Goal: Task Accomplishment & Management: Use online tool/utility

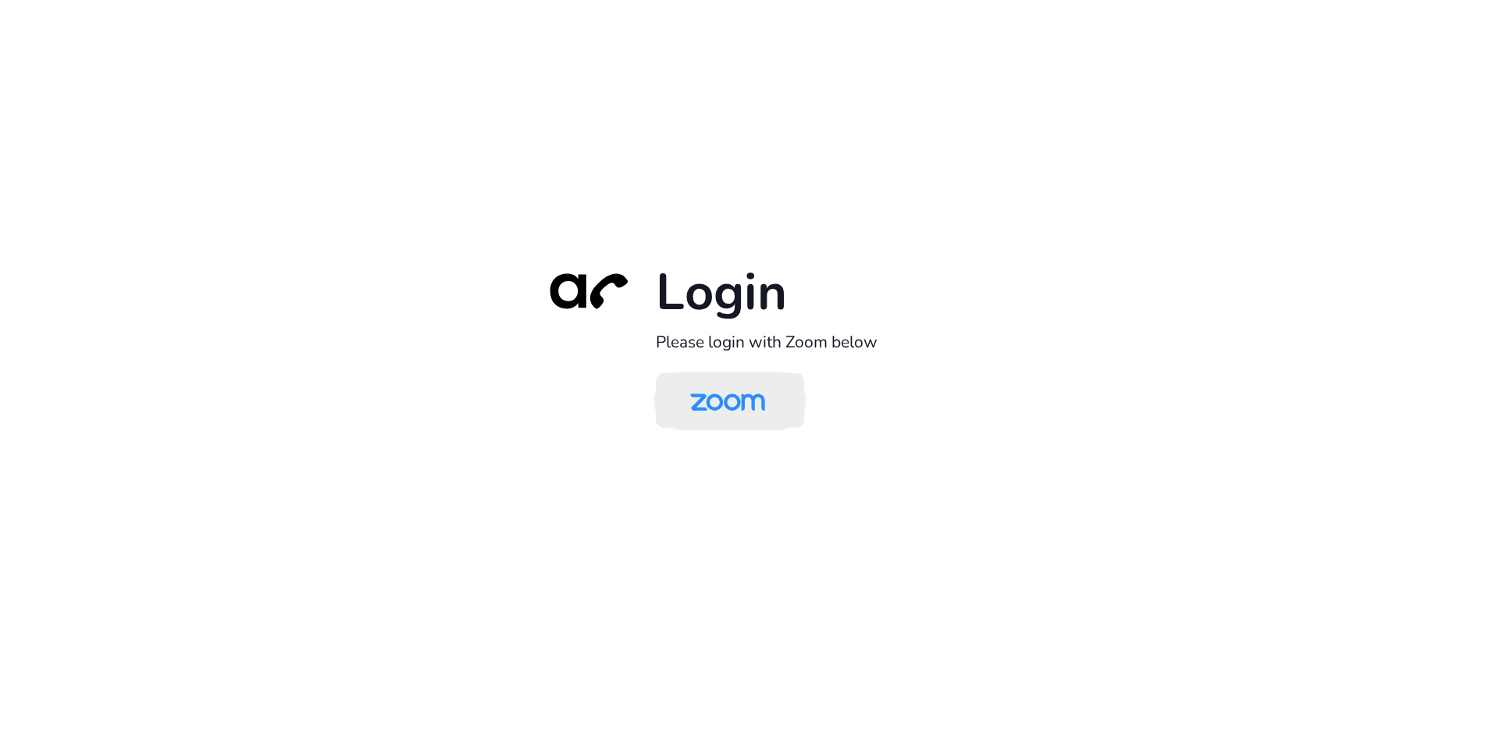
click at [745, 411] on img at bounding box center [728, 401] width 108 height 51
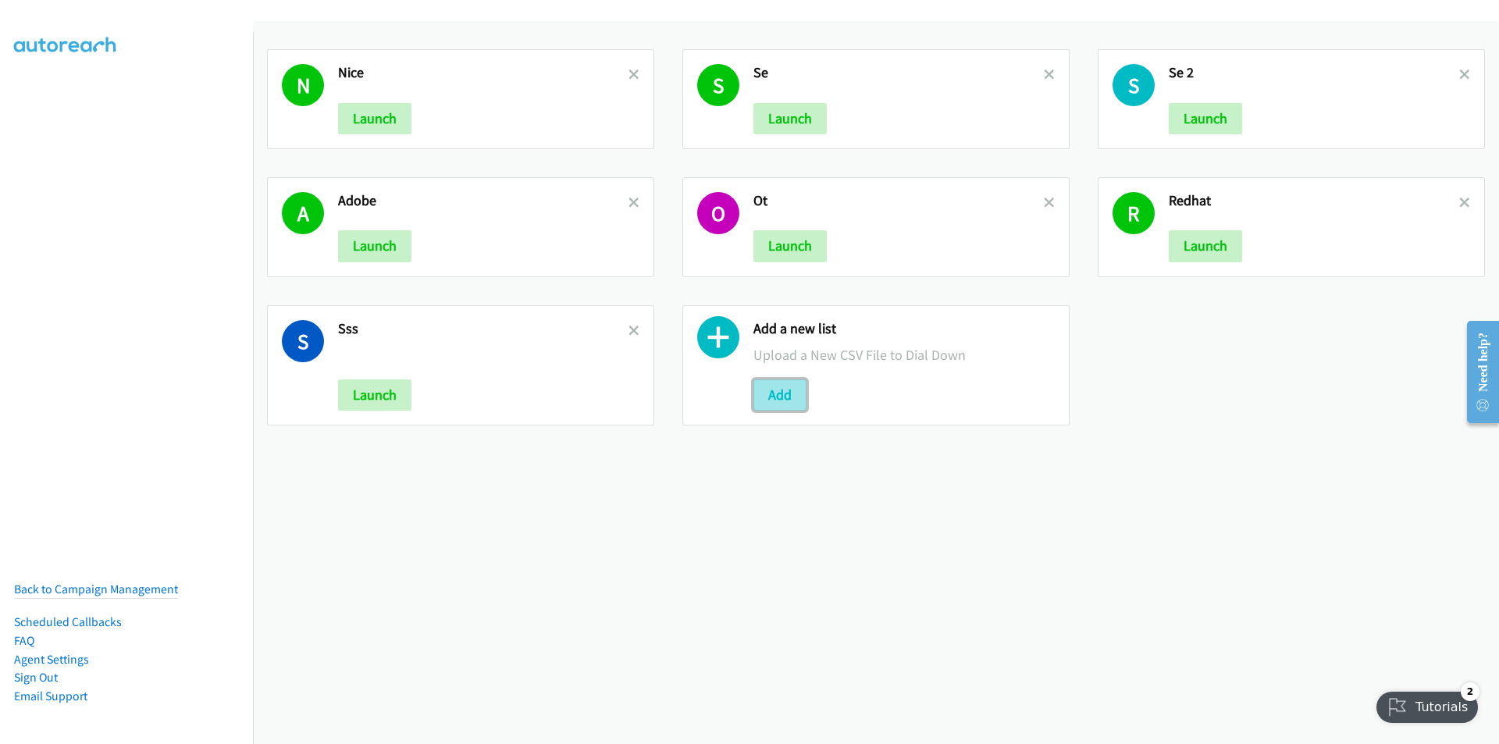
click at [768, 400] on button "Add" at bounding box center [779, 394] width 53 height 31
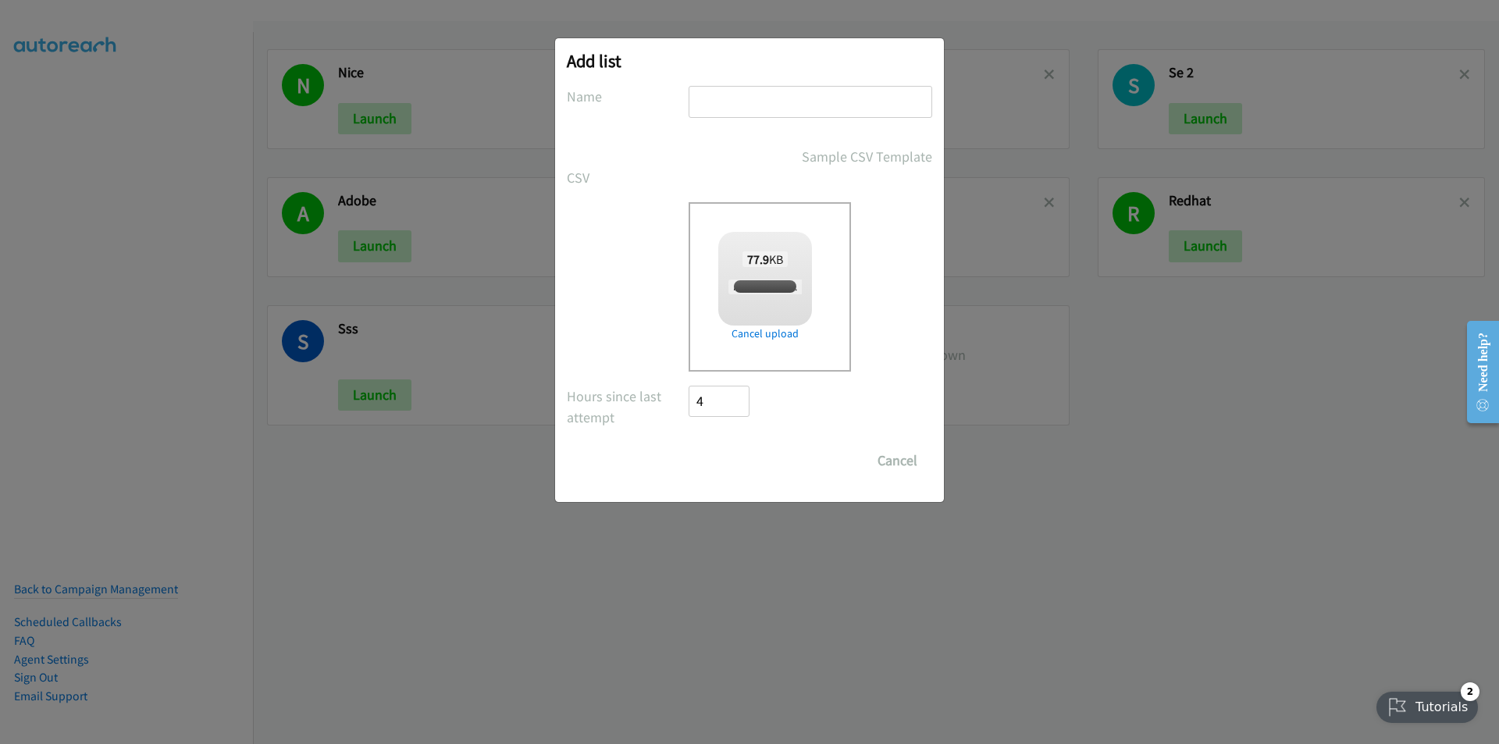
click at [746, 101] on input "text" at bounding box center [810, 102] width 244 height 32
checkbox input "true"
type input "Splunk - SG"
click at [732, 462] on input "Save List" at bounding box center [729, 460] width 82 height 31
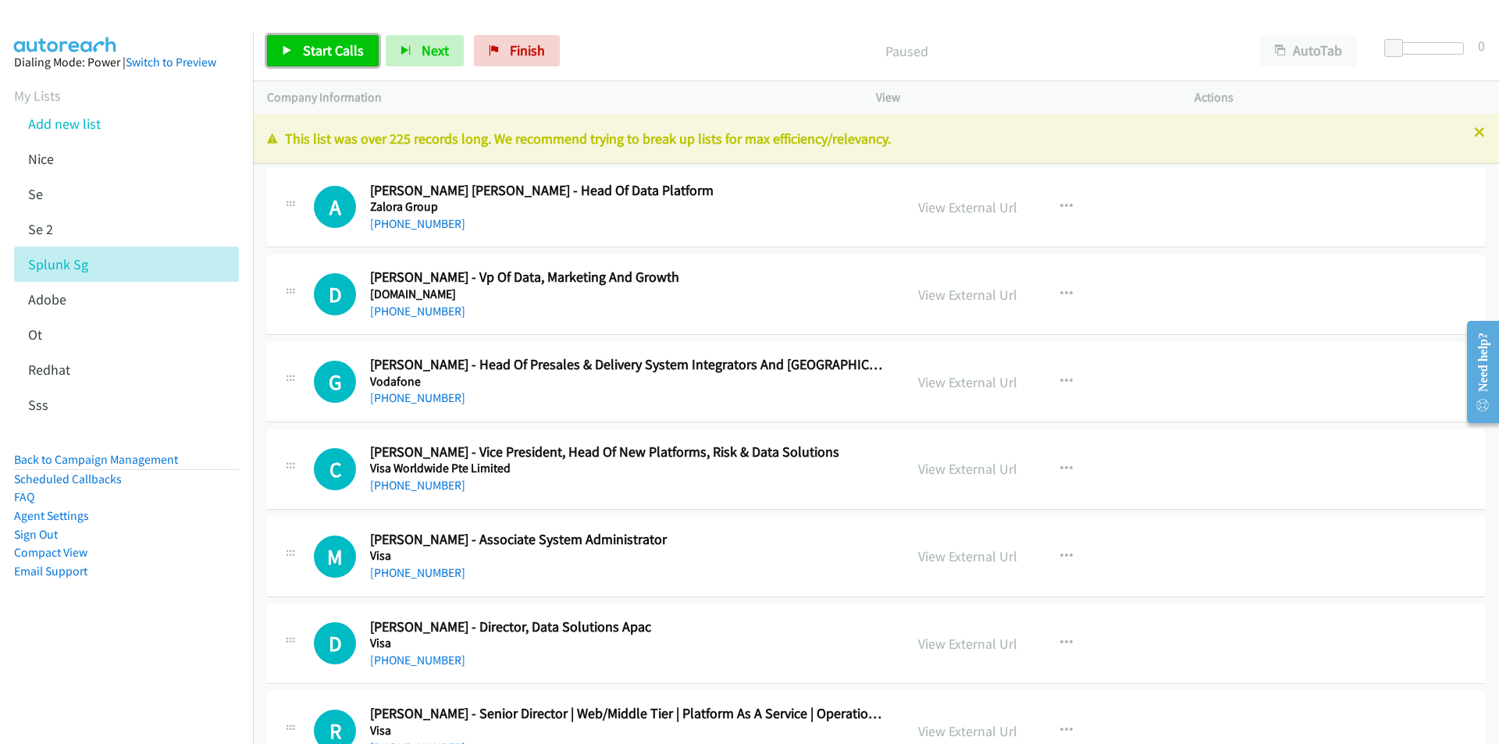
click at [294, 61] on link "Start Calls" at bounding box center [323, 50] width 112 height 31
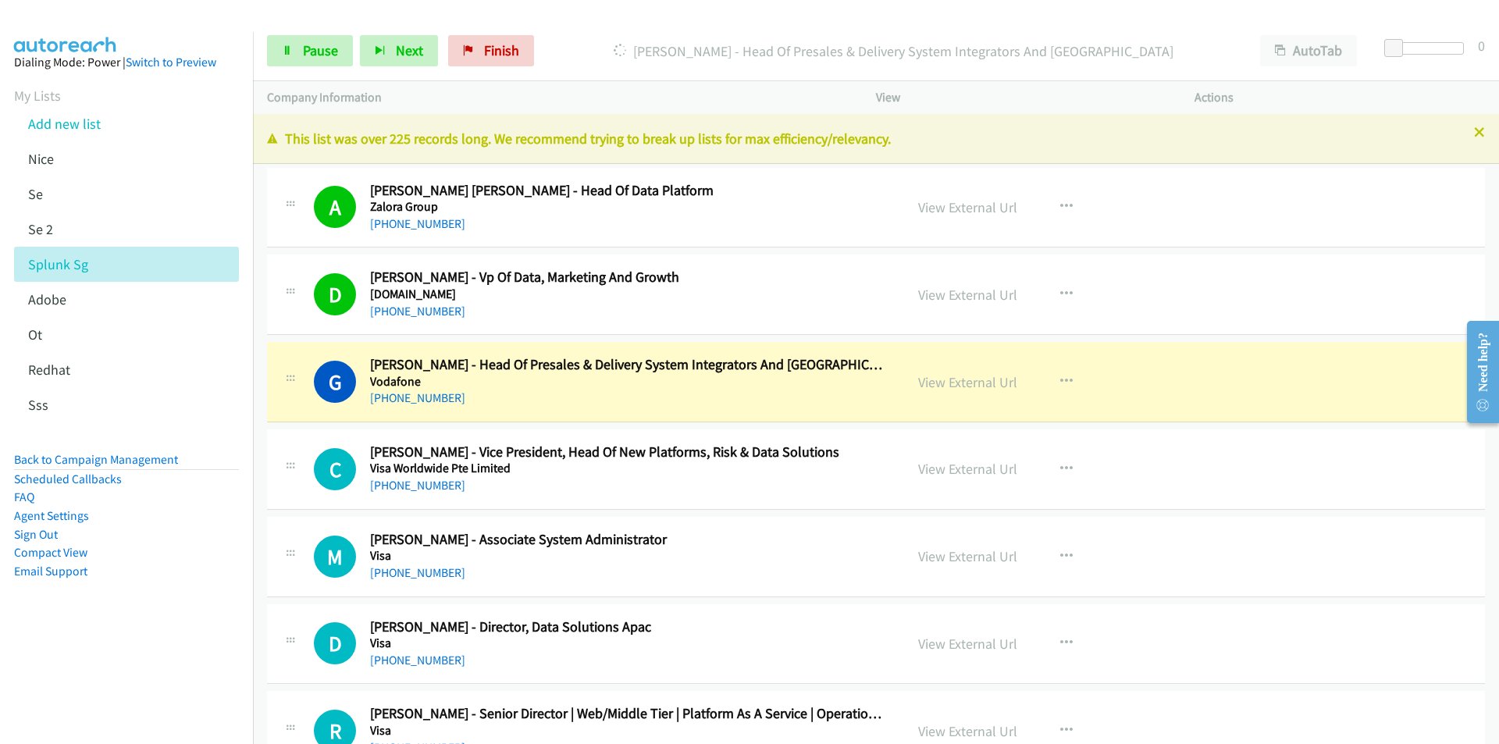
click at [140, 686] on nav "Dialing Mode: Power | Switch to Preview My Lists Add new list [GEOGRAPHIC_DATA]…" at bounding box center [127, 404] width 254 height 744
drag, startPoint x: 138, startPoint y: 618, endPoint x: 481, endPoint y: 467, distance: 374.6
click at [142, 614] on aside "Dialing Mode: Power | Switch to Preview My Lists Add new list [GEOGRAPHIC_DATA]…" at bounding box center [126, 341] width 253 height 619
click at [965, 378] on link "View External Url" at bounding box center [967, 382] width 99 height 18
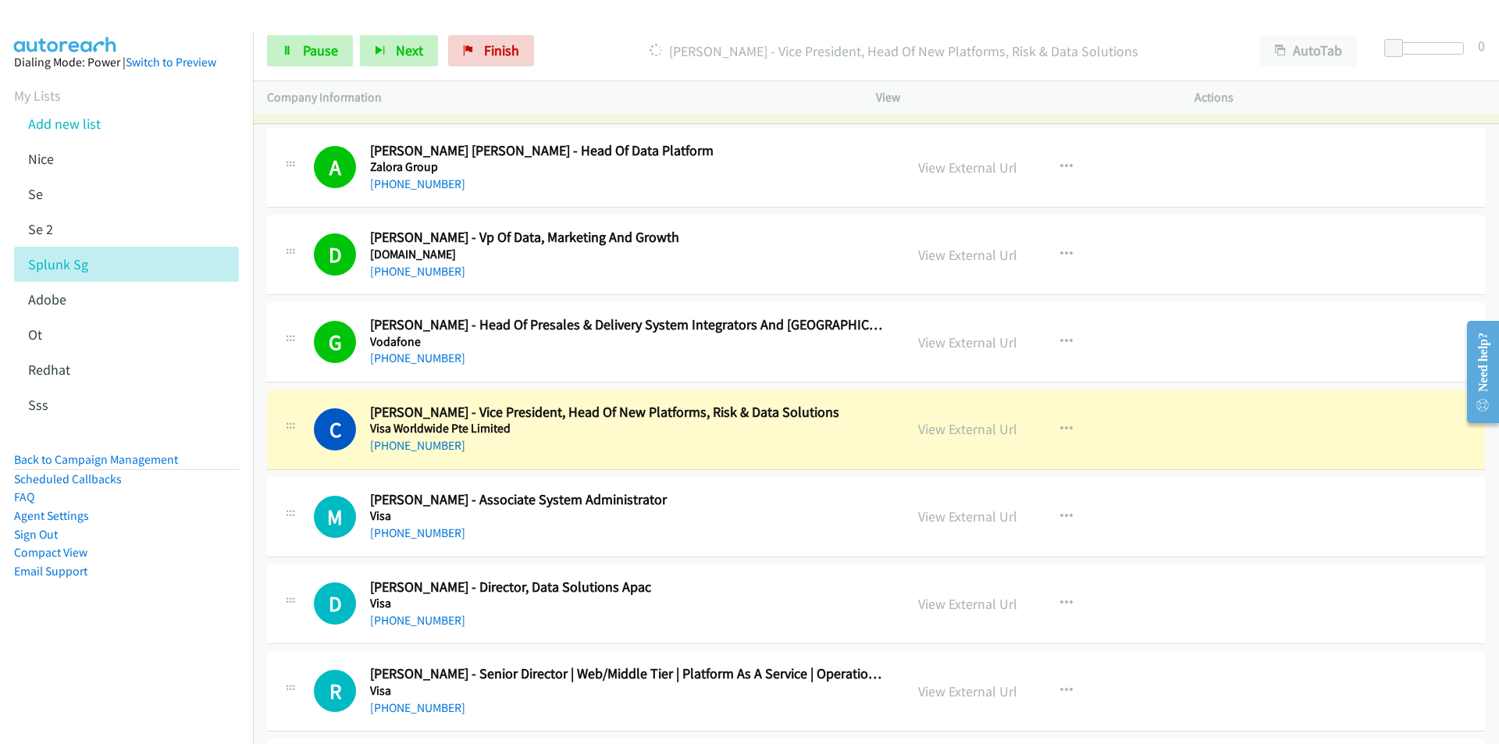
scroll to position [78, 0]
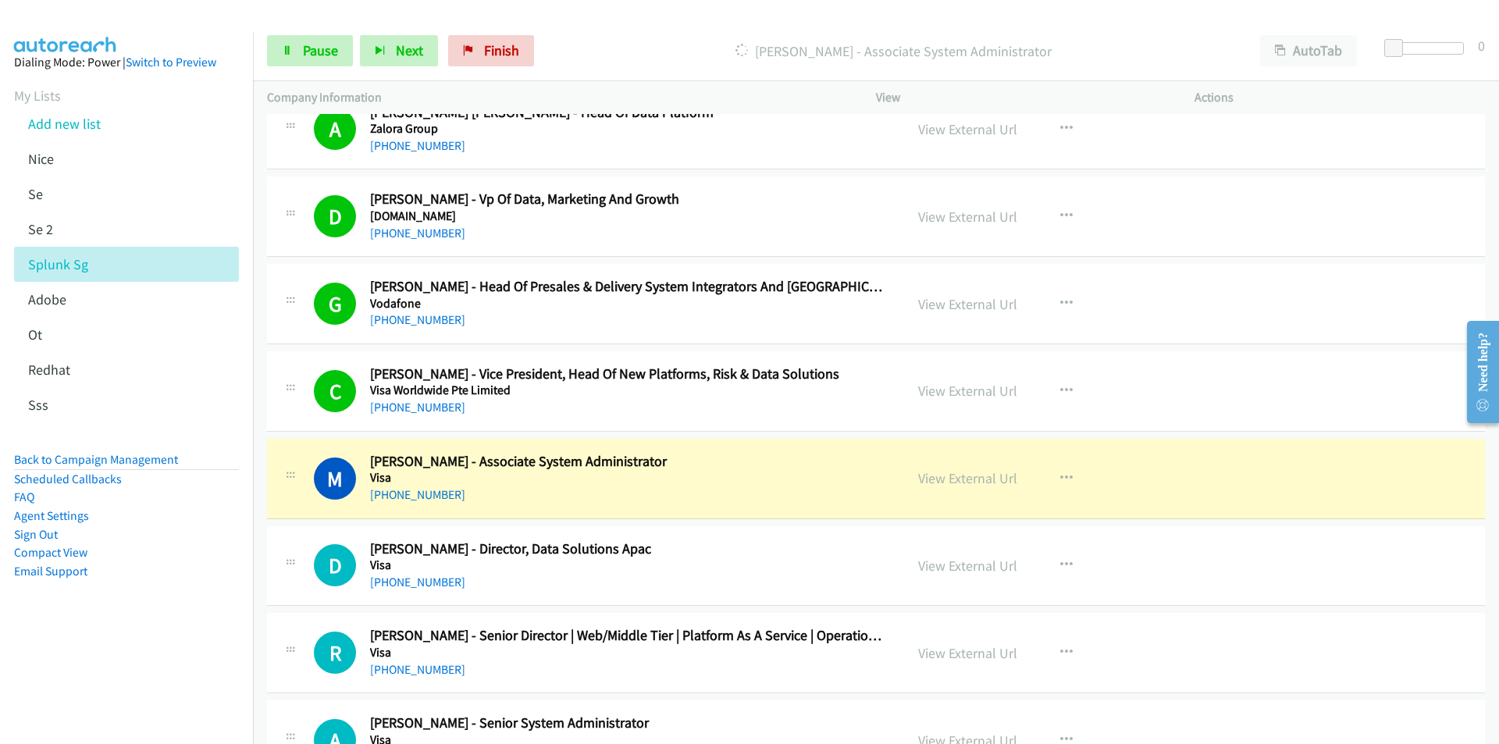
drag, startPoint x: 135, startPoint y: 625, endPoint x: 165, endPoint y: 611, distance: 33.5
click at [135, 625] on aside "Dialing Mode: Power | Switch to Preview My Lists Add new list [GEOGRAPHIC_DATA]…" at bounding box center [126, 341] width 253 height 619
click at [975, 479] on link "View External Url" at bounding box center [967, 478] width 99 height 18
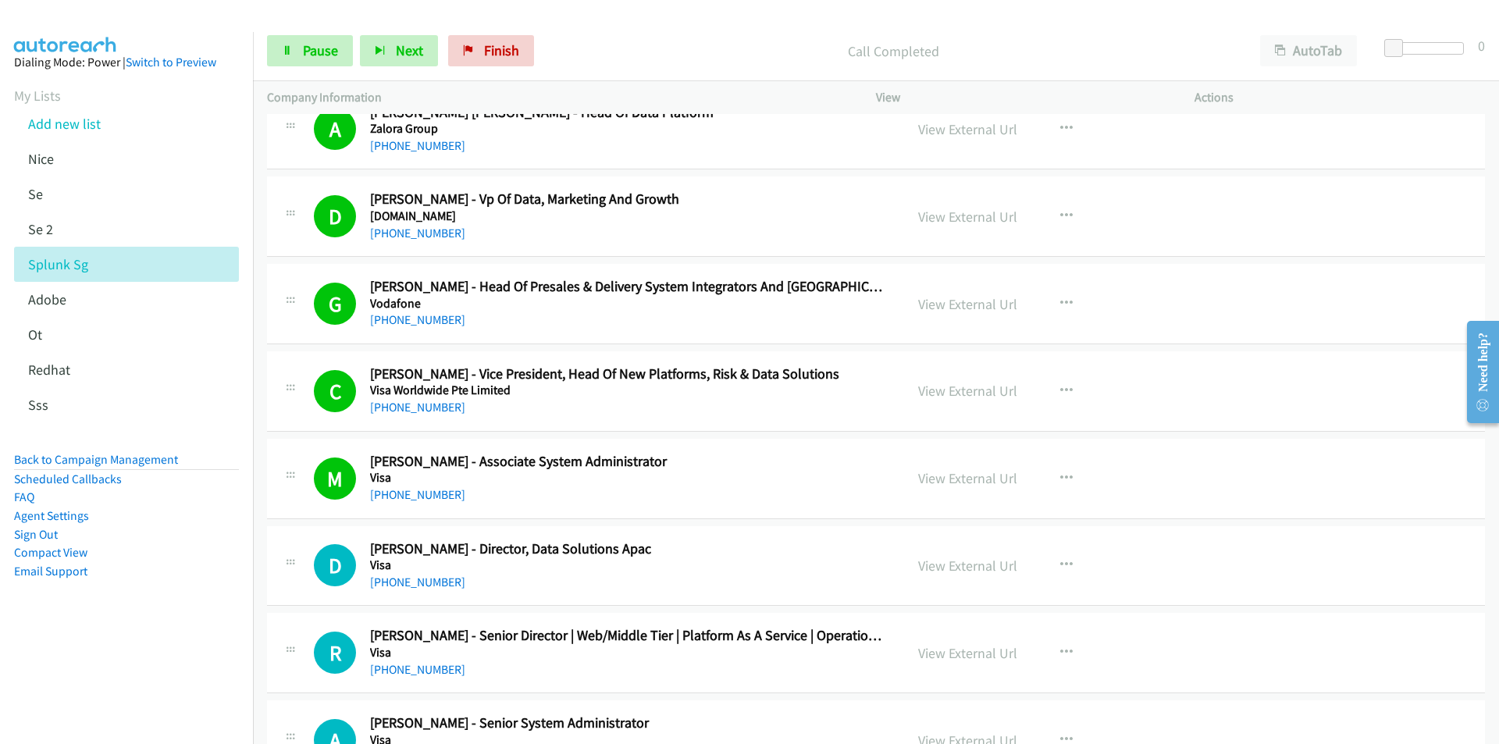
drag, startPoint x: 734, startPoint y: 24, endPoint x: 723, endPoint y: 2, distance: 24.8
click at [734, 24] on div "Start Calls Pause Next Finish Call Completed AutoTab AutoTab 0" at bounding box center [876, 51] width 1246 height 60
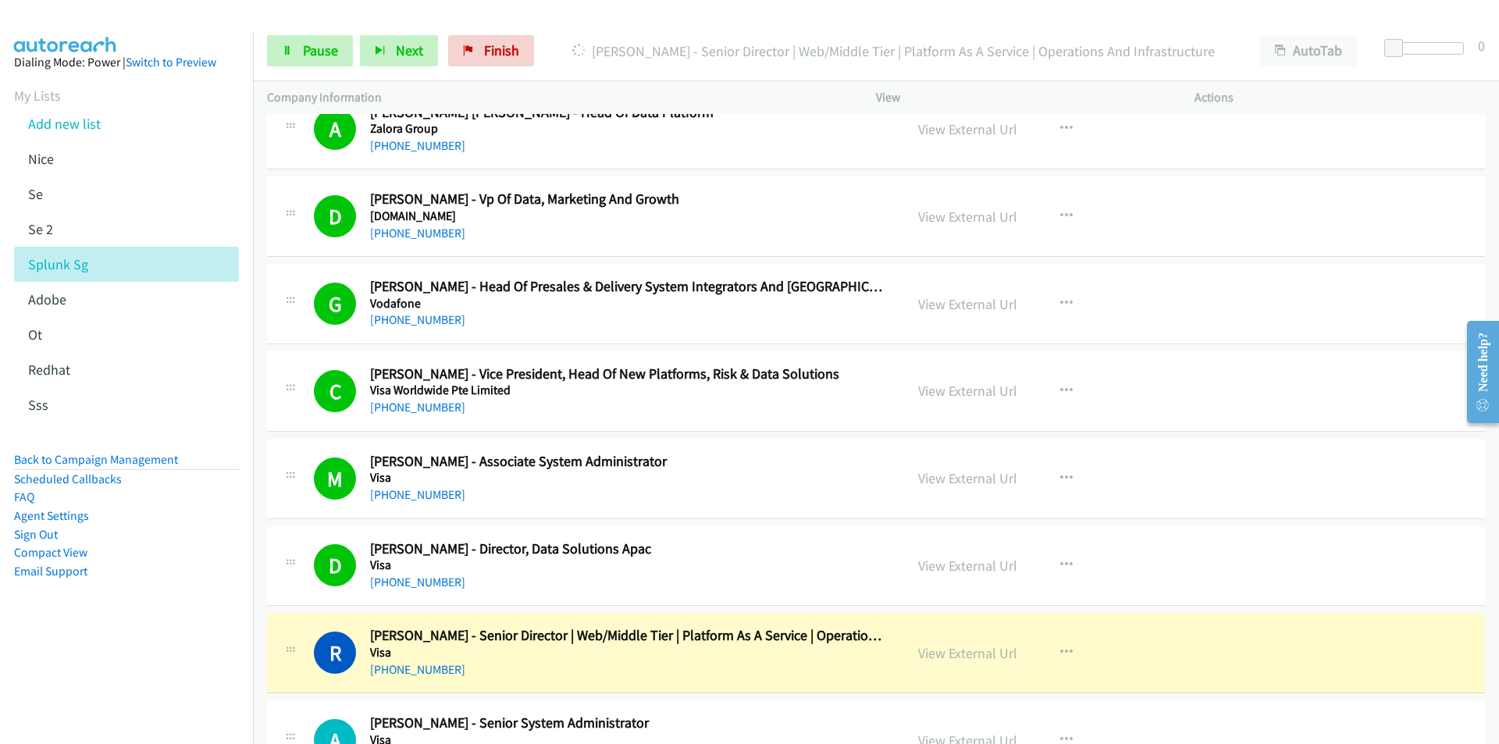
click at [212, 658] on nav "Dialing Mode: Power | Switch to Preview My Lists Add new list [GEOGRAPHIC_DATA]…" at bounding box center [127, 404] width 254 height 744
click at [155, 682] on nav "Dialing Mode: Power | Switch to Preview My Lists Add new list [GEOGRAPHIC_DATA]…" at bounding box center [127, 404] width 254 height 744
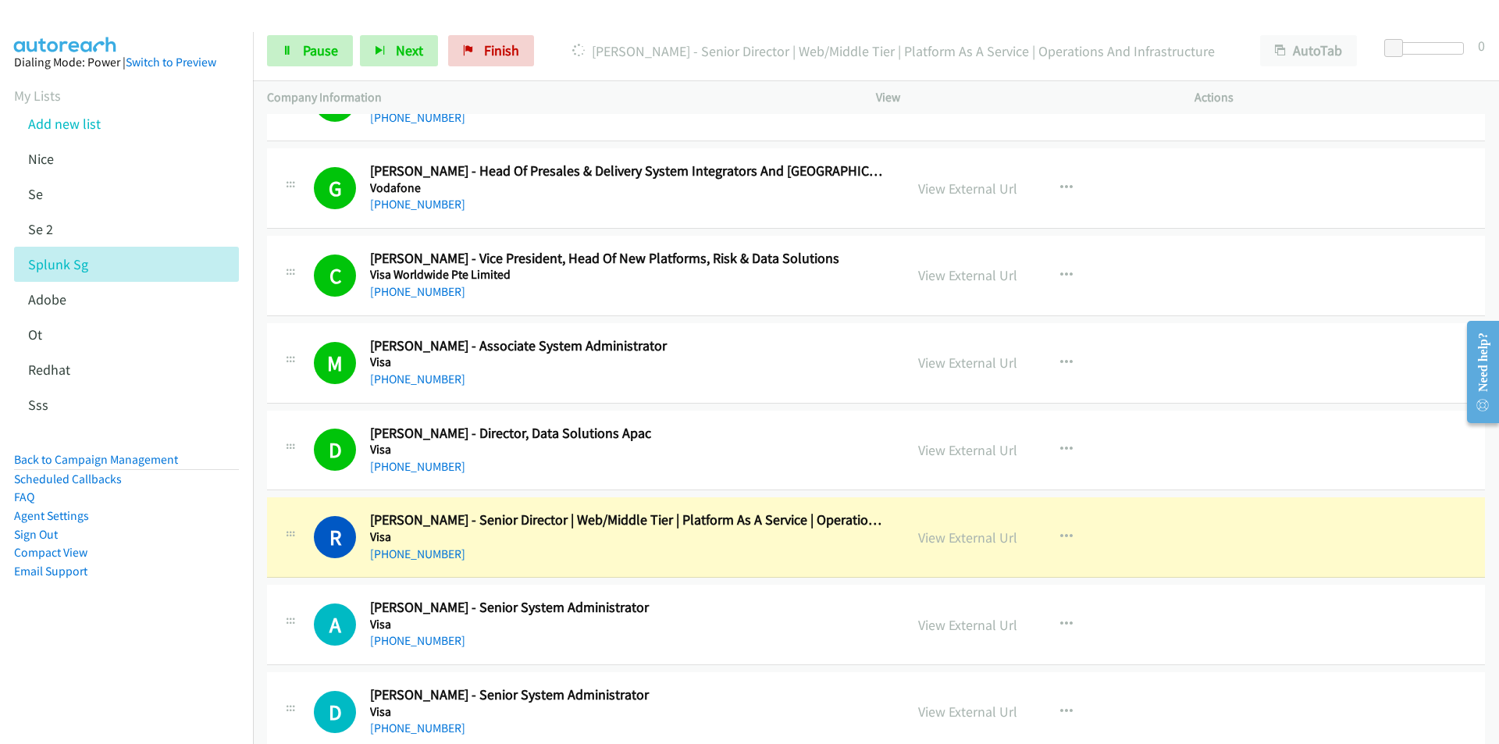
scroll to position [234, 0]
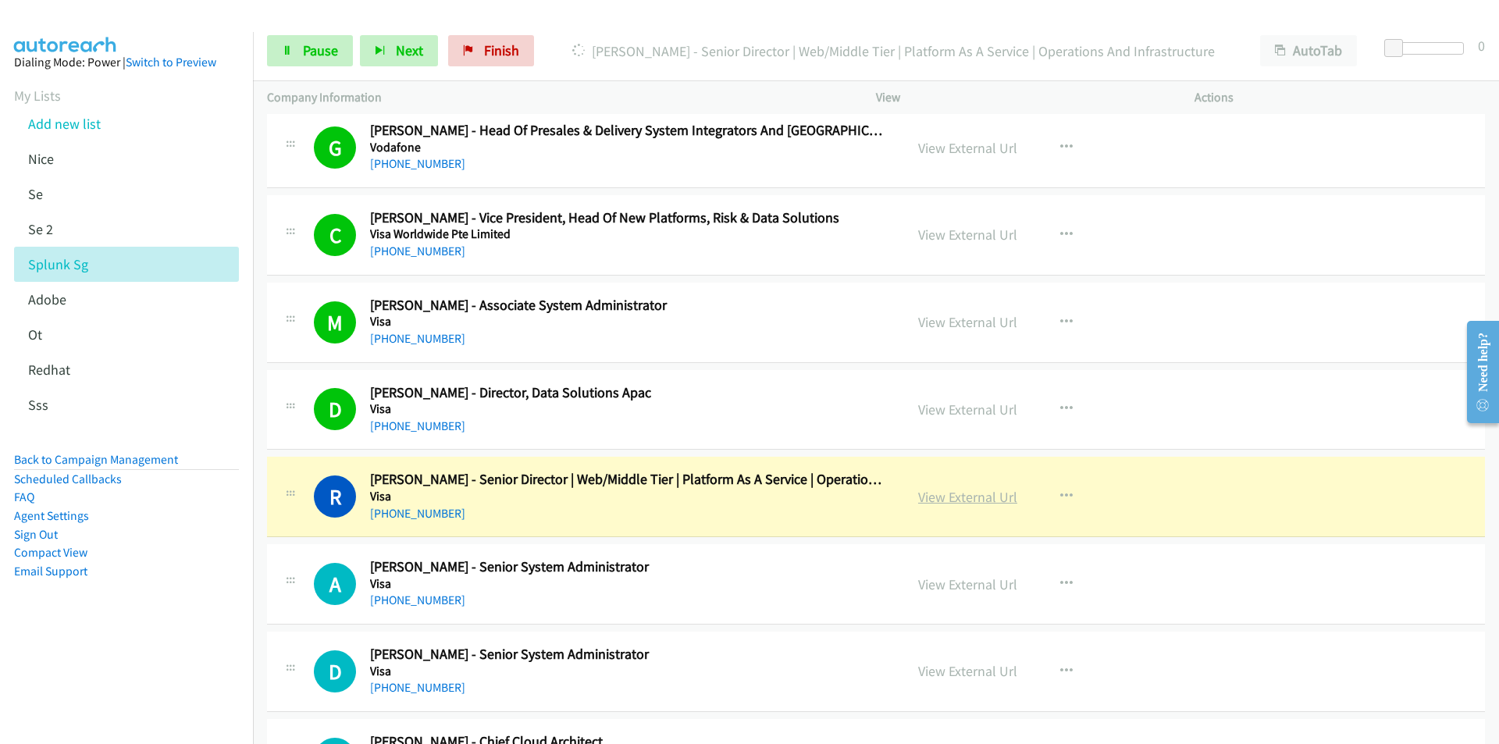
click at [984, 496] on link "View External Url" at bounding box center [967, 497] width 99 height 18
click at [101, 679] on nav "Dialing Mode: Power | Switch to Preview My Lists Add new list [GEOGRAPHIC_DATA]…" at bounding box center [127, 404] width 254 height 744
click at [934, 501] on link "View External Url" at bounding box center [967, 497] width 99 height 18
click at [305, 51] on span "Pause" at bounding box center [320, 50] width 35 height 18
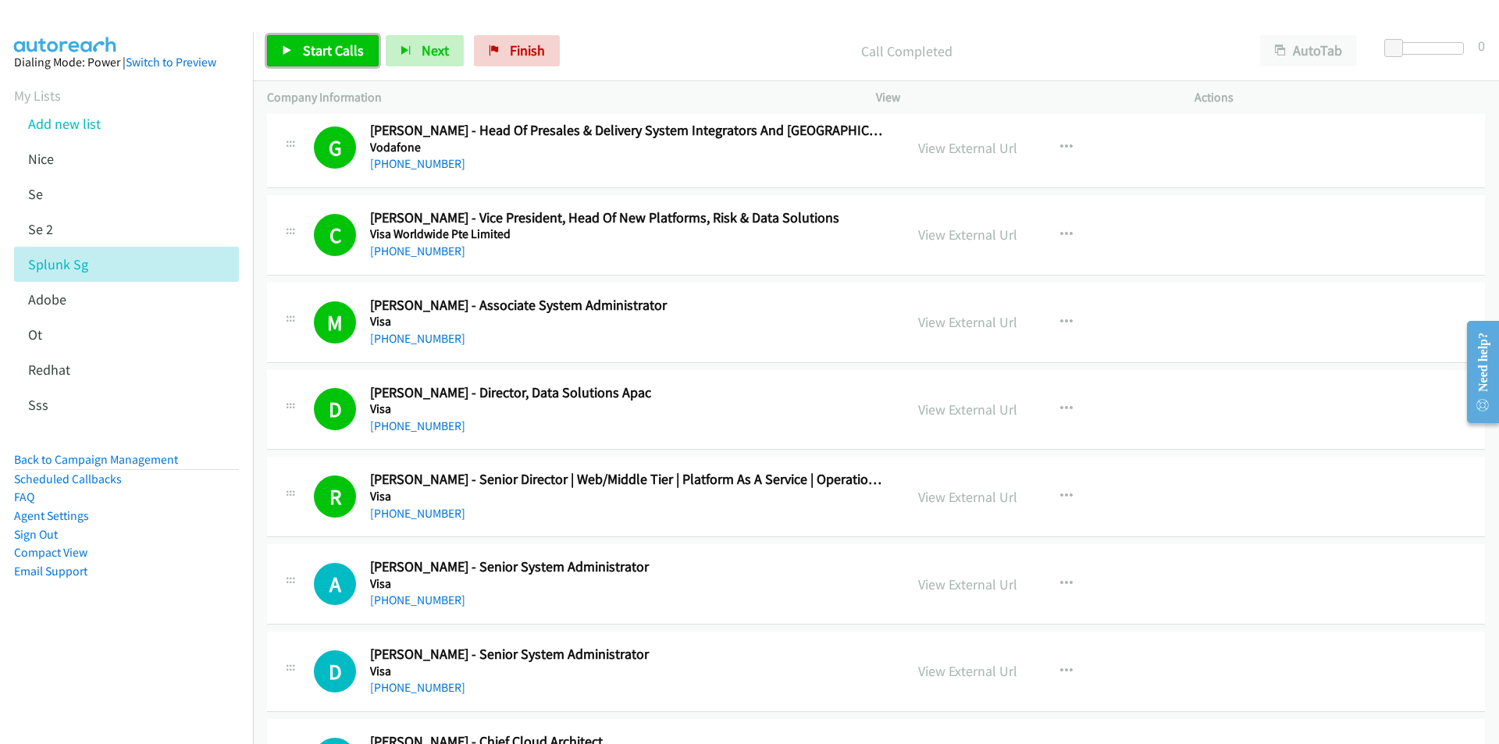
click at [291, 58] on link "Start Calls" at bounding box center [323, 50] width 112 height 31
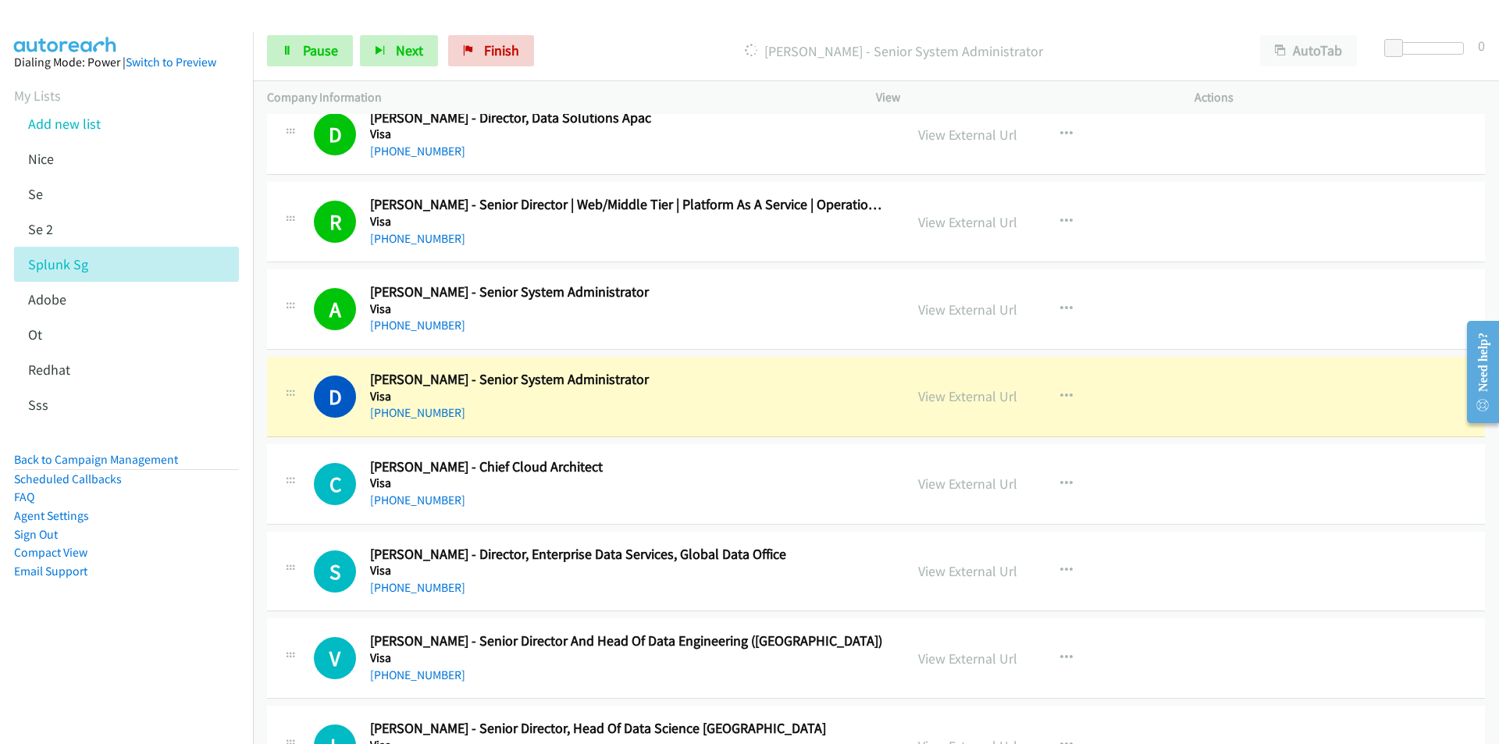
scroll to position [546, 0]
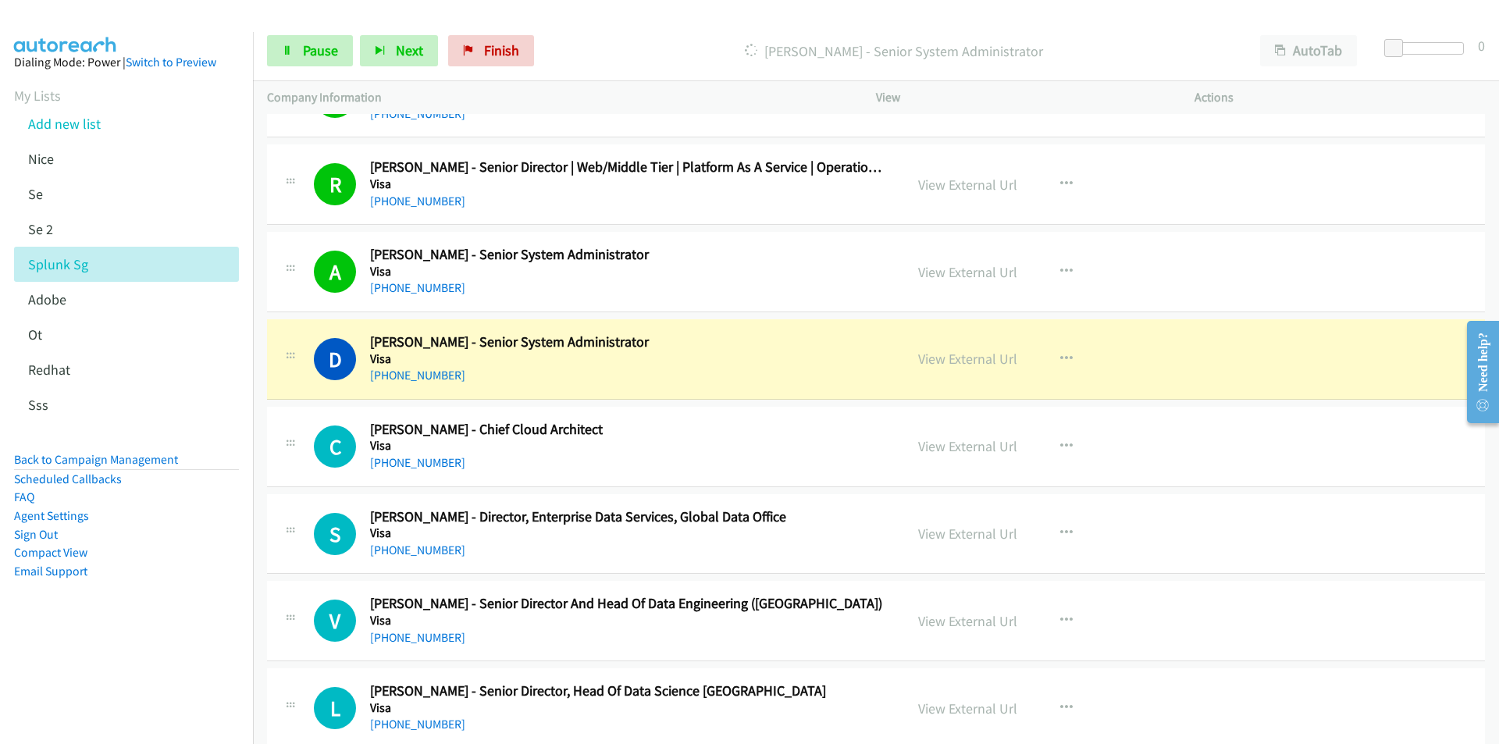
drag, startPoint x: 112, startPoint y: 663, endPoint x: 131, endPoint y: 660, distance: 19.1
click at [112, 663] on nav "Dialing Mode: Power | Switch to Preview My Lists Add new list [GEOGRAPHIC_DATA]…" at bounding box center [127, 404] width 254 height 744
click at [186, 597] on aside "Dialing Mode: Power | Switch to Preview My Lists Add new list [GEOGRAPHIC_DATA]…" at bounding box center [126, 341] width 253 height 619
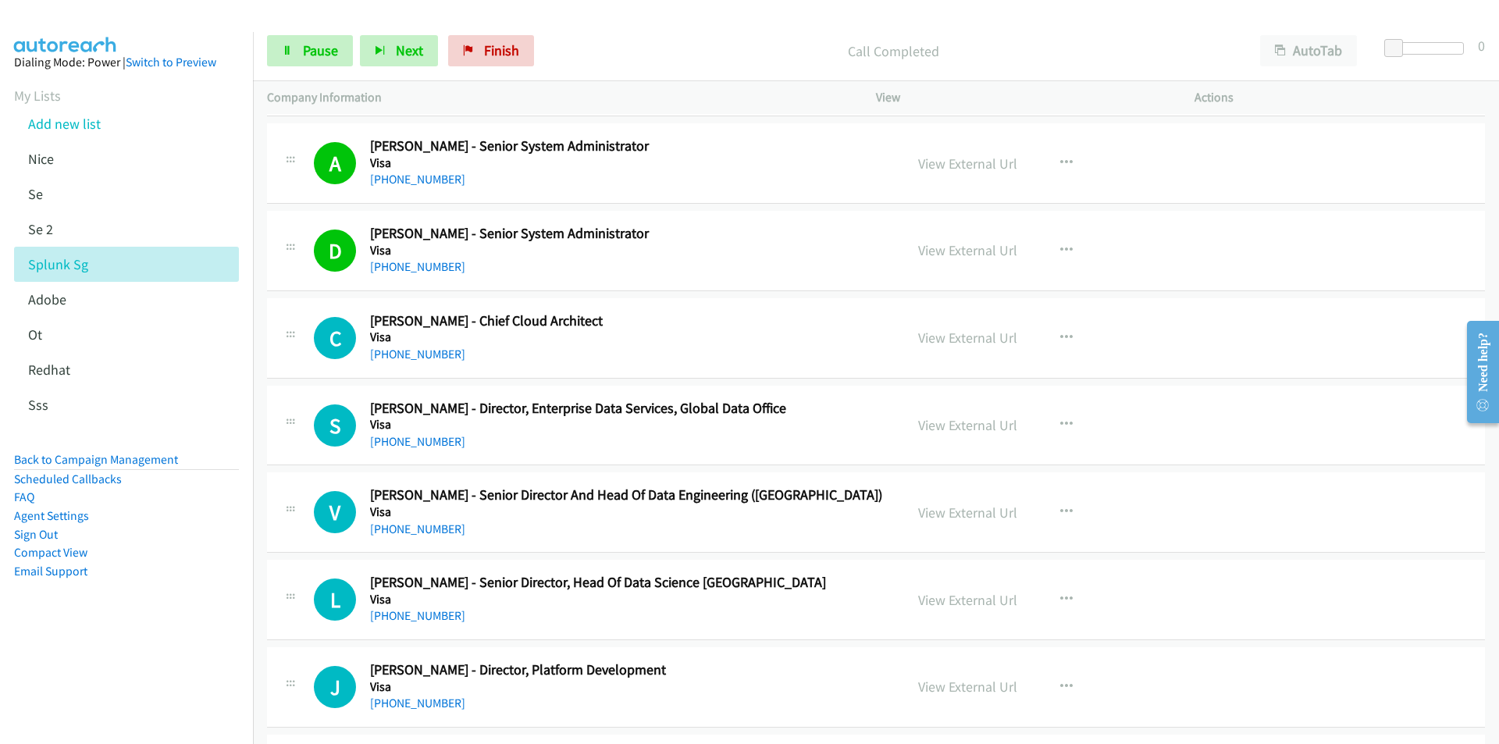
scroll to position [781, 0]
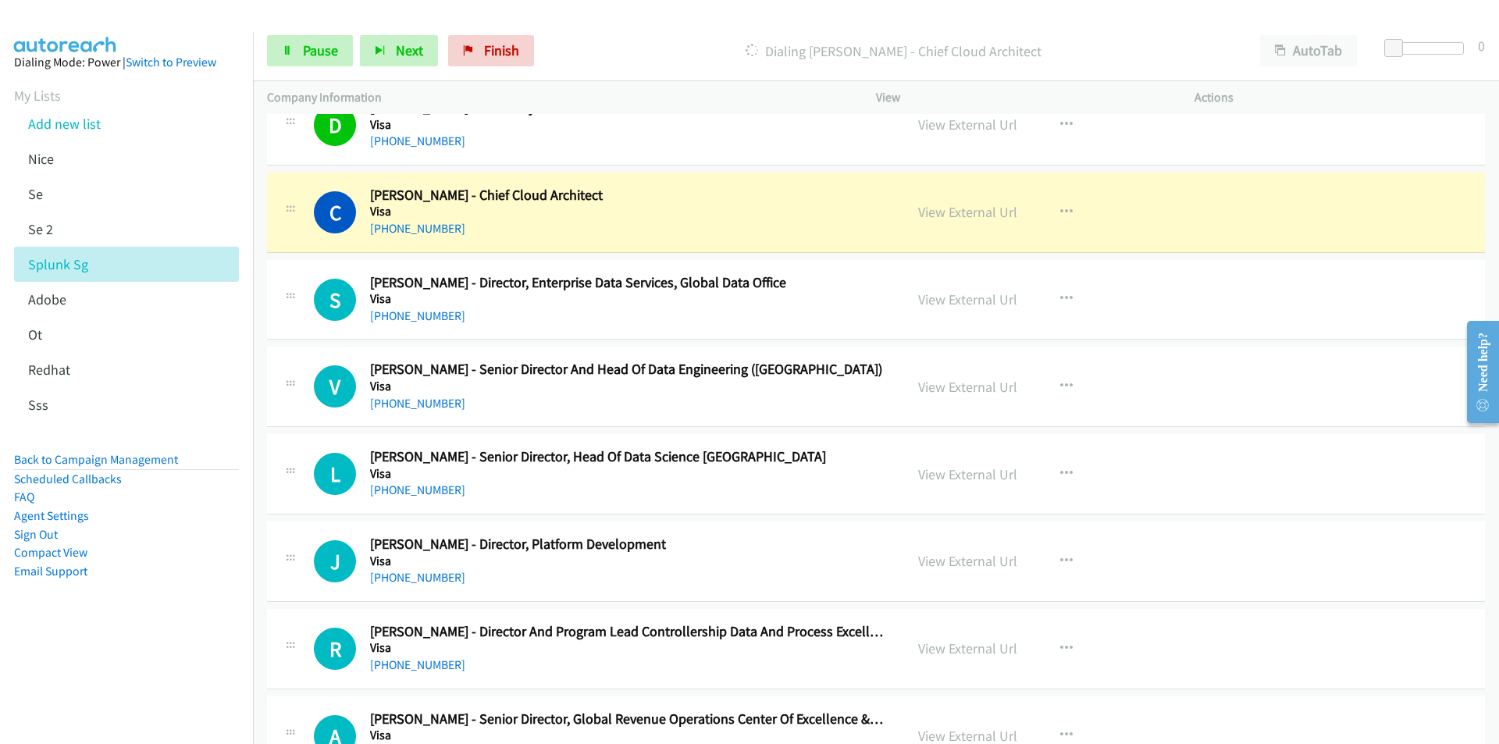
click at [82, 673] on nav "Dialing Mode: Power | Switch to Preview My Lists Add new list [GEOGRAPHIC_DATA]…" at bounding box center [127, 404] width 254 height 744
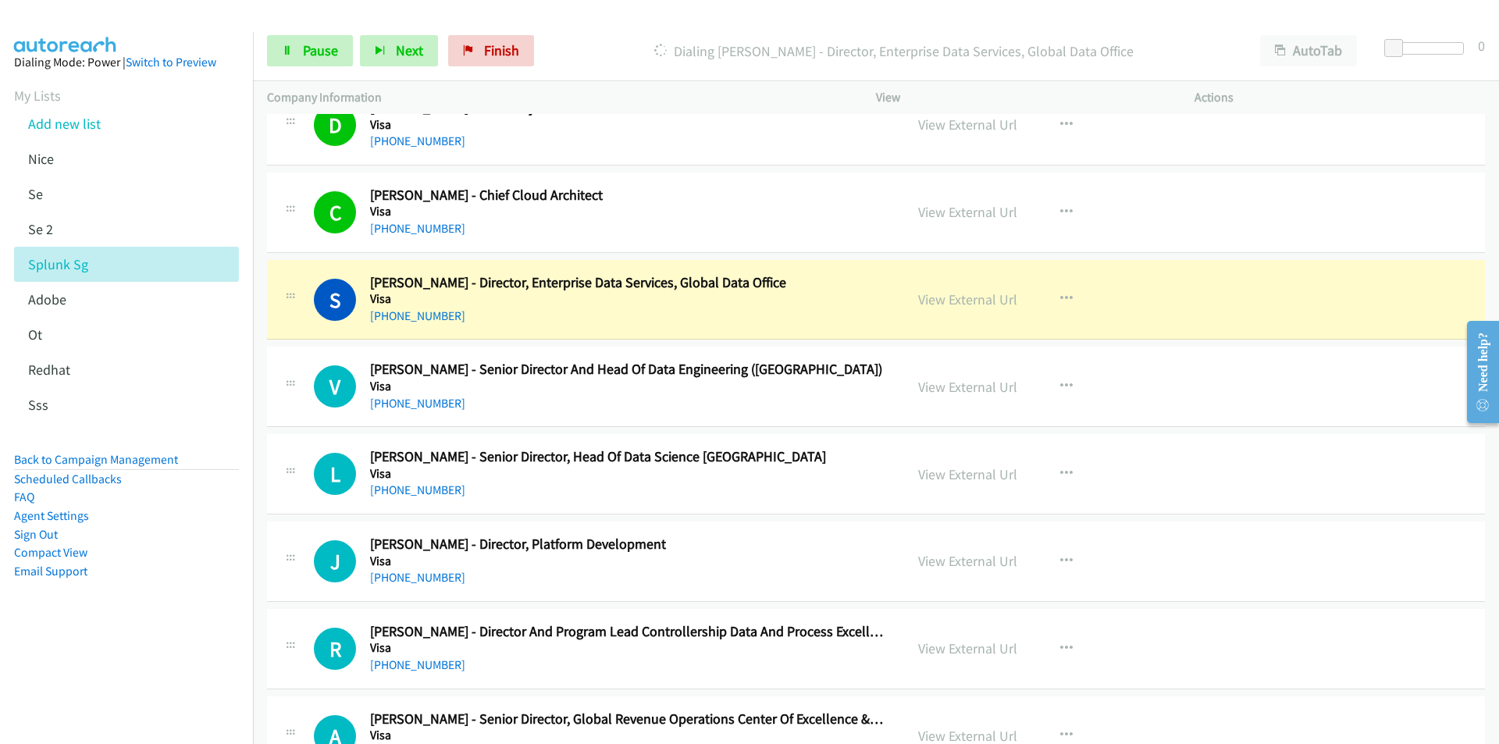
click at [130, 631] on aside "Dialing Mode: Power | Switch to Preview My Lists Add new list [GEOGRAPHIC_DATA]…" at bounding box center [126, 341] width 253 height 619
click at [985, 294] on link "View External Url" at bounding box center [967, 299] width 99 height 18
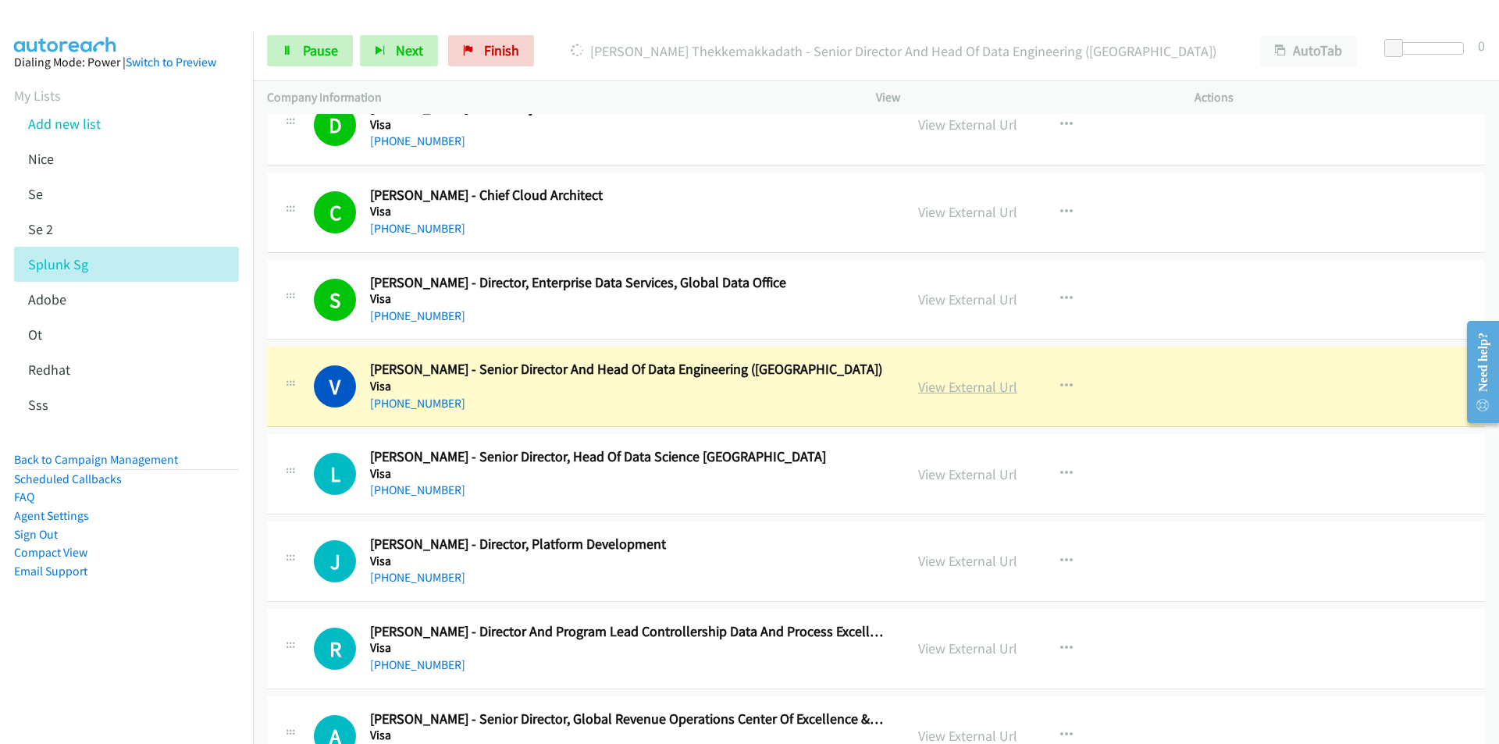
click at [983, 386] on link "View External Url" at bounding box center [967, 387] width 99 height 18
click at [311, 44] on span "Pause" at bounding box center [320, 50] width 35 height 18
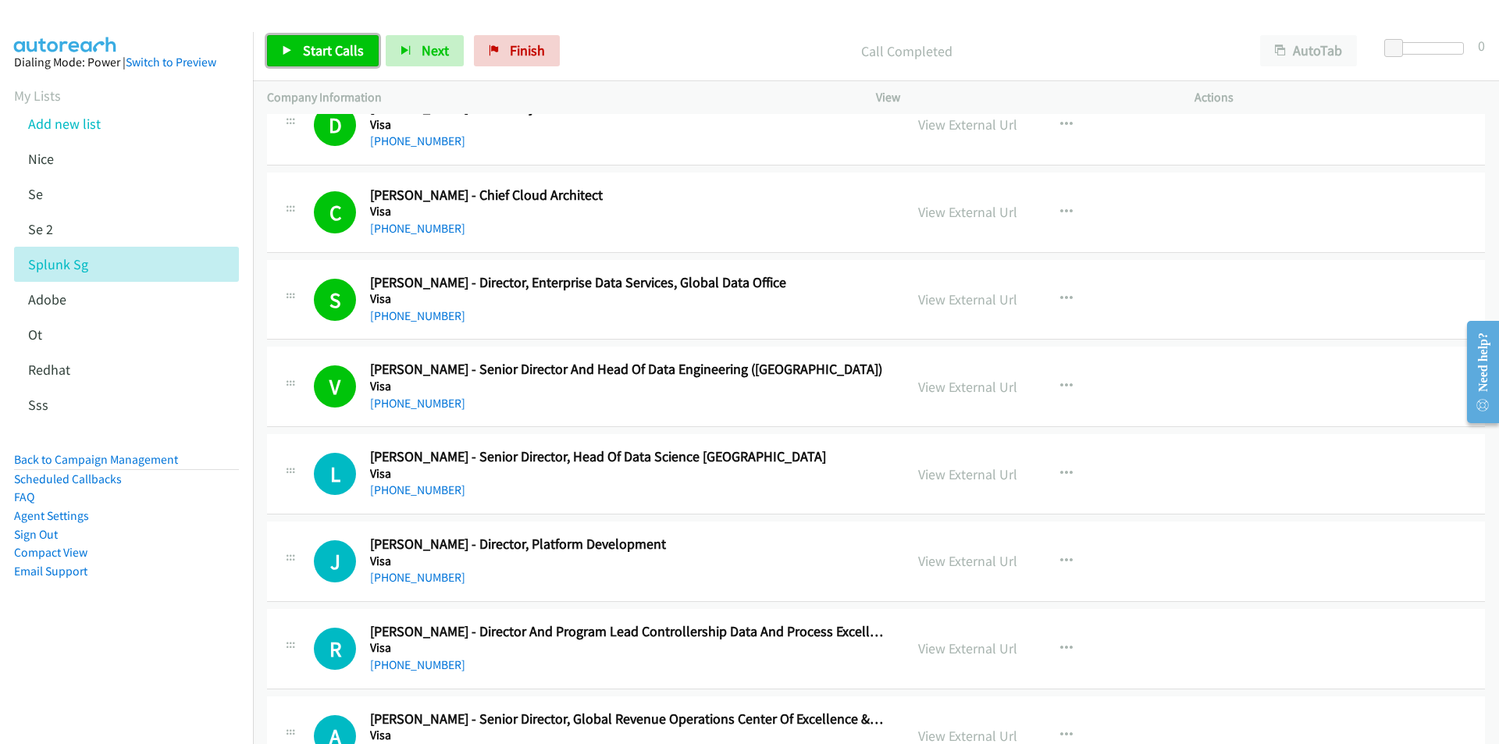
click at [321, 53] on span "Start Calls" at bounding box center [333, 50] width 61 height 18
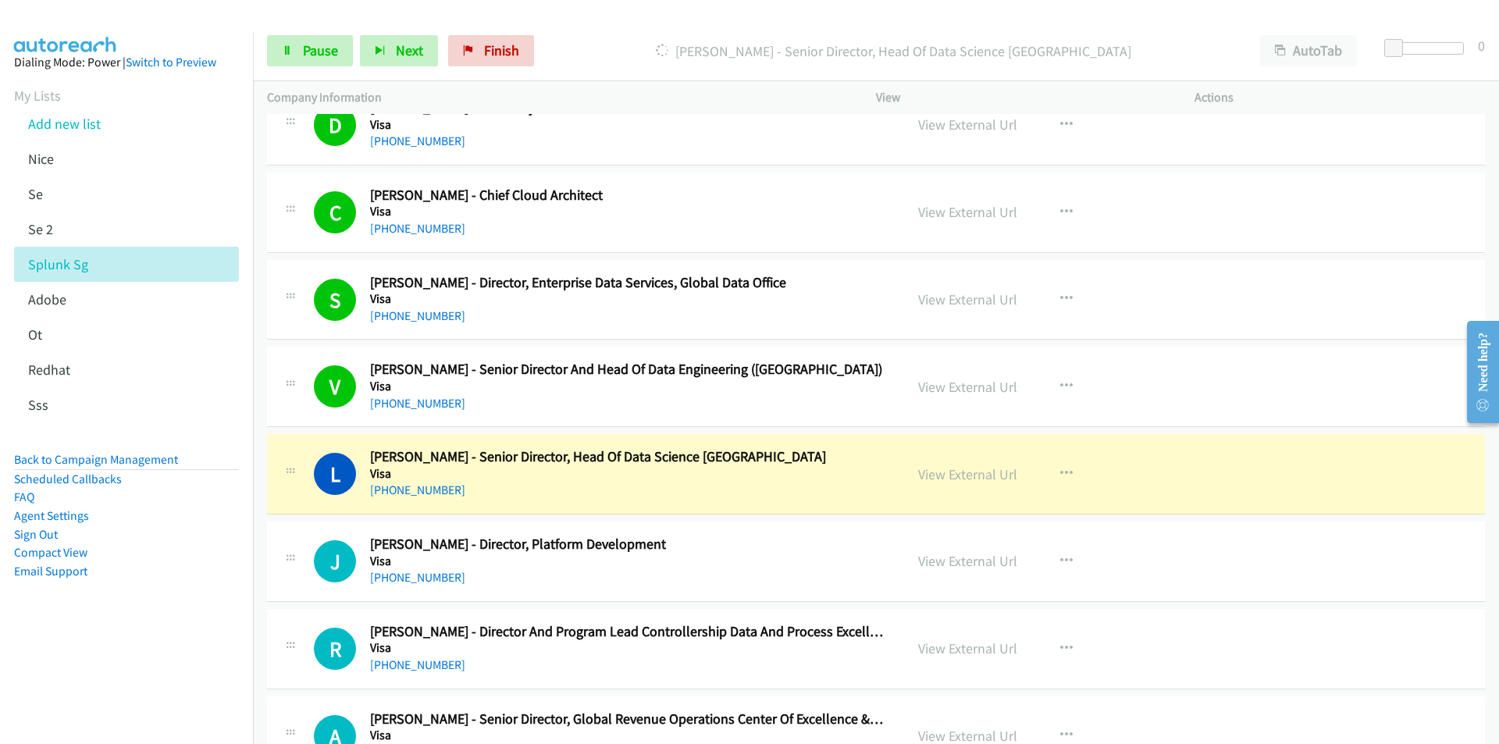
click at [219, 627] on aside "Dialing Mode: Power | Switch to Preview My Lists Add new list [GEOGRAPHIC_DATA]…" at bounding box center [126, 341] width 253 height 619
click at [309, 49] on span "Pause" at bounding box center [320, 50] width 35 height 18
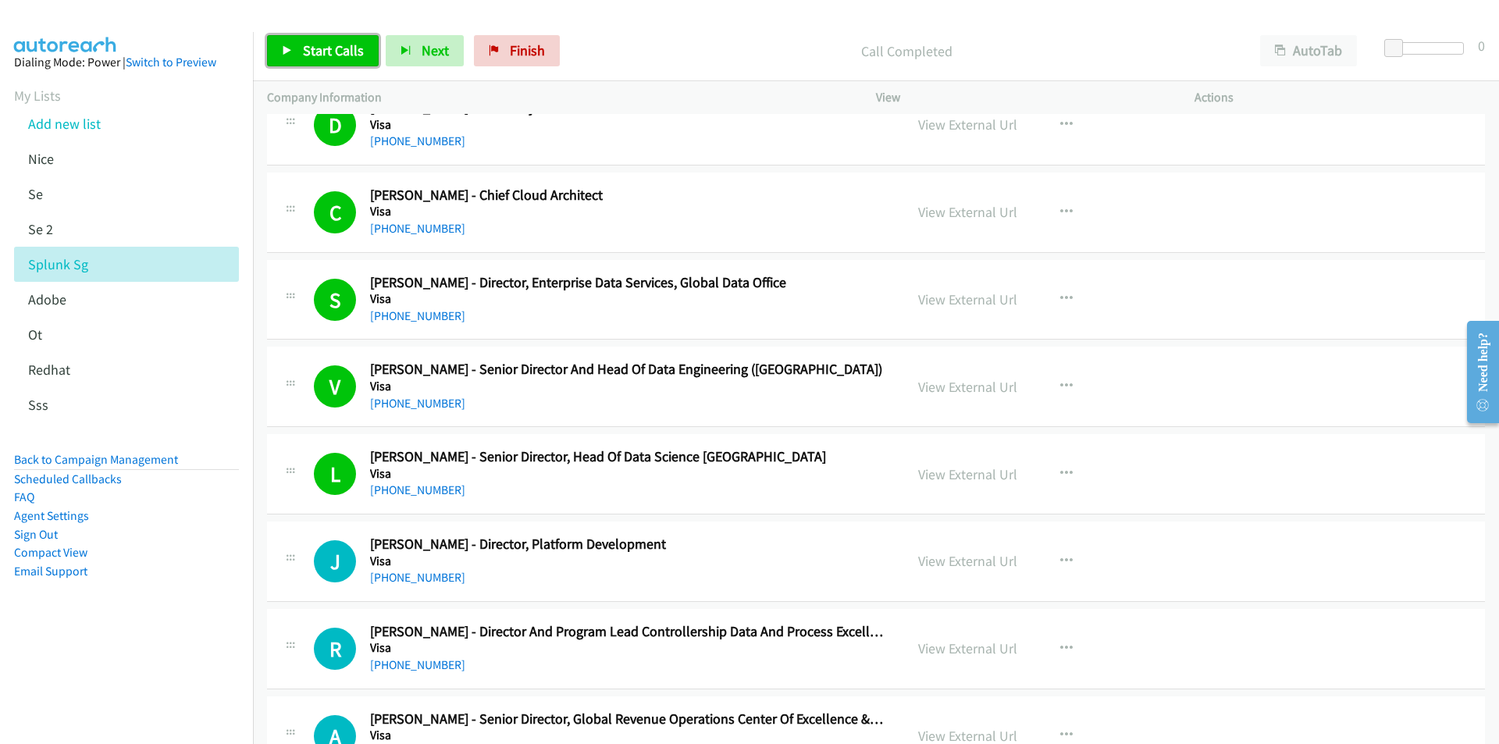
click at [323, 52] on span "Start Calls" at bounding box center [333, 50] width 61 height 18
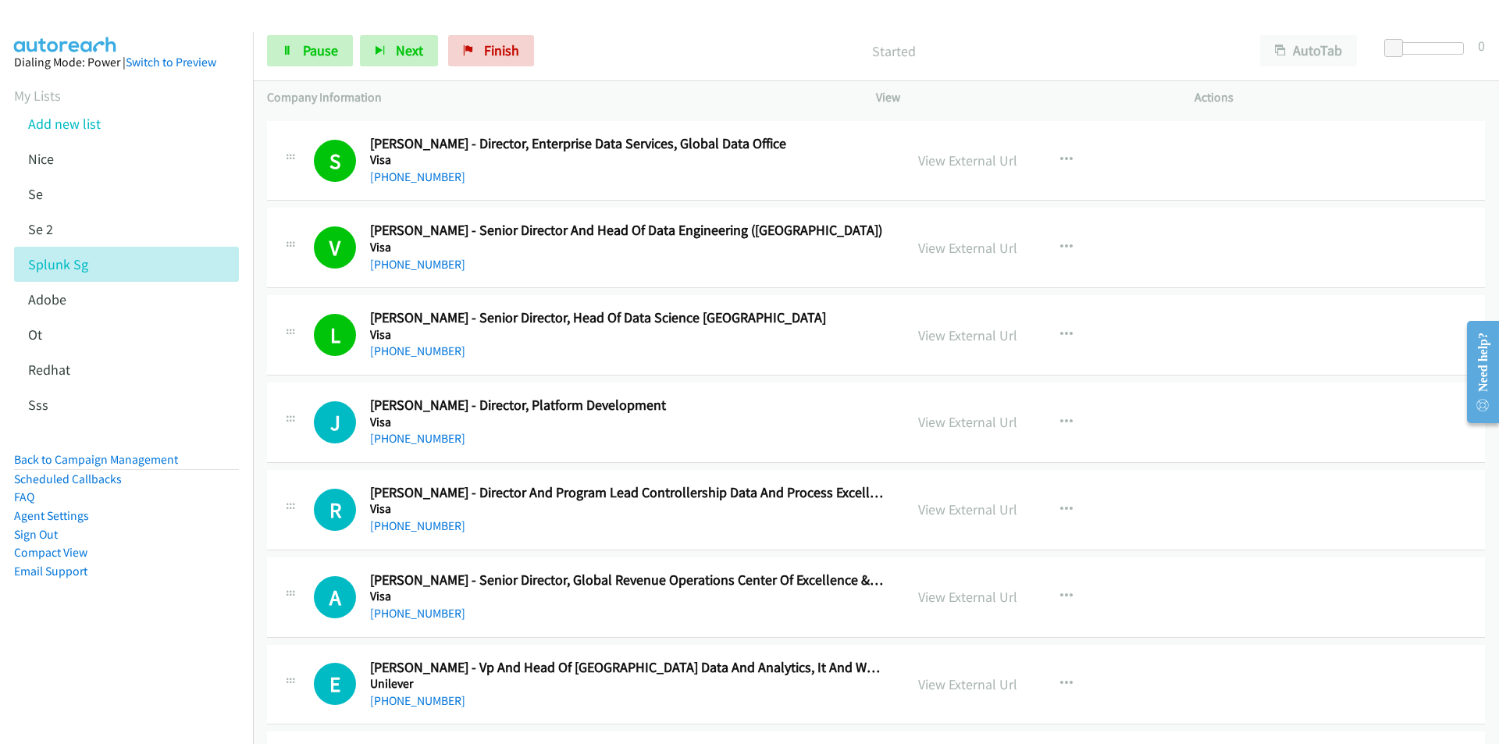
scroll to position [1015, 0]
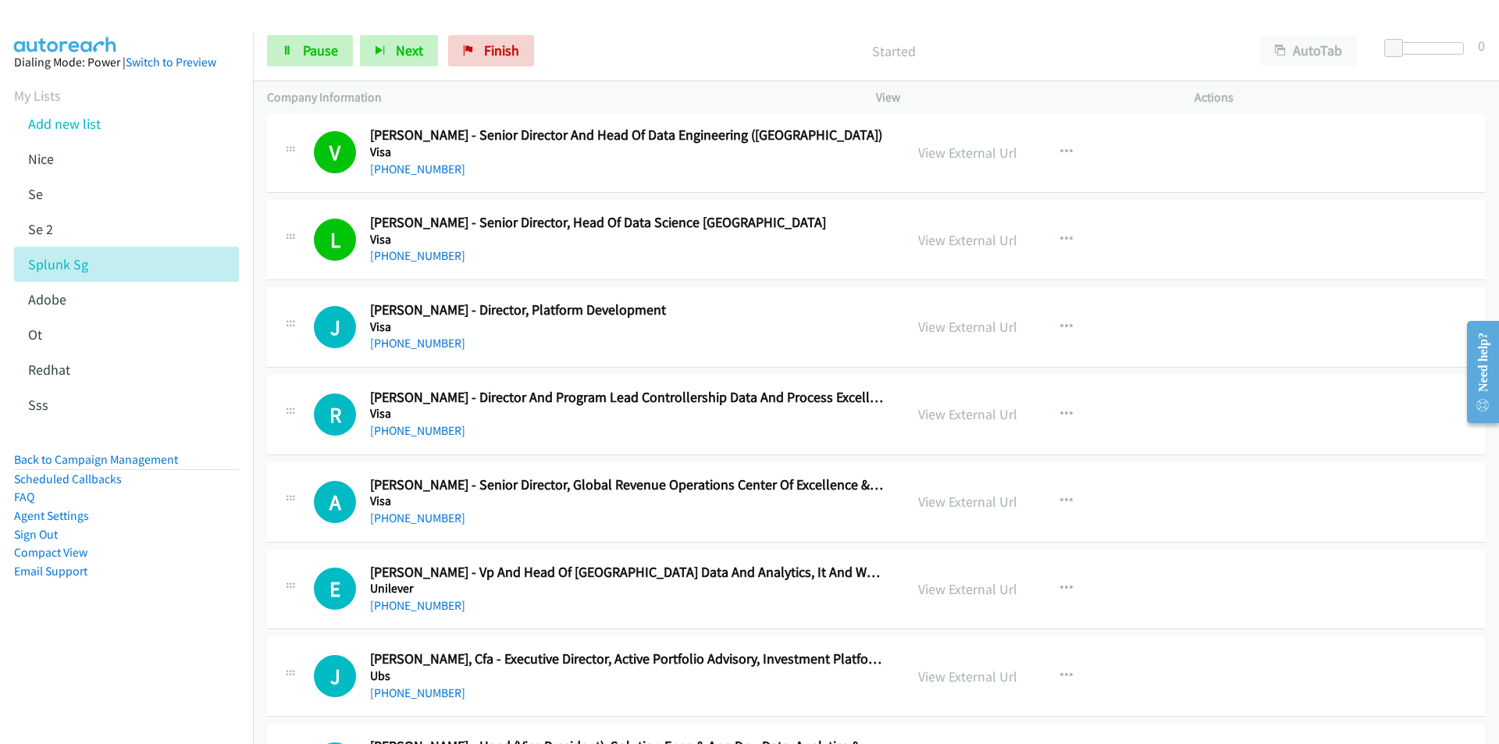
click at [166, 662] on nav "Dialing Mode: Power | Switch to Preview My Lists Add new list [GEOGRAPHIC_DATA]…" at bounding box center [127, 404] width 254 height 744
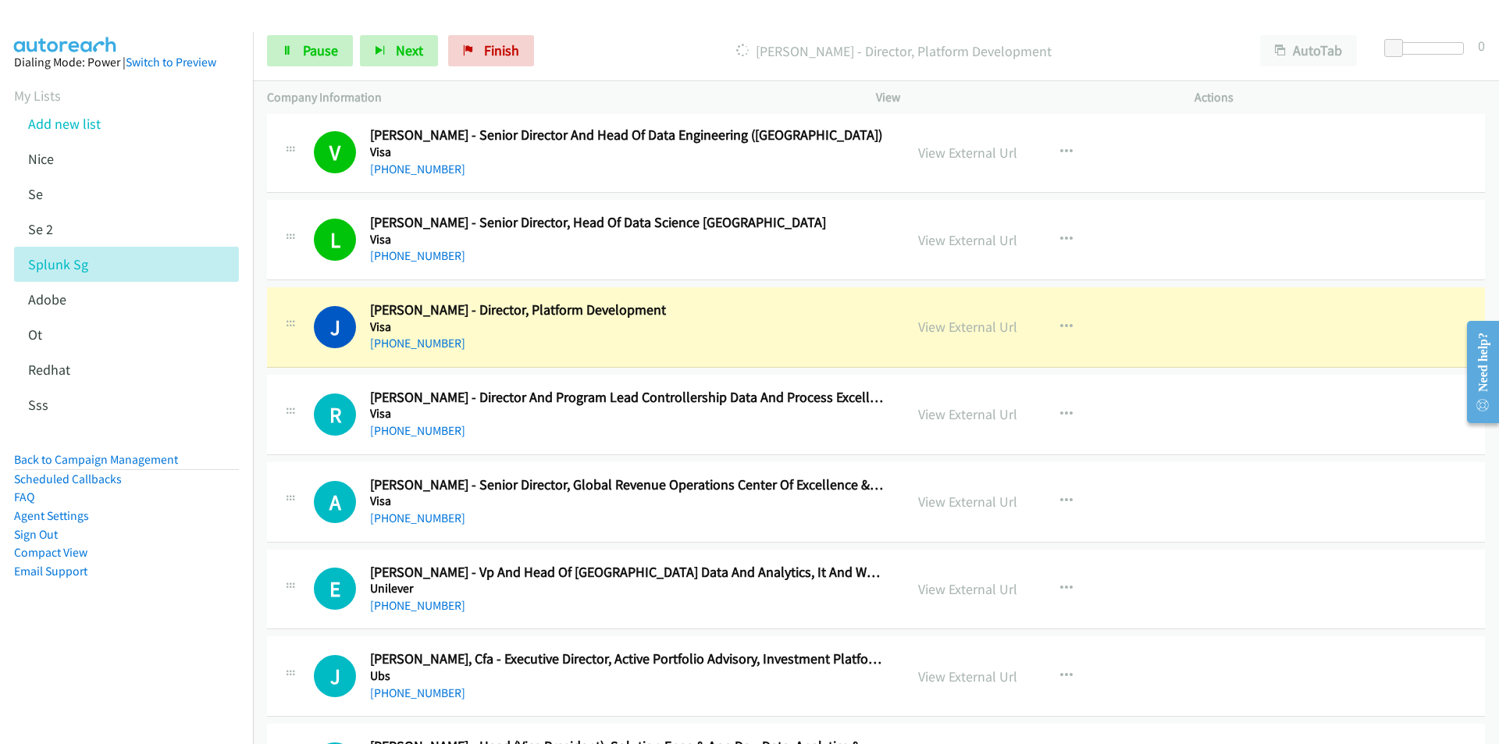
click at [137, 656] on nav "Dialing Mode: Power | Switch to Preview My Lists Add new list [GEOGRAPHIC_DATA]…" at bounding box center [127, 404] width 254 height 744
click at [959, 322] on link "View External Url" at bounding box center [967, 327] width 99 height 18
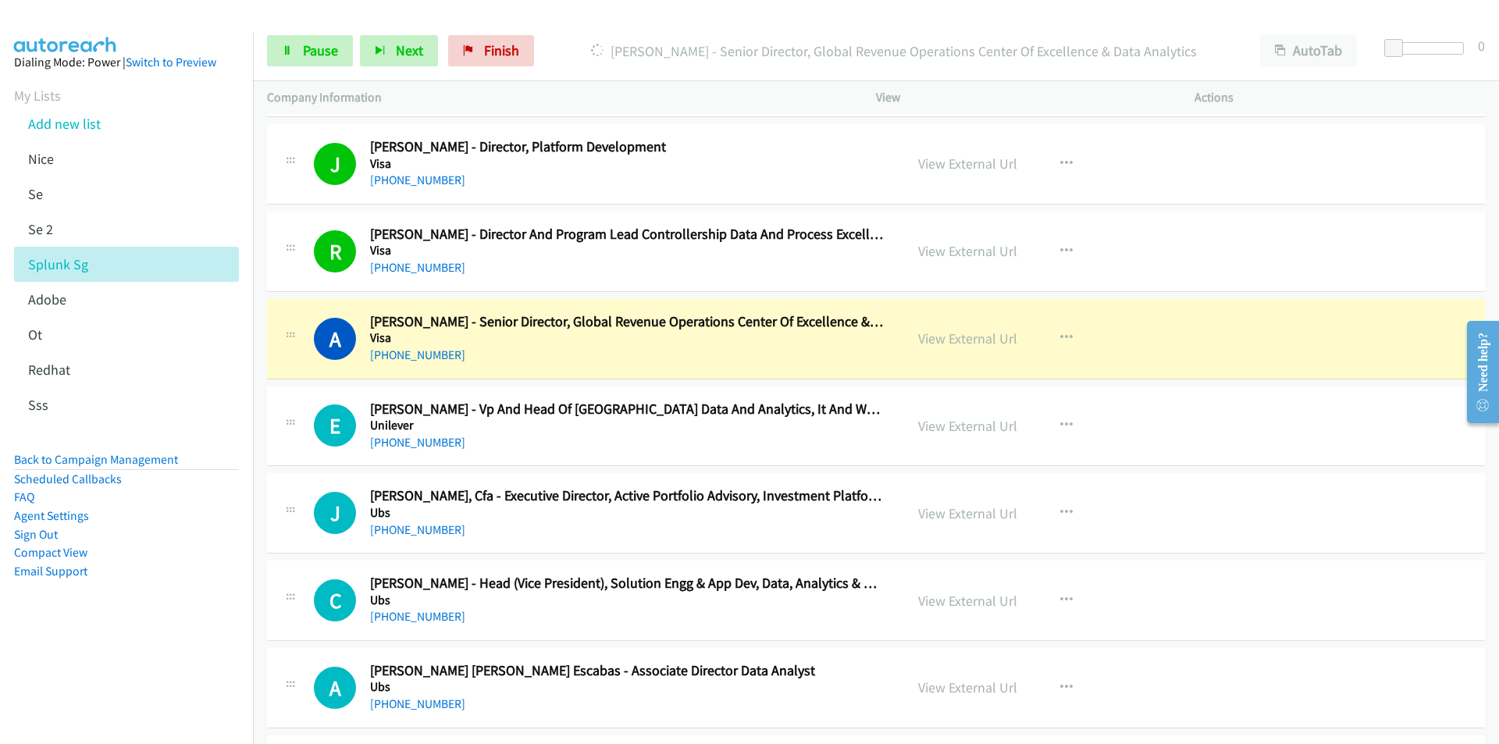
scroll to position [1249, 0]
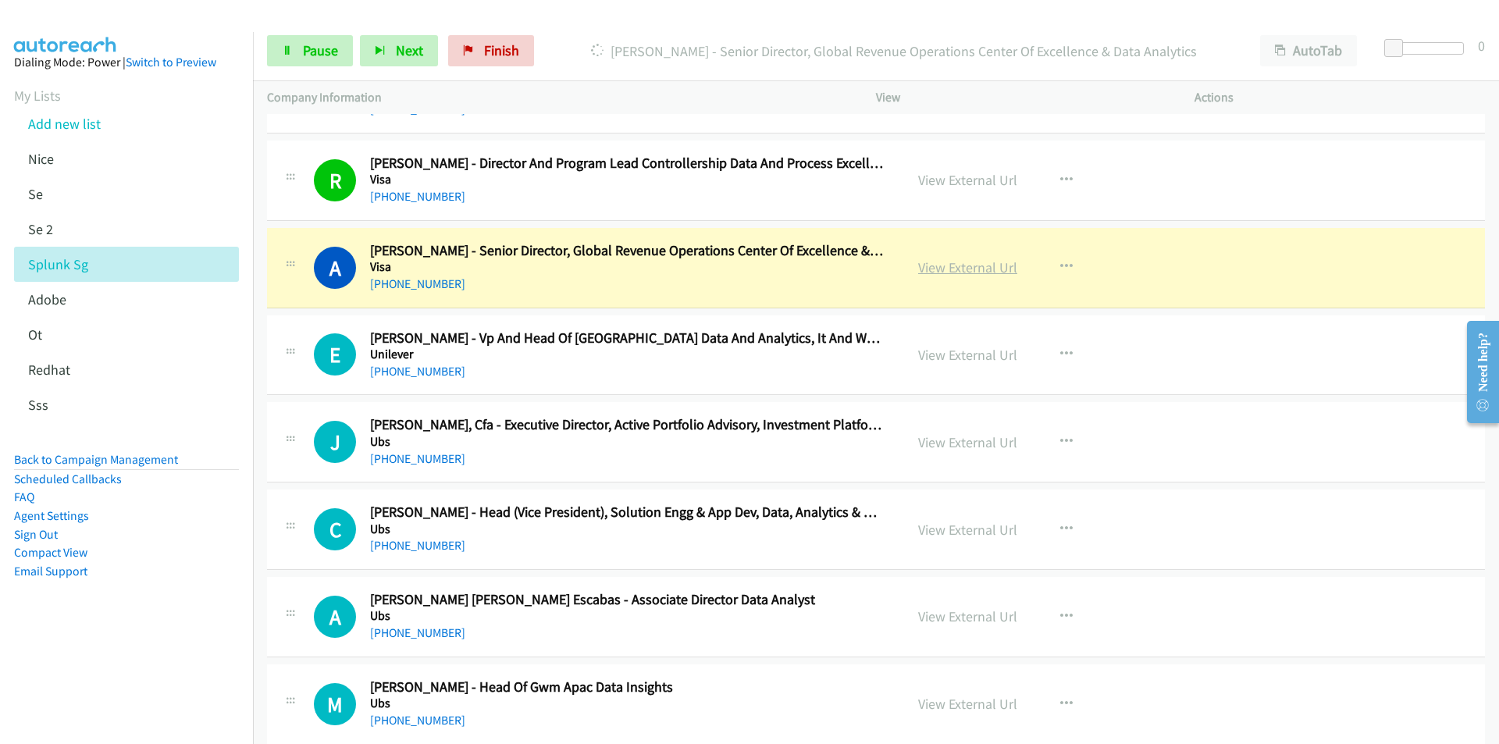
click at [980, 271] on link "View External Url" at bounding box center [967, 267] width 99 height 18
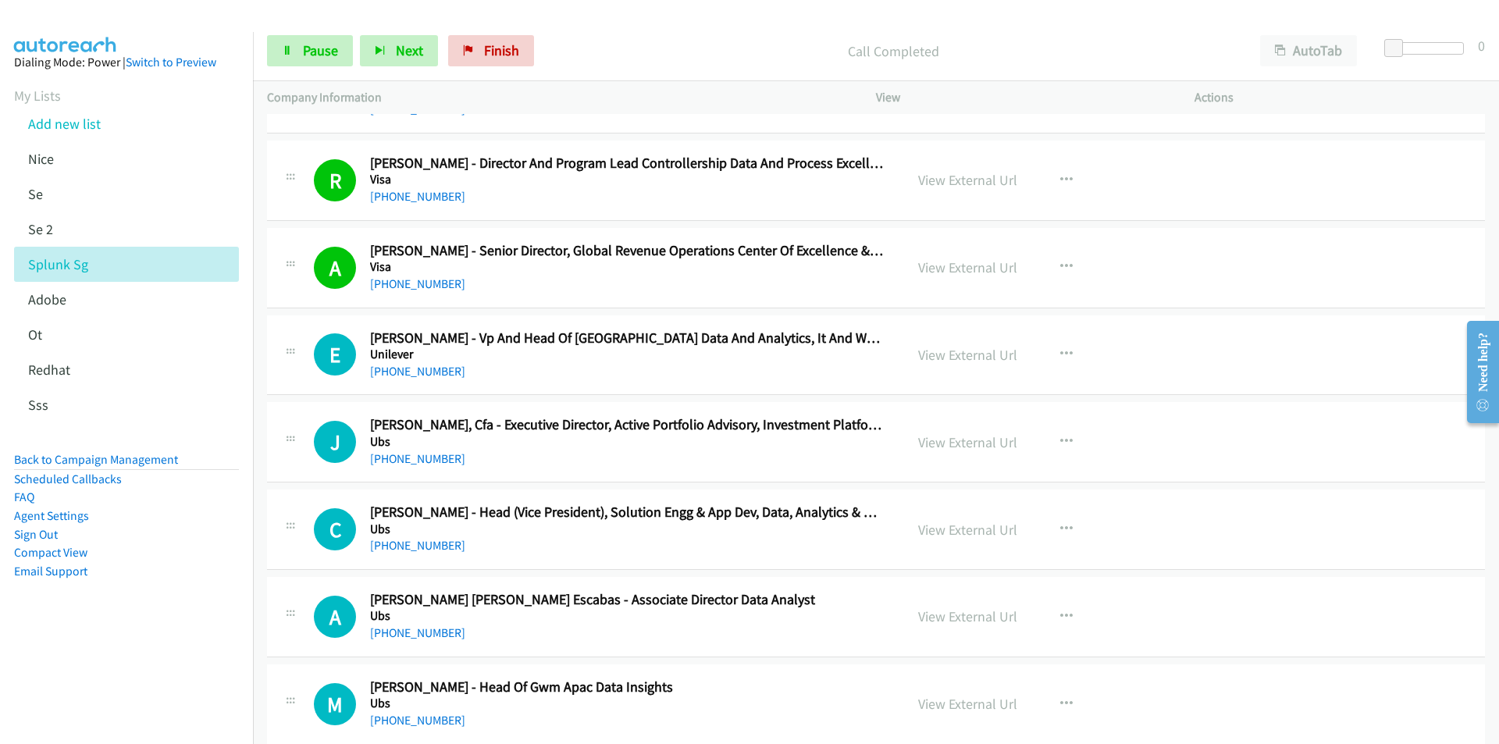
click at [142, 591] on aside "Dialing Mode: Power | Switch to Preview My Lists Add new list [GEOGRAPHIC_DATA]…" at bounding box center [126, 341] width 253 height 619
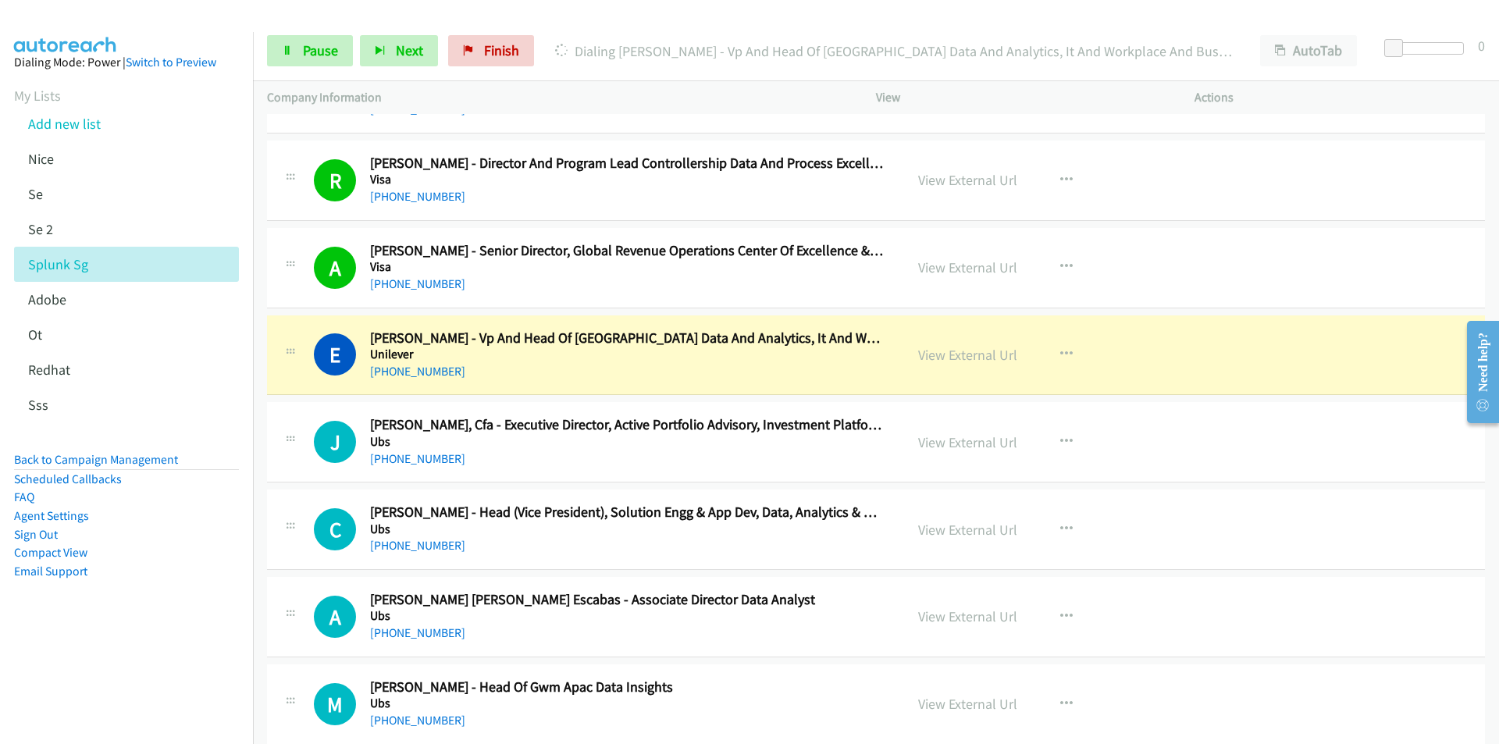
drag, startPoint x: 126, startPoint y: 644, endPoint x: 154, endPoint y: 625, distance: 33.1
click at [126, 644] on aside "Dialing Mode: Power | Switch to Preview My Lists Add new list [GEOGRAPHIC_DATA]…" at bounding box center [126, 341] width 253 height 619
click at [934, 357] on link "View External Url" at bounding box center [967, 355] width 99 height 18
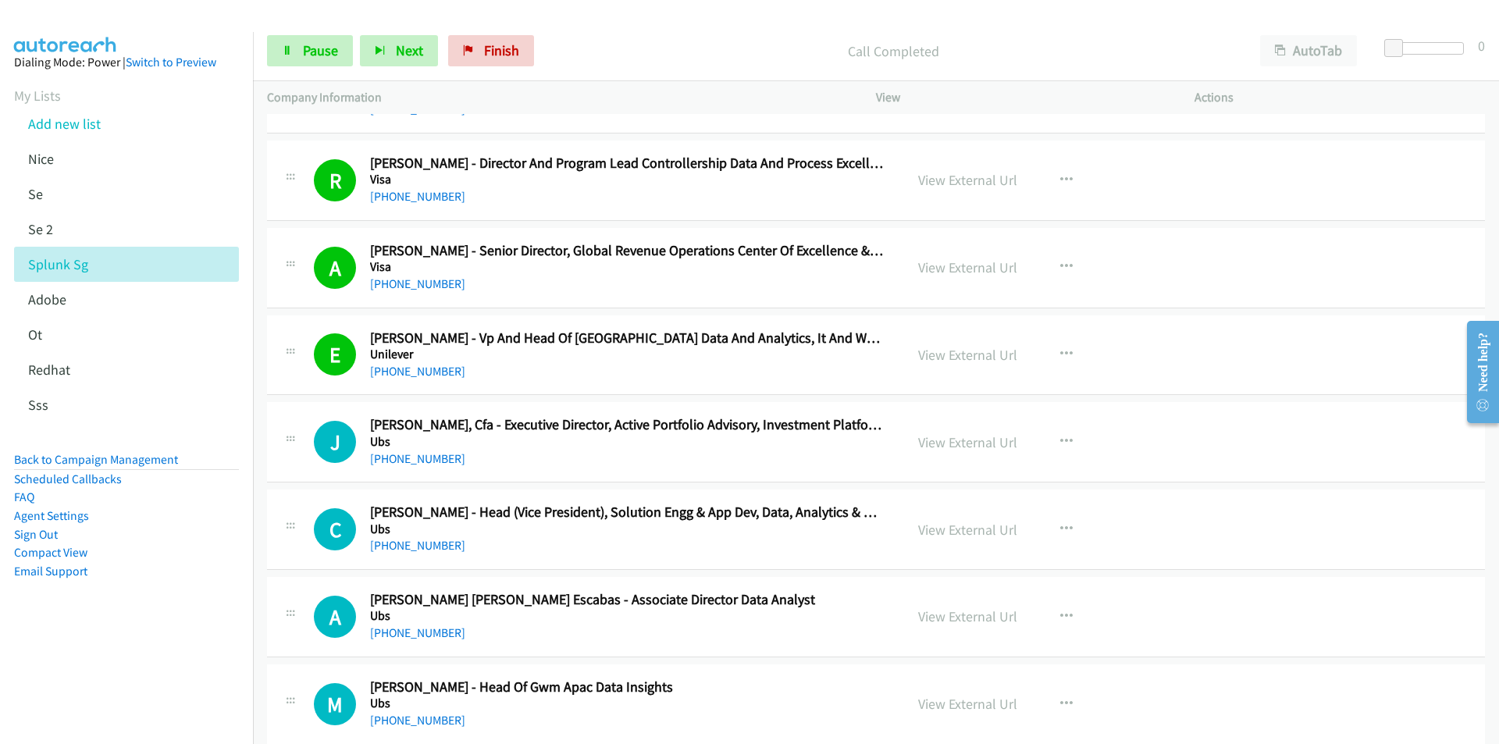
click at [189, 670] on nav "Dialing Mode: Power | Switch to Preview My Lists Add new list [GEOGRAPHIC_DATA]…" at bounding box center [127, 404] width 254 height 744
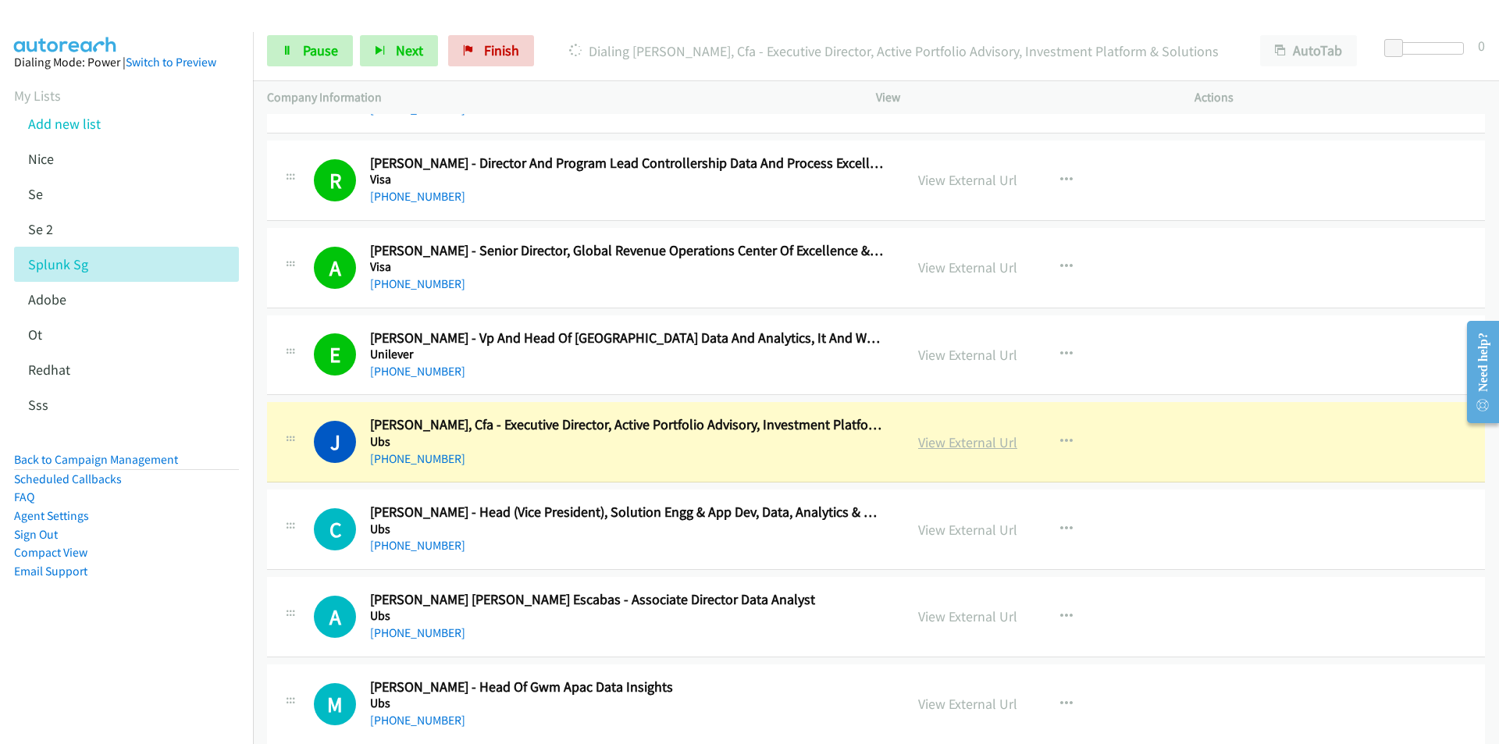
click at [939, 441] on link "View External Url" at bounding box center [967, 442] width 99 height 18
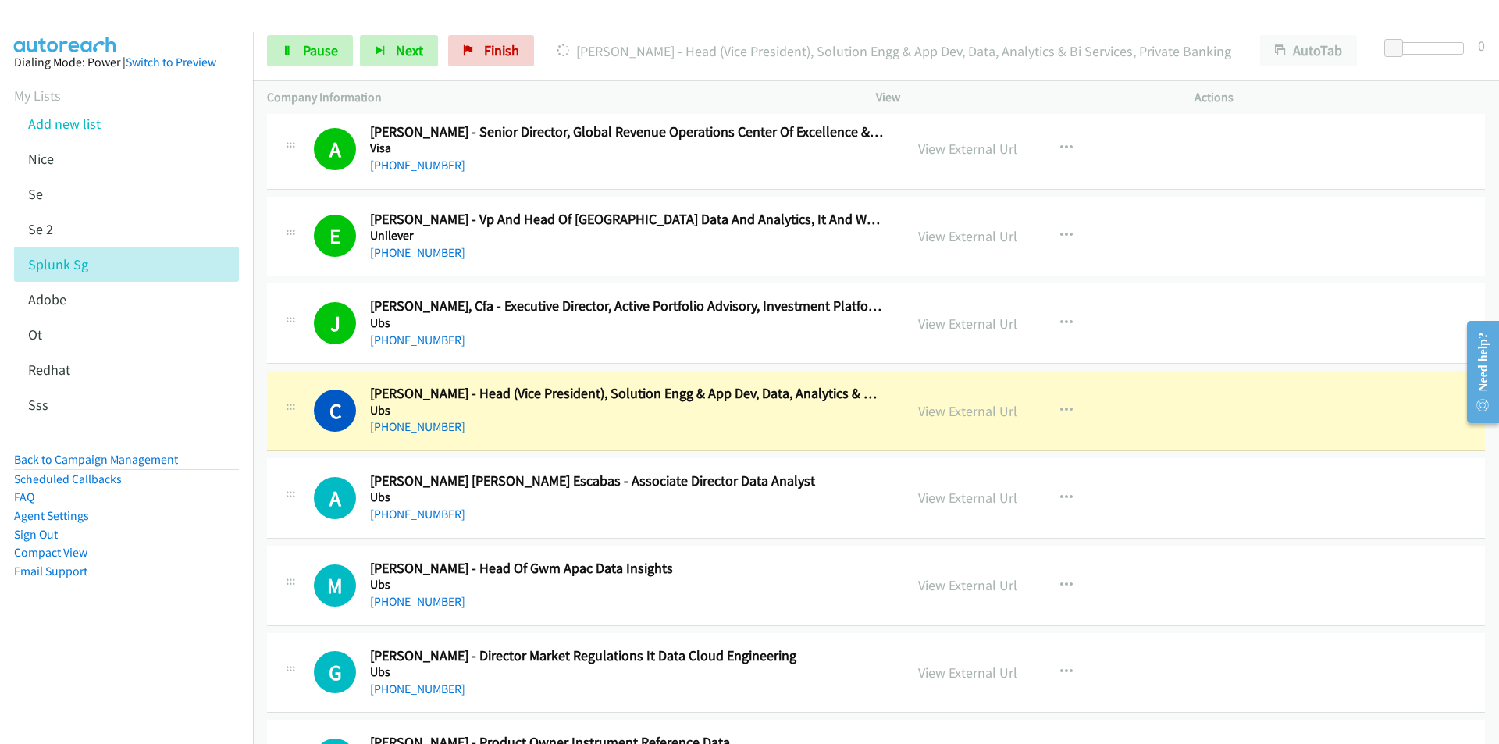
scroll to position [1405, 0]
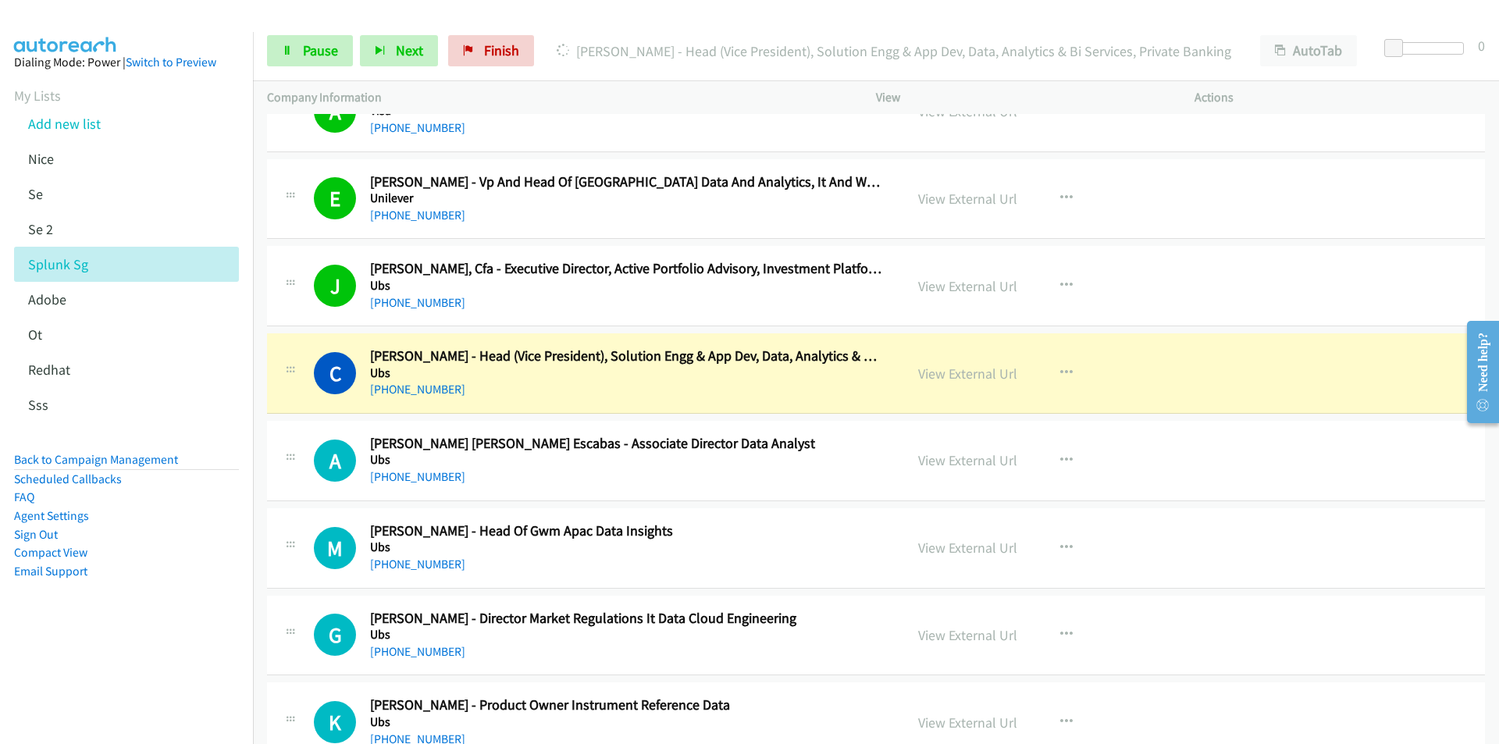
drag, startPoint x: 126, startPoint y: 659, endPoint x: 404, endPoint y: 639, distance: 279.3
click at [126, 659] on nav "Dialing Mode: Power | Switch to Preview My Lists Add new list [GEOGRAPHIC_DATA]…" at bounding box center [127, 404] width 254 height 744
drag, startPoint x: 130, startPoint y: 652, endPoint x: 154, endPoint y: 635, distance: 29.2
click at [130, 652] on nav "Dialing Mode: Power | Switch to Preview My Lists Add new list [GEOGRAPHIC_DATA]…" at bounding box center [127, 404] width 254 height 744
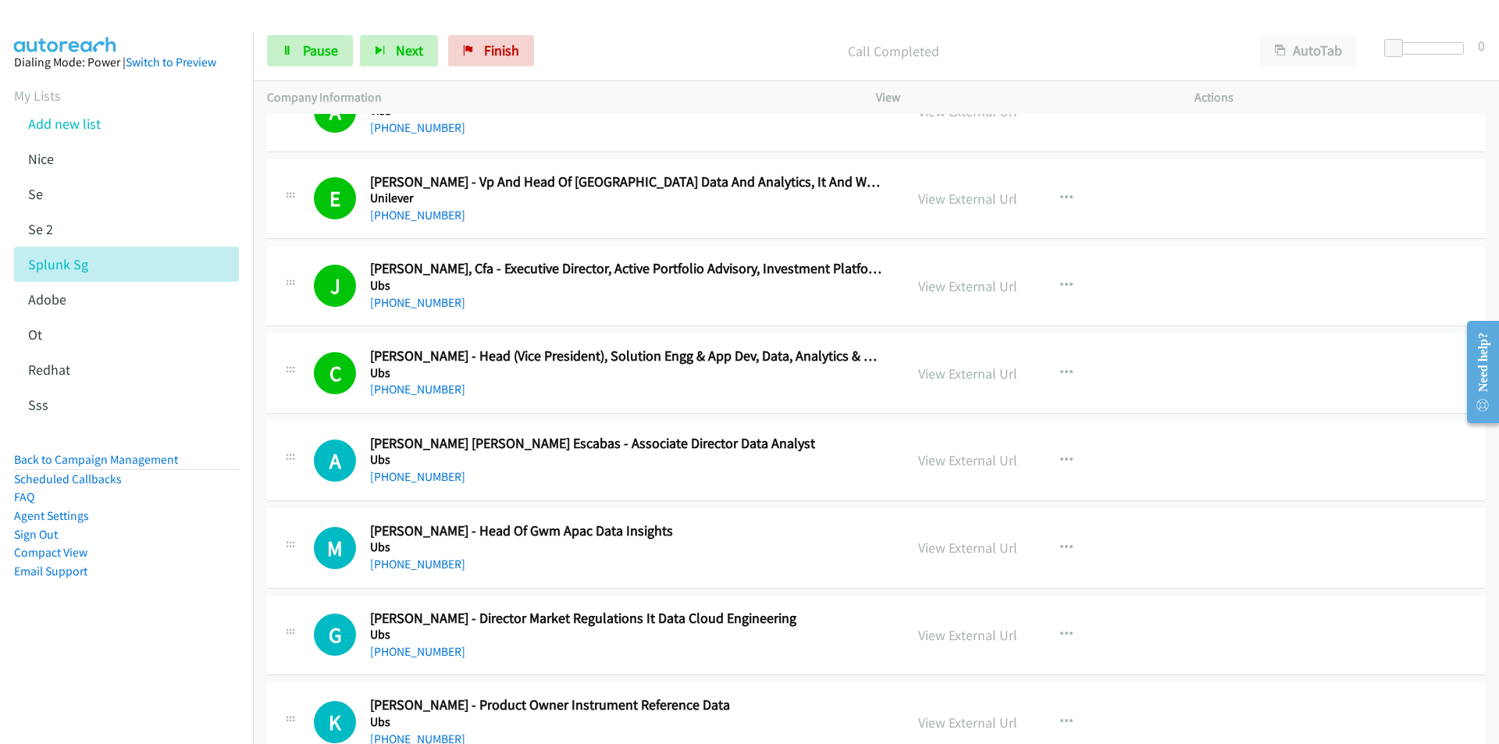
click at [119, 704] on nav "Dialing Mode: Power | Switch to Preview My Lists Add new list [GEOGRAPHIC_DATA]…" at bounding box center [127, 404] width 254 height 744
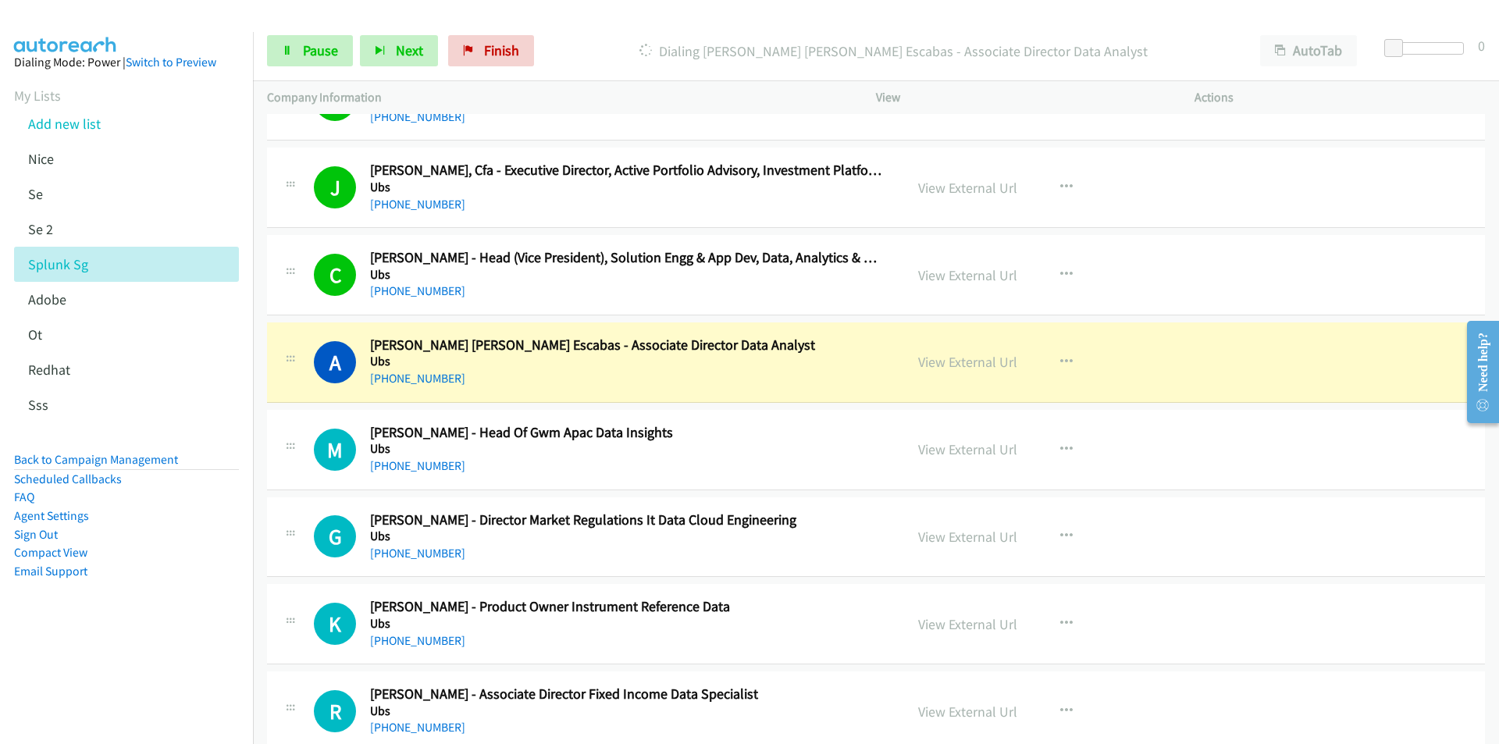
scroll to position [1561, 0]
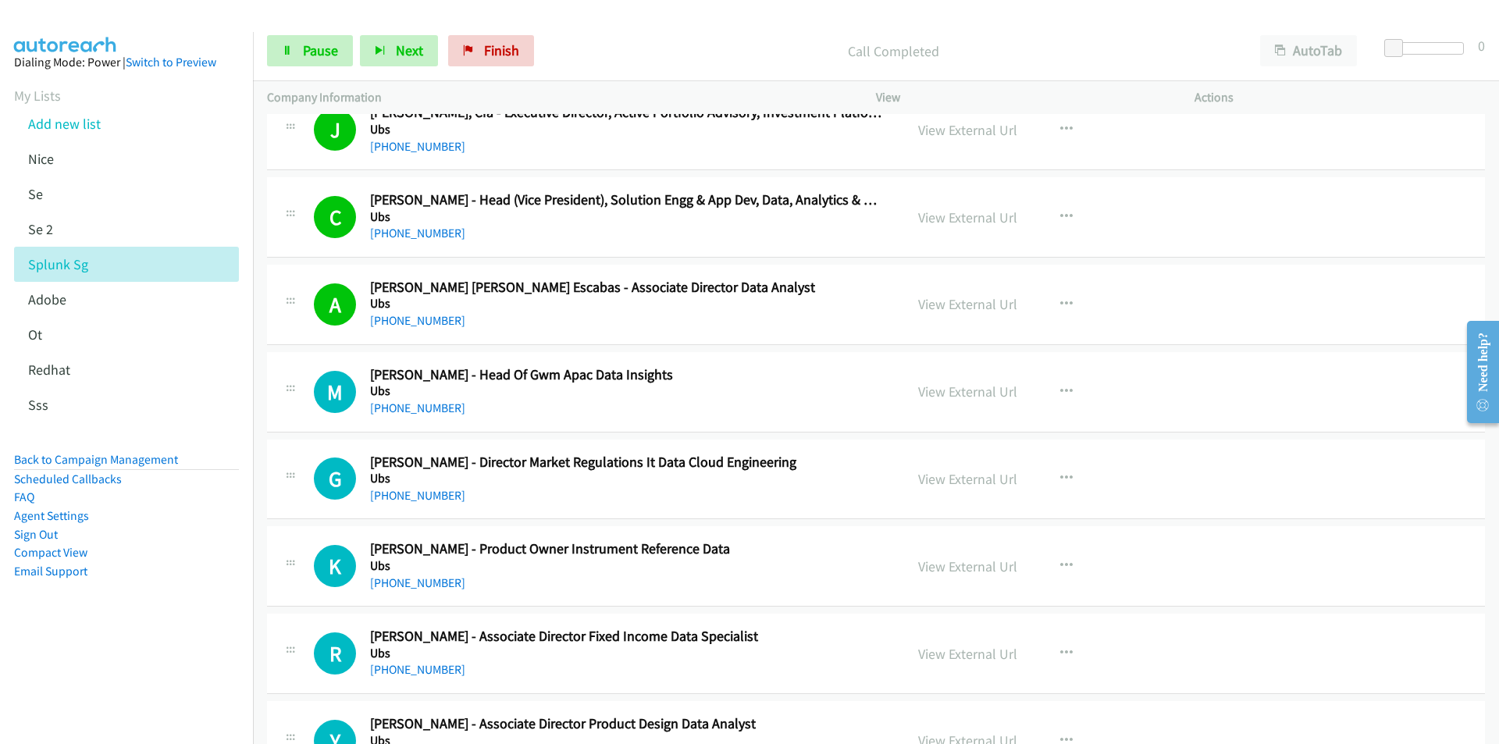
click at [196, 634] on aside "Dialing Mode: Power | Switch to Preview My Lists Add new list [GEOGRAPHIC_DATA]…" at bounding box center [126, 341] width 253 height 619
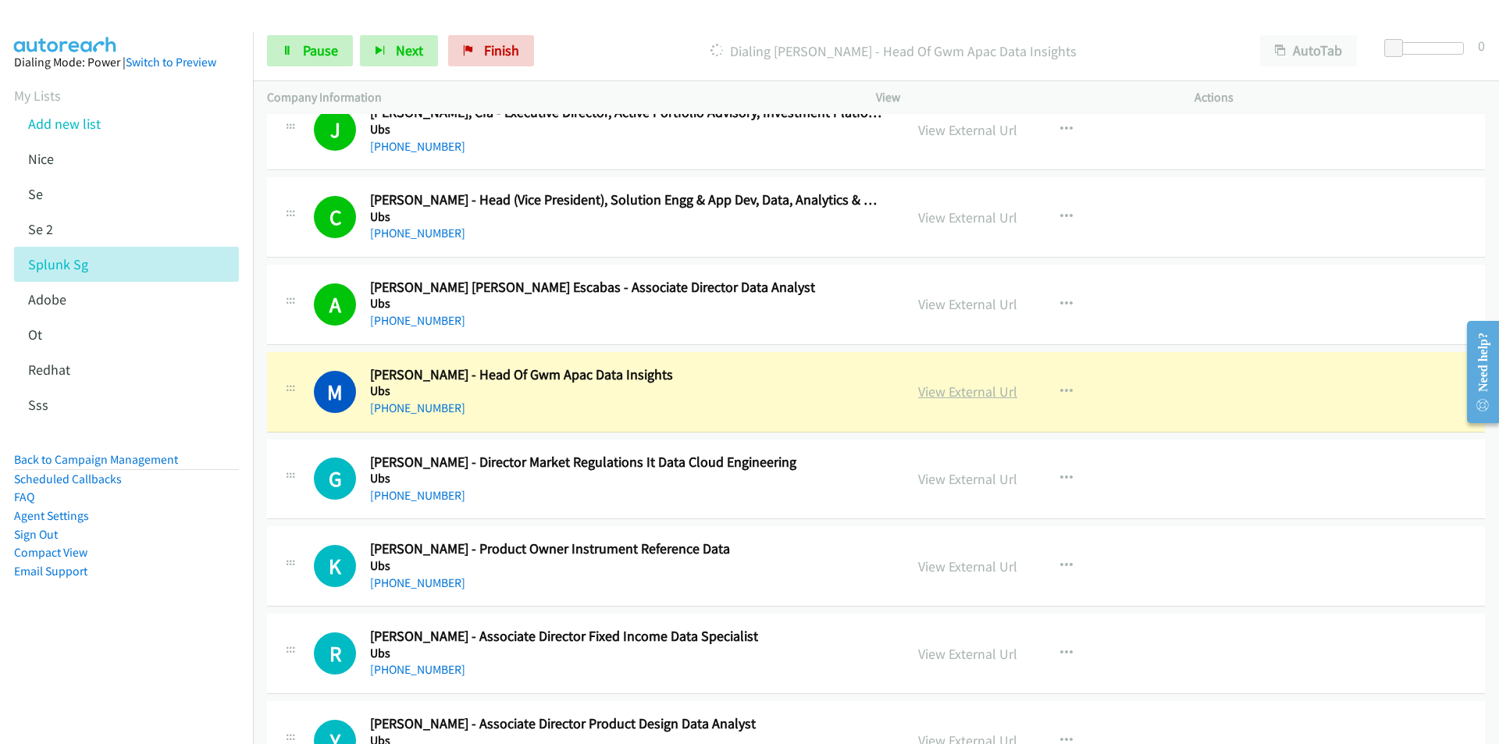
click at [976, 395] on link "View External Url" at bounding box center [967, 391] width 99 height 18
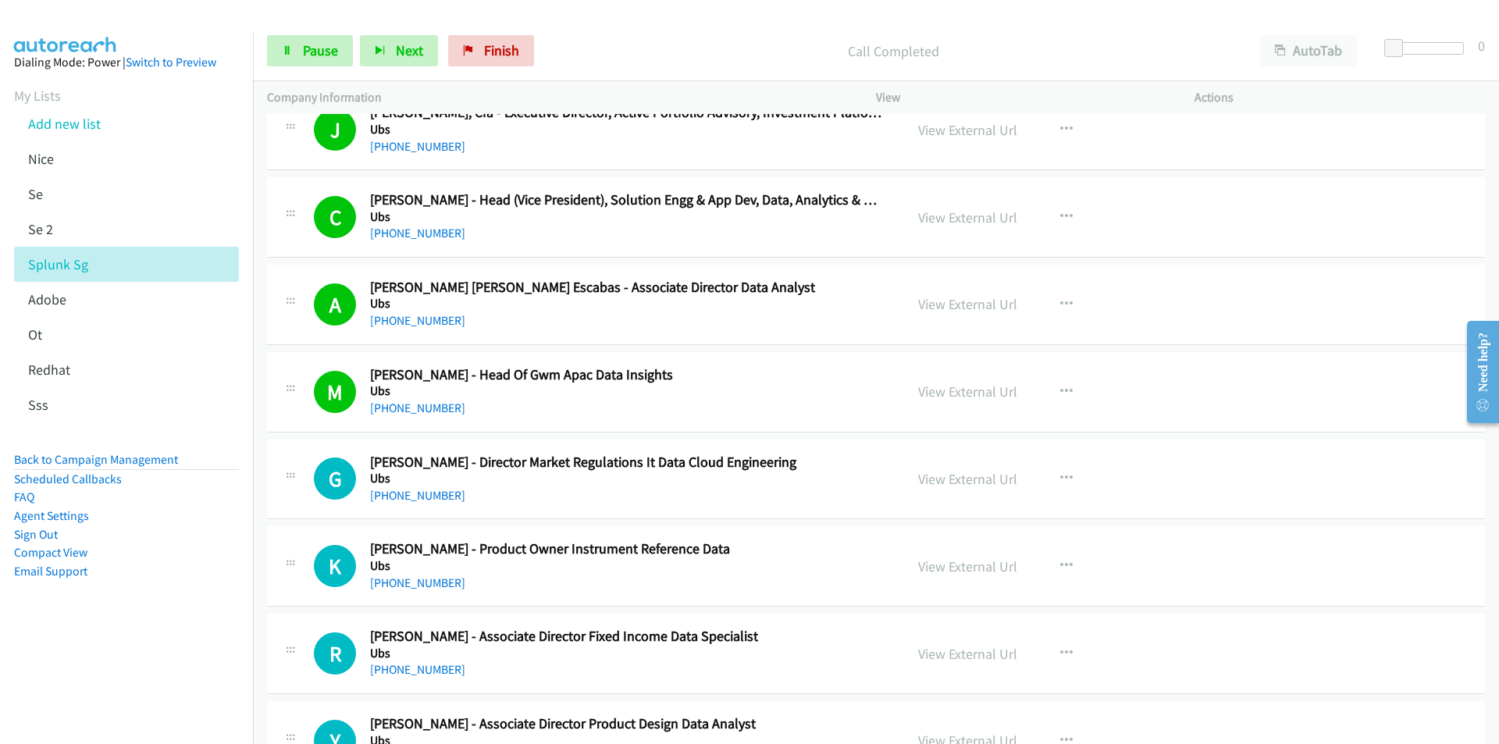
click at [172, 652] on nav "Dialing Mode: Power | Switch to Preview My Lists Add new list [GEOGRAPHIC_DATA]…" at bounding box center [127, 404] width 254 height 744
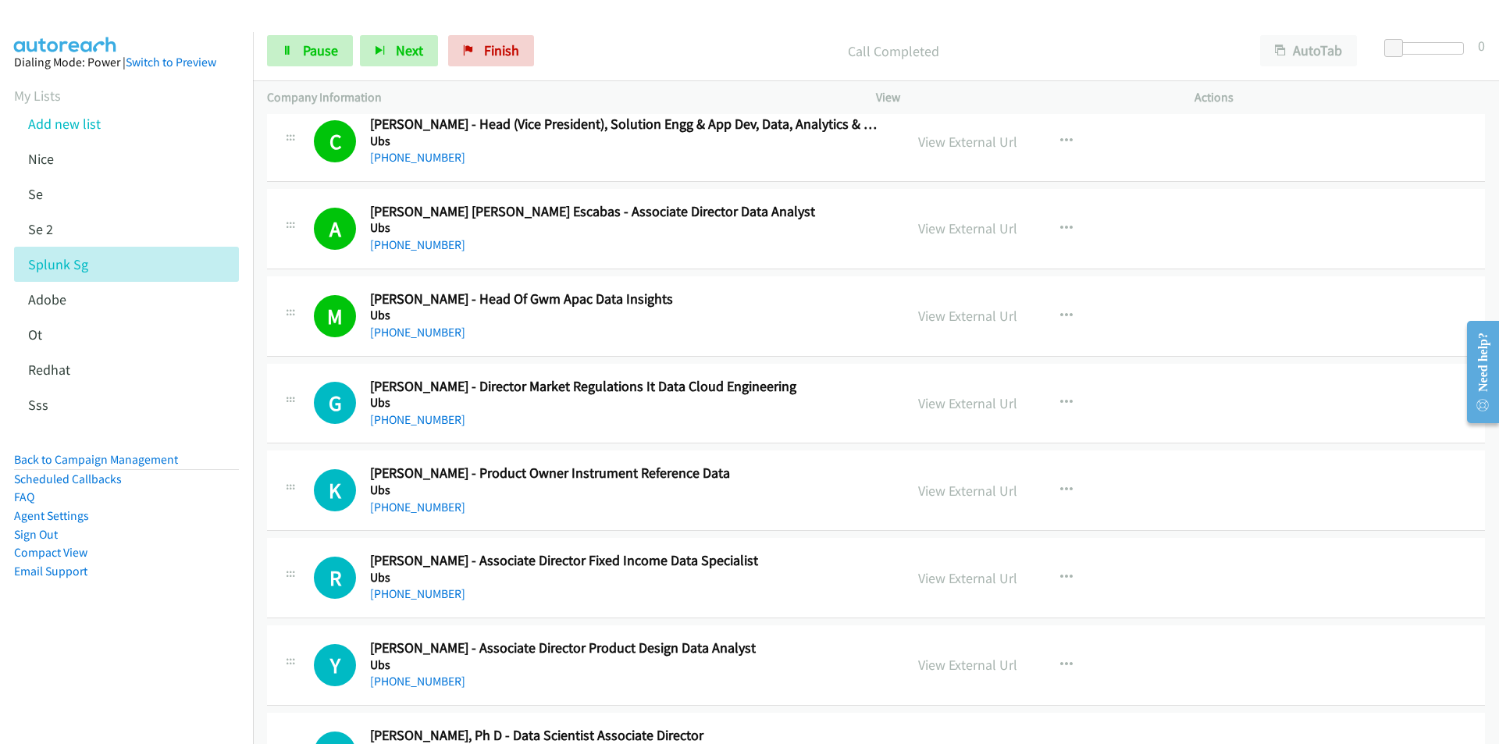
scroll to position [1639, 0]
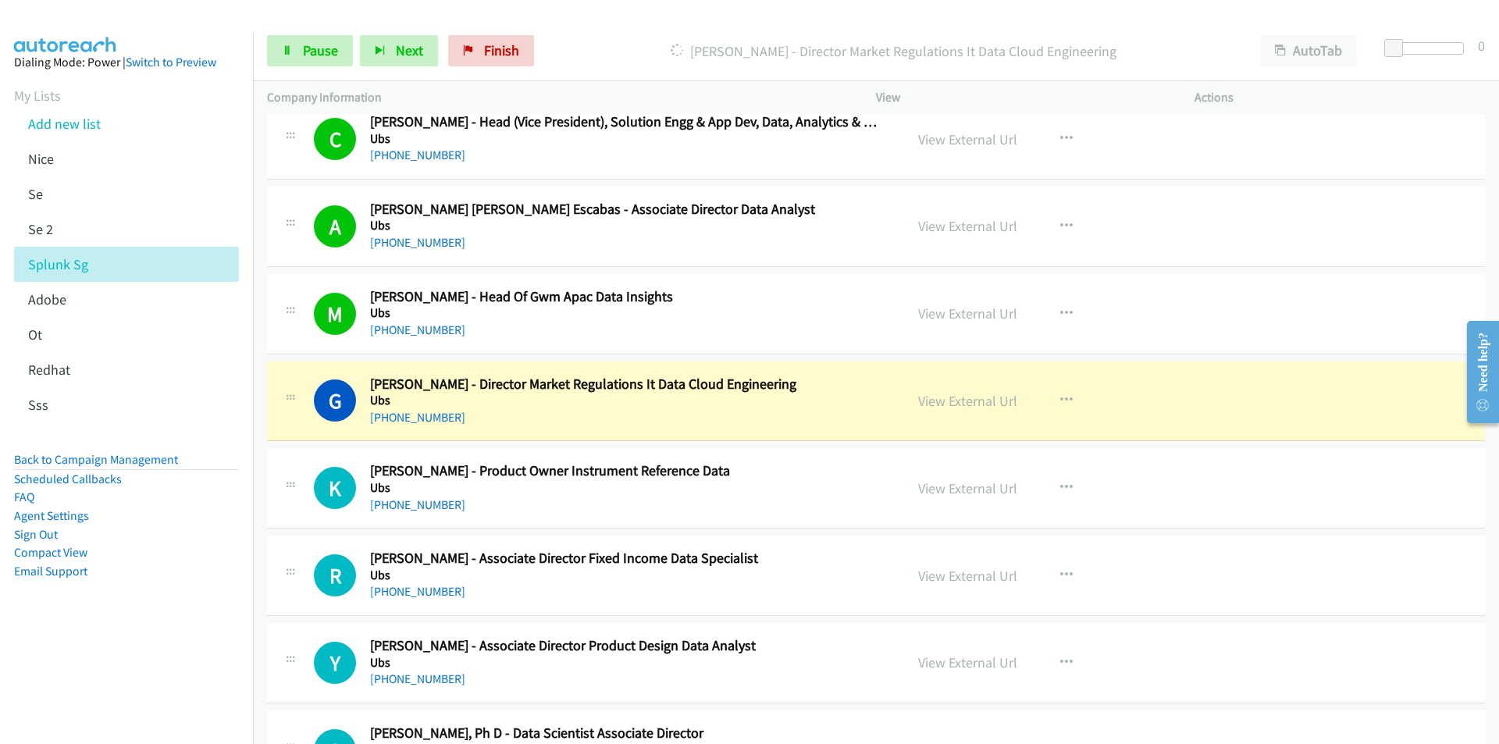
drag, startPoint x: 164, startPoint y: 616, endPoint x: 228, endPoint y: 578, distance: 74.2
click at [164, 616] on aside "Dialing Mode: Power | Switch to Preview My Lists Add new list [GEOGRAPHIC_DATA]…" at bounding box center [126, 341] width 253 height 619
click at [933, 401] on link "View External Url" at bounding box center [967, 401] width 99 height 18
drag, startPoint x: 127, startPoint y: 631, endPoint x: 155, endPoint y: 620, distance: 29.4
click at [127, 631] on aside "Dialing Mode: Power | Switch to Preview My Lists Add new list [GEOGRAPHIC_DATA]…" at bounding box center [126, 341] width 253 height 619
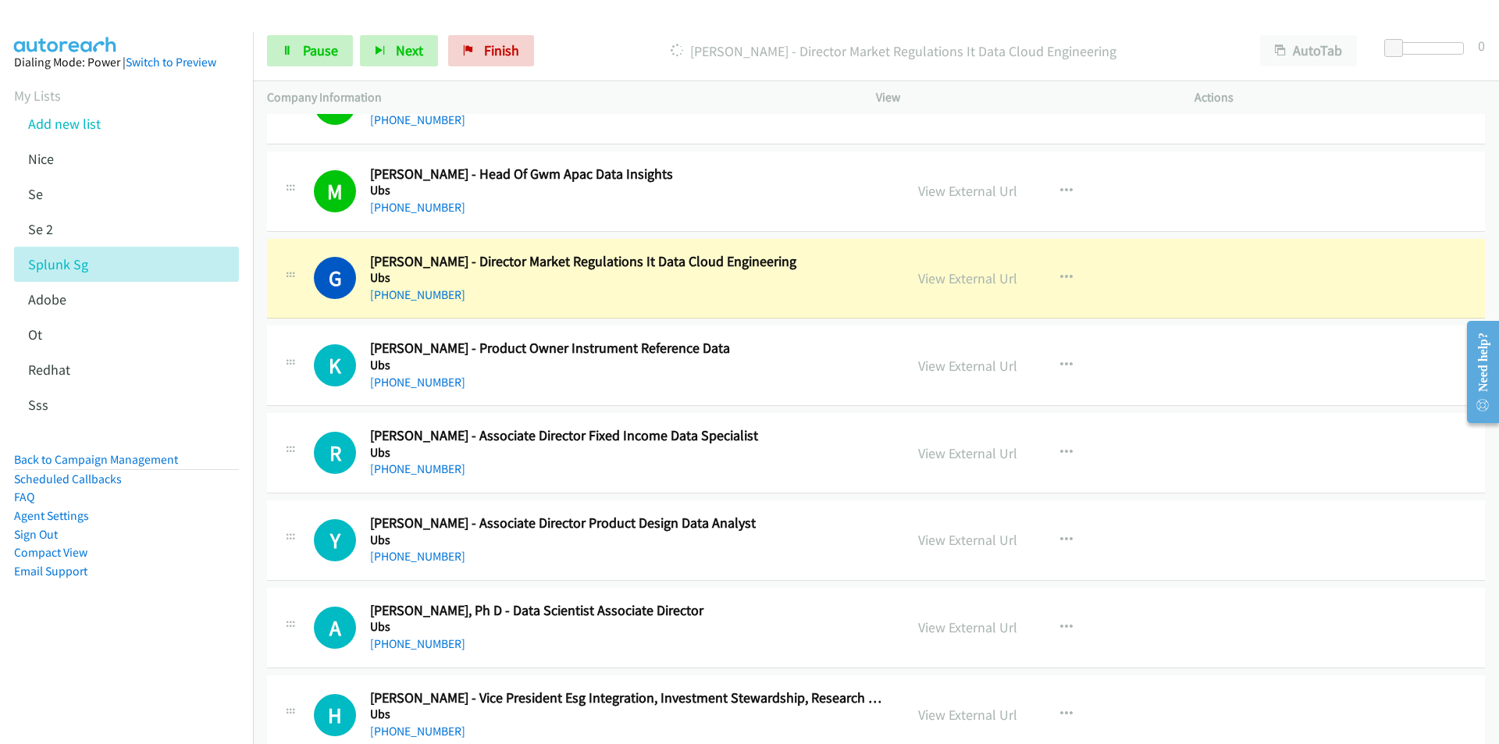
scroll to position [1795, 0]
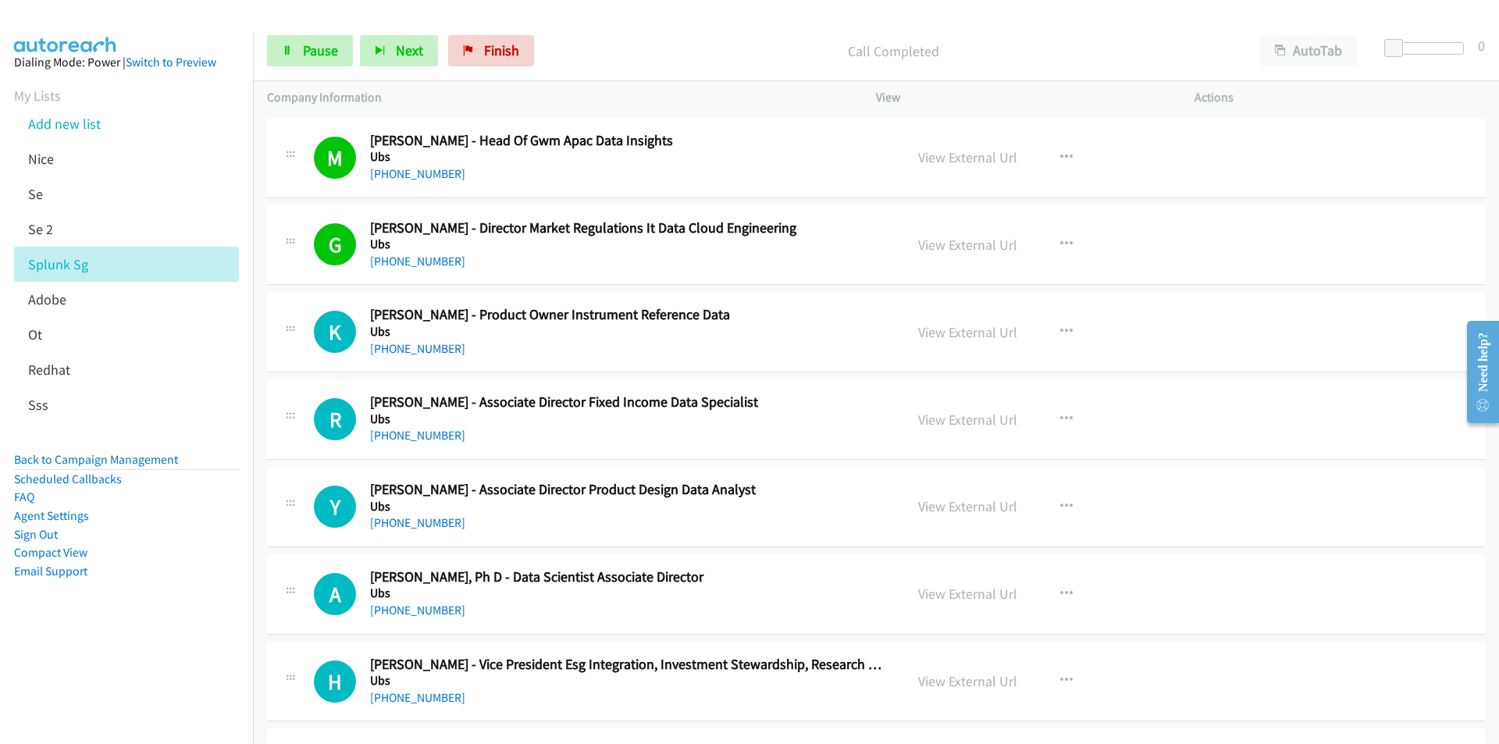
click at [204, 617] on aside "Dialing Mode: Power | Switch to Preview My Lists Add new list [GEOGRAPHIC_DATA]…" at bounding box center [126, 341] width 253 height 619
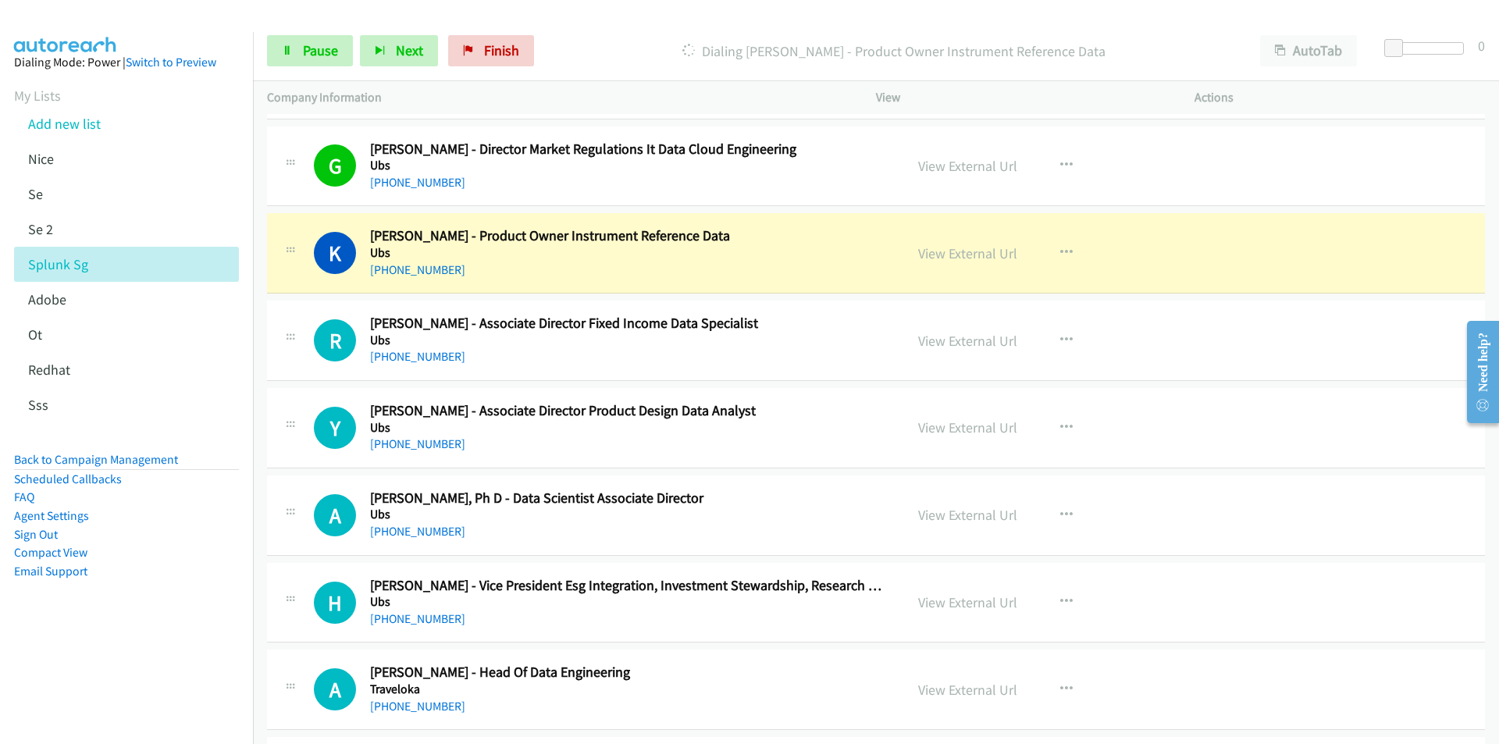
scroll to position [1873, 0]
drag, startPoint x: 140, startPoint y: 687, endPoint x: 218, endPoint y: 652, distance: 84.9
click at [140, 687] on nav "Dialing Mode: Power | Switch to Preview My Lists Add new list [GEOGRAPHIC_DATA]…" at bounding box center [127, 404] width 254 height 744
click at [191, 662] on nav "Dialing Mode: Power | Switch to Preview My Lists Add new list [GEOGRAPHIC_DATA]…" at bounding box center [127, 404] width 254 height 744
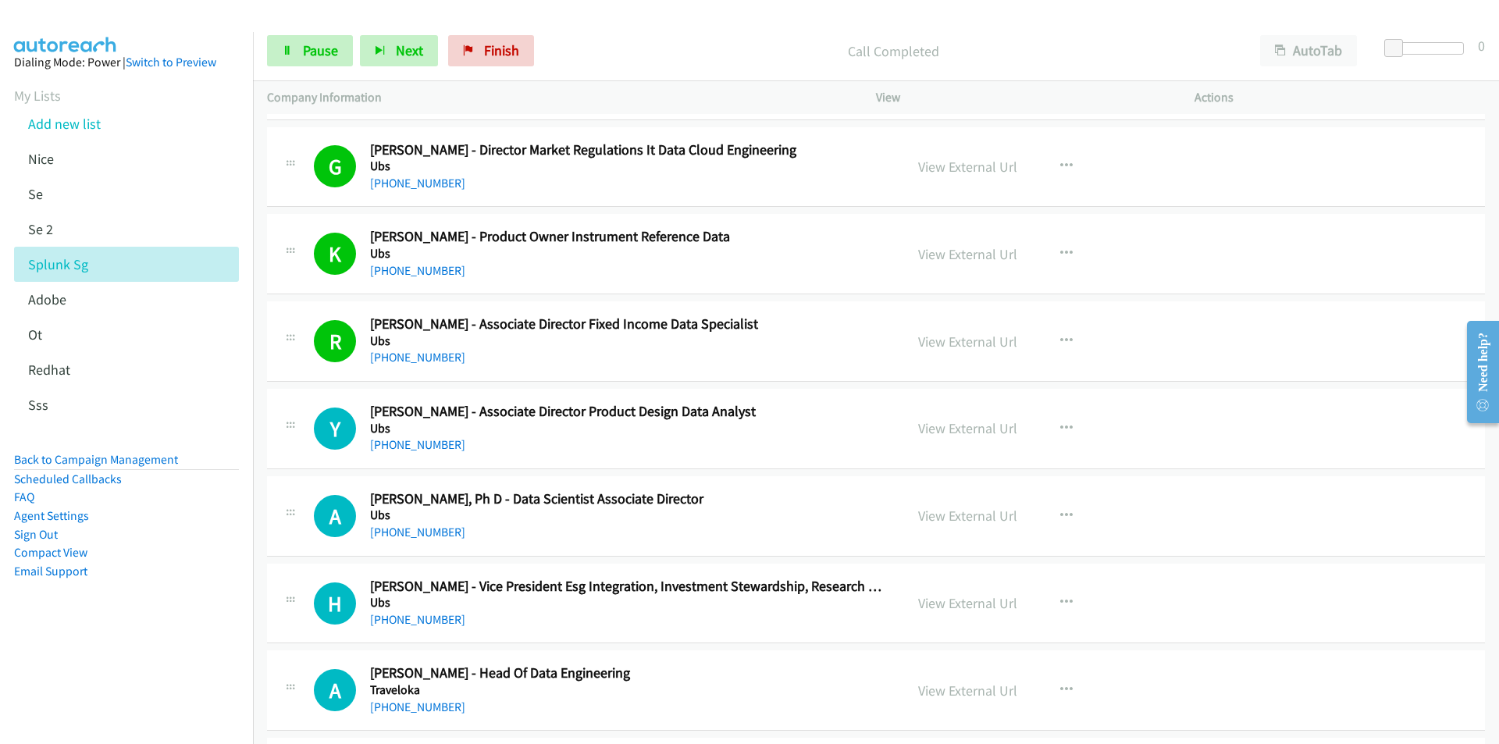
drag, startPoint x: 196, startPoint y: 638, endPoint x: 232, endPoint y: 627, distance: 37.8
click at [196, 638] on aside "Dialing Mode: Power | Switch to Preview My Lists Add new list [GEOGRAPHIC_DATA]…" at bounding box center [126, 341] width 253 height 619
drag, startPoint x: 157, startPoint y: 651, endPoint x: 168, endPoint y: 645, distance: 12.2
click at [157, 651] on nav "Dialing Mode: Power | Switch to Preview My Lists Add new list [GEOGRAPHIC_DATA]…" at bounding box center [127, 404] width 254 height 744
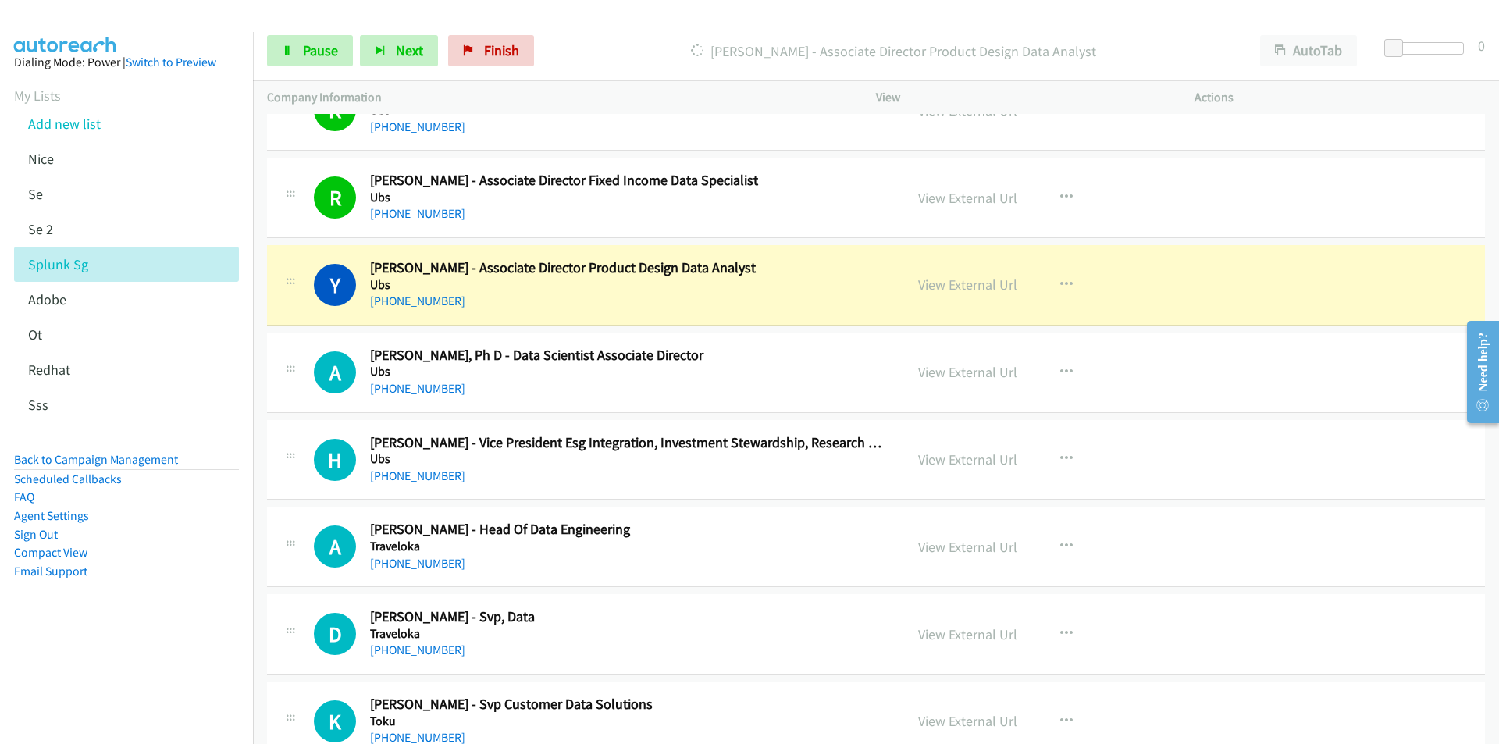
scroll to position [2029, 0]
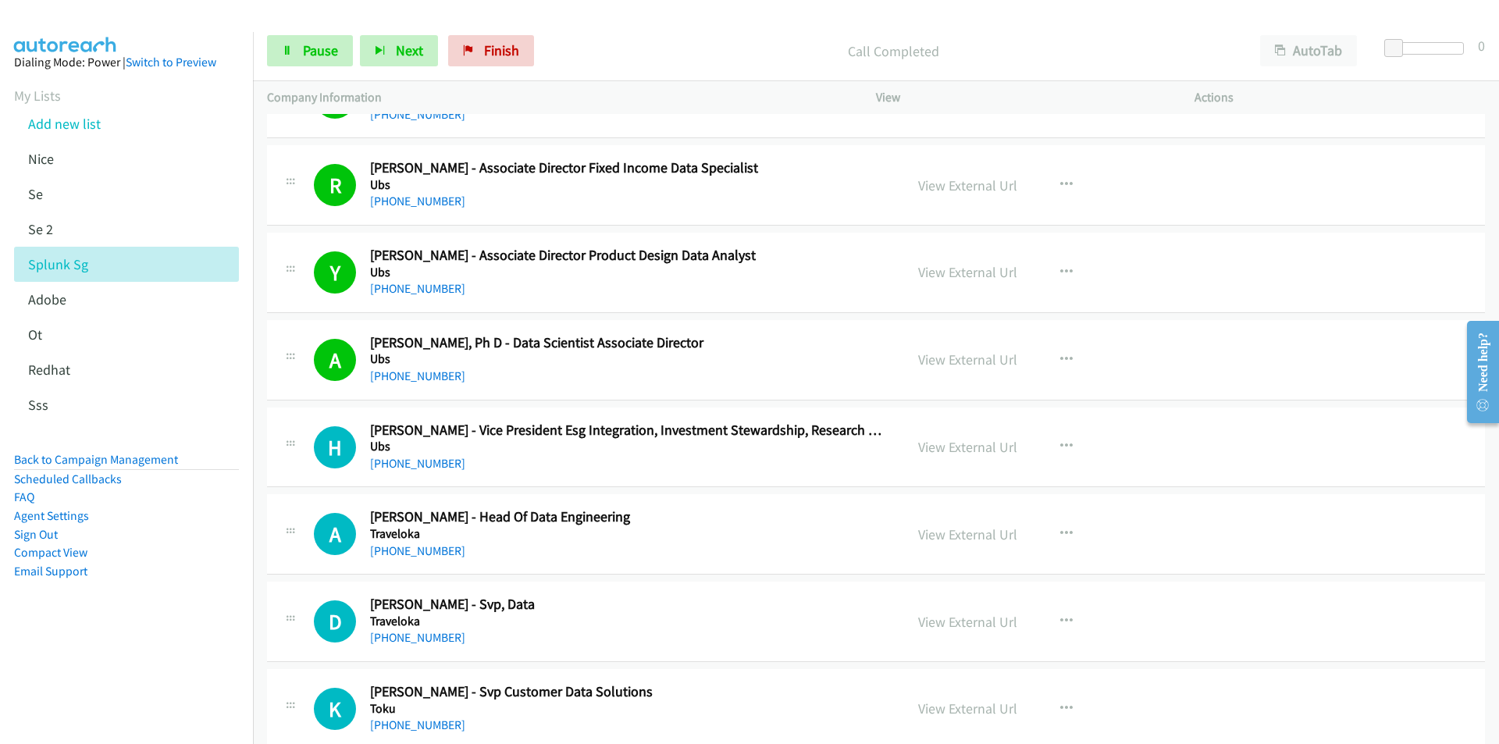
drag, startPoint x: 133, startPoint y: 647, endPoint x: 155, endPoint y: 631, distance: 26.9
click at [133, 647] on aside "Dialing Mode: Power | Switch to Preview My Lists Add new list [GEOGRAPHIC_DATA]…" at bounding box center [126, 341] width 253 height 619
click at [405, 48] on span "Next" at bounding box center [409, 50] width 27 height 18
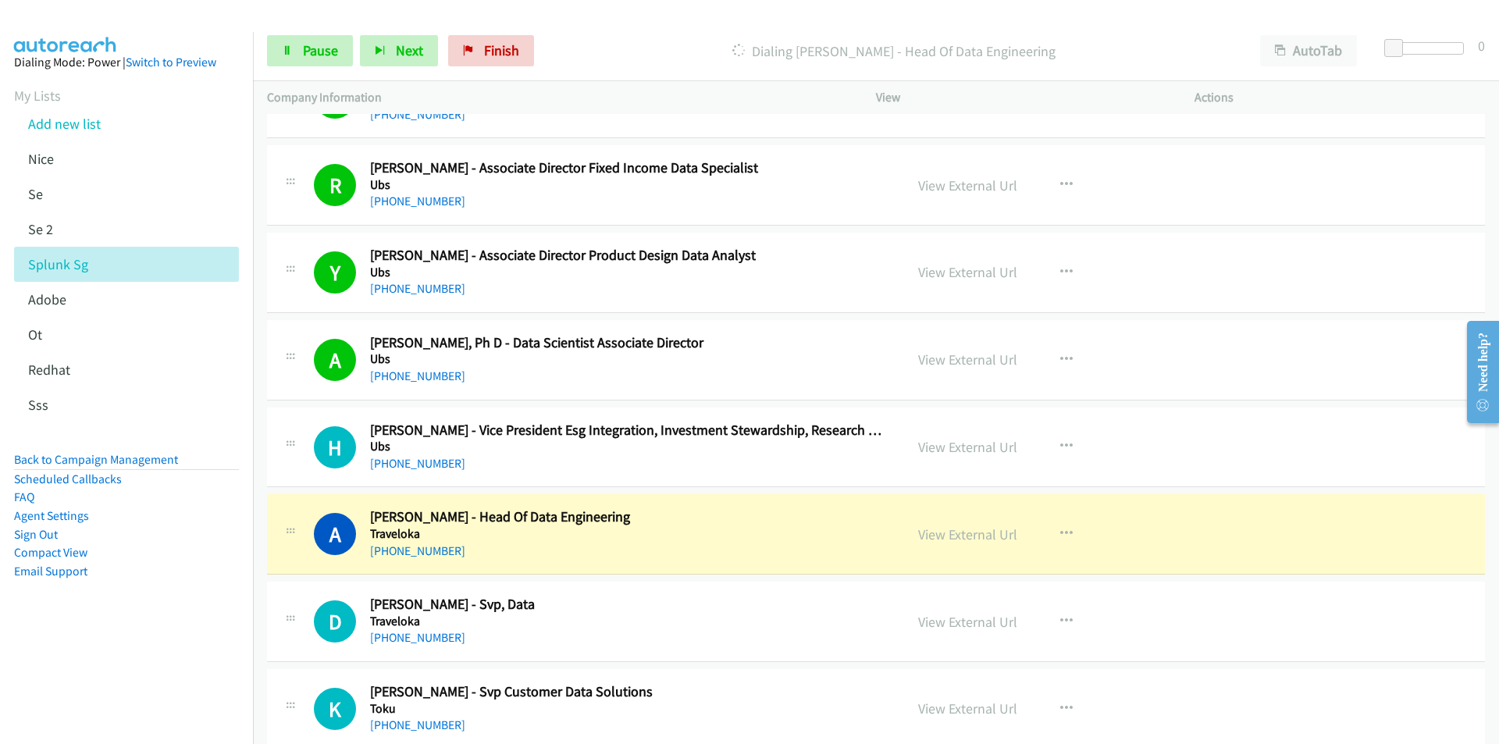
click at [187, 656] on nav "Dialing Mode: Power | Switch to Preview My Lists Add new list [GEOGRAPHIC_DATA]…" at bounding box center [127, 404] width 254 height 744
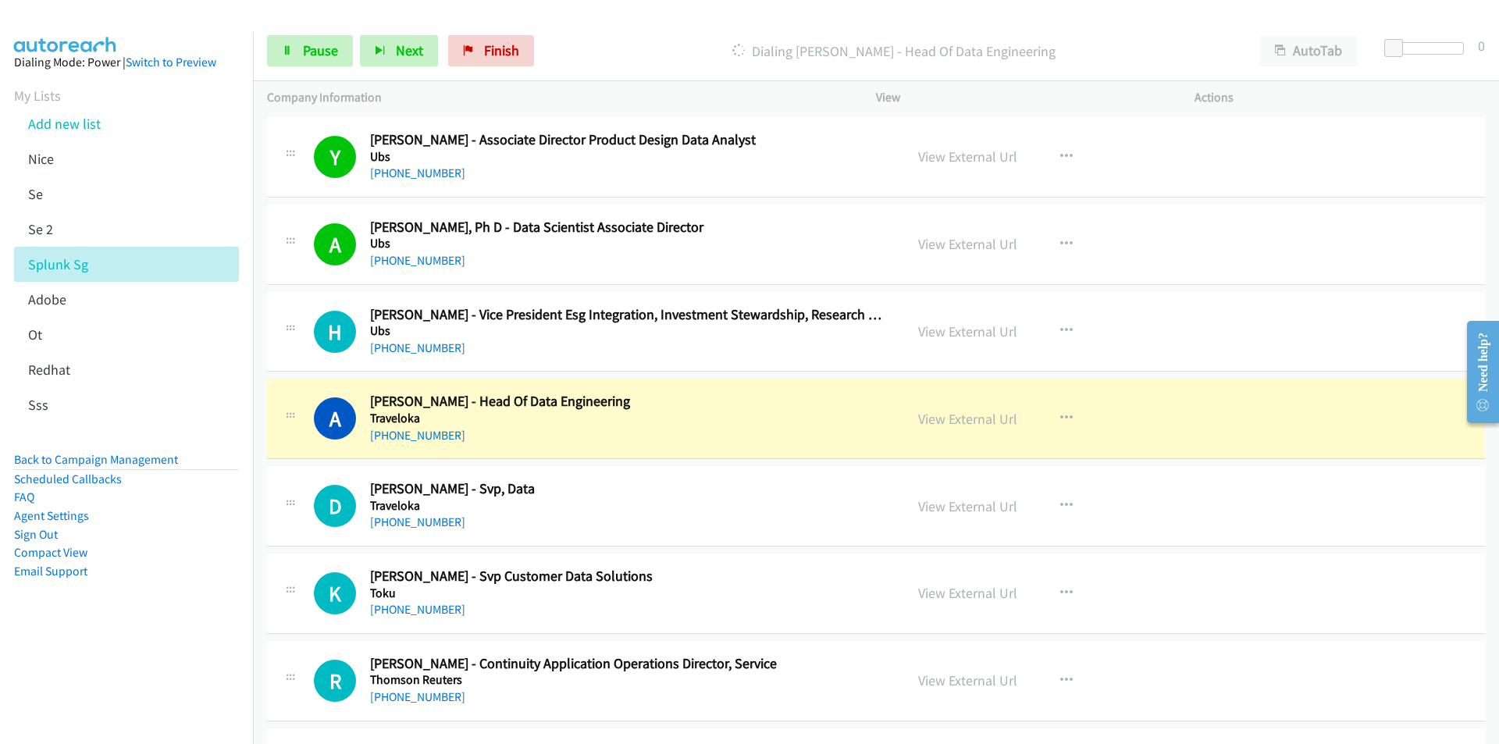
scroll to position [2263, 0]
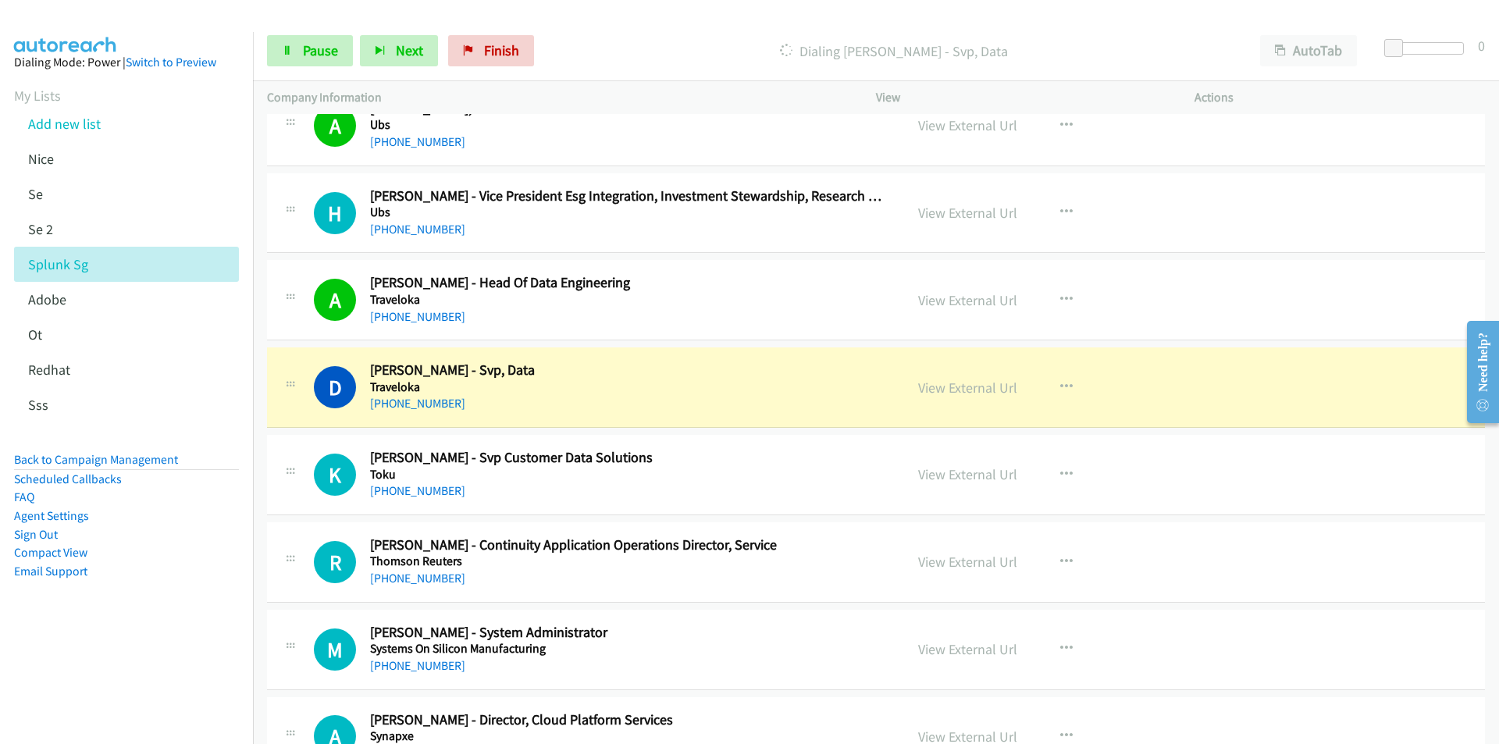
click at [181, 667] on nav "Dialing Mode: Power | Switch to Preview My Lists Add new list [GEOGRAPHIC_DATA]…" at bounding box center [127, 404] width 254 height 744
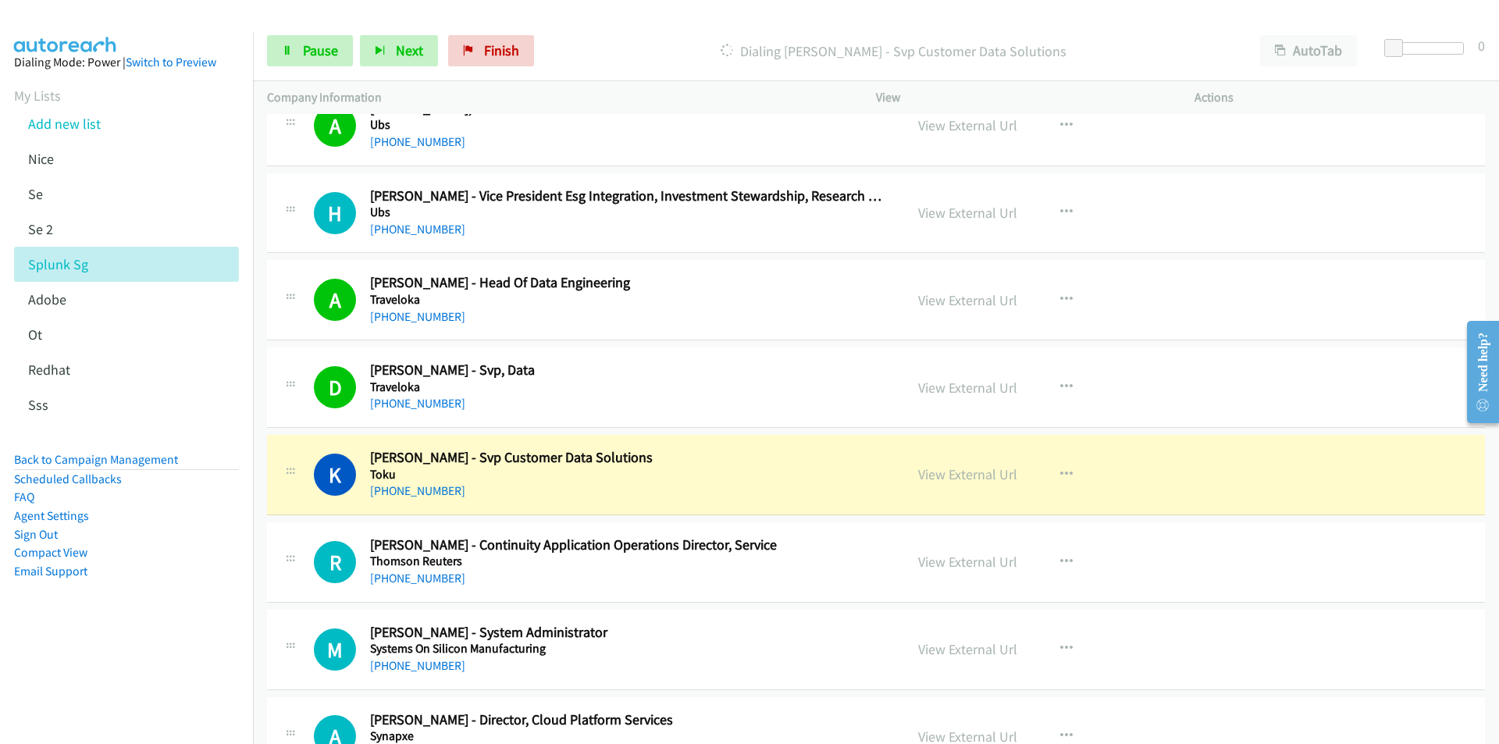
click at [162, 655] on nav "Dialing Mode: Power | Switch to Preview My Lists Add new list [GEOGRAPHIC_DATA]…" at bounding box center [127, 404] width 254 height 744
click at [960, 471] on link "View External Url" at bounding box center [967, 474] width 99 height 18
click at [303, 53] on span "Pause" at bounding box center [320, 50] width 35 height 18
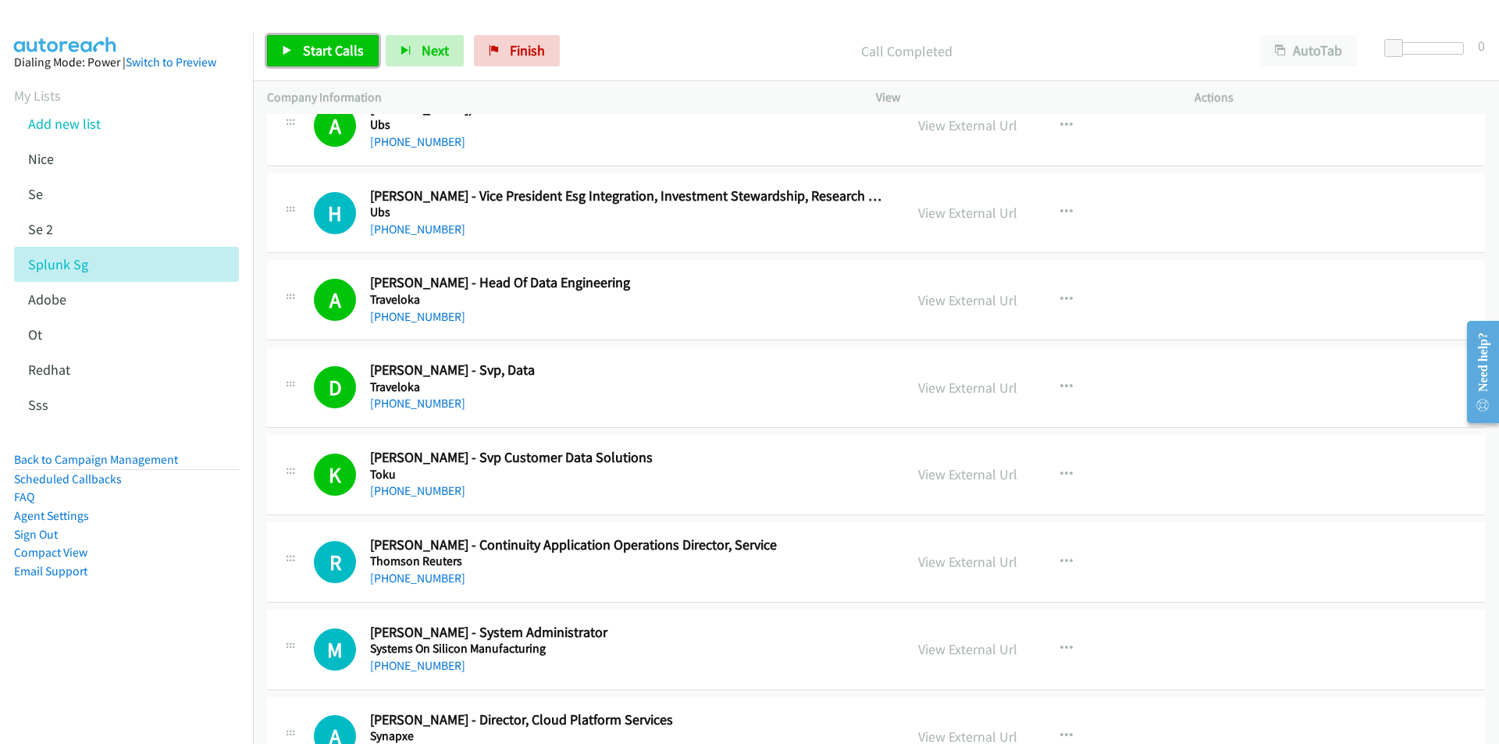
click at [305, 49] on span "Start Calls" at bounding box center [333, 50] width 61 height 18
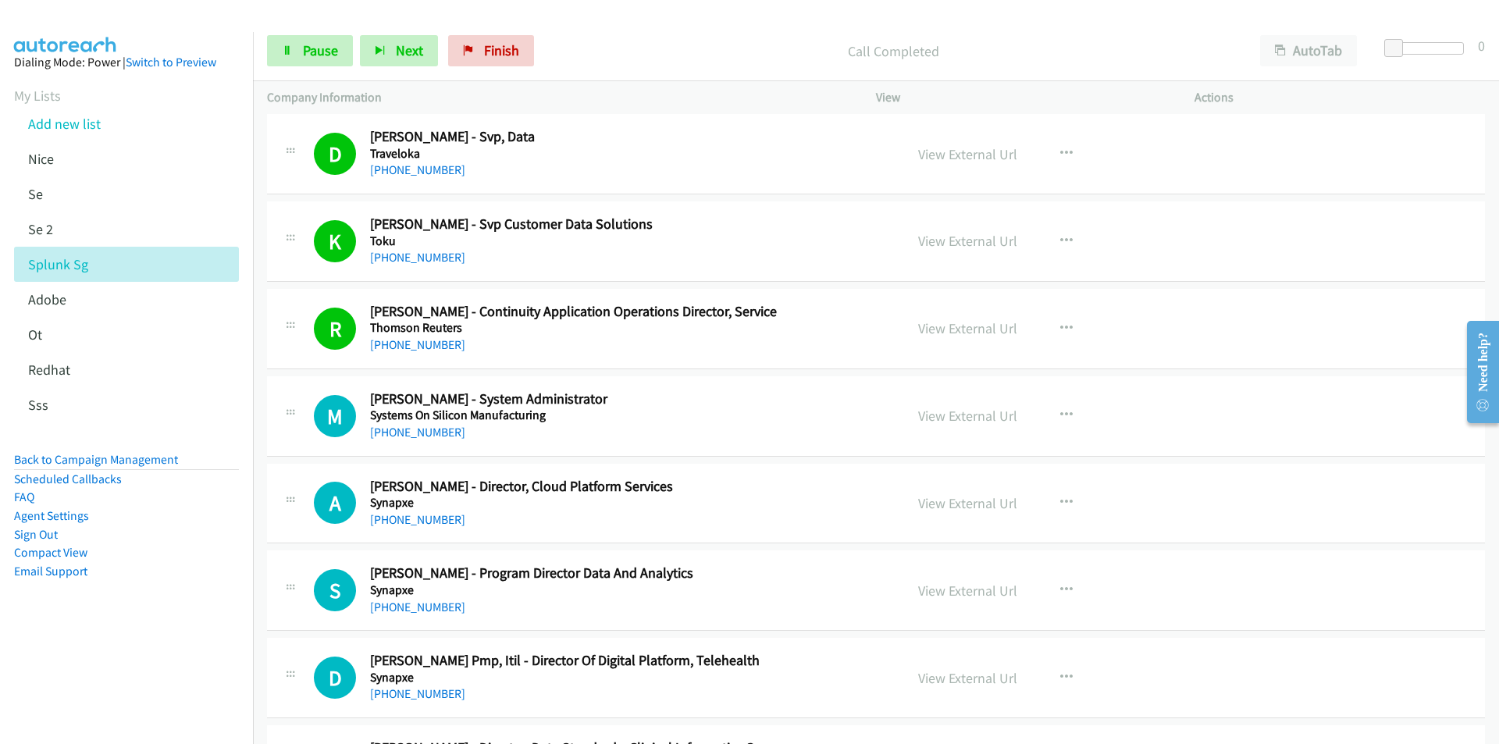
scroll to position [2498, 0]
click at [408, 52] on span "Next" at bounding box center [409, 50] width 27 height 18
click at [137, 649] on aside "Dialing Mode: Power | Switch to Preview My Lists Add new list [GEOGRAPHIC_DATA]…" at bounding box center [126, 341] width 253 height 619
click at [937, 409] on link "View External Url" at bounding box center [967, 415] width 99 height 18
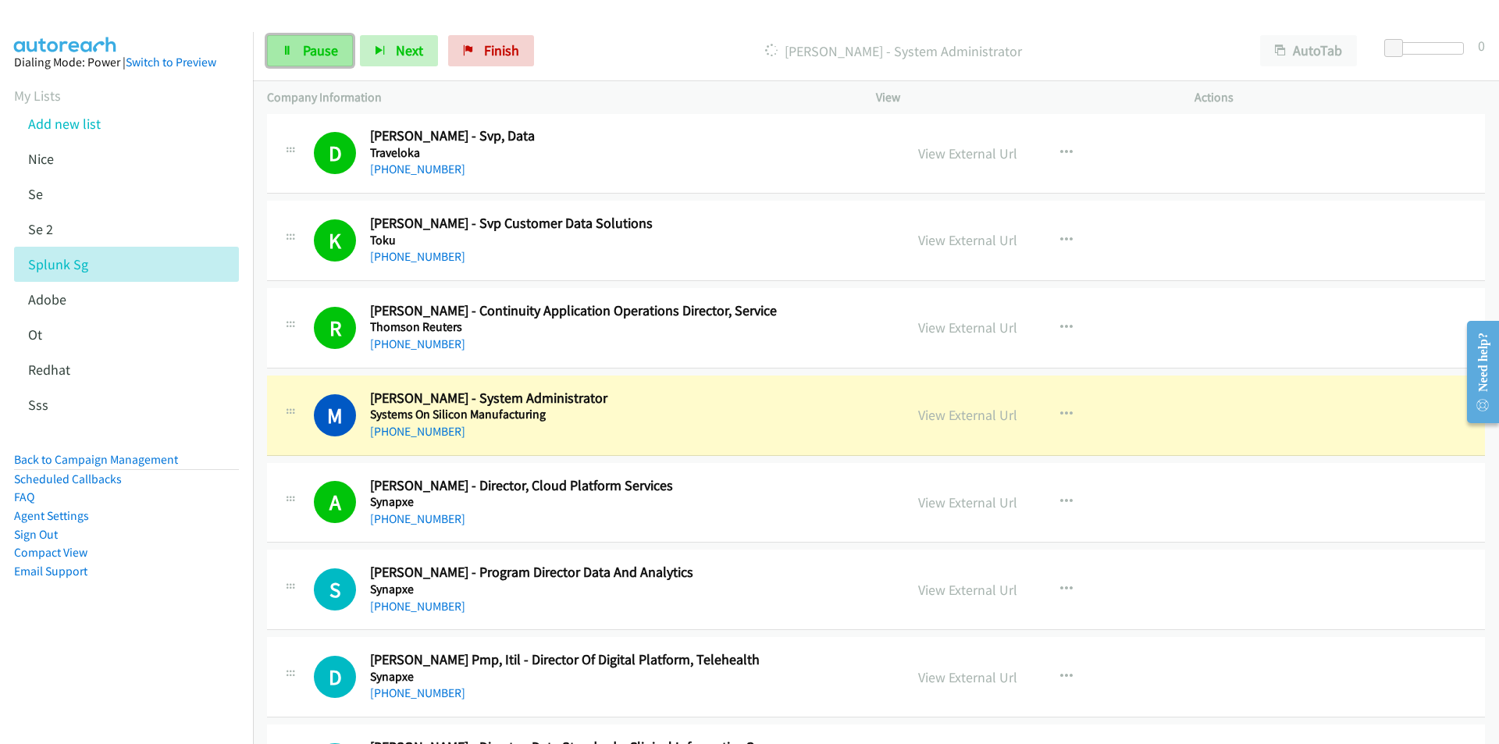
click at [301, 54] on link "Pause" at bounding box center [310, 50] width 86 height 31
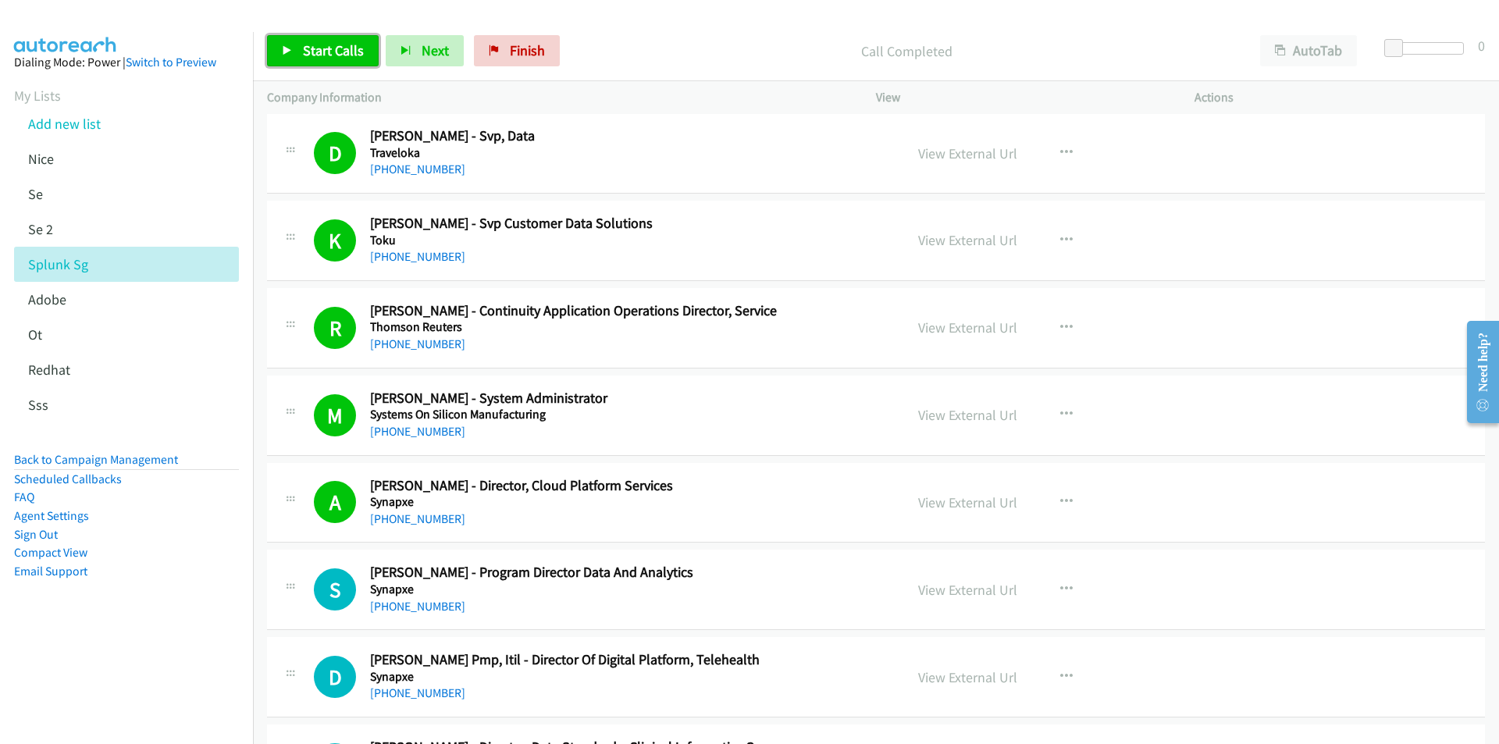
click at [300, 44] on link "Start Calls" at bounding box center [323, 50] width 112 height 31
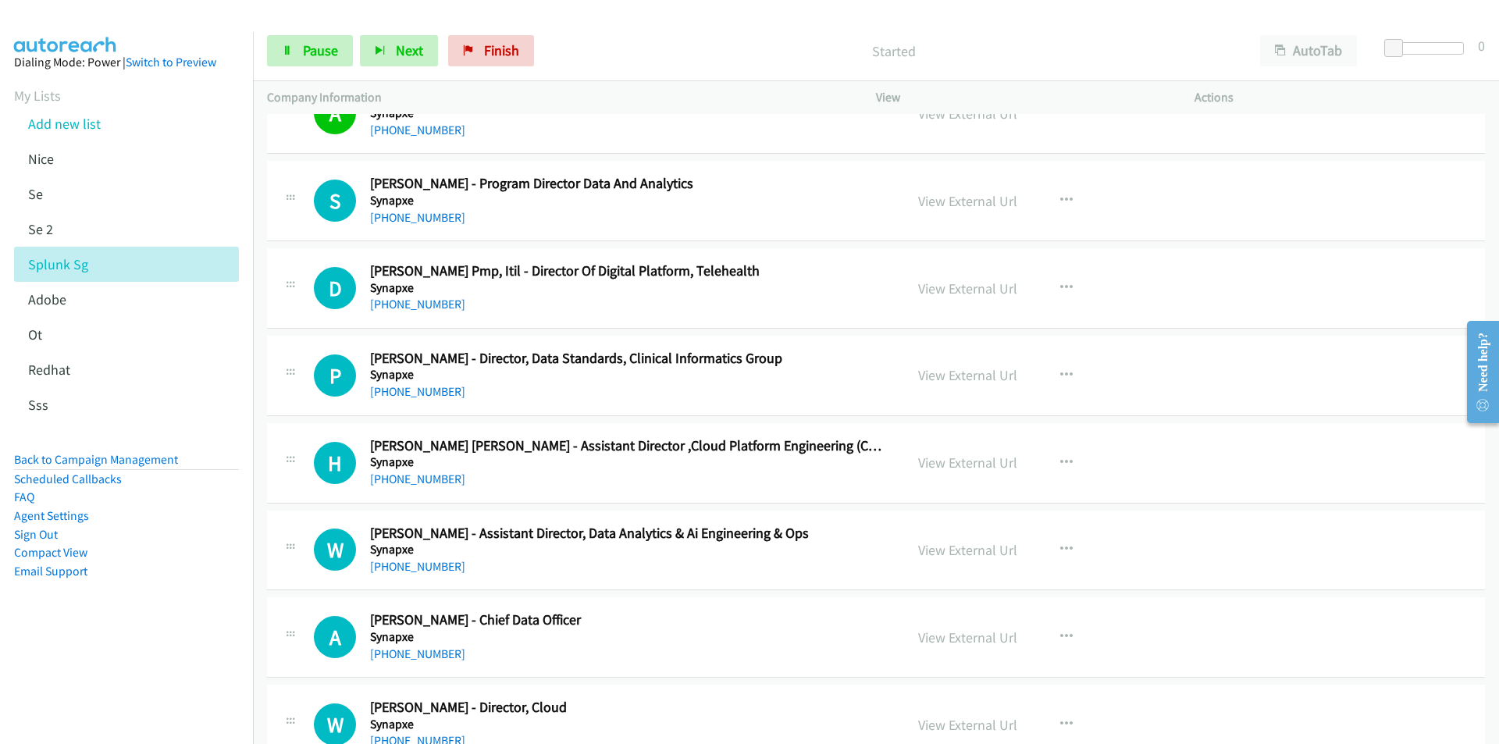
scroll to position [2888, 0]
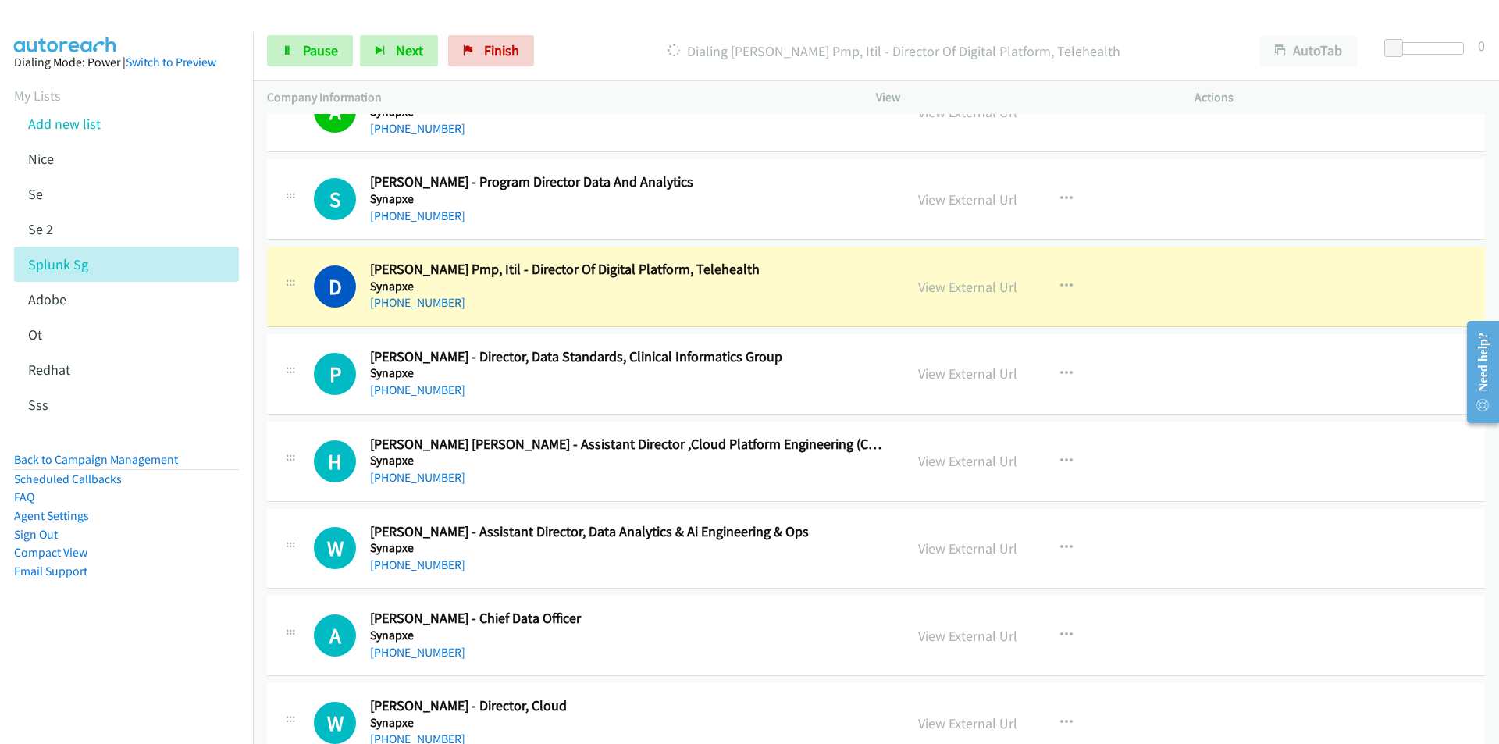
drag, startPoint x: 130, startPoint y: 642, endPoint x: 236, endPoint y: 612, distance: 109.5
click at [130, 642] on aside "Dialing Mode: Power | Switch to Preview My Lists Add new list [GEOGRAPHIC_DATA]…" at bounding box center [126, 341] width 253 height 619
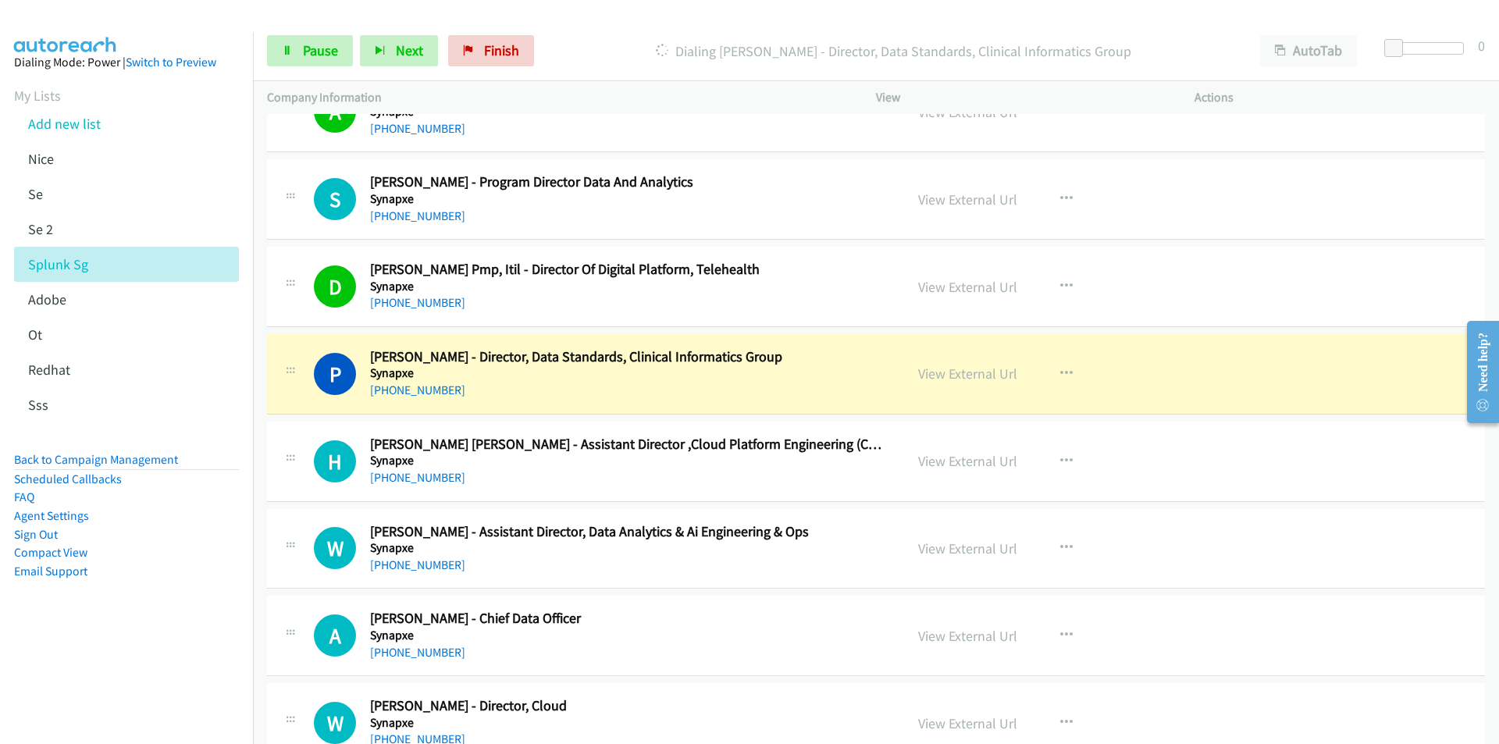
drag, startPoint x: 166, startPoint y: 700, endPoint x: 197, endPoint y: 681, distance: 36.2
click at [166, 700] on nav "Dialing Mode: Power | Switch to Preview My Lists Add new list [GEOGRAPHIC_DATA]…" at bounding box center [127, 404] width 254 height 744
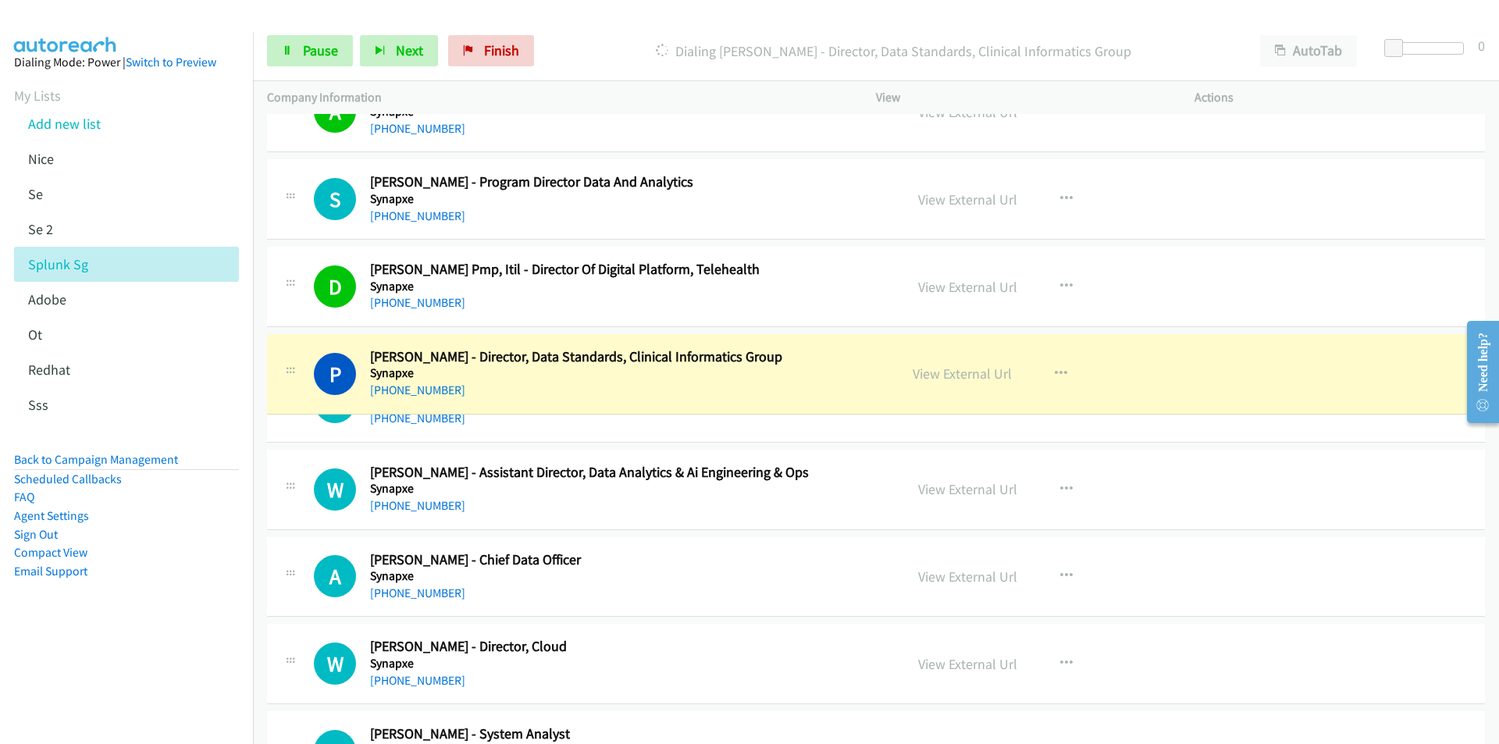
drag, startPoint x: 418, startPoint y: 371, endPoint x: 373, endPoint y: 371, distance: 44.5
click at [146, 603] on aside "Dialing Mode: Power | Switch to Preview My Lists Add new list [GEOGRAPHIC_DATA]…" at bounding box center [126, 341] width 253 height 619
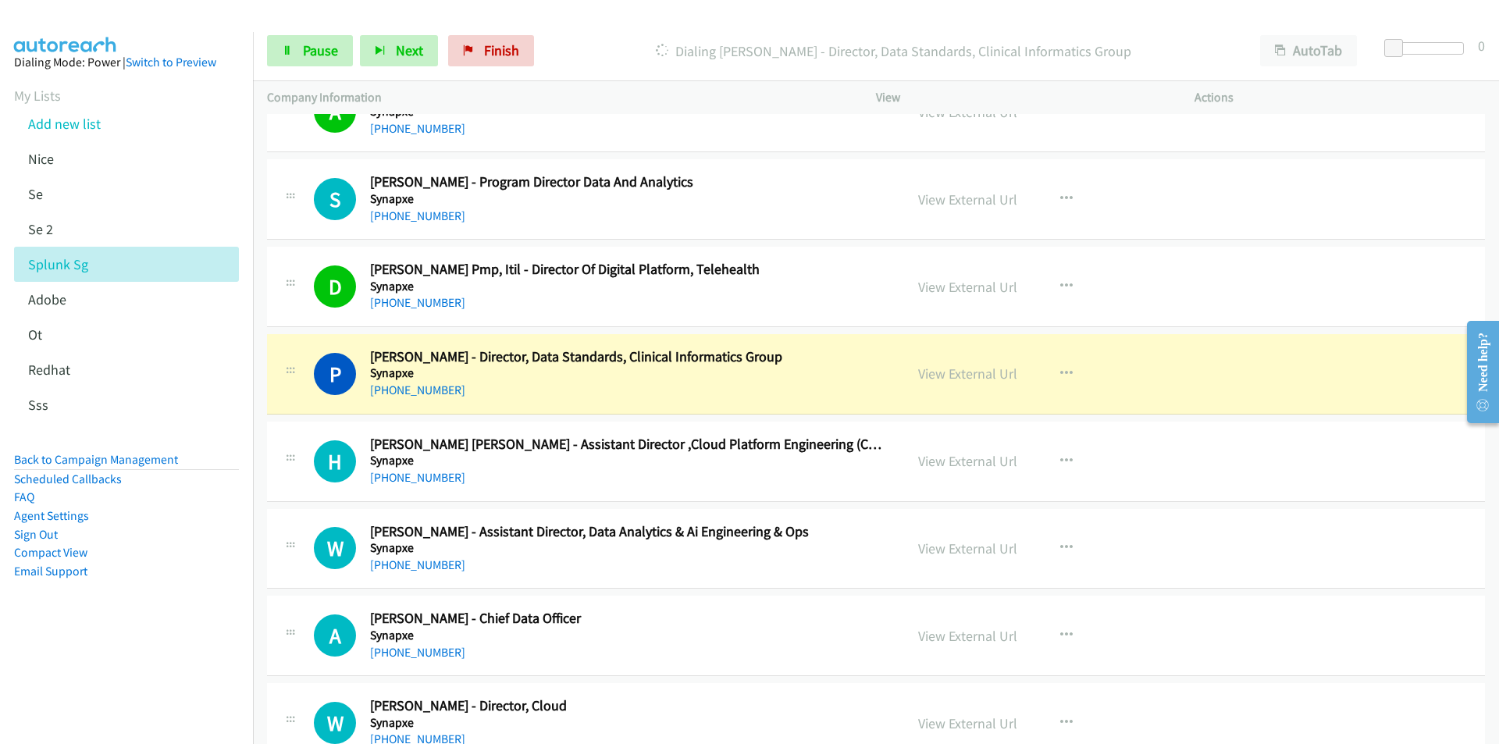
click at [113, 626] on aside "Dialing Mode: Power | Switch to Preview My Lists Add new list [GEOGRAPHIC_DATA]…" at bounding box center [126, 341] width 253 height 619
click at [951, 371] on link "View External Url" at bounding box center [967, 374] width 99 height 18
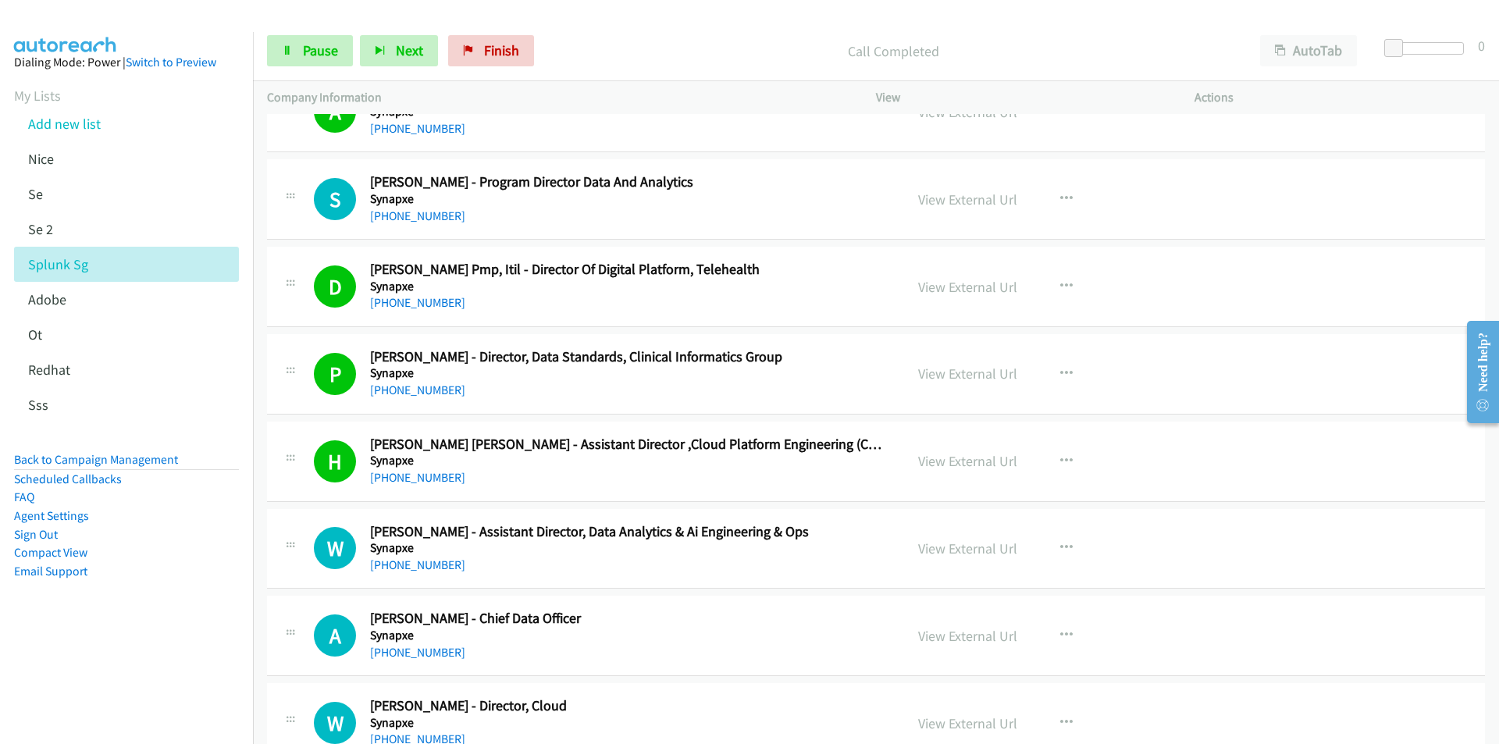
click at [201, 635] on aside "Dialing Mode: Power | Switch to Preview My Lists Add new list [GEOGRAPHIC_DATA]…" at bounding box center [126, 341] width 253 height 619
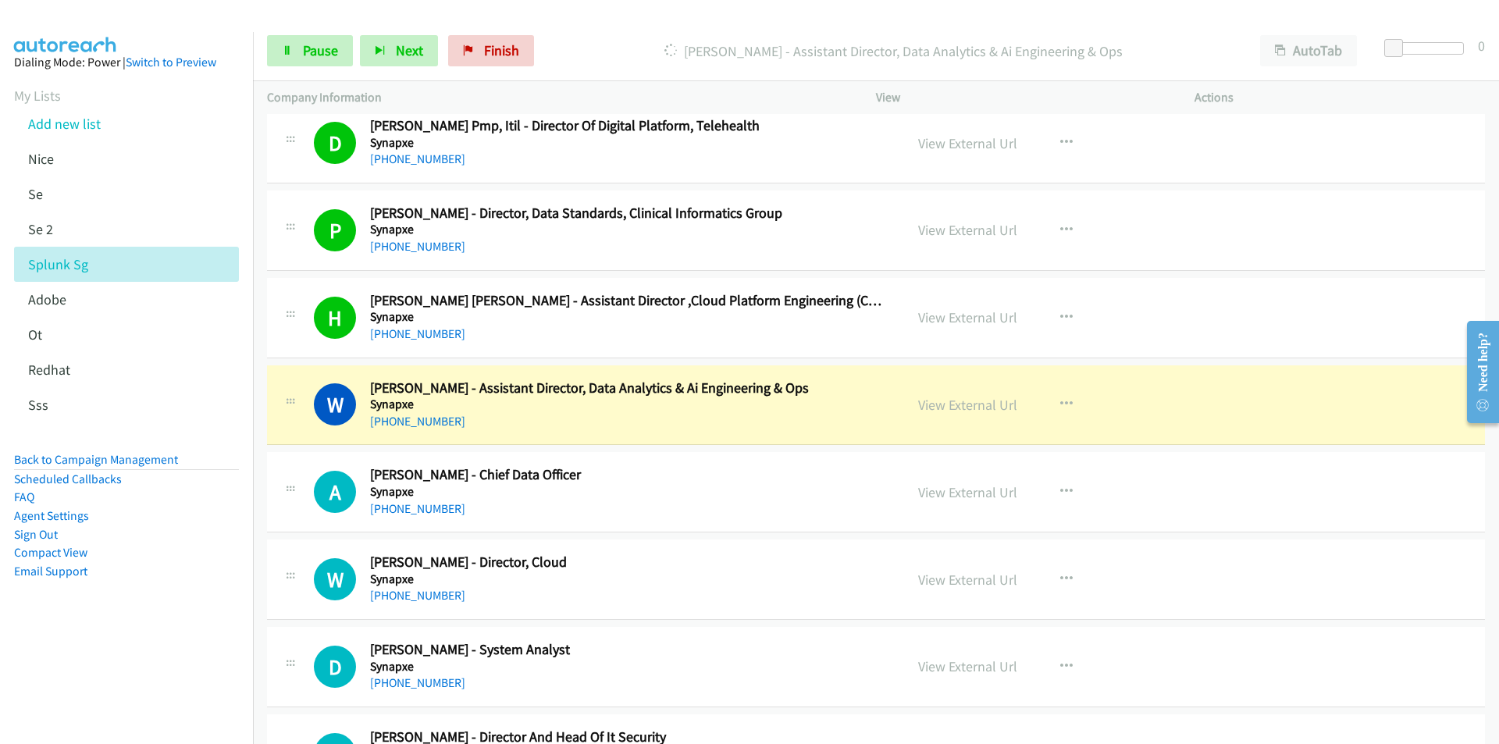
scroll to position [3122, 0]
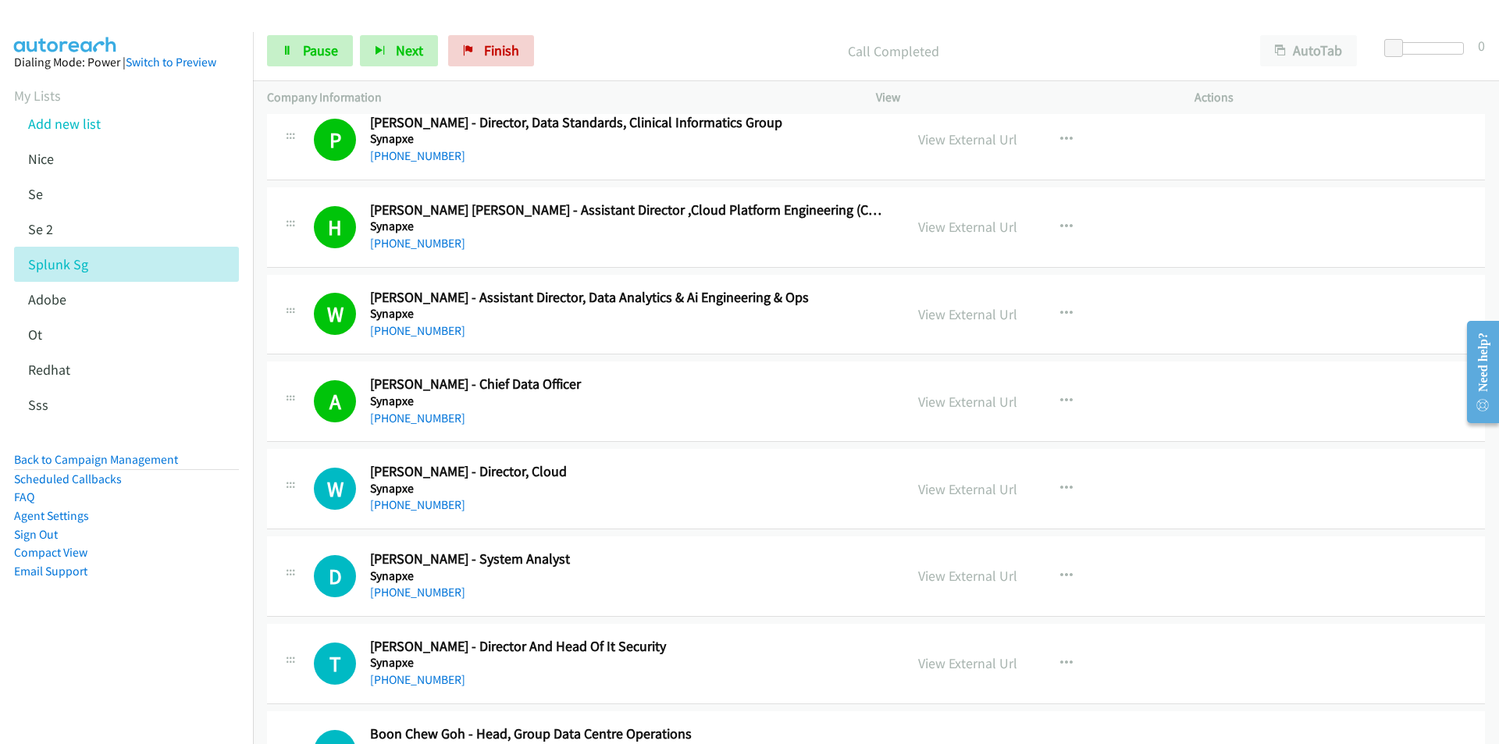
drag, startPoint x: 189, startPoint y: 629, endPoint x: 201, endPoint y: 628, distance: 12.6
click at [189, 629] on aside "Dialing Mode: Power | Switch to Preview My Lists Add new list [GEOGRAPHIC_DATA]…" at bounding box center [126, 341] width 253 height 619
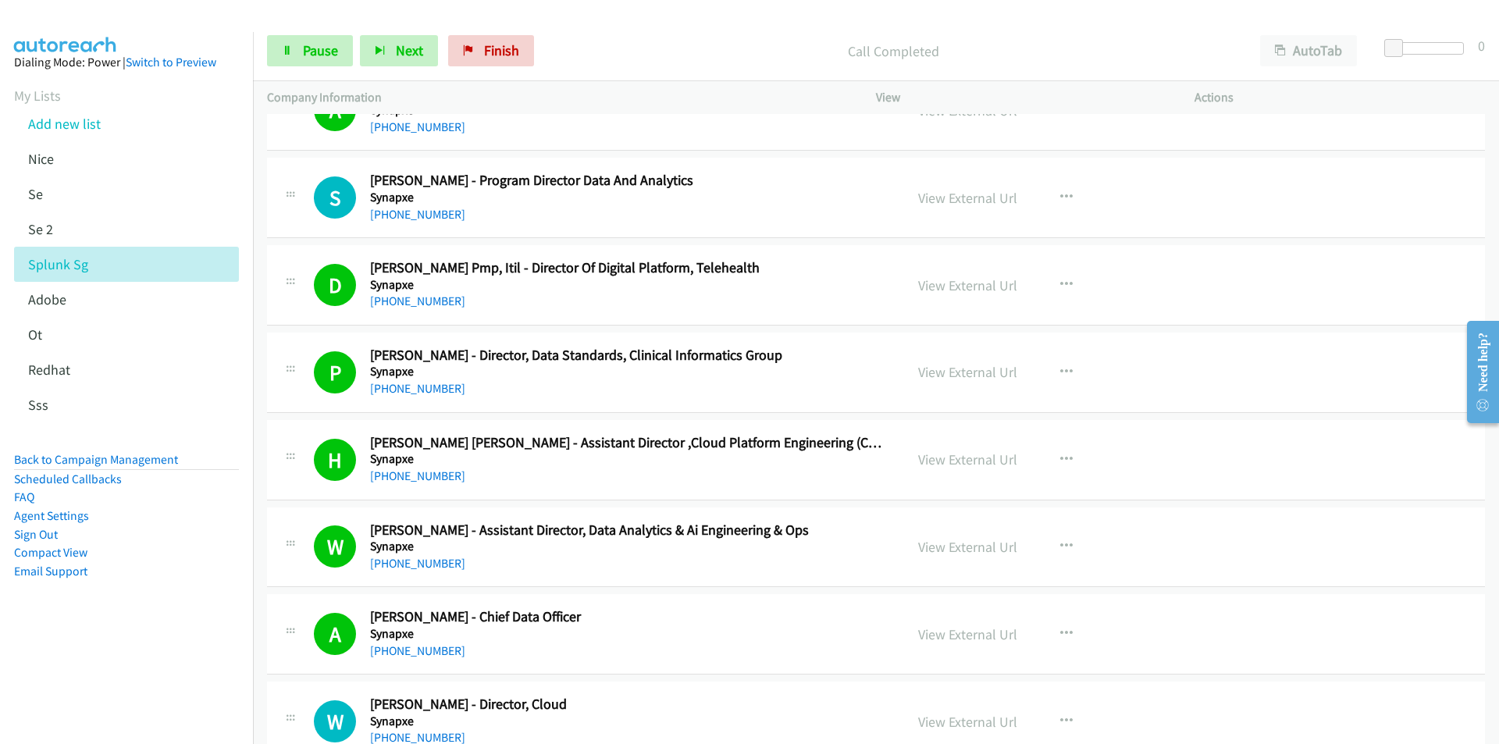
scroll to position [2888, 0]
click at [952, 201] on link "View External Url" at bounding box center [967, 199] width 99 height 18
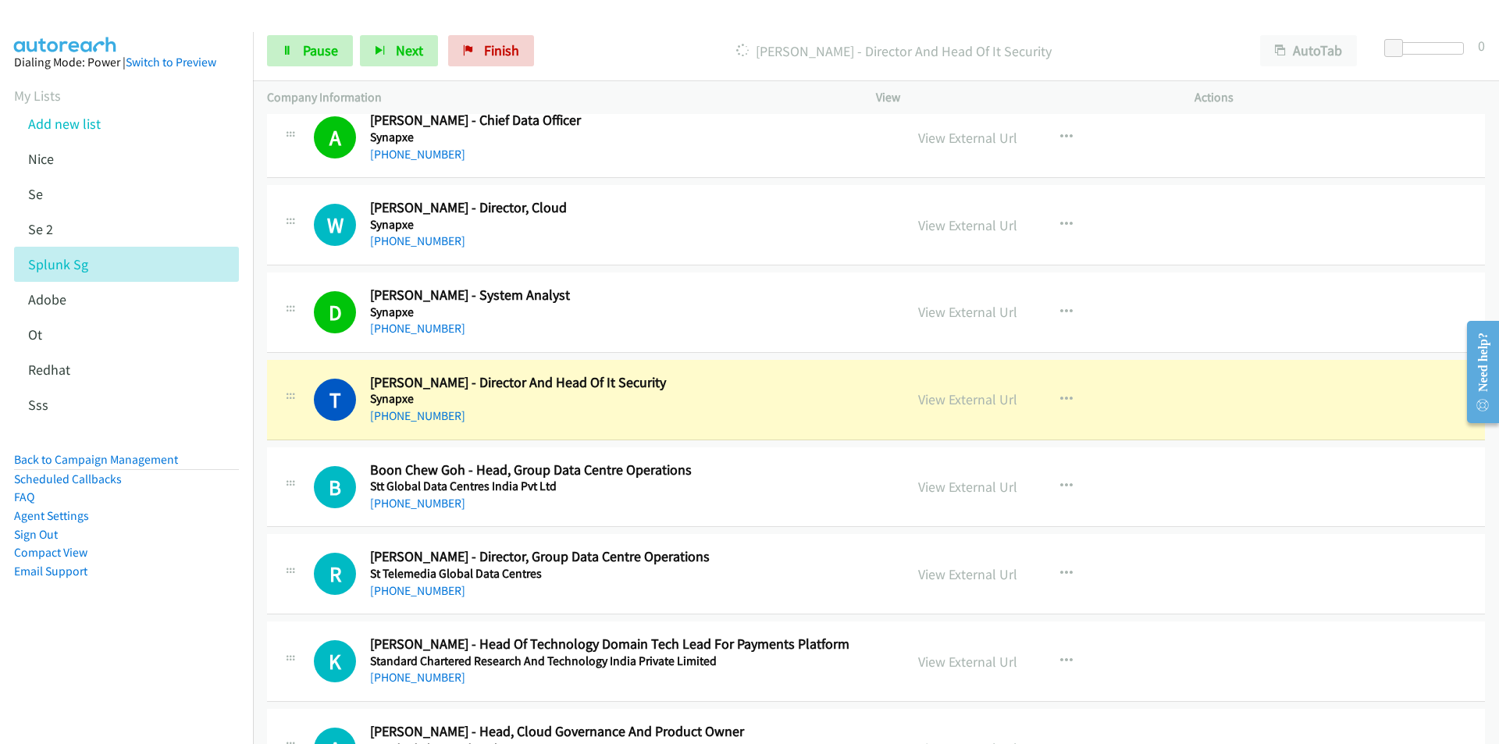
scroll to position [3512, 0]
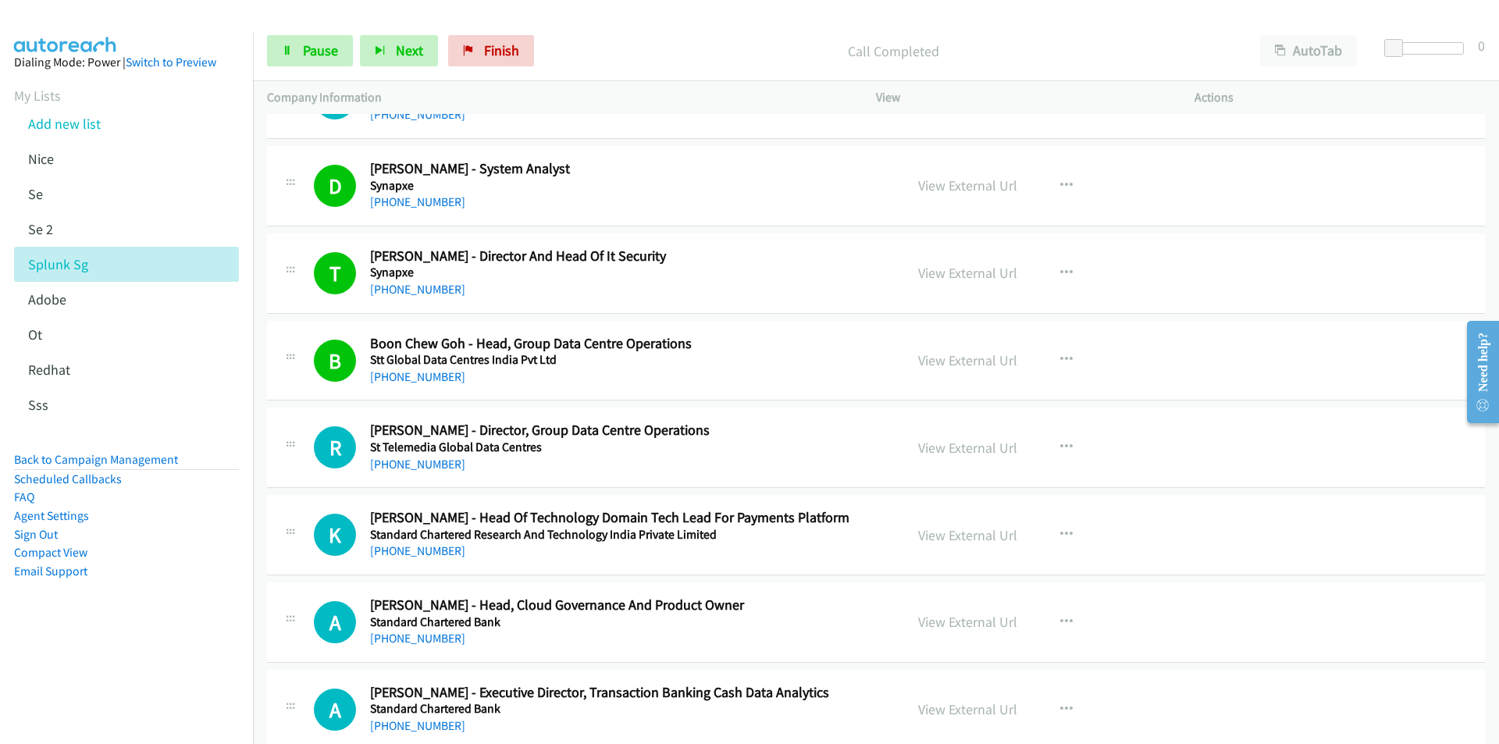
click at [152, 666] on nav "Dialing Mode: Power | Switch to Preview My Lists Add new list [GEOGRAPHIC_DATA]…" at bounding box center [127, 404] width 254 height 744
click at [961, 448] on link "View External Url" at bounding box center [967, 448] width 99 height 18
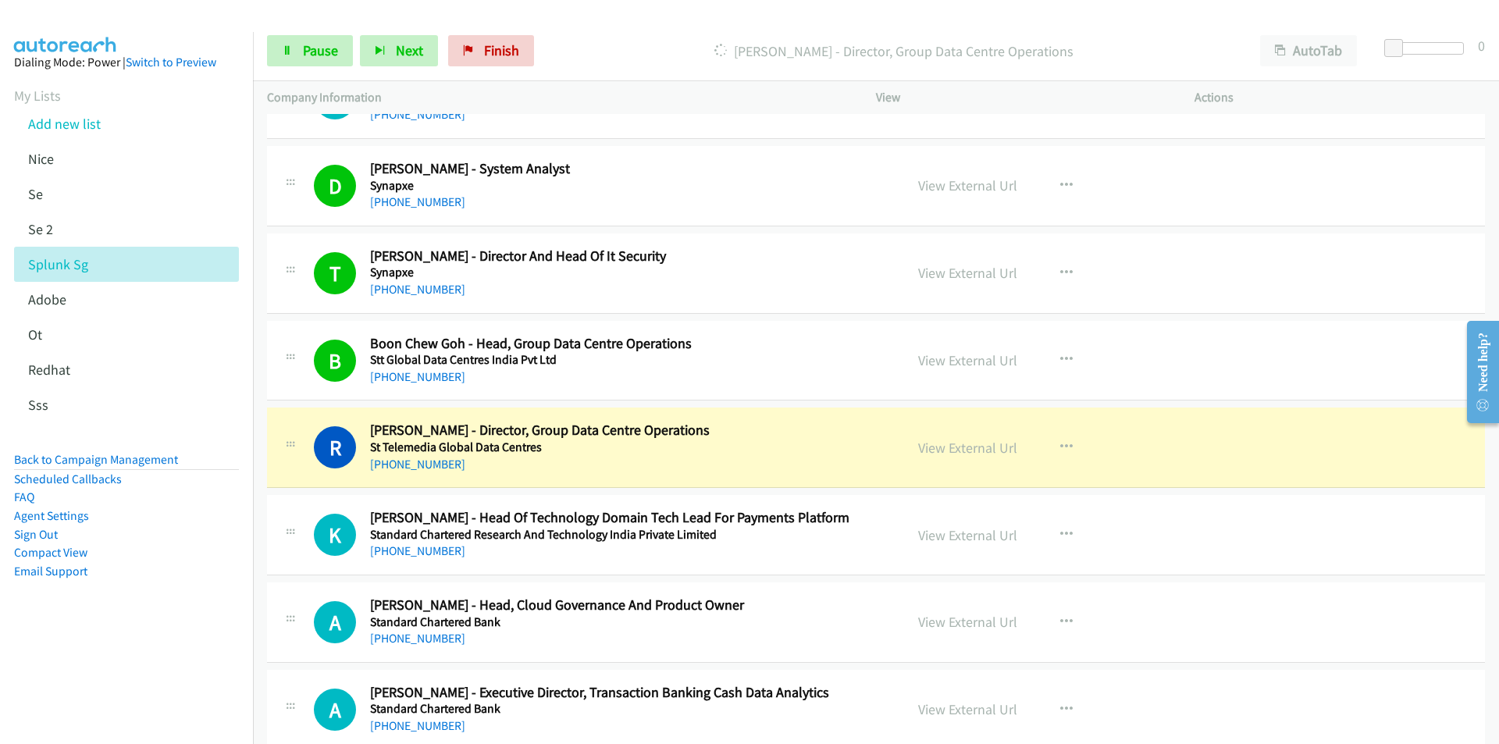
click at [137, 660] on nav "Dialing Mode: Power | Switch to Preview My Lists Add new list [GEOGRAPHIC_DATA]…" at bounding box center [127, 404] width 254 height 744
click at [971, 444] on link "View External Url" at bounding box center [967, 448] width 99 height 18
click at [315, 46] on span "Pause" at bounding box center [320, 50] width 35 height 18
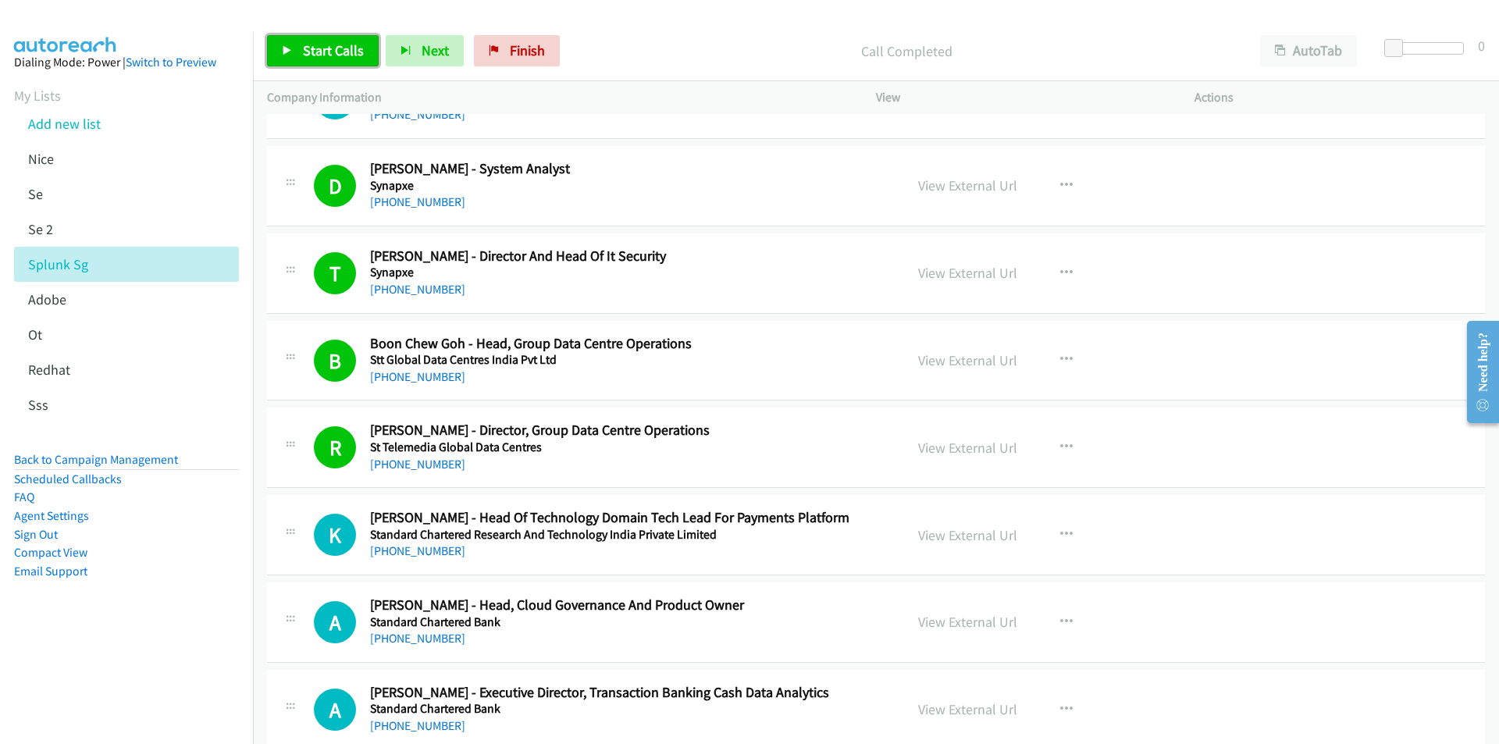
click at [327, 54] on span "Start Calls" at bounding box center [333, 50] width 61 height 18
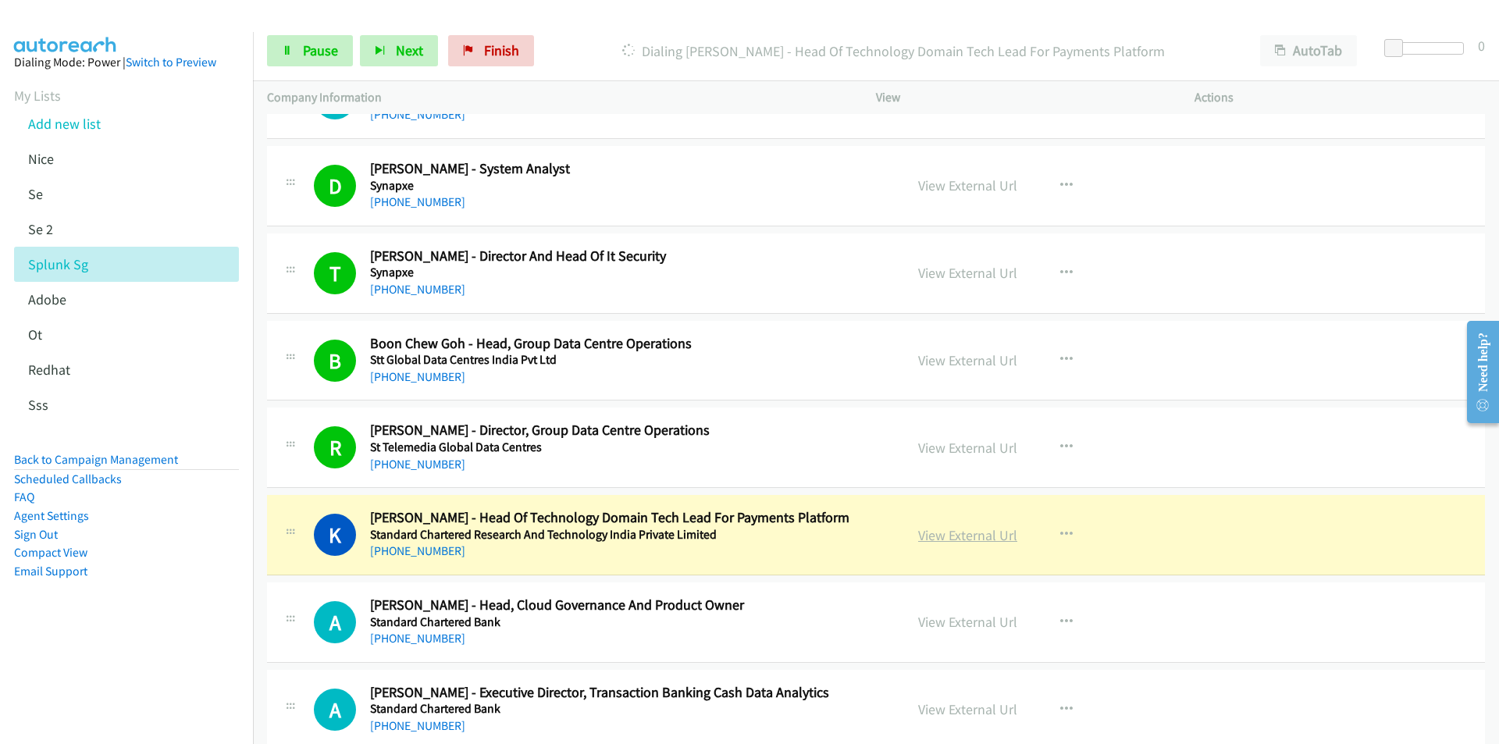
click at [950, 535] on link "View External Url" at bounding box center [967, 535] width 99 height 18
click at [310, 44] on span "Pause" at bounding box center [320, 50] width 35 height 18
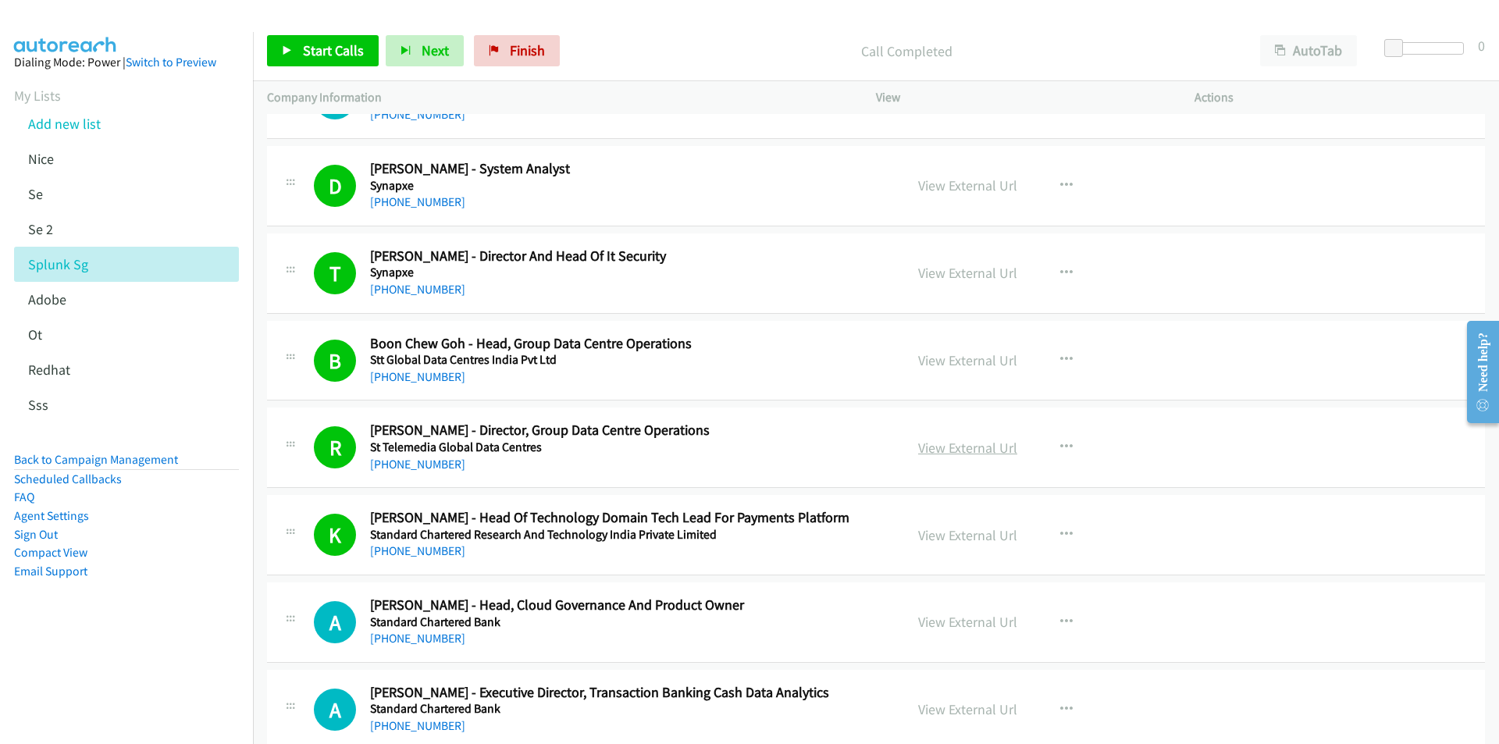
click at [952, 448] on link "View External Url" at bounding box center [967, 448] width 99 height 18
click at [946, 529] on link "View External Url" at bounding box center [967, 535] width 99 height 18
click at [942, 357] on link "View External Url" at bounding box center [967, 360] width 99 height 18
click at [964, 278] on link "View External Url" at bounding box center [967, 273] width 99 height 18
click at [309, 50] on span "Start Calls" at bounding box center [333, 50] width 61 height 18
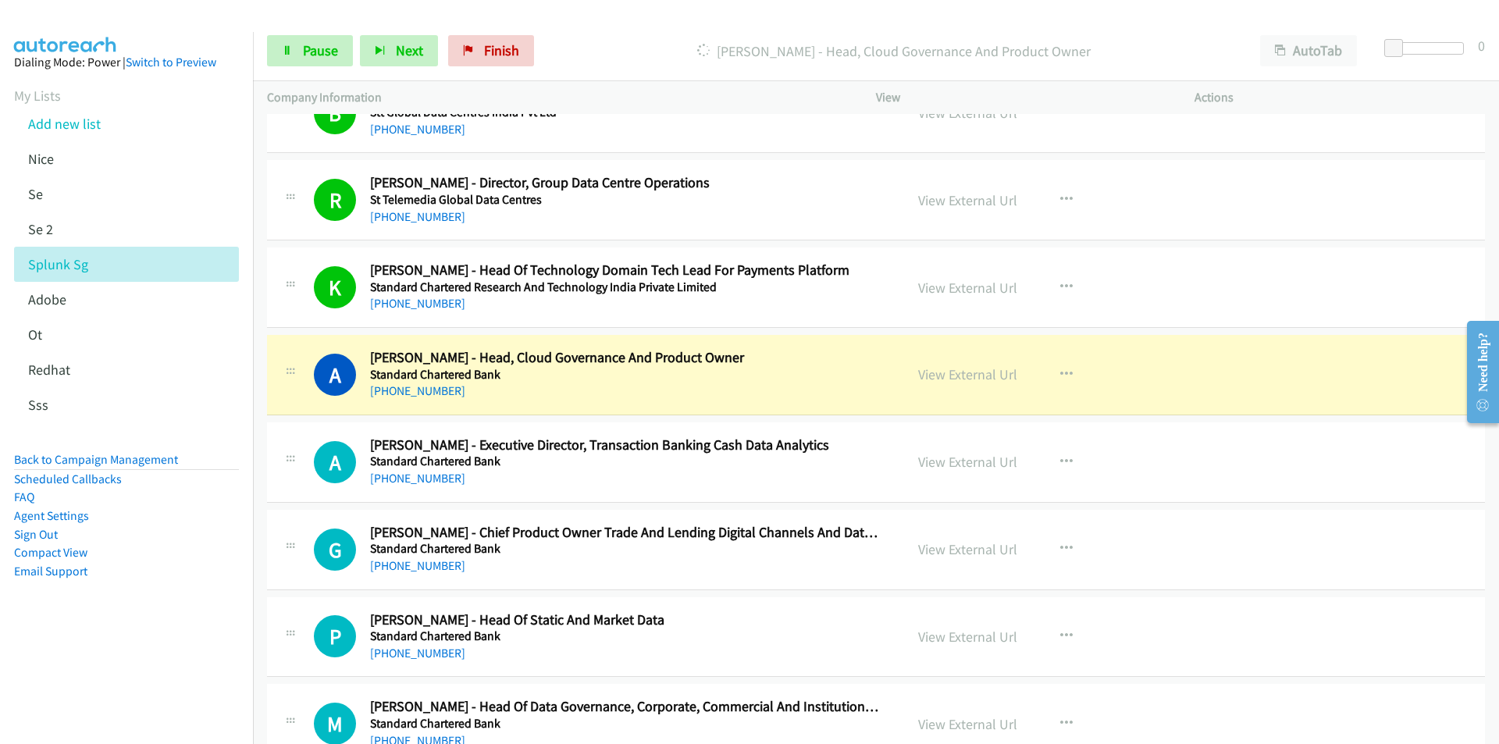
scroll to position [3903, 0]
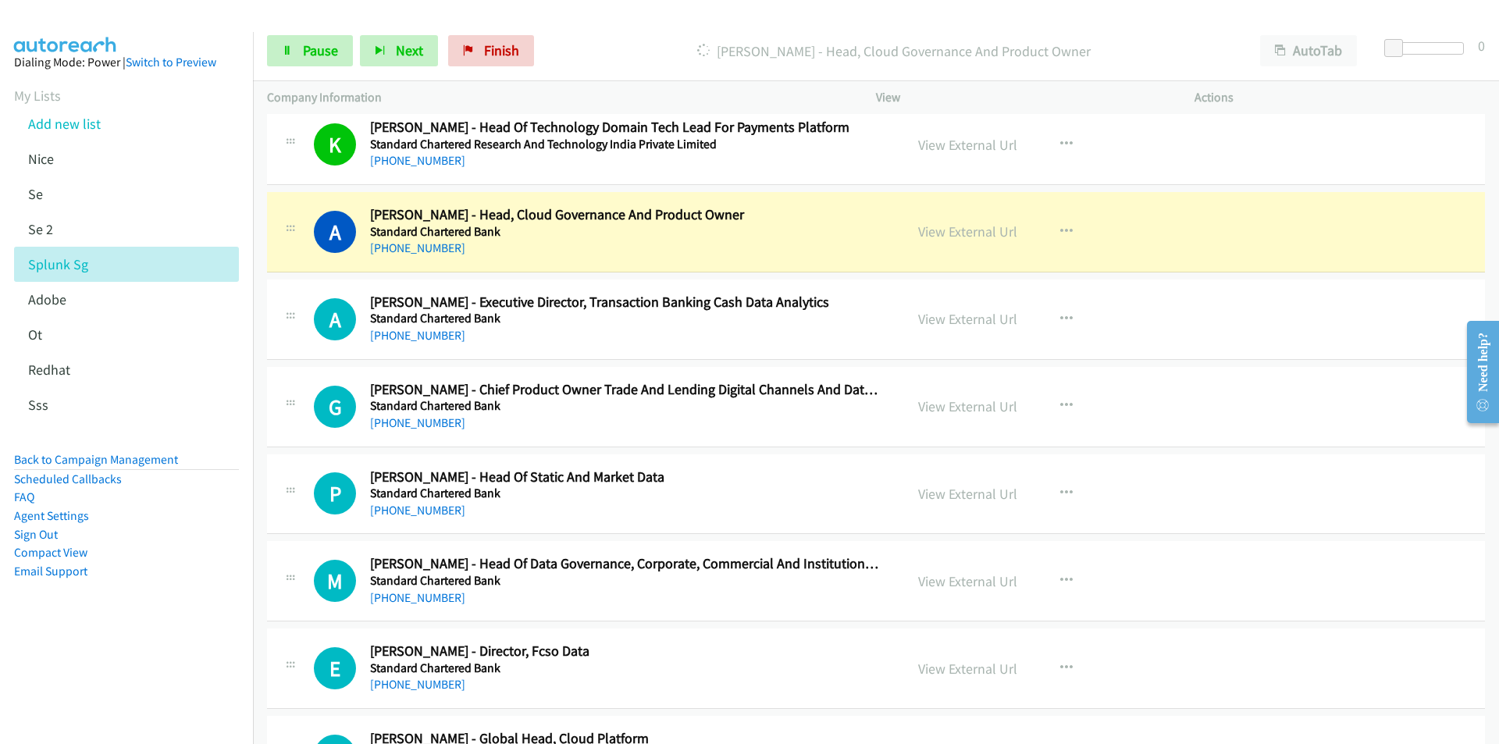
drag, startPoint x: 206, startPoint y: 651, endPoint x: 353, endPoint y: 641, distance: 147.1
click at [206, 651] on nav "Dialing Mode: Power | Switch to Preview My Lists Add new list [GEOGRAPHIC_DATA]…" at bounding box center [127, 404] width 254 height 744
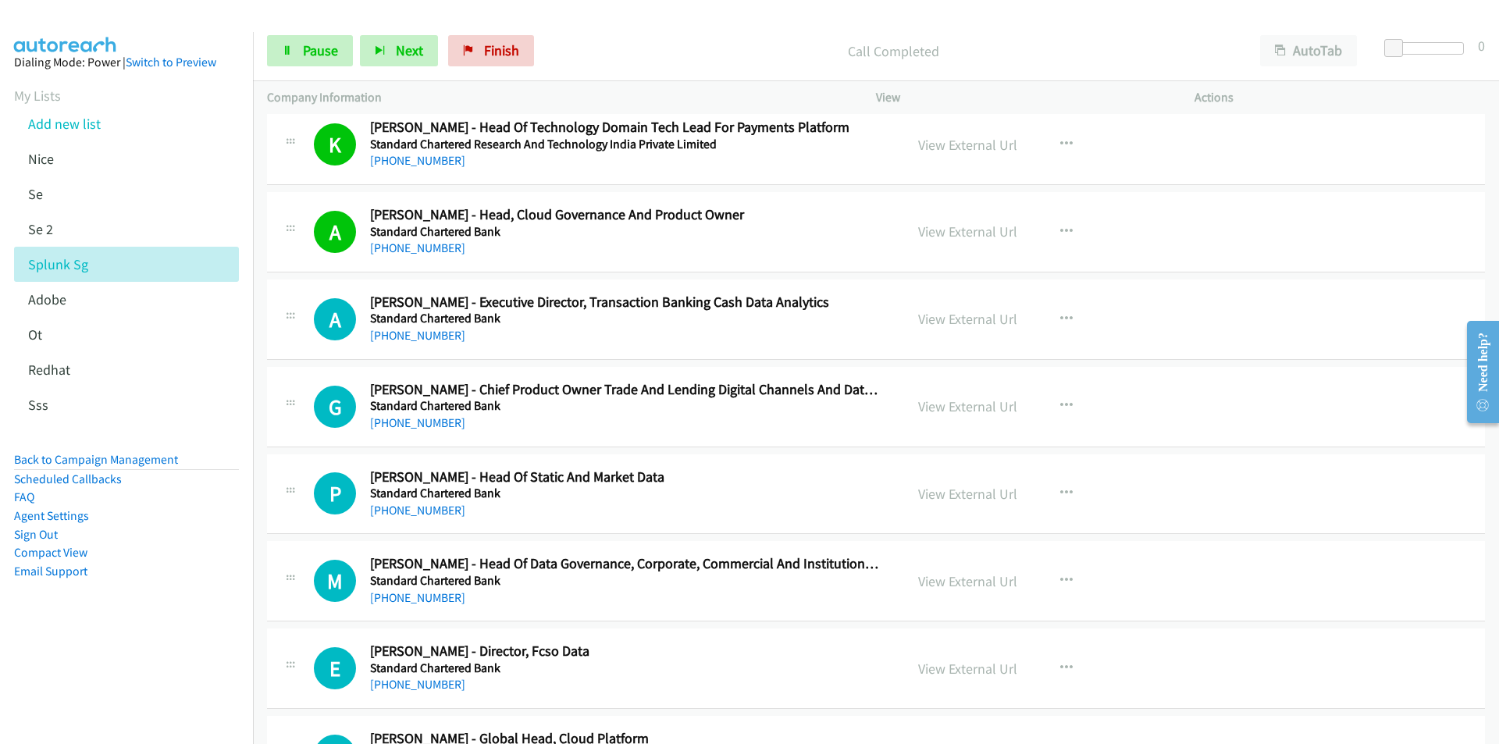
click at [165, 613] on aside "Dialing Mode: Power | Switch to Preview My Lists Add new list [GEOGRAPHIC_DATA]…" at bounding box center [126, 341] width 253 height 619
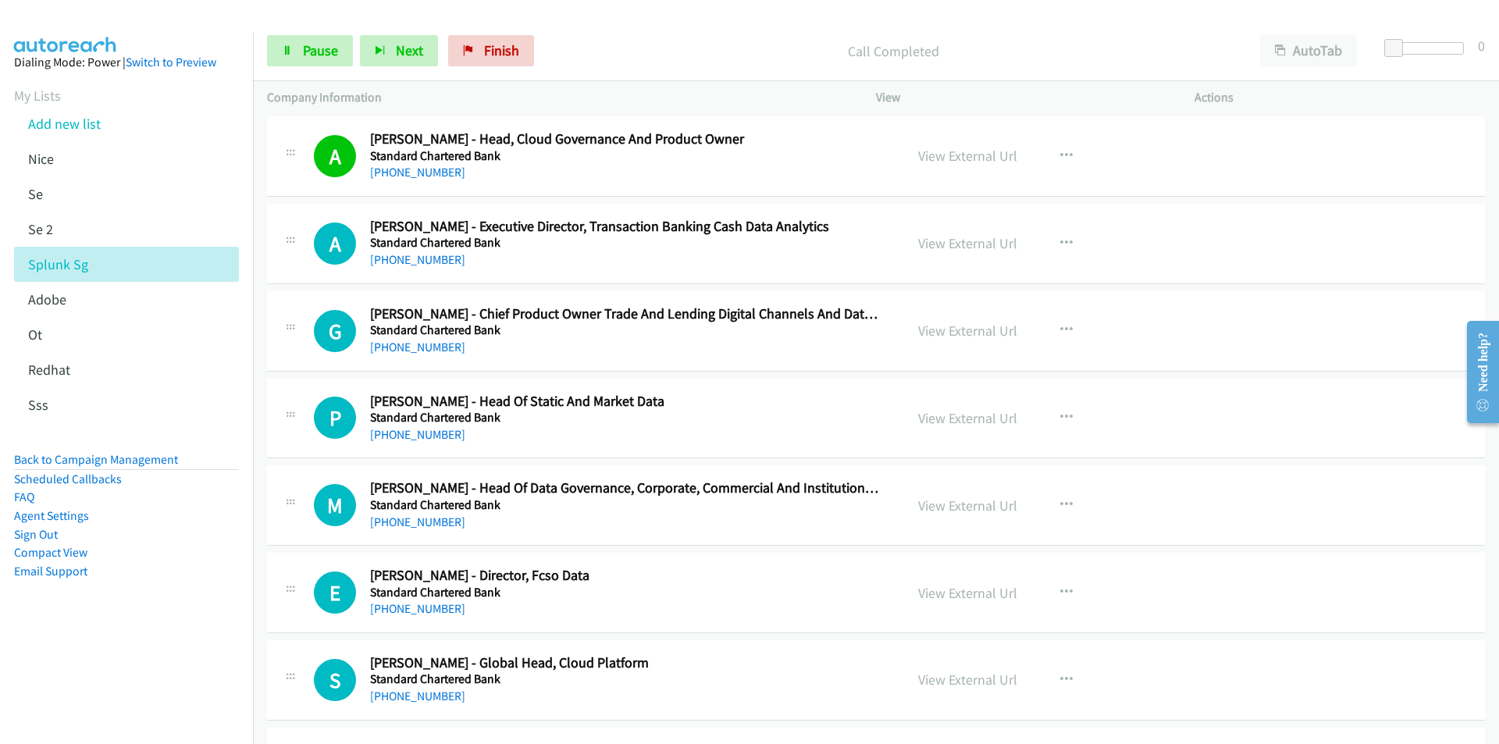
scroll to position [3981, 0]
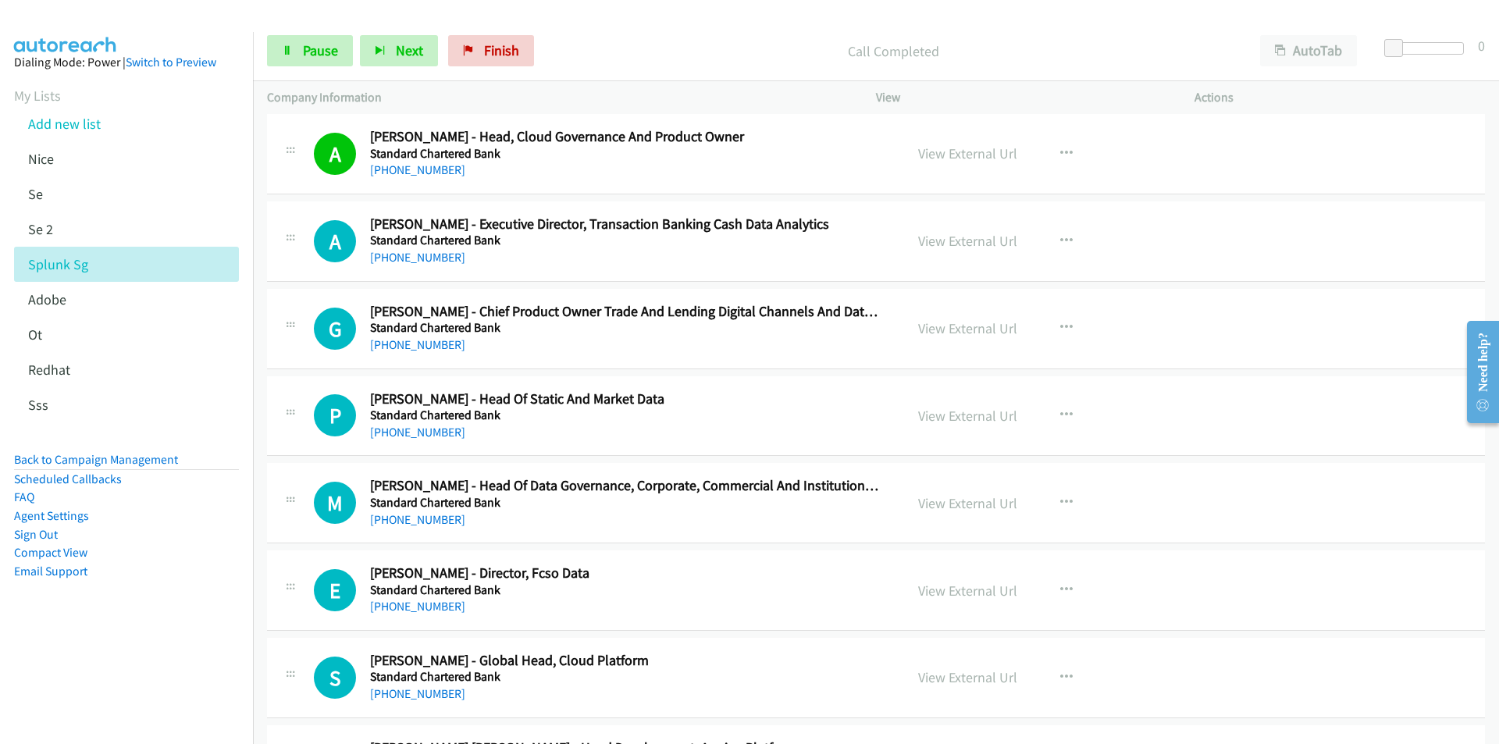
click at [193, 663] on nav "Dialing Mode: Power | Switch to Preview My Lists Add new list [GEOGRAPHIC_DATA]…" at bounding box center [127, 404] width 254 height 744
click at [169, 623] on aside "Dialing Mode: Power | Switch to Preview My Lists Add new list [GEOGRAPHIC_DATA]…" at bounding box center [126, 341] width 253 height 619
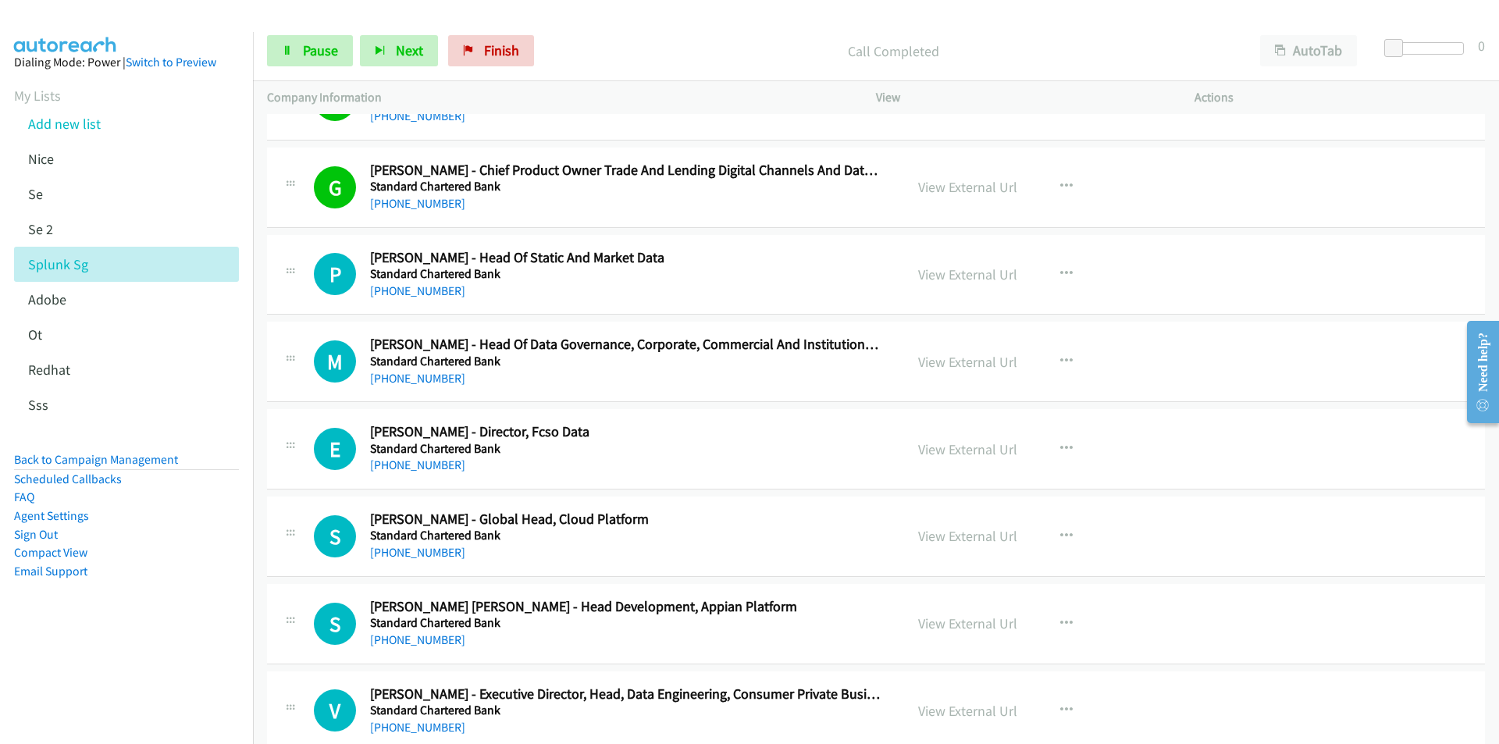
scroll to position [4215, 0]
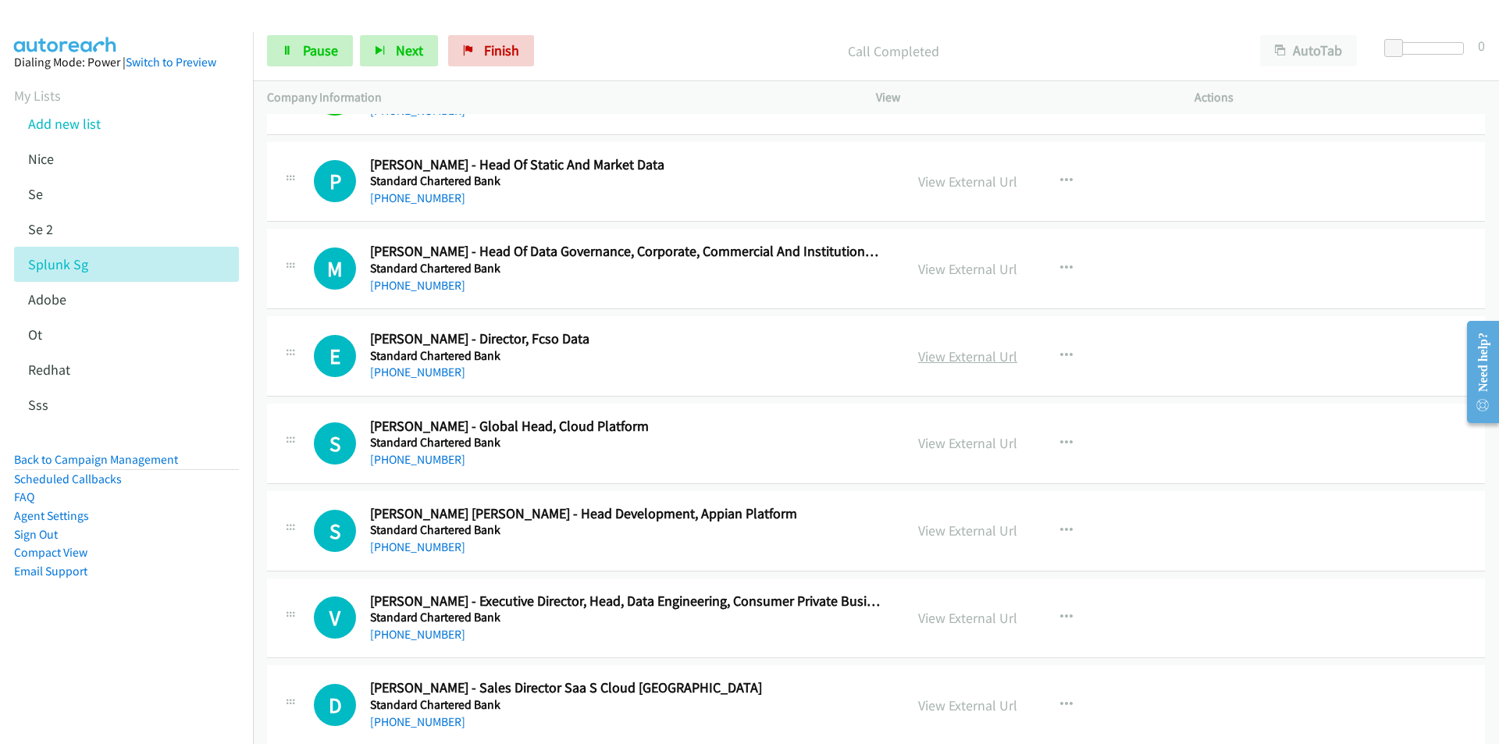
click at [984, 356] on link "View External Url" at bounding box center [967, 356] width 99 height 18
drag, startPoint x: 153, startPoint y: 613, endPoint x: 165, endPoint y: 605, distance: 14.1
click at [153, 613] on aside "Dialing Mode: Power | Switch to Preview My Lists Add new list [GEOGRAPHIC_DATA]…" at bounding box center [126, 341] width 253 height 619
click at [206, 618] on aside "Dialing Mode: Power | Switch to Preview My Lists Add new list [GEOGRAPHIC_DATA]…" at bounding box center [126, 341] width 253 height 619
click at [970, 532] on link "View External Url" at bounding box center [967, 530] width 99 height 18
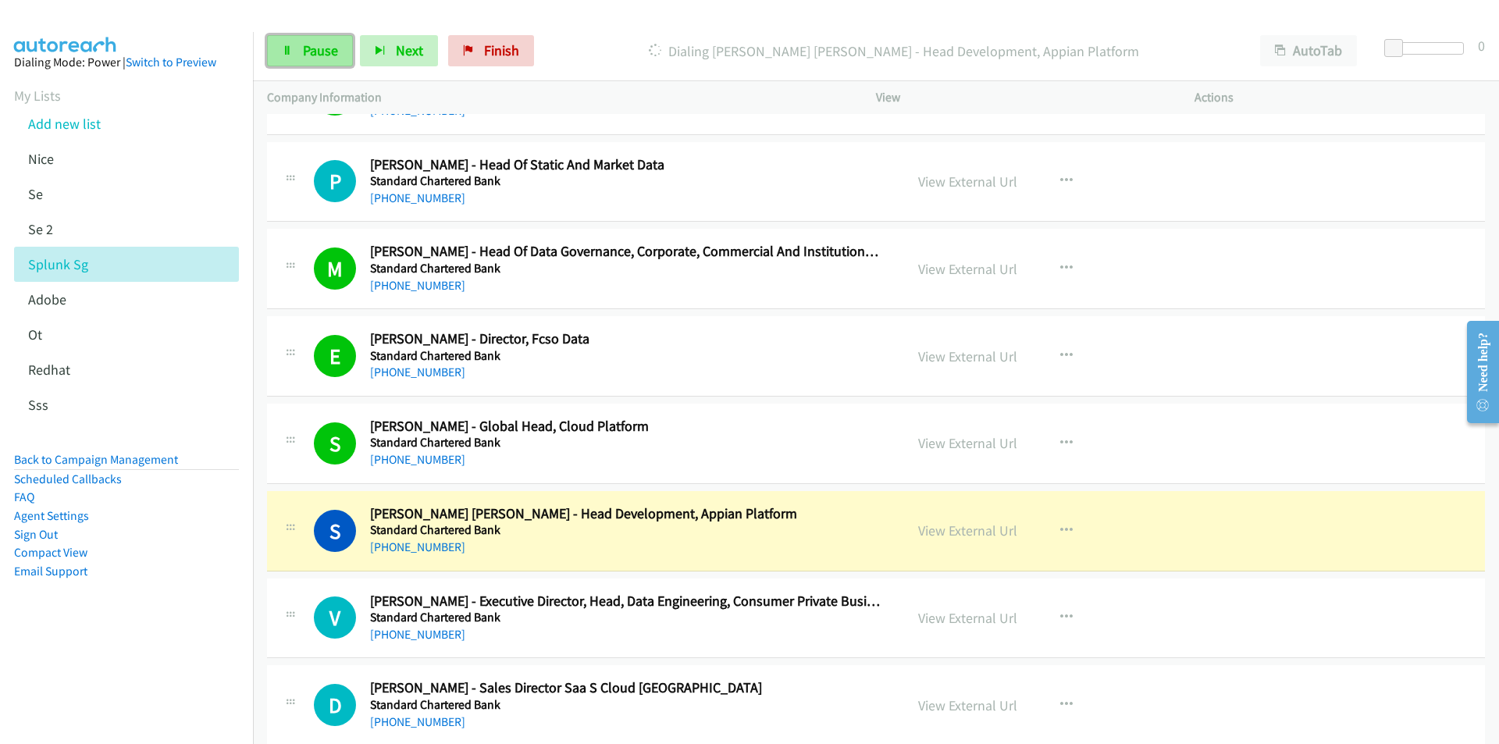
click at [322, 47] on span "Pause" at bounding box center [320, 50] width 35 height 18
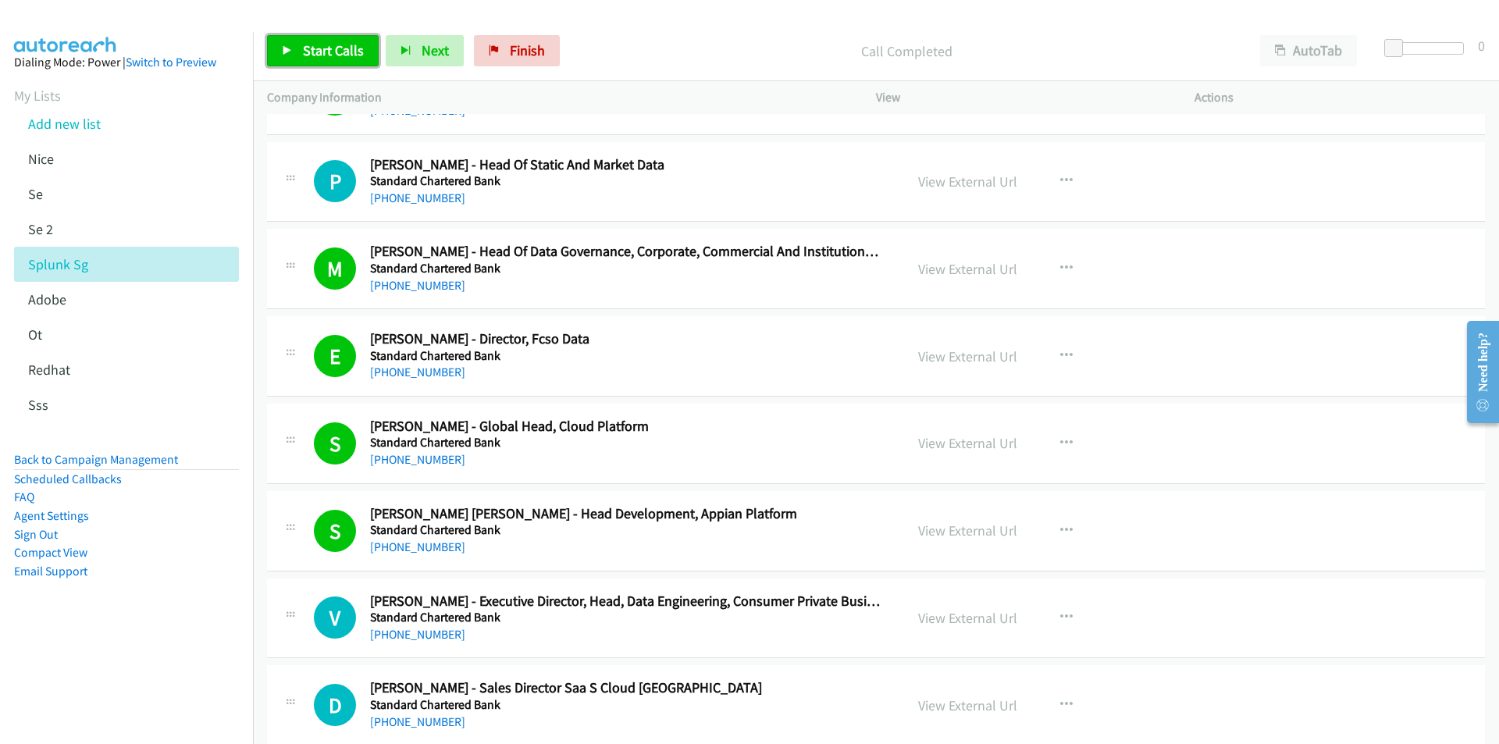
click at [329, 55] on span "Start Calls" at bounding box center [333, 50] width 61 height 18
click at [236, 639] on aside "Dialing Mode: Power | Switch to Preview My Lists Add new list [GEOGRAPHIC_DATA]…" at bounding box center [126, 341] width 253 height 619
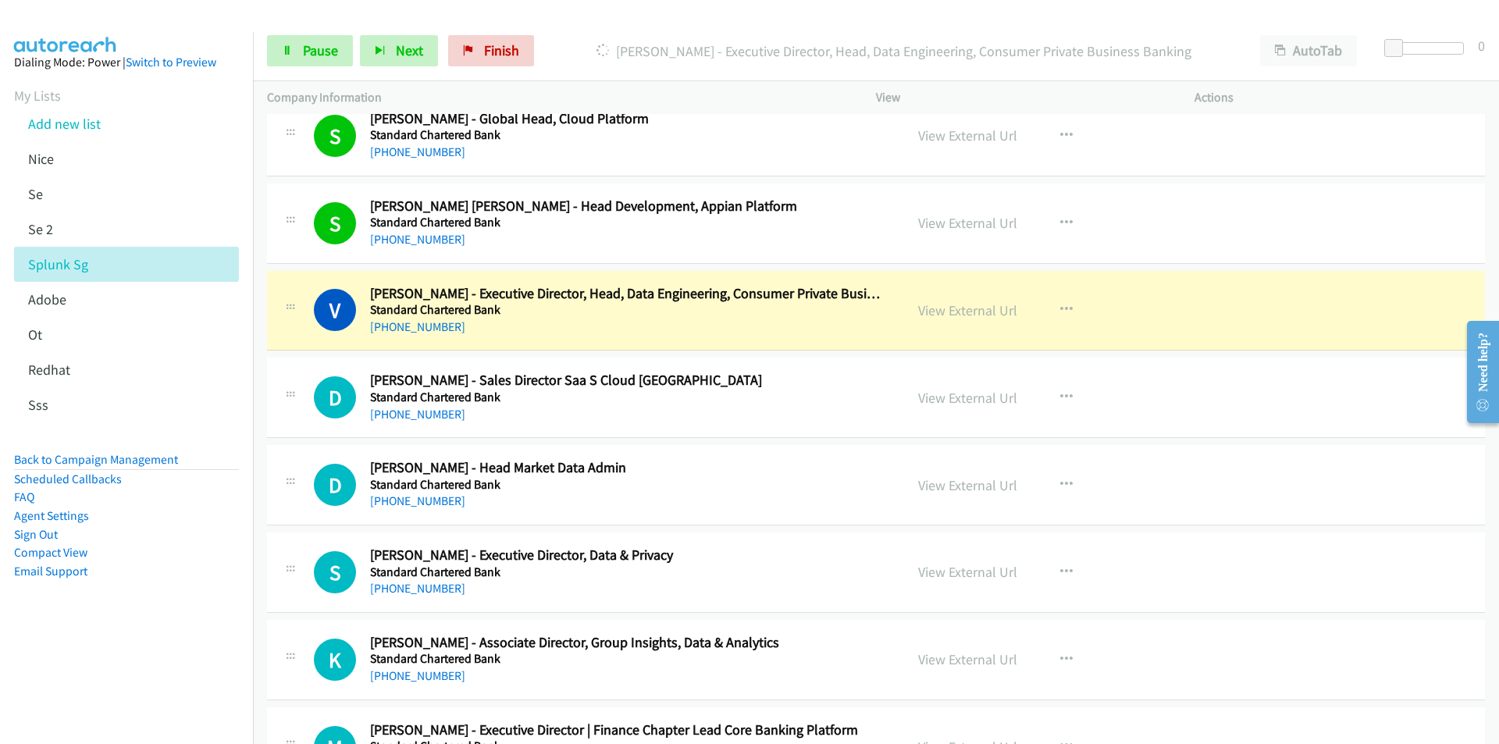
scroll to position [4527, 0]
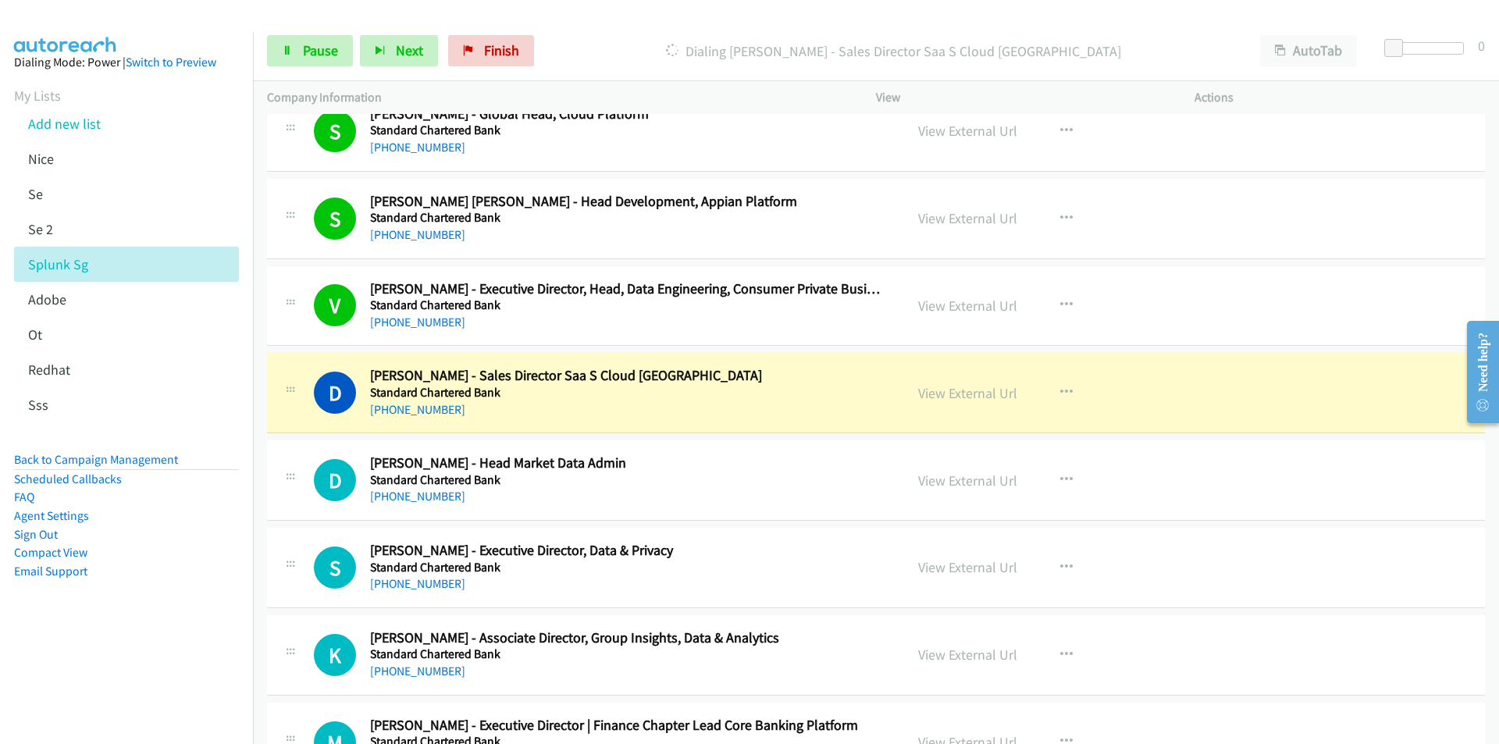
click at [878, 23] on div "Start Calls Pause Next Finish [PERSON_NAME] - Sales Director Saa S Cloud [GEOGR…" at bounding box center [876, 51] width 1246 height 60
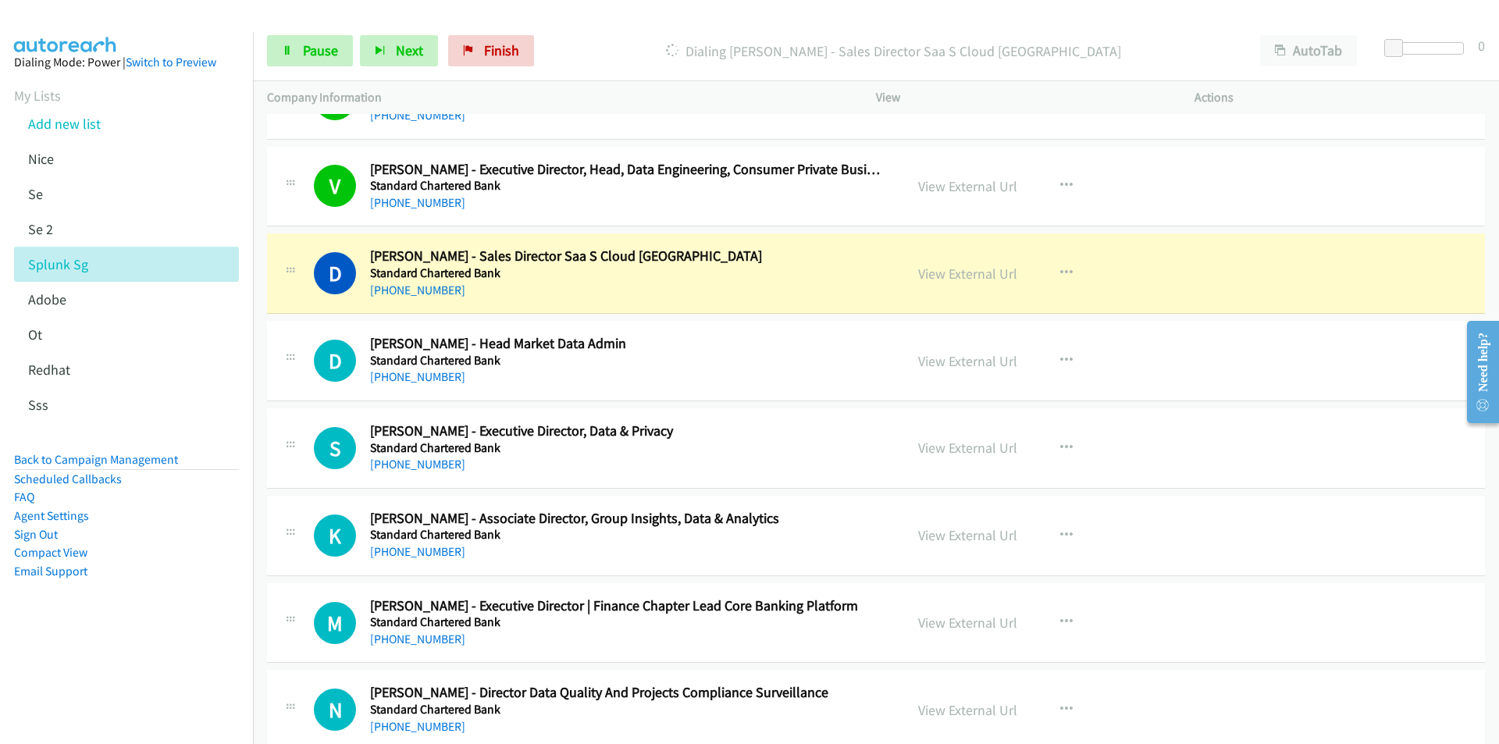
scroll to position [4761, 0]
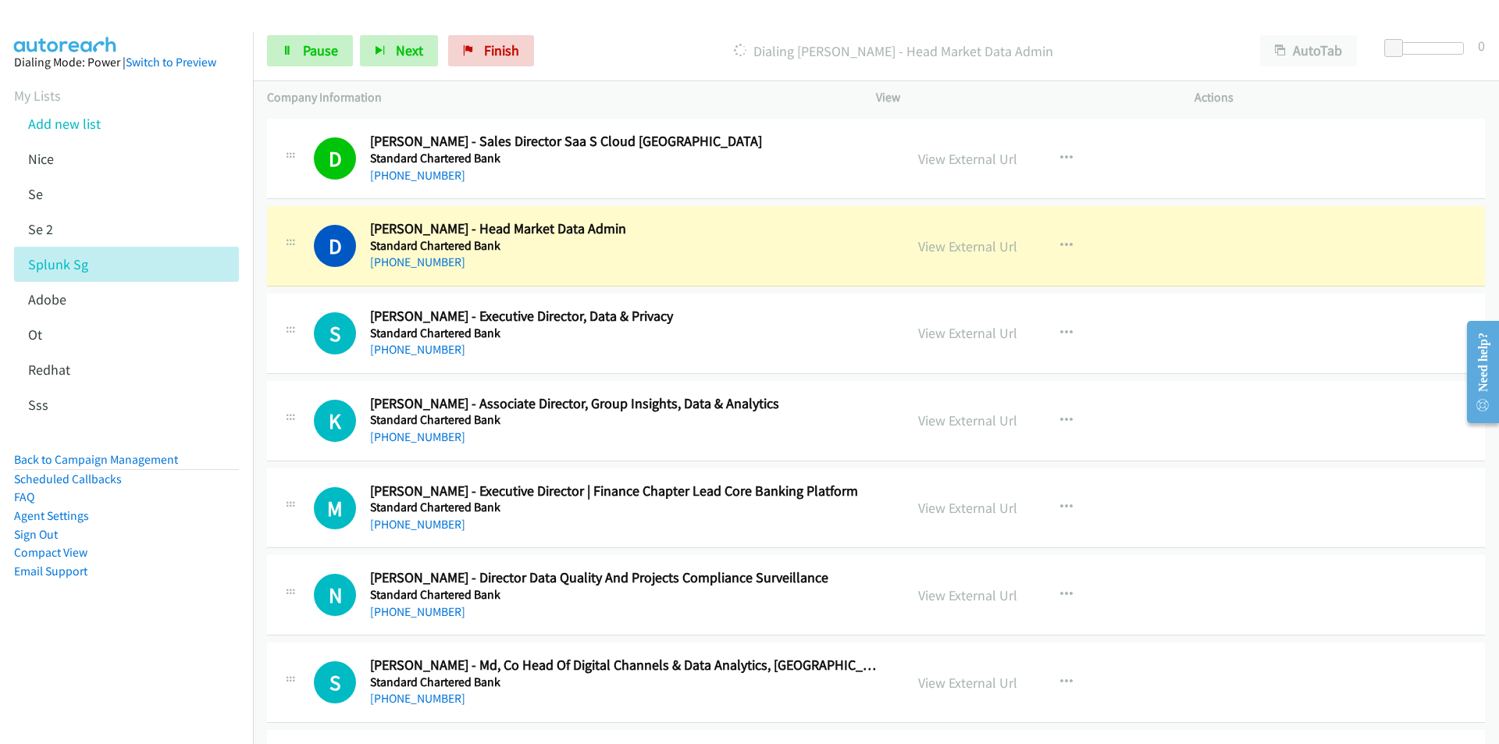
click at [137, 637] on aside "Dialing Mode: Power | Switch to Preview My Lists Add new list [GEOGRAPHIC_DATA]…" at bounding box center [126, 341] width 253 height 619
click at [969, 247] on link "View External Url" at bounding box center [967, 246] width 99 height 18
click at [322, 55] on span "Pause" at bounding box center [320, 50] width 35 height 18
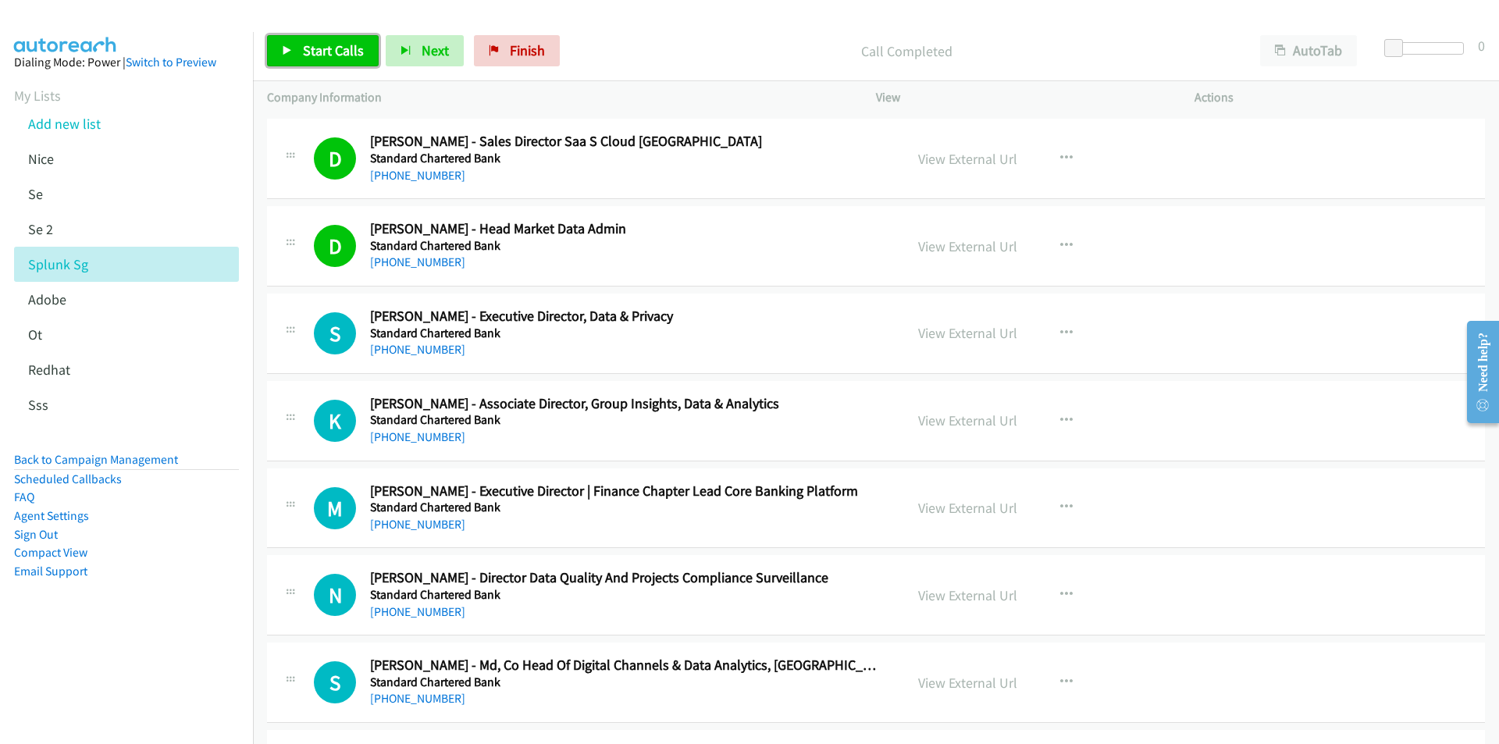
click at [304, 52] on span "Start Calls" at bounding box center [333, 50] width 61 height 18
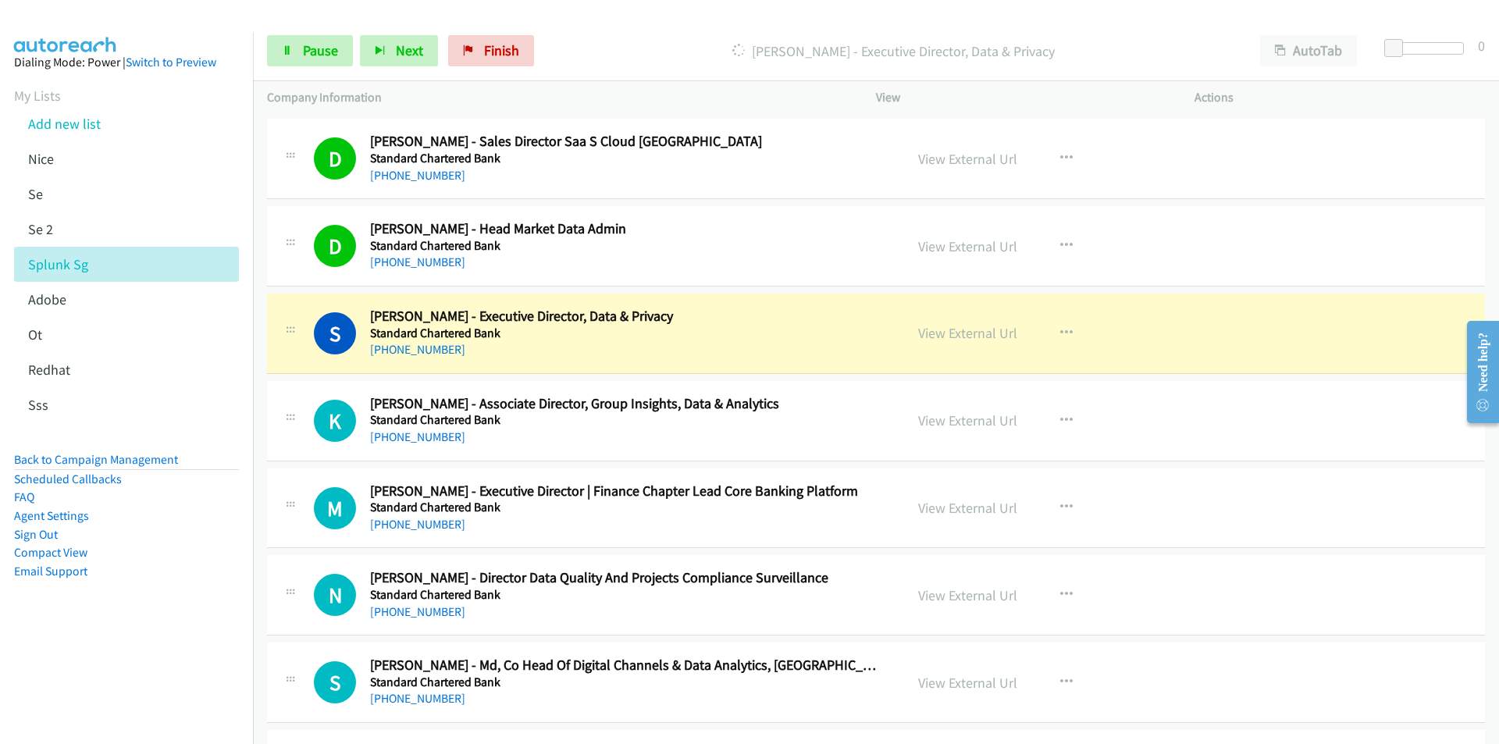
click at [169, 656] on nav "Dialing Mode: Power | Switch to Preview My Lists Add new list [GEOGRAPHIC_DATA]…" at bounding box center [127, 404] width 254 height 744
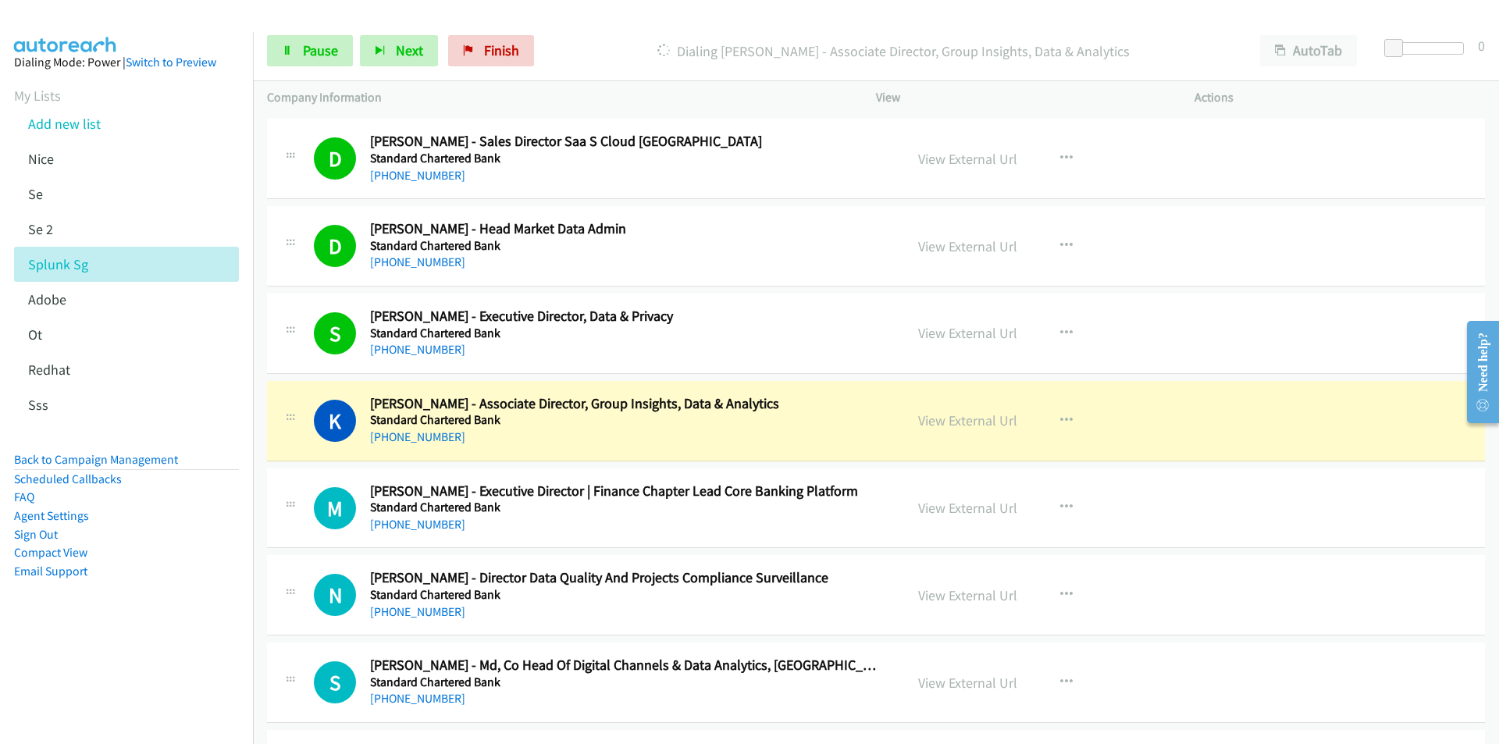
drag, startPoint x: 142, startPoint y: 656, endPoint x: 184, endPoint y: 642, distance: 44.4
click at [142, 656] on nav "Dialing Mode: Power | Switch to Preview My Lists Add new list [GEOGRAPHIC_DATA]…" at bounding box center [127, 404] width 254 height 744
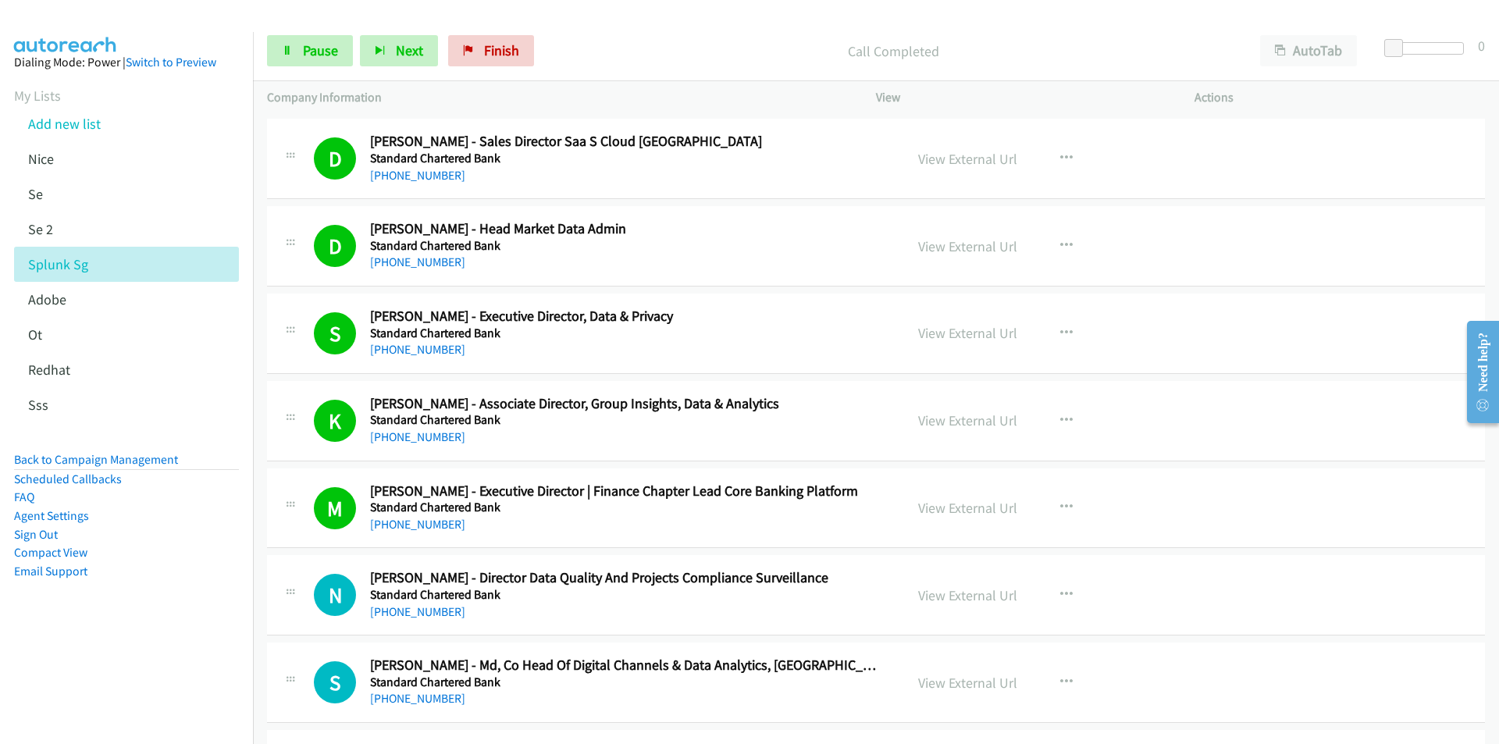
drag, startPoint x: 157, startPoint y: 635, endPoint x: 176, endPoint y: 626, distance: 20.6
click at [157, 635] on aside "Dialing Mode: Power | Switch to Preview My Lists Add new list [GEOGRAPHIC_DATA]…" at bounding box center [126, 341] width 253 height 619
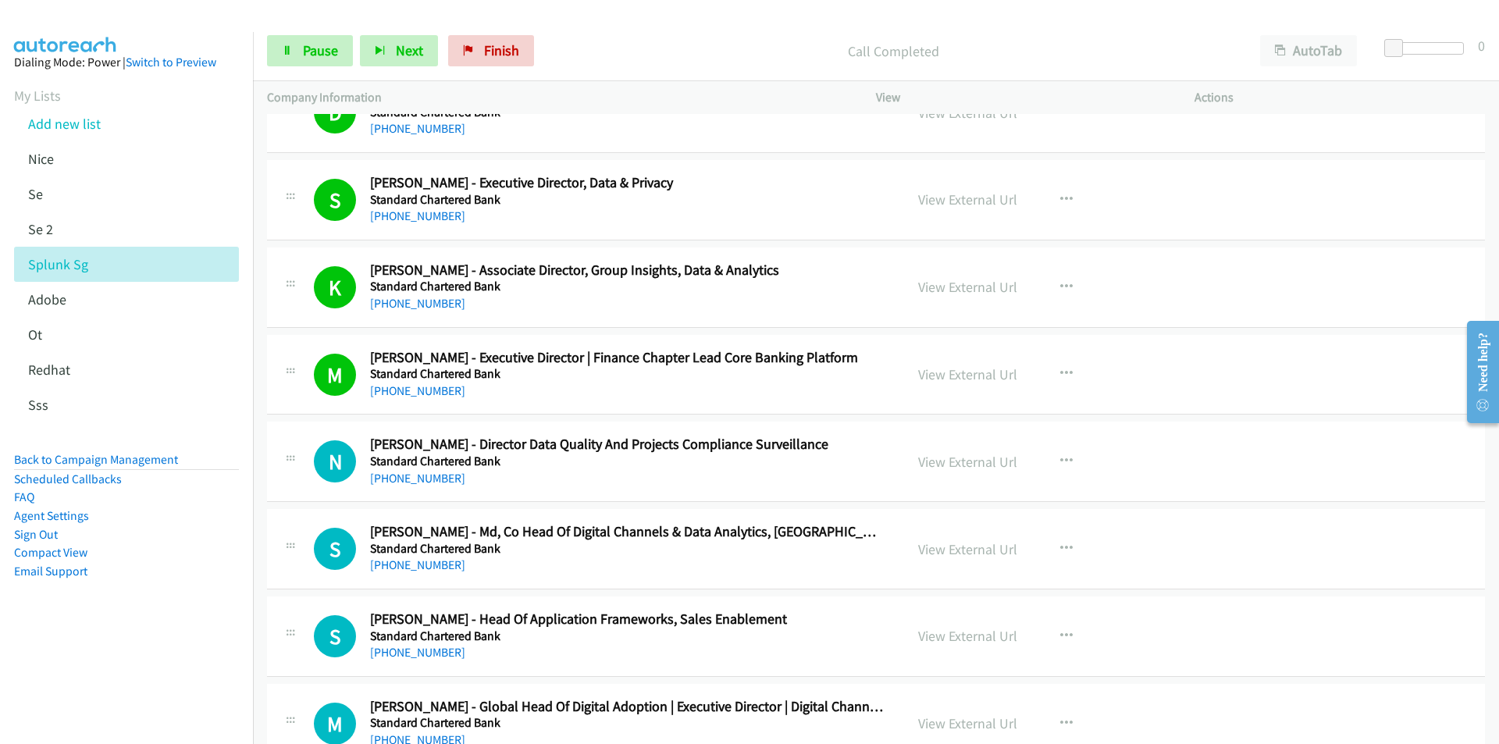
scroll to position [4917, 0]
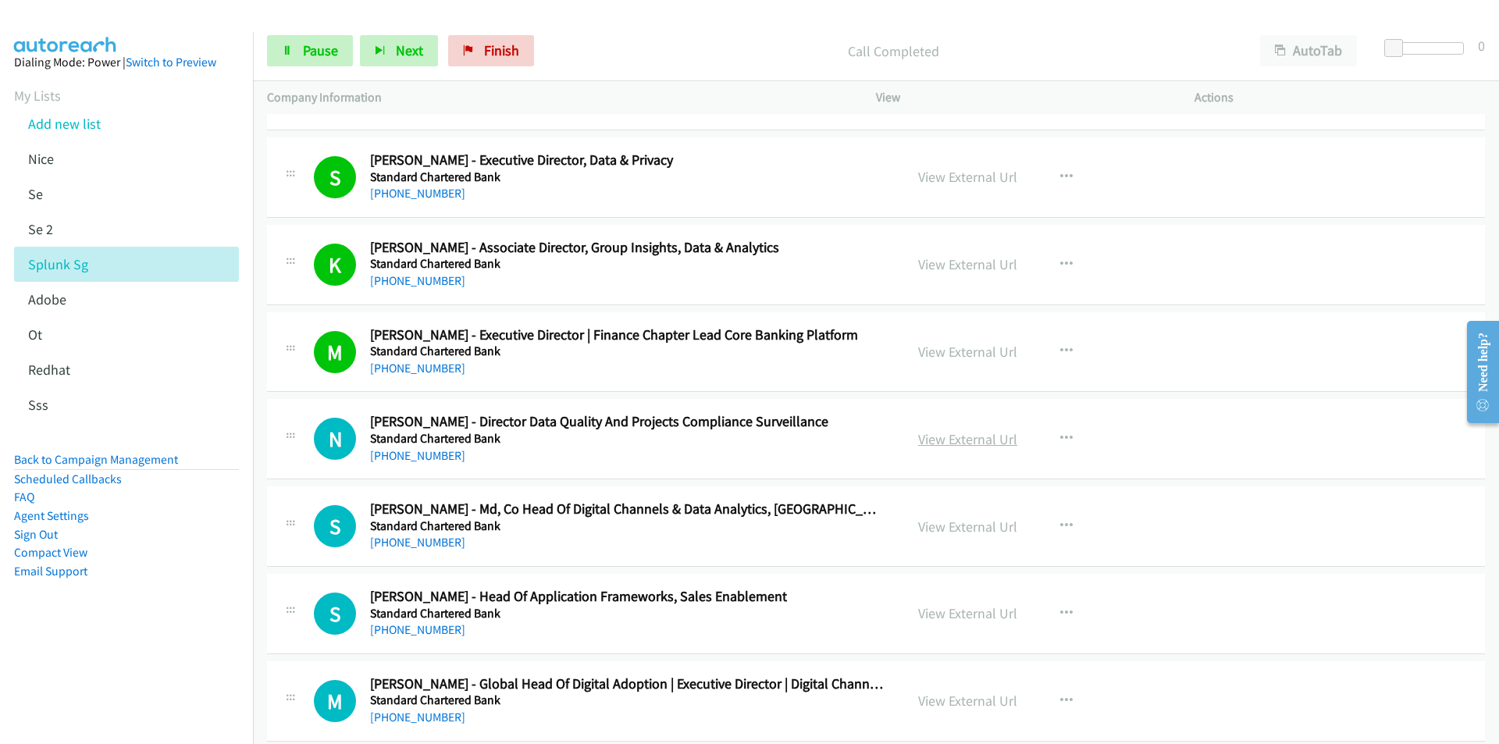
click at [967, 435] on link "View External Url" at bounding box center [967, 439] width 99 height 18
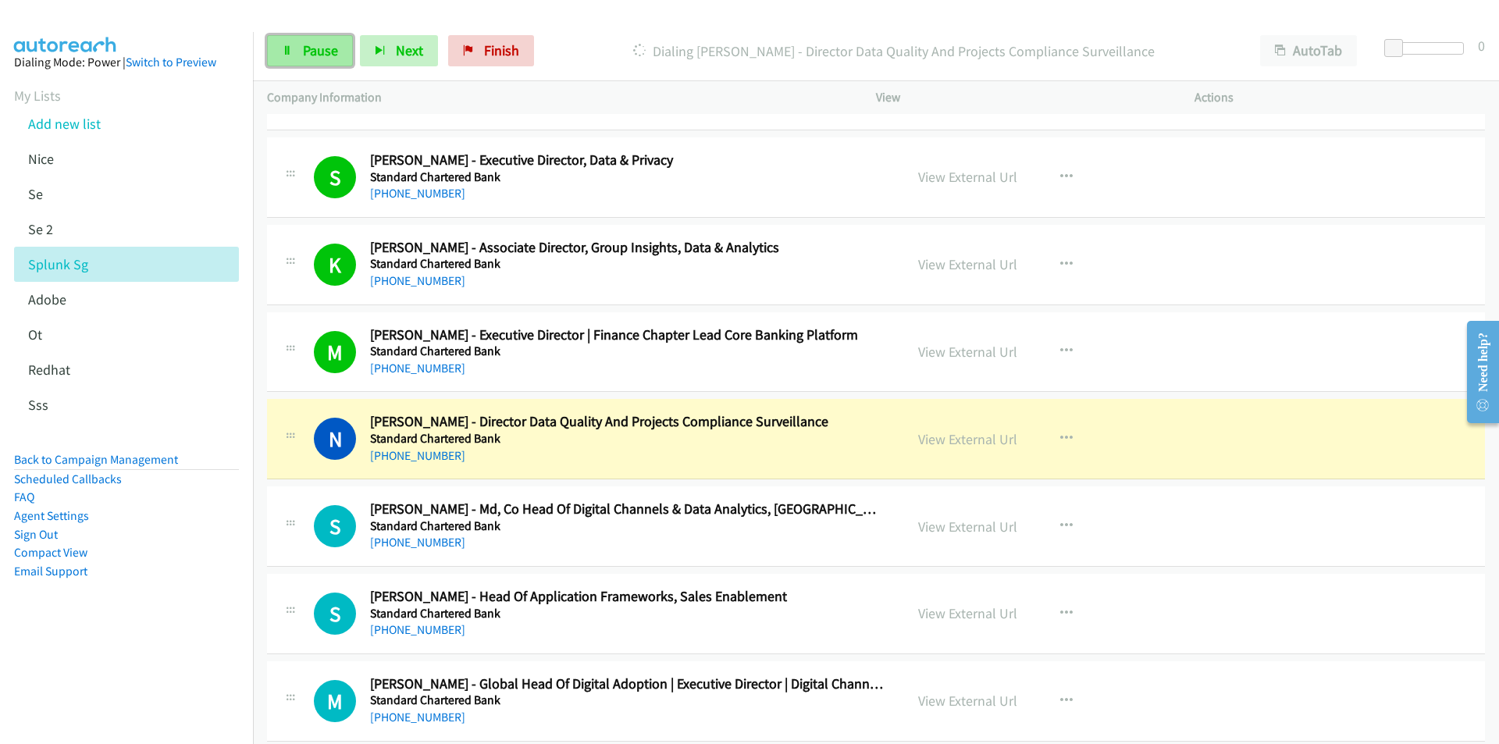
click at [311, 50] on span "Pause" at bounding box center [320, 50] width 35 height 18
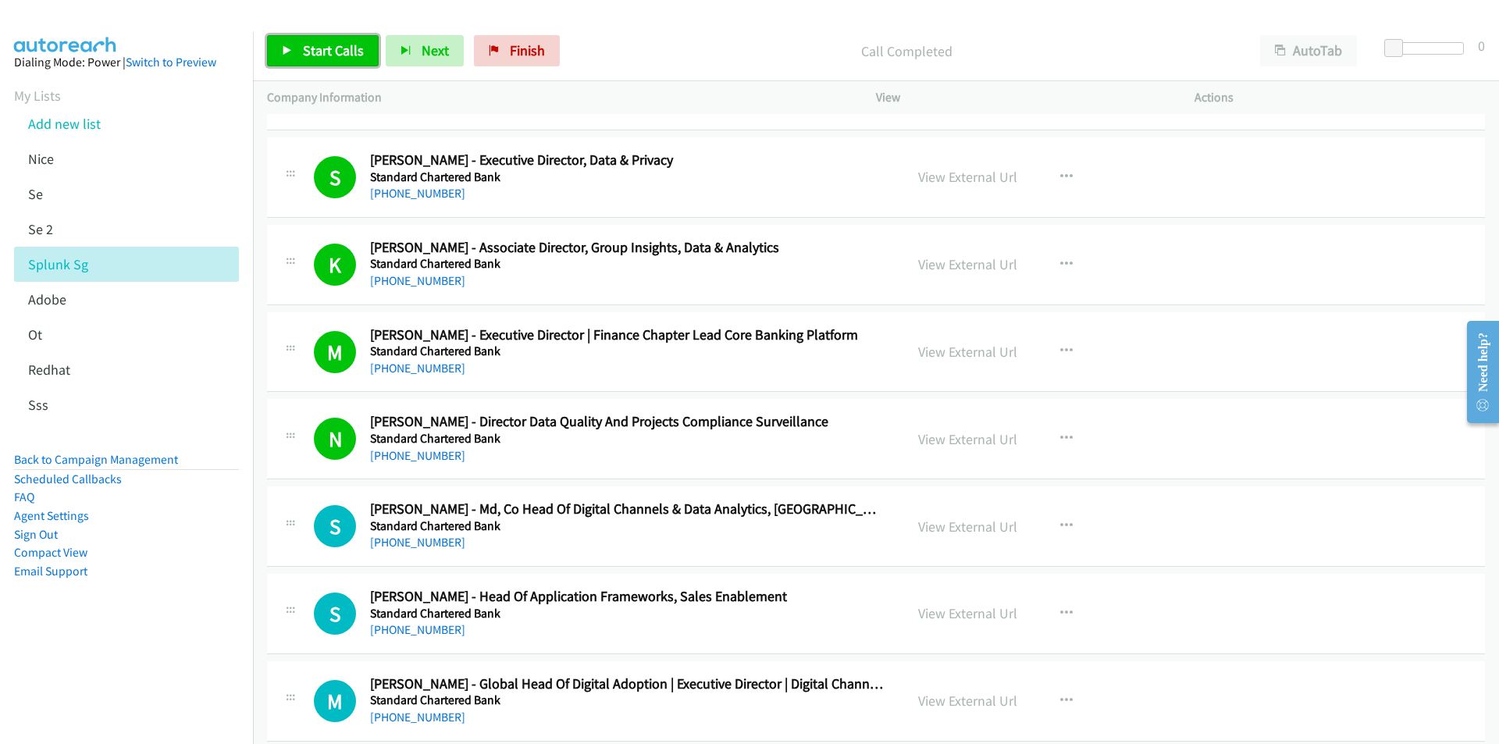
click at [299, 57] on link "Start Calls" at bounding box center [323, 50] width 112 height 31
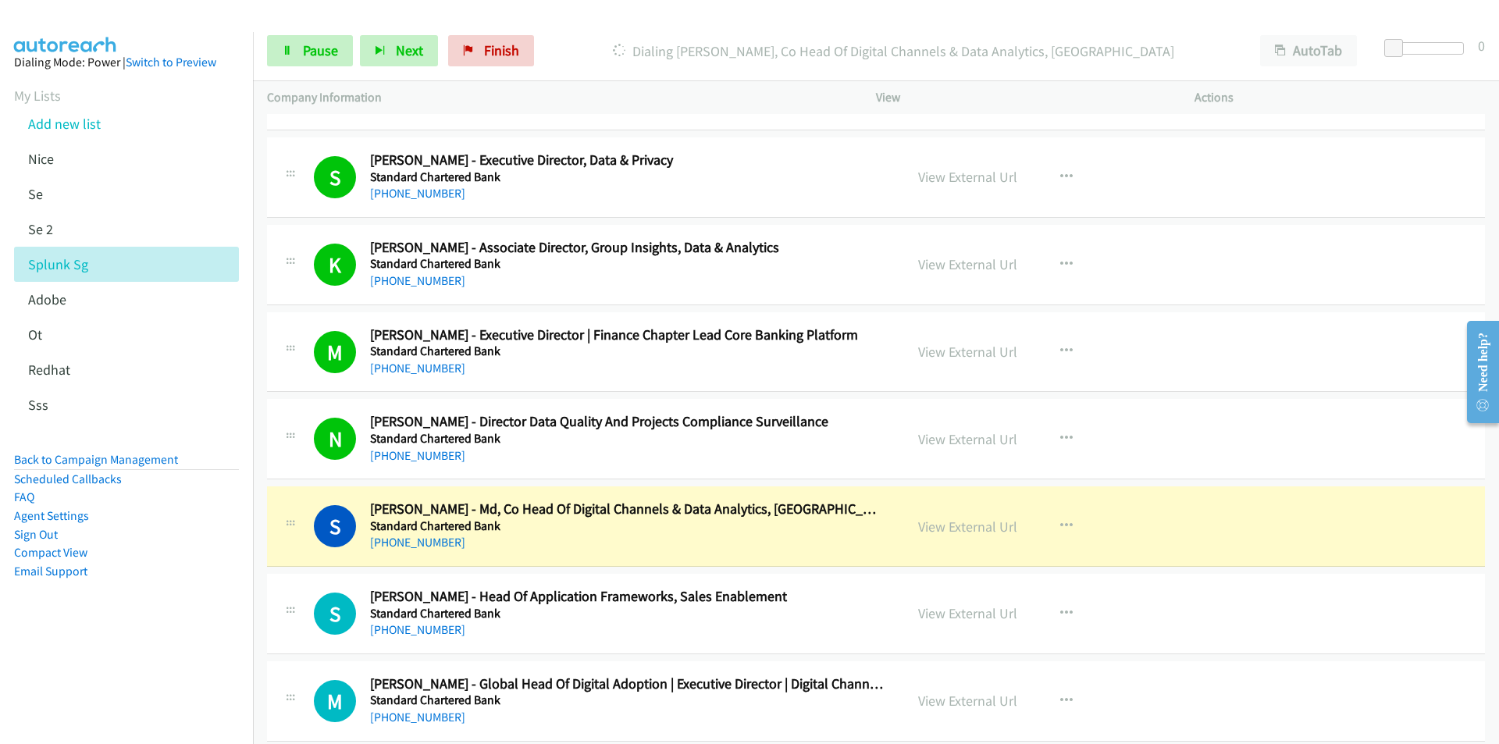
click at [177, 635] on aside "Dialing Mode: Power | Switch to Preview My Lists Add new list [GEOGRAPHIC_DATA]…" at bounding box center [126, 341] width 253 height 619
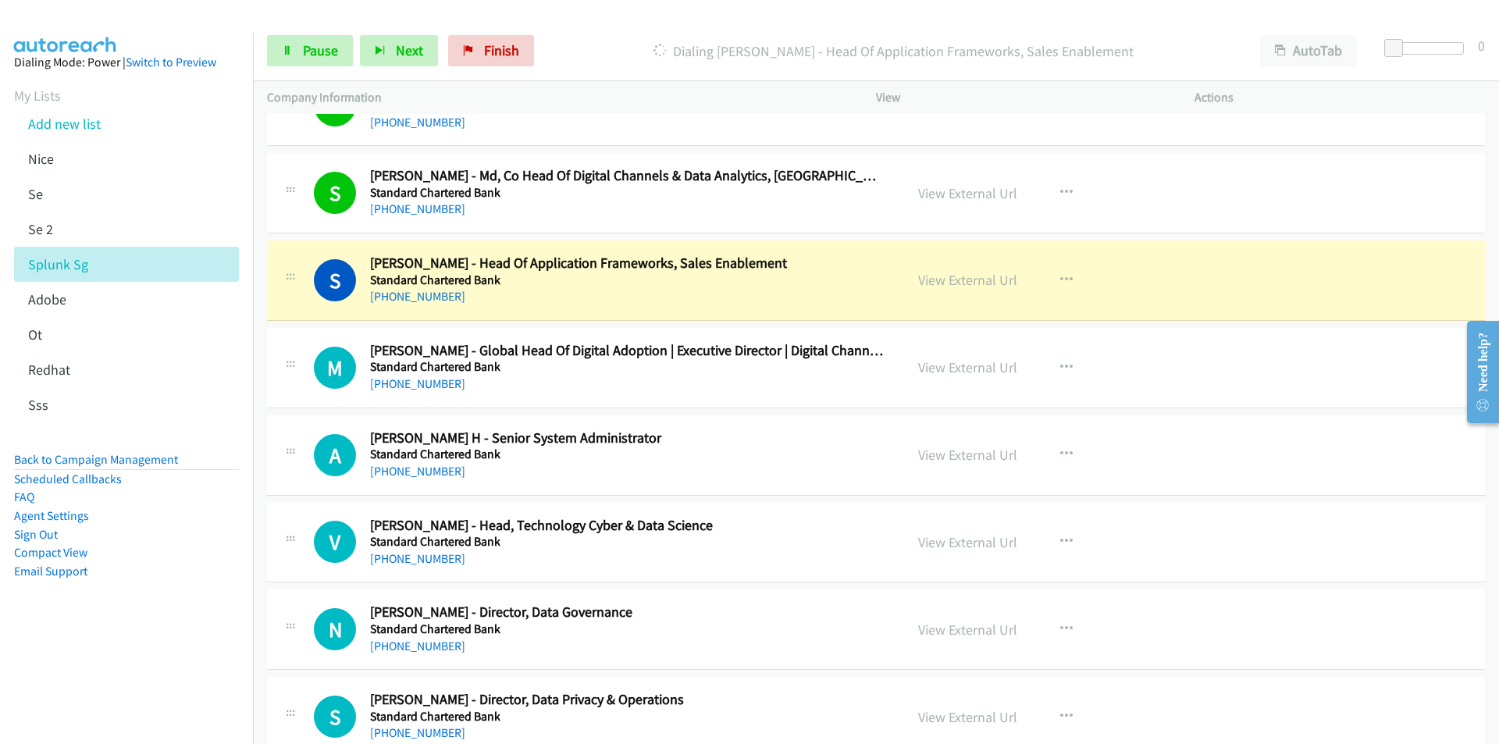
scroll to position [5308, 0]
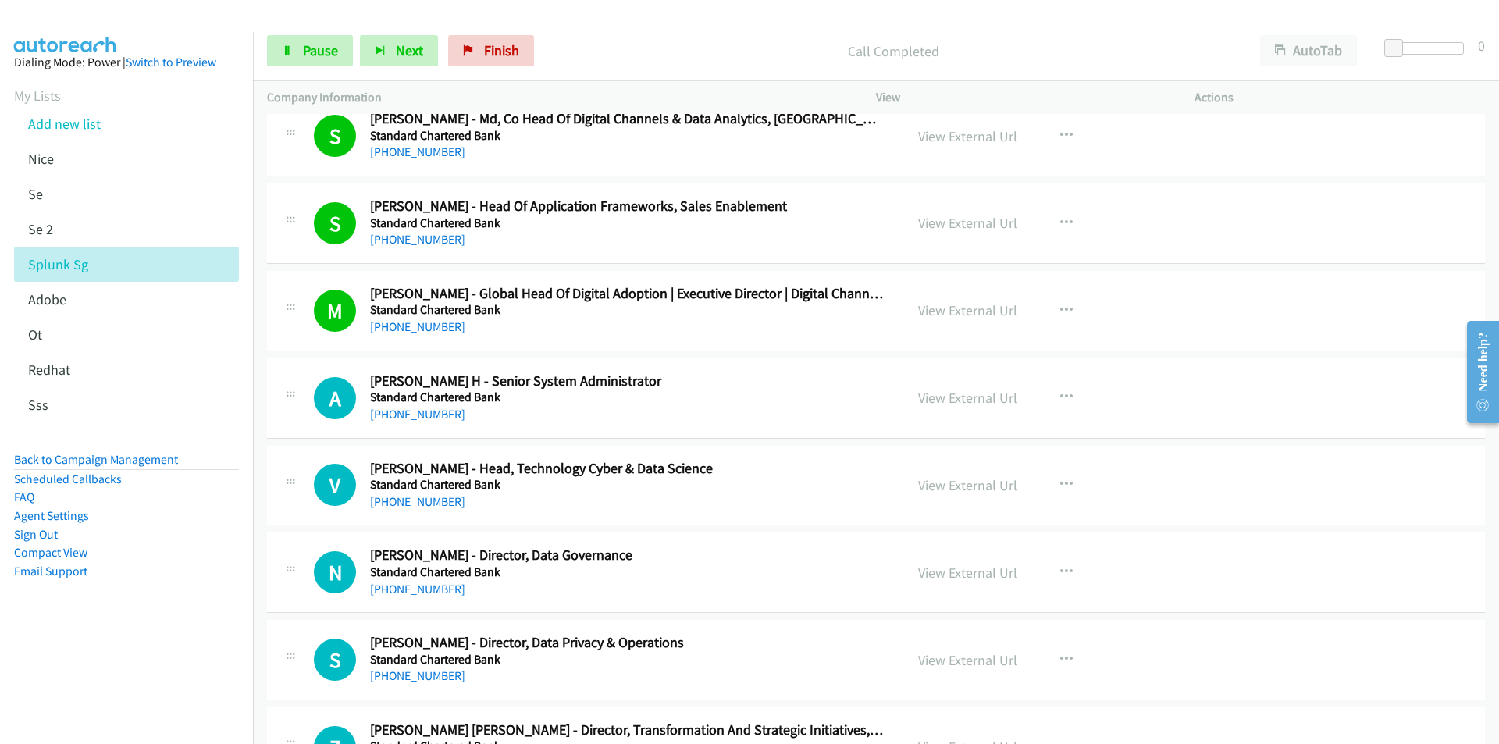
click at [197, 620] on aside "Dialing Mode: Power | Switch to Preview My Lists Add new list [GEOGRAPHIC_DATA]…" at bounding box center [126, 341] width 253 height 619
click at [942, 395] on link "View External Url" at bounding box center [967, 398] width 99 height 18
drag, startPoint x: 187, startPoint y: 636, endPoint x: 200, endPoint y: 630, distance: 14.0
click at [187, 636] on aside "Dialing Mode: Power | Switch to Preview My Lists Add new list [GEOGRAPHIC_DATA]…" at bounding box center [126, 341] width 253 height 619
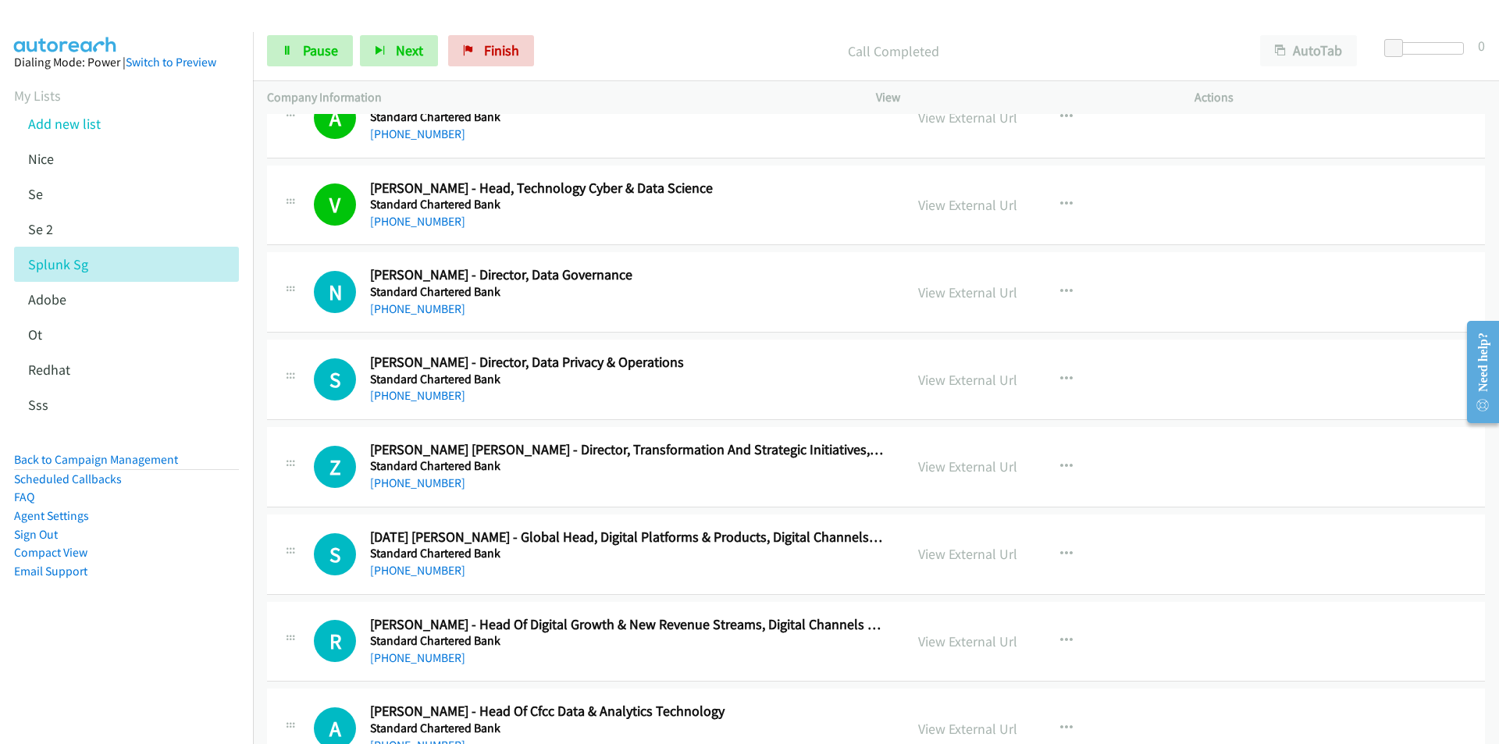
scroll to position [5620, 0]
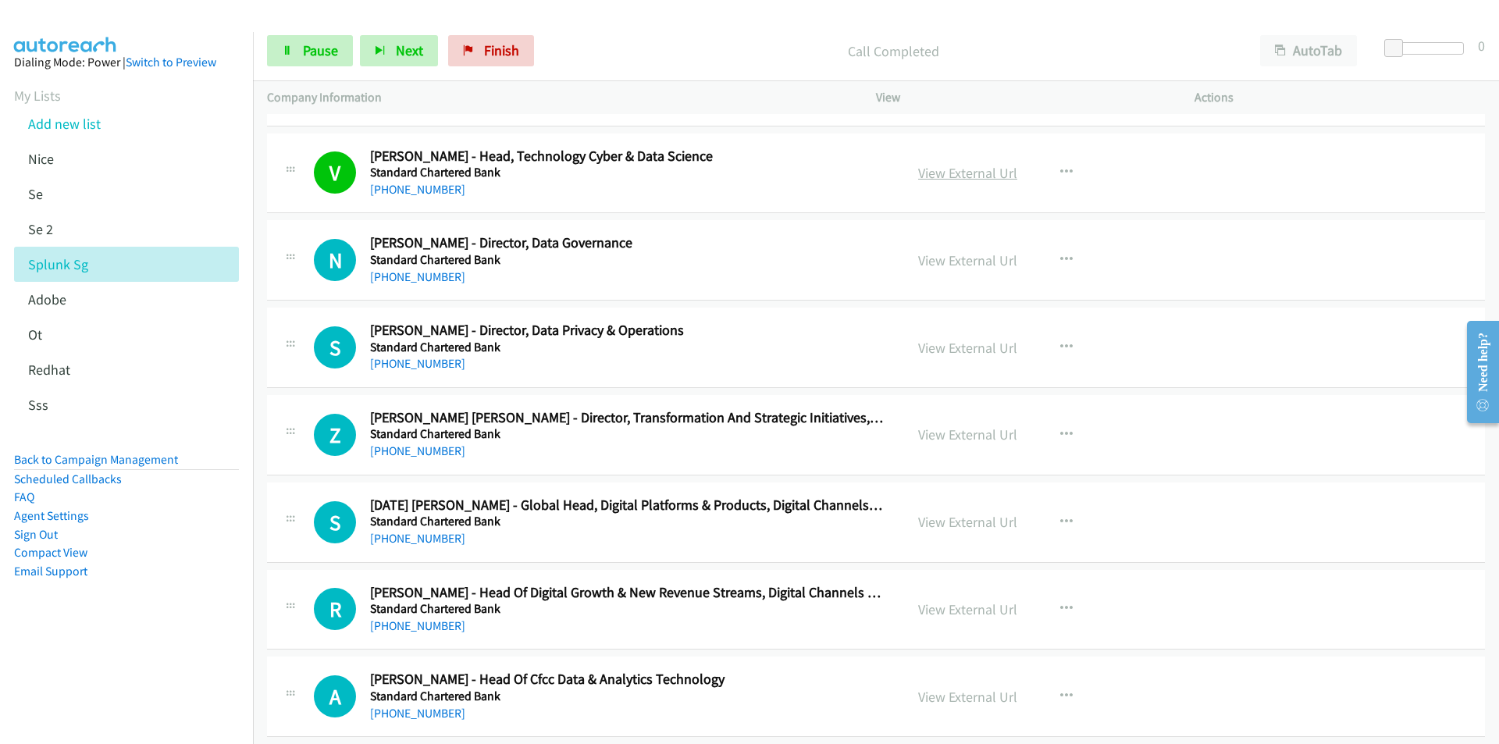
click at [966, 173] on link "View External Url" at bounding box center [967, 173] width 99 height 18
click at [301, 45] on link "Pause" at bounding box center [310, 50] width 86 height 31
click at [303, 48] on span "Start Calls" at bounding box center [333, 50] width 61 height 18
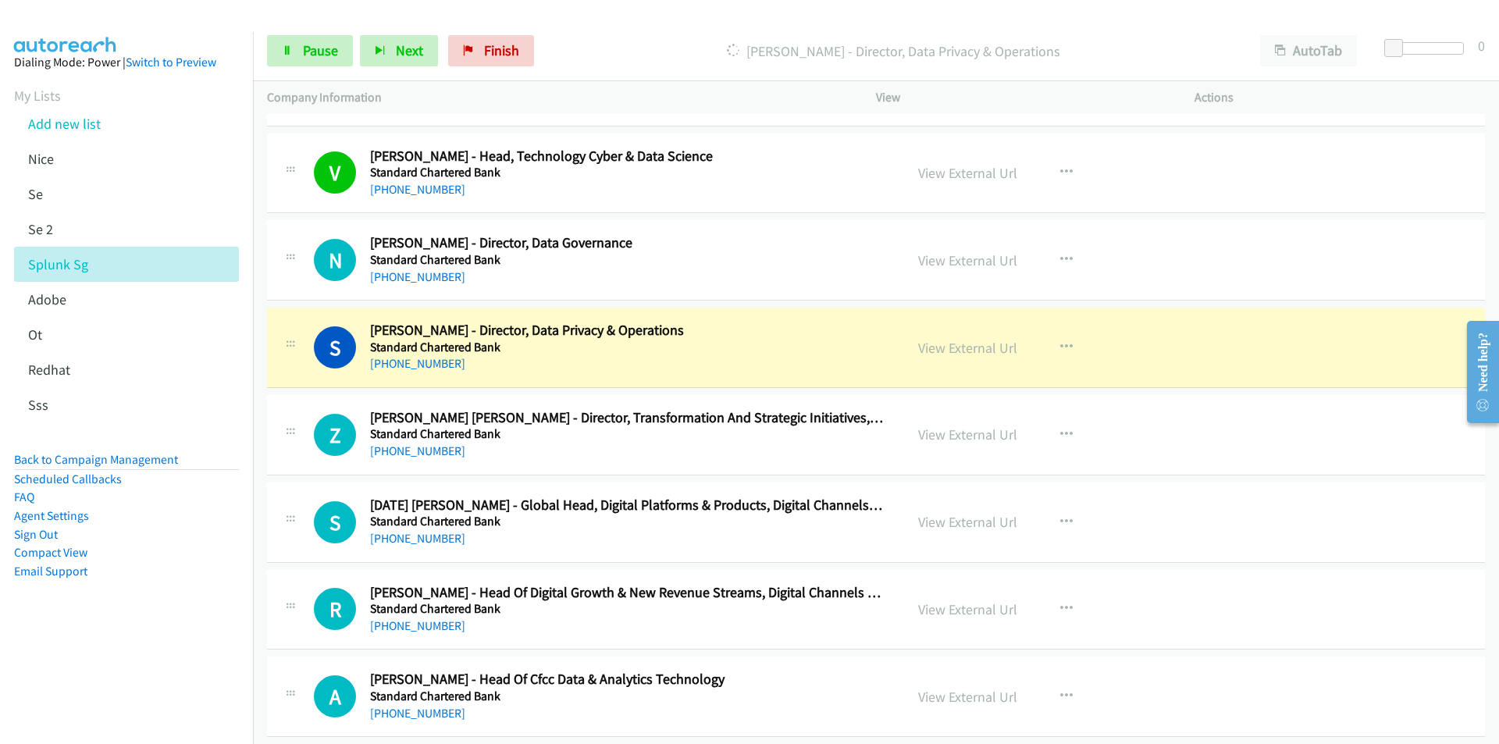
click at [50, 639] on aside "Dialing Mode: Power | Switch to Preview My Lists Add new list [GEOGRAPHIC_DATA]…" at bounding box center [126, 341] width 253 height 619
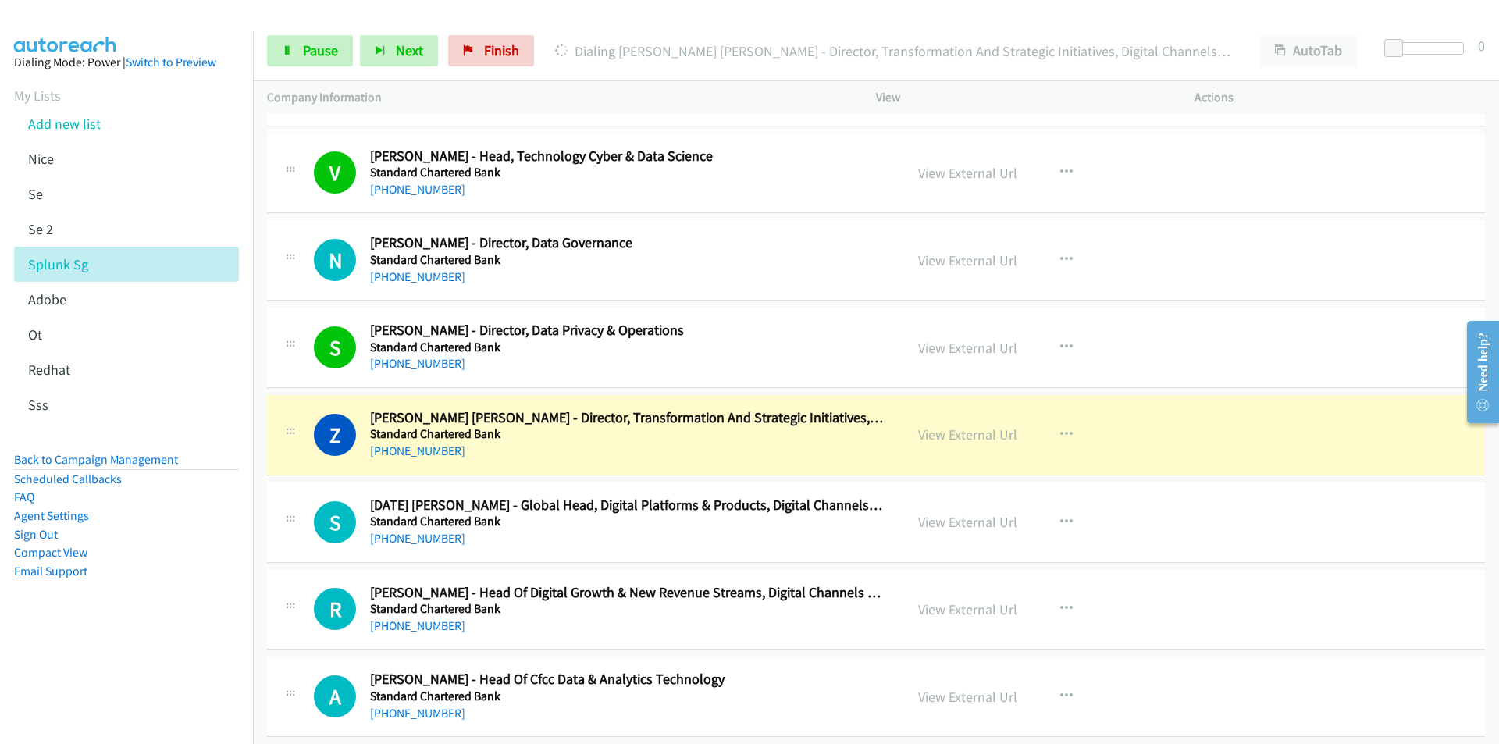
drag, startPoint x: 212, startPoint y: 688, endPoint x: 221, endPoint y: 683, distance: 9.8
click at [212, 688] on nav "Dialing Mode: Power | Switch to Preview My Lists Add new list [GEOGRAPHIC_DATA]…" at bounding box center [127, 404] width 254 height 744
click at [955, 437] on link "View External Url" at bounding box center [967, 434] width 99 height 18
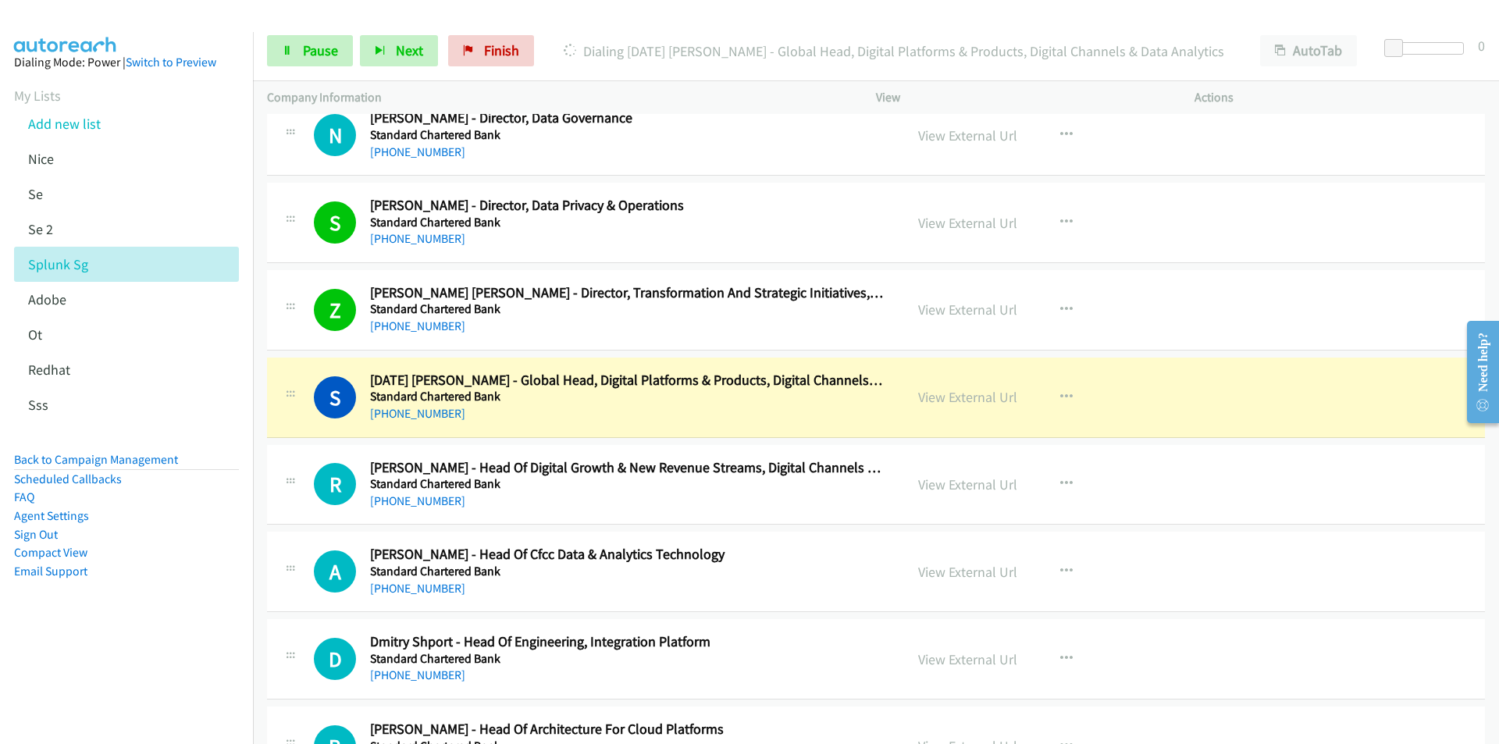
scroll to position [5776, 0]
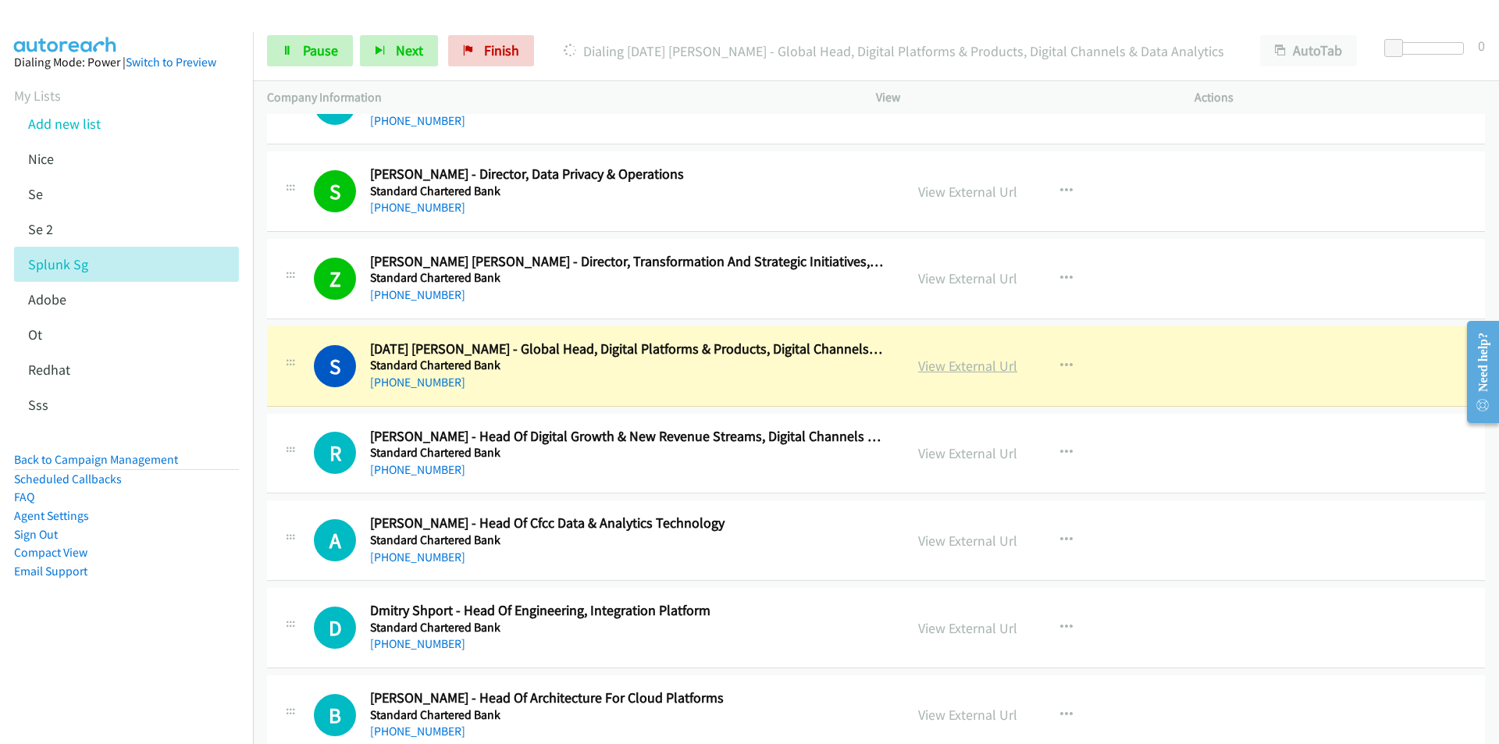
click at [975, 368] on link "View External Url" at bounding box center [967, 366] width 99 height 18
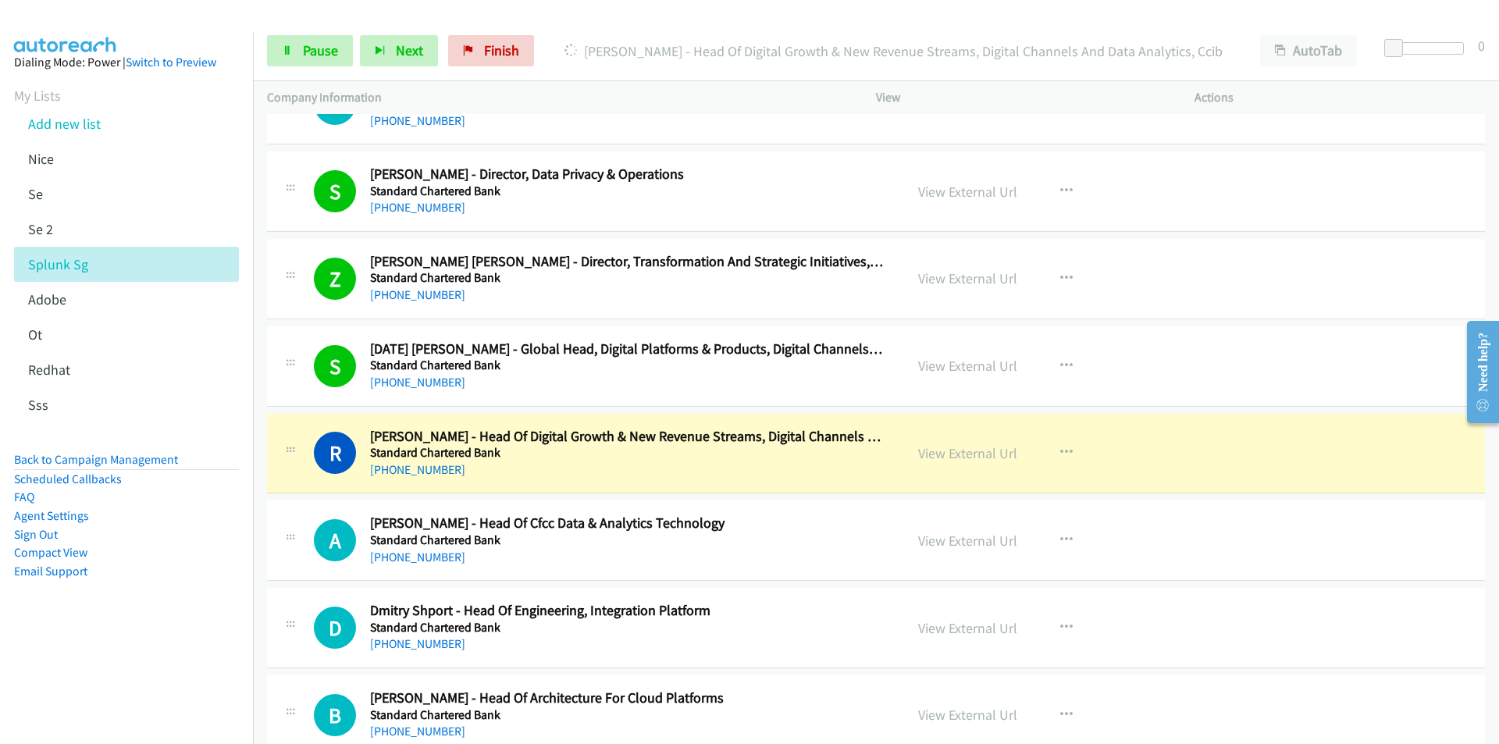
click at [199, 604] on aside "Dialing Mode: Power | Switch to Preview My Lists Add new list [GEOGRAPHIC_DATA]…" at bounding box center [126, 341] width 253 height 619
click at [959, 453] on link "View External Url" at bounding box center [967, 453] width 99 height 18
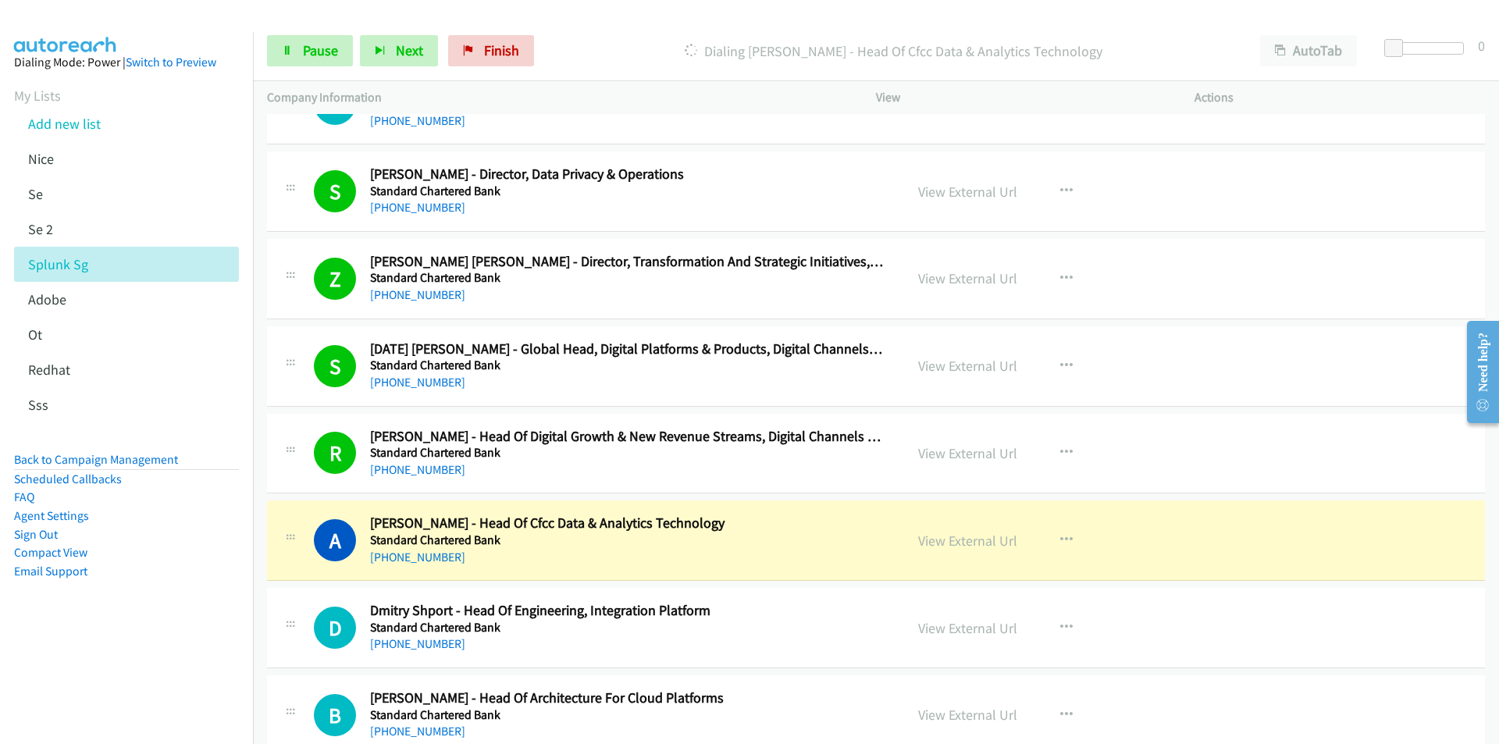
click at [165, 662] on nav "Dialing Mode: Power | Switch to Preview My Lists Add new list [GEOGRAPHIC_DATA]…" at bounding box center [127, 404] width 254 height 744
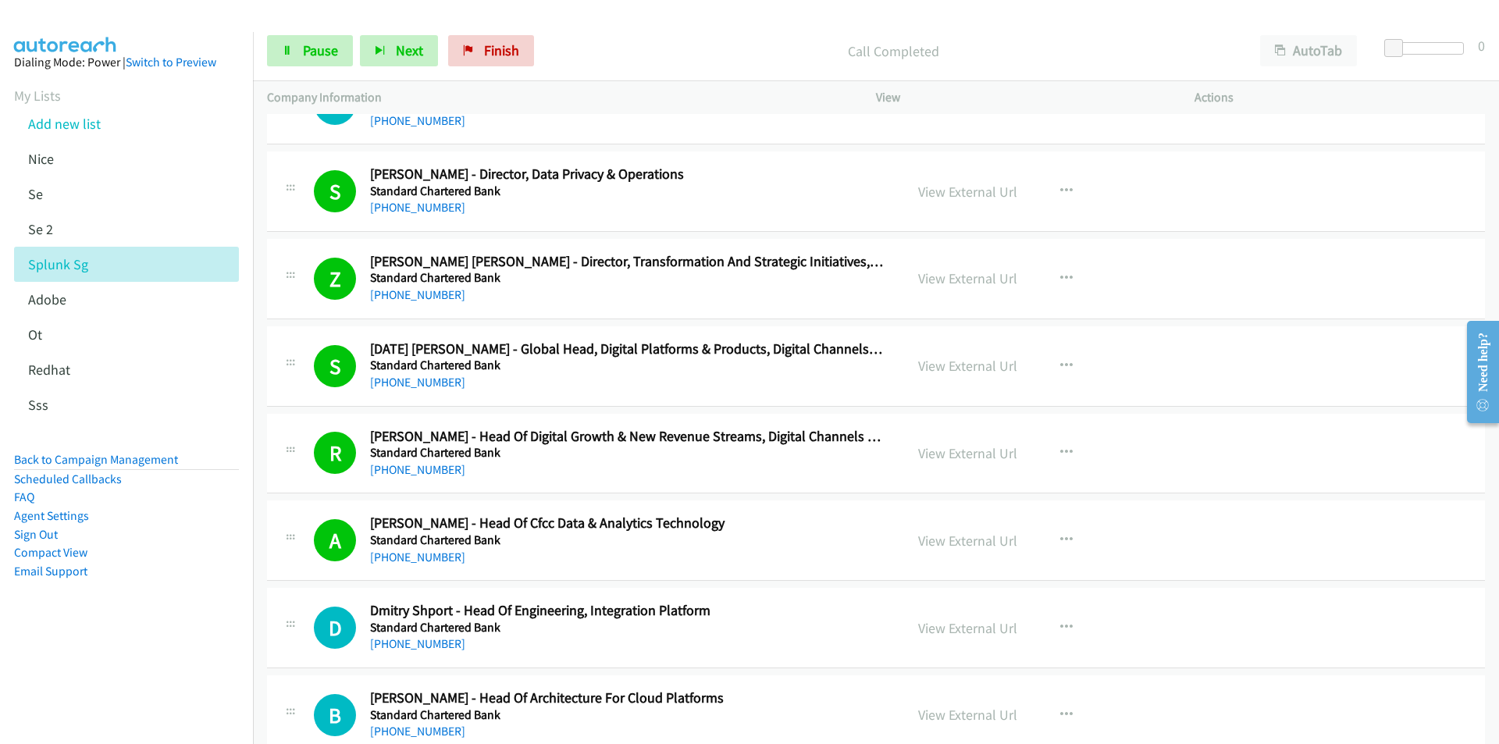
click at [194, 675] on nav "Dialing Mode: Power | Switch to Preview My Lists Add new list [GEOGRAPHIC_DATA]…" at bounding box center [127, 404] width 254 height 744
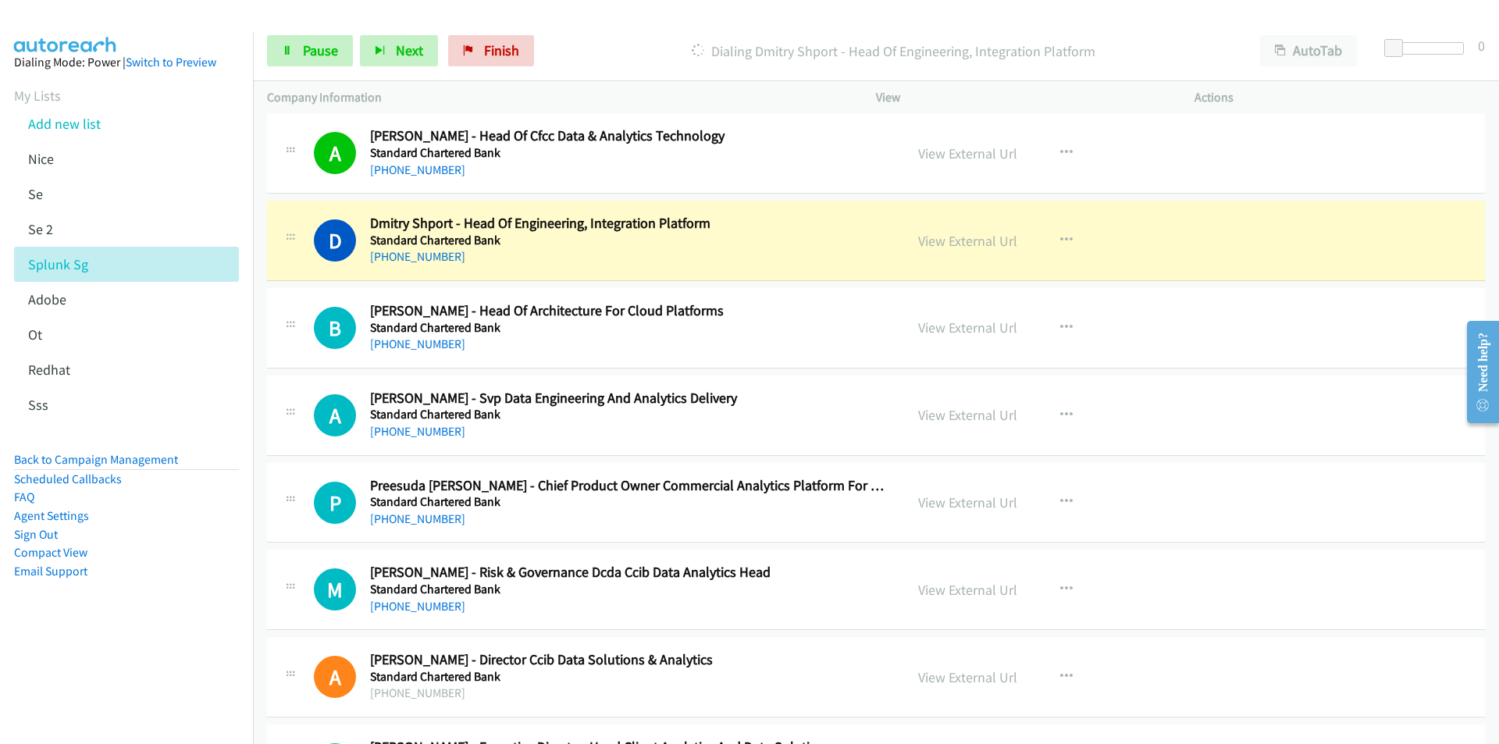
scroll to position [6166, 0]
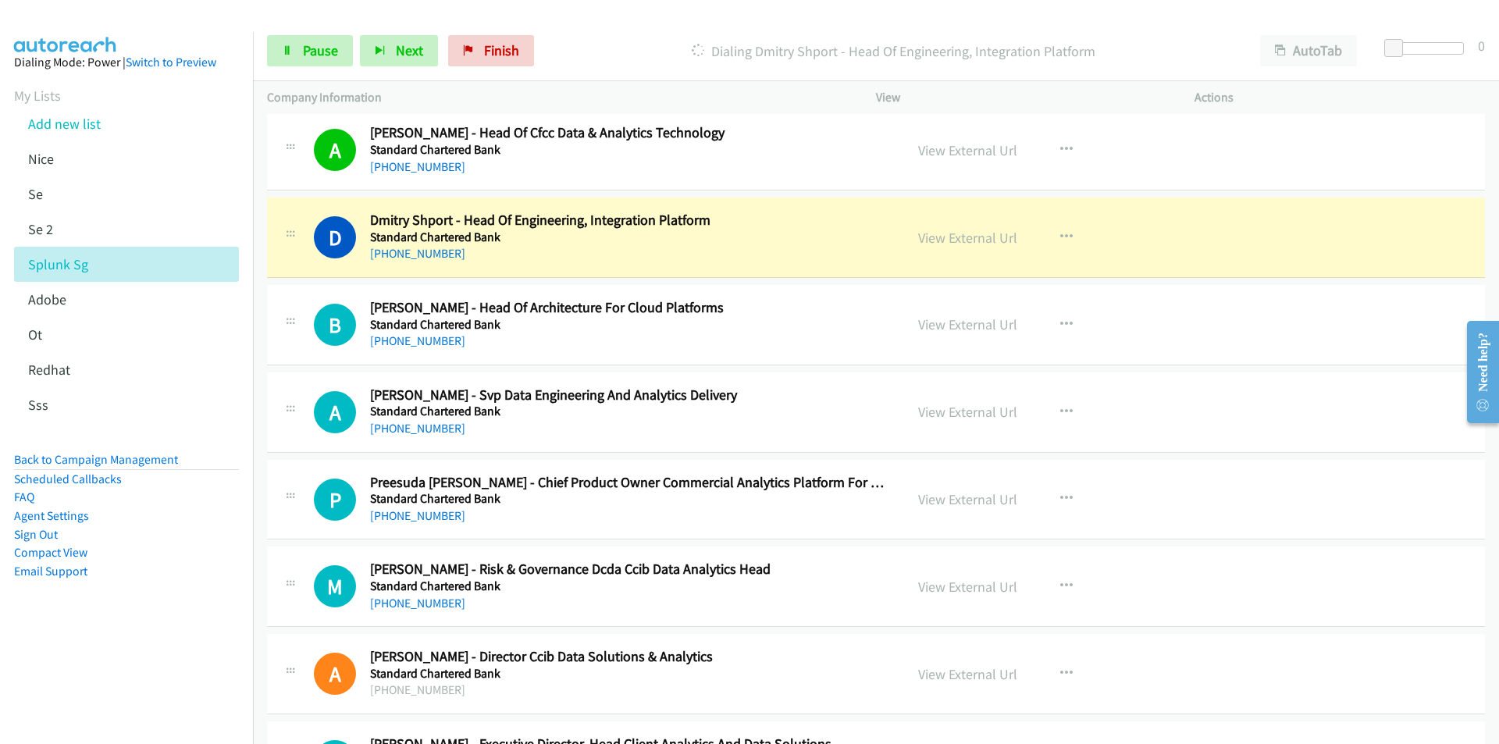
click at [149, 668] on nav "Dialing Mode: Power | Switch to Preview My Lists Add new list [GEOGRAPHIC_DATA]…" at bounding box center [127, 404] width 254 height 744
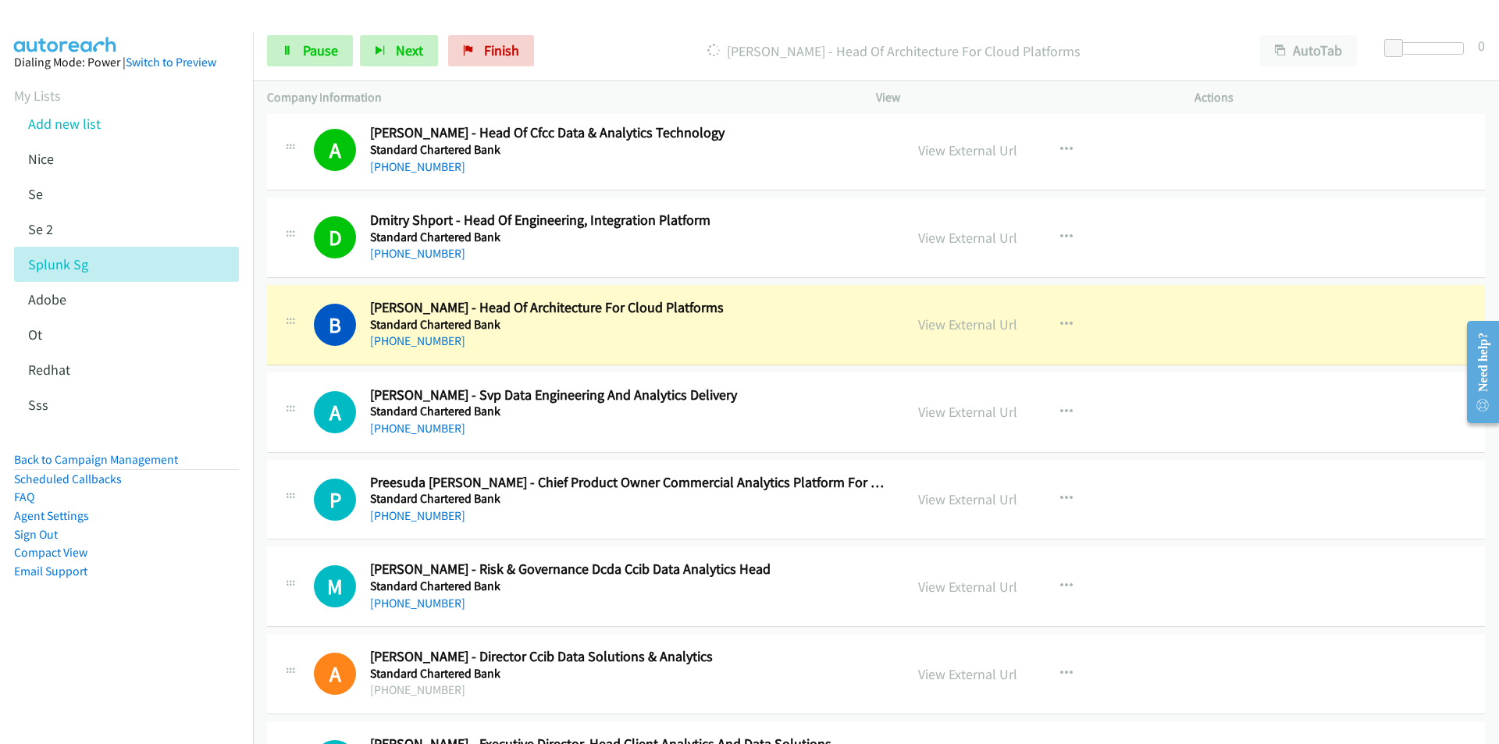
click at [176, 682] on nav "Dialing Mode: Power | Switch to Preview My Lists Add new list [GEOGRAPHIC_DATA]…" at bounding box center [127, 404] width 254 height 744
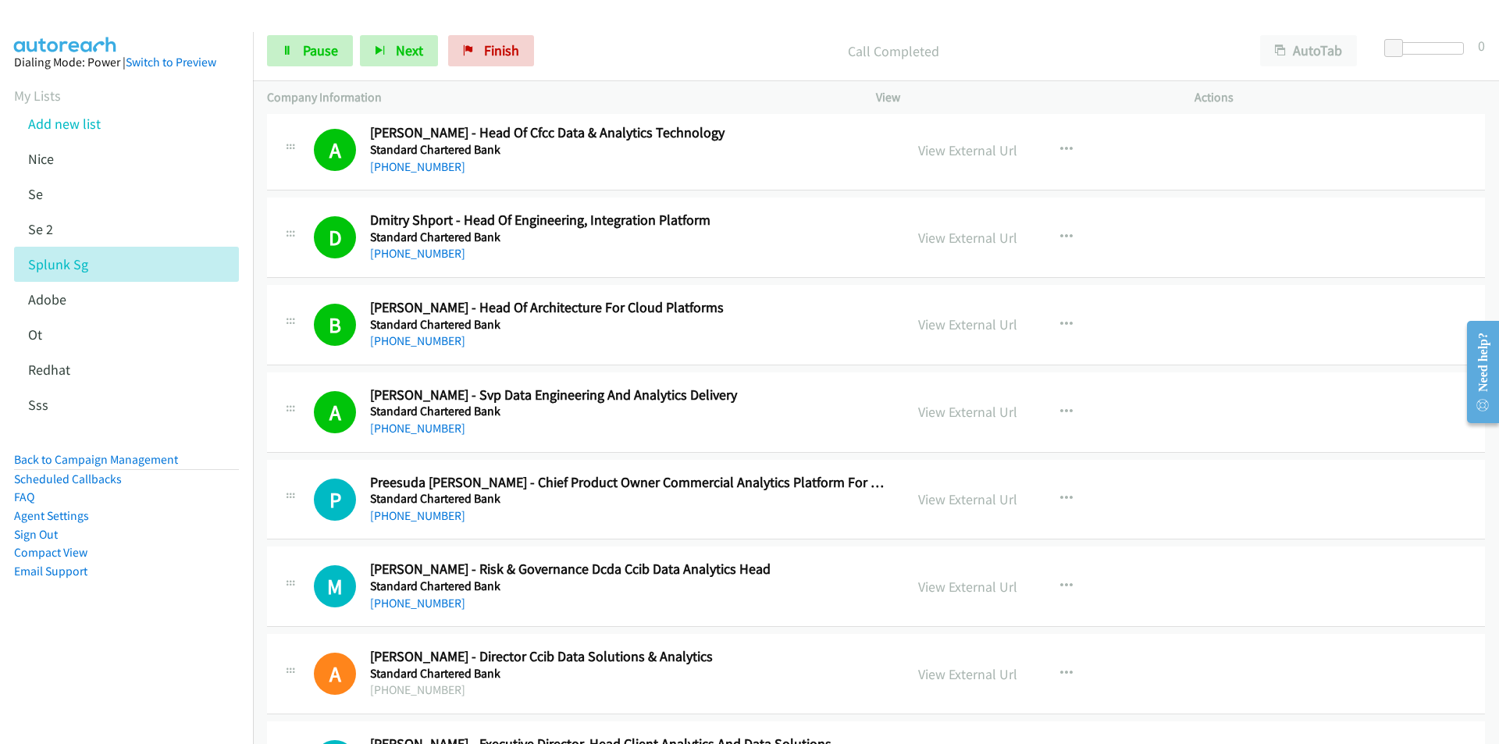
click at [122, 668] on nav "Dialing Mode: Power | Switch to Preview My Lists Add new list [GEOGRAPHIC_DATA]…" at bounding box center [127, 404] width 254 height 744
click at [842, 482] on h2 "Preesuda [PERSON_NAME] - Chief Product Owner Commercial Analytics Platform For …" at bounding box center [627, 483] width 514 height 18
click at [942, 493] on link "View External Url" at bounding box center [967, 499] width 99 height 18
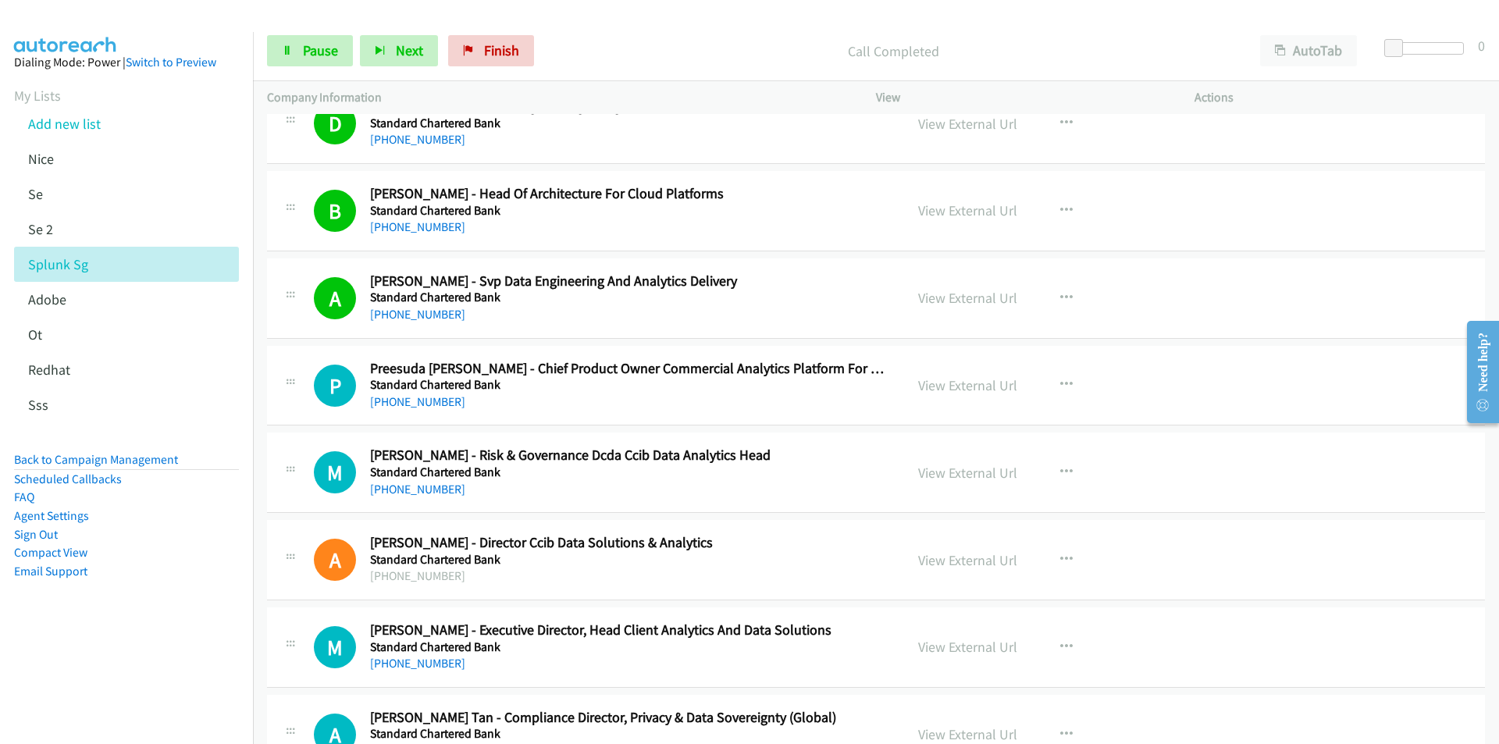
scroll to position [6322, 0]
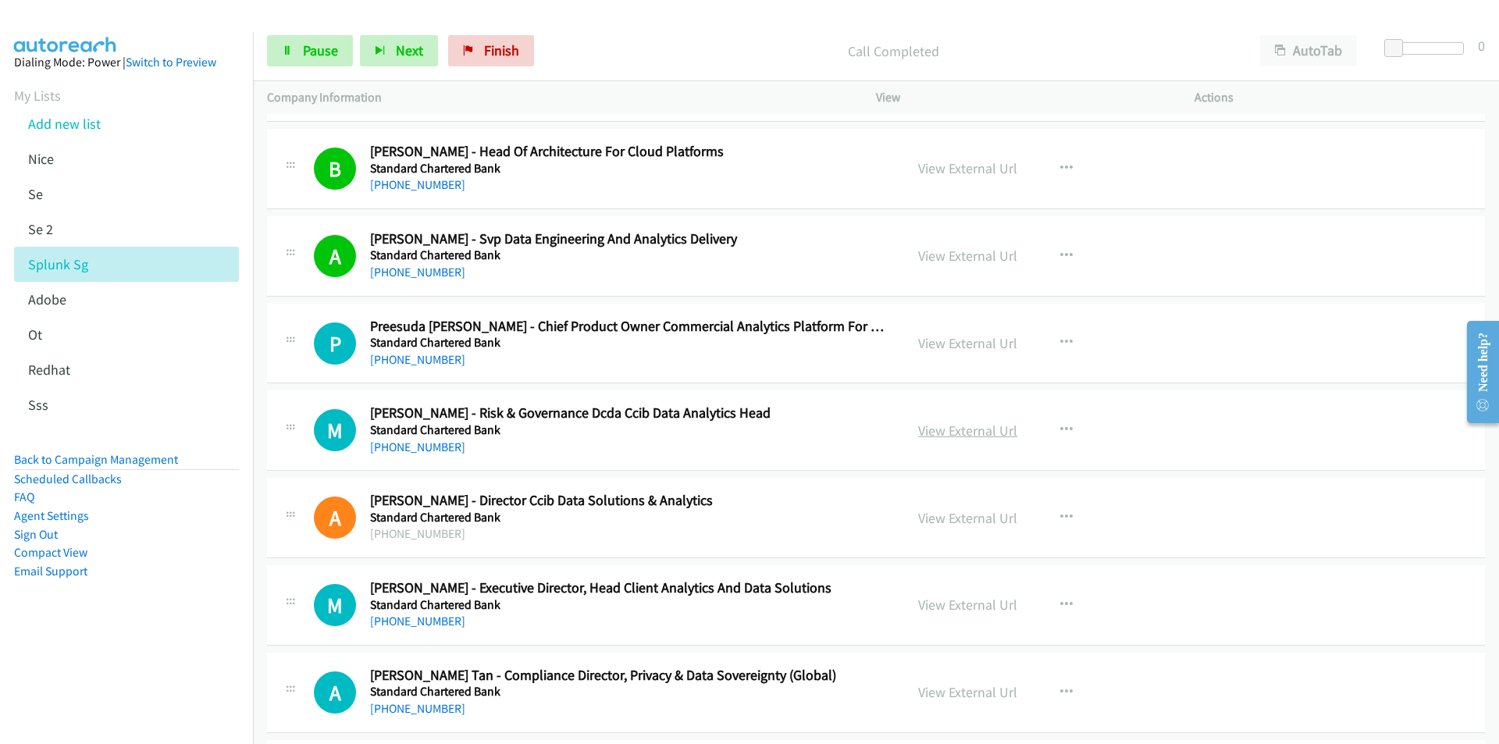
click at [993, 429] on link "View External Url" at bounding box center [967, 430] width 99 height 18
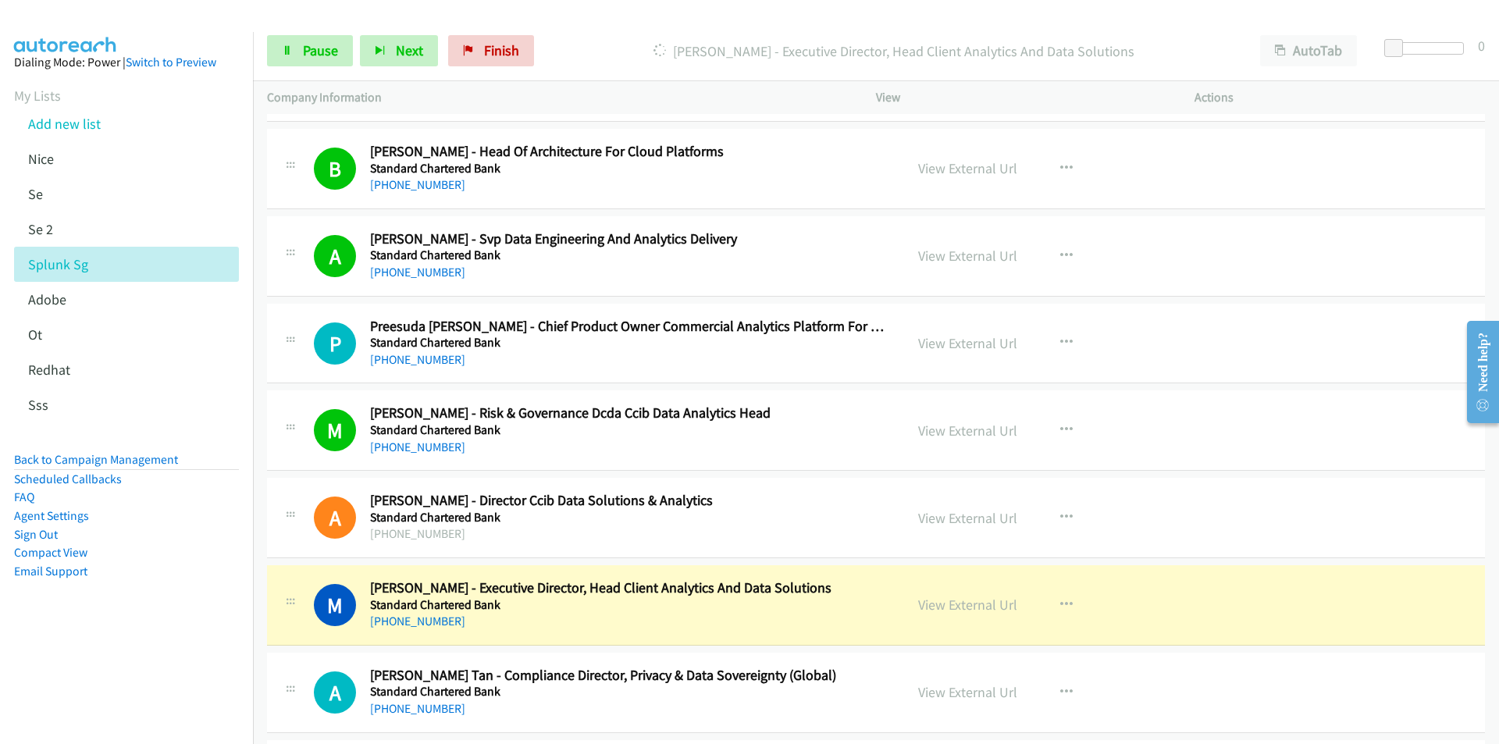
click at [202, 668] on nav "Dialing Mode: Power | Switch to Preview My Lists Add new list [GEOGRAPHIC_DATA]…" at bounding box center [127, 404] width 254 height 744
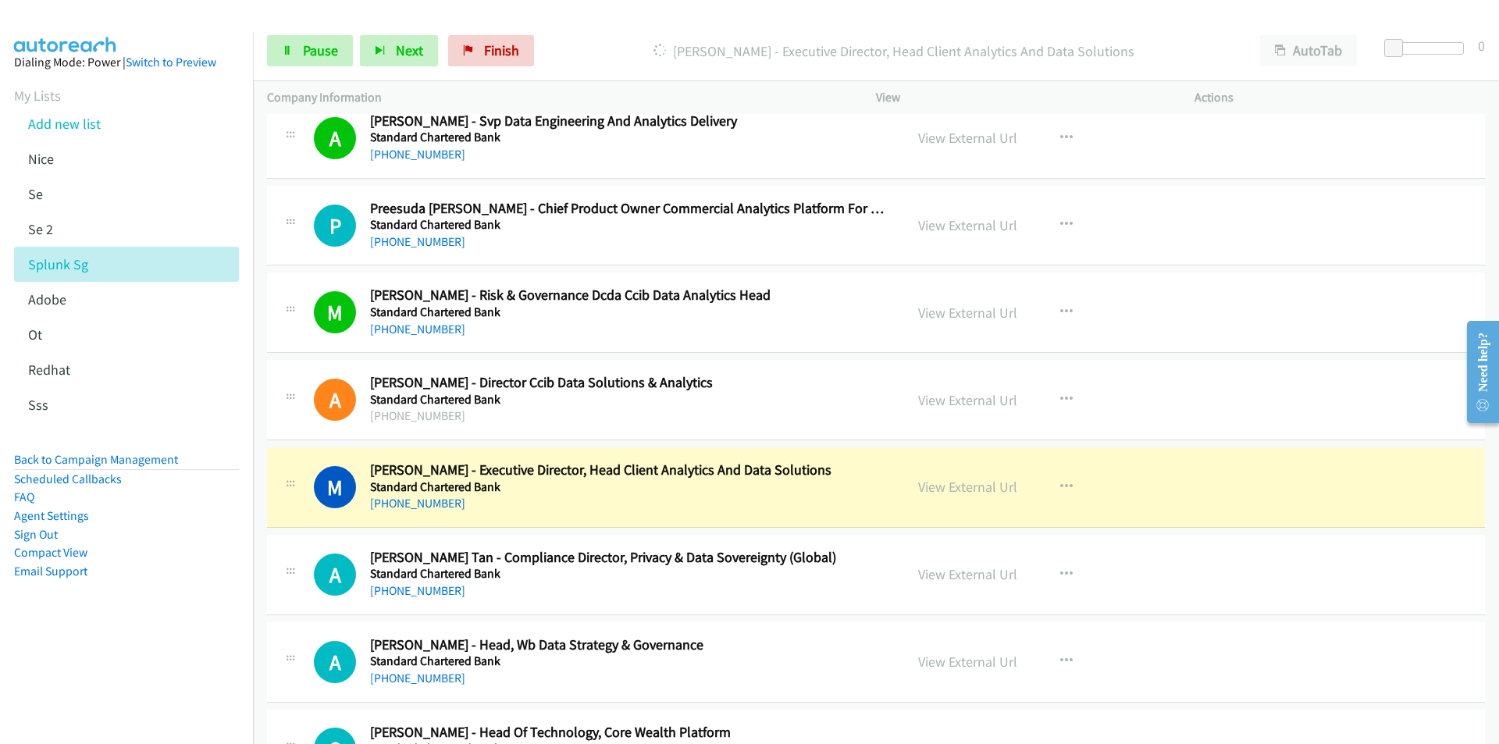
scroll to position [6478, 0]
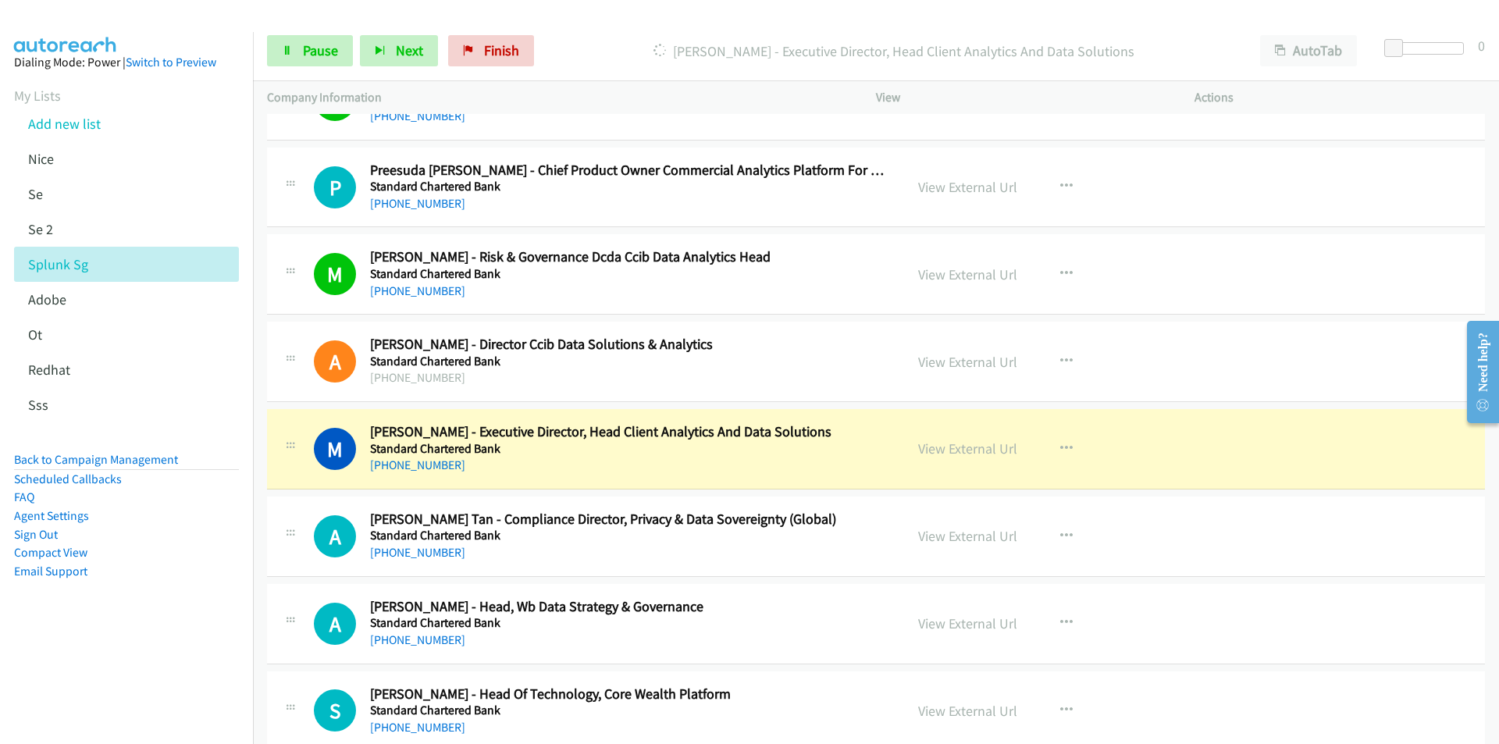
click at [165, 662] on nav "Dialing Mode: Power | Switch to Preview My Lists Add new list [GEOGRAPHIC_DATA]…" at bounding box center [127, 404] width 254 height 744
click at [976, 446] on link "View External Url" at bounding box center [967, 448] width 99 height 18
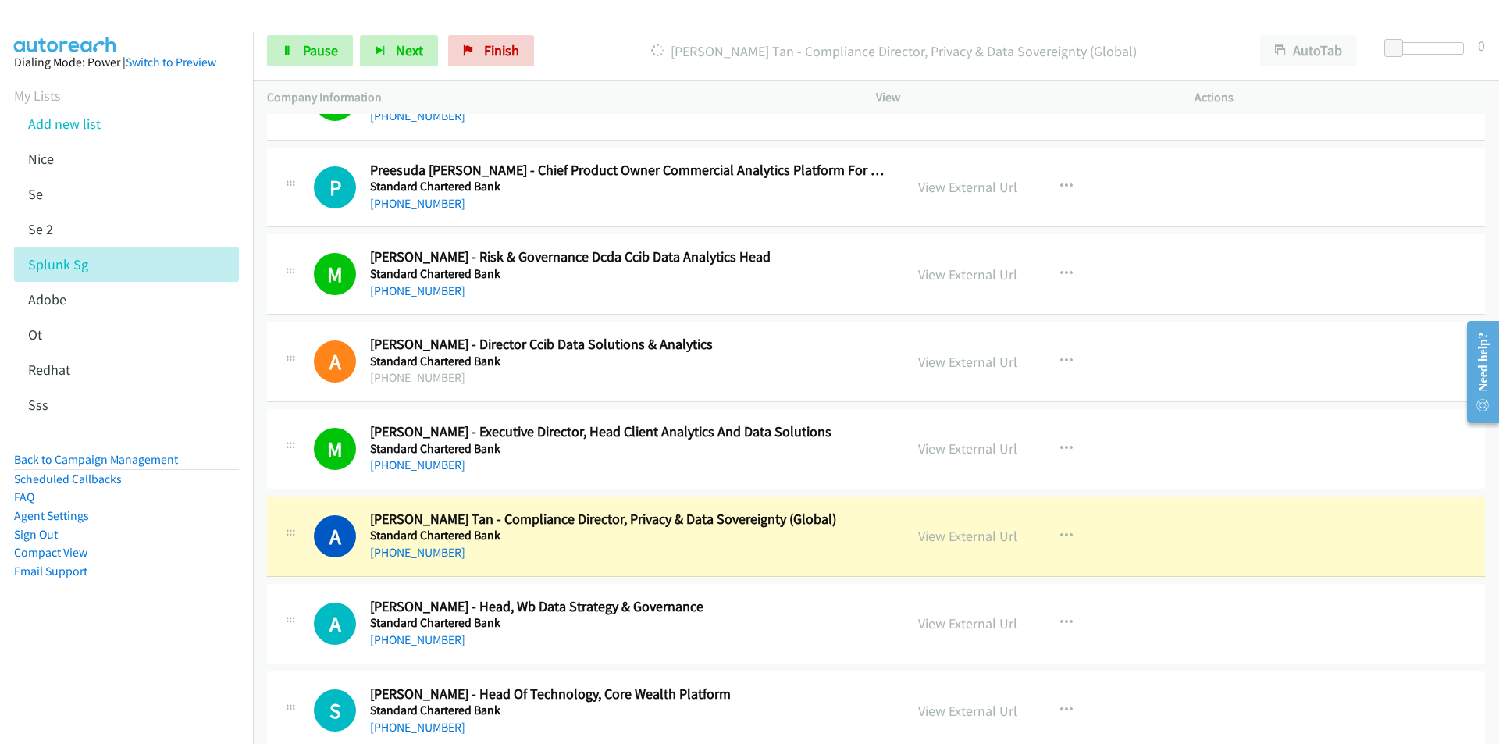
click at [219, 656] on nav "Dialing Mode: Power | Switch to Preview My Lists Add new list [GEOGRAPHIC_DATA]…" at bounding box center [127, 404] width 254 height 744
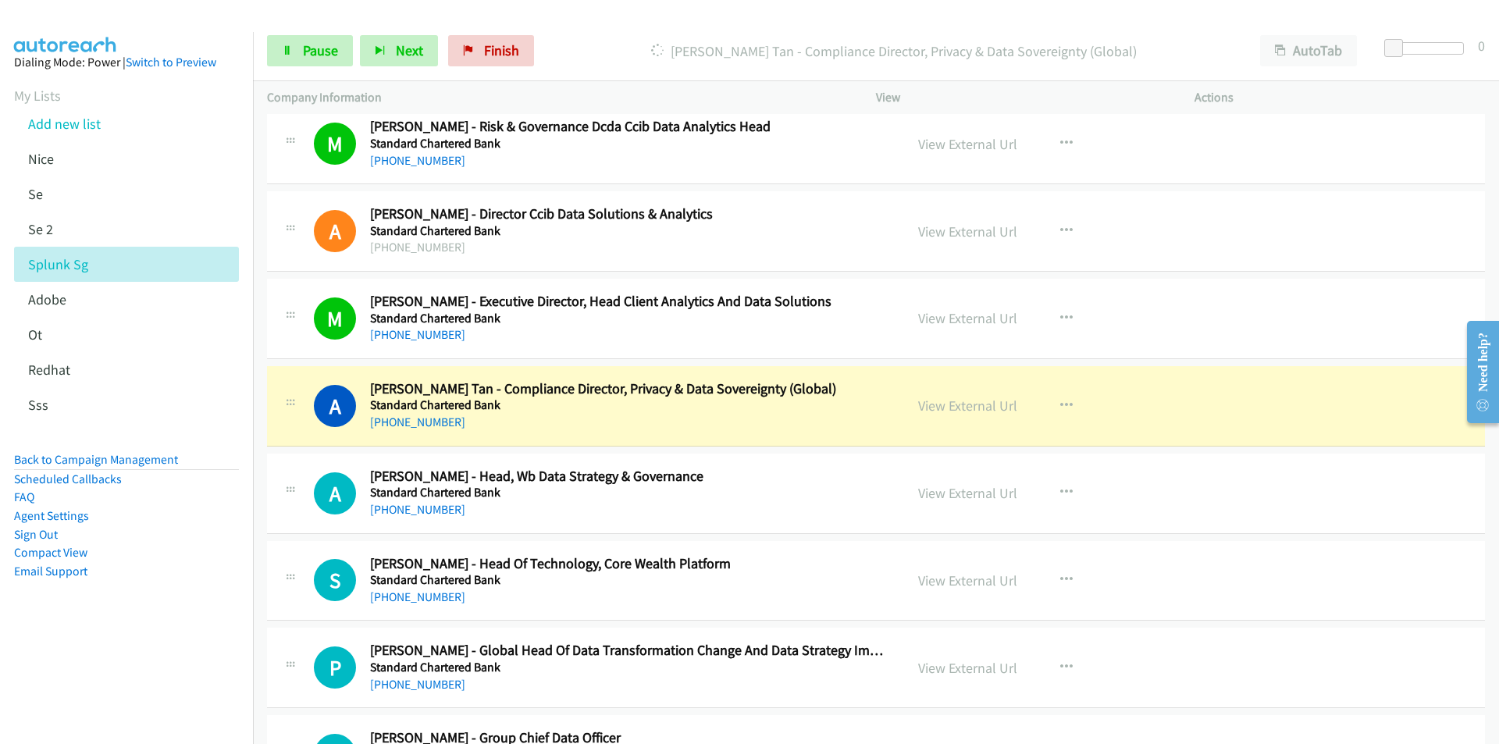
scroll to position [6634, 0]
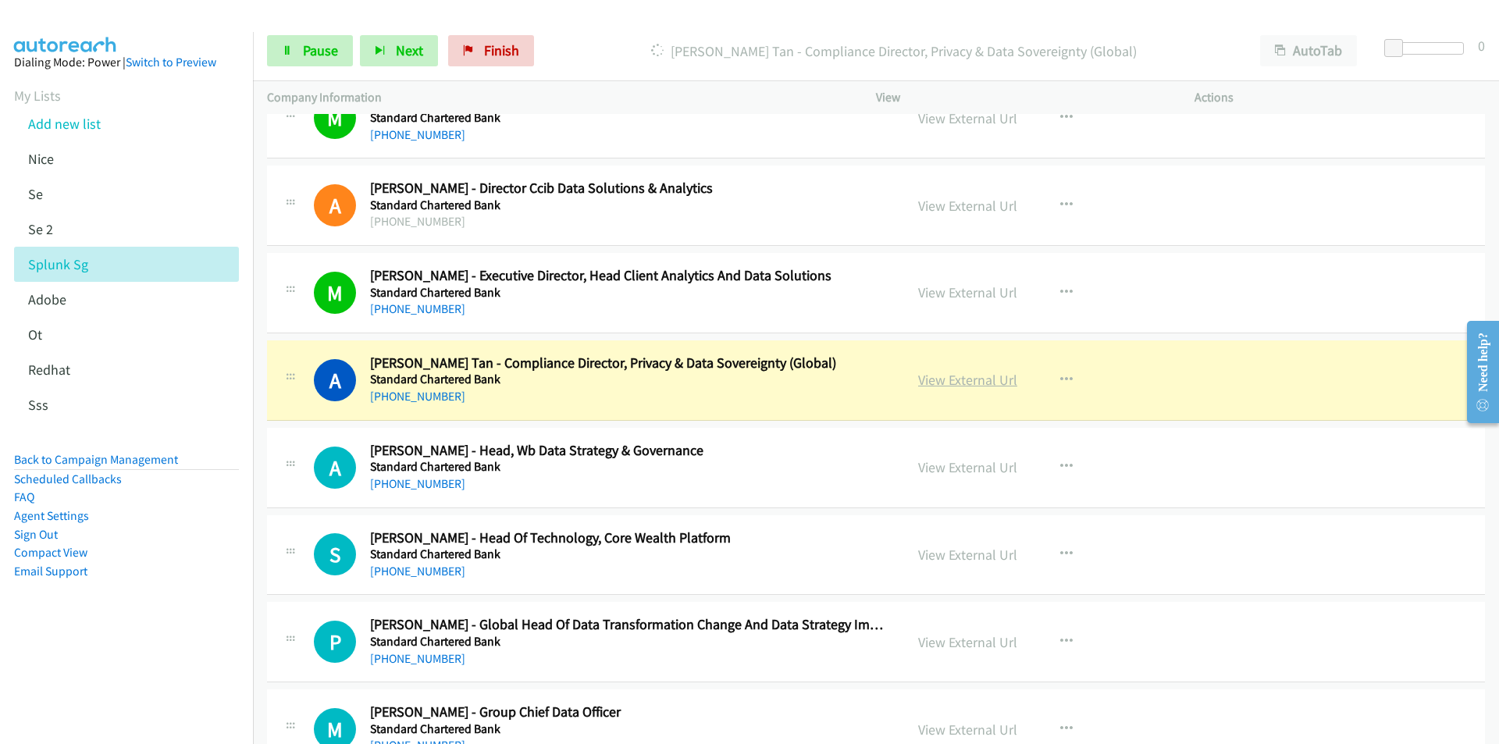
click at [980, 382] on link "View External Url" at bounding box center [967, 380] width 99 height 18
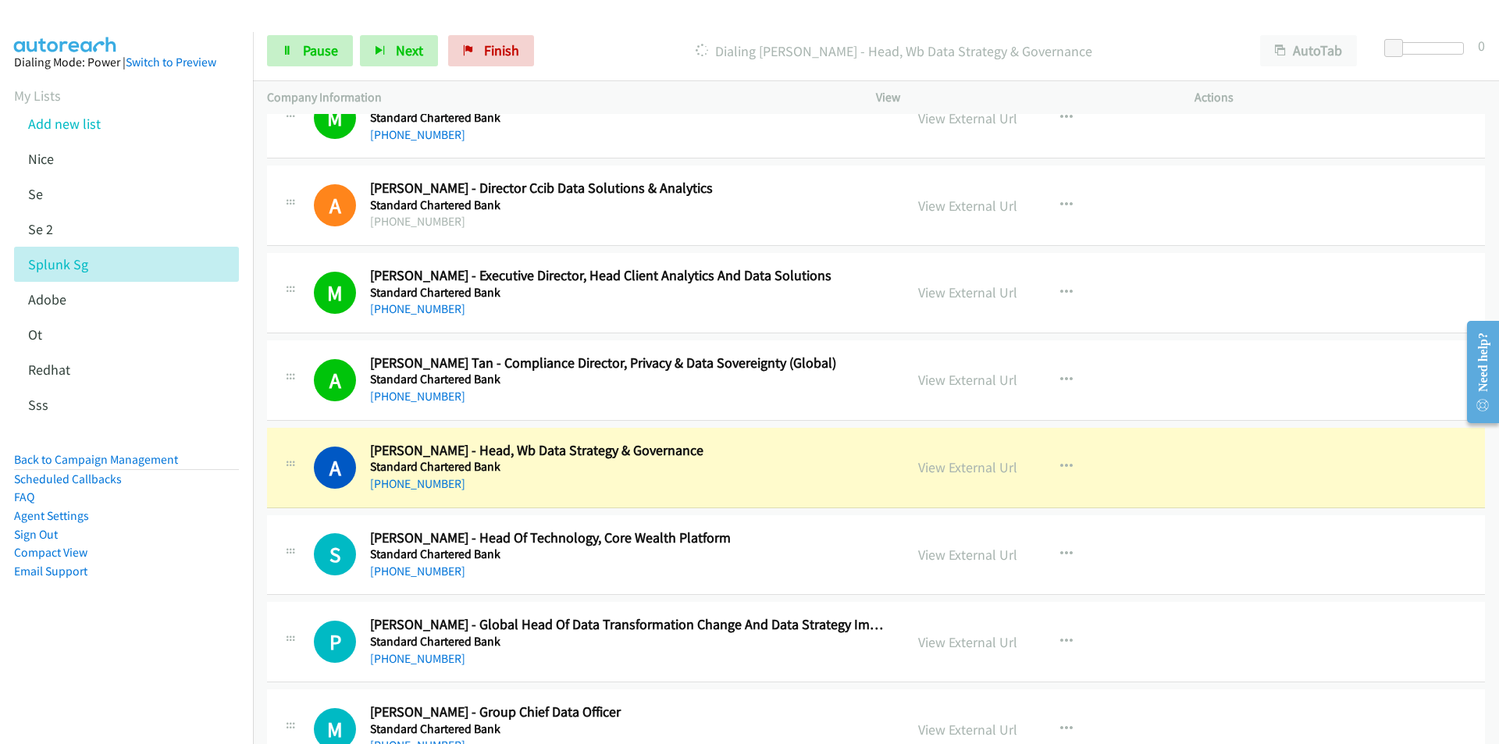
drag, startPoint x: 148, startPoint y: 625, endPoint x: 210, endPoint y: 605, distance: 64.9
click at [148, 625] on aside "Dialing Mode: Power | Switch to Preview My Lists Add new list [GEOGRAPHIC_DATA]…" at bounding box center [126, 341] width 253 height 619
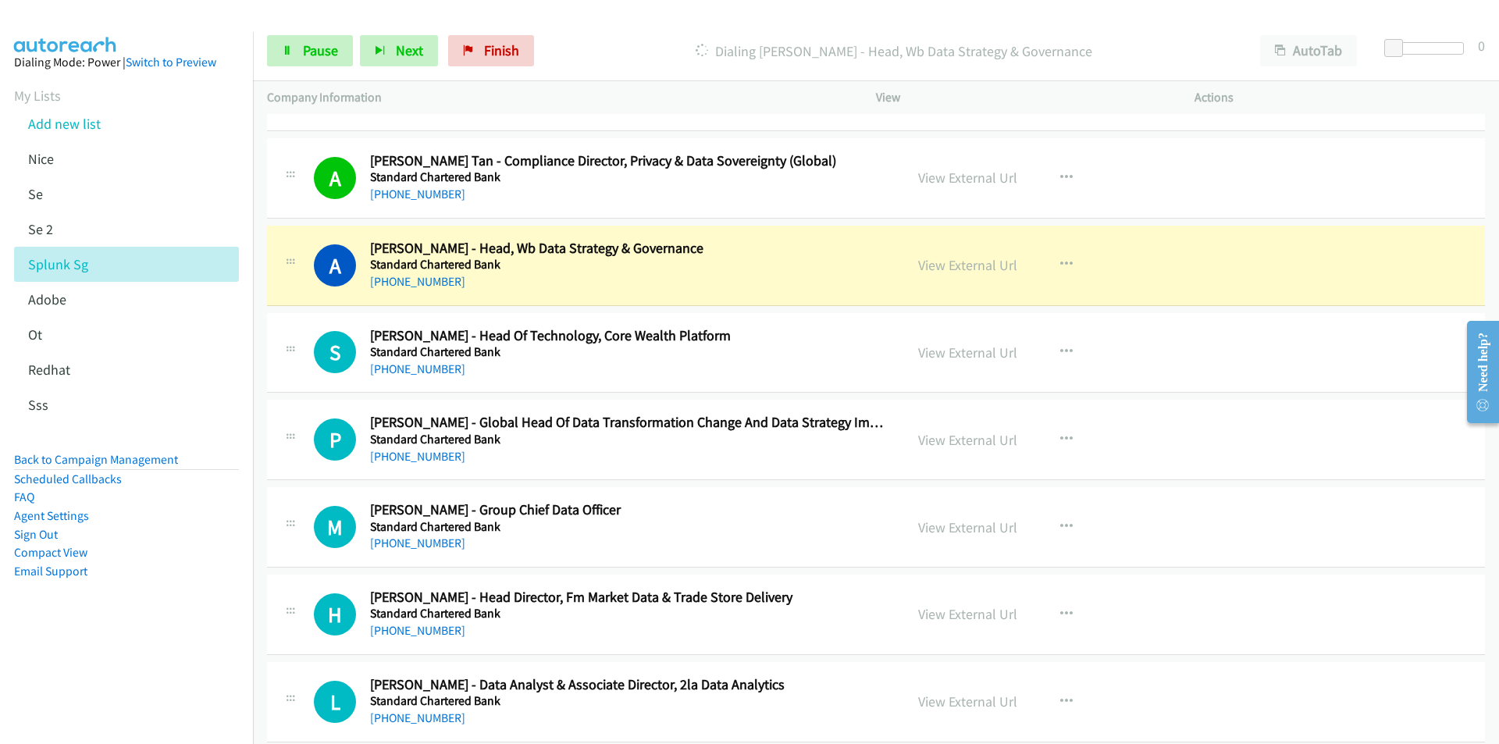
scroll to position [6869, 0]
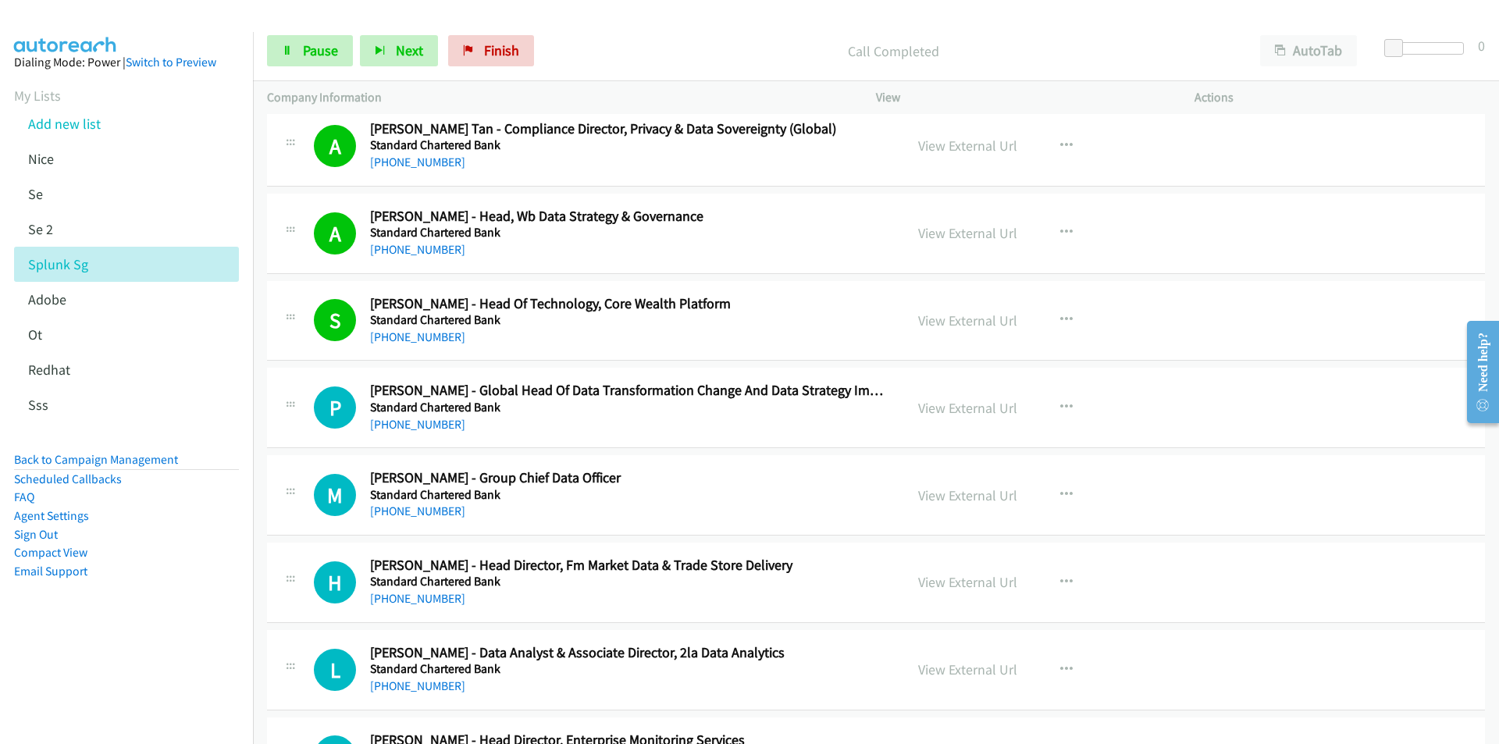
click at [154, 651] on nav "Dialing Mode: Power | Switch to Preview My Lists Add new list [GEOGRAPHIC_DATA]…" at bounding box center [127, 404] width 254 height 744
drag, startPoint x: 79, startPoint y: 696, endPoint x: 116, endPoint y: 682, distance: 39.3
click at [79, 696] on nav "Dialing Mode: Power | Switch to Preview My Lists Add new list [GEOGRAPHIC_DATA]…" at bounding box center [127, 404] width 254 height 744
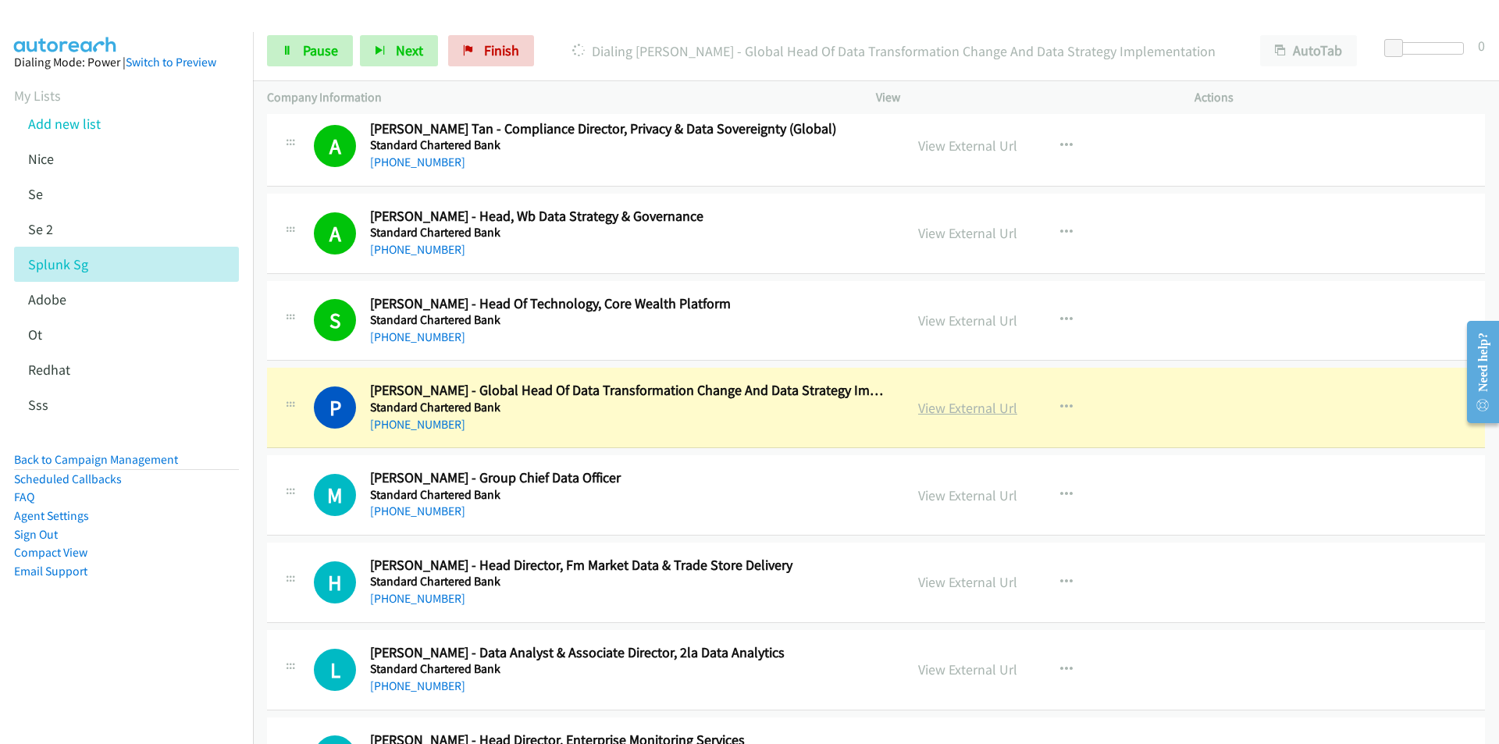
click at [961, 414] on link "View External Url" at bounding box center [967, 408] width 99 height 18
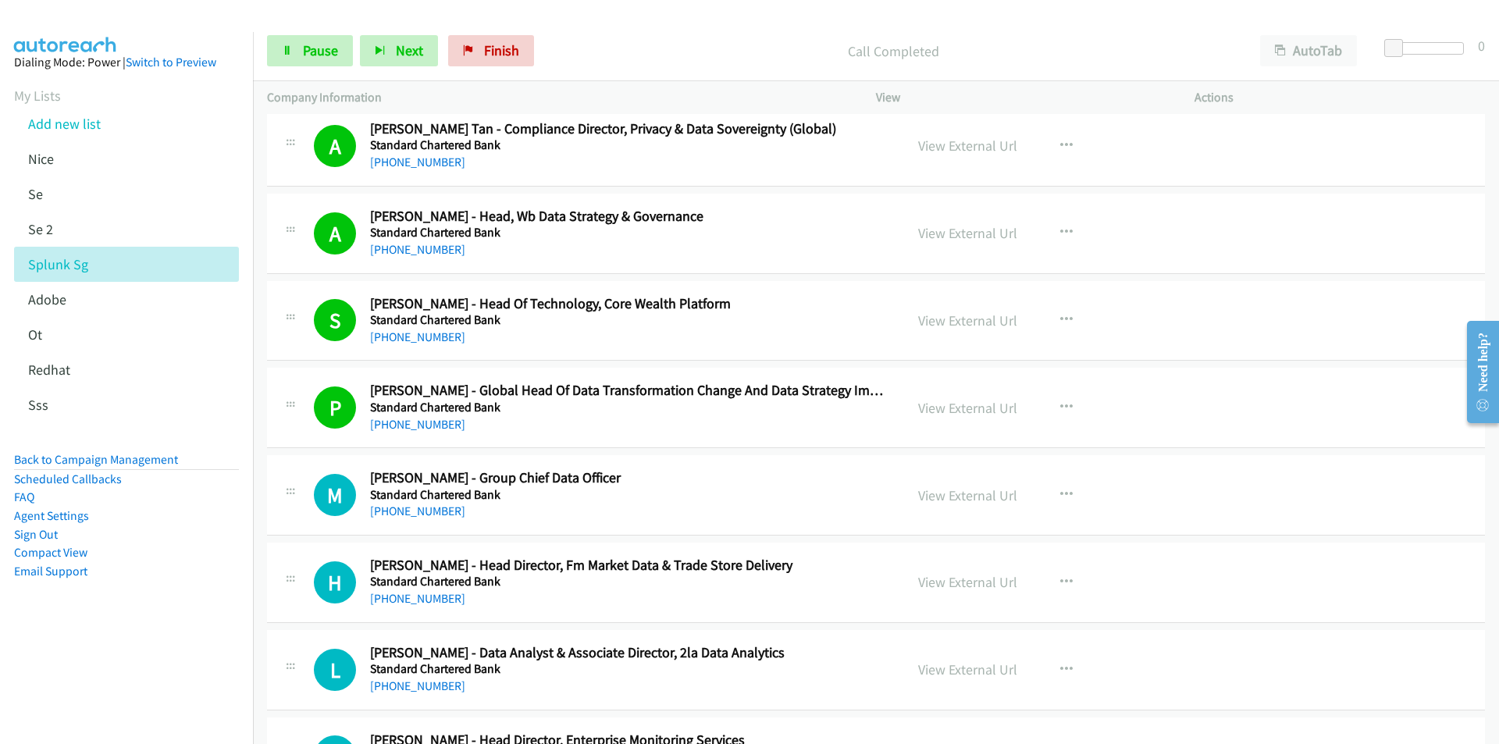
click at [185, 635] on aside "Dialing Mode: Power | Switch to Preview My Lists Add new list [GEOGRAPHIC_DATA]…" at bounding box center [126, 341] width 253 height 619
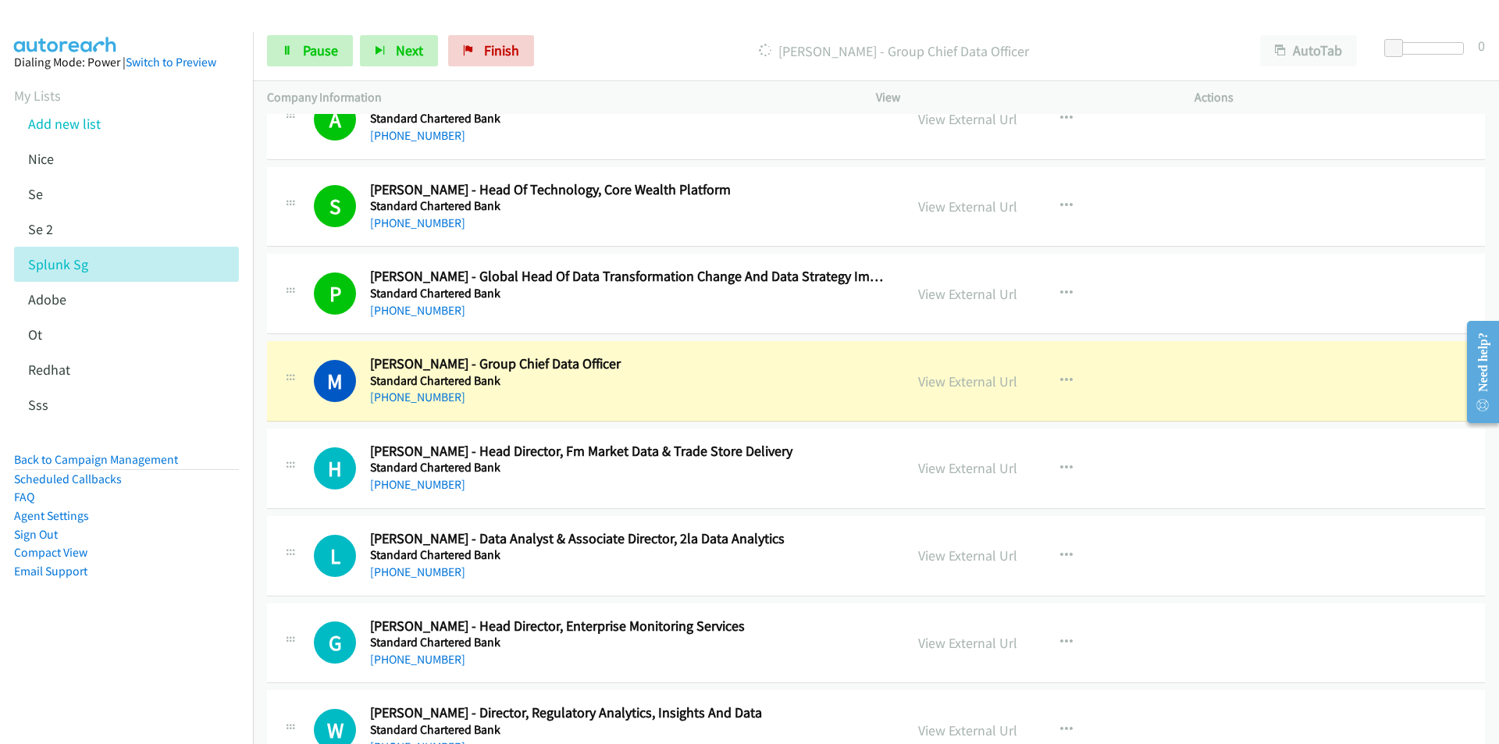
scroll to position [7103, 0]
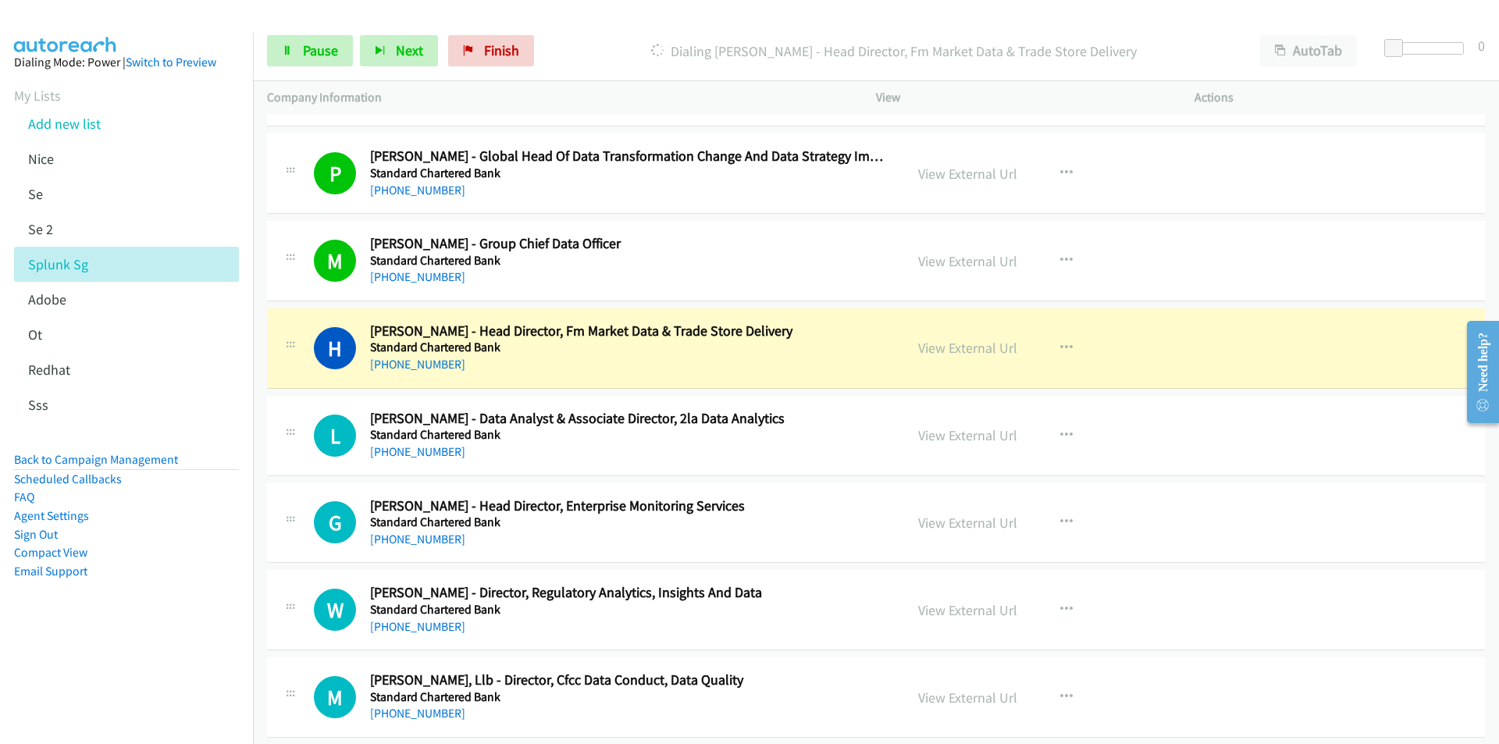
drag, startPoint x: 116, startPoint y: 655, endPoint x: 152, endPoint y: 638, distance: 40.5
click at [116, 655] on nav "Dialing Mode: Power | Switch to Preview My Lists Add new list [GEOGRAPHIC_DATA]…" at bounding box center [127, 404] width 254 height 744
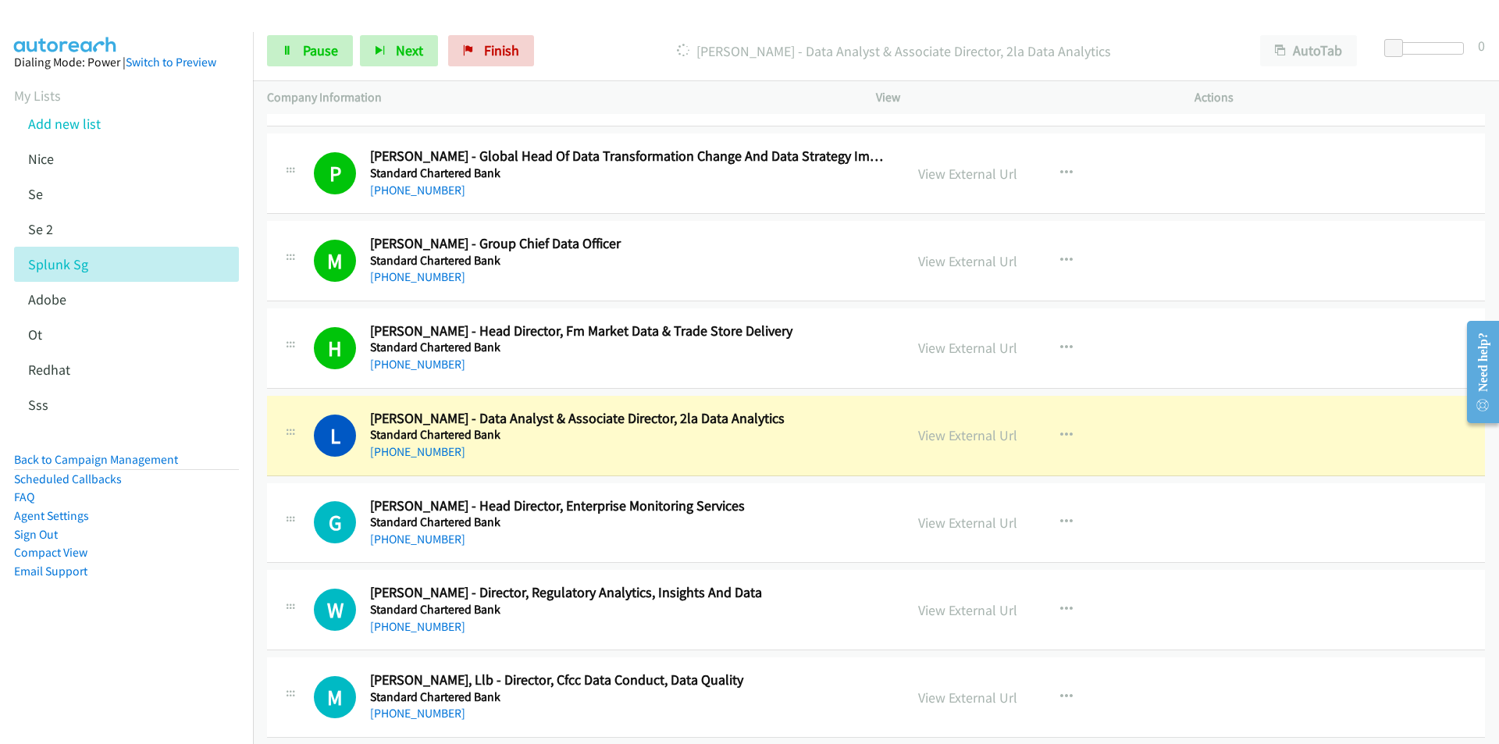
click at [184, 652] on nav "Dialing Mode: Power | Switch to Preview My Lists Add new list [GEOGRAPHIC_DATA]…" at bounding box center [127, 404] width 254 height 744
click at [132, 659] on nav "Dialing Mode: Power | Switch to Preview My Lists Add new list [GEOGRAPHIC_DATA]…" at bounding box center [127, 404] width 254 height 744
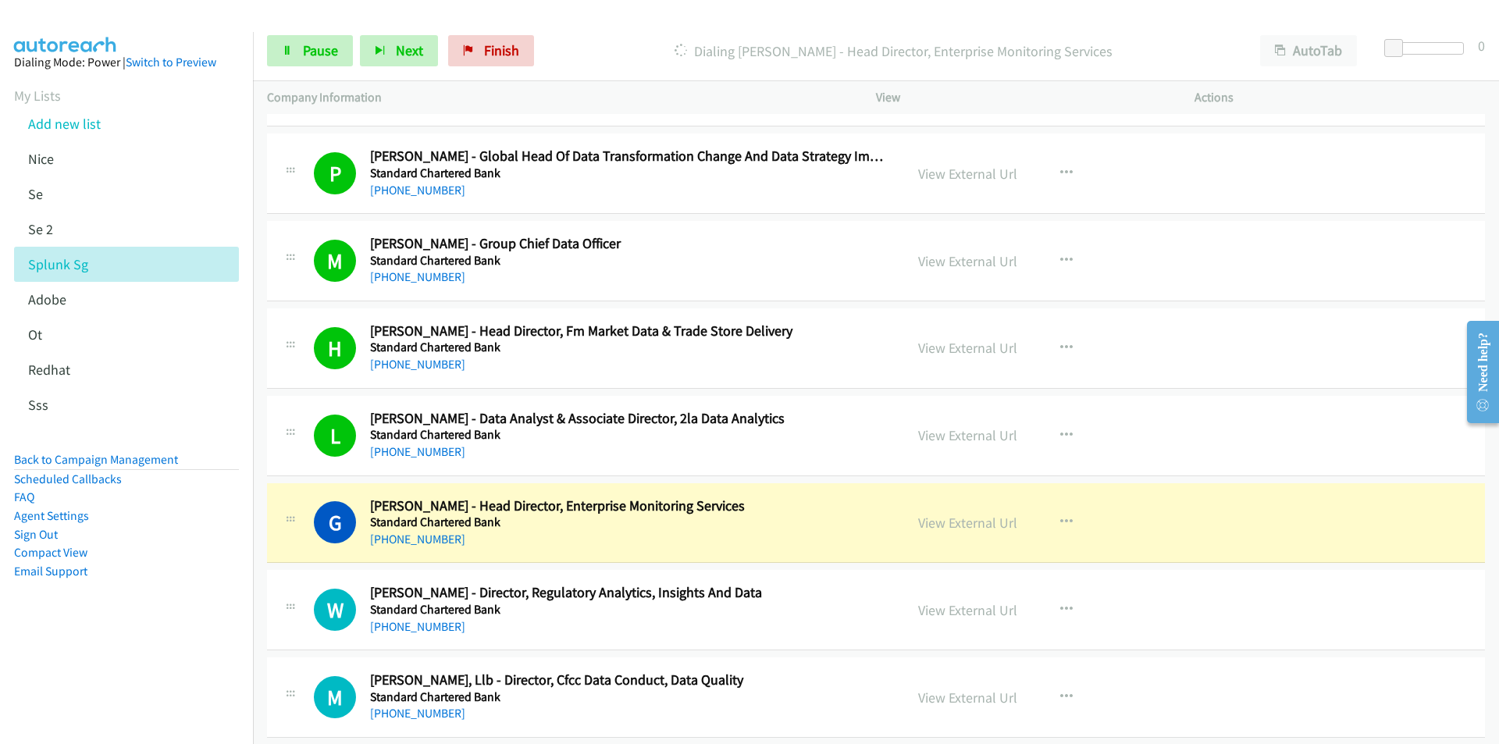
click at [187, 663] on nav "Dialing Mode: Power | Switch to Preview My Lists Add new list [GEOGRAPHIC_DATA]…" at bounding box center [127, 404] width 254 height 744
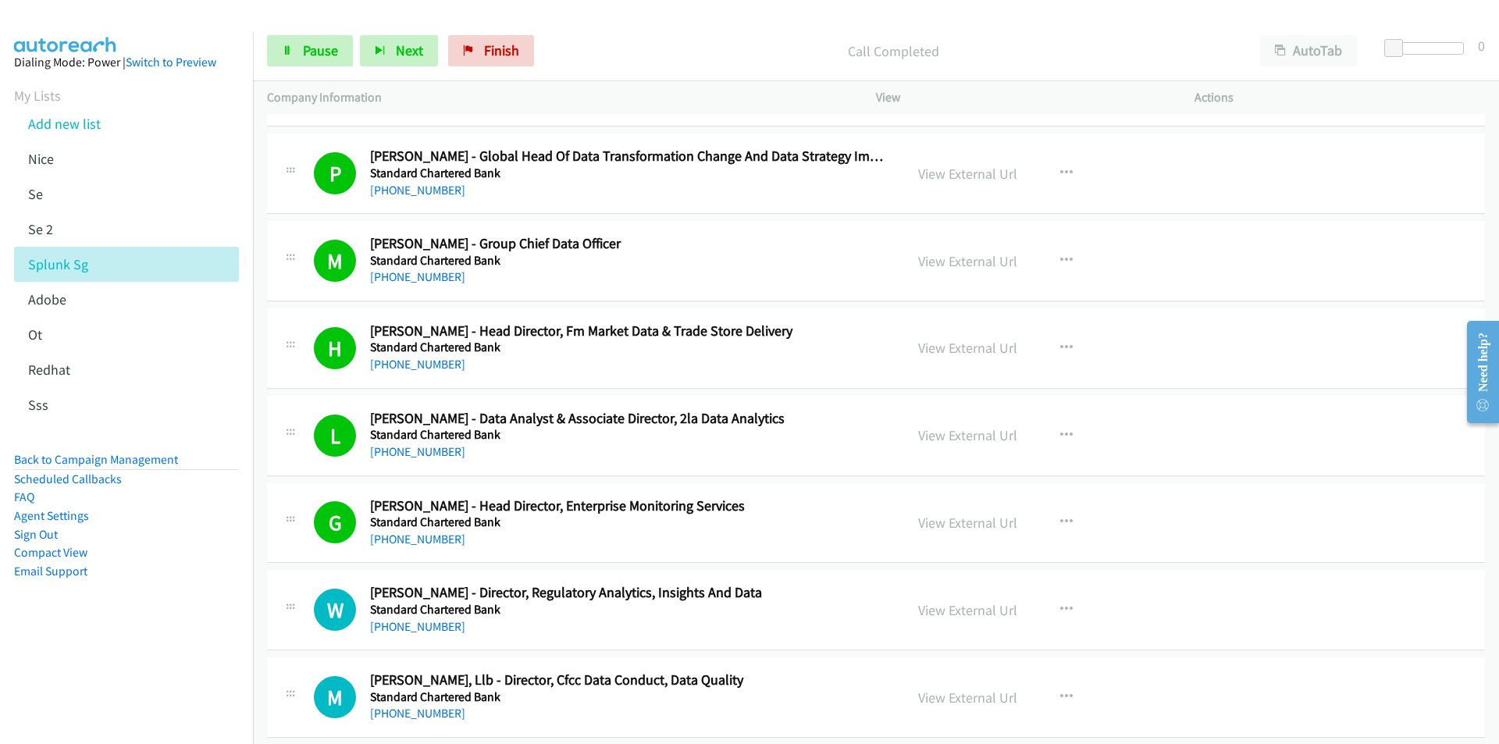
drag, startPoint x: 176, startPoint y: 653, endPoint x: 428, endPoint y: 597, distance: 257.5
click at [176, 653] on nav "Dialing Mode: Power | Switch to Preview My Lists Add new list [GEOGRAPHIC_DATA]…" at bounding box center [127, 404] width 254 height 744
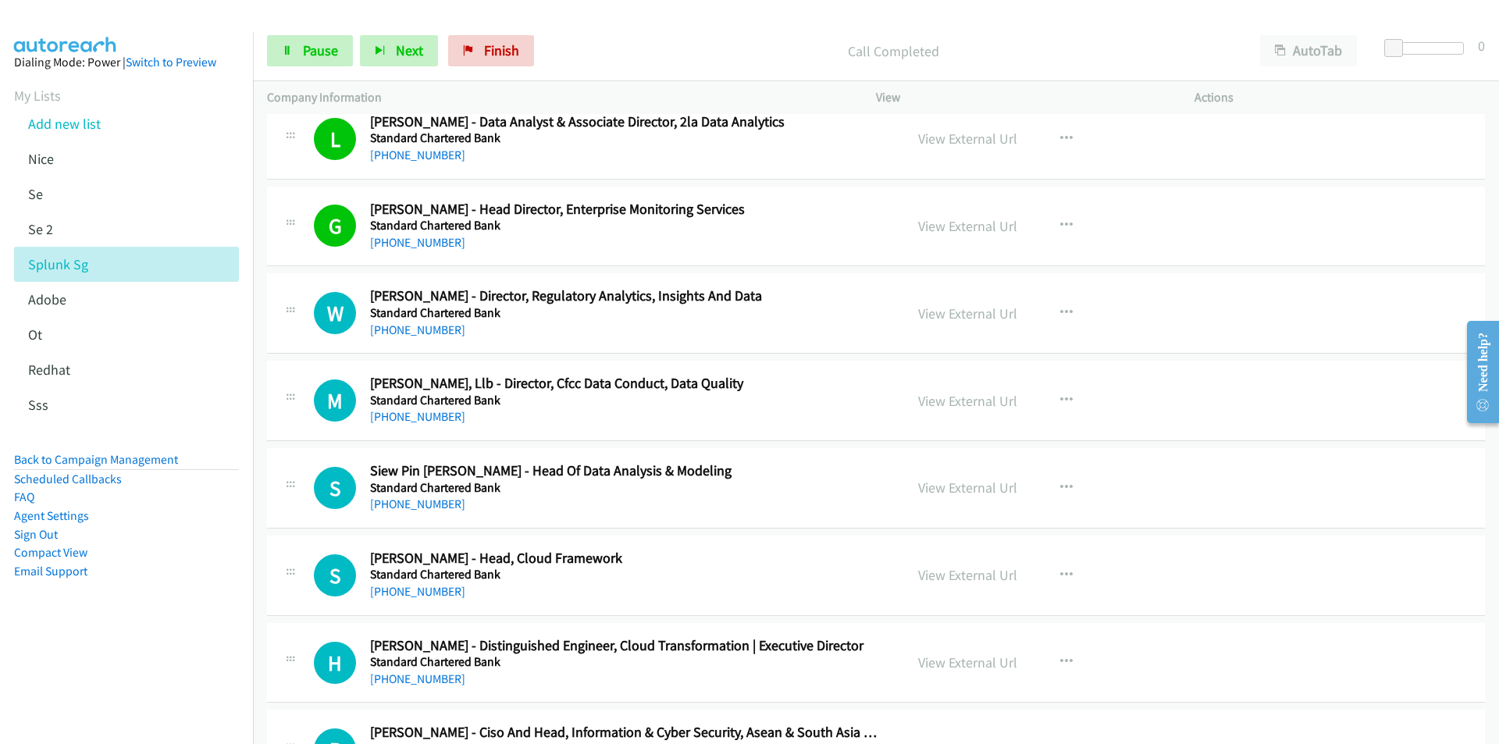
scroll to position [7415, 0]
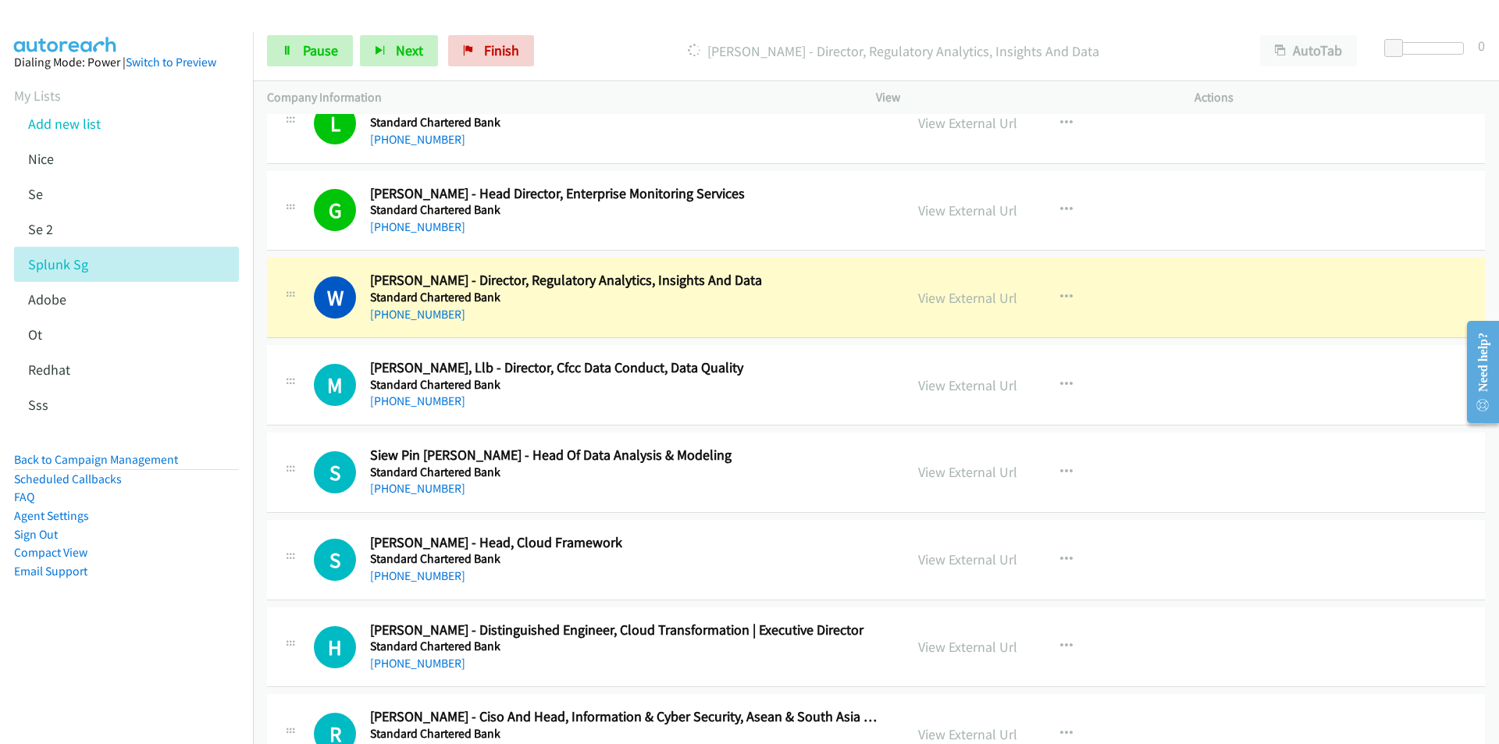
click at [72, 635] on aside "Dialing Mode: Power | Switch to Preview My Lists Add new list [GEOGRAPHIC_DATA]…" at bounding box center [126, 341] width 253 height 619
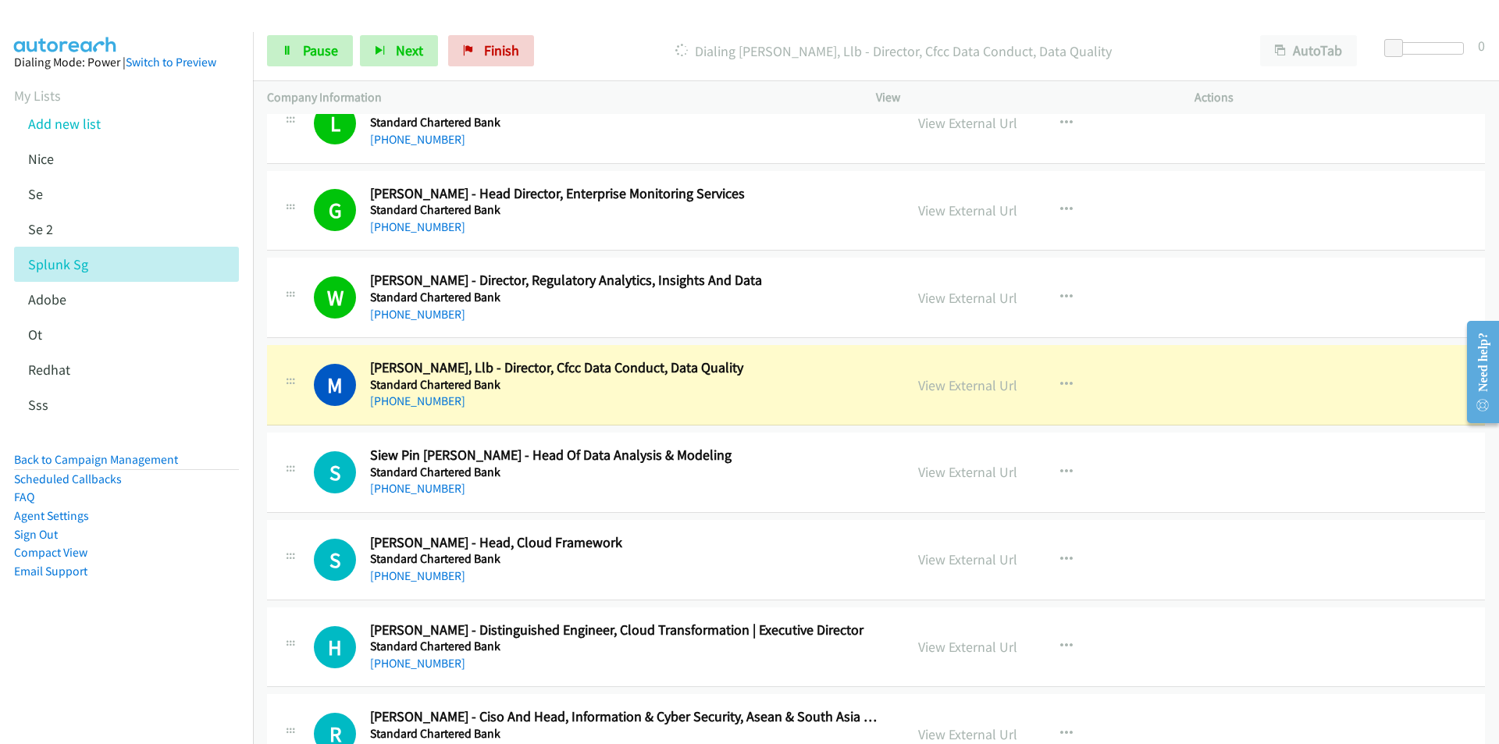
drag, startPoint x: 183, startPoint y: 627, endPoint x: 353, endPoint y: 526, distance: 197.7
click at [187, 623] on aside "Dialing Mode: Power | Switch to Preview My Lists Add new list [GEOGRAPHIC_DATA]…" at bounding box center [126, 341] width 253 height 619
click at [933, 381] on link "View External Url" at bounding box center [967, 385] width 99 height 18
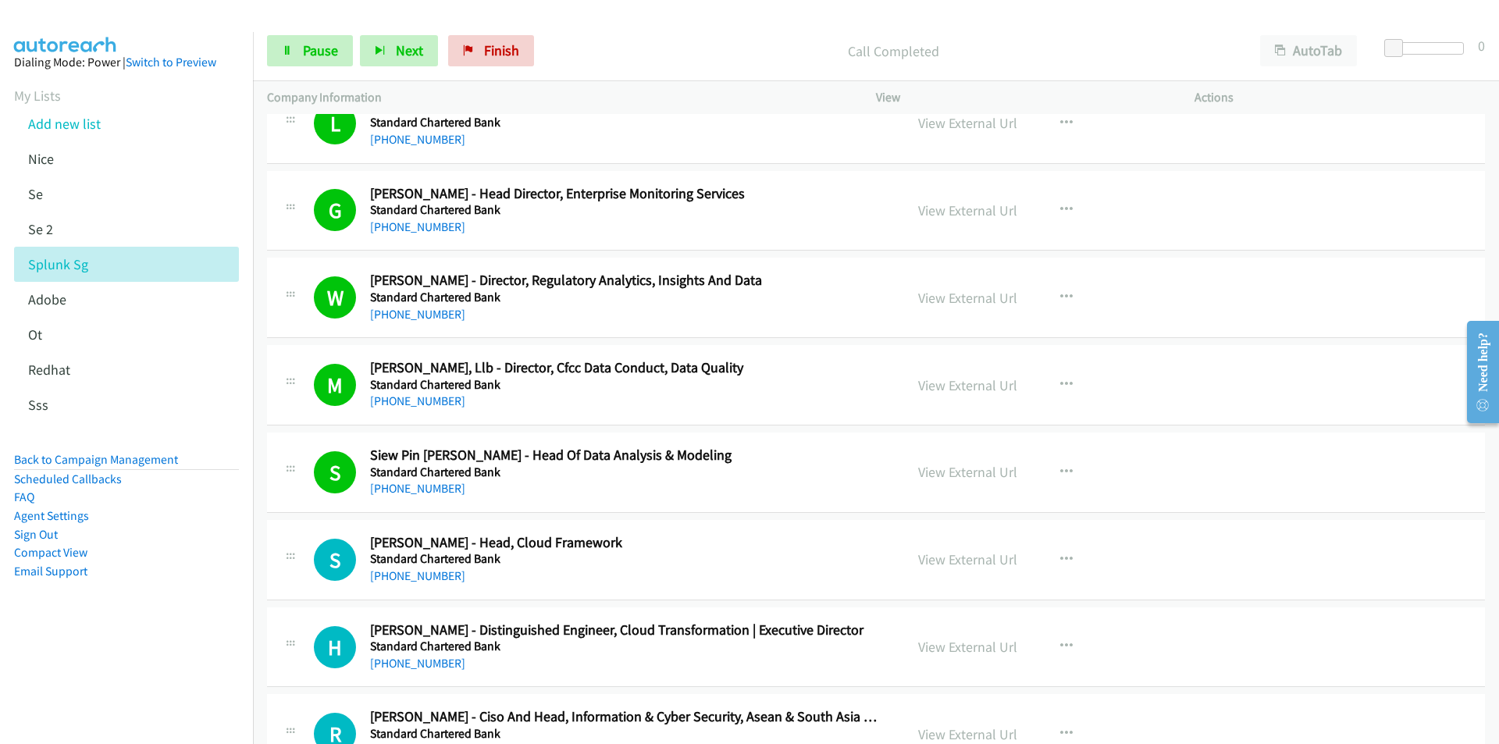
click at [182, 628] on aside "Dialing Mode: Power | Switch to Preview My Lists Add new list [GEOGRAPHIC_DATA]…" at bounding box center [126, 341] width 253 height 619
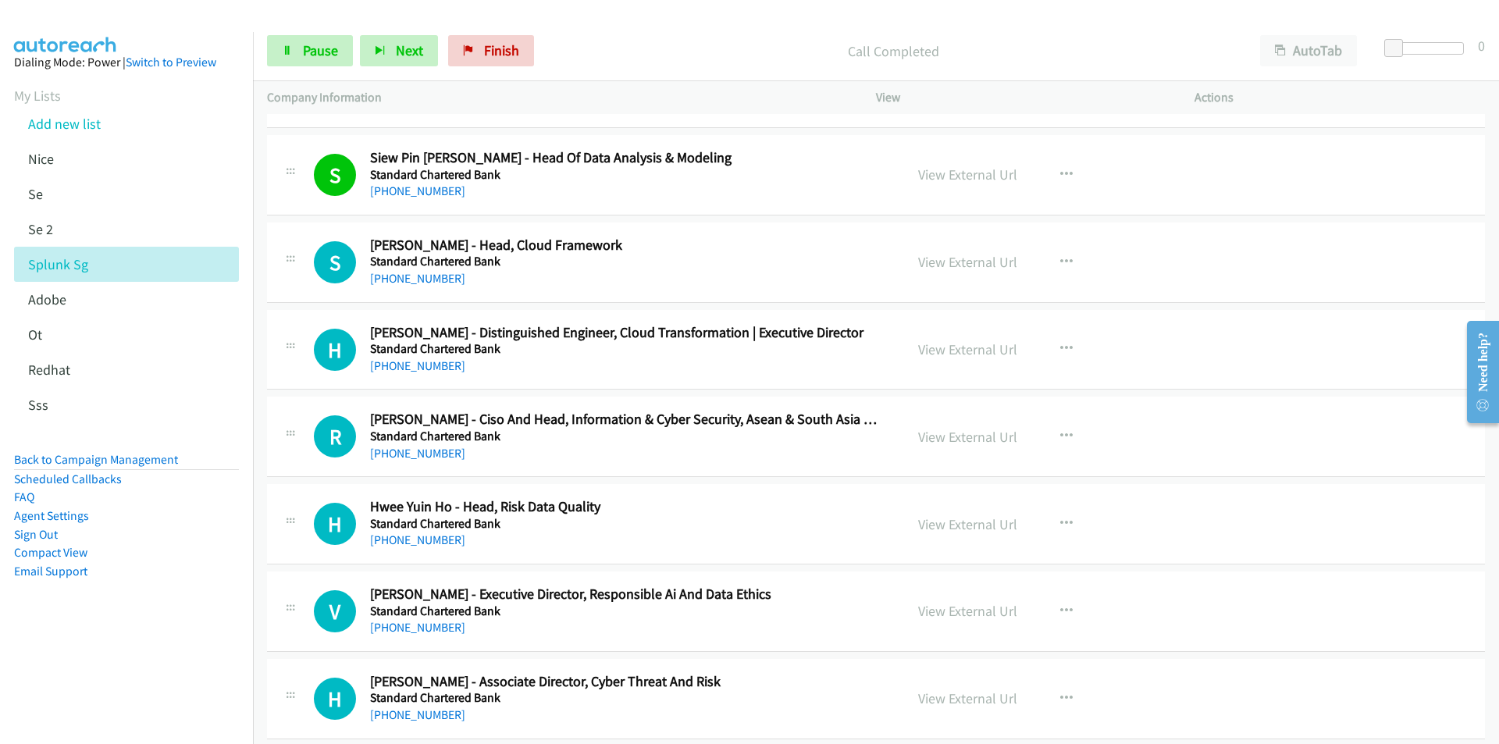
scroll to position [7727, 0]
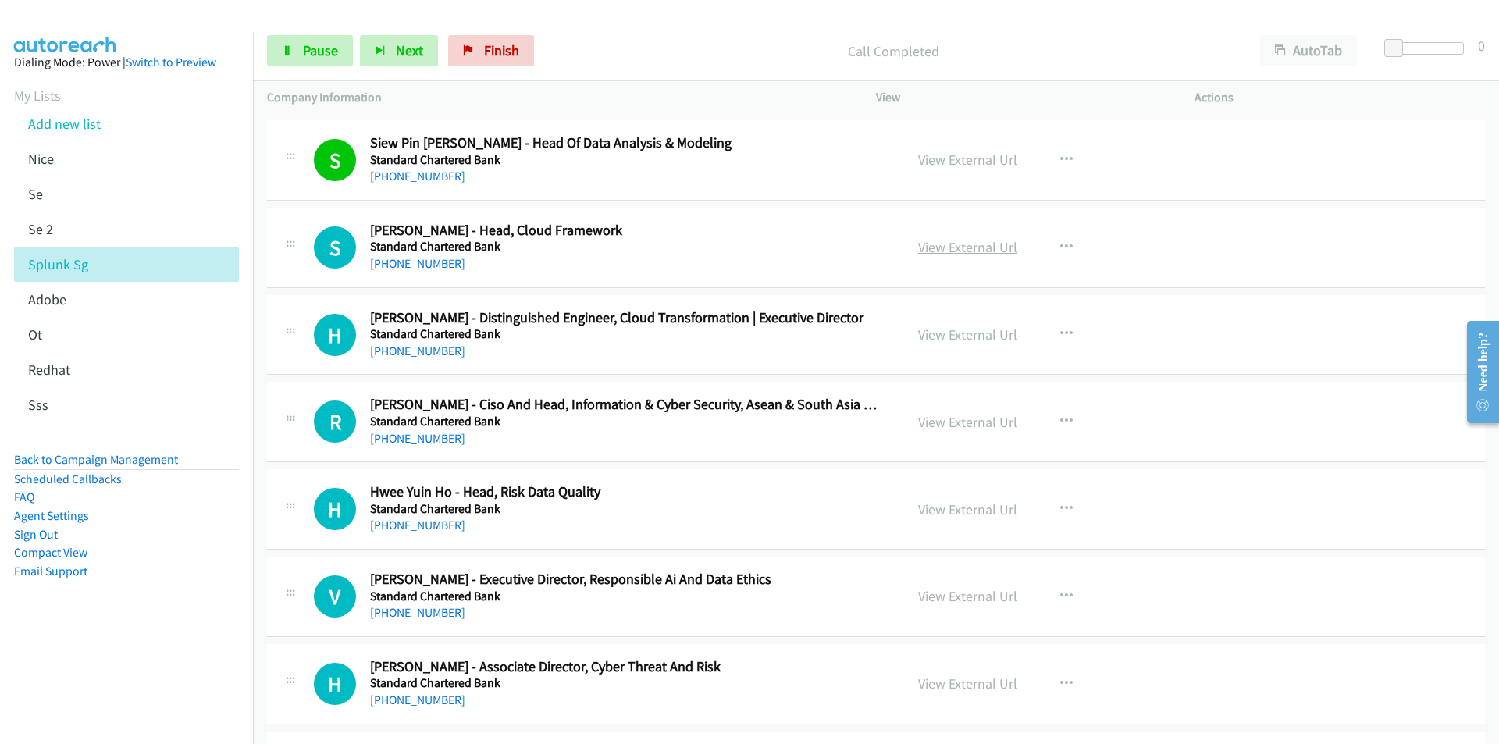
click at [960, 244] on link "View External Url" at bounding box center [967, 247] width 99 height 18
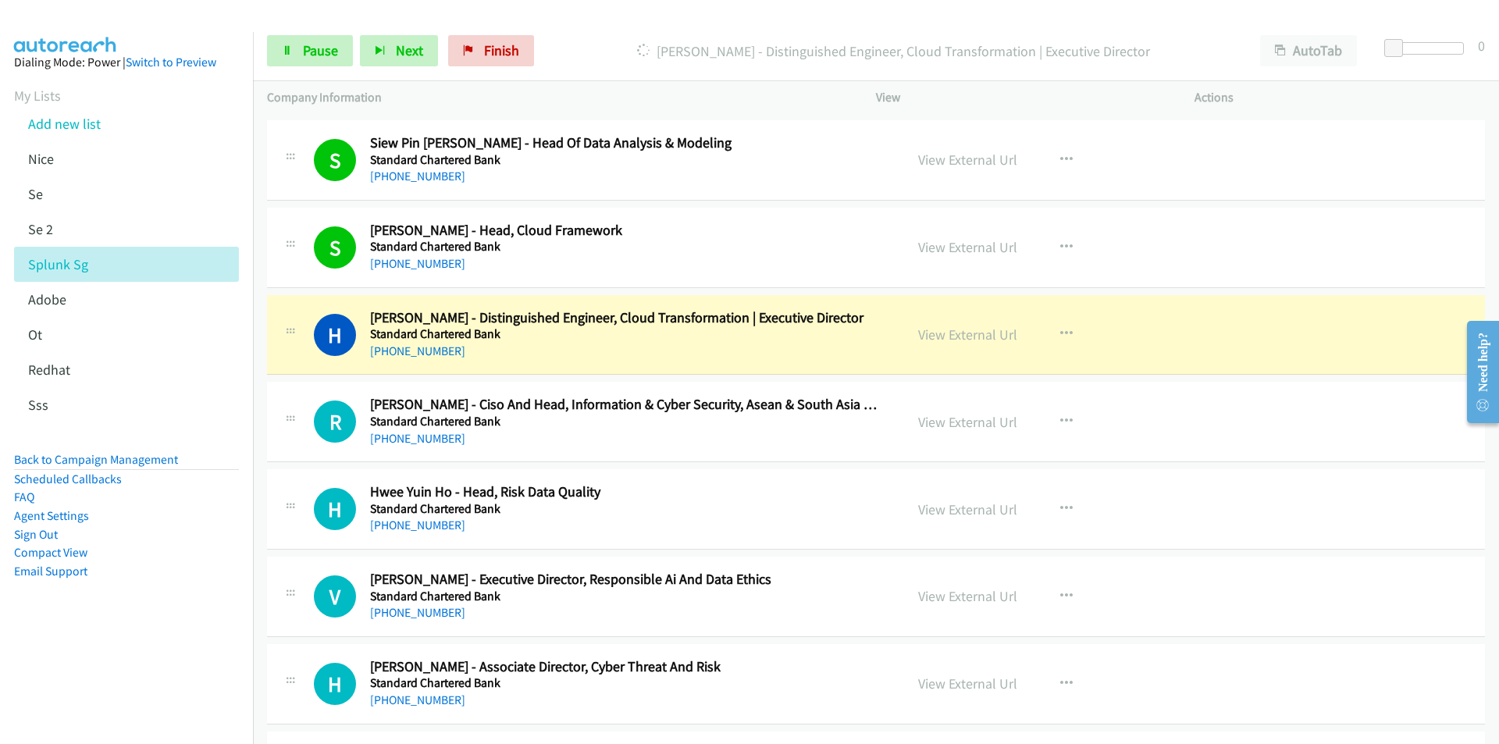
click at [180, 663] on nav "Dialing Mode: Power | Switch to Preview My Lists Add new list [GEOGRAPHIC_DATA]…" at bounding box center [127, 404] width 254 height 744
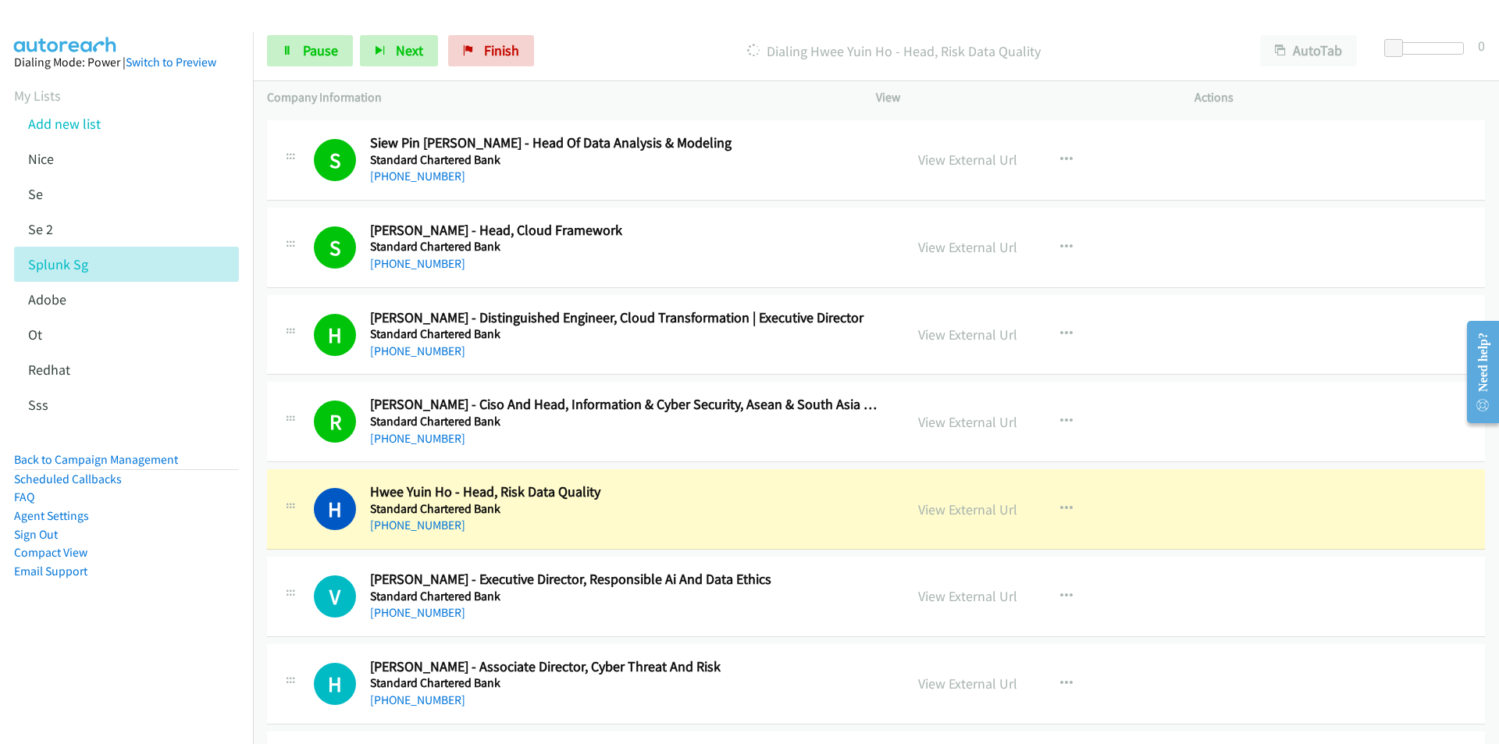
drag, startPoint x: 153, startPoint y: 656, endPoint x: 190, endPoint y: 642, distance: 39.7
click at [153, 656] on nav "Dialing Mode: Power | Switch to Preview My Lists Add new list [GEOGRAPHIC_DATA]…" at bounding box center [127, 404] width 254 height 744
click at [927, 503] on link "View External Url" at bounding box center [967, 509] width 99 height 18
click at [296, 47] on link "Pause" at bounding box center [310, 50] width 86 height 31
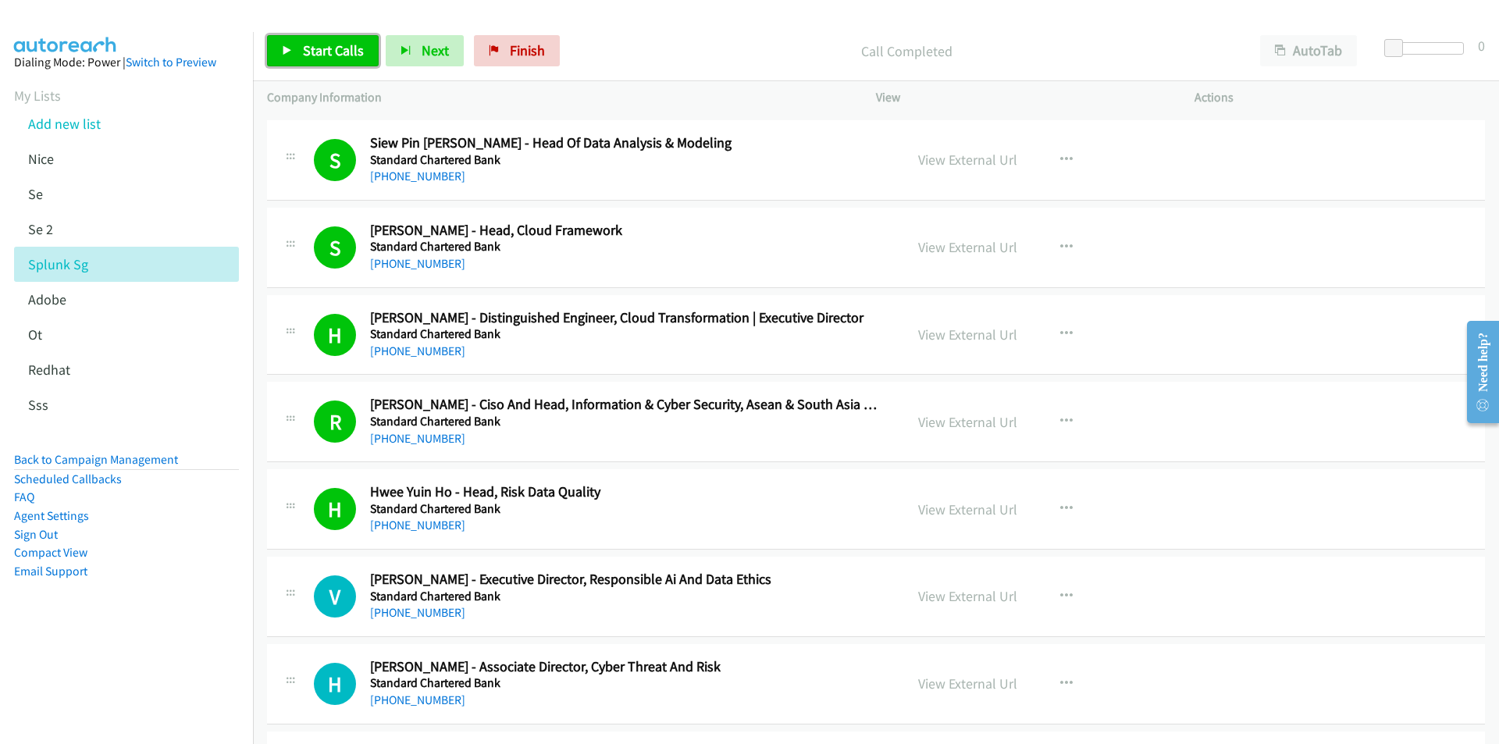
click at [297, 62] on link "Start Calls" at bounding box center [323, 50] width 112 height 31
drag, startPoint x: 208, startPoint y: 634, endPoint x: 219, endPoint y: 629, distance: 11.2
click at [208, 634] on aside "Dialing Mode: Power | Switch to Preview My Lists Add new list [GEOGRAPHIC_DATA]…" at bounding box center [126, 341] width 253 height 619
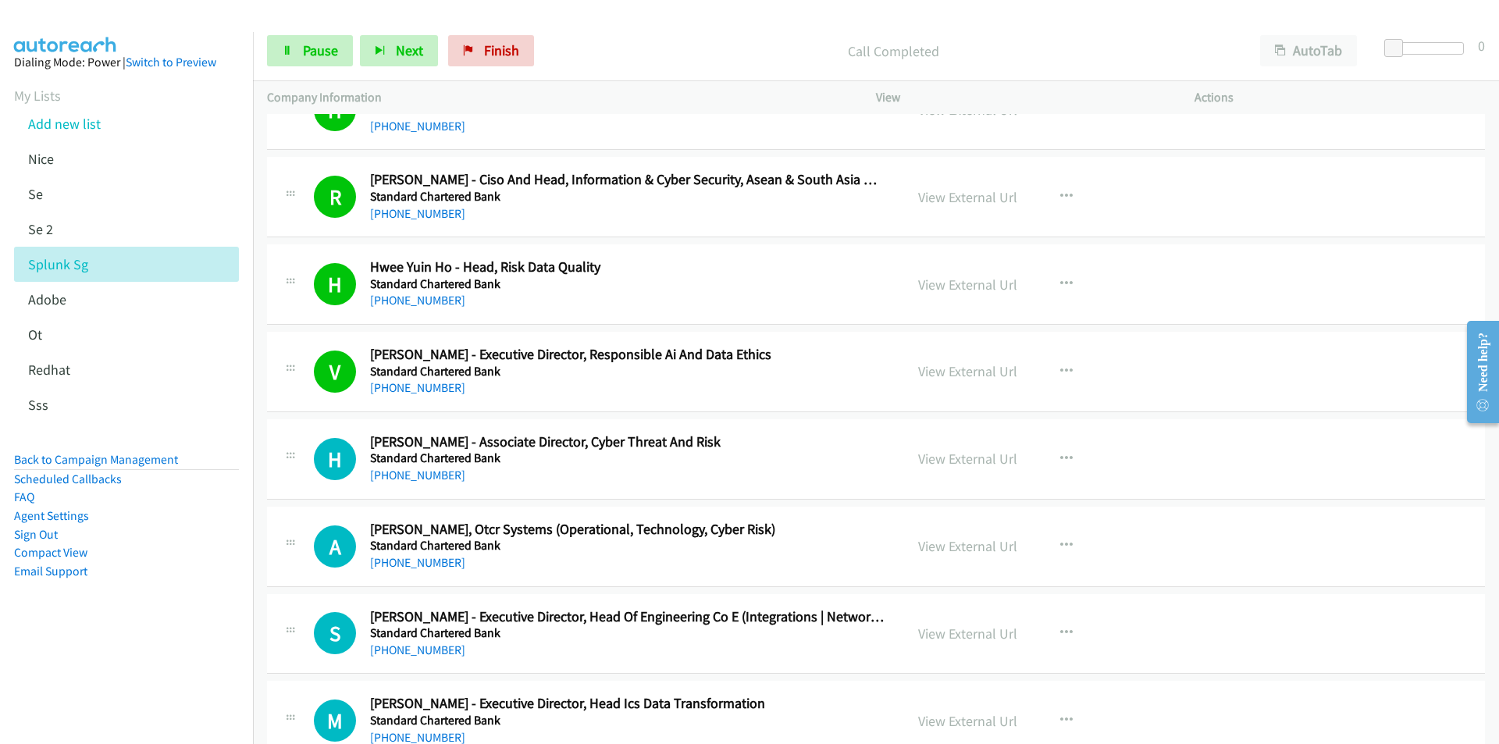
scroll to position [7961, 0]
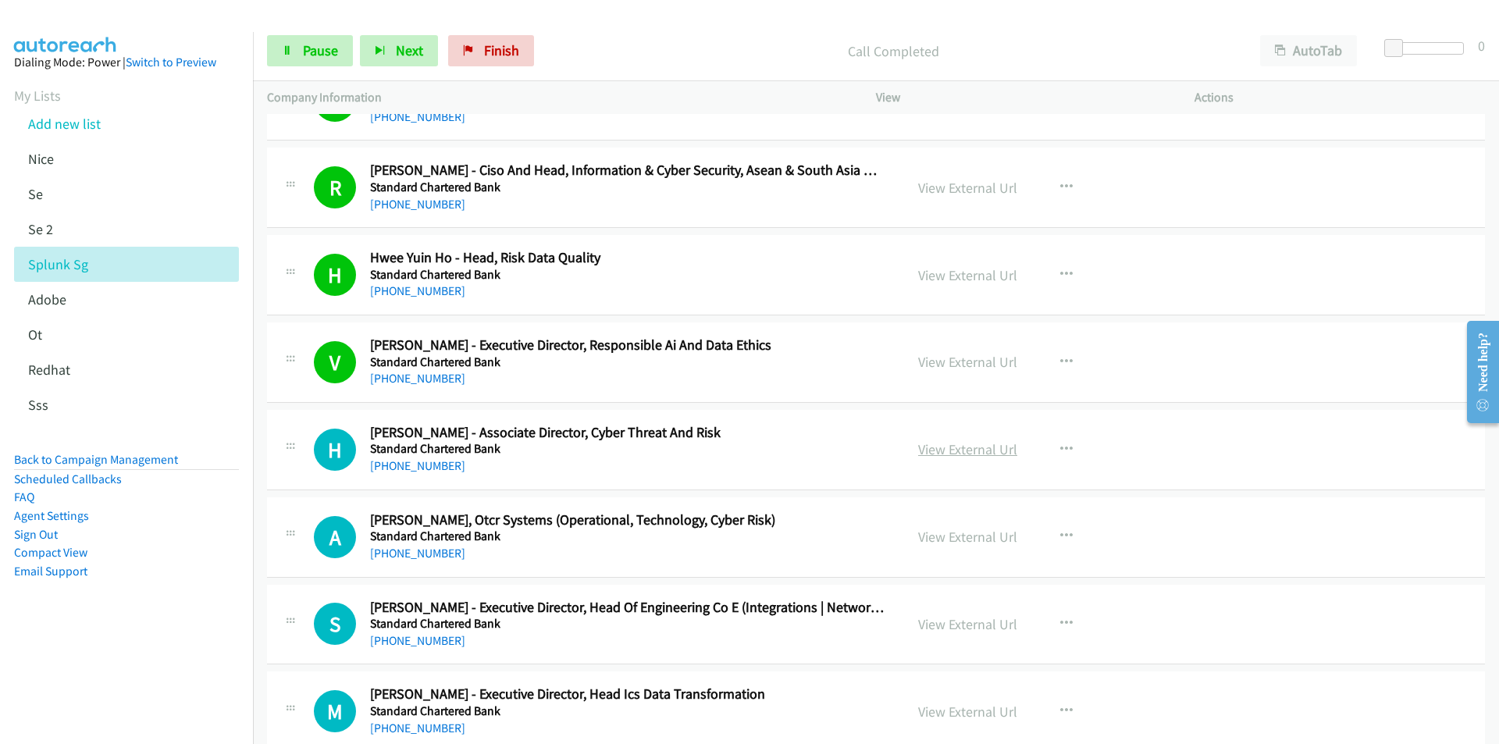
click at [961, 457] on link "View External Url" at bounding box center [967, 449] width 99 height 18
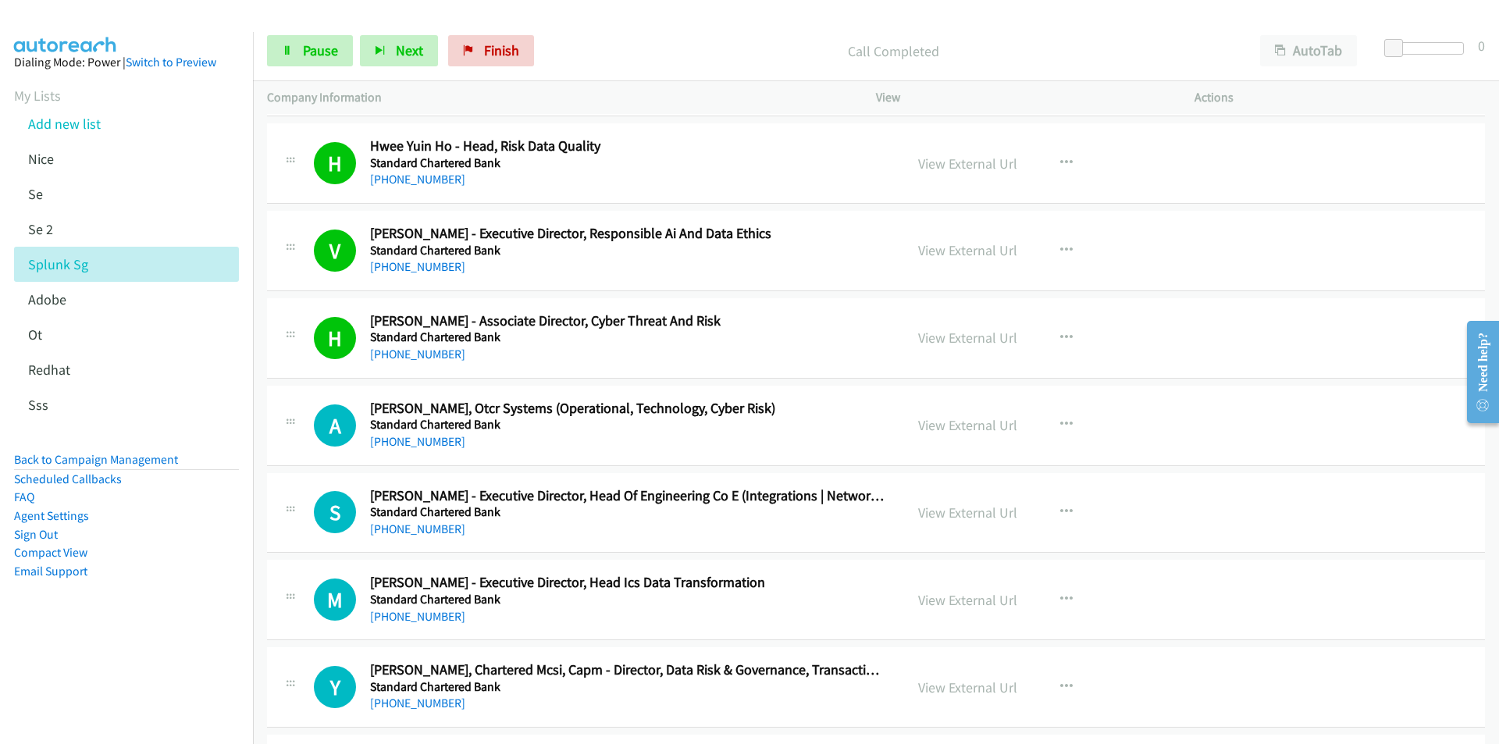
scroll to position [8195, 0]
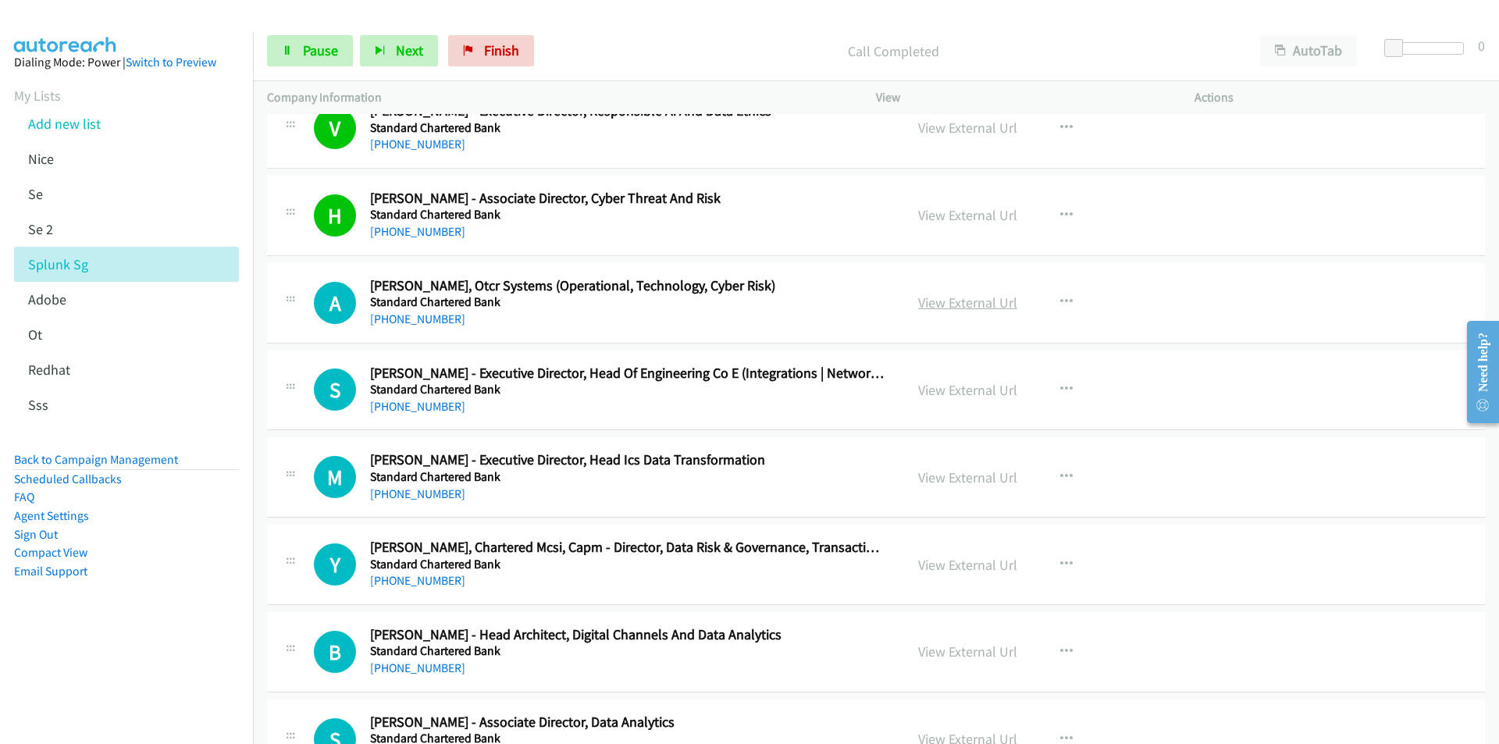
click at [983, 300] on link "View External Url" at bounding box center [967, 302] width 99 height 18
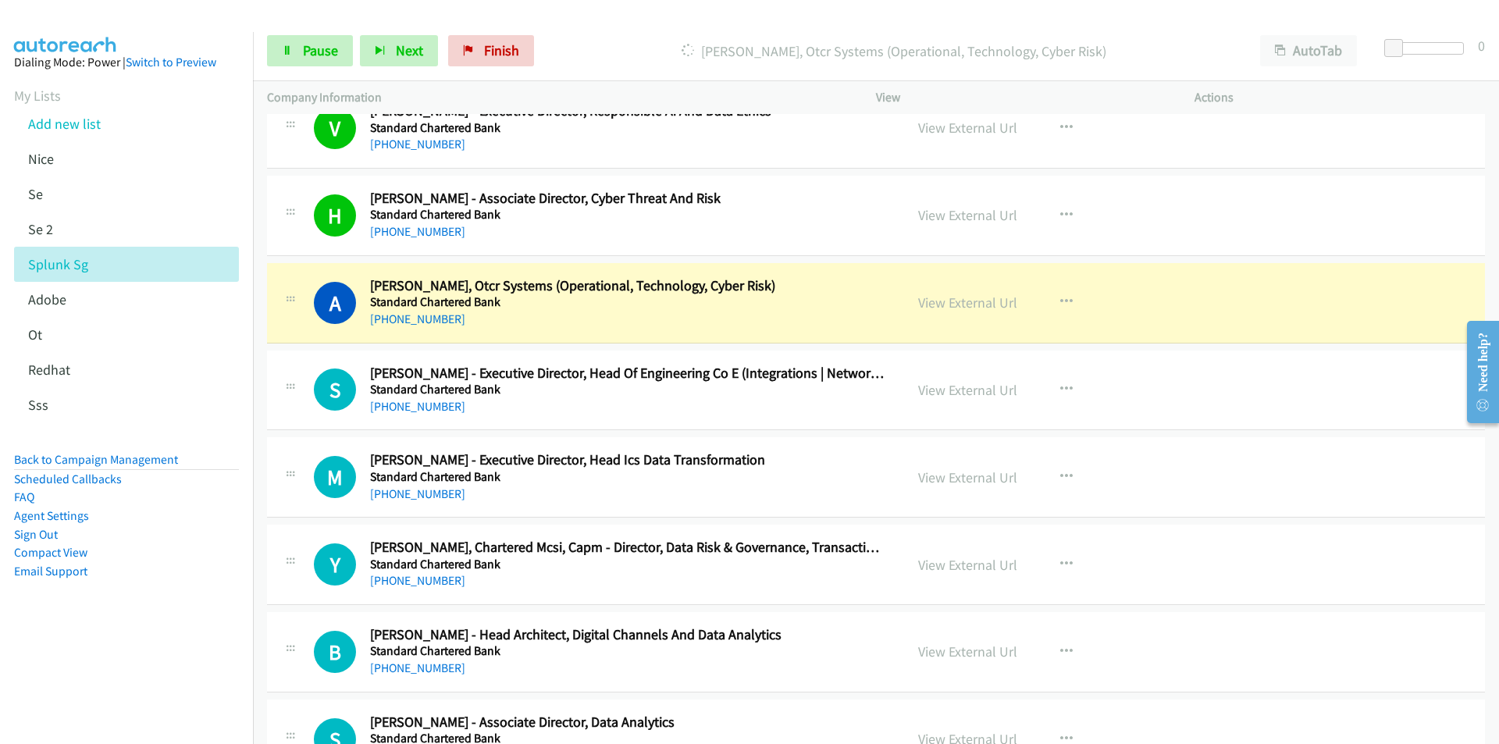
click at [215, 582] on aside "Dialing Mode: Power | Switch to Preview My Lists Add new list [GEOGRAPHIC_DATA]…" at bounding box center [126, 341] width 253 height 619
click at [306, 41] on span "Pause" at bounding box center [320, 50] width 35 height 18
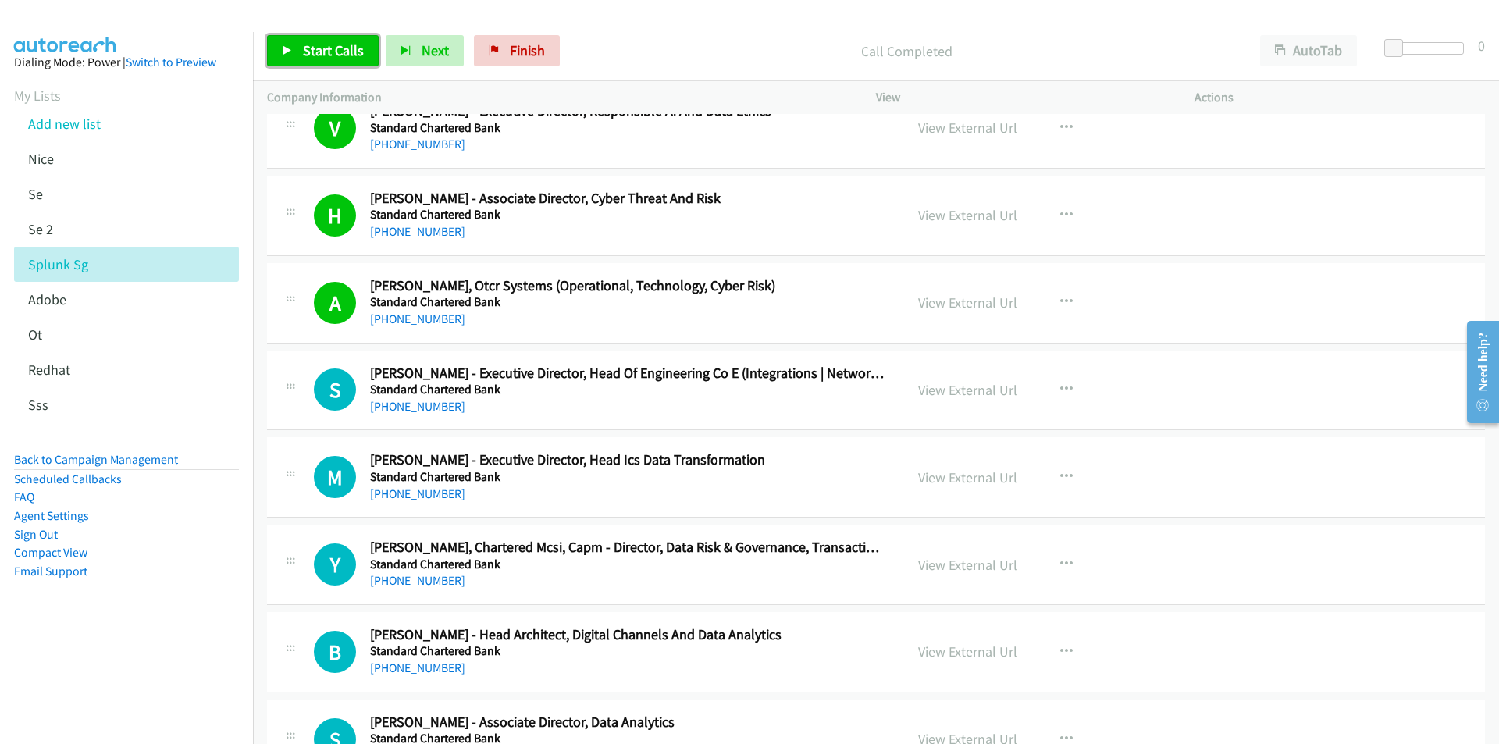
click at [290, 47] on icon at bounding box center [287, 51] width 11 height 11
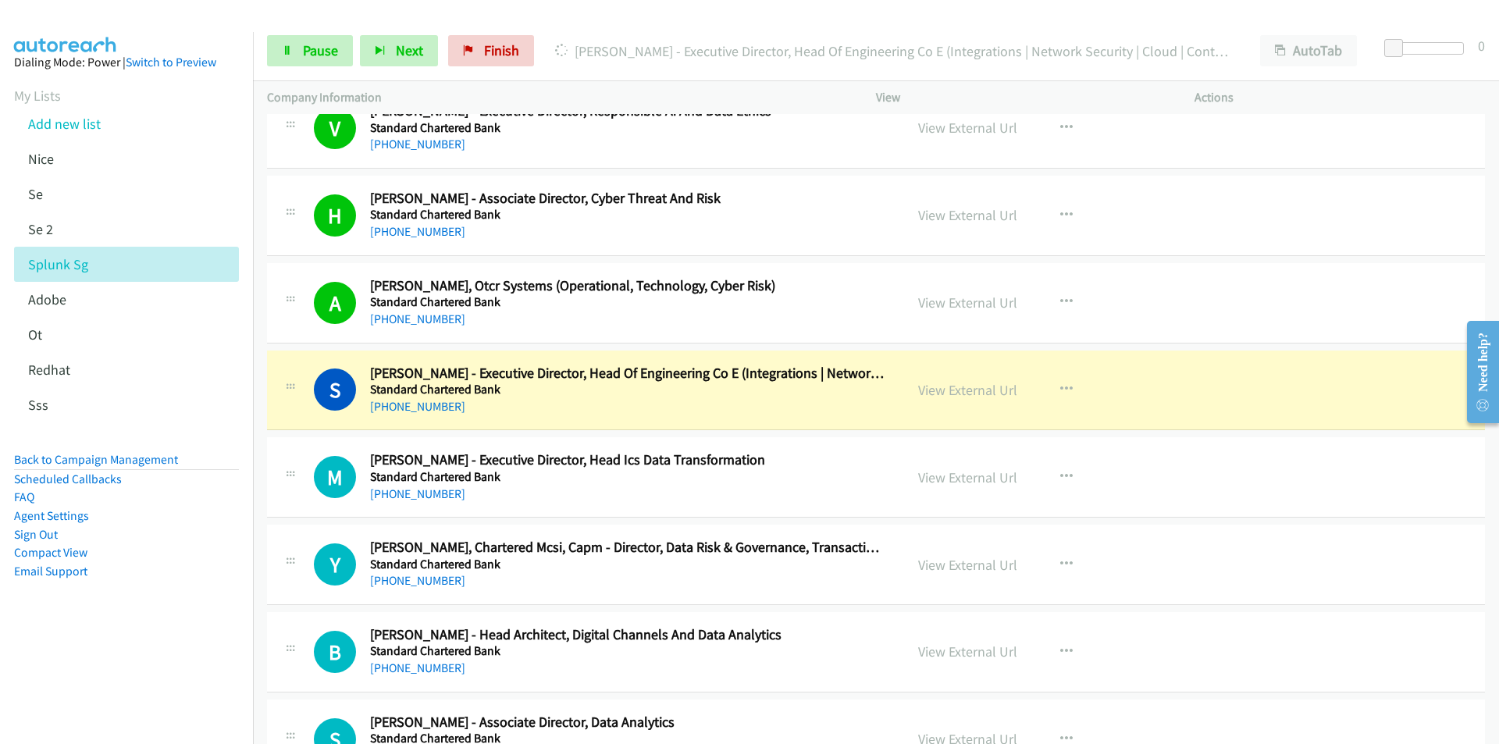
drag, startPoint x: 140, startPoint y: 686, endPoint x: 163, endPoint y: 664, distance: 31.5
click at [140, 686] on nav "Dialing Mode: Power | Switch to Preview My Lists Add new list [GEOGRAPHIC_DATA]…" at bounding box center [127, 404] width 254 height 744
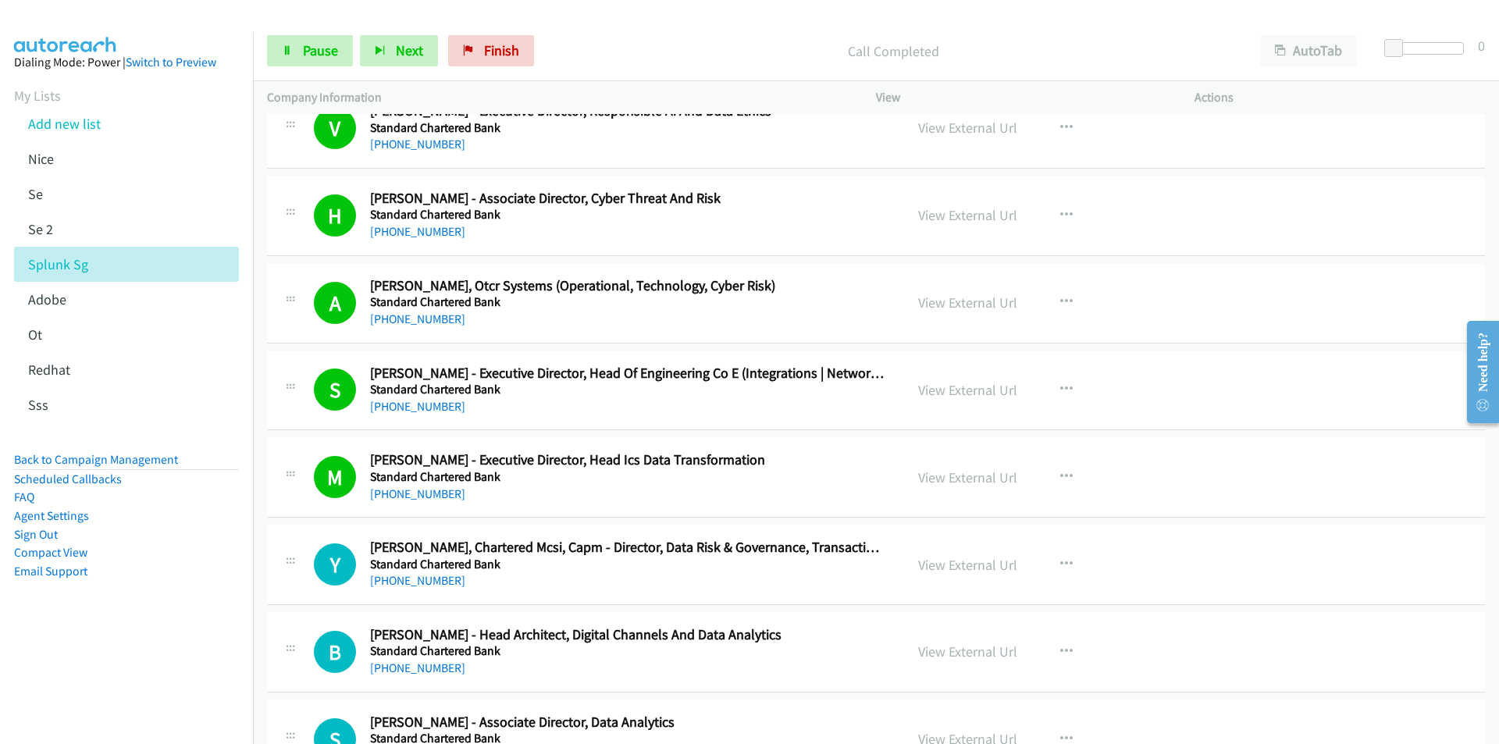
click at [201, 631] on aside "Dialing Mode: Power | Switch to Preview My Lists Add new list [GEOGRAPHIC_DATA]…" at bounding box center [126, 341] width 253 height 619
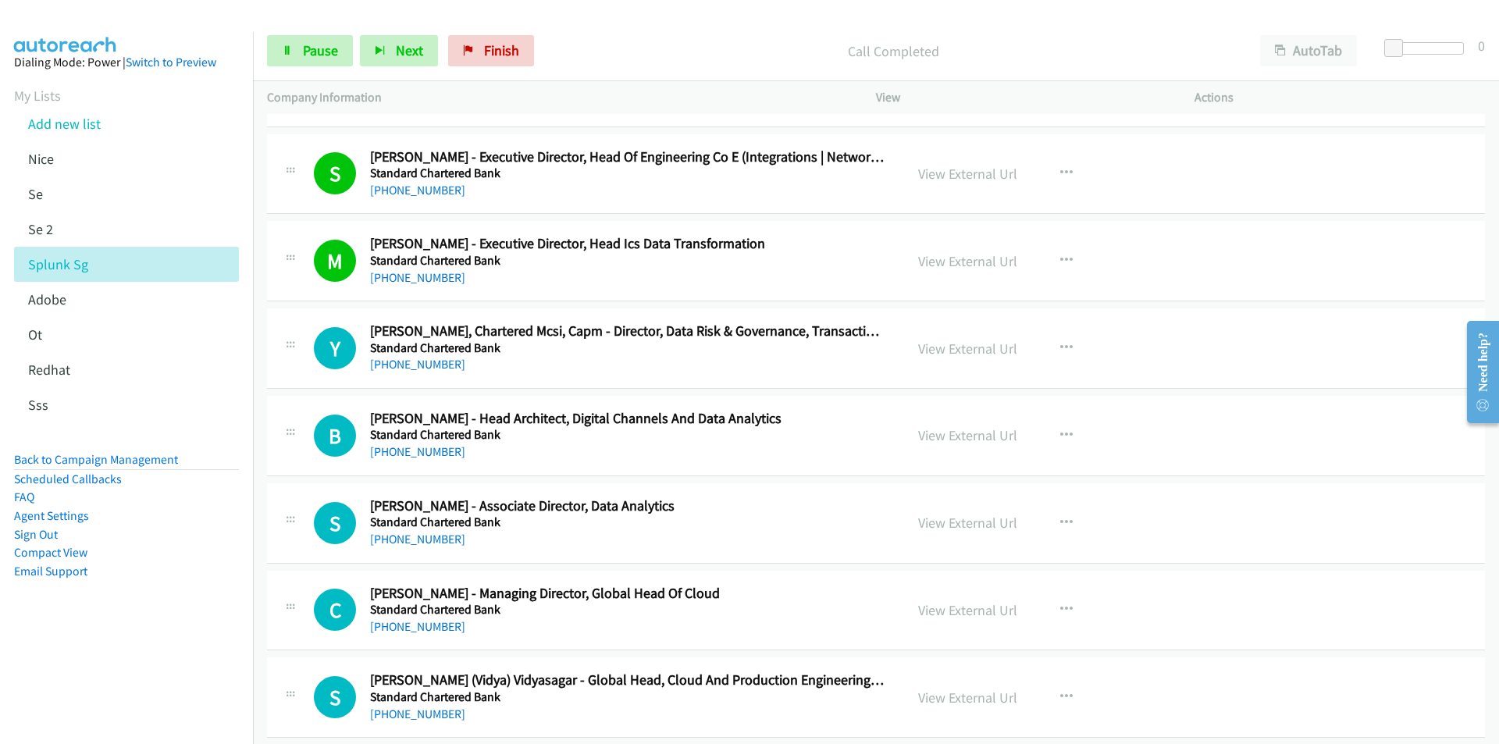
scroll to position [8430, 0]
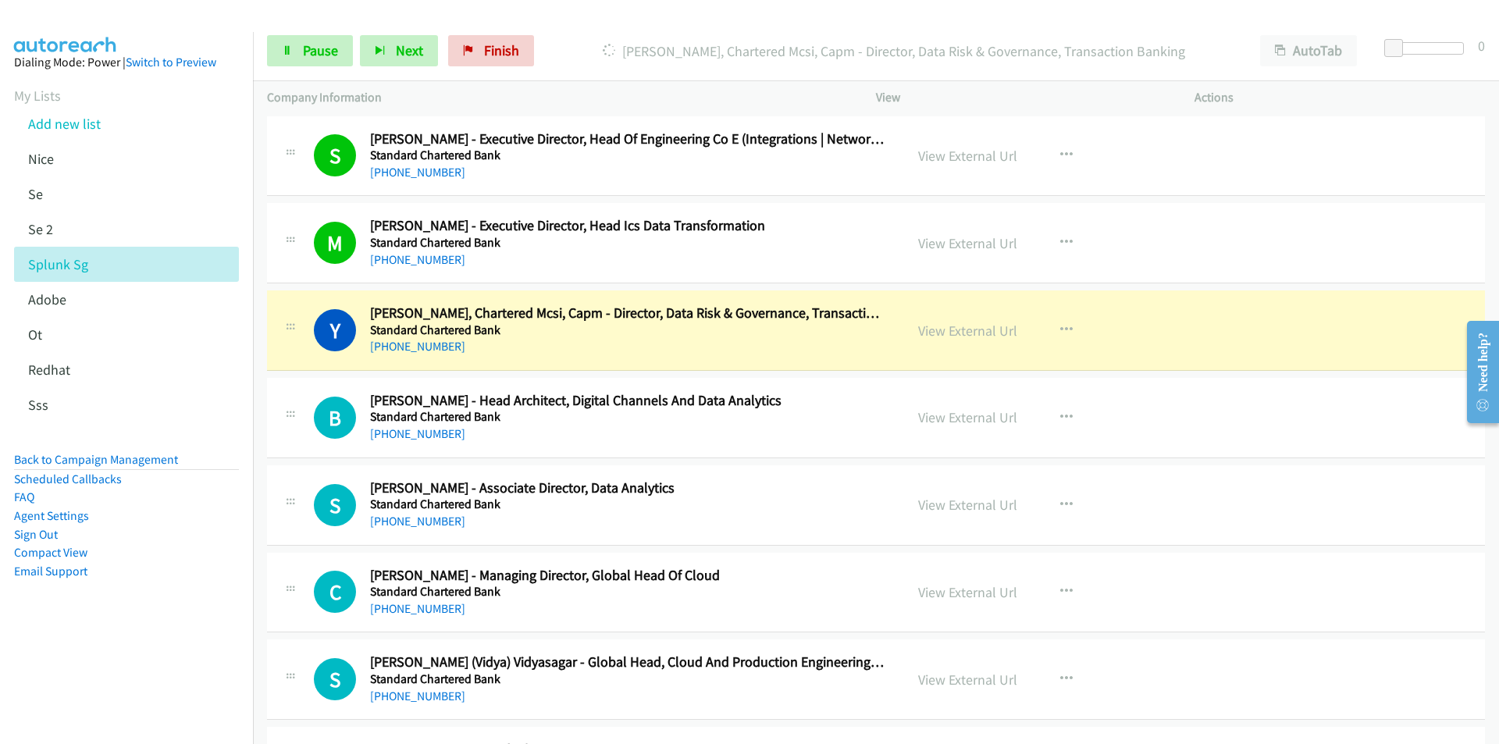
click at [114, 613] on aside "Dialing Mode: Power | Switch to Preview My Lists Add new list [GEOGRAPHIC_DATA]…" at bounding box center [126, 341] width 253 height 619
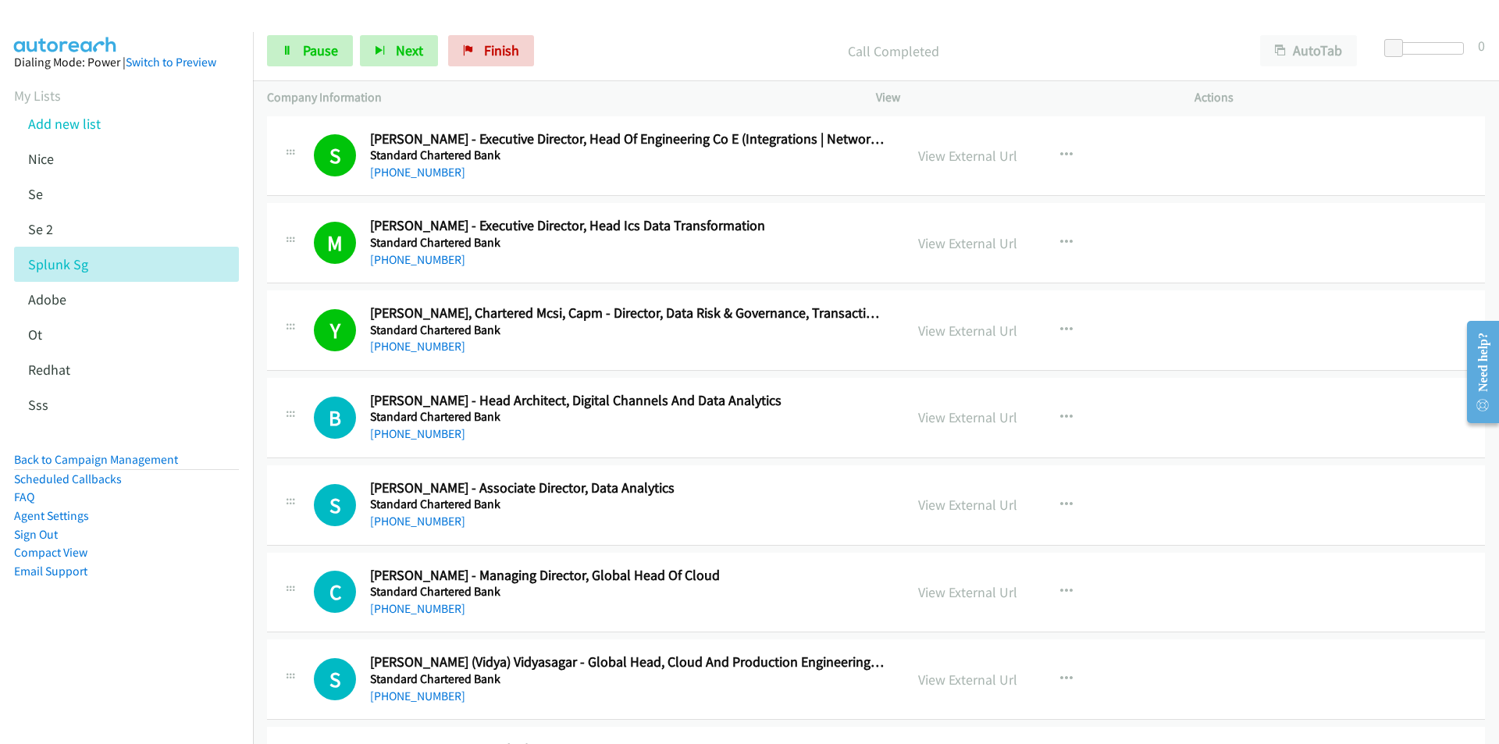
drag, startPoint x: 166, startPoint y: 673, endPoint x: 265, endPoint y: 631, distance: 107.0
click at [166, 673] on nav "Dialing Mode: Power | Switch to Preview My Lists Add new list [GEOGRAPHIC_DATA]…" at bounding box center [127, 404] width 254 height 744
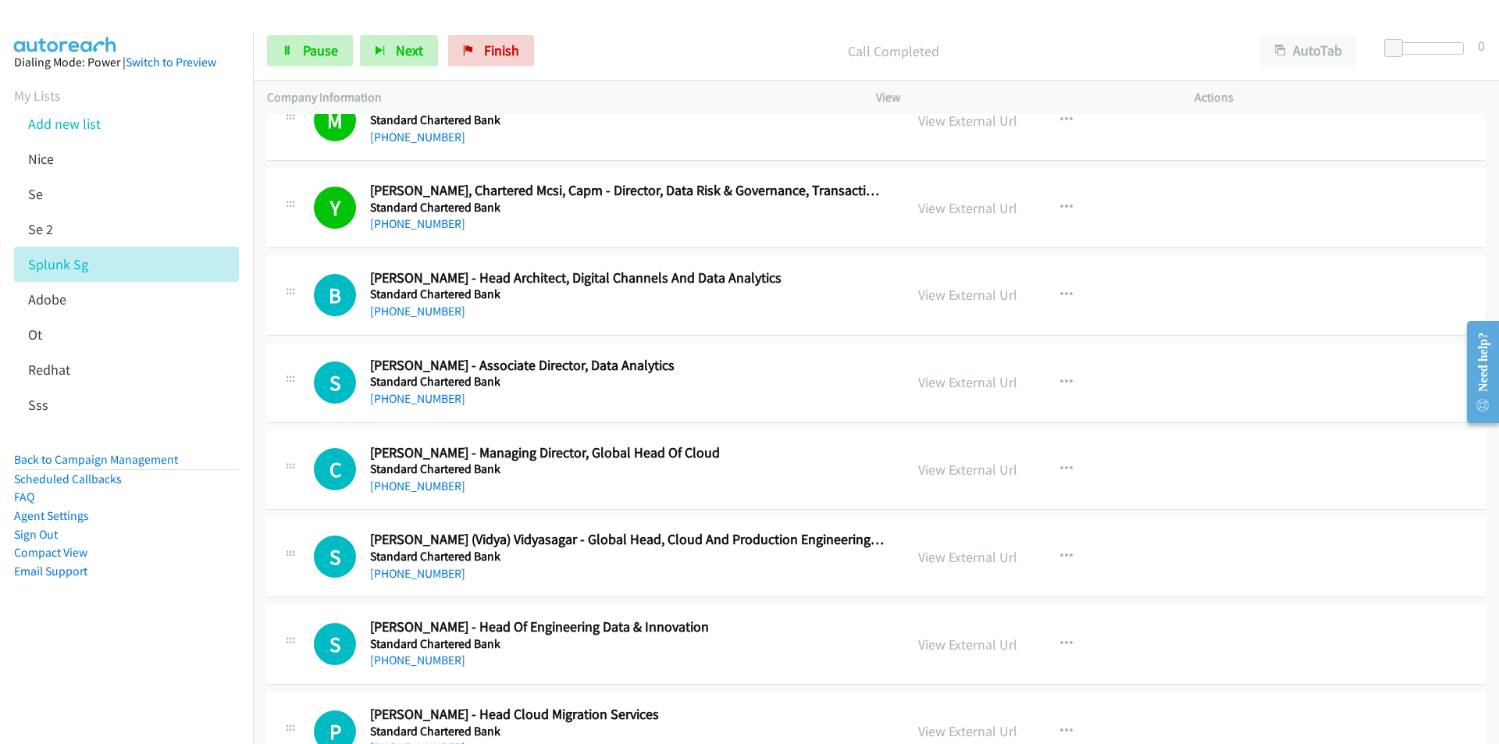
scroll to position [8586, 0]
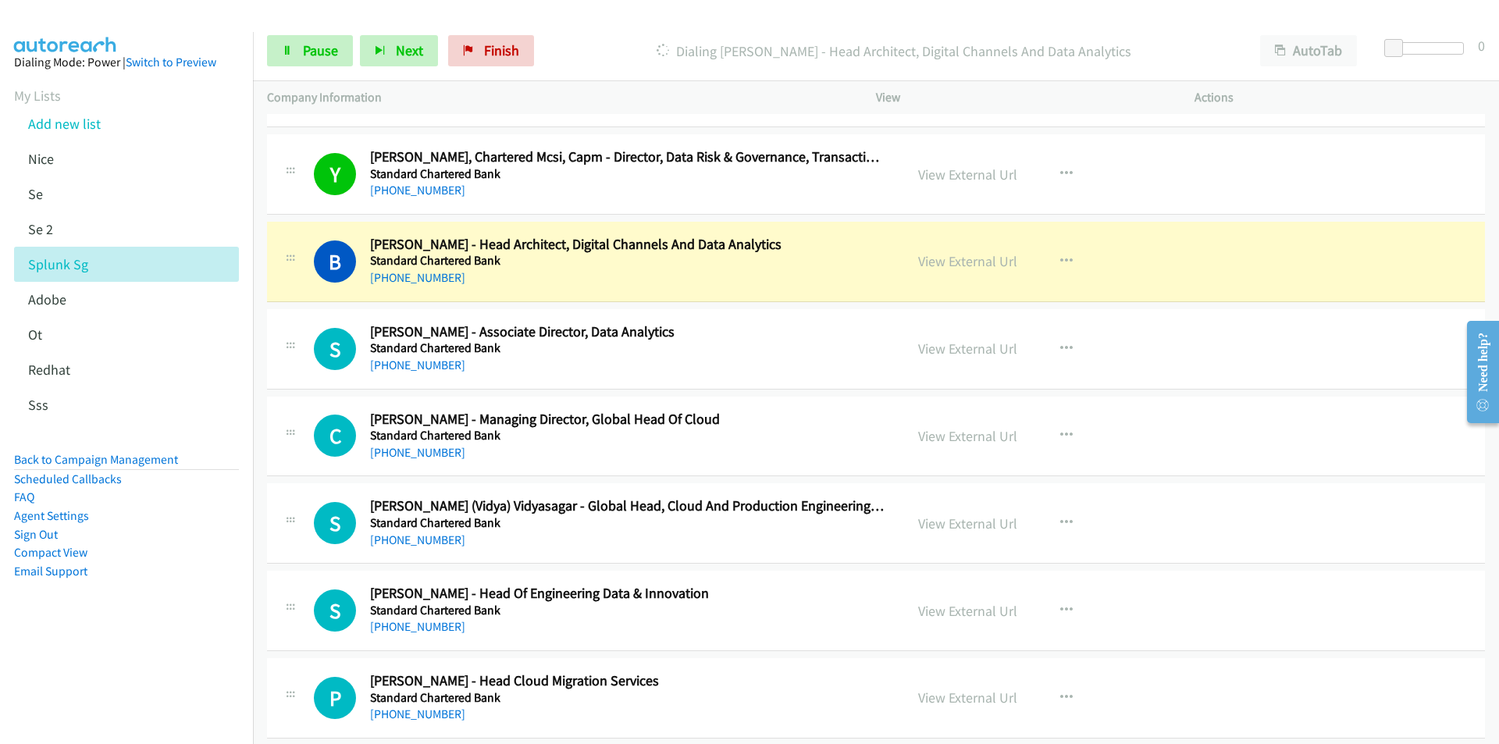
click at [120, 632] on aside "Dialing Mode: Power | Switch to Preview My Lists Add new list [GEOGRAPHIC_DATA]…" at bounding box center [126, 341] width 253 height 619
click at [983, 264] on link "View External Url" at bounding box center [967, 261] width 99 height 18
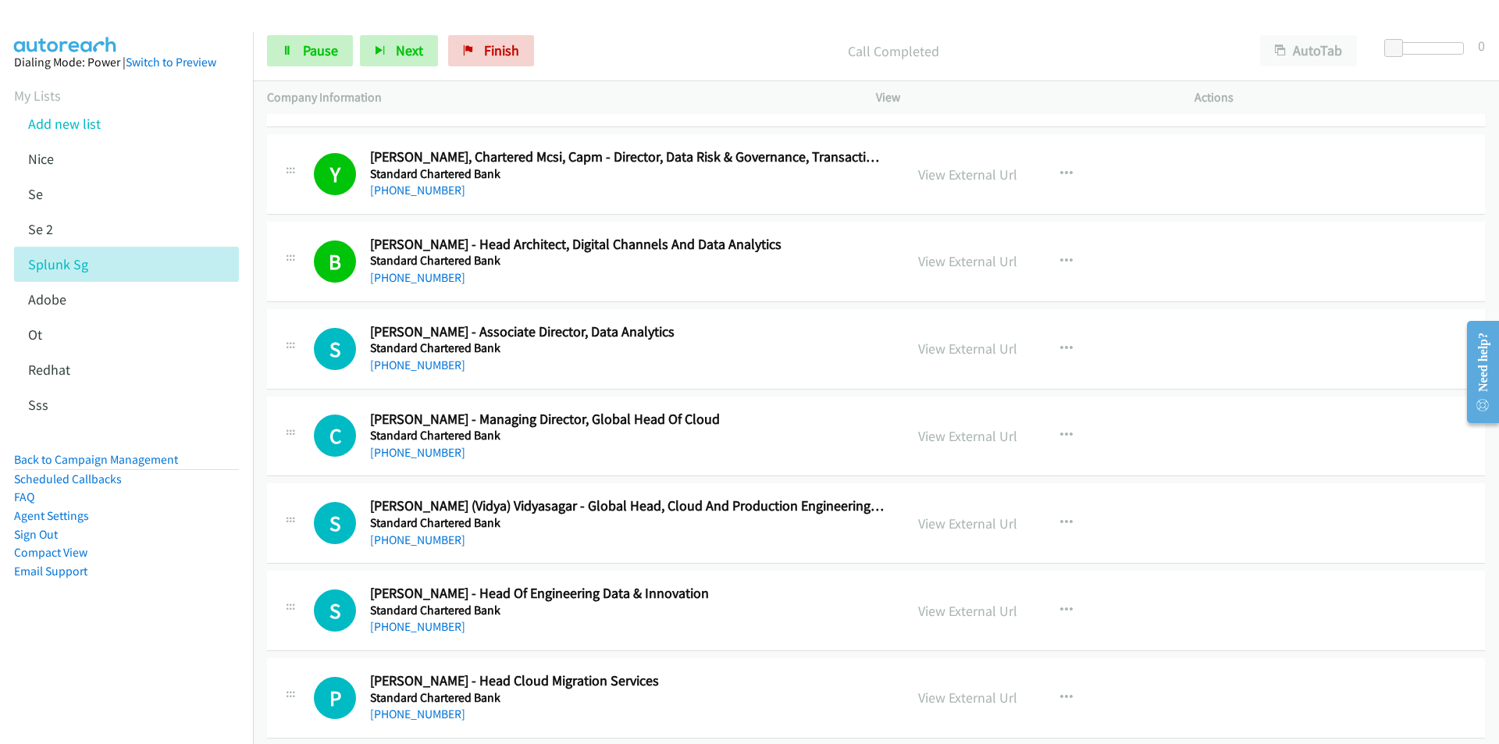
drag, startPoint x: 118, startPoint y: 672, endPoint x: 179, endPoint y: 625, distance: 76.8
click at [118, 671] on nav "Dialing Mode: Power | Switch to Preview My Lists Add new list [GEOGRAPHIC_DATA]…" at bounding box center [127, 404] width 254 height 744
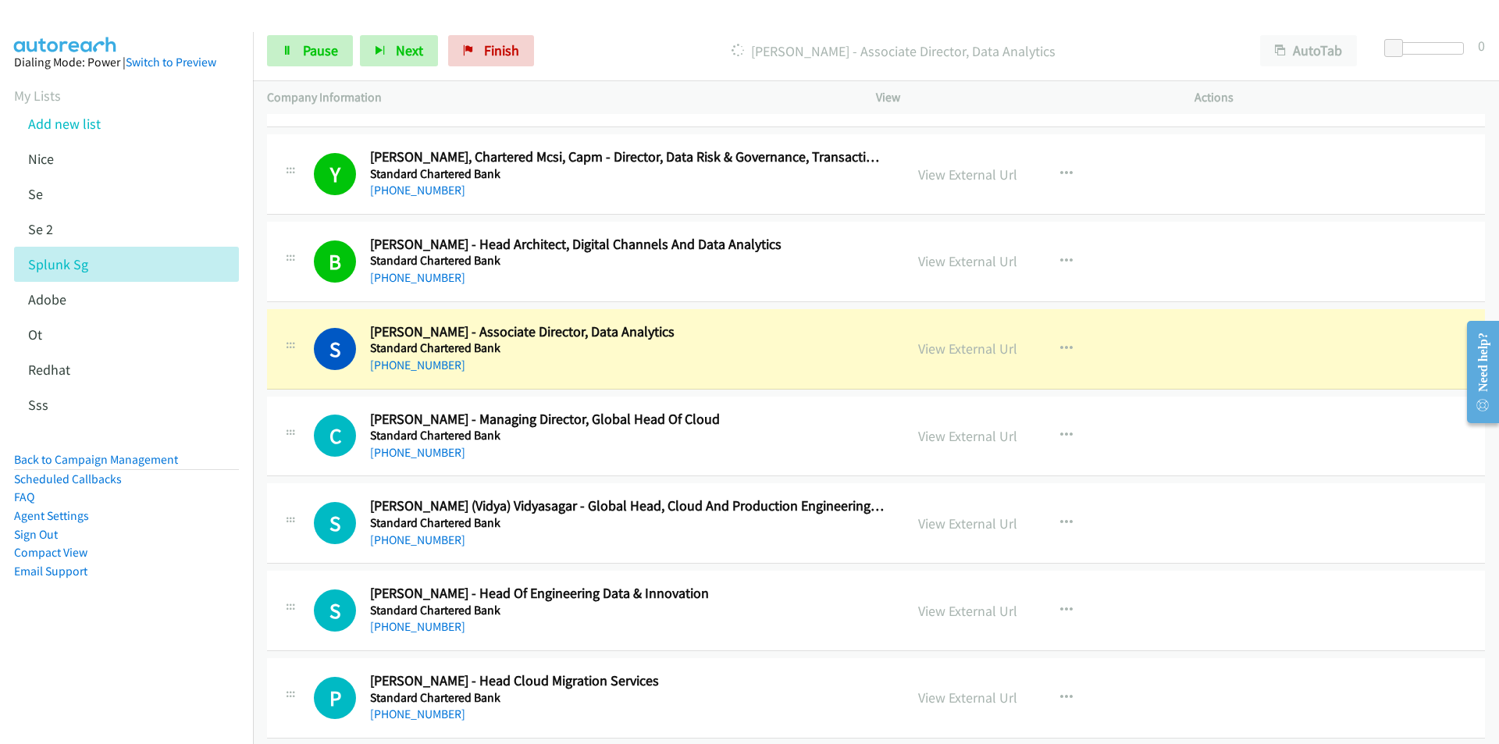
click at [131, 645] on aside "Dialing Mode: Power | Switch to Preview My Lists Add new list [GEOGRAPHIC_DATA]…" at bounding box center [126, 341] width 253 height 619
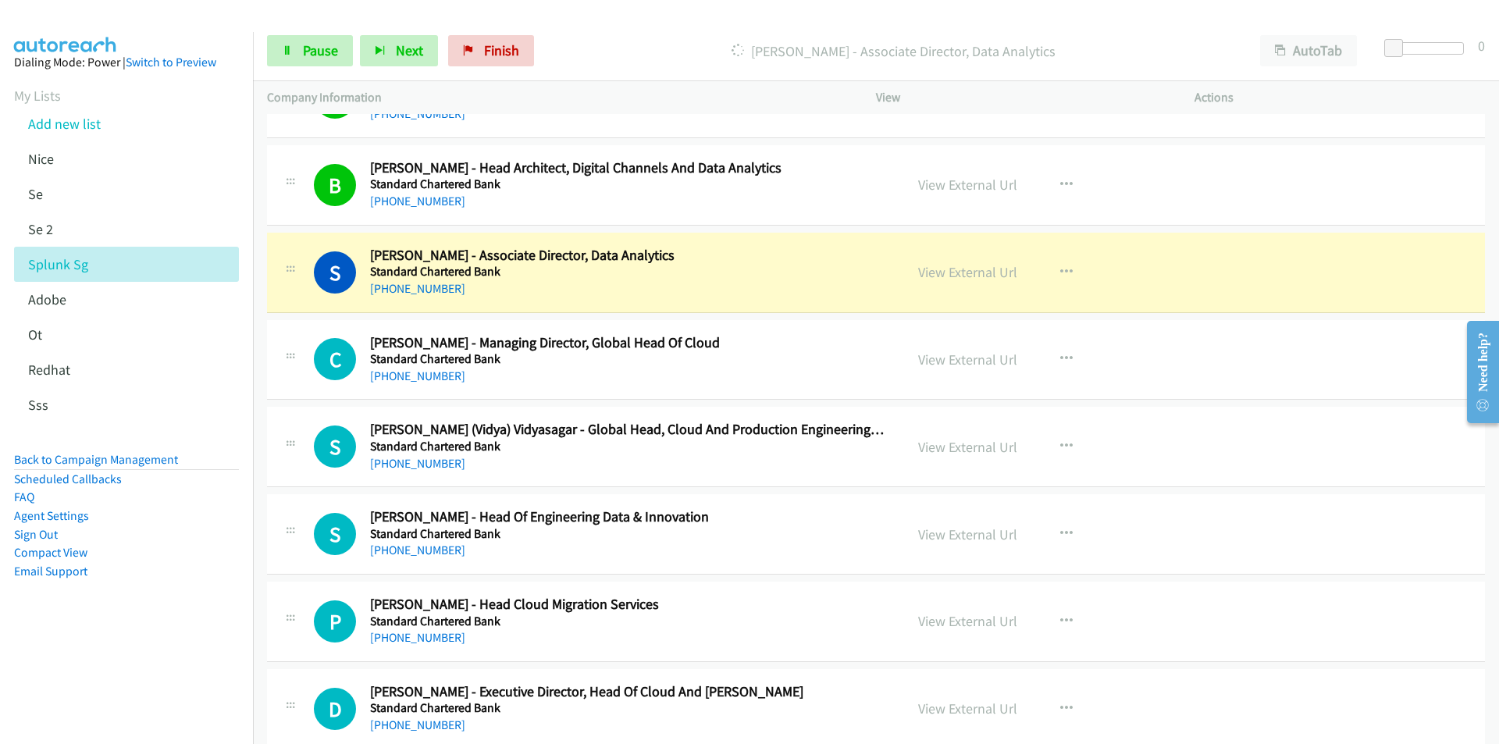
scroll to position [8664, 0]
drag, startPoint x: 151, startPoint y: 622, endPoint x: 761, endPoint y: 436, distance: 638.2
click at [151, 622] on aside "Dialing Mode: Power | Switch to Preview My Lists Add new list [GEOGRAPHIC_DATA]…" at bounding box center [126, 341] width 253 height 619
click at [960, 276] on link "View External Url" at bounding box center [967, 270] width 99 height 18
click at [288, 62] on link "Pause" at bounding box center [310, 50] width 86 height 31
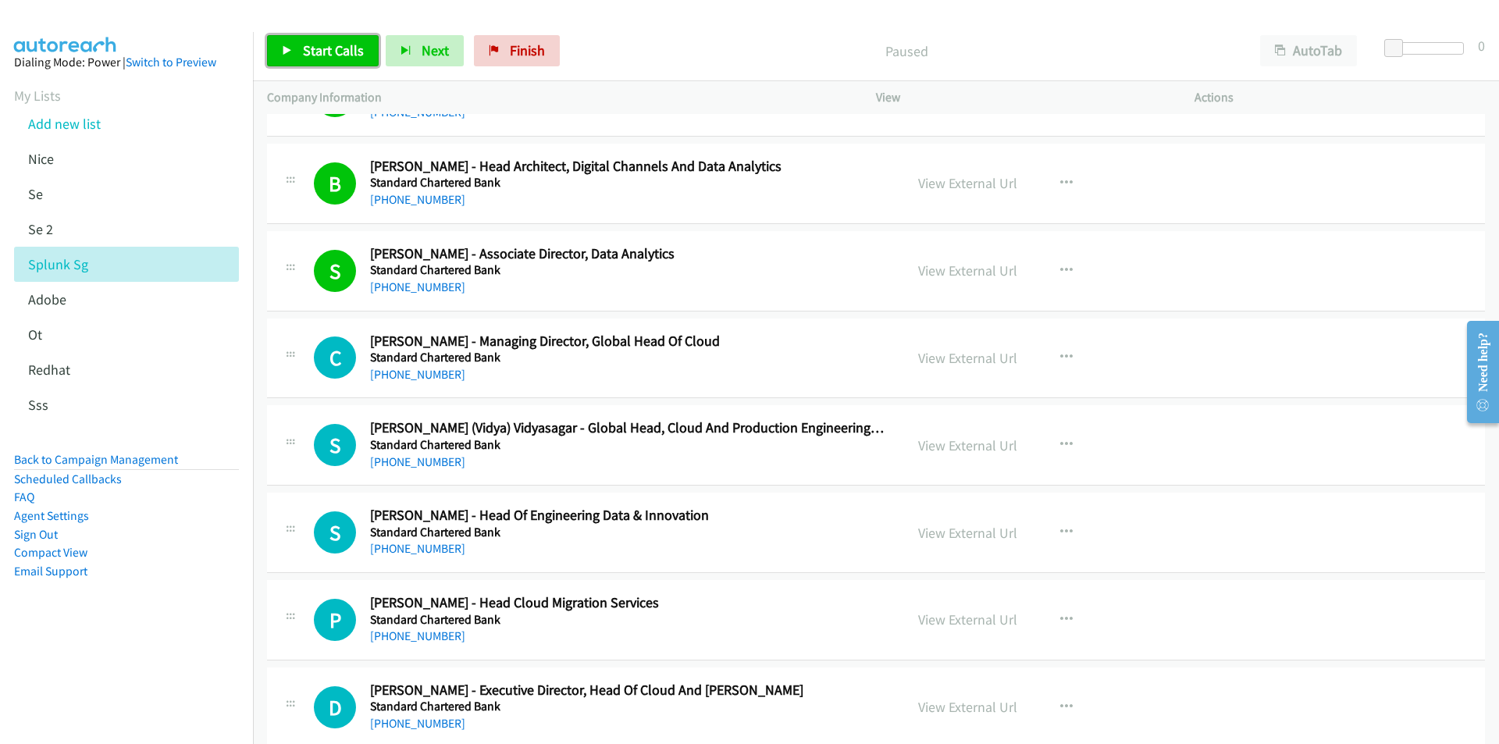
click at [312, 52] on span "Start Calls" at bounding box center [333, 50] width 61 height 18
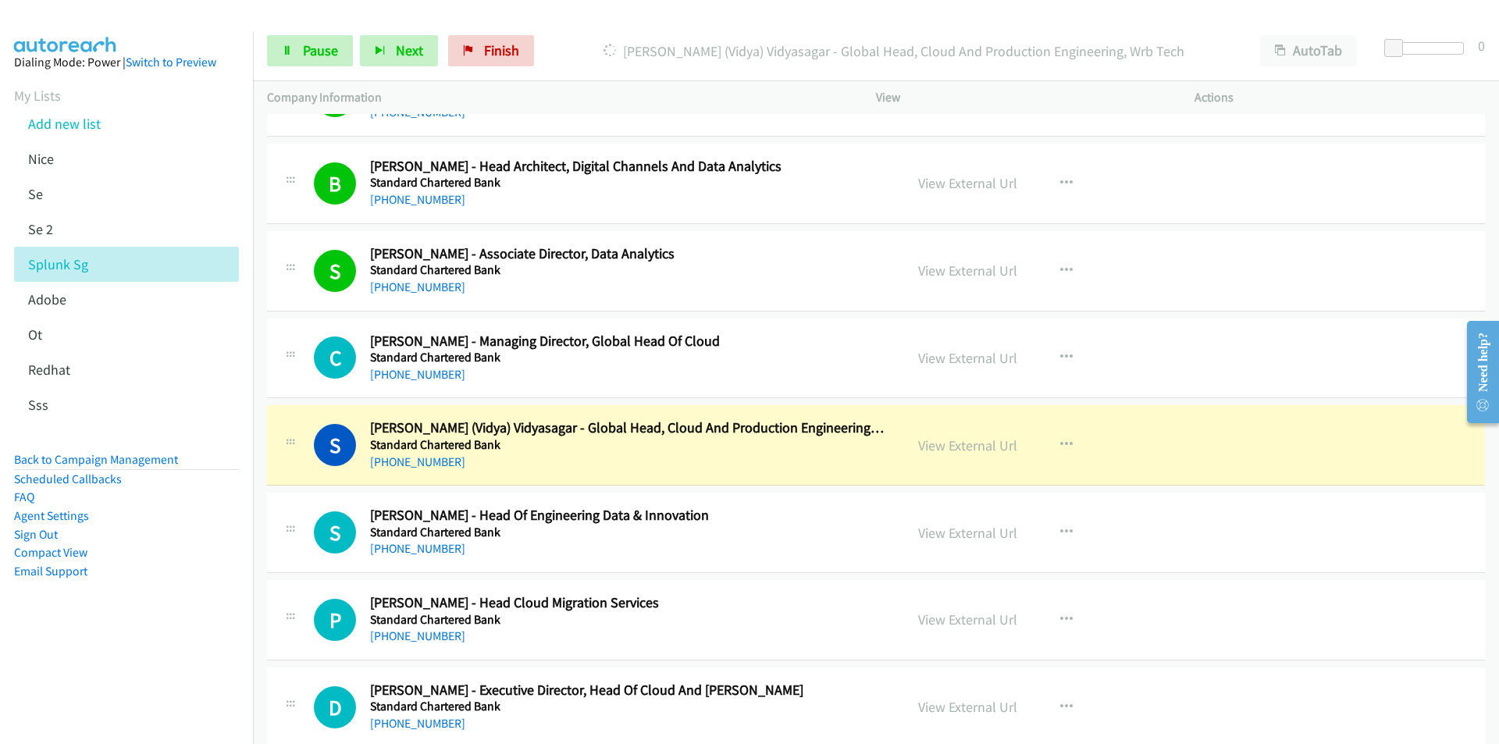
drag, startPoint x: 138, startPoint y: 610, endPoint x: 219, endPoint y: 589, distance: 83.9
click at [138, 610] on aside "Dialing Mode: Power | Switch to Preview My Lists Add new list [GEOGRAPHIC_DATA]…" at bounding box center [126, 341] width 253 height 619
drag, startPoint x: 142, startPoint y: 677, endPoint x: 181, endPoint y: 652, distance: 46.8
click at [143, 677] on nav "Dialing Mode: Power | Switch to Preview My Lists Add new list [GEOGRAPHIC_DATA]…" at bounding box center [127, 404] width 254 height 744
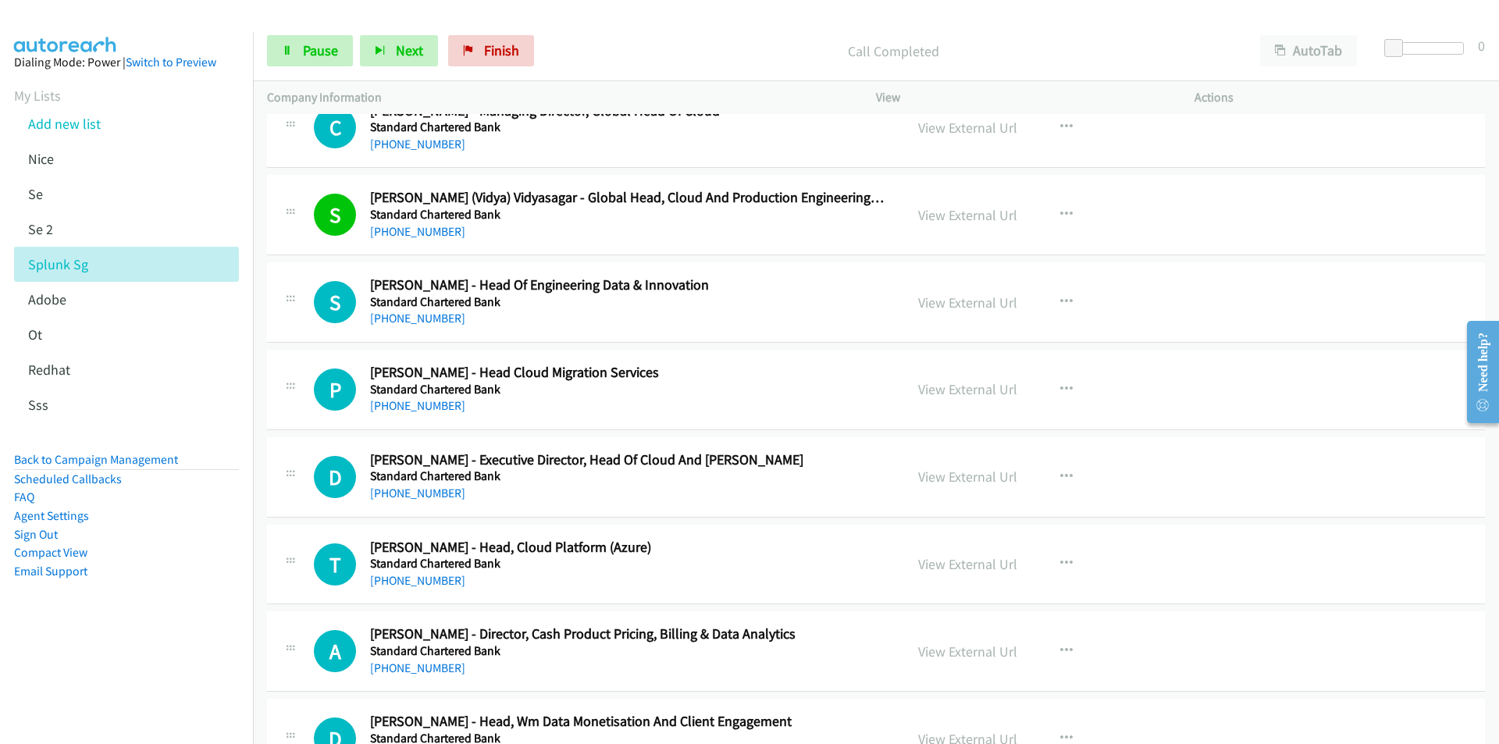
scroll to position [8898, 0]
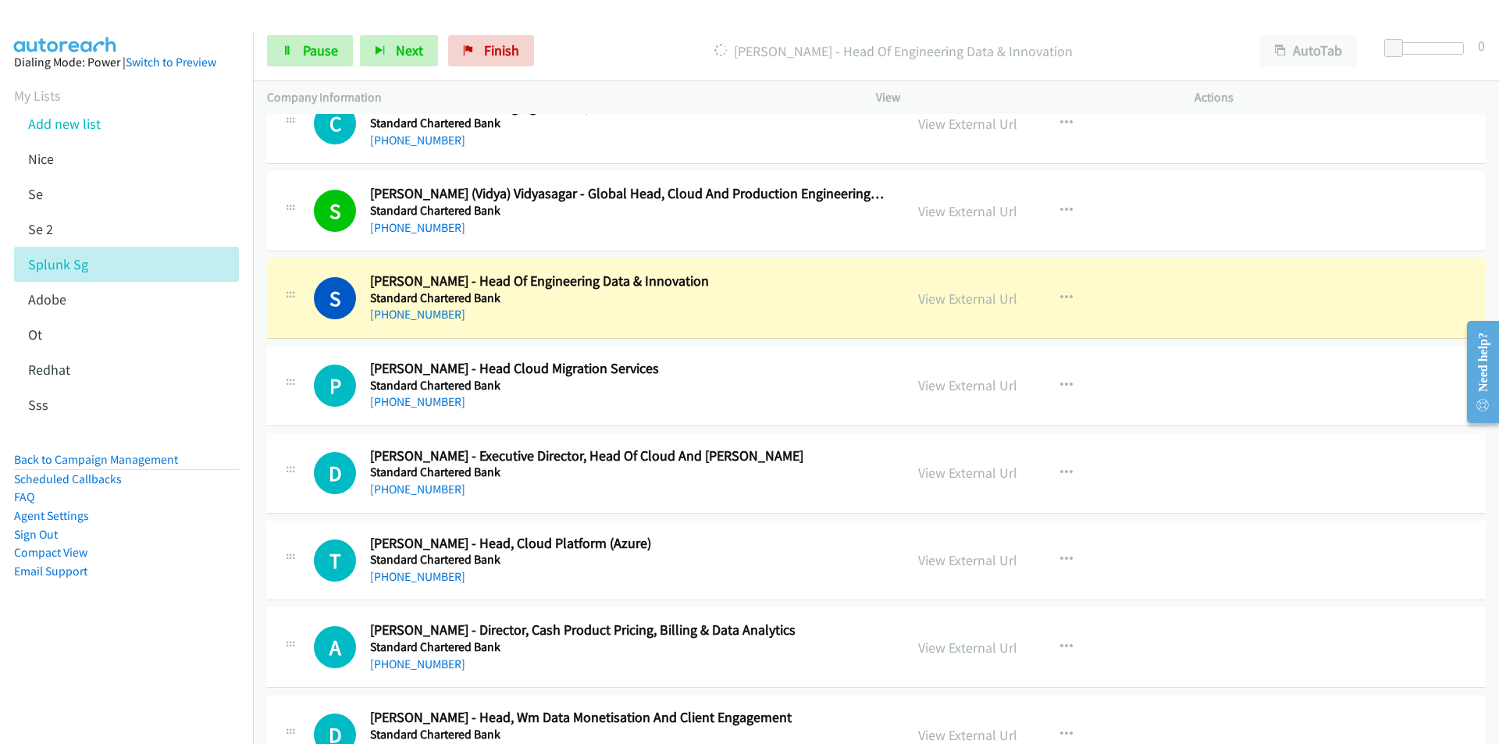
click at [133, 670] on nav "Dialing Mode: Power | Switch to Preview My Lists Add new list [GEOGRAPHIC_DATA]…" at bounding box center [127, 404] width 254 height 744
click at [974, 304] on link "View External Url" at bounding box center [967, 299] width 99 height 18
click at [303, 58] on span "Pause" at bounding box center [320, 50] width 35 height 18
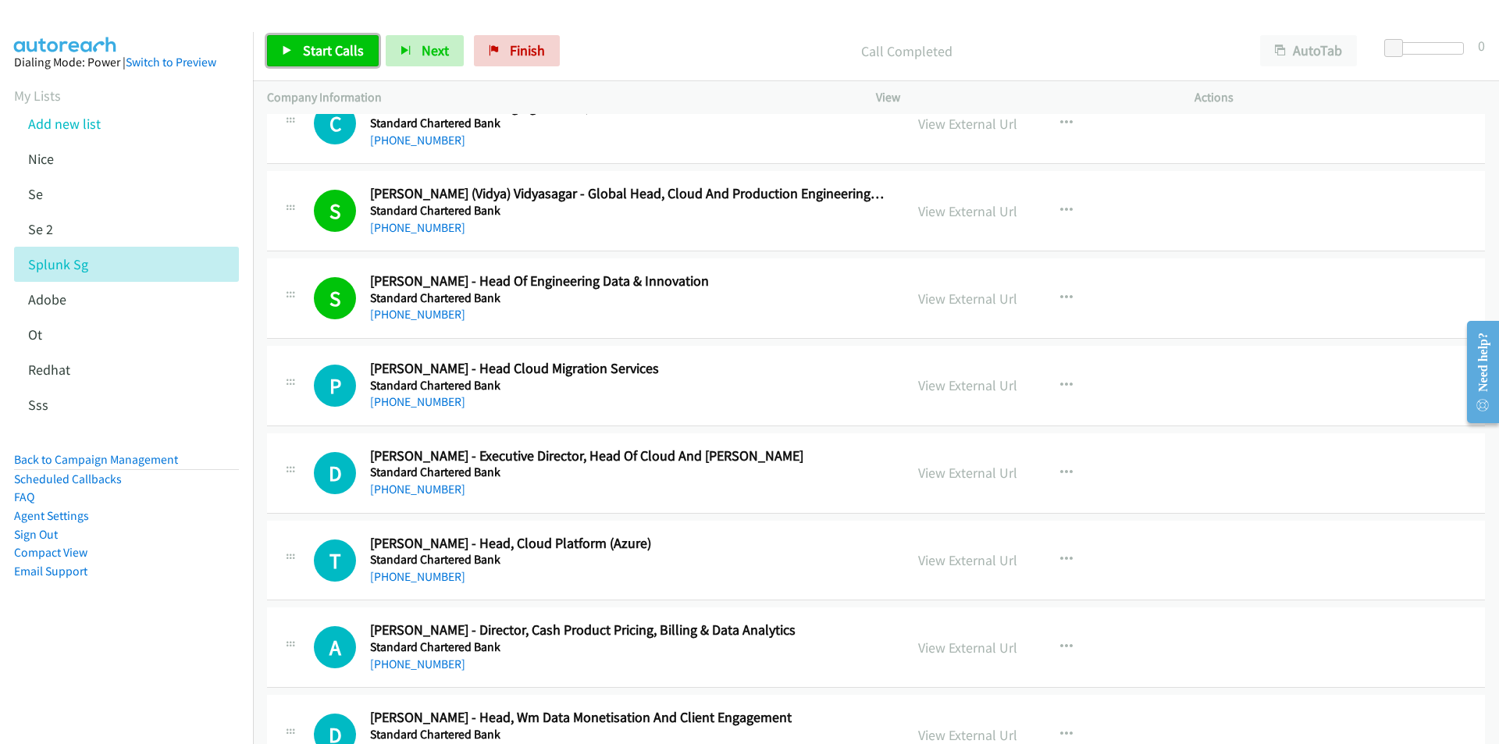
click at [316, 53] on span "Start Calls" at bounding box center [333, 50] width 61 height 18
click at [152, 604] on aside "Dialing Mode: Power | Switch to Preview My Lists Add new list [GEOGRAPHIC_DATA]…" at bounding box center [126, 341] width 253 height 619
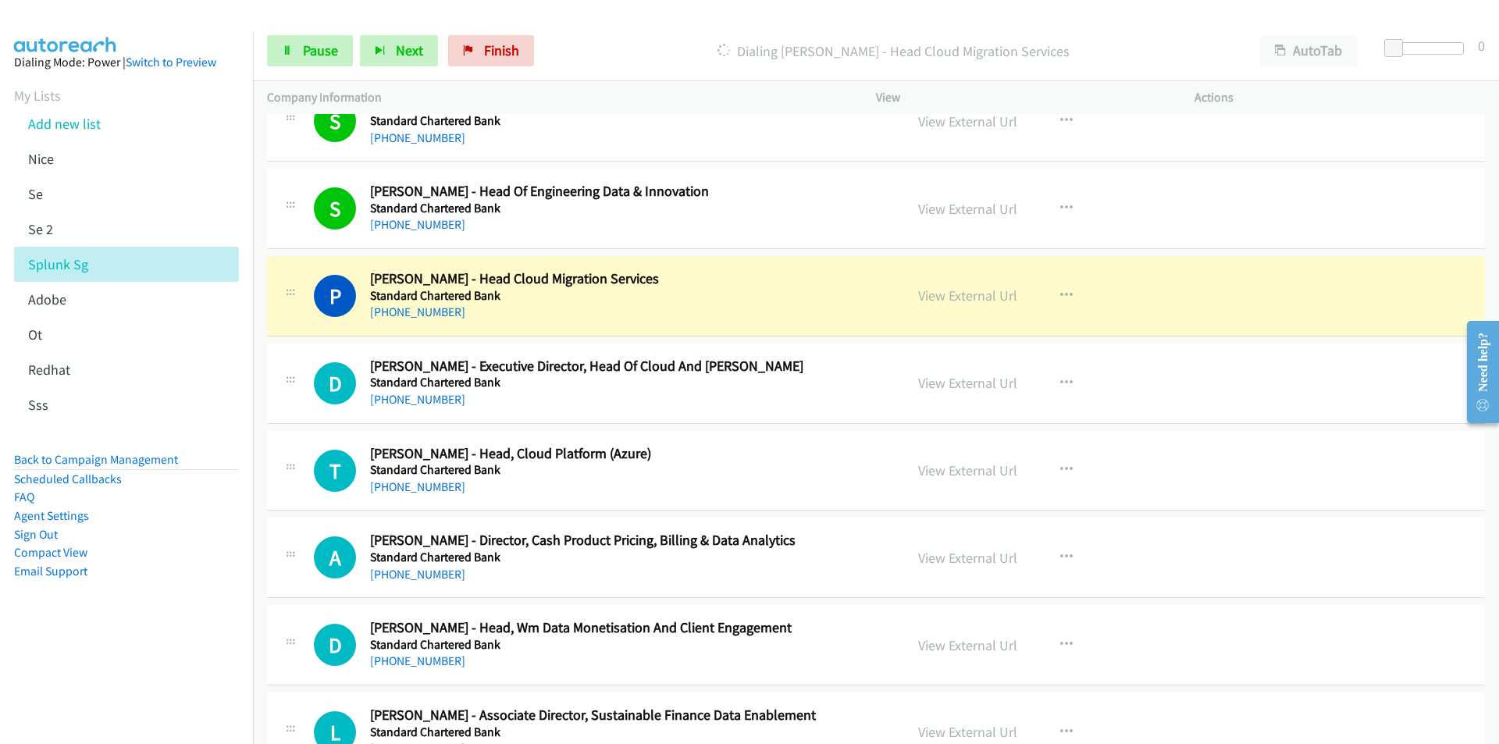
scroll to position [8976, 0]
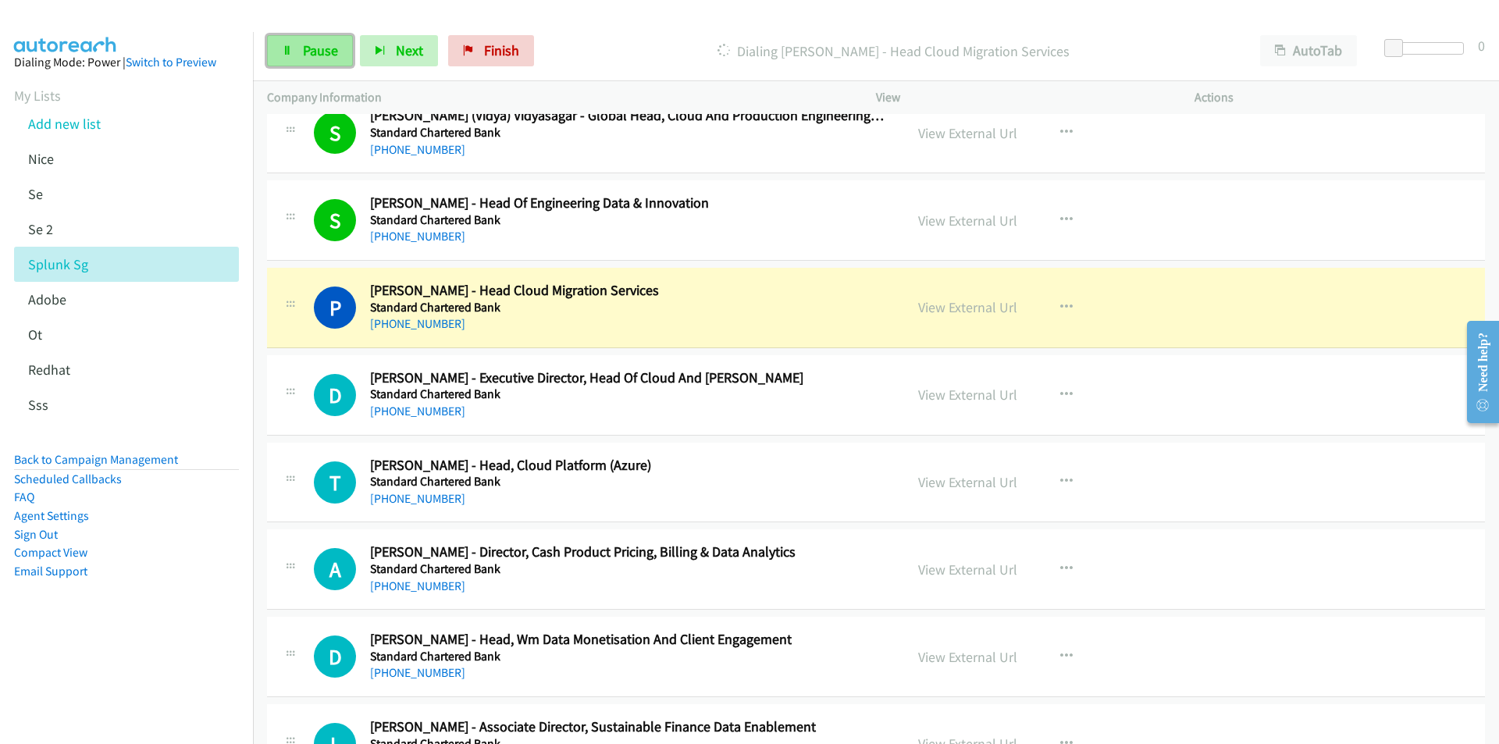
click at [315, 57] on span "Pause" at bounding box center [320, 50] width 35 height 18
click at [325, 51] on span "Start Calls" at bounding box center [333, 50] width 61 height 18
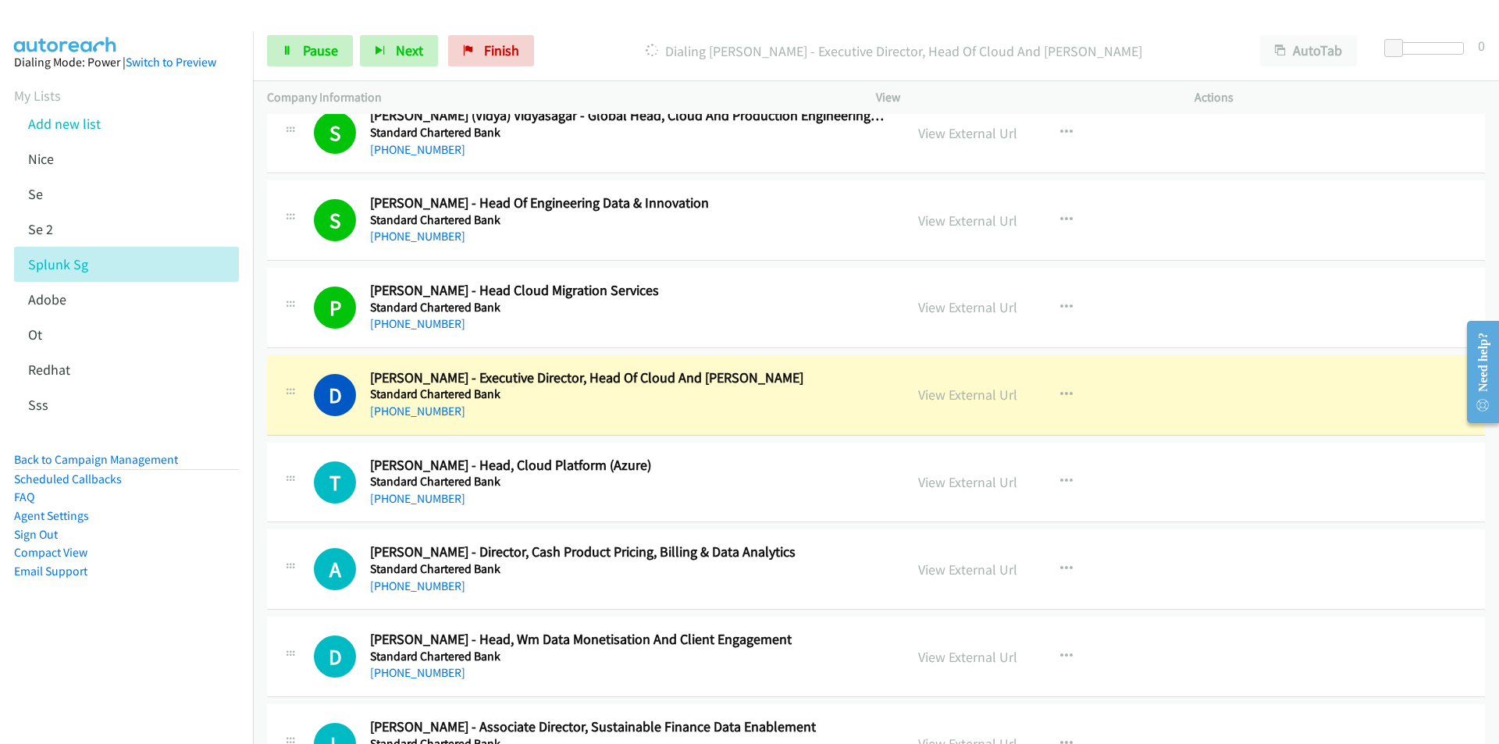
click at [148, 660] on nav "Dialing Mode: Power | Switch to Preview My Lists Add new list [GEOGRAPHIC_DATA]…" at bounding box center [127, 404] width 254 height 744
drag, startPoint x: 151, startPoint y: 662, endPoint x: 164, endPoint y: 660, distance: 13.4
click at [151, 662] on nav "Dialing Mode: Power | Switch to Preview My Lists Add new list [GEOGRAPHIC_DATA]…" at bounding box center [127, 404] width 254 height 744
click at [931, 396] on link "View External Url" at bounding box center [967, 395] width 99 height 18
click at [309, 59] on link "Pause" at bounding box center [310, 50] width 86 height 31
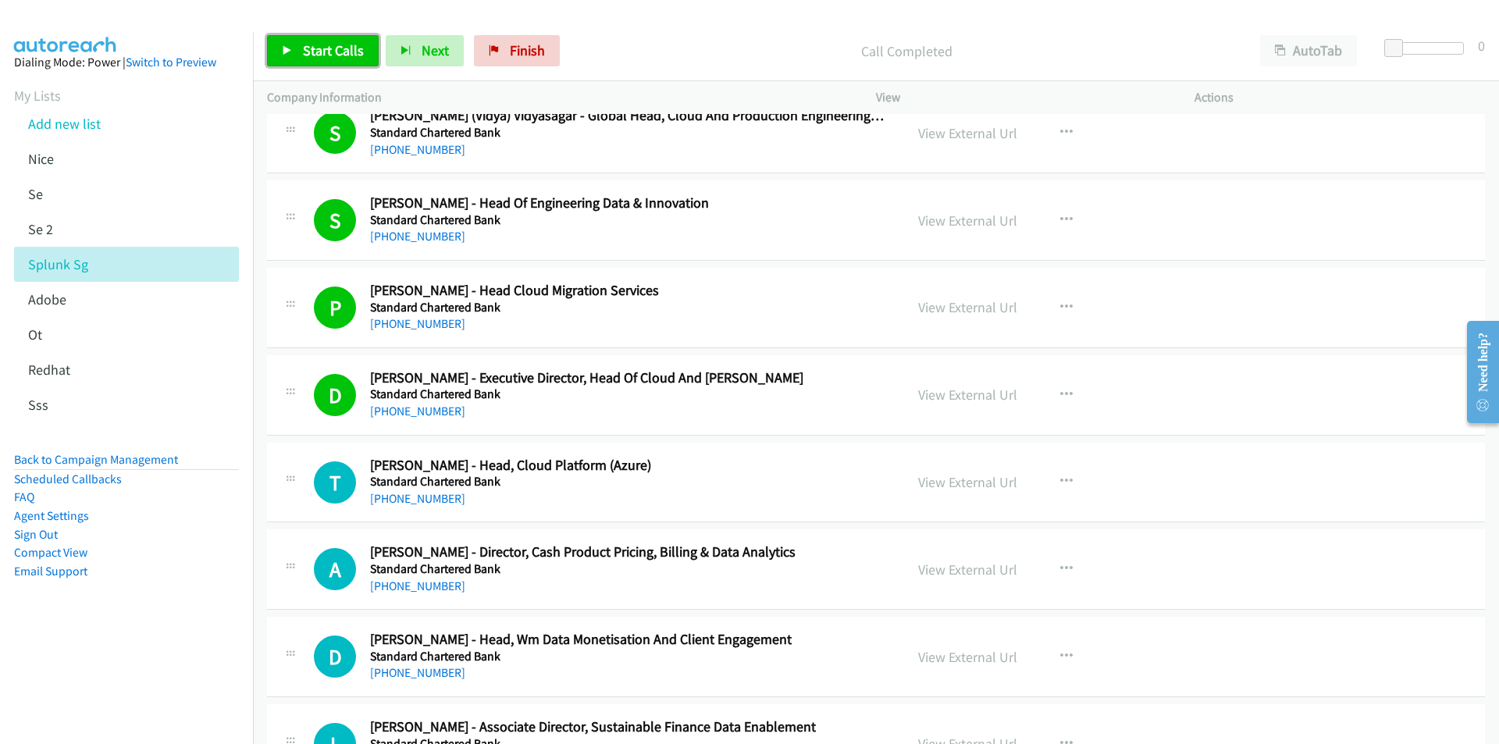
click at [311, 55] on span "Start Calls" at bounding box center [333, 50] width 61 height 18
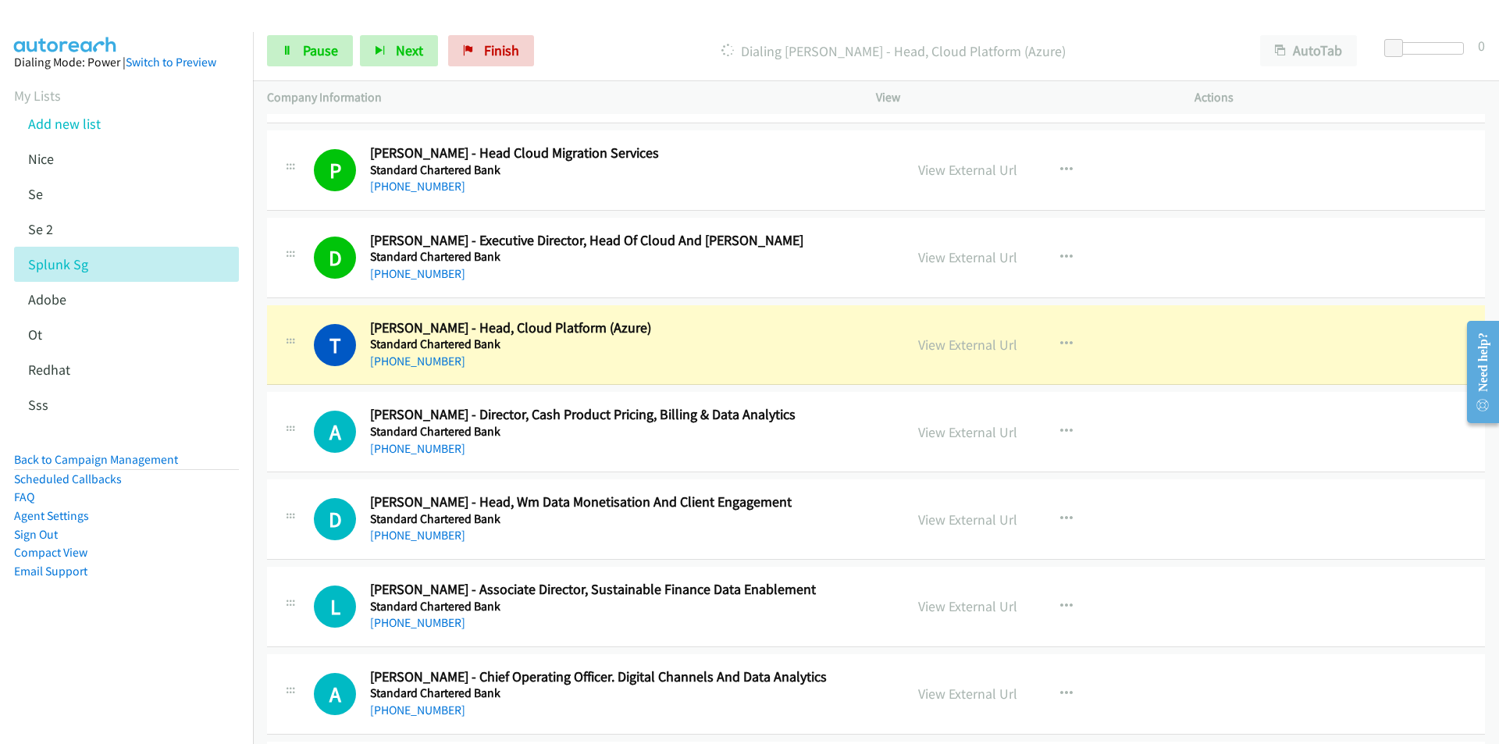
scroll to position [9210, 0]
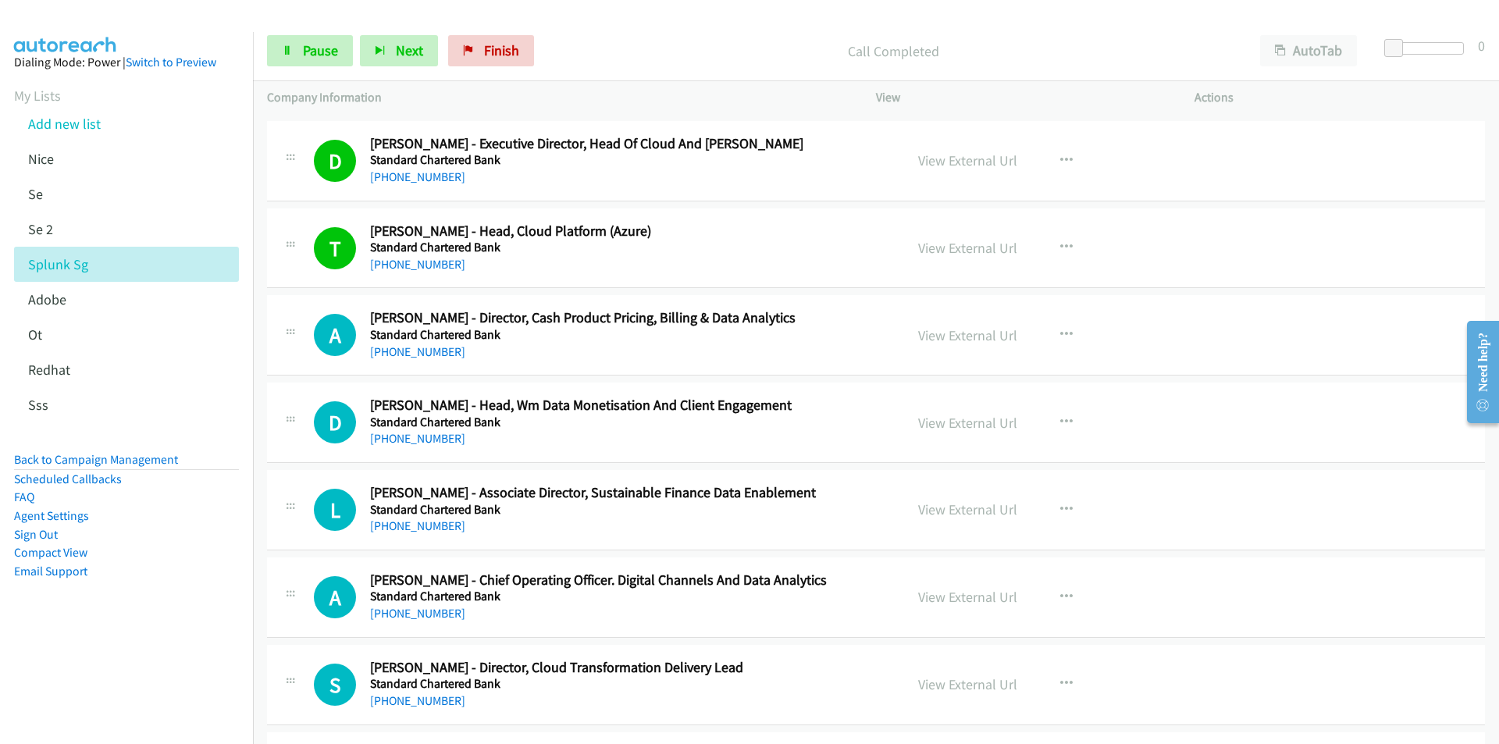
click at [176, 600] on aside "Dialing Mode: Power | Switch to Preview My Lists Add new list [GEOGRAPHIC_DATA]…" at bounding box center [126, 341] width 253 height 619
click at [973, 332] on link "View External Url" at bounding box center [967, 335] width 99 height 18
click at [197, 648] on aside "Dialing Mode: Power | Switch to Preview My Lists Add new list [GEOGRAPHIC_DATA]…" at bounding box center [126, 341] width 253 height 619
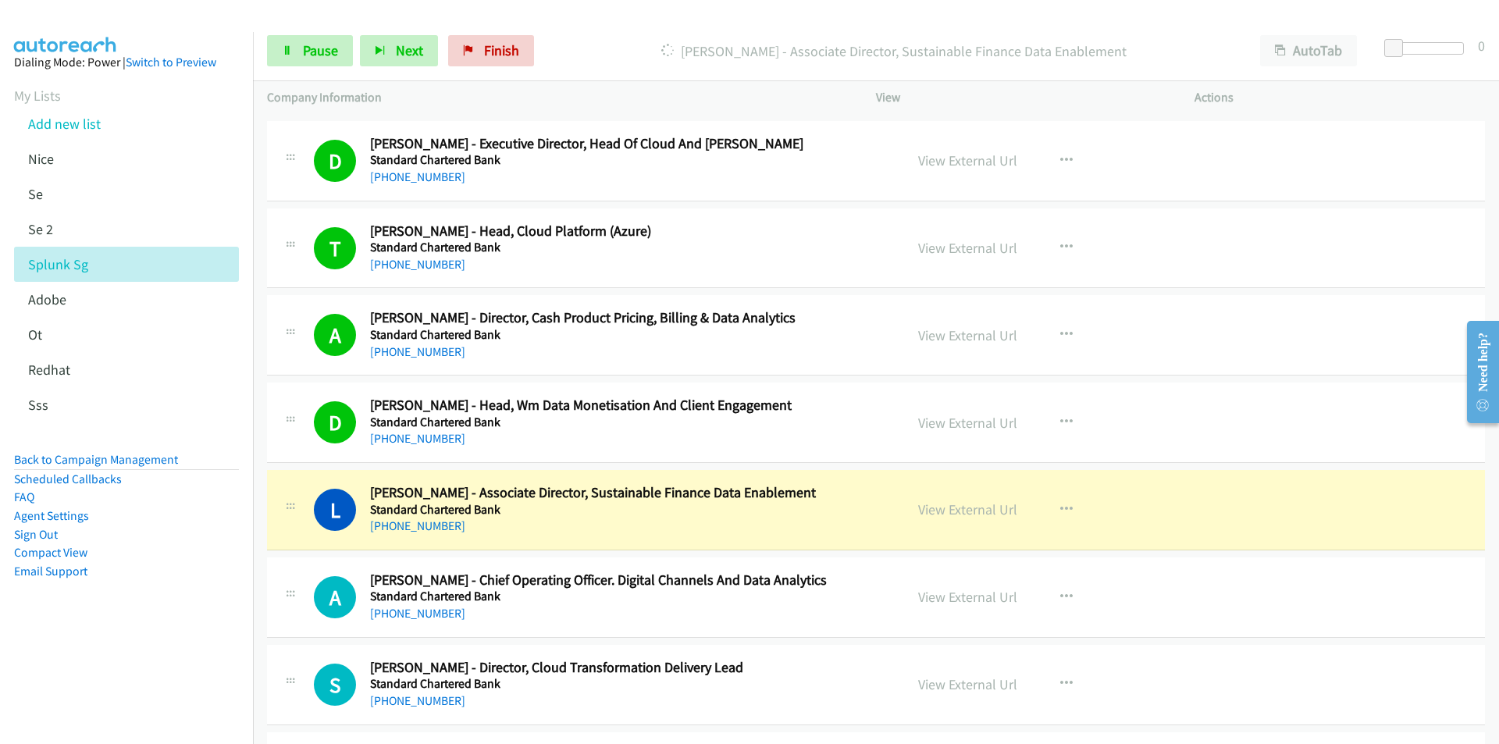
click at [191, 668] on nav "Dialing Mode: Power | Switch to Preview My Lists Add new list [GEOGRAPHIC_DATA]…" at bounding box center [127, 404] width 254 height 744
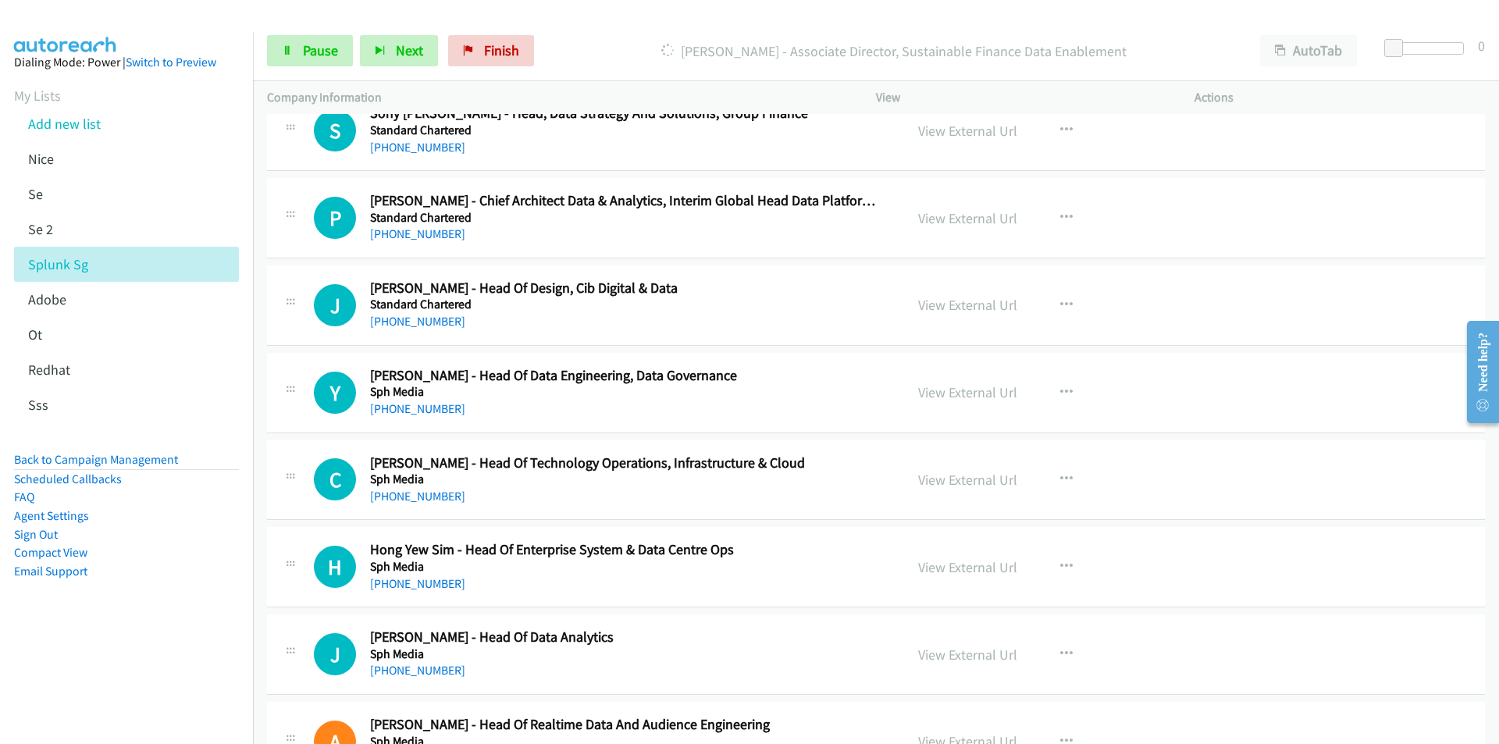
scroll to position [13737, 0]
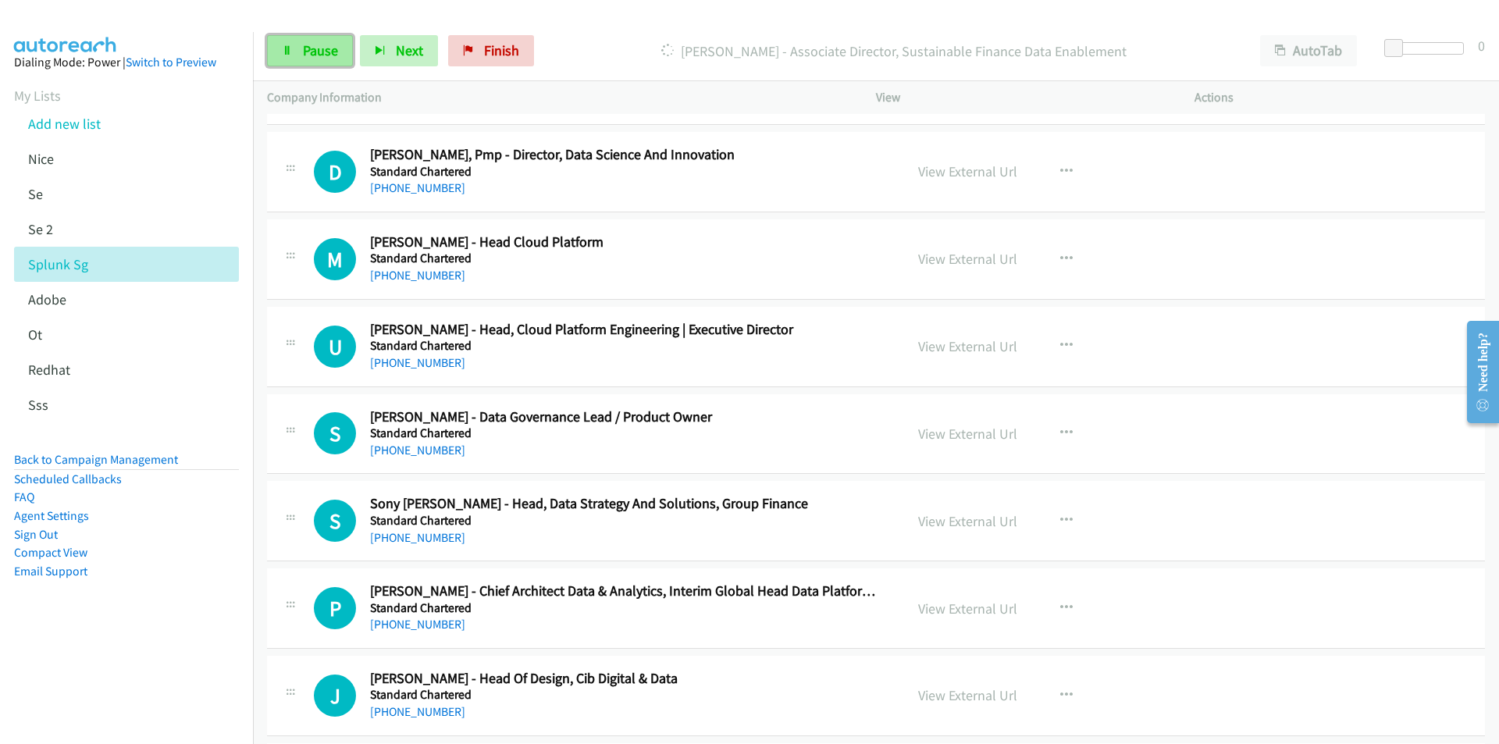
click at [311, 46] on span "Pause" at bounding box center [320, 50] width 35 height 18
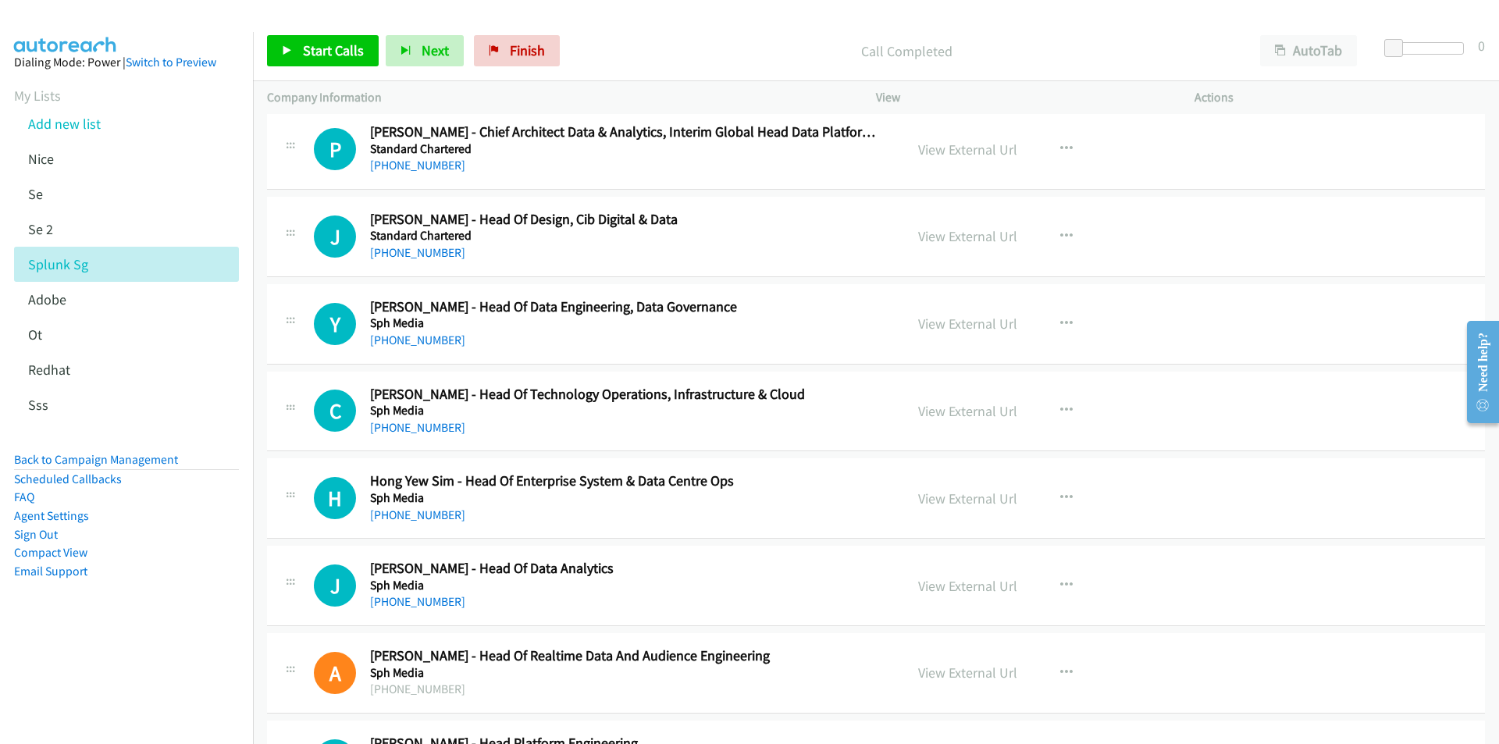
scroll to position [14283, 0]
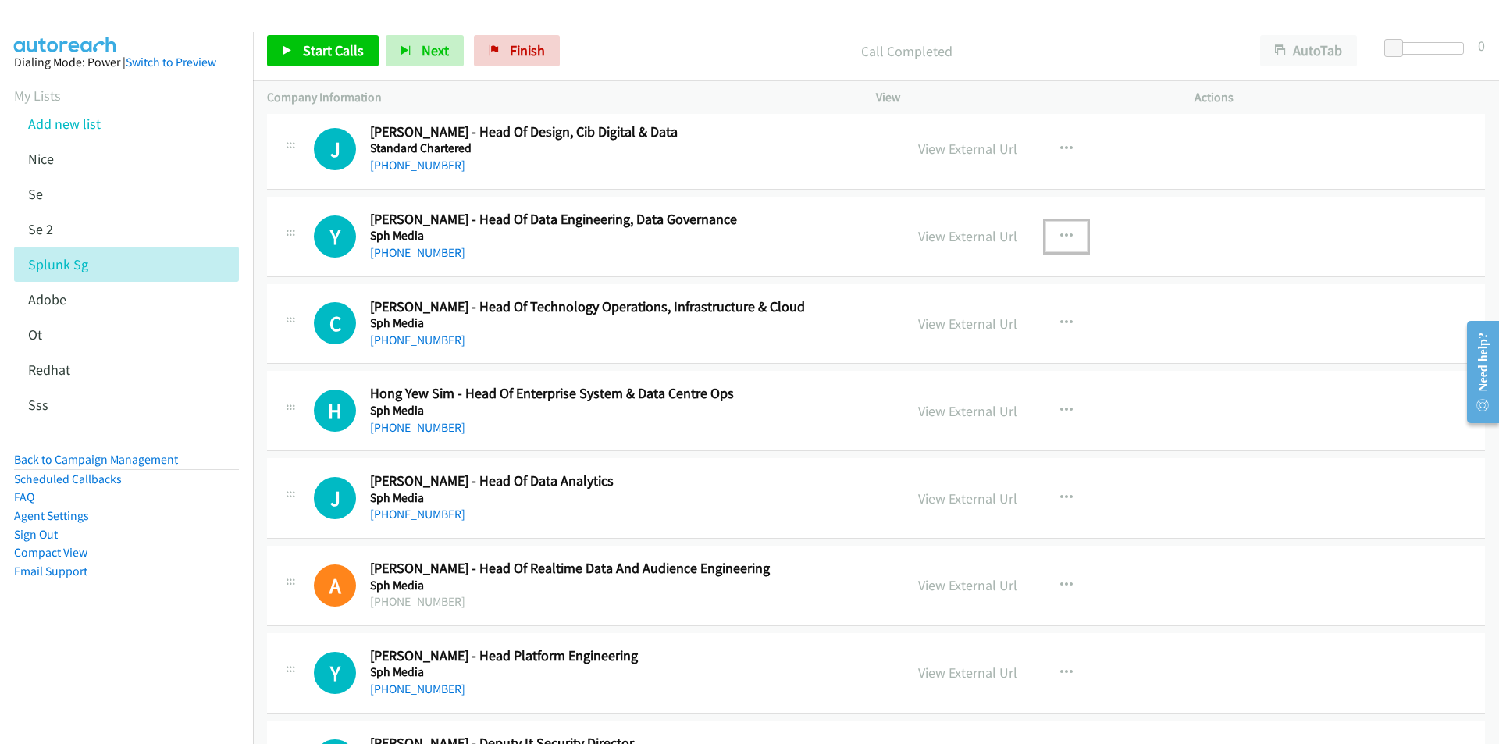
click at [1060, 231] on icon "button" at bounding box center [1066, 236] width 12 height 12
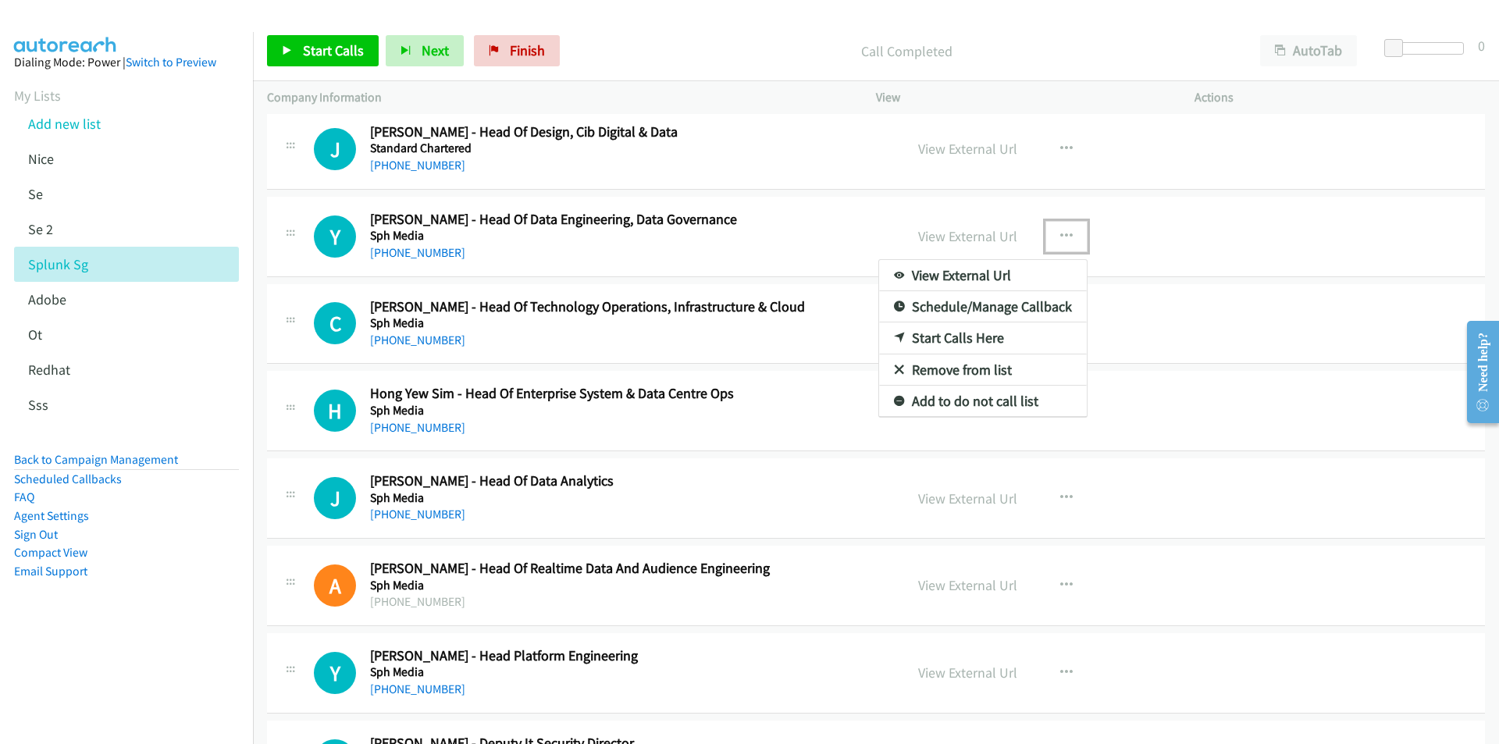
click at [944, 335] on link "Start Calls Here" at bounding box center [983, 337] width 208 height 31
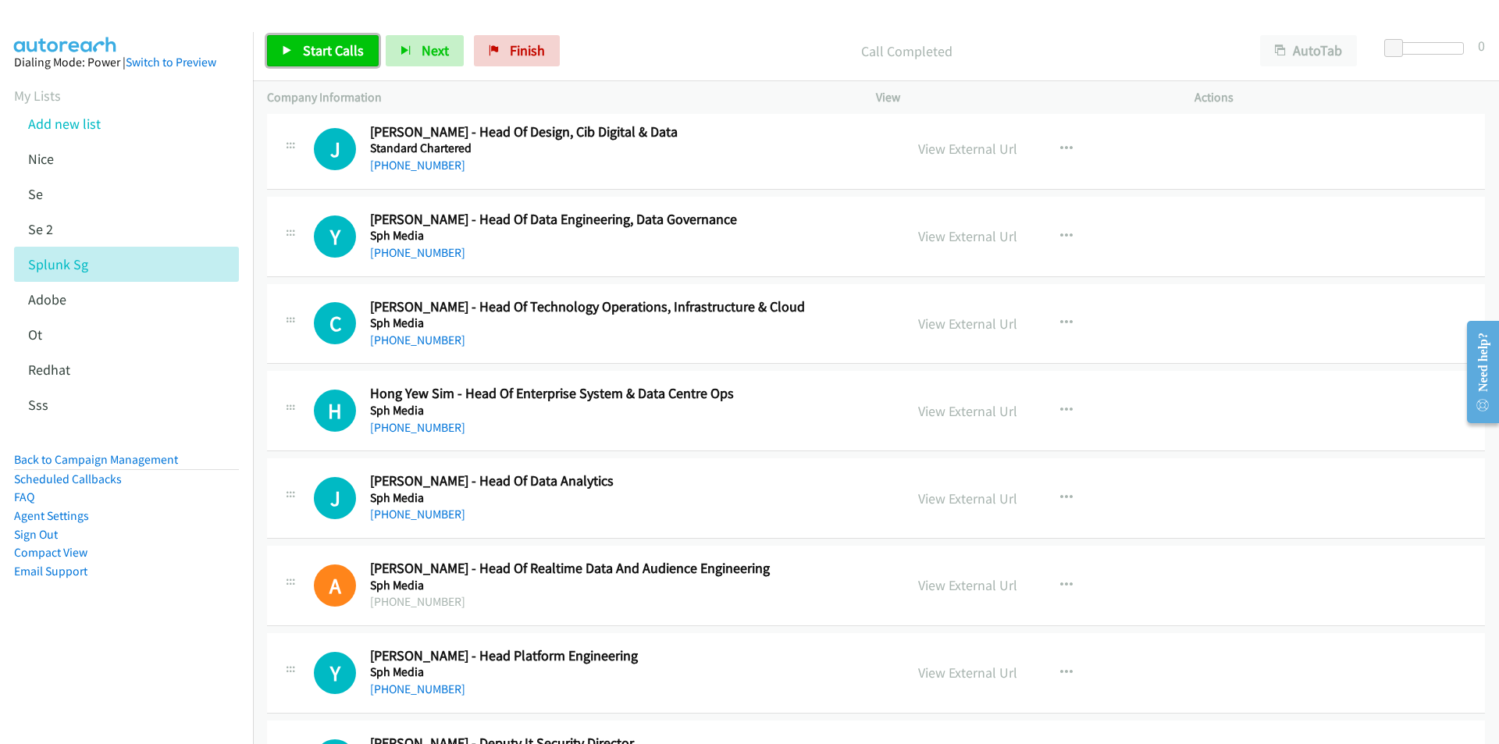
click at [325, 54] on span "Start Calls" at bounding box center [333, 50] width 61 height 18
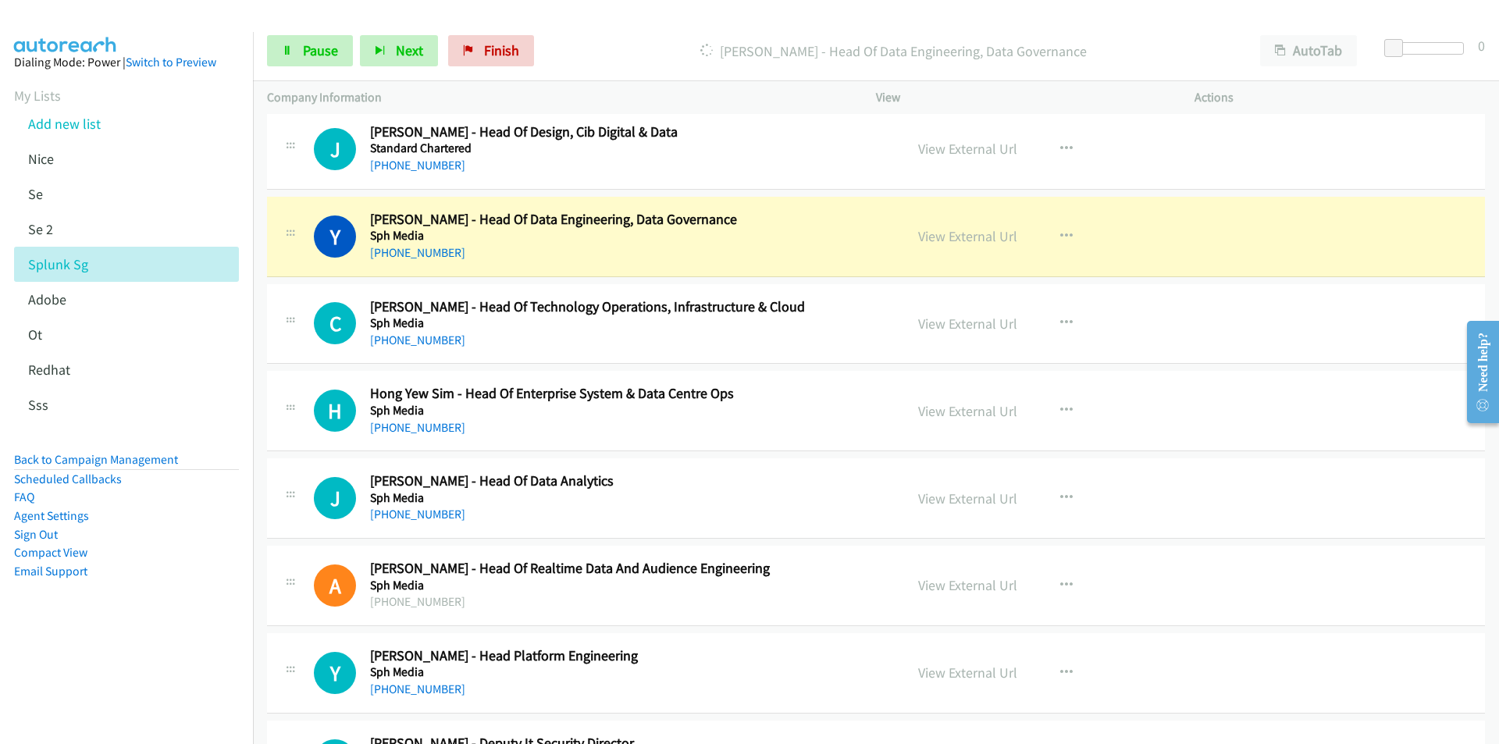
click at [166, 684] on nav "Dialing Mode: Power | Switch to Preview My Lists Add new list [GEOGRAPHIC_DATA]…" at bounding box center [127, 404] width 254 height 744
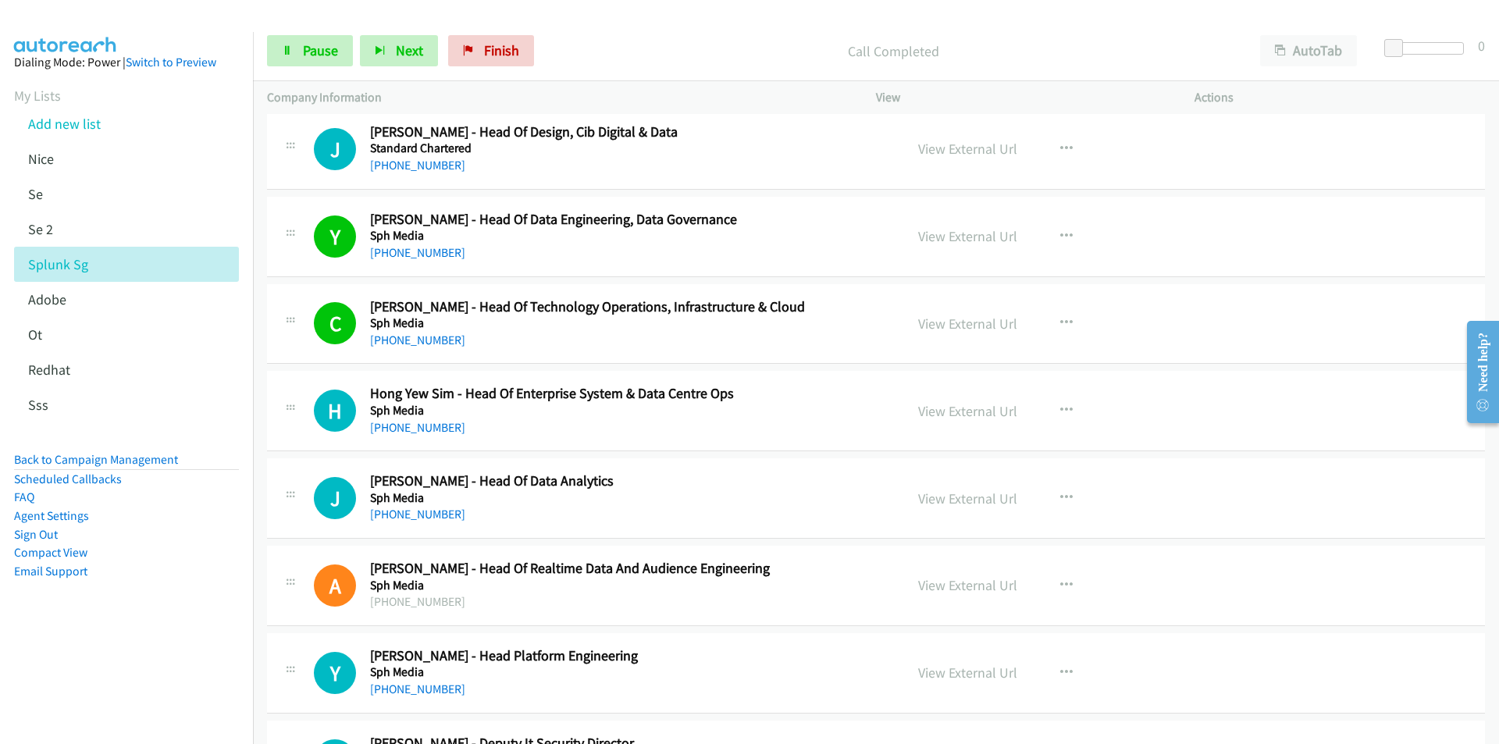
click at [179, 628] on aside "Dialing Mode: Power | Switch to Preview My Lists Add new list [GEOGRAPHIC_DATA]…" at bounding box center [126, 341] width 253 height 619
click at [950, 415] on link "View External Url" at bounding box center [967, 411] width 99 height 18
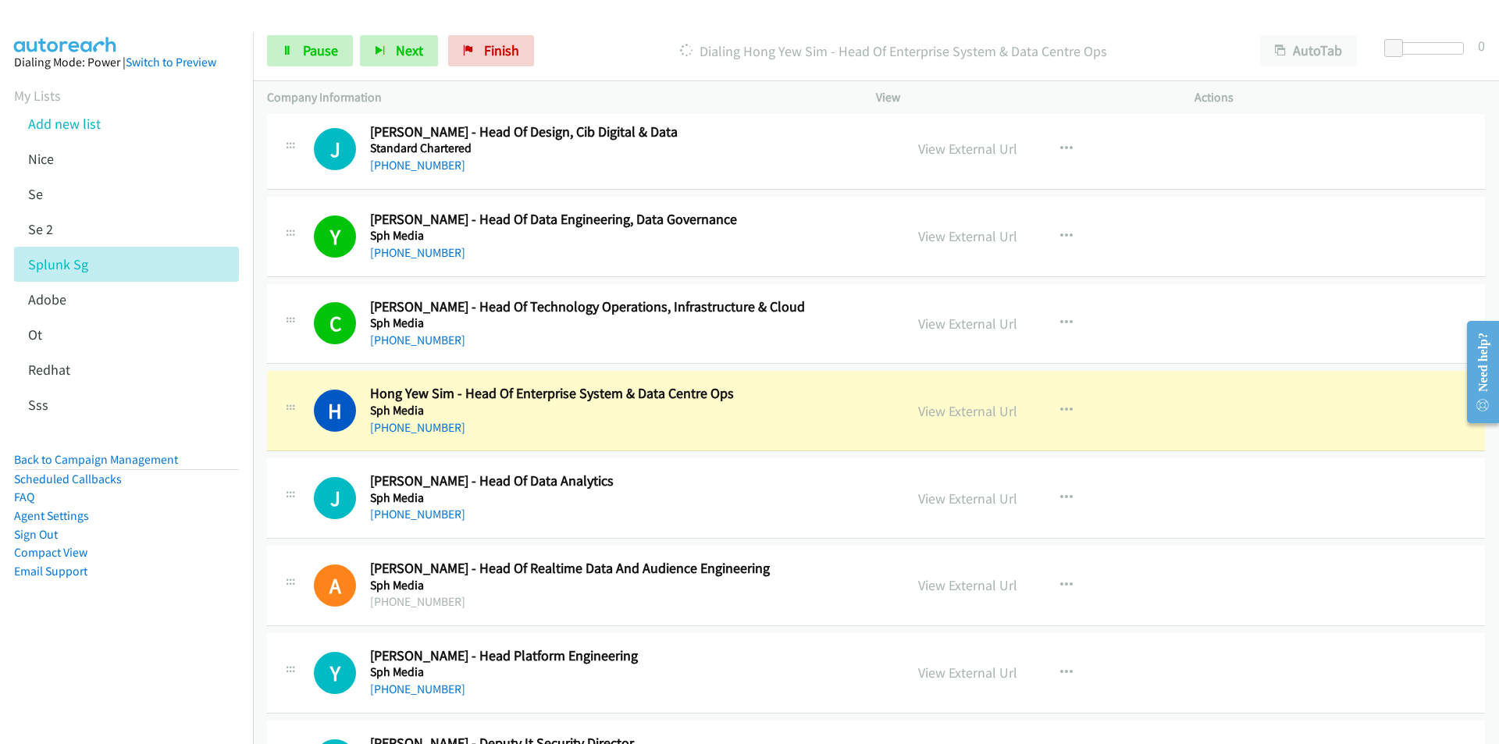
click at [159, 639] on aside "Dialing Mode: Power | Switch to Preview My Lists Add new list [GEOGRAPHIC_DATA]…" at bounding box center [126, 341] width 253 height 619
click at [971, 412] on link "View External Url" at bounding box center [967, 411] width 99 height 18
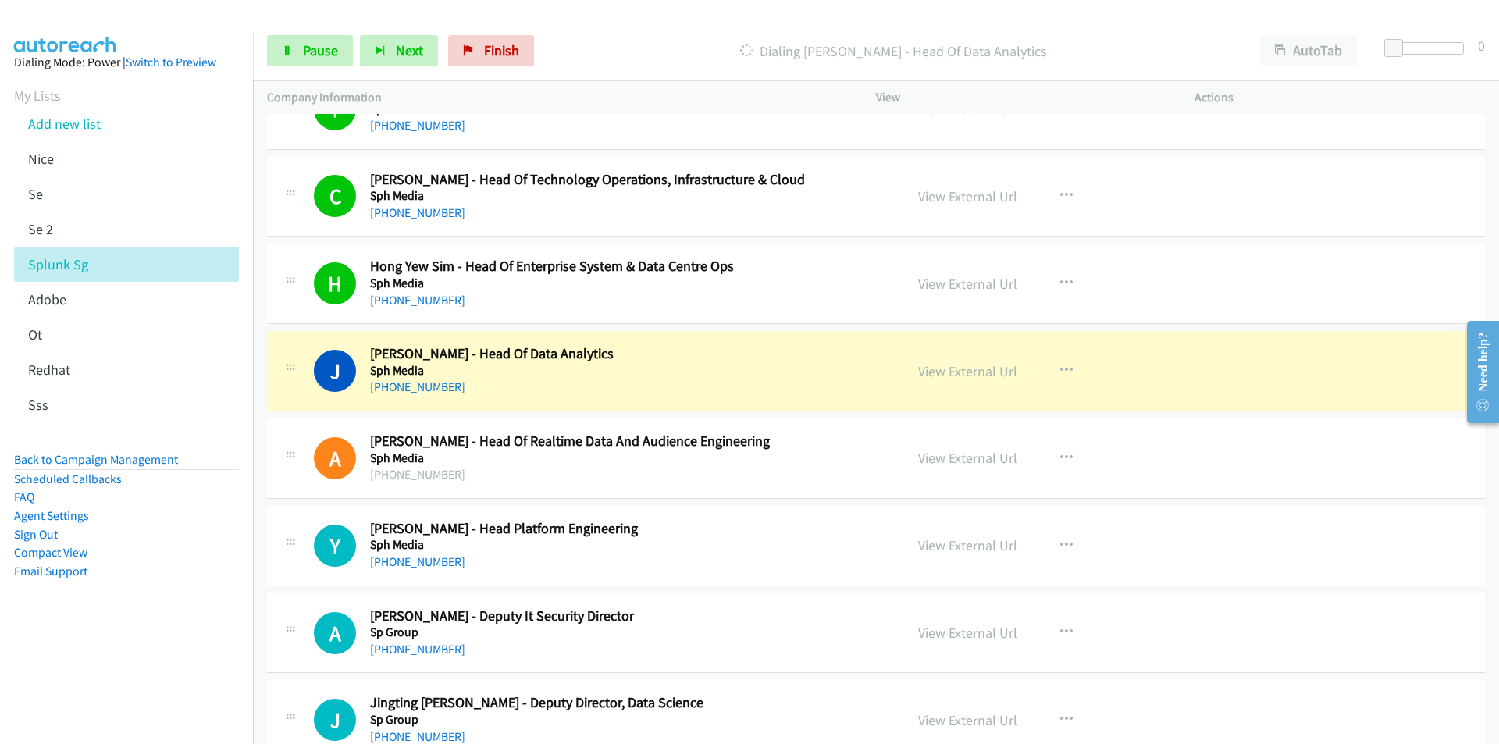
scroll to position [14440, 0]
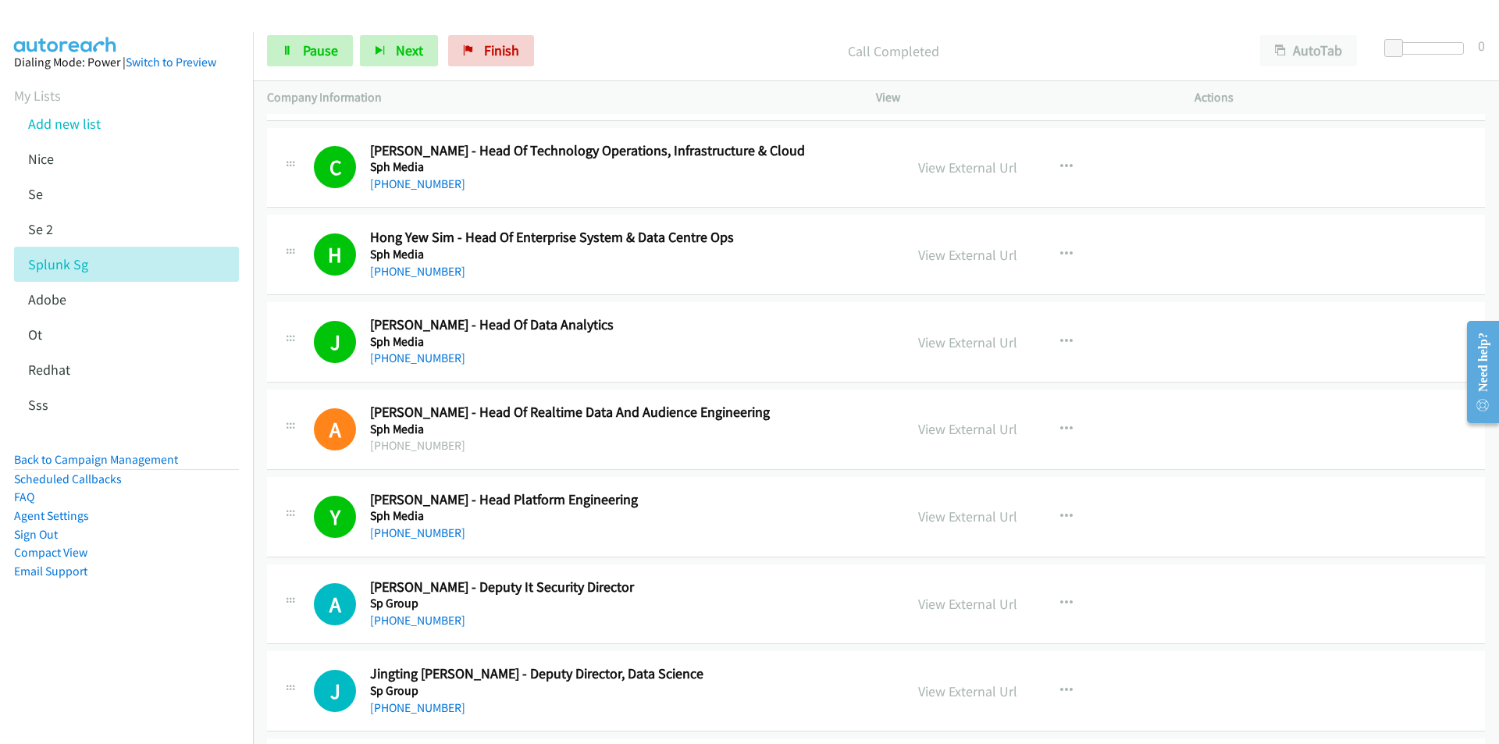
click at [202, 641] on aside "Dialing Mode: Power | Switch to Preview My Lists Add new list [GEOGRAPHIC_DATA]…" at bounding box center [126, 341] width 253 height 619
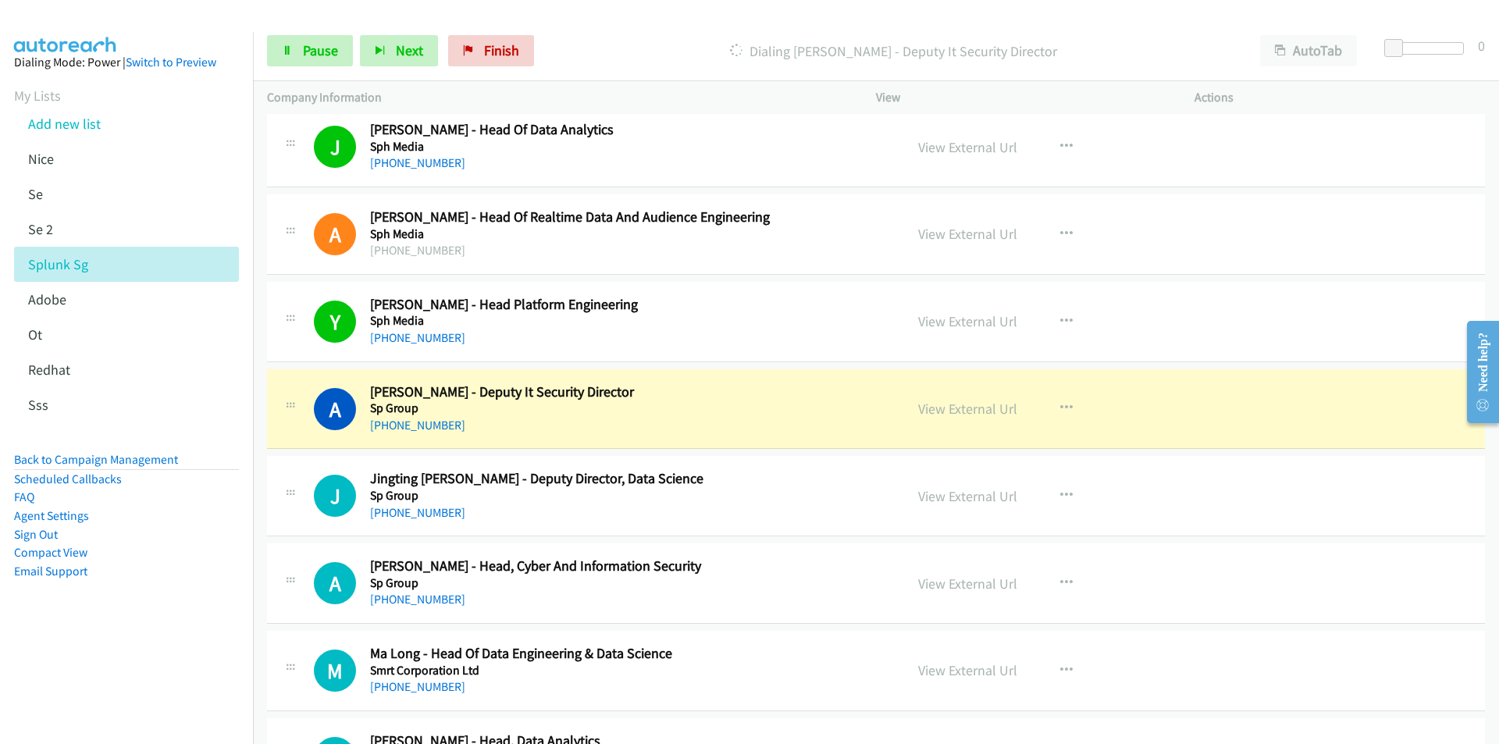
scroll to position [14674, 0]
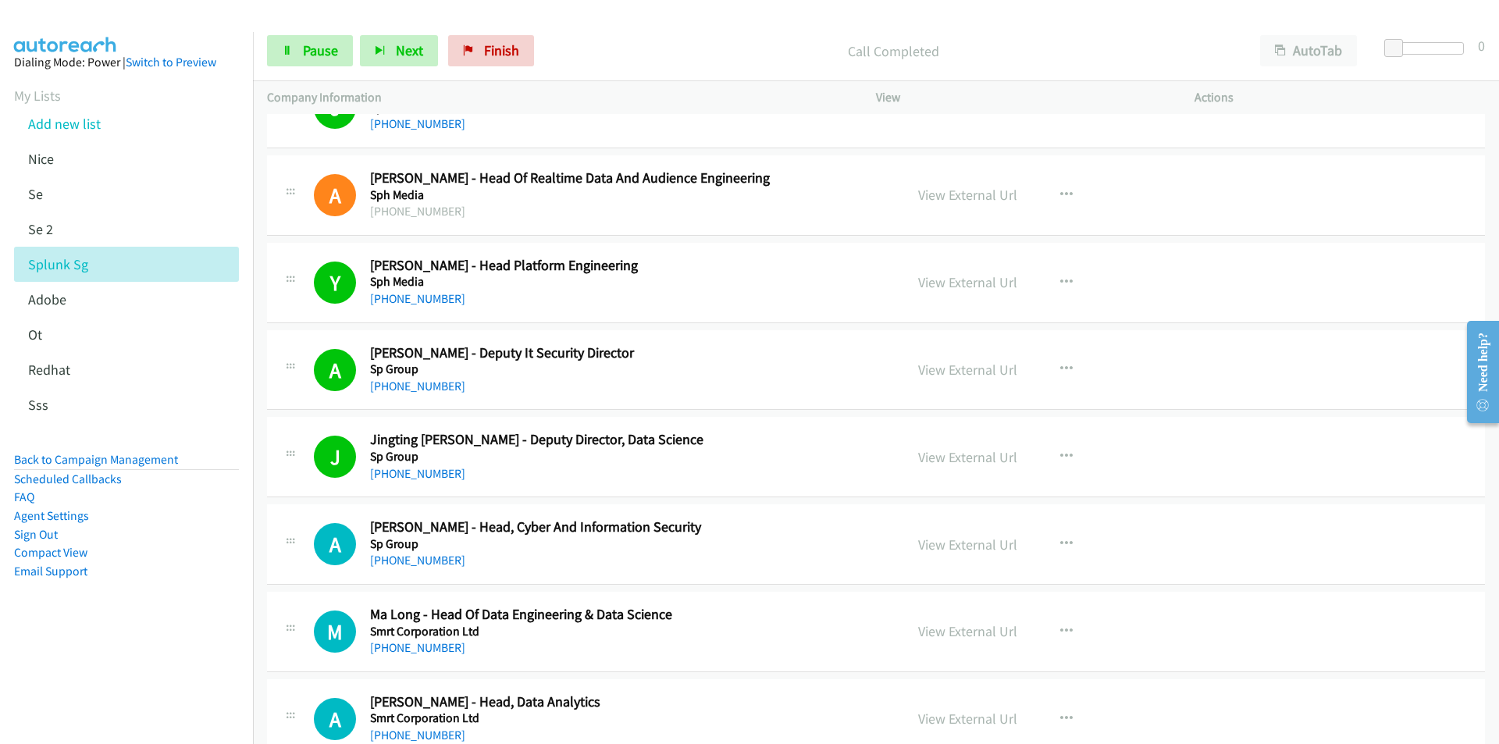
drag, startPoint x: 207, startPoint y: 646, endPoint x: 509, endPoint y: 521, distance: 326.9
click at [207, 646] on aside "Dialing Mode: Power | Switch to Preview My Lists Add new list [GEOGRAPHIC_DATA]…" at bounding box center [126, 341] width 253 height 619
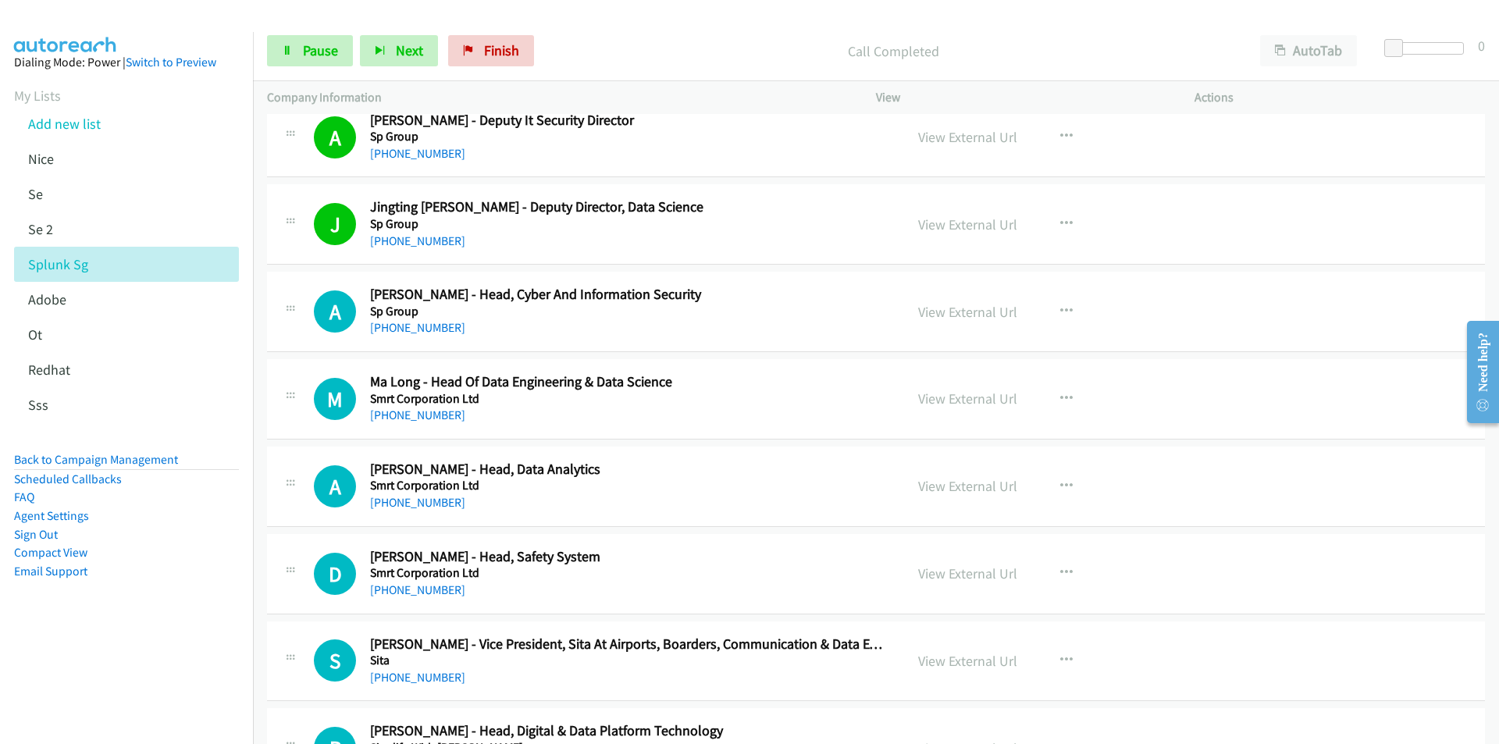
scroll to position [14908, 0]
click at [164, 627] on aside "Dialing Mode: Power | Switch to Preview My Lists Add new list [GEOGRAPHIC_DATA]…" at bounding box center [126, 341] width 253 height 619
click at [954, 479] on link "View External Url" at bounding box center [967, 484] width 99 height 18
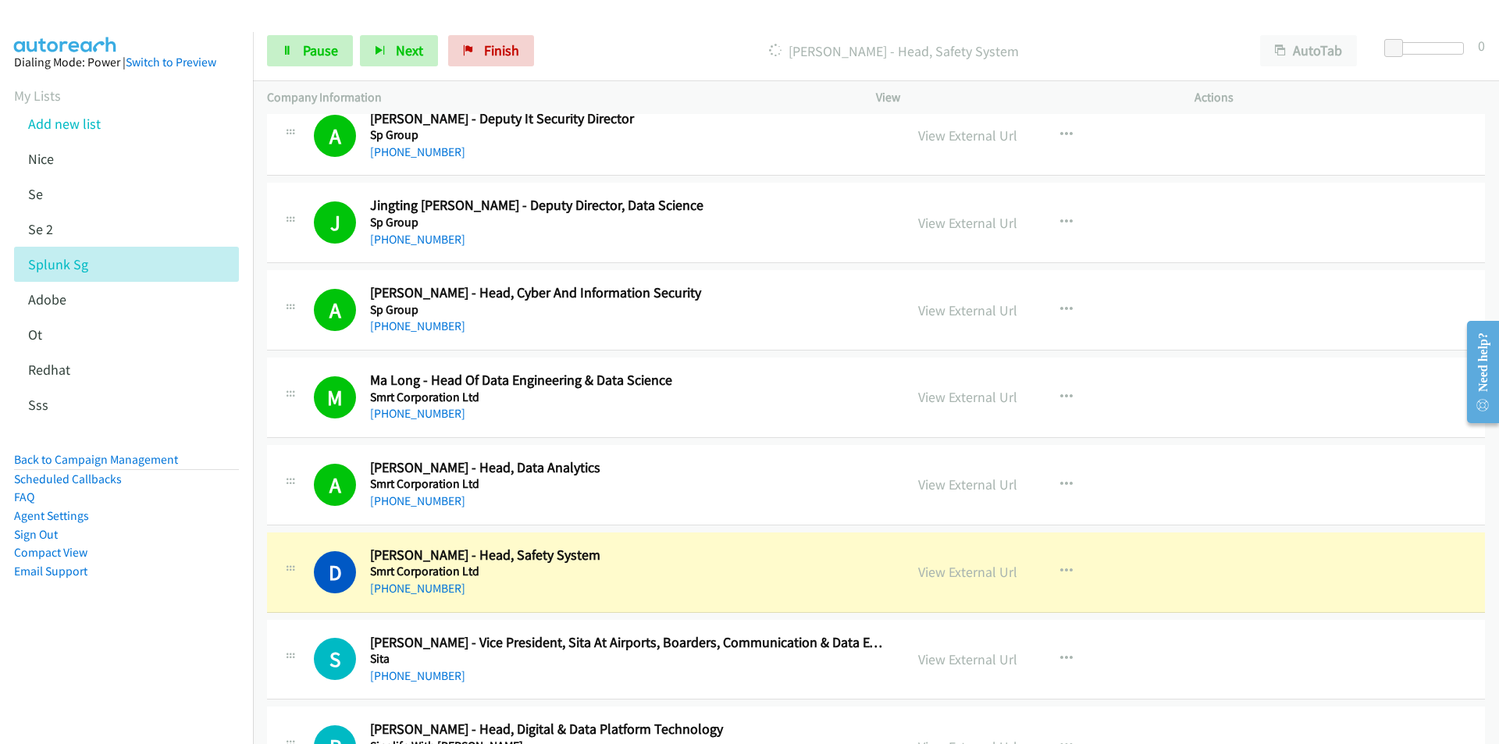
click at [154, 650] on aside "Dialing Mode: Power | Switch to Preview My Lists Add new list [GEOGRAPHIC_DATA]…" at bounding box center [126, 341] width 253 height 619
click at [946, 569] on link "View External Url" at bounding box center [967, 572] width 99 height 18
click at [291, 60] on link "Pause" at bounding box center [310, 50] width 86 height 31
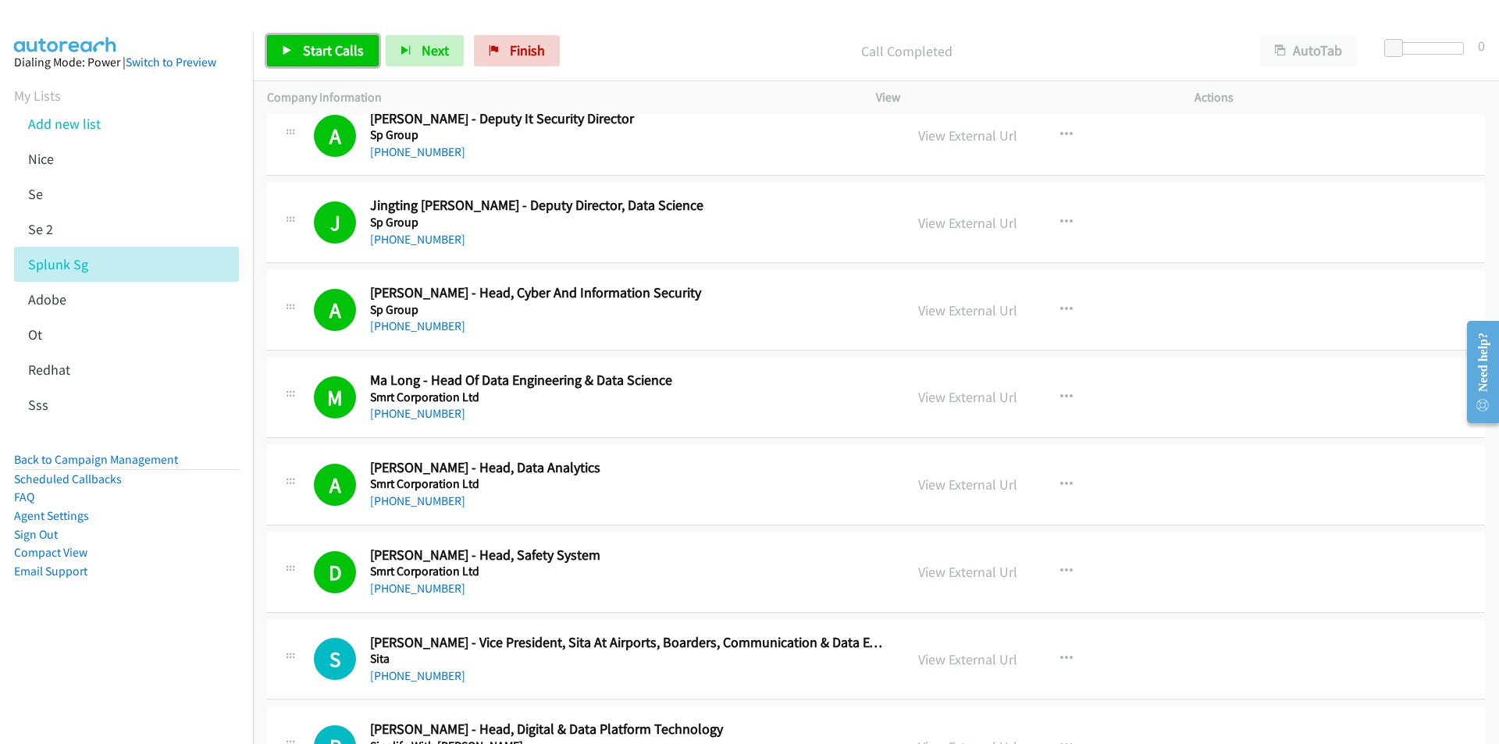
click at [304, 45] on span "Start Calls" at bounding box center [333, 50] width 61 height 18
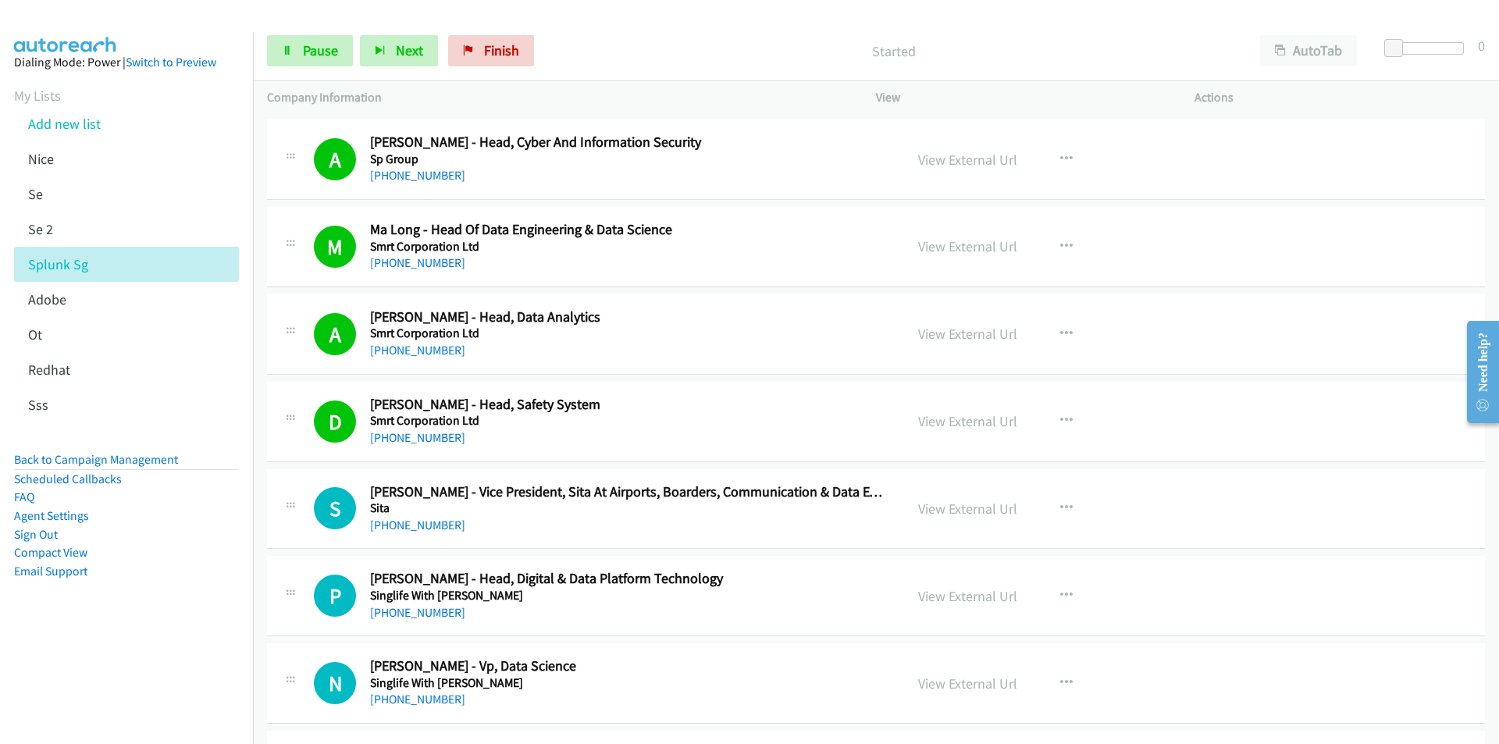
scroll to position [15142, 0]
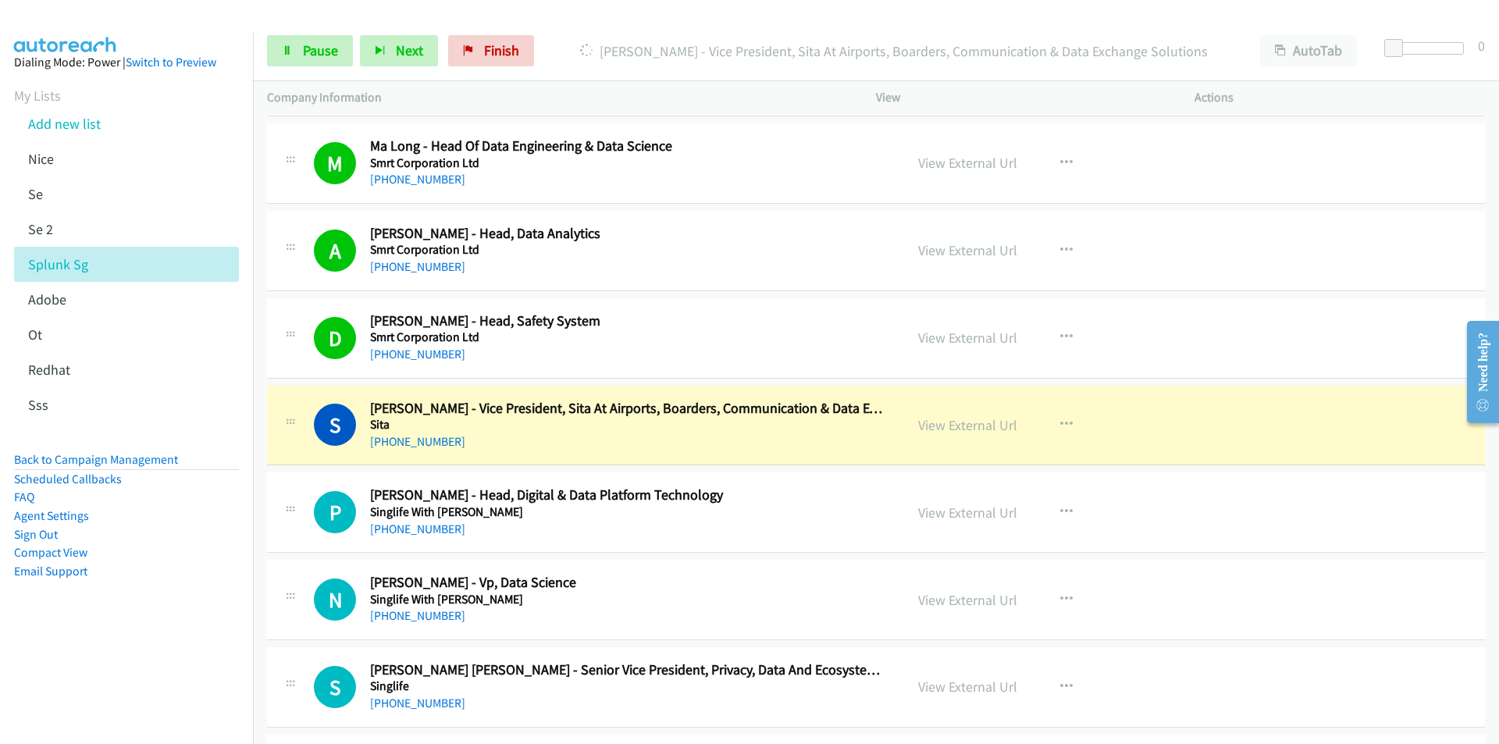
drag, startPoint x: 167, startPoint y: 650, endPoint x: 228, endPoint y: 624, distance: 66.1
click at [167, 650] on aside "Dialing Mode: Power | Switch to Preview My Lists Add new list [GEOGRAPHIC_DATA]…" at bounding box center [126, 341] width 253 height 619
click at [982, 425] on link "View External Url" at bounding box center [967, 425] width 99 height 18
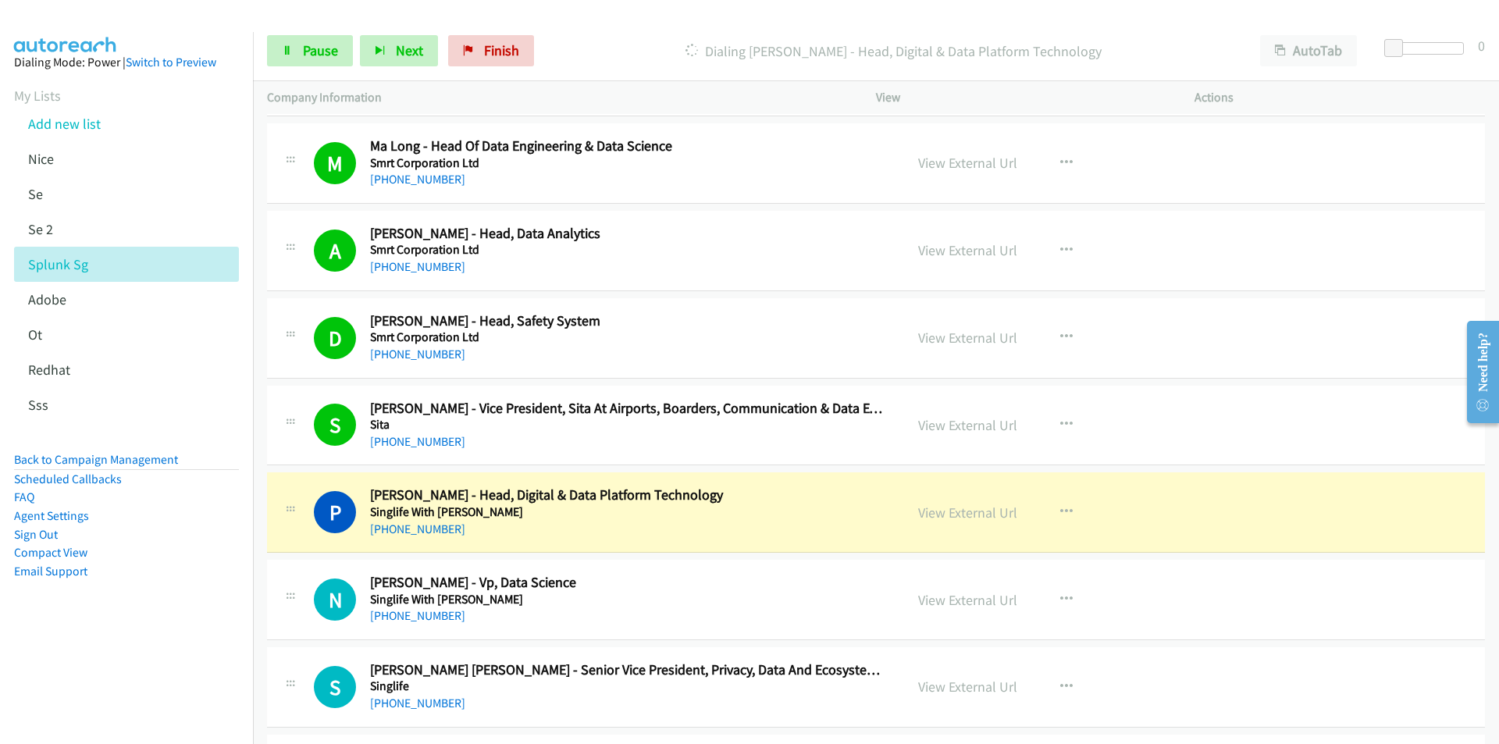
click at [211, 608] on aside "Dialing Mode: Power | Switch to Preview My Lists Add new list [GEOGRAPHIC_DATA]…" at bounding box center [126, 341] width 253 height 619
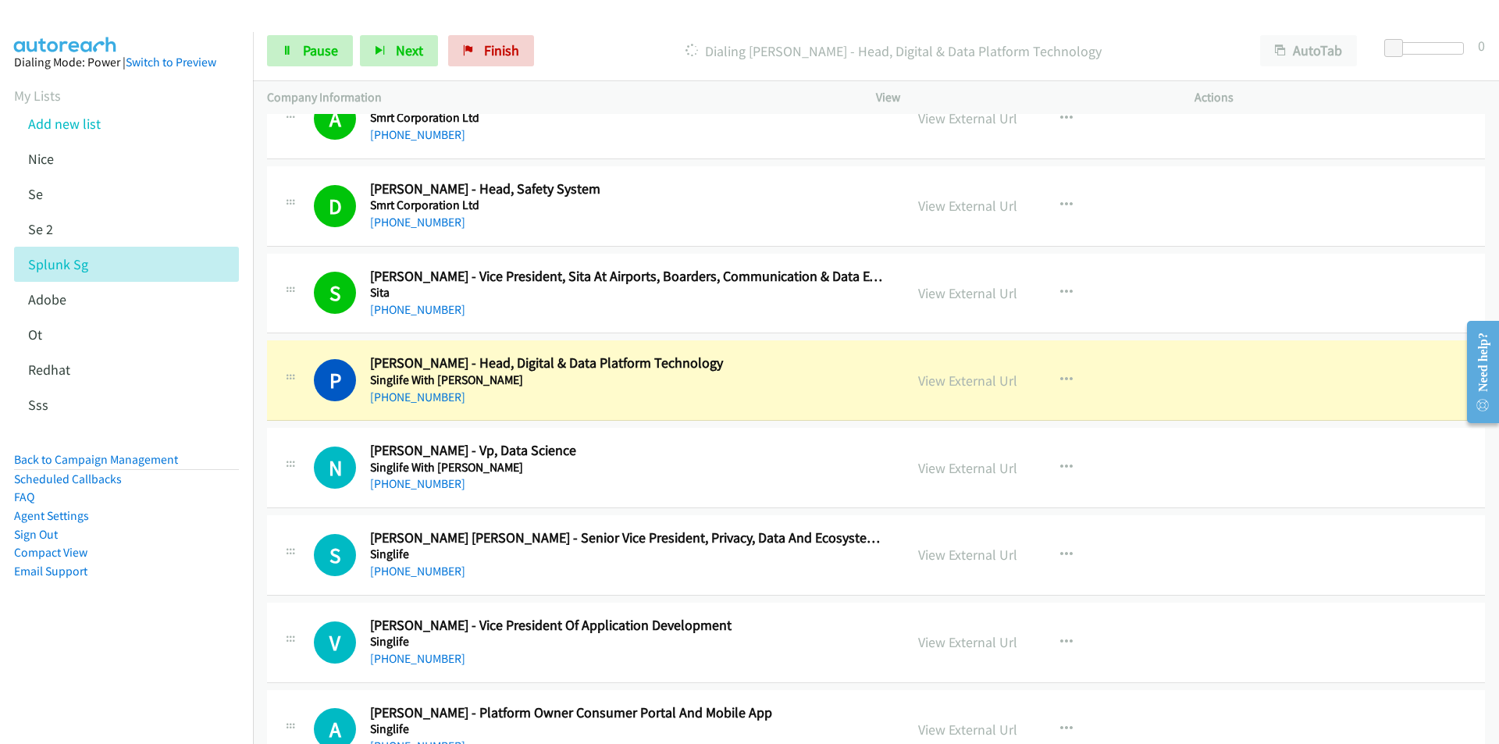
scroll to position [15298, 0]
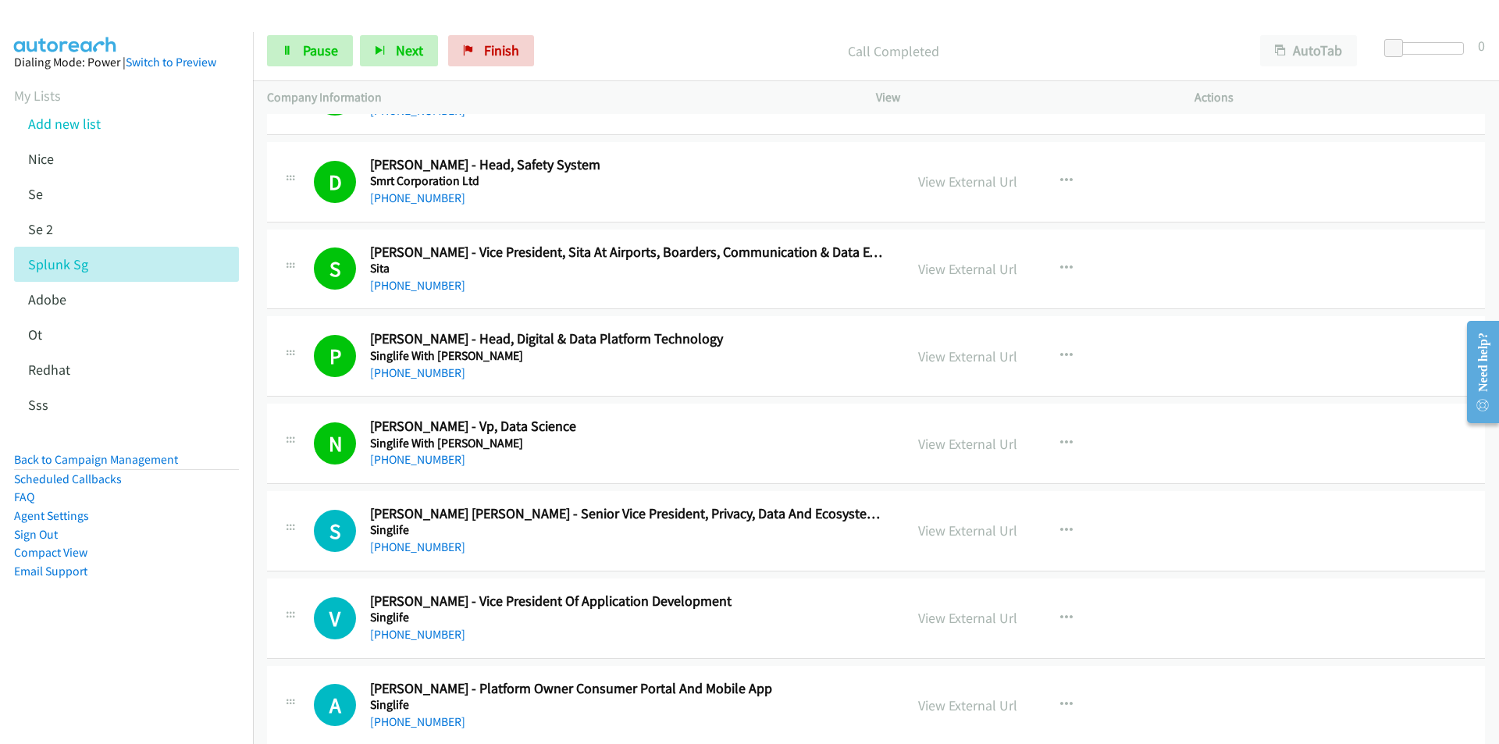
drag, startPoint x: 194, startPoint y: 635, endPoint x: 217, endPoint y: 622, distance: 26.2
click at [194, 635] on aside "Dialing Mode: Power | Switch to Preview My Lists Add new list [GEOGRAPHIC_DATA]…" at bounding box center [126, 341] width 253 height 619
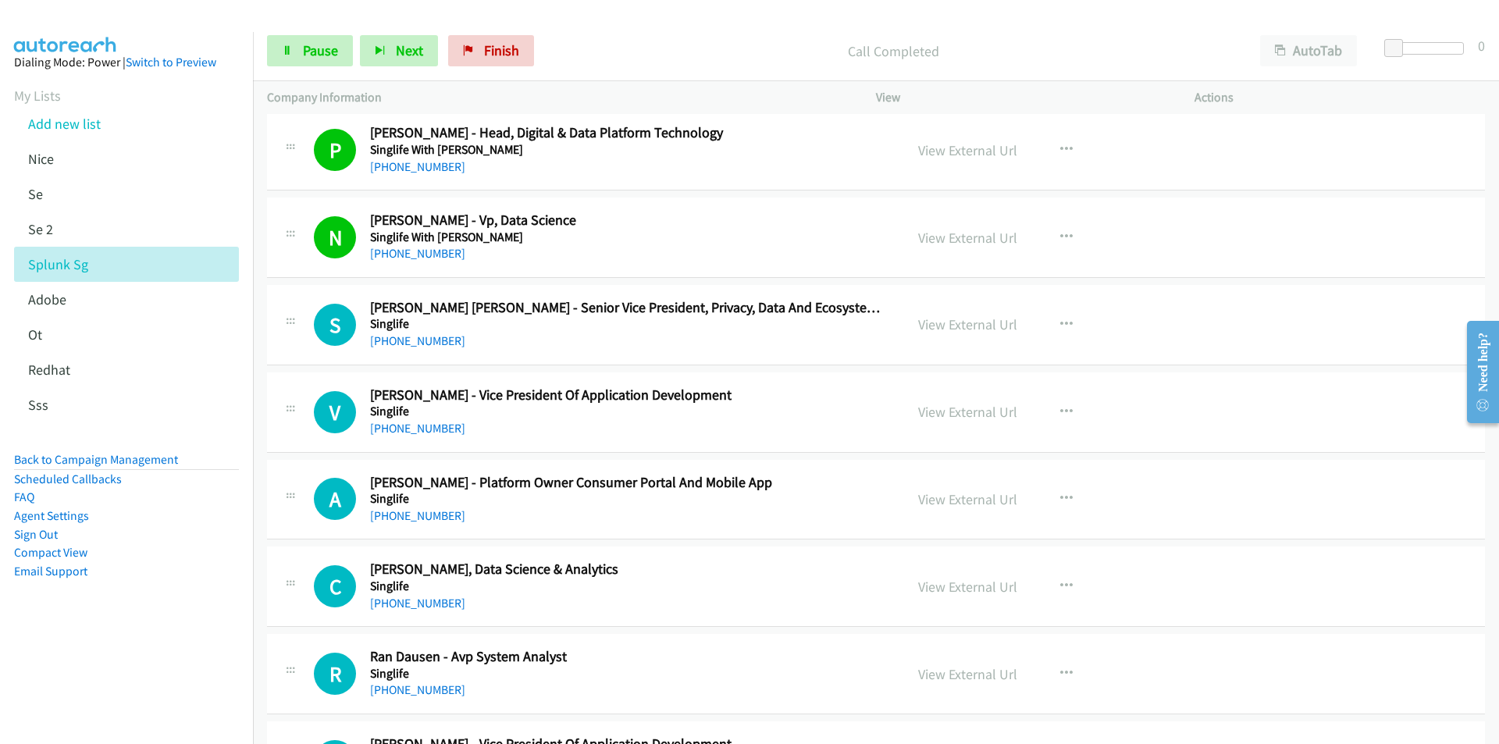
scroll to position [15532, 0]
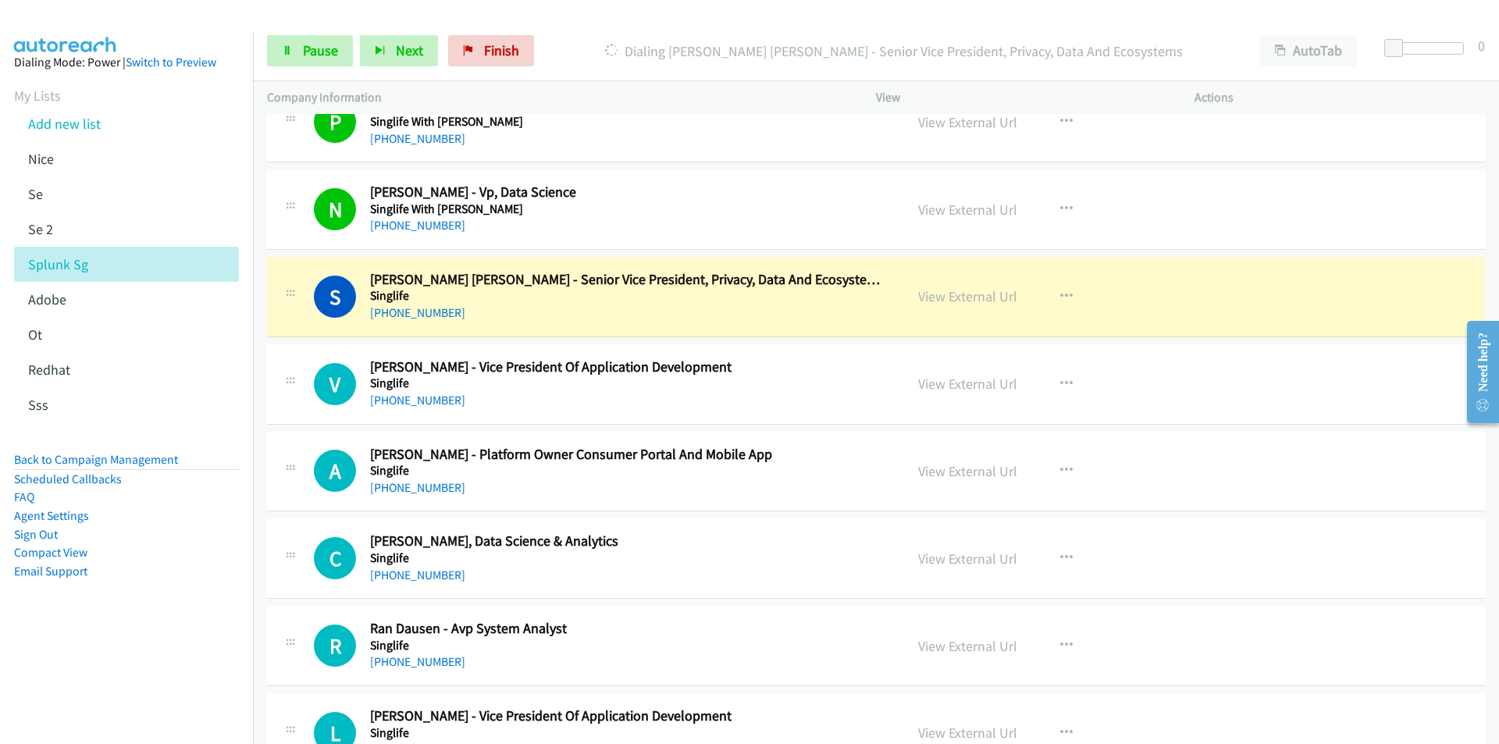
click at [197, 651] on nav "Dialing Mode: Power | Switch to Preview My Lists Add new list [GEOGRAPHIC_DATA]…" at bounding box center [127, 404] width 254 height 744
click at [187, 660] on nav "Dialing Mode: Power | Switch to Preview My Lists Add new list [GEOGRAPHIC_DATA]…" at bounding box center [127, 404] width 254 height 744
click at [961, 299] on link "View External Url" at bounding box center [967, 296] width 99 height 18
click at [318, 49] on span "Pause" at bounding box center [320, 50] width 35 height 18
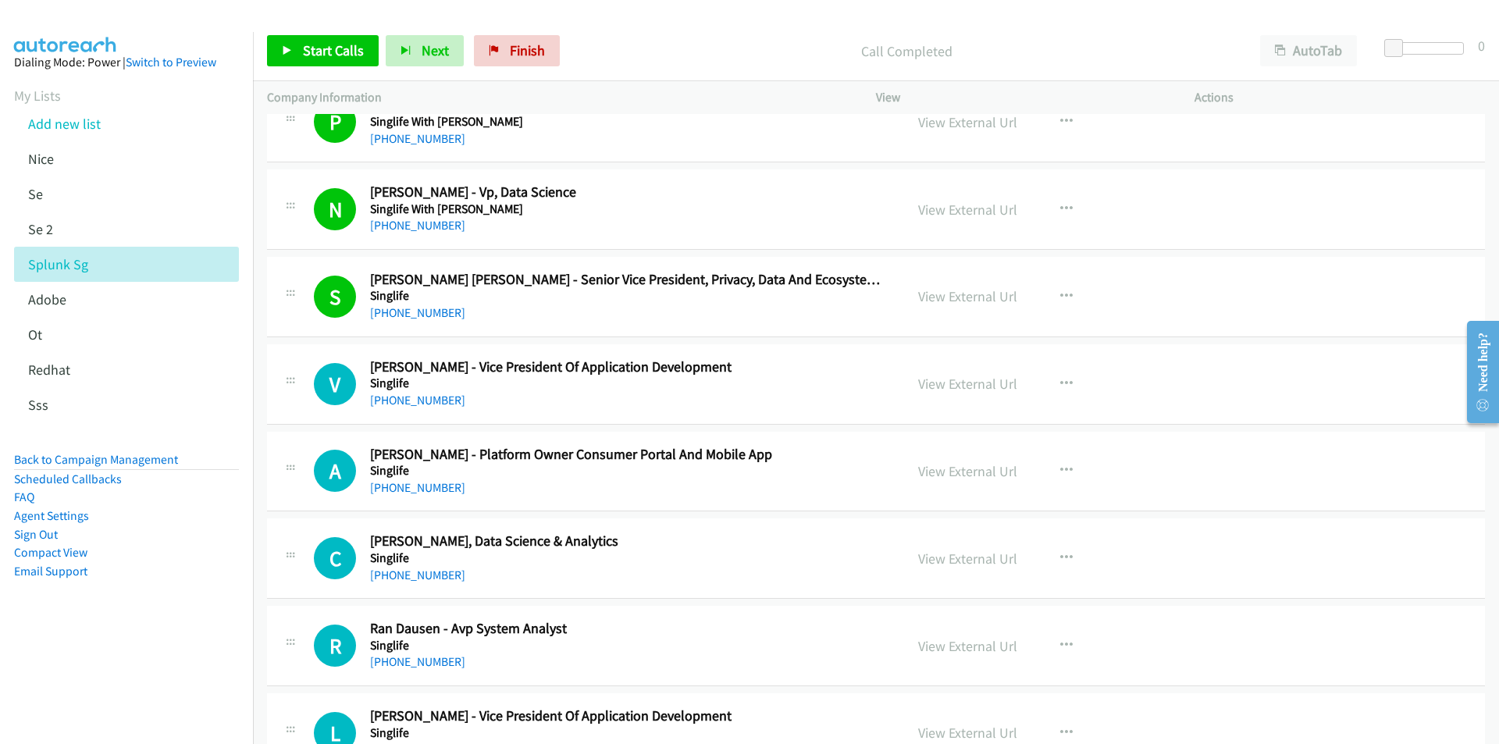
click at [288, 34] on div "Start Calls Pause Next Finish Call Completed AutoTab AutoTab 0" at bounding box center [876, 51] width 1246 height 60
click at [299, 46] on link "Start Calls" at bounding box center [323, 50] width 112 height 31
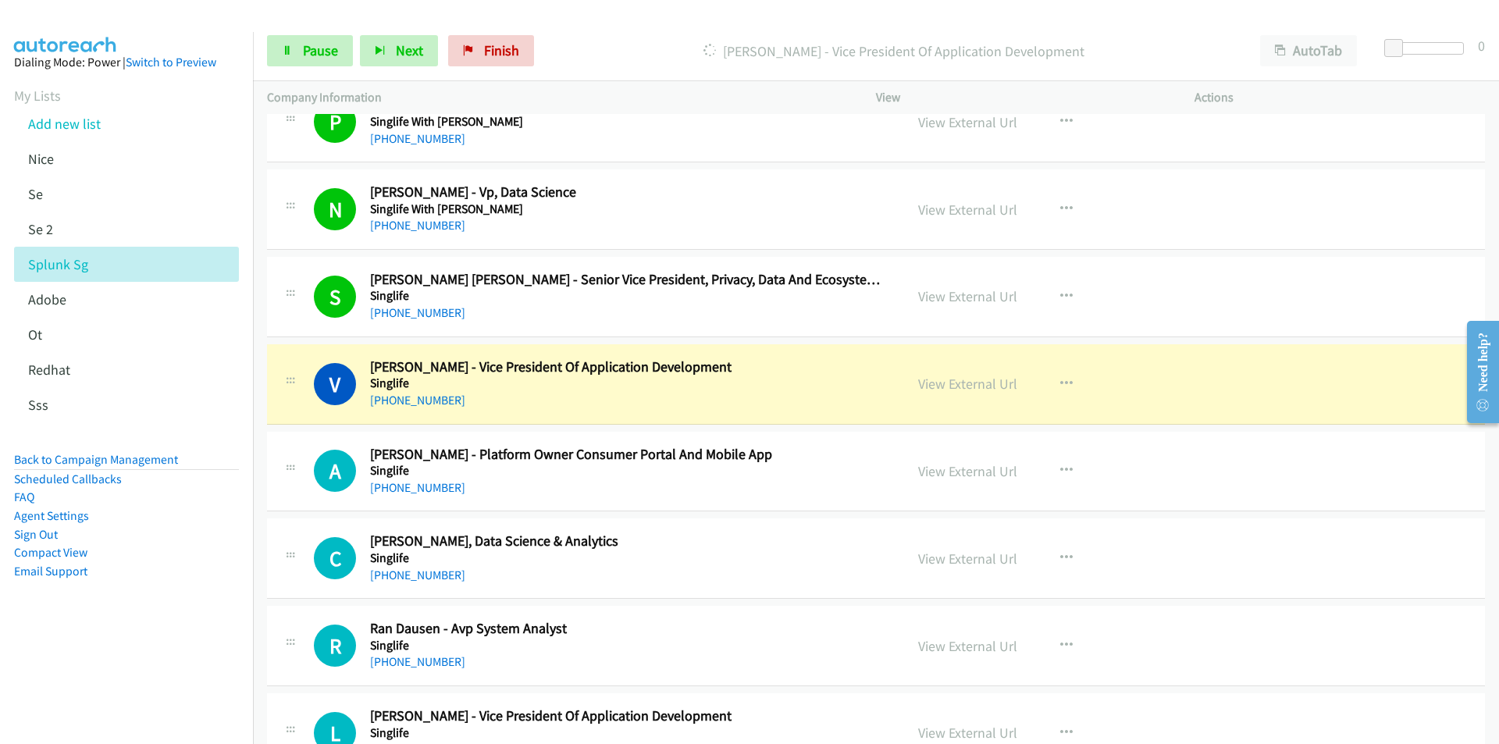
click at [151, 670] on nav "Dialing Mode: Power | Switch to Preview My Lists Add new list [GEOGRAPHIC_DATA]…" at bounding box center [127, 404] width 254 height 744
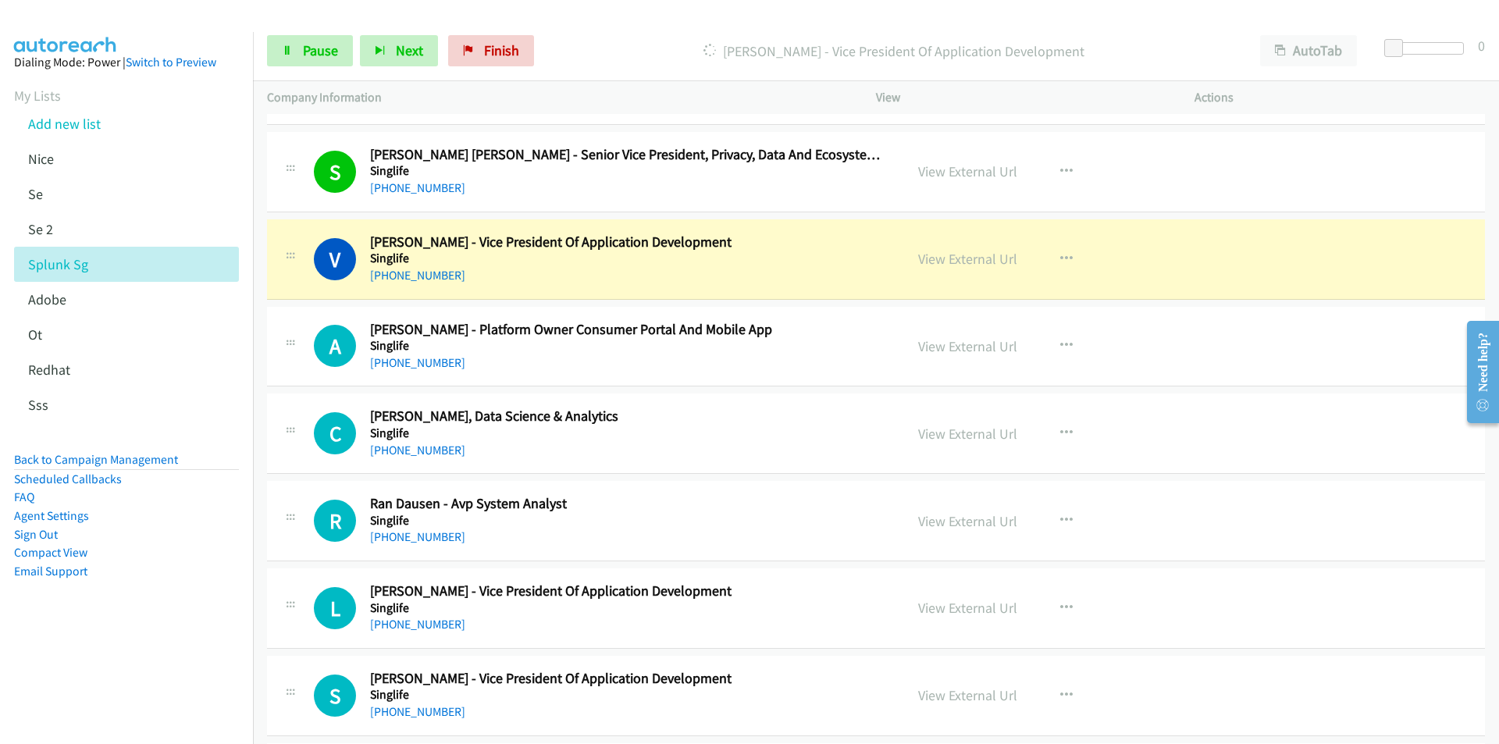
scroll to position [15688, 0]
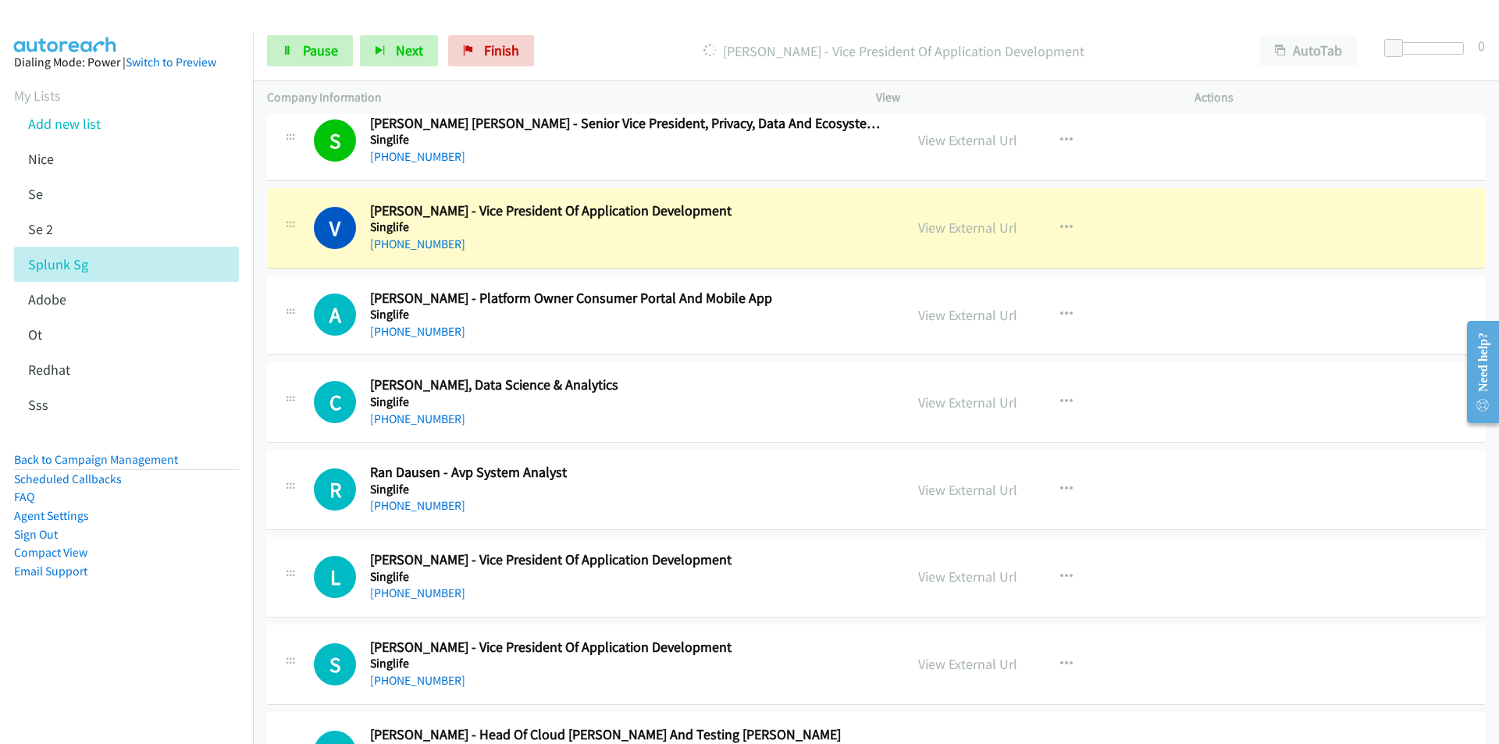
click at [97, 624] on aside "Dialing Mode: Power | Switch to Preview My Lists Add new list [GEOGRAPHIC_DATA]…" at bounding box center [126, 341] width 253 height 619
click at [951, 232] on link "View External Url" at bounding box center [967, 228] width 99 height 18
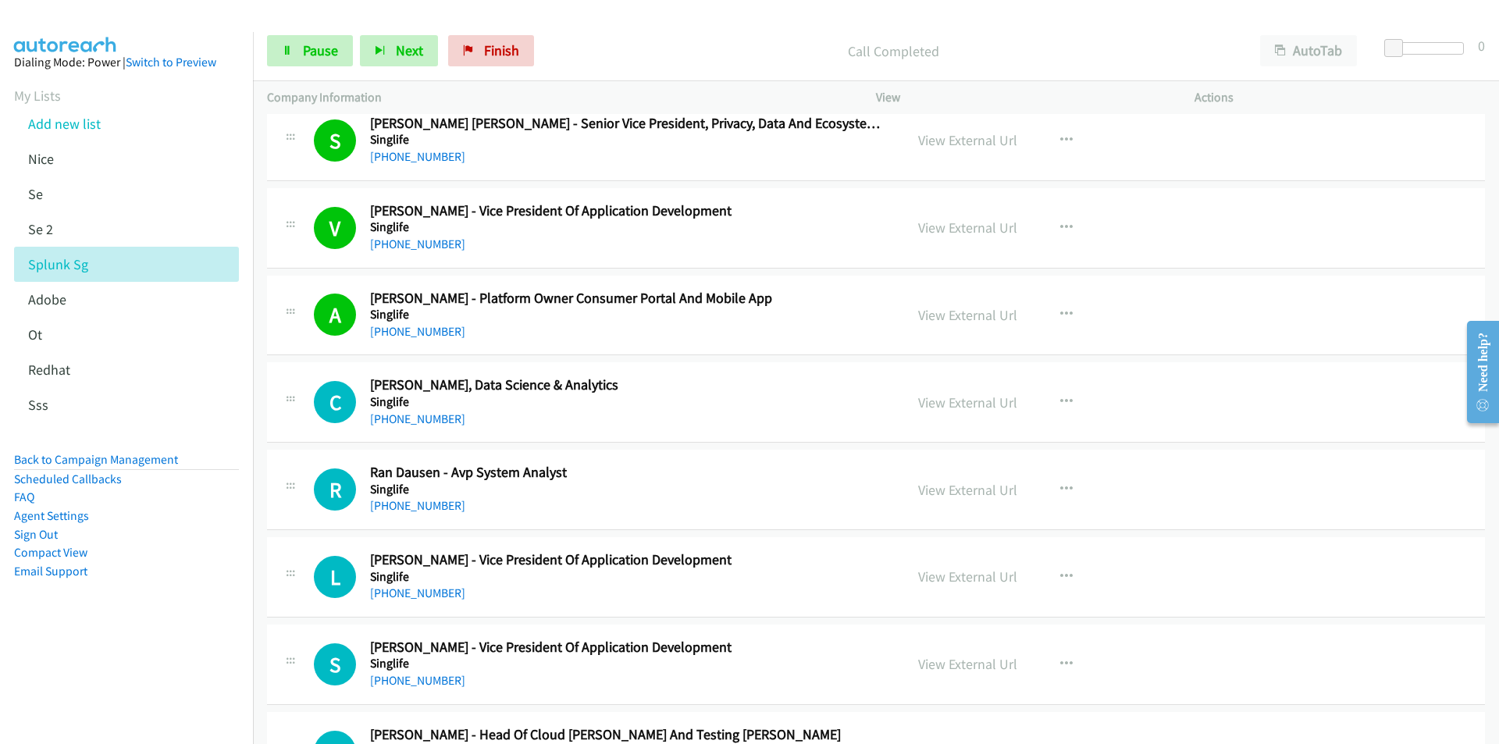
click at [156, 644] on aside "Dialing Mode: Power | Switch to Preview My Lists Add new list [GEOGRAPHIC_DATA]…" at bounding box center [126, 341] width 253 height 619
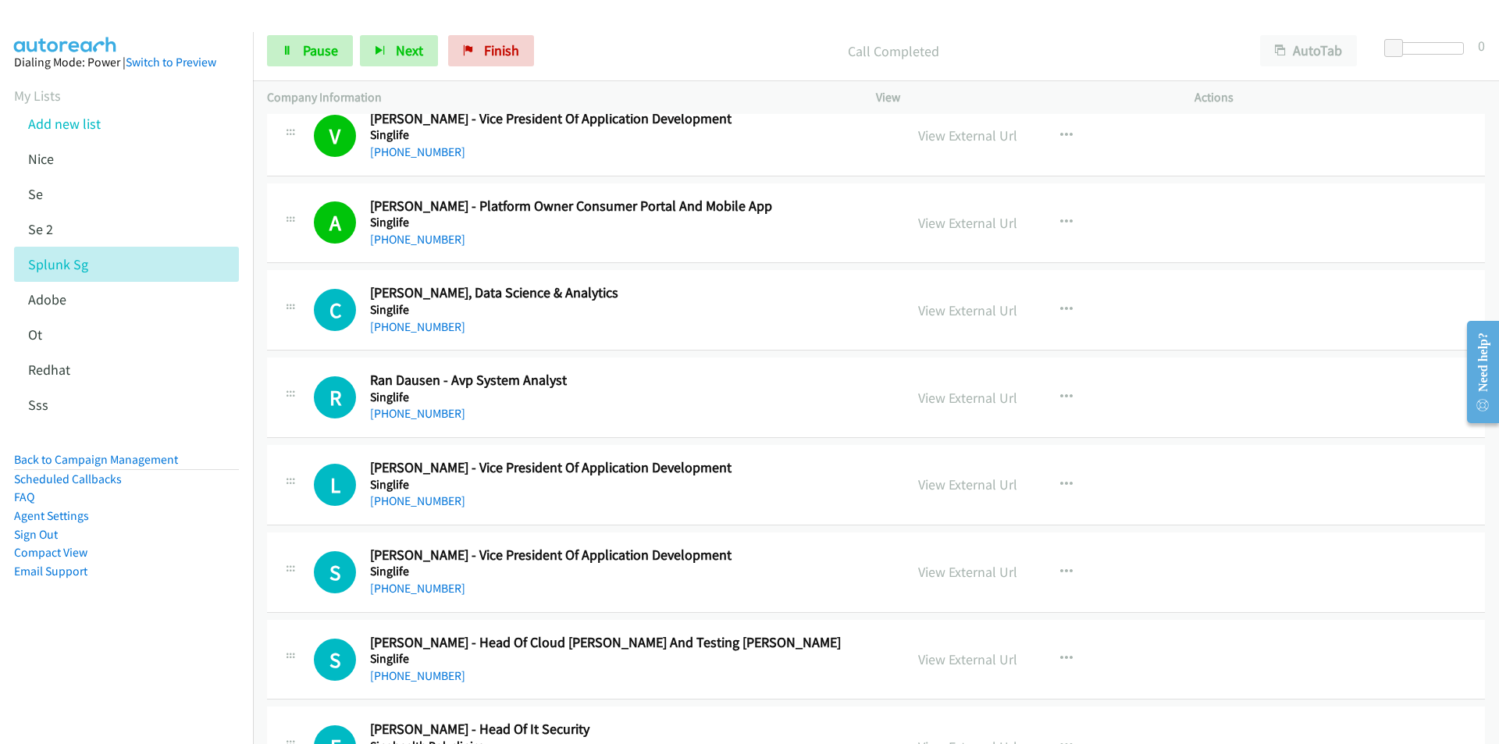
scroll to position [15844, 0]
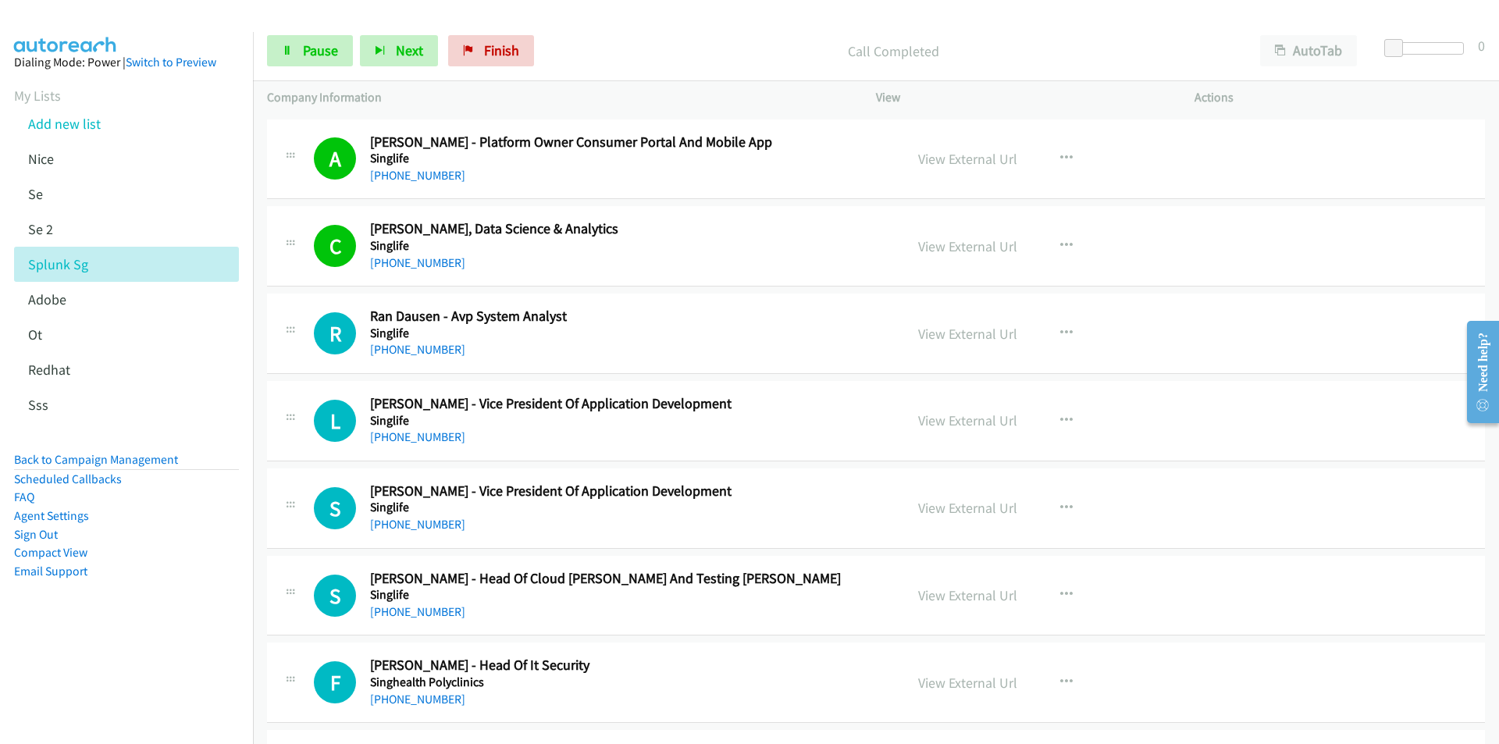
drag, startPoint x: 152, startPoint y: 652, endPoint x: 162, endPoint y: 649, distance: 9.9
click at [152, 652] on nav "Dialing Mode: Power | Switch to Preview My Lists Add new list [GEOGRAPHIC_DATA]…" at bounding box center [127, 404] width 254 height 744
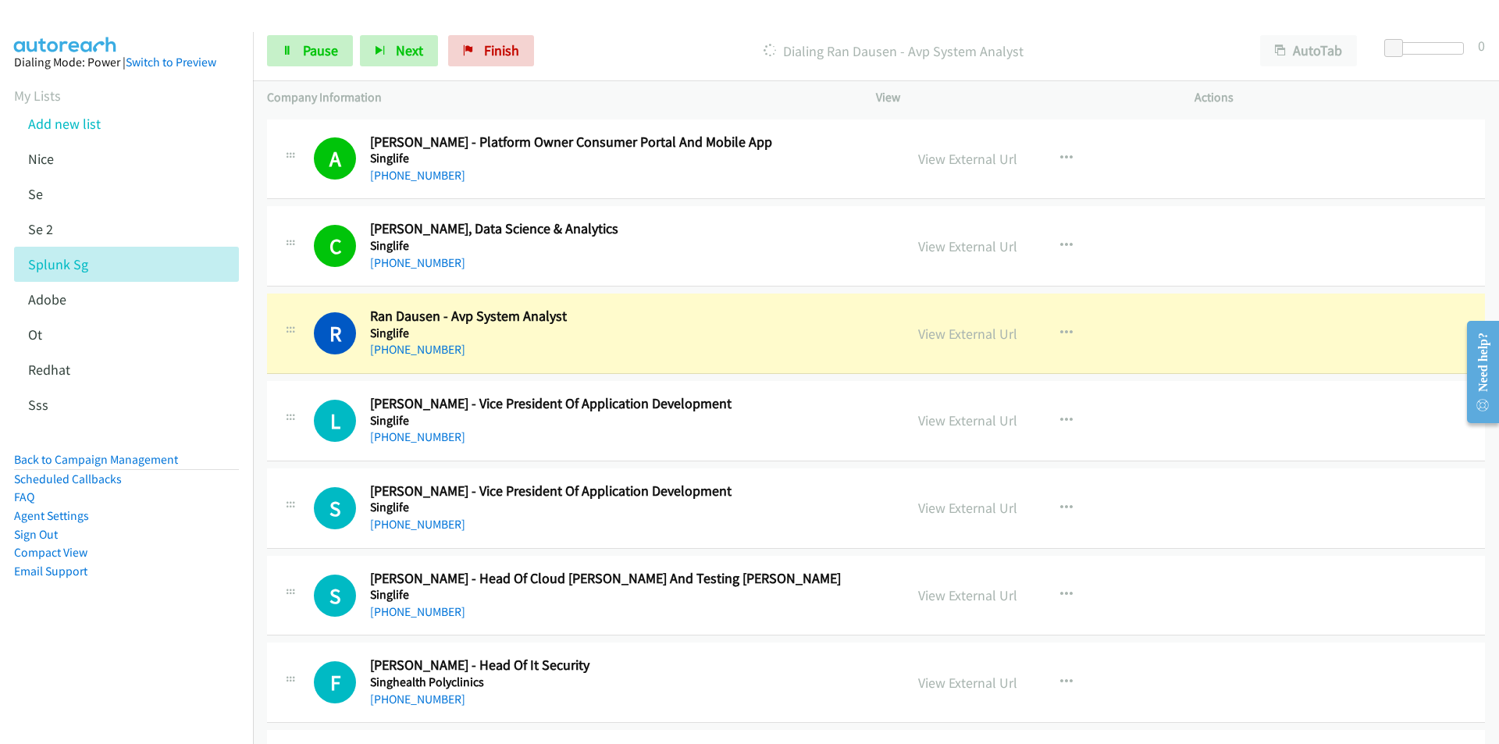
click at [185, 627] on aside "Dialing Mode: Power | Switch to Preview My Lists Add new list [GEOGRAPHIC_DATA]…" at bounding box center [126, 341] width 253 height 619
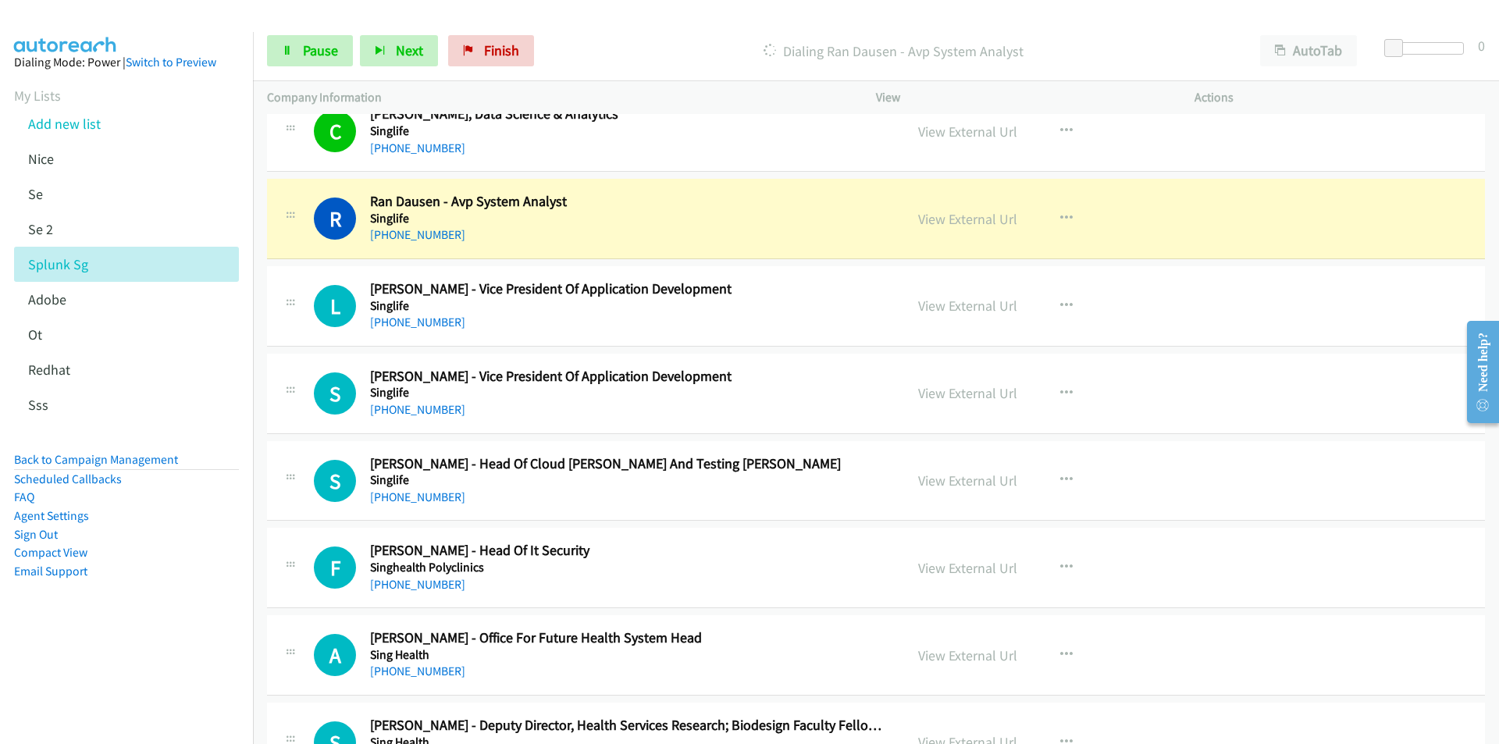
scroll to position [16001, 0]
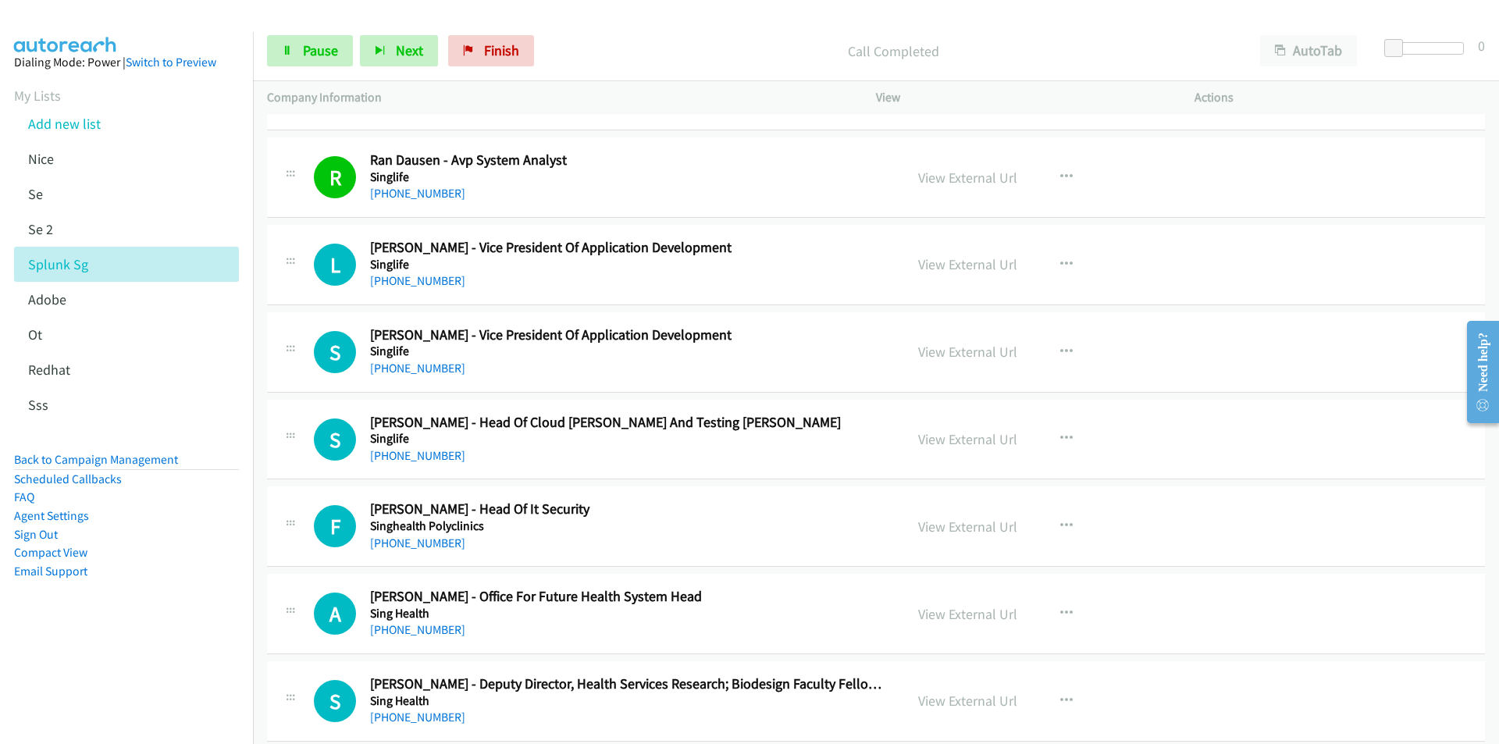
click at [179, 650] on aside "Dialing Mode: Power | Switch to Preview My Lists Add new list [GEOGRAPHIC_DATA]…" at bounding box center [126, 341] width 253 height 619
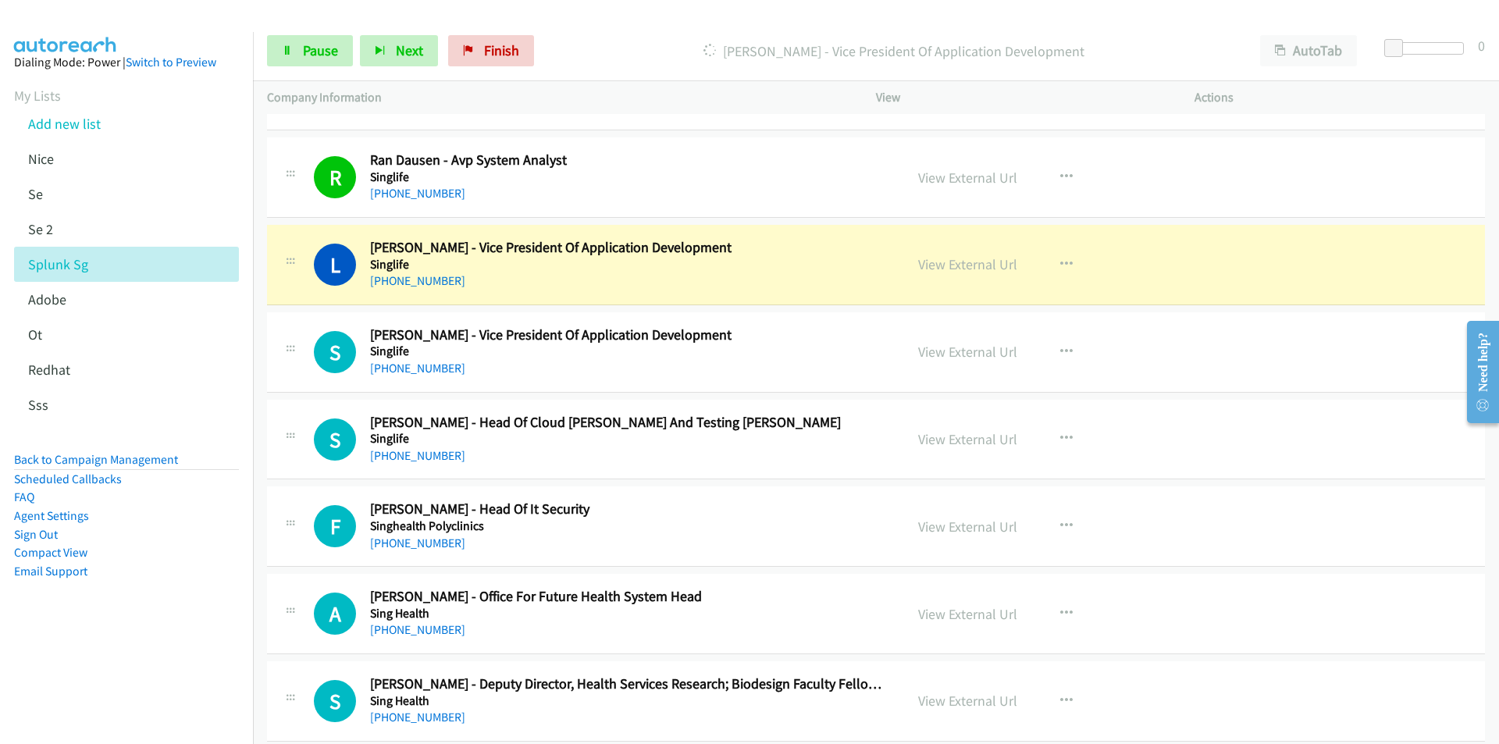
click at [180, 691] on nav "Dialing Mode: Power | Switch to Preview My Lists Add new list [GEOGRAPHIC_DATA]…" at bounding box center [127, 404] width 254 height 744
click at [961, 265] on link "View External Url" at bounding box center [967, 264] width 99 height 18
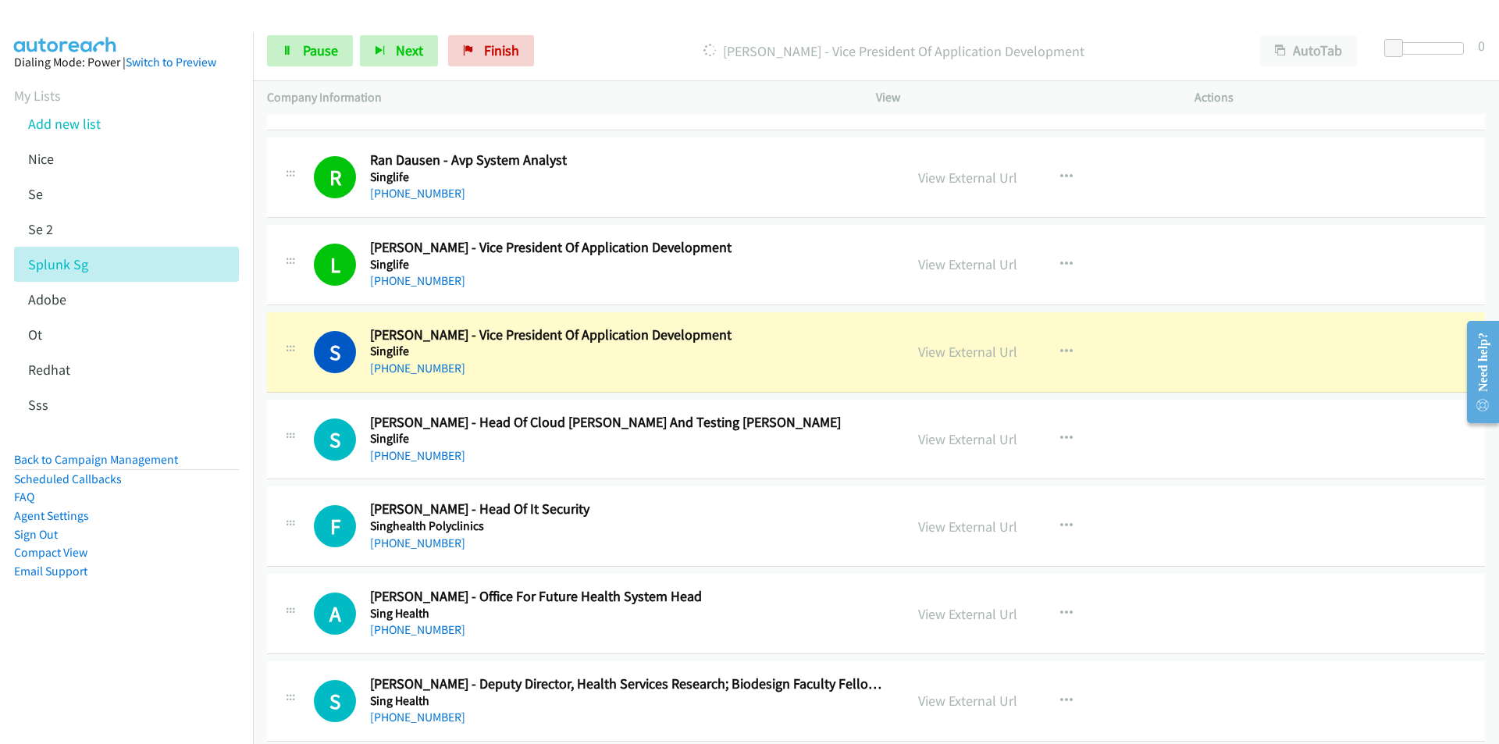
click at [159, 604] on aside "Dialing Mode: Power | Switch to Preview My Lists Add new list [GEOGRAPHIC_DATA]…" at bounding box center [126, 341] width 253 height 619
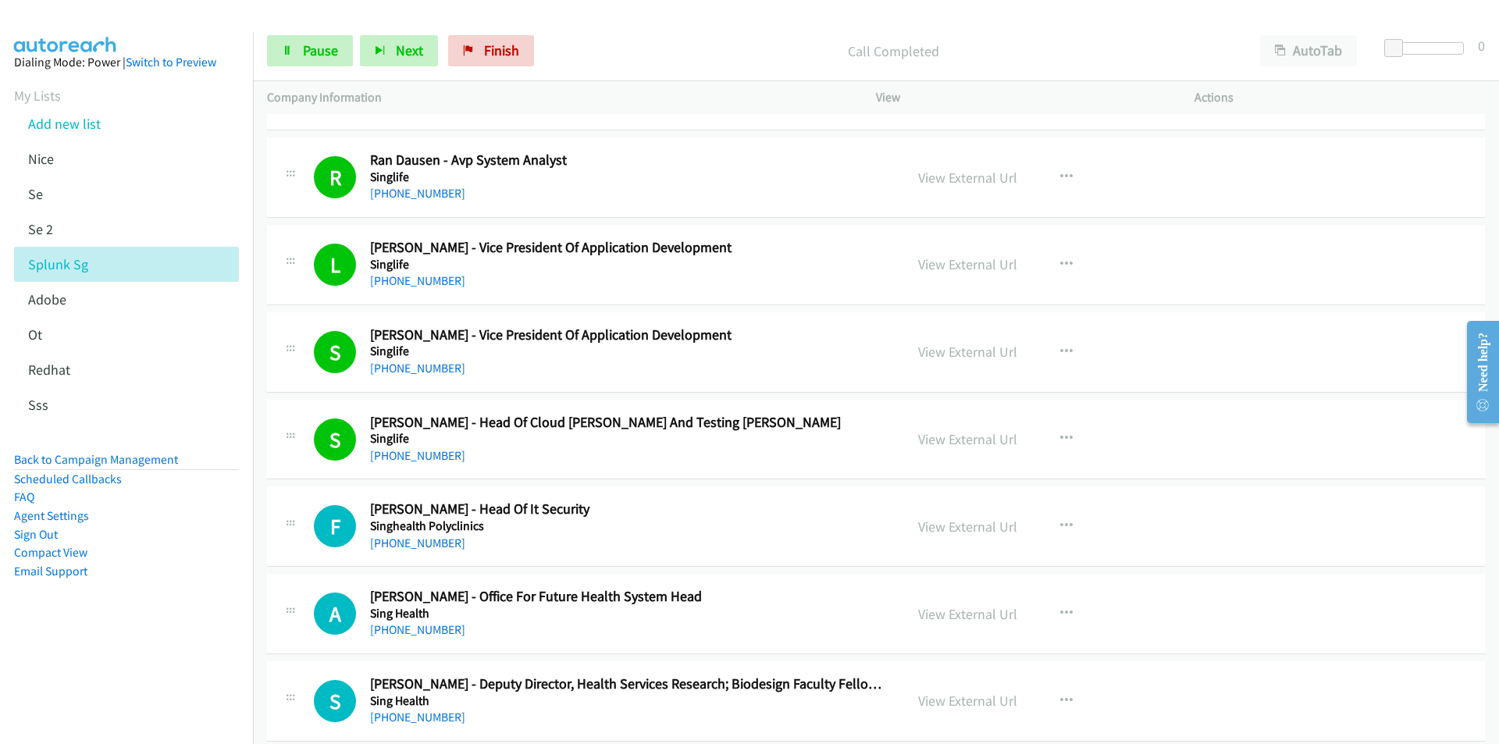
drag, startPoint x: 236, startPoint y: 654, endPoint x: 299, endPoint y: 633, distance: 66.6
click at [236, 654] on nav "Dialing Mode: Power | Switch to Preview My Lists Add new list [GEOGRAPHIC_DATA]…" at bounding box center [127, 404] width 254 height 744
click at [960, 532] on link "View External Url" at bounding box center [967, 526] width 99 height 18
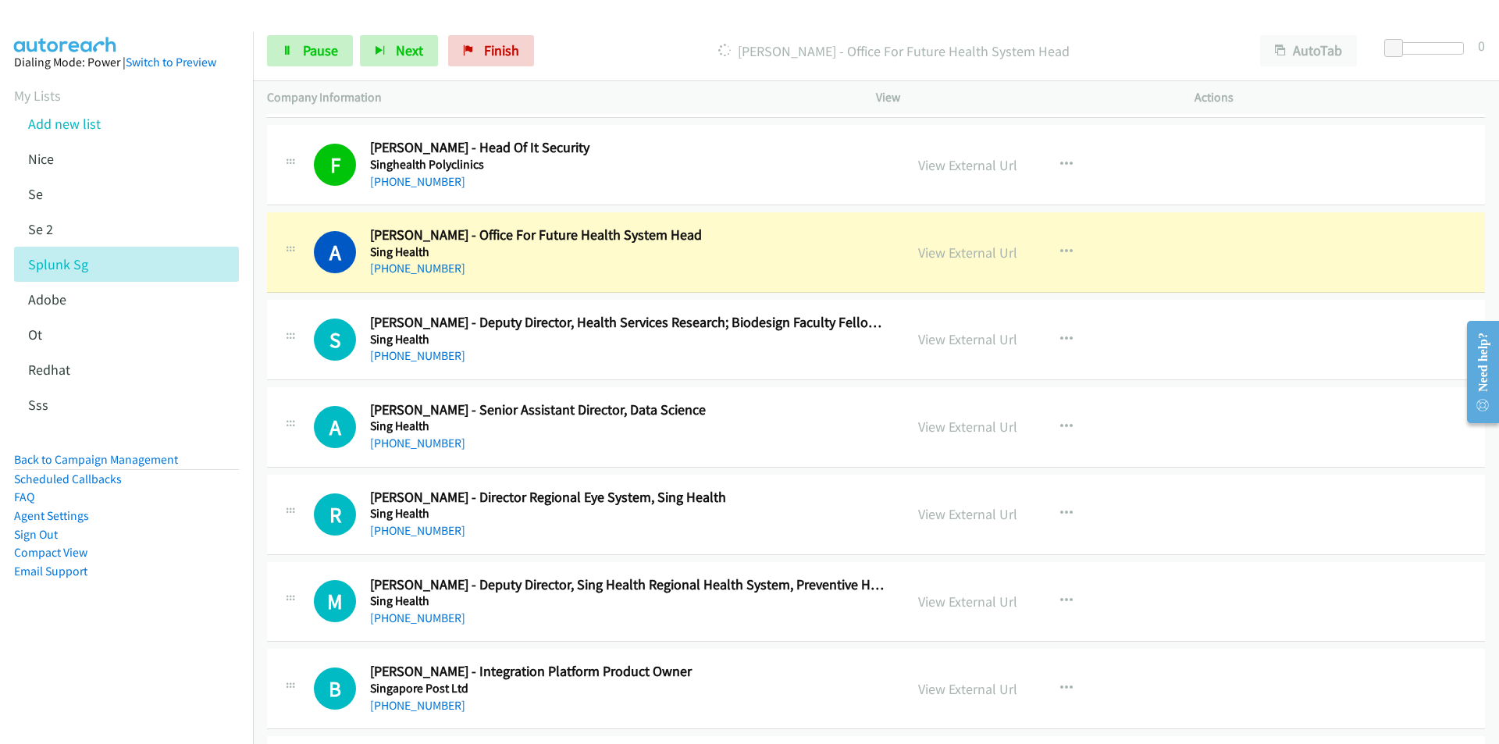
scroll to position [16391, 0]
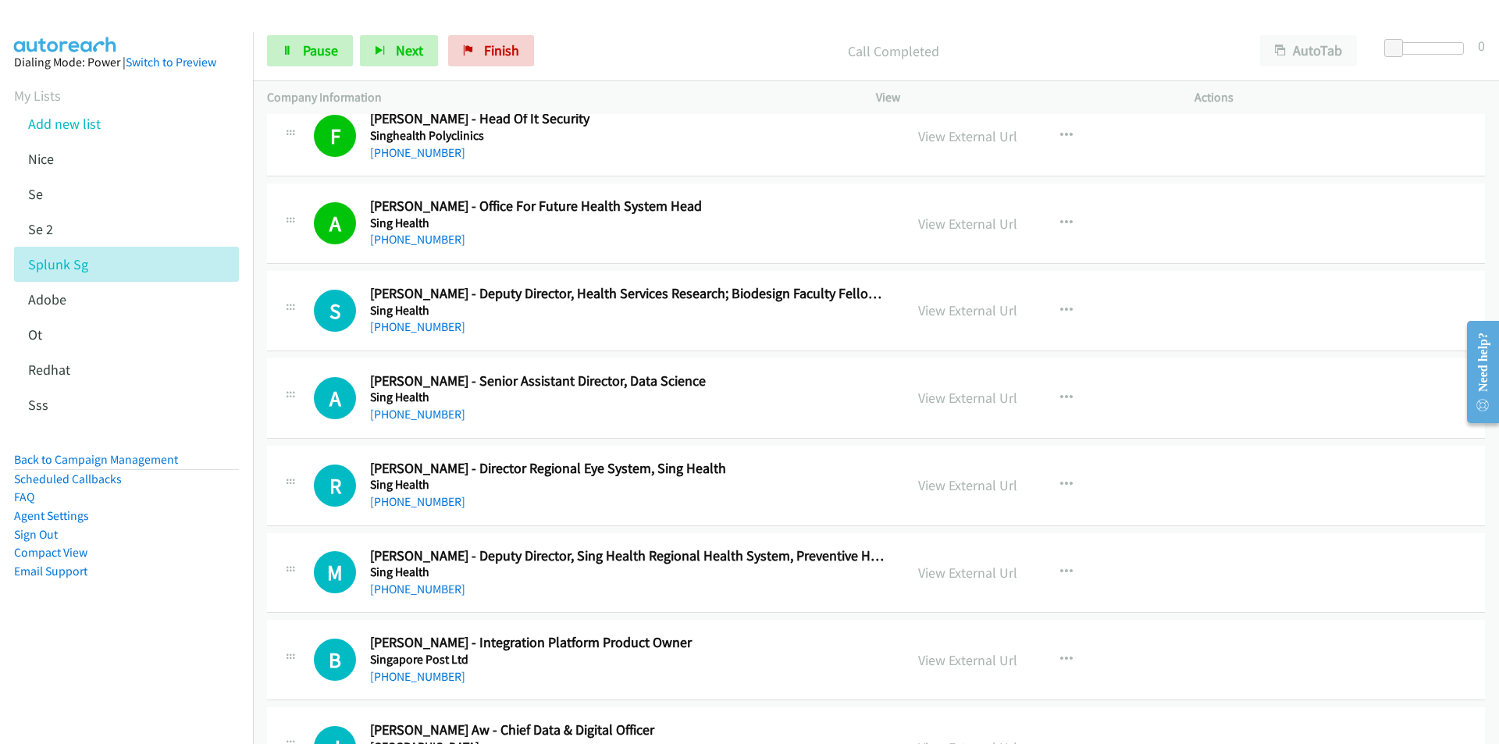
click at [156, 640] on aside "Dialing Mode: Power | Switch to Preview My Lists Add new list [GEOGRAPHIC_DATA]…" at bounding box center [126, 341] width 253 height 619
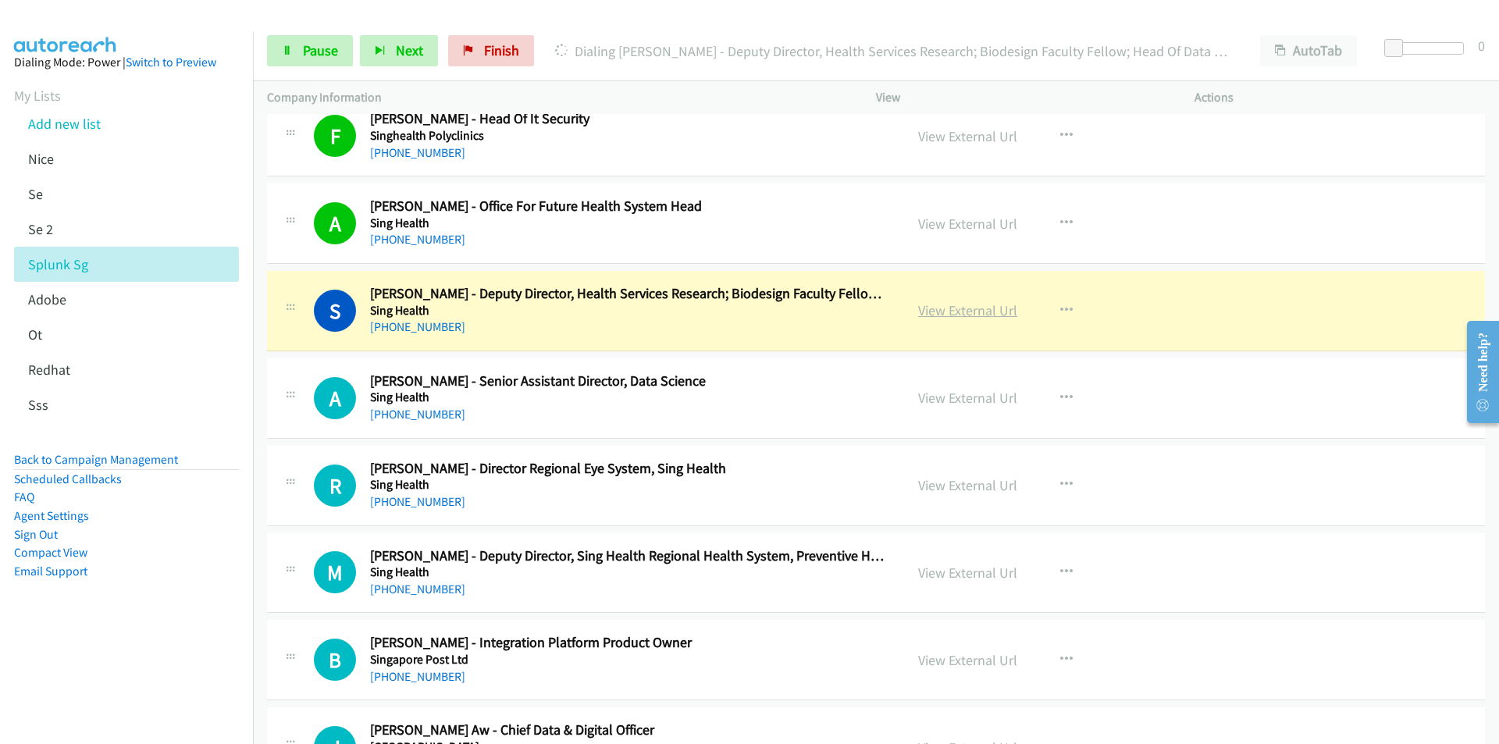
click at [958, 315] on link "View External Url" at bounding box center [967, 310] width 99 height 18
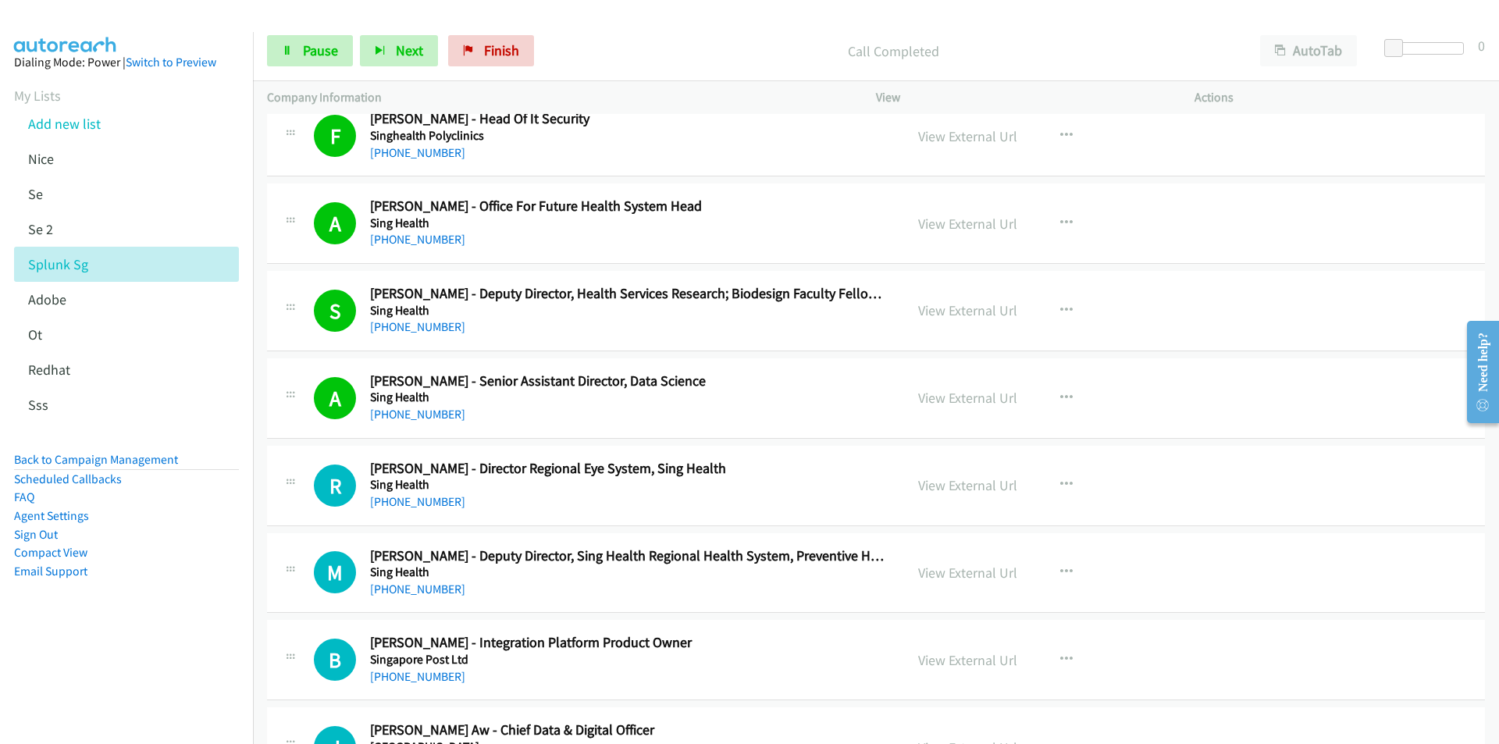
click at [144, 642] on aside "Dialing Mode: Power | Switch to Preview My Lists Add new list [GEOGRAPHIC_DATA]…" at bounding box center [126, 341] width 253 height 619
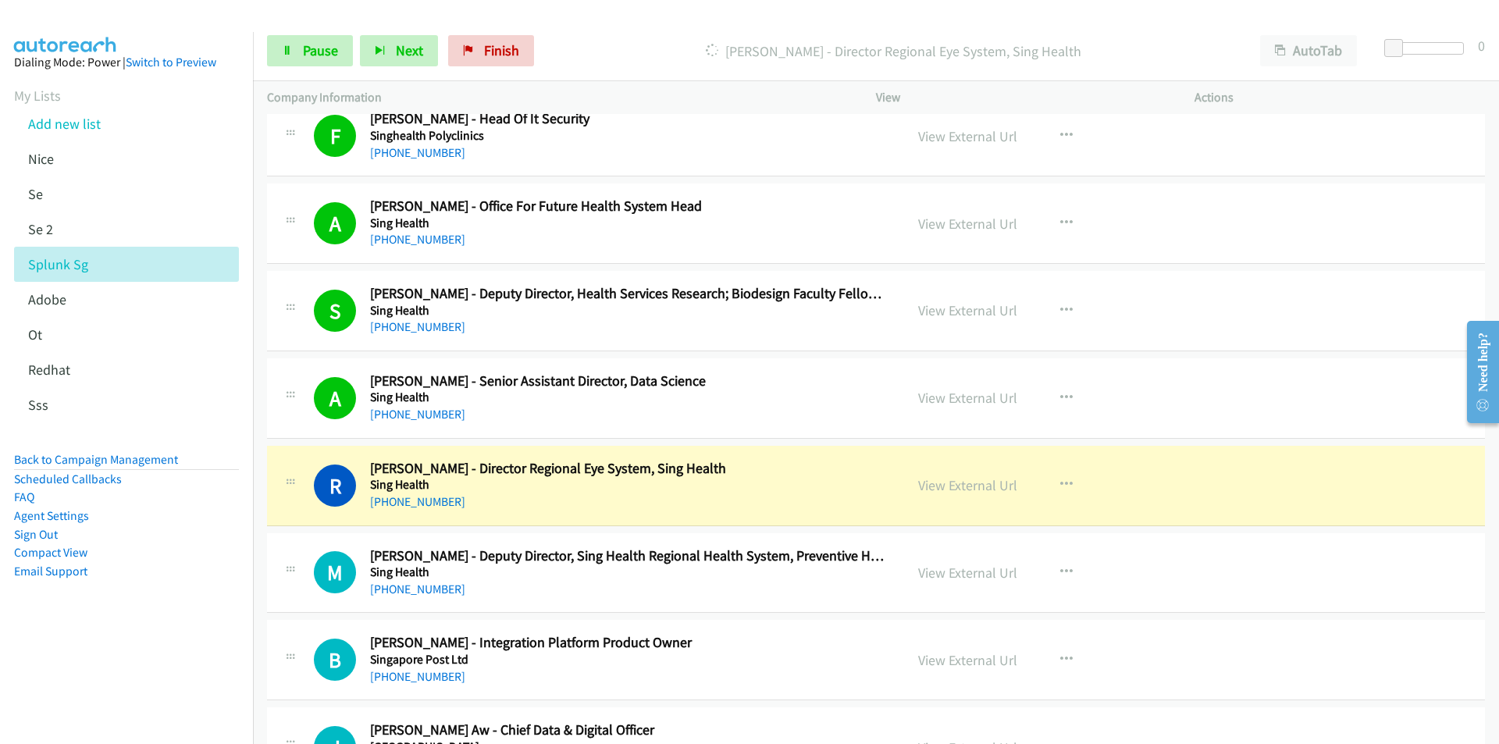
click at [171, 683] on nav "Dialing Mode: Power | Switch to Preview My Lists Add new list [GEOGRAPHIC_DATA]…" at bounding box center [127, 404] width 254 height 744
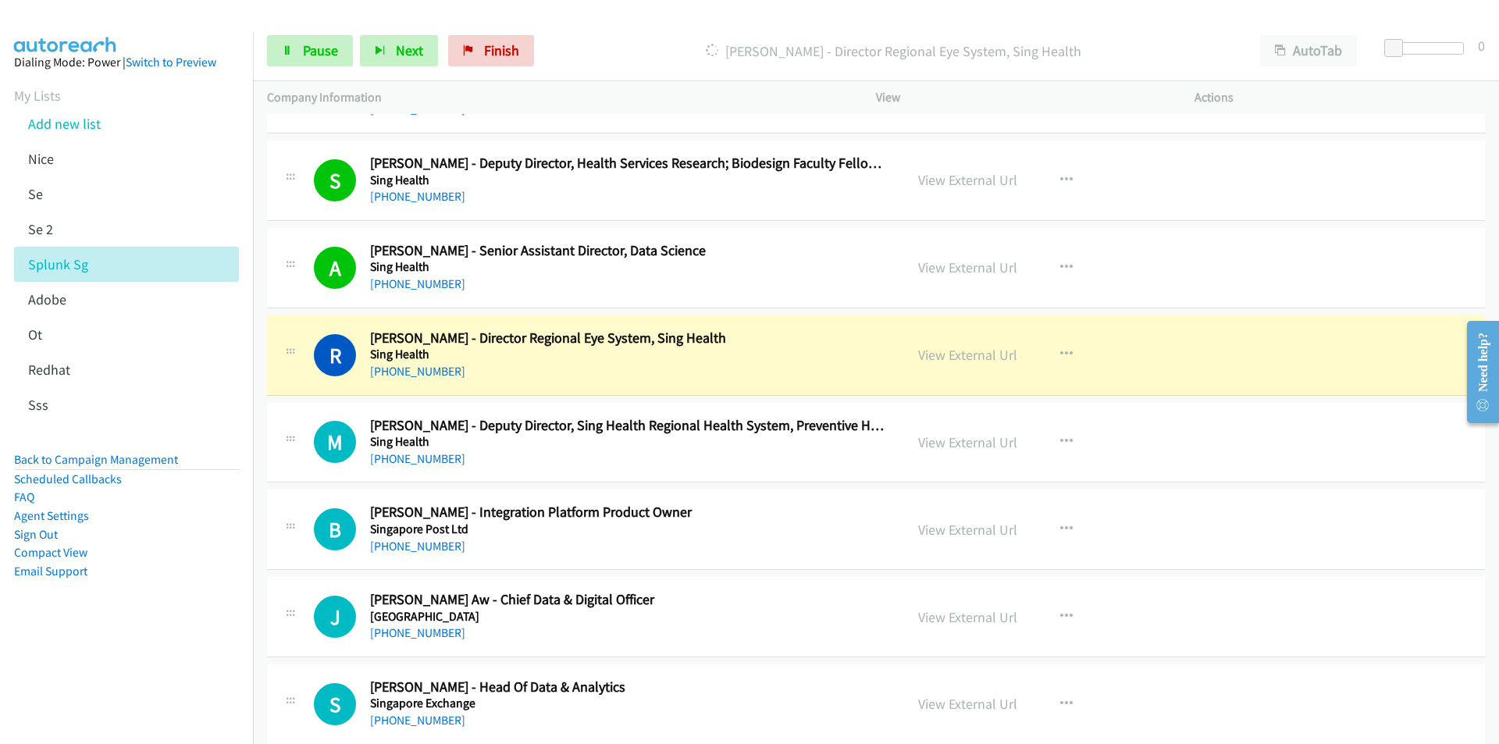
scroll to position [16547, 0]
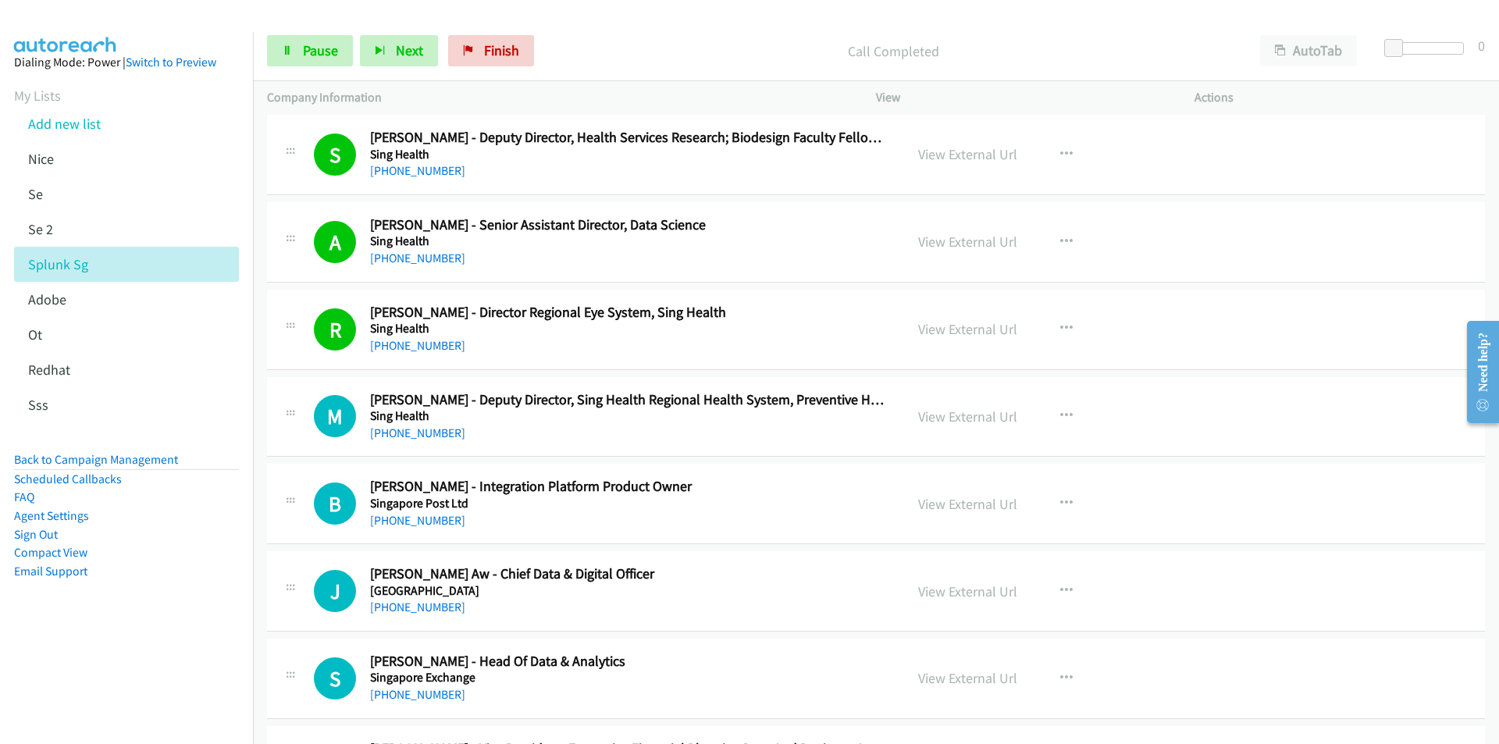
drag, startPoint x: 146, startPoint y: 652, endPoint x: 170, endPoint y: 636, distance: 28.8
click at [146, 652] on nav "Dialing Mode: Power | Switch to Preview My Lists Add new list [GEOGRAPHIC_DATA]…" at bounding box center [127, 404] width 254 height 744
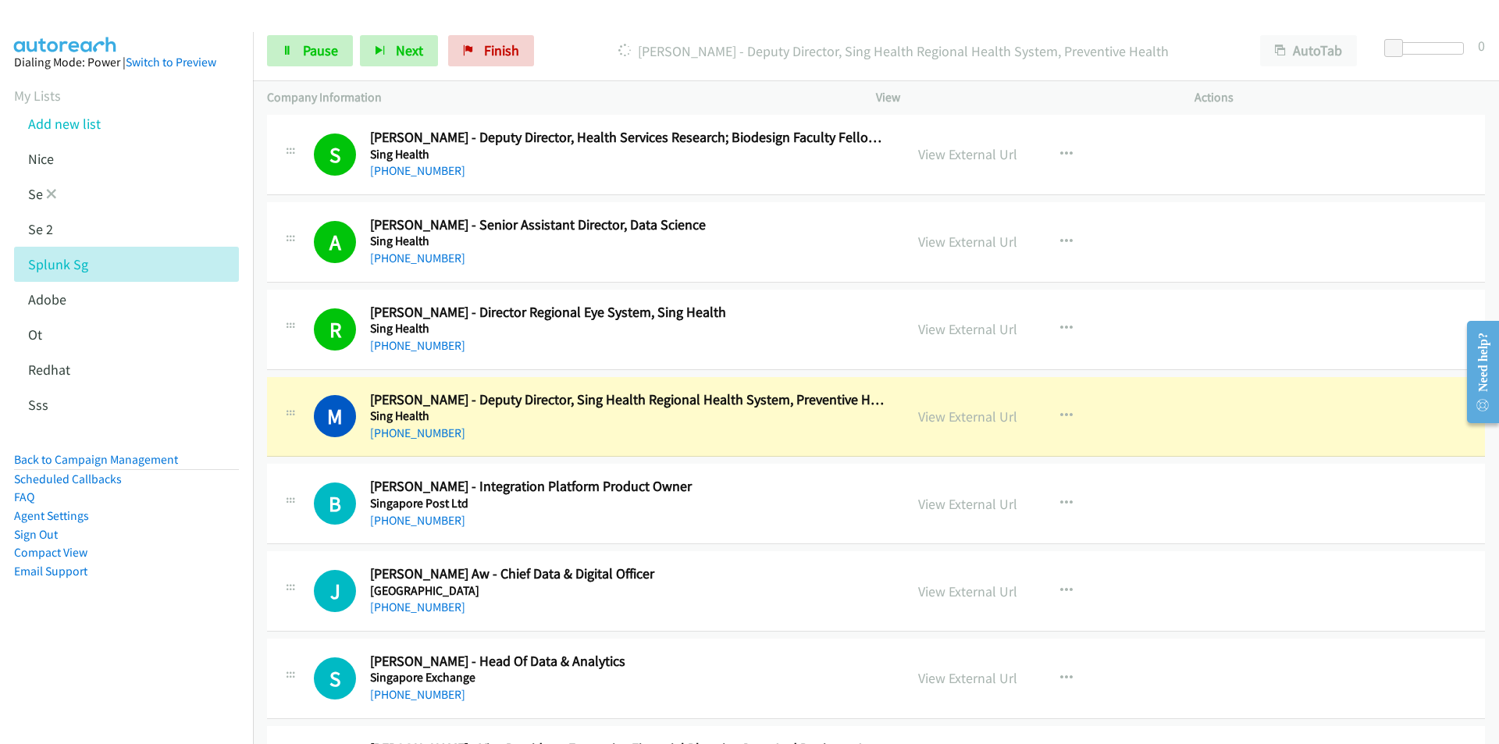
click at [236, 197] on li "Se" at bounding box center [140, 193] width 253 height 35
click at [981, 420] on link "View External Url" at bounding box center [967, 416] width 99 height 18
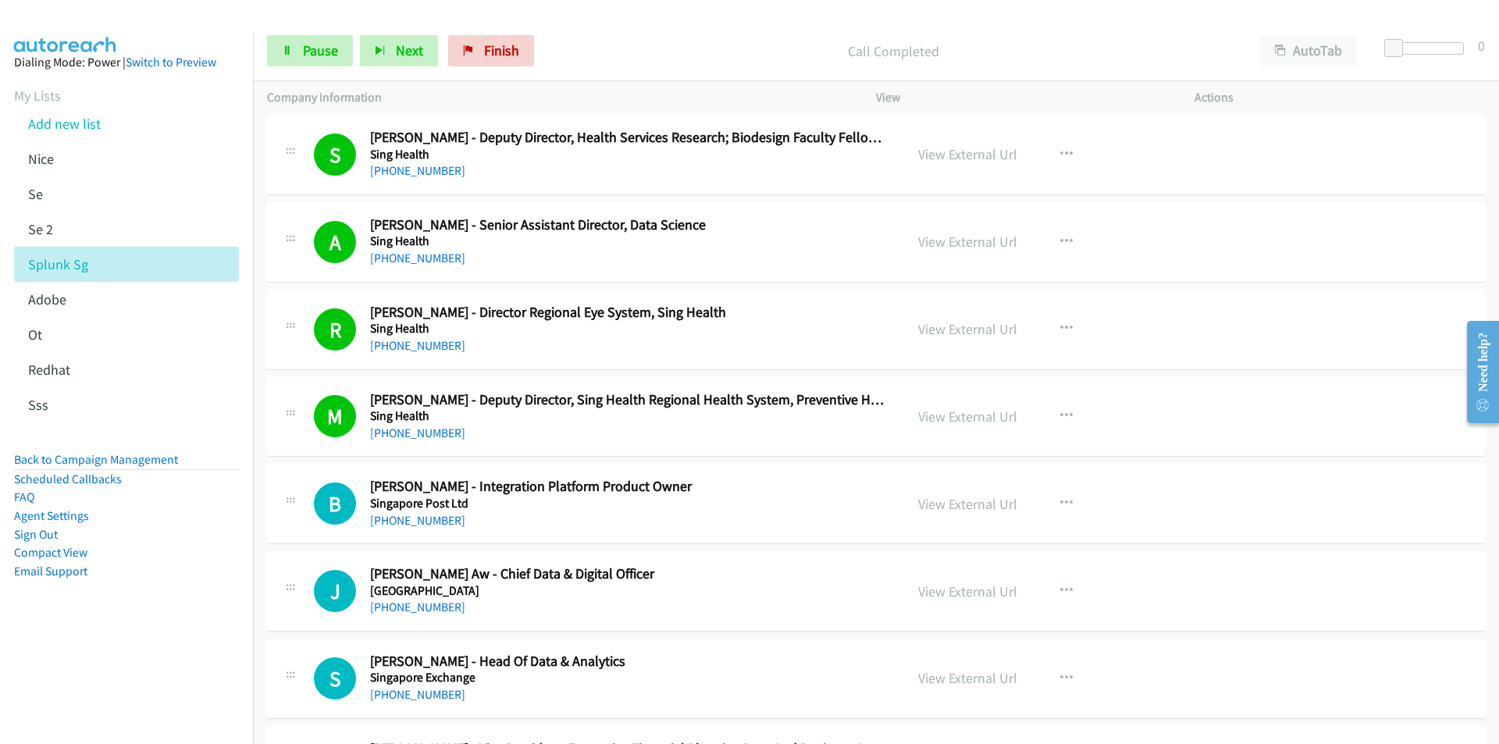
click at [199, 659] on nav "Dialing Mode: Power | Switch to Preview My Lists Add new list [GEOGRAPHIC_DATA]…" at bounding box center [127, 404] width 254 height 744
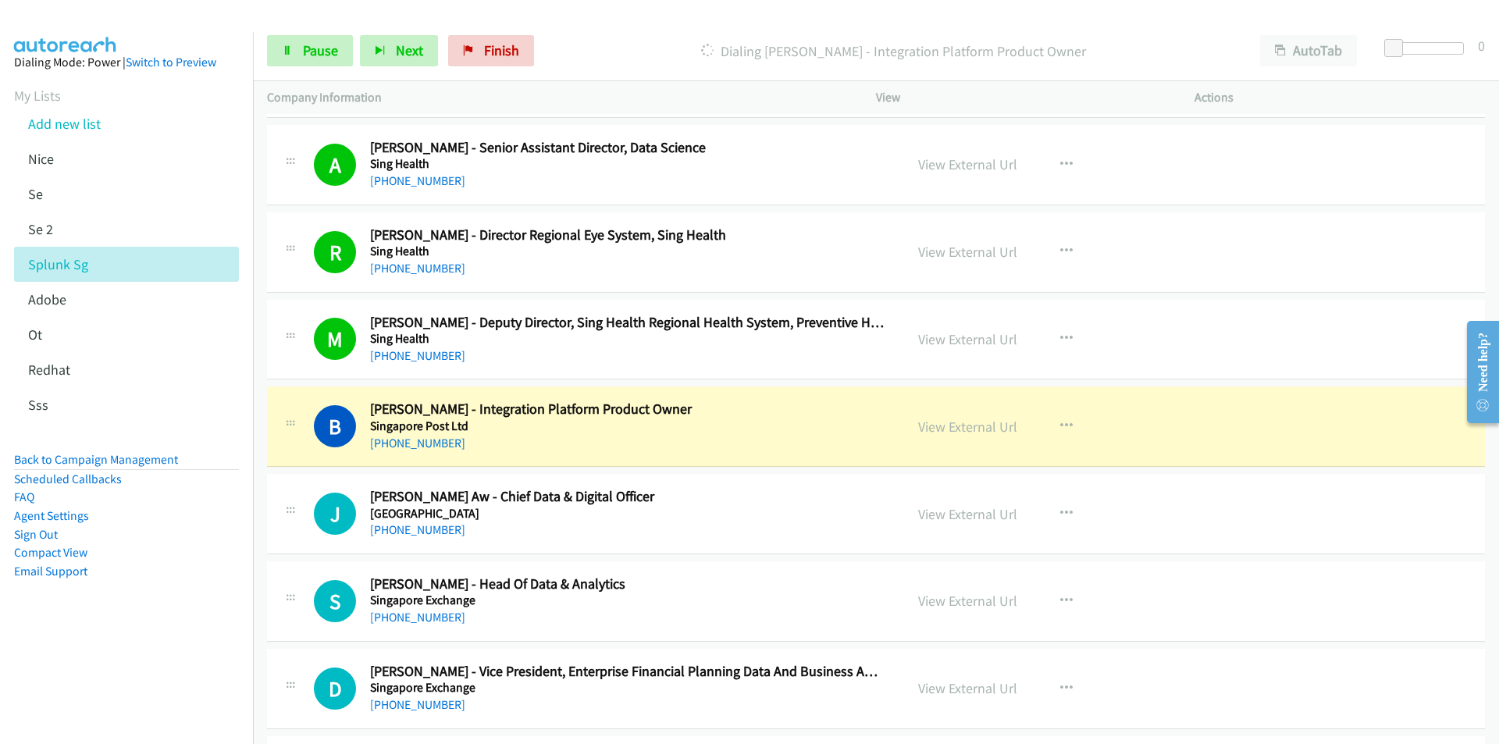
scroll to position [16625, 0]
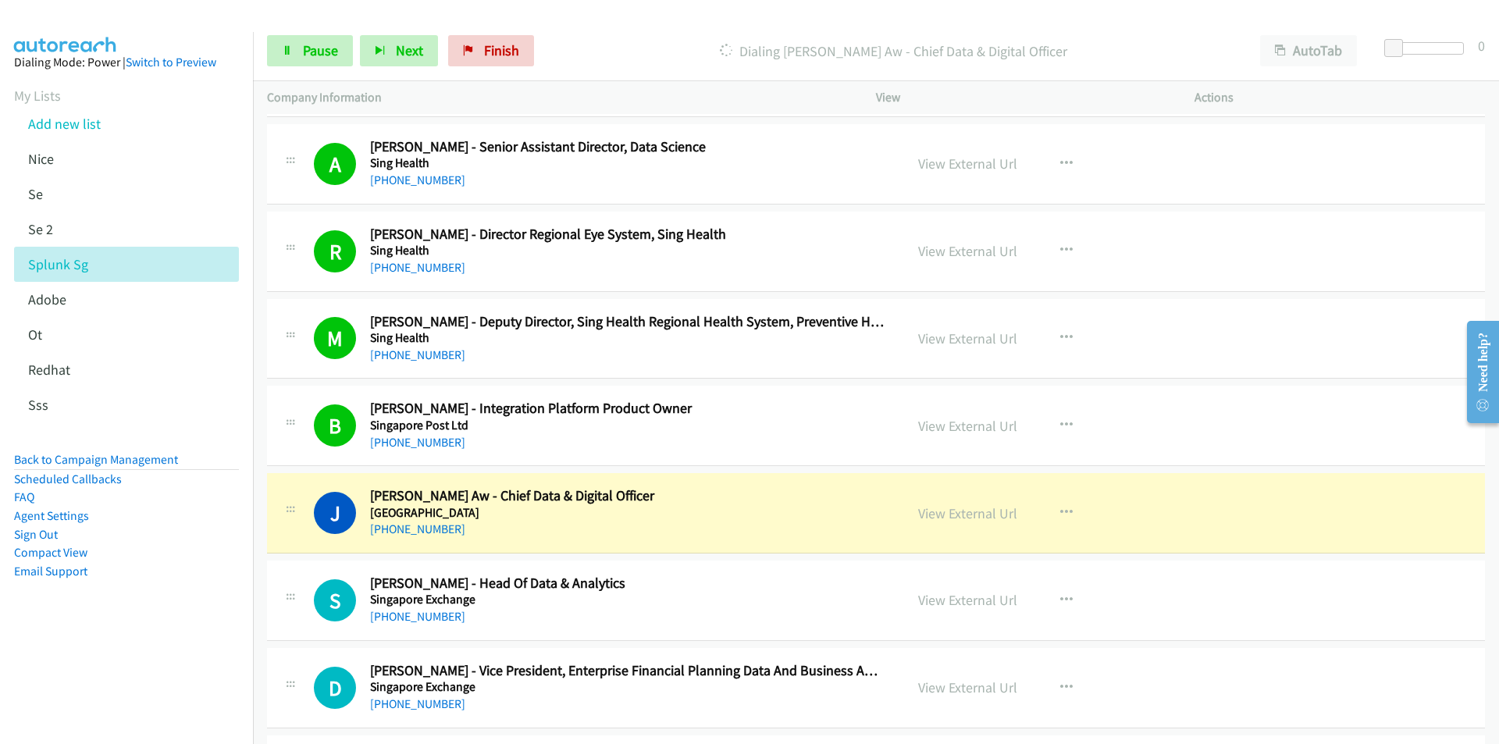
click at [197, 624] on aside "Dialing Mode: Power | Switch to Preview My Lists Add new list [GEOGRAPHIC_DATA]…" at bounding box center [126, 341] width 253 height 619
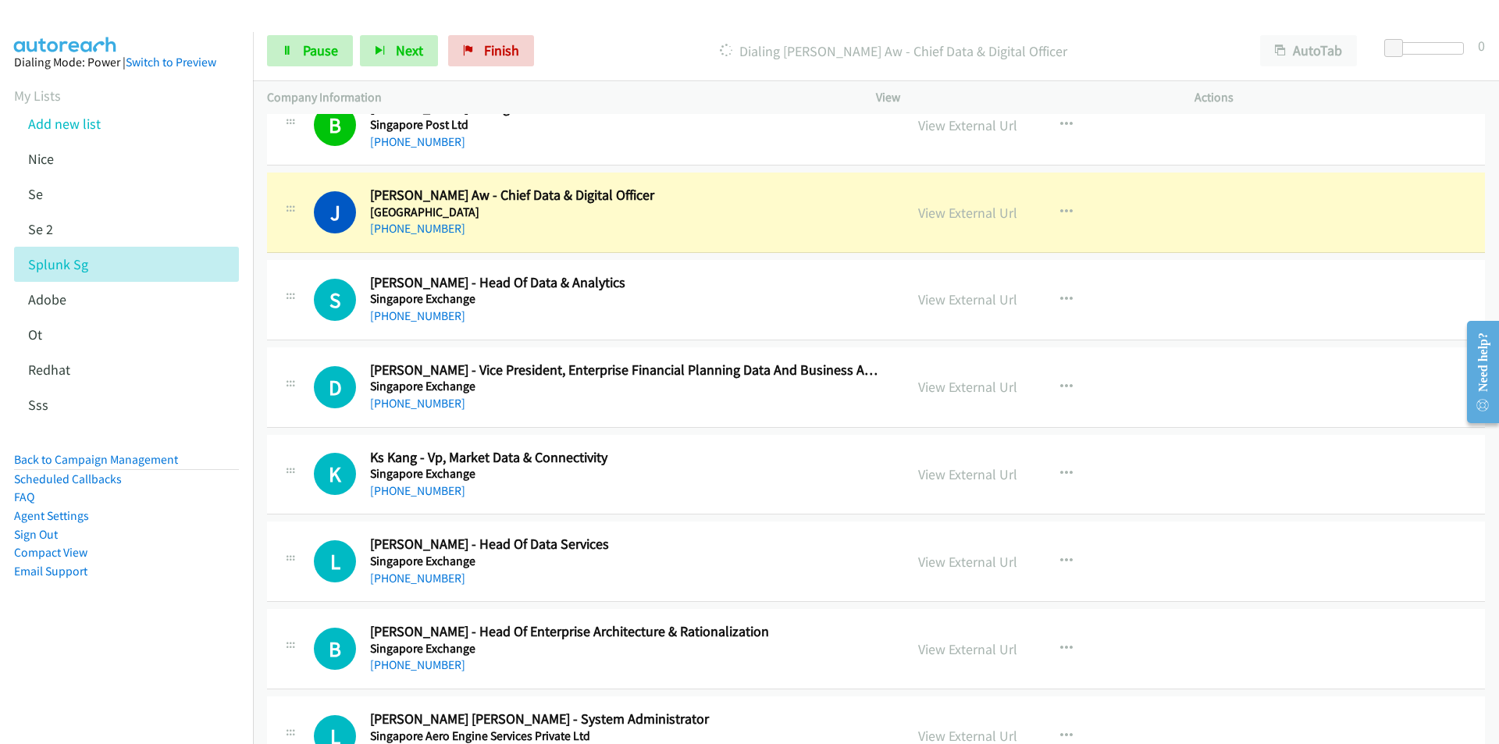
scroll to position [16937, 0]
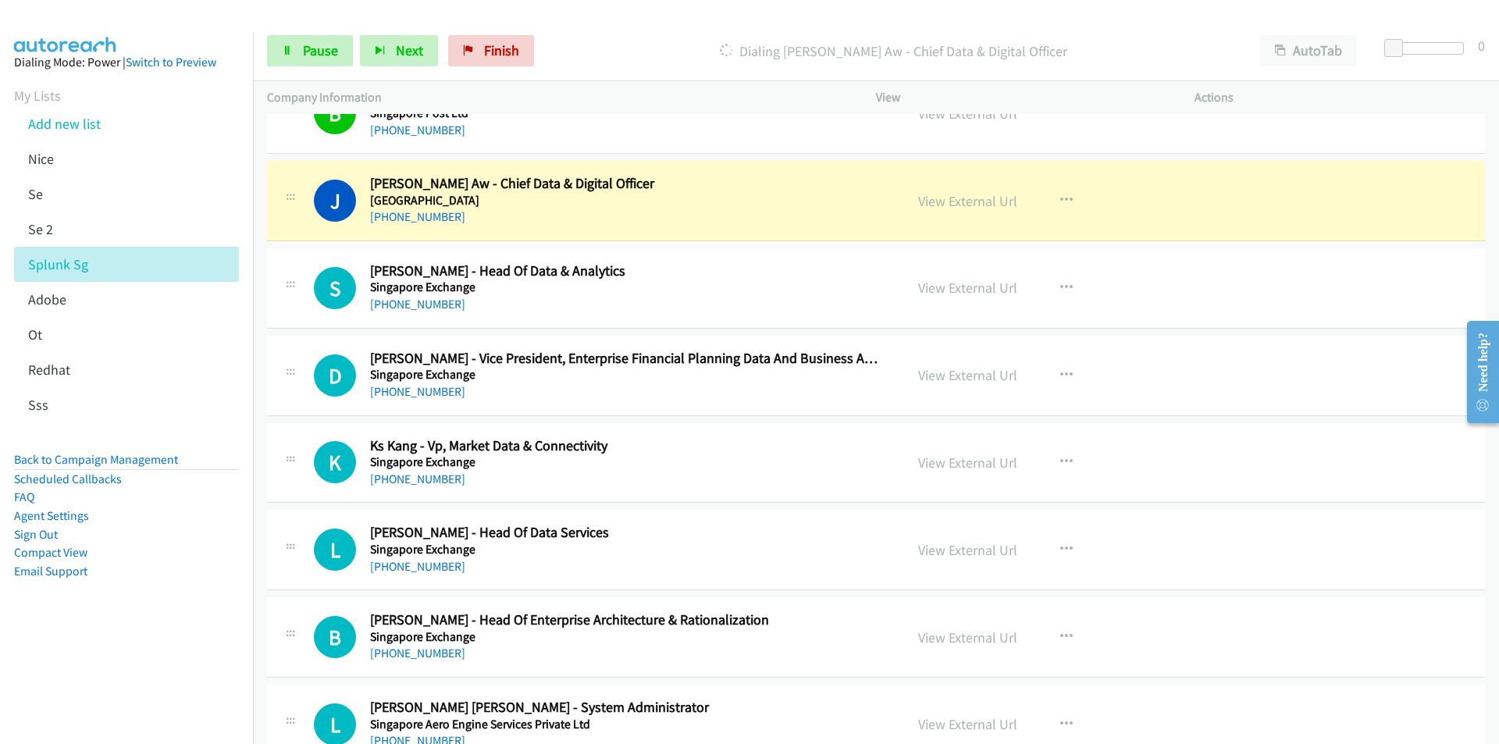
click at [168, 635] on aside "Dialing Mode: Power | Switch to Preview My Lists Add new list [GEOGRAPHIC_DATA]…" at bounding box center [126, 341] width 253 height 619
click at [973, 204] on link "View External Url" at bounding box center [967, 201] width 99 height 18
click at [295, 59] on link "Pause" at bounding box center [310, 50] width 86 height 31
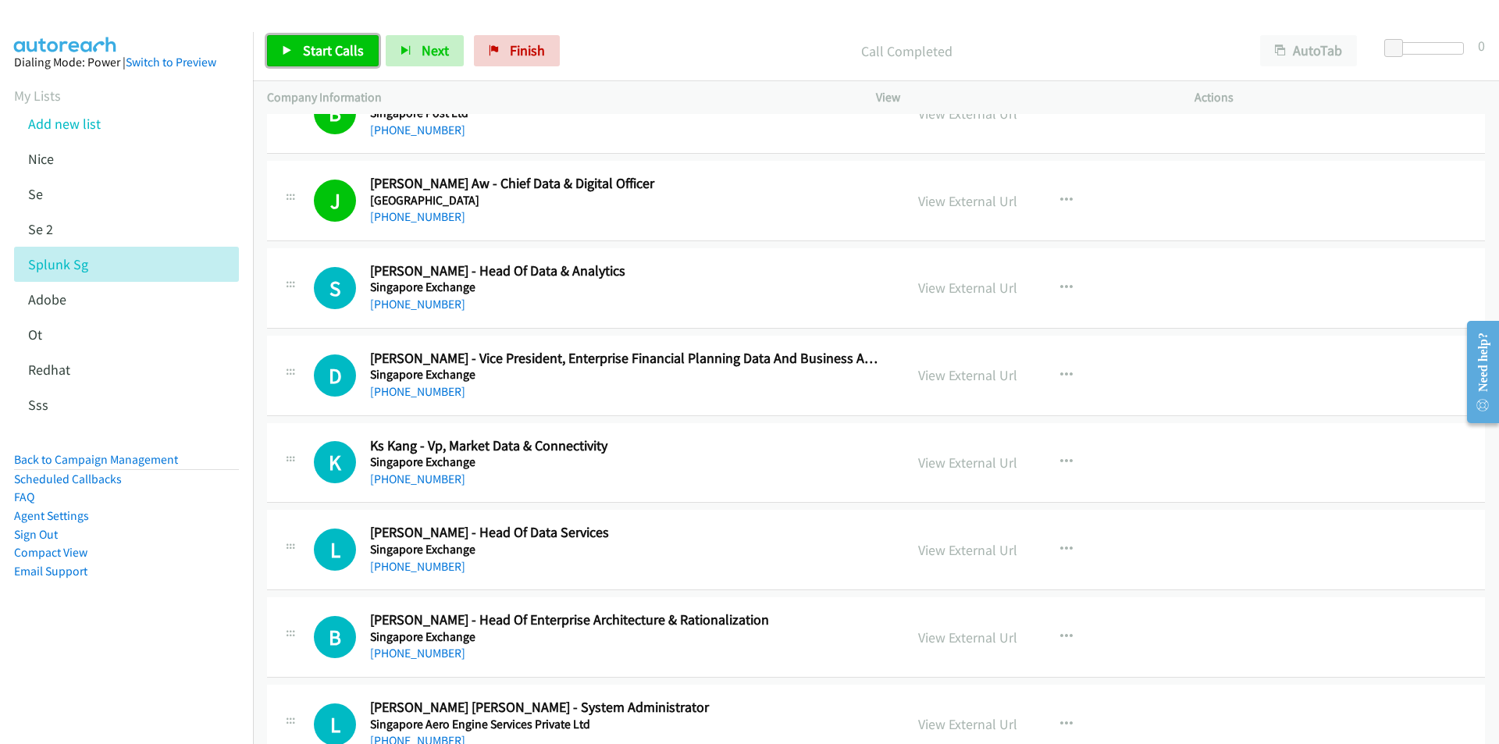
click at [330, 55] on span "Start Calls" at bounding box center [333, 50] width 61 height 18
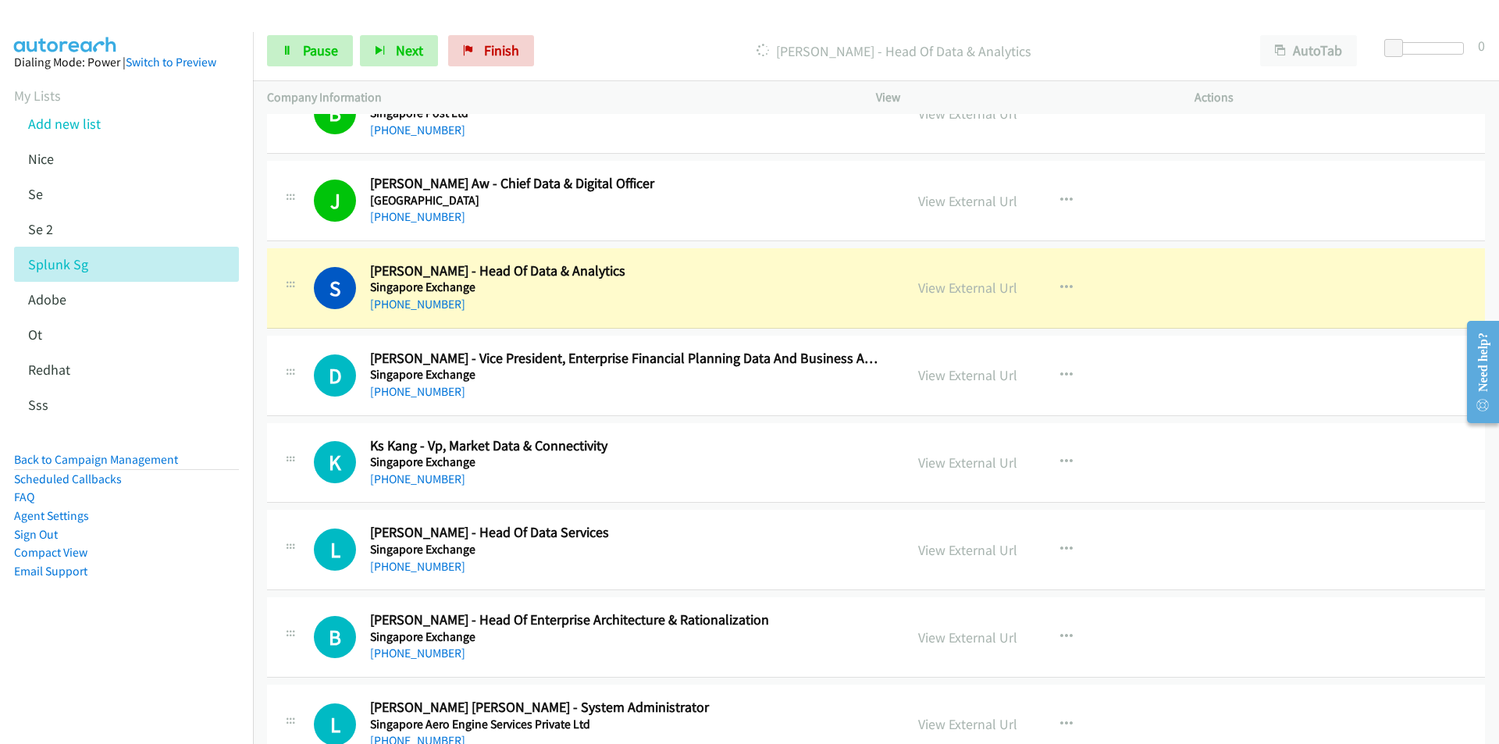
click at [183, 628] on aside "Dialing Mode: Power | Switch to Preview My Lists Add new list [GEOGRAPHIC_DATA]…" at bounding box center [126, 341] width 253 height 619
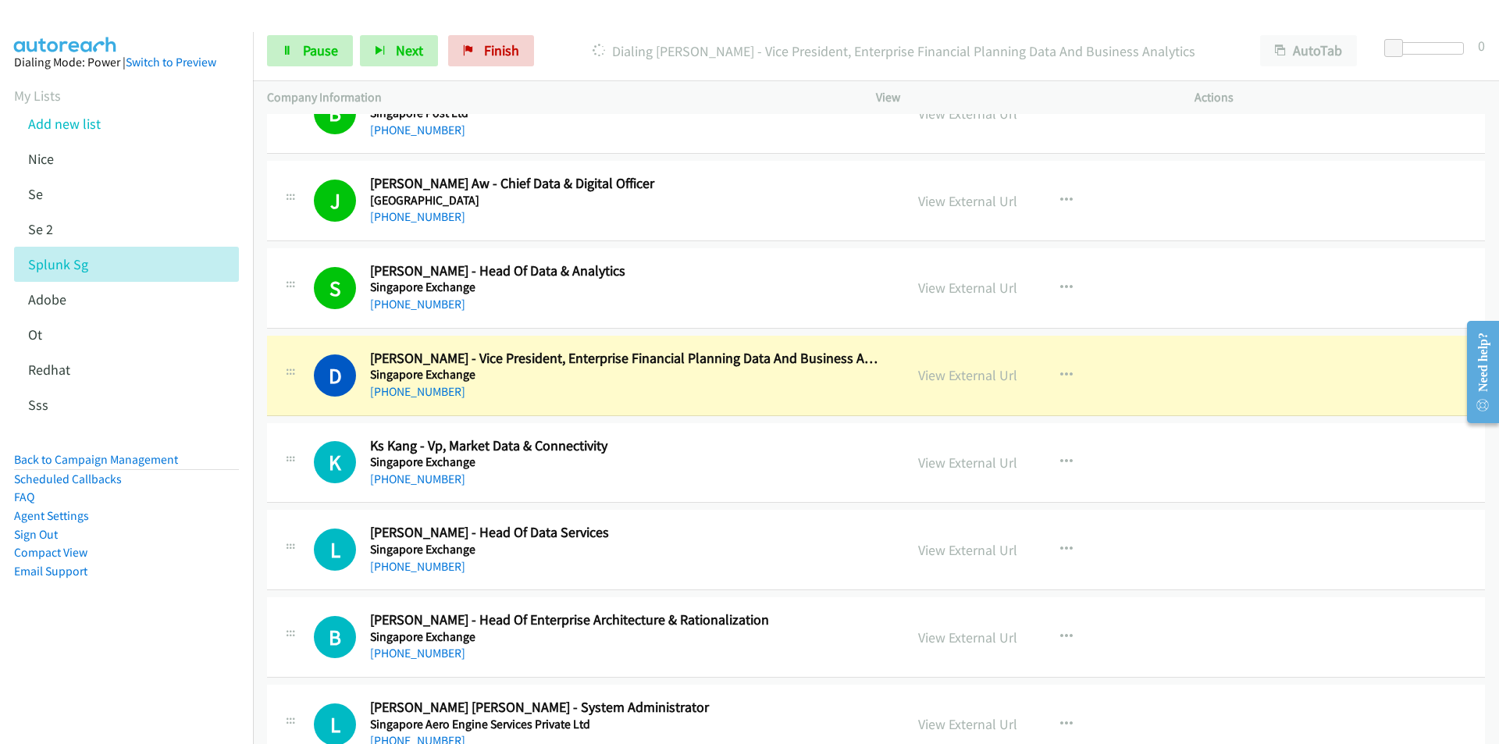
click at [170, 589] on aside "Dialing Mode: Power | Switch to Preview My Lists Add new list [GEOGRAPHIC_DATA]…" at bounding box center [126, 341] width 253 height 619
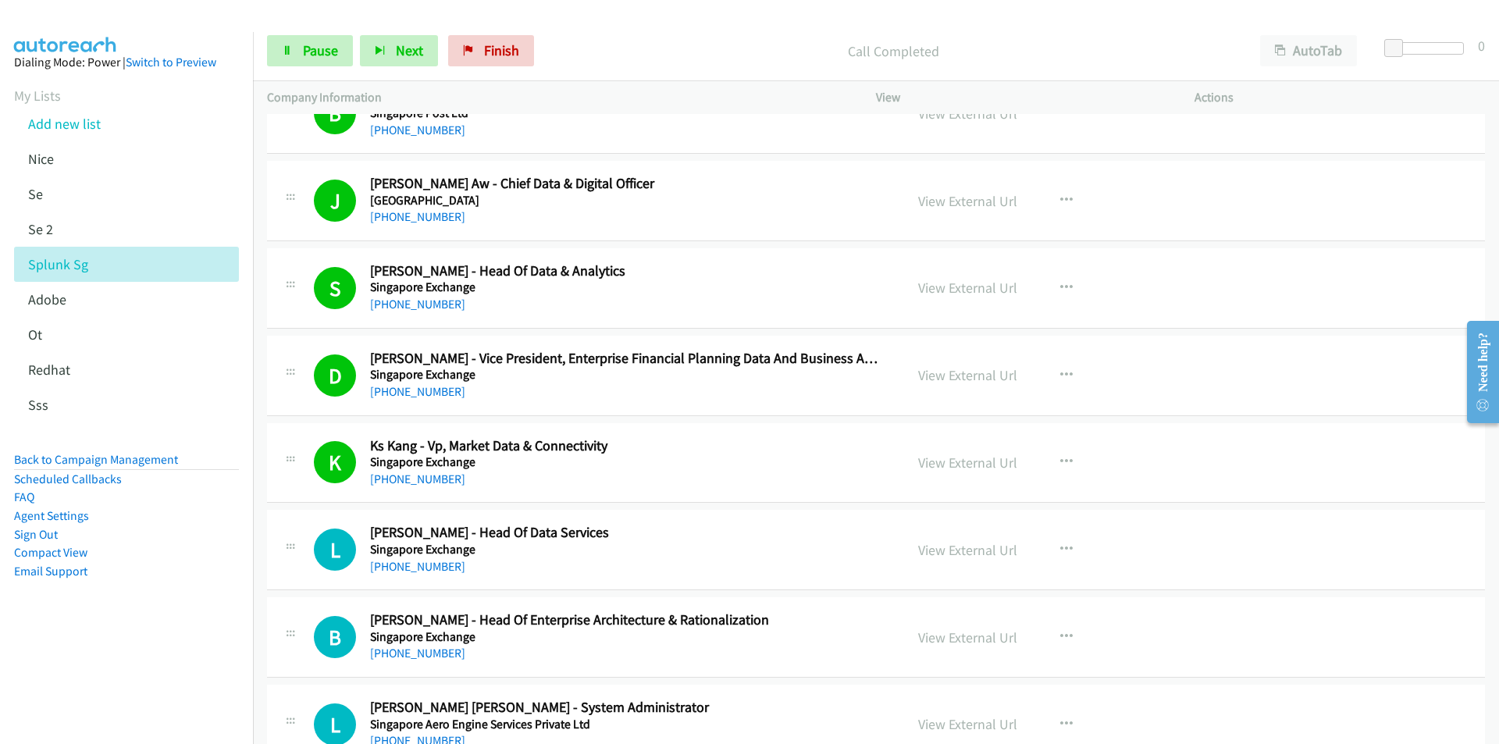
drag, startPoint x: 238, startPoint y: 659, endPoint x: 257, endPoint y: 652, distance: 20.0
click at [238, 659] on nav "Dialing Mode: Power | Switch to Preview My Lists Add new list [GEOGRAPHIC_DATA]…" at bounding box center [127, 404] width 254 height 744
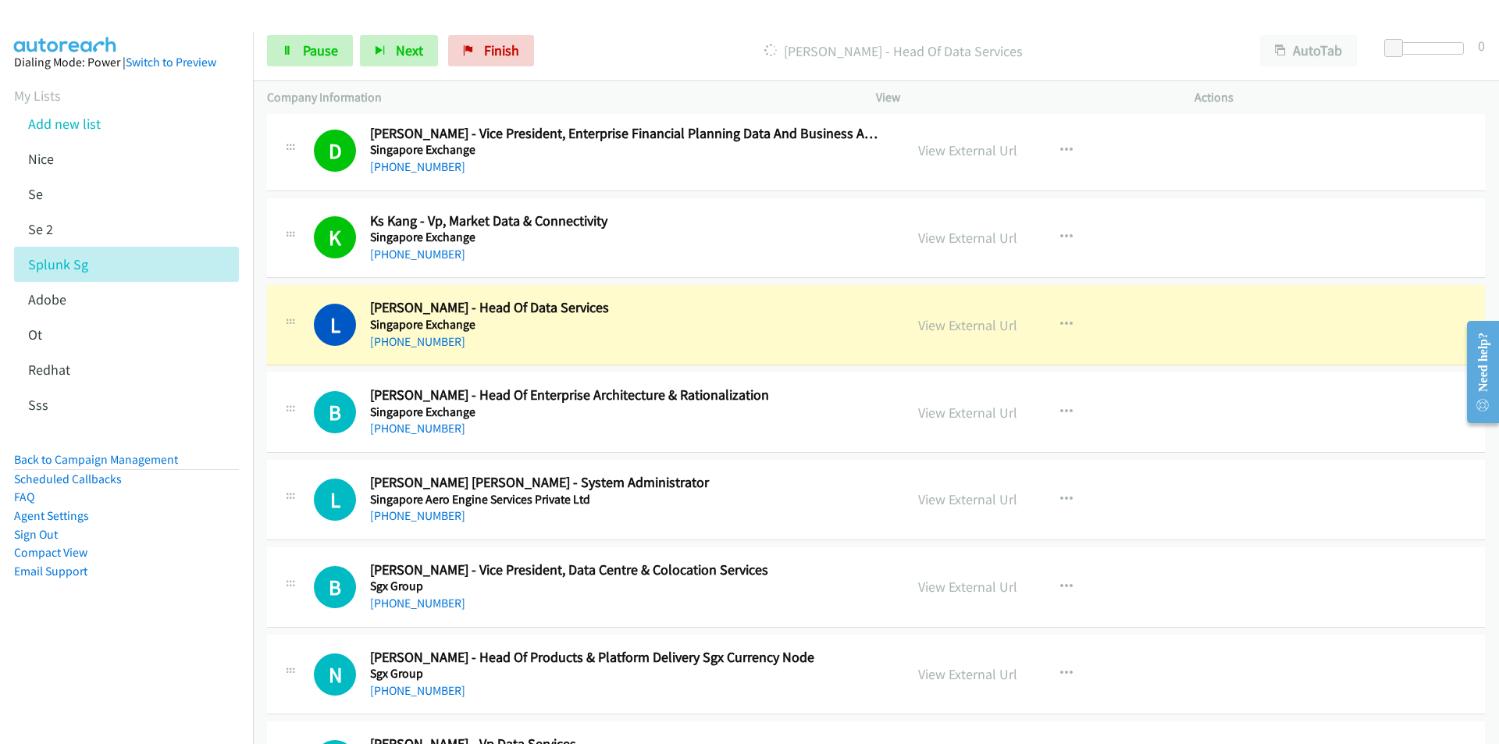
scroll to position [17171, 0]
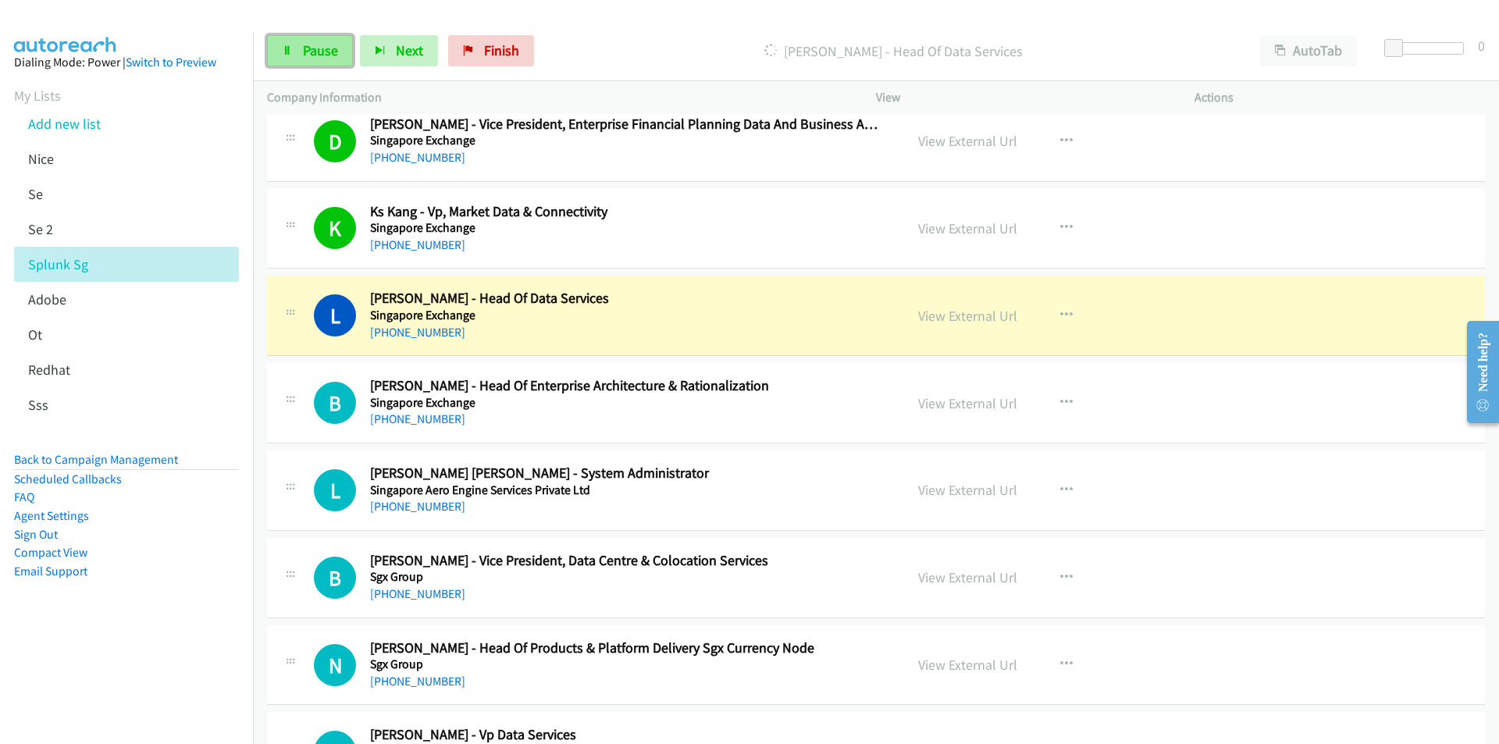
click at [303, 49] on span "Pause" at bounding box center [320, 50] width 35 height 18
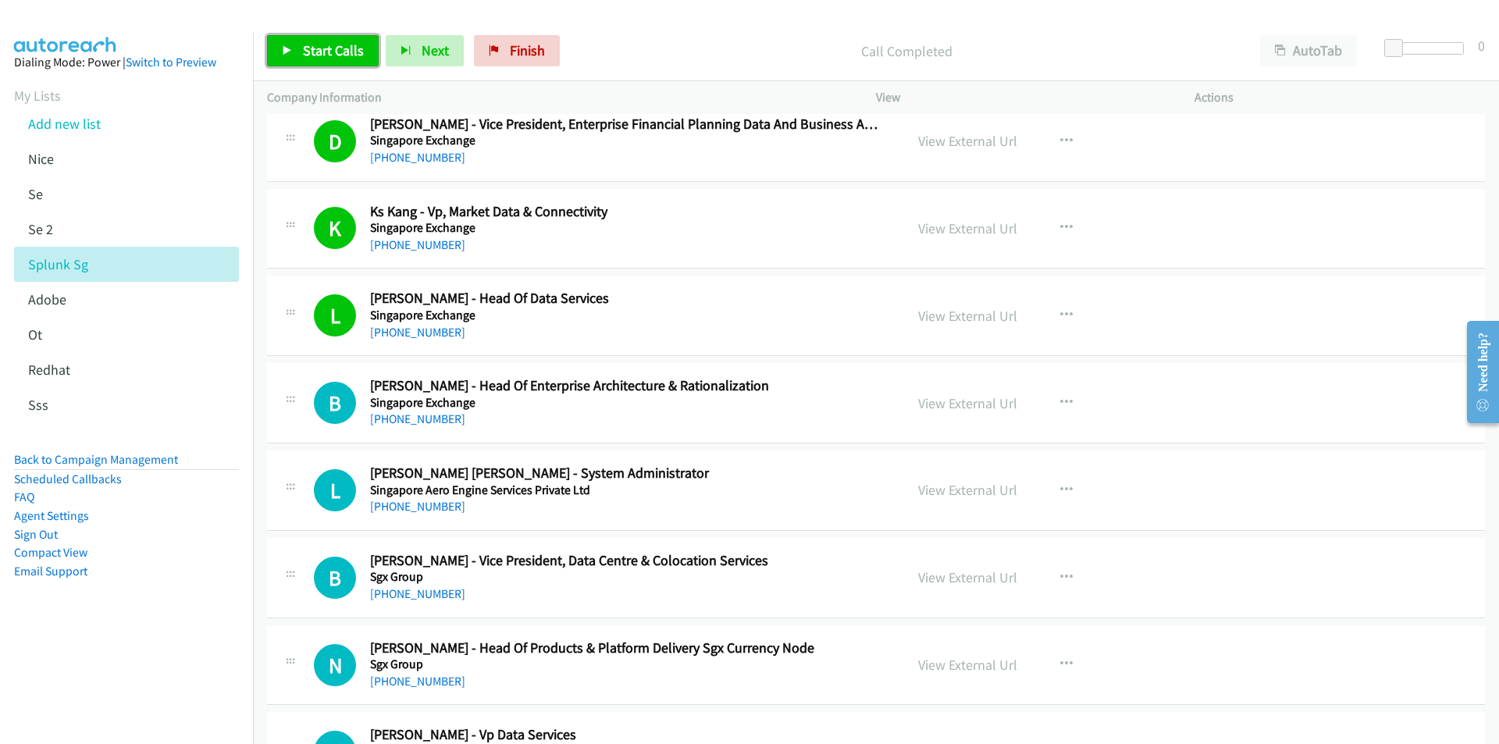
click at [329, 52] on span "Start Calls" at bounding box center [333, 50] width 61 height 18
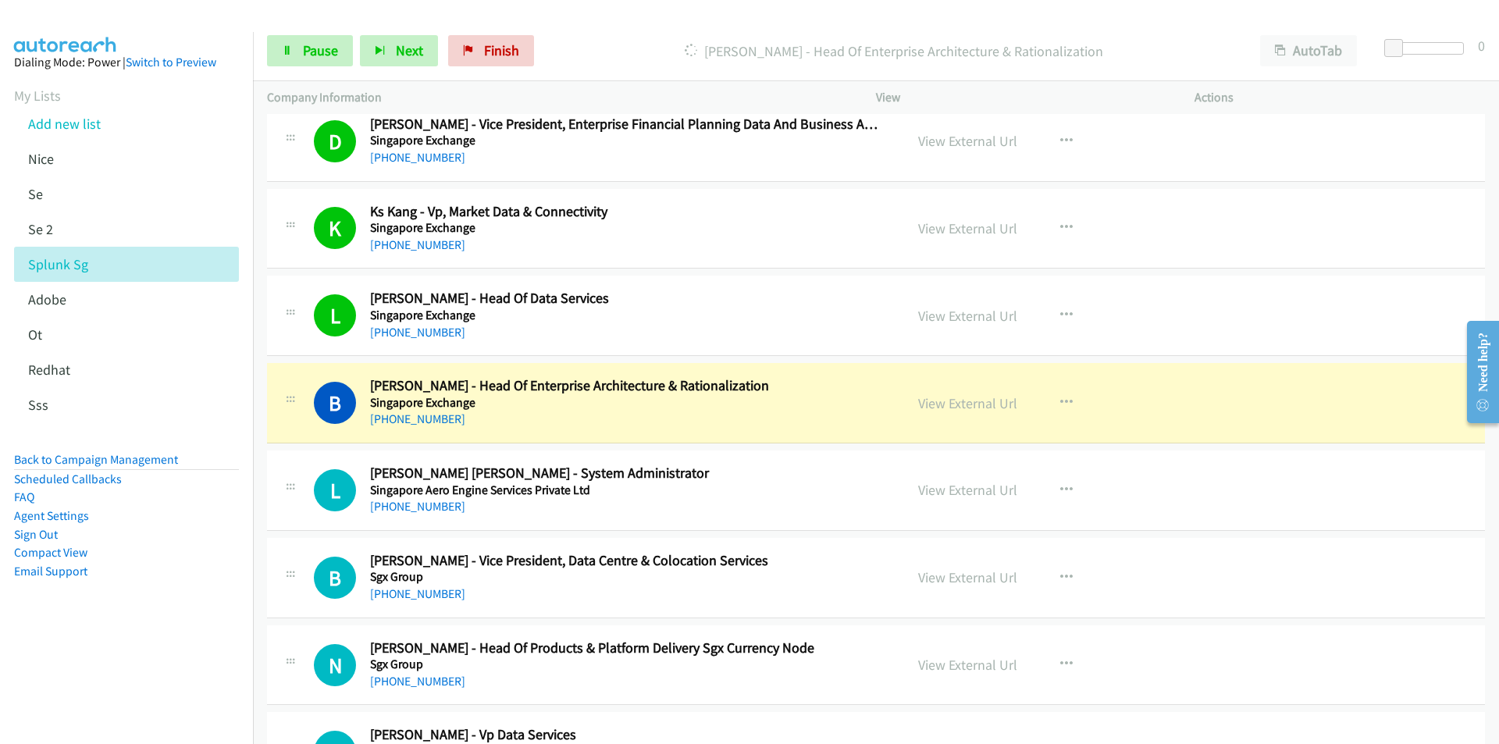
click at [161, 664] on nav "Dialing Mode: Power | Switch to Preview My Lists Add new list [GEOGRAPHIC_DATA]…" at bounding box center [127, 404] width 254 height 744
click at [194, 670] on nav "Dialing Mode: Power | Switch to Preview My Lists Add new list [GEOGRAPHIC_DATA]…" at bounding box center [127, 404] width 254 height 744
click at [944, 407] on link "View External Url" at bounding box center [967, 403] width 99 height 18
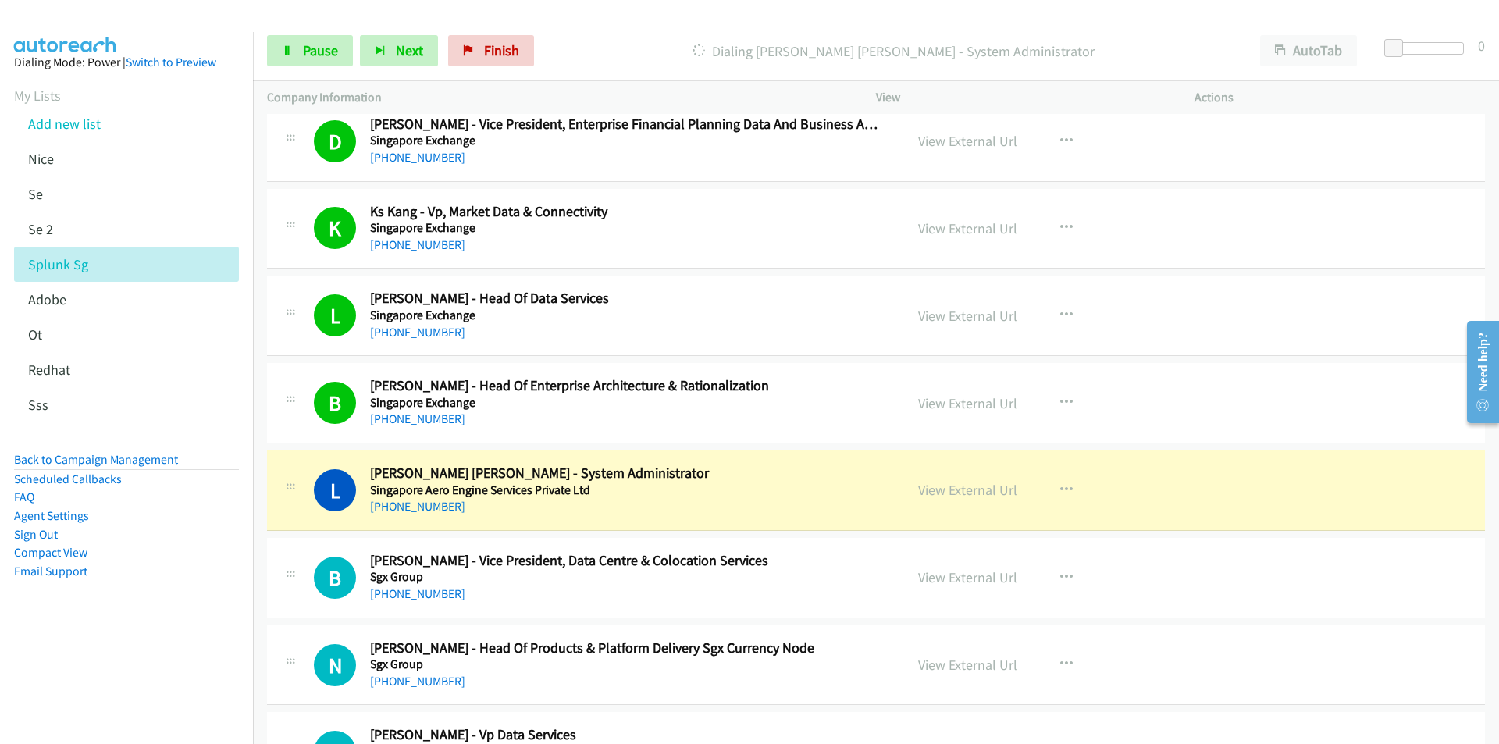
drag, startPoint x: 144, startPoint y: 689, endPoint x: 173, endPoint y: 674, distance: 33.2
click at [144, 689] on nav "Dialing Mode: Power | Switch to Preview My Lists Add new list [GEOGRAPHIC_DATA]…" at bounding box center [127, 404] width 254 height 744
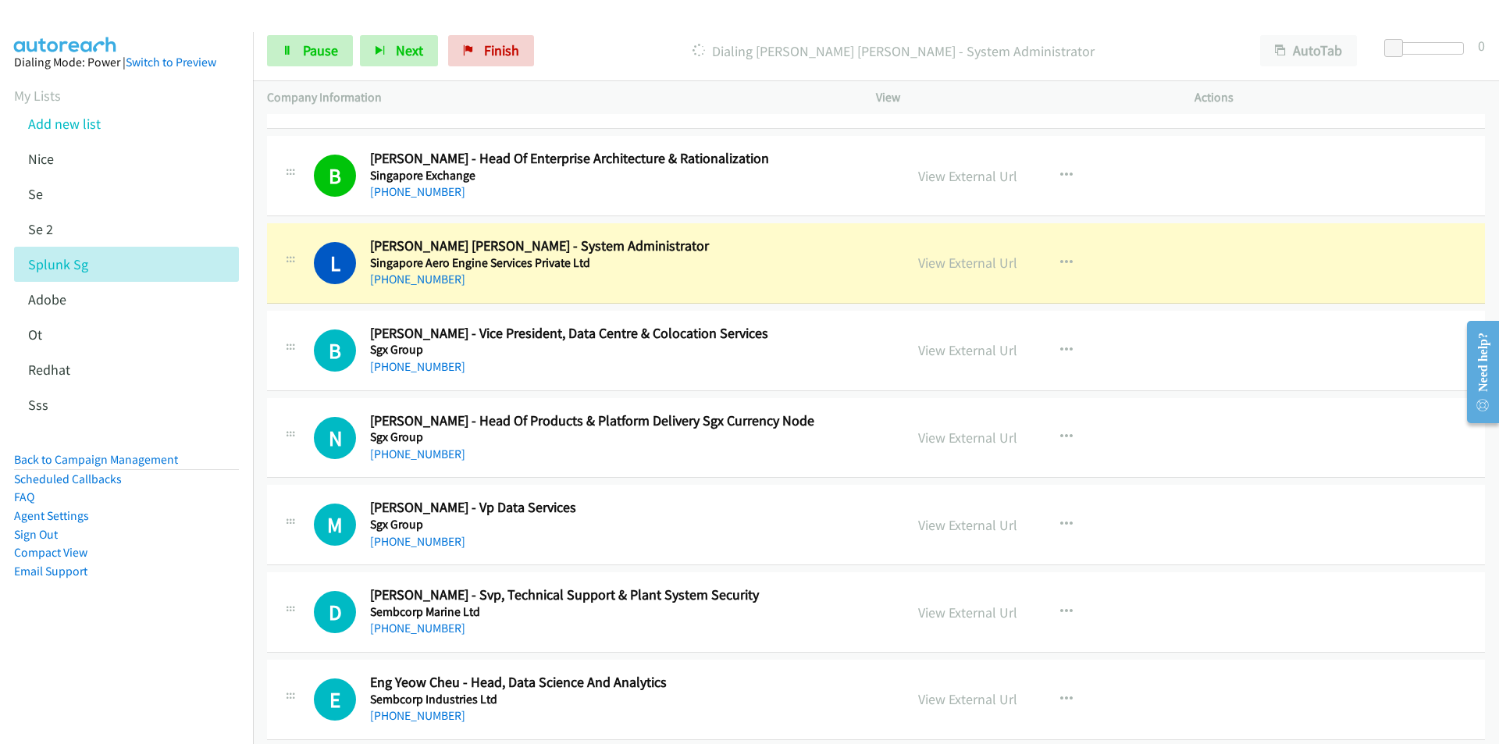
scroll to position [17405, 0]
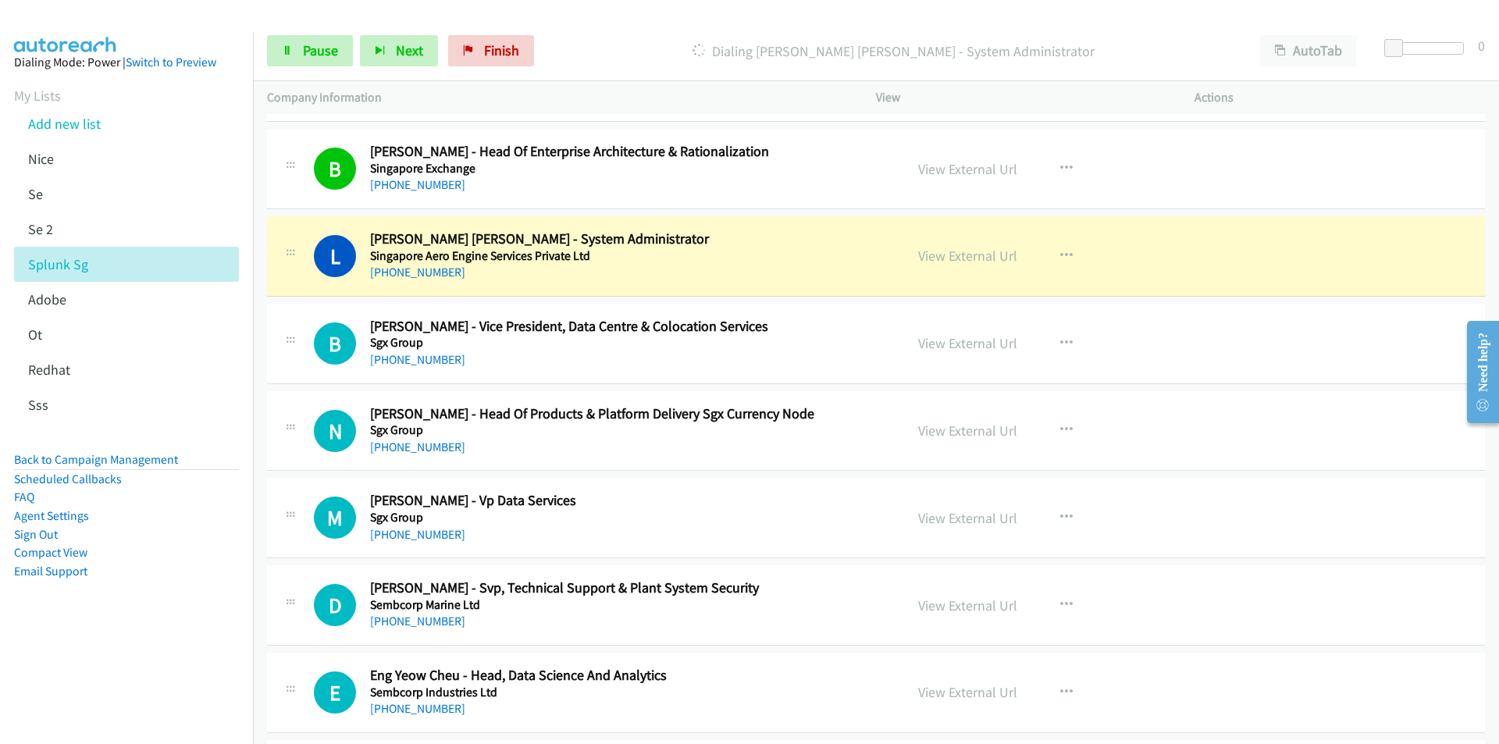
click at [146, 643] on aside "Dialing Mode: Power | Switch to Preview My Lists Add new list [GEOGRAPHIC_DATA]…" at bounding box center [126, 341] width 253 height 619
click at [977, 256] on link "View External Url" at bounding box center [967, 256] width 99 height 18
click at [320, 50] on span "Pause" at bounding box center [320, 50] width 35 height 18
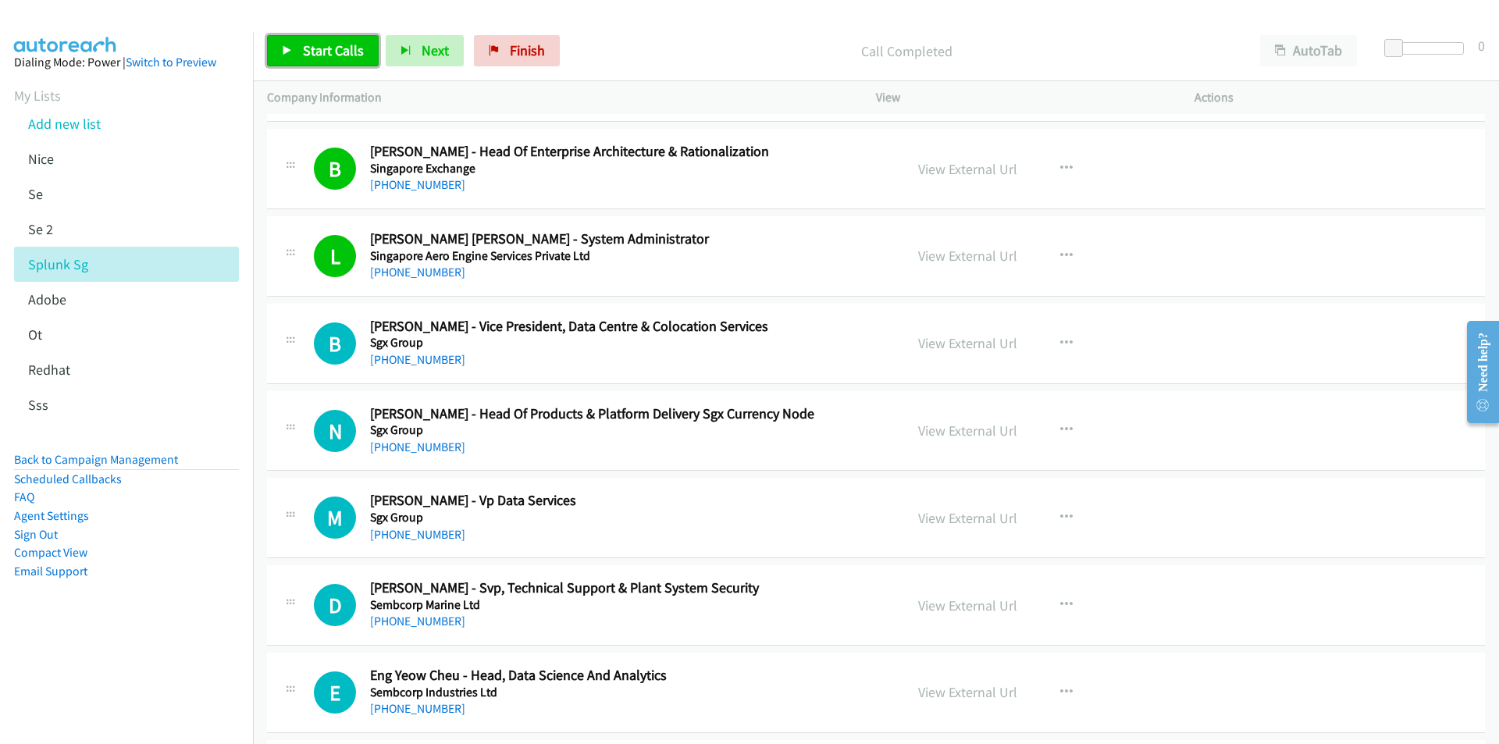
click at [307, 54] on span "Start Calls" at bounding box center [333, 50] width 61 height 18
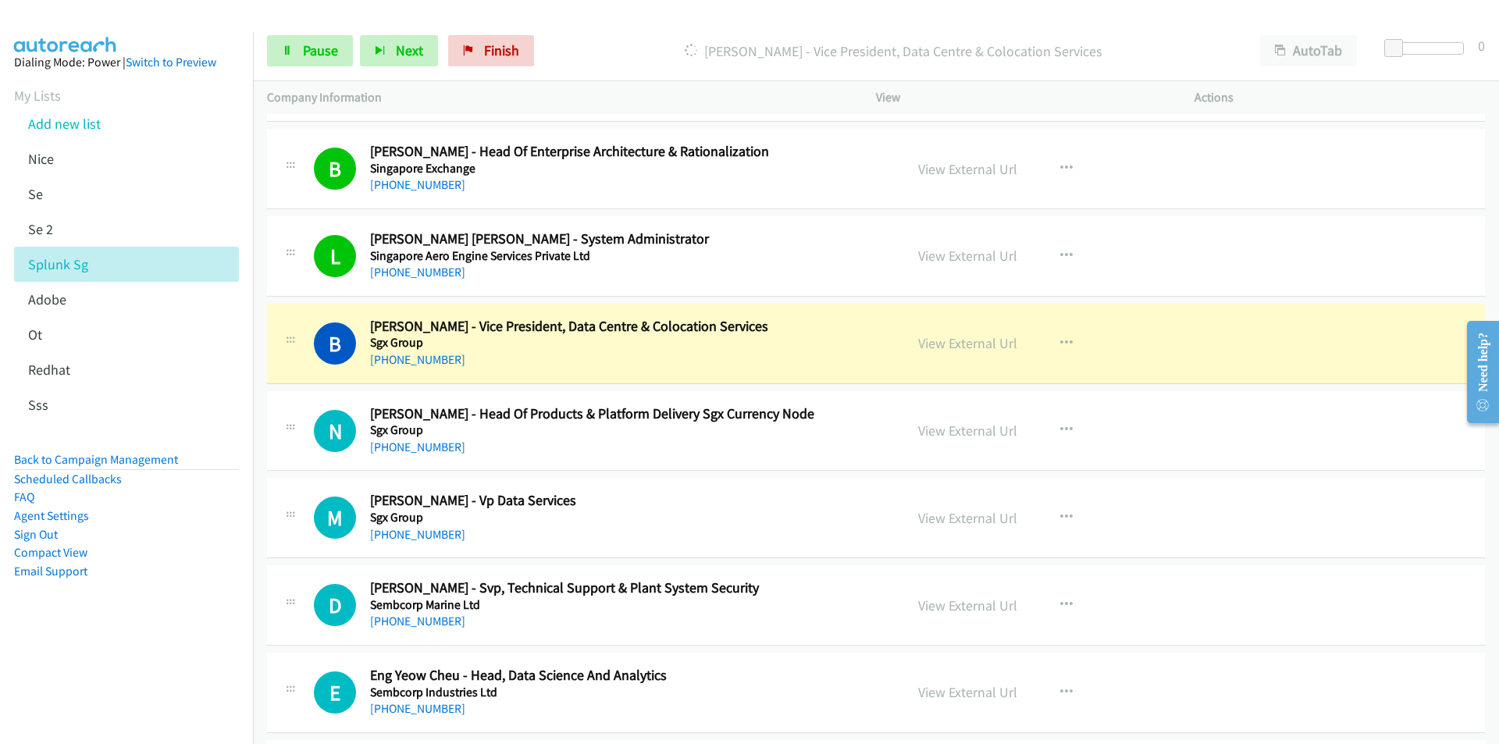
click at [215, 646] on aside "Dialing Mode: Power | Switch to Preview My Lists Add new list [GEOGRAPHIC_DATA]…" at bounding box center [126, 341] width 253 height 619
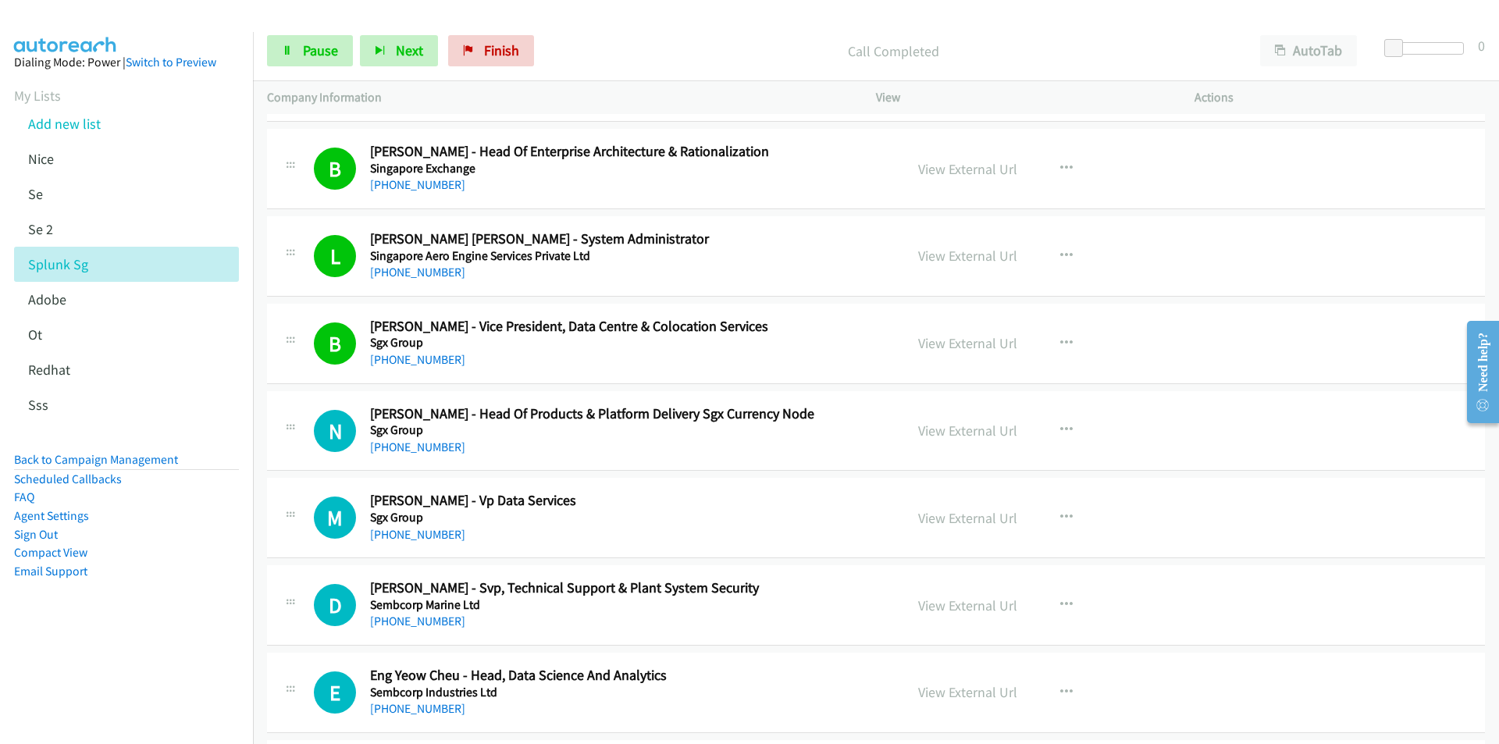
drag, startPoint x: 161, startPoint y: 641, endPoint x: 186, endPoint y: 624, distance: 29.9
click at [162, 640] on aside "Dialing Mode: Power | Switch to Preview My Lists Add new list [GEOGRAPHIC_DATA]…" at bounding box center [126, 341] width 253 height 619
click at [175, 656] on nav "Dialing Mode: Power | Switch to Preview My Lists Add new list [GEOGRAPHIC_DATA]…" at bounding box center [127, 404] width 254 height 744
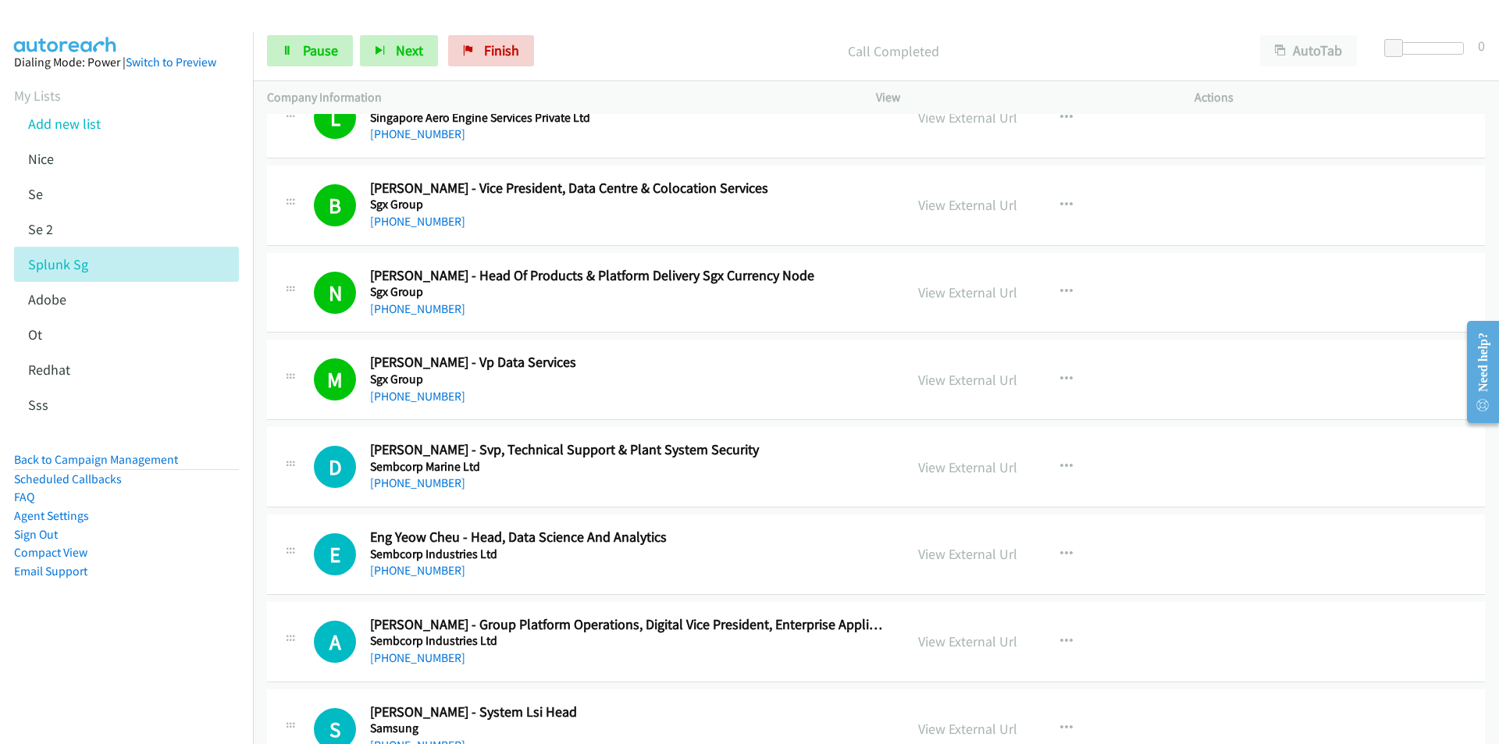
scroll to position [17640, 0]
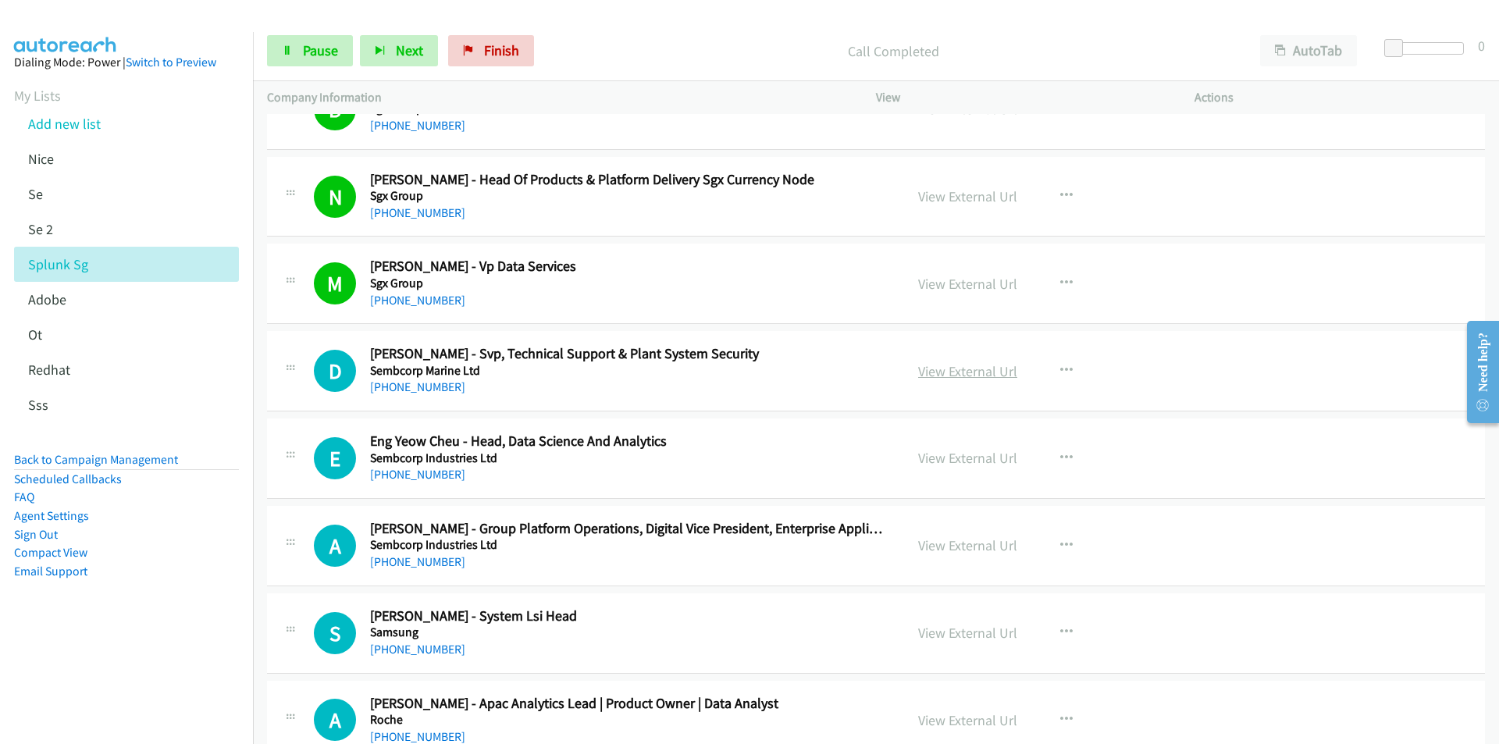
click at [974, 366] on link "View External Url" at bounding box center [967, 371] width 99 height 18
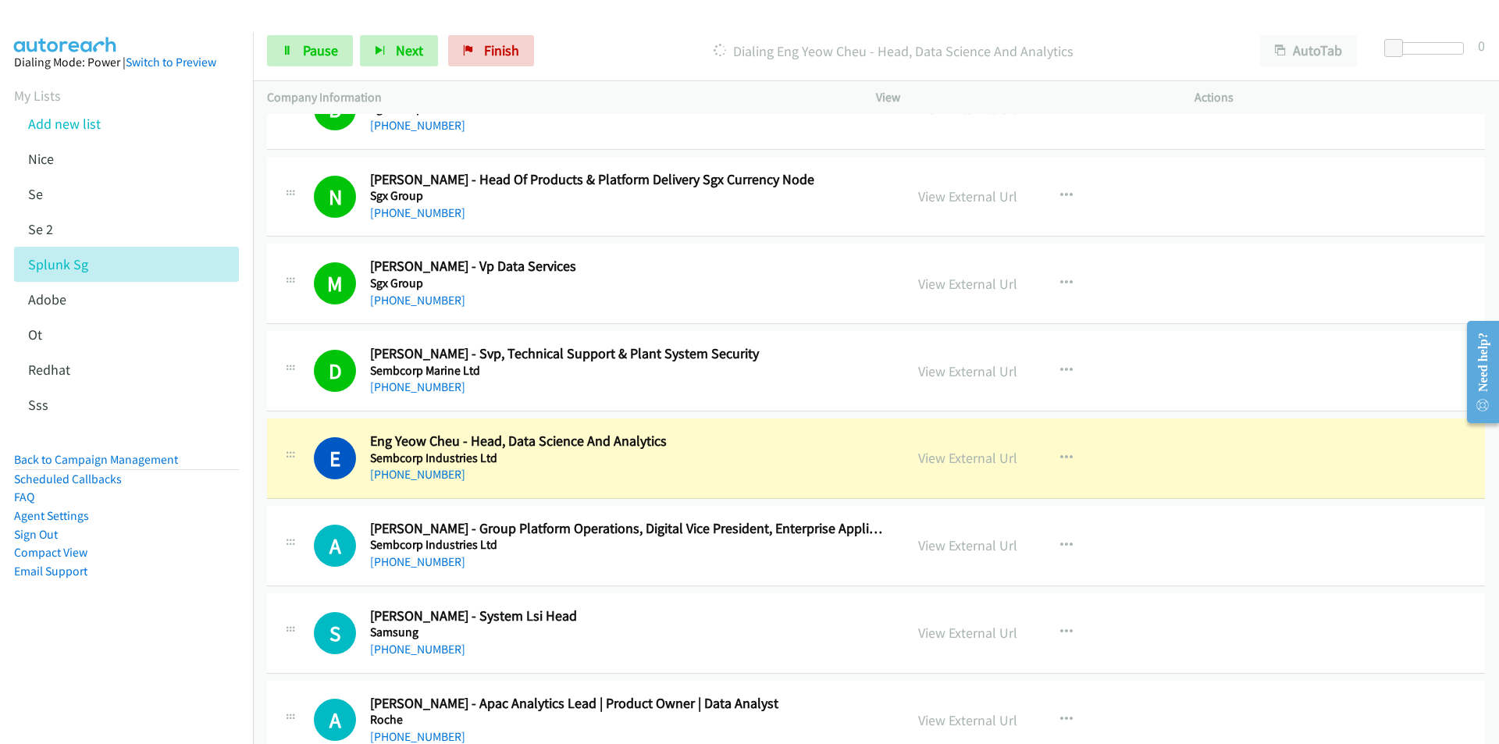
drag, startPoint x: 180, startPoint y: 592, endPoint x: 394, endPoint y: 527, distance: 223.5
click at [180, 592] on aside "Dialing Mode: Power | Switch to Preview My Lists Add new list [GEOGRAPHIC_DATA]…" at bounding box center [126, 341] width 253 height 619
click at [944, 457] on link "View External Url" at bounding box center [967, 458] width 99 height 18
click at [308, 53] on span "Pause" at bounding box center [320, 50] width 35 height 18
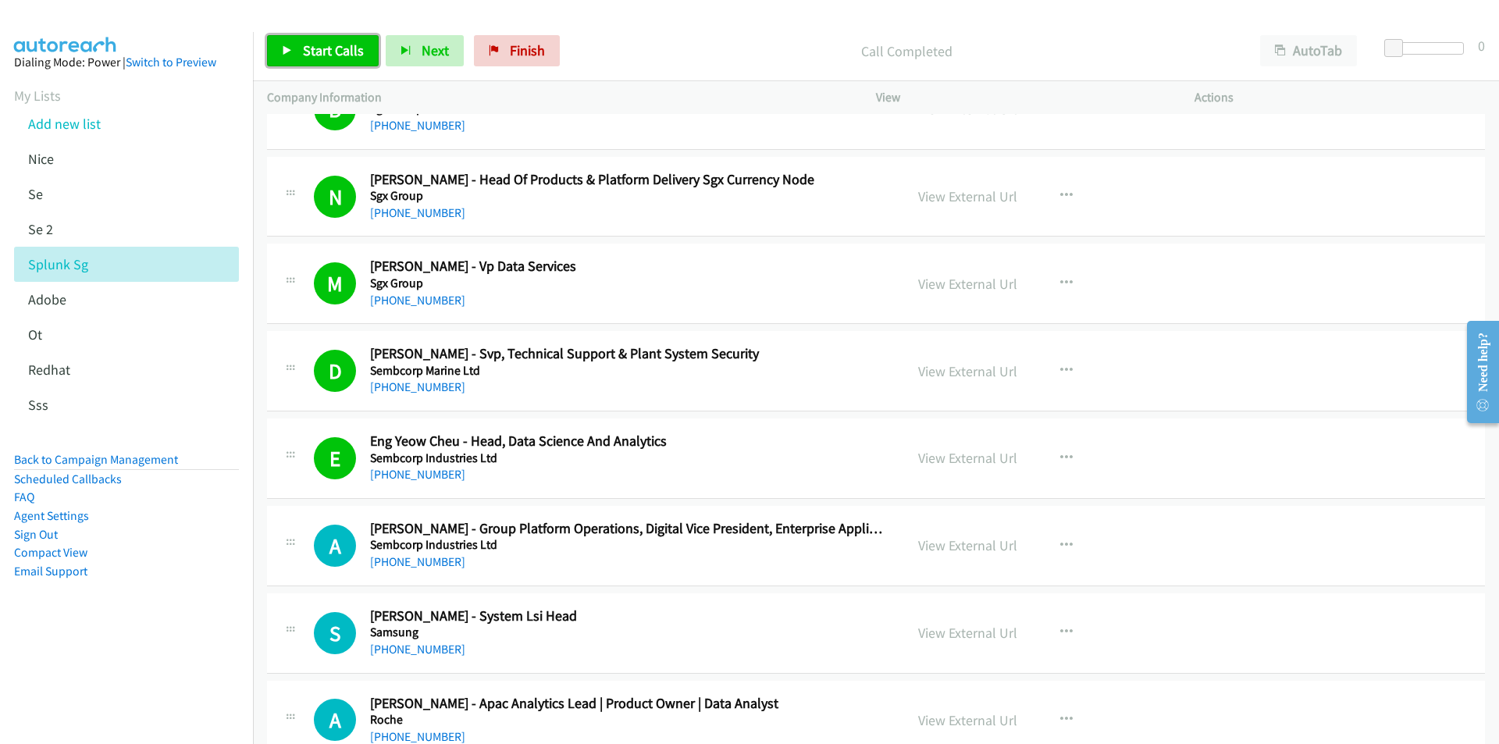
click at [347, 54] on span "Start Calls" at bounding box center [333, 50] width 61 height 18
drag, startPoint x: 201, startPoint y: 649, endPoint x: 363, endPoint y: 619, distance: 164.4
click at [201, 649] on aside "Dialing Mode: Power | Switch to Preview My Lists Add new list [GEOGRAPHIC_DATA]…" at bounding box center [126, 341] width 253 height 619
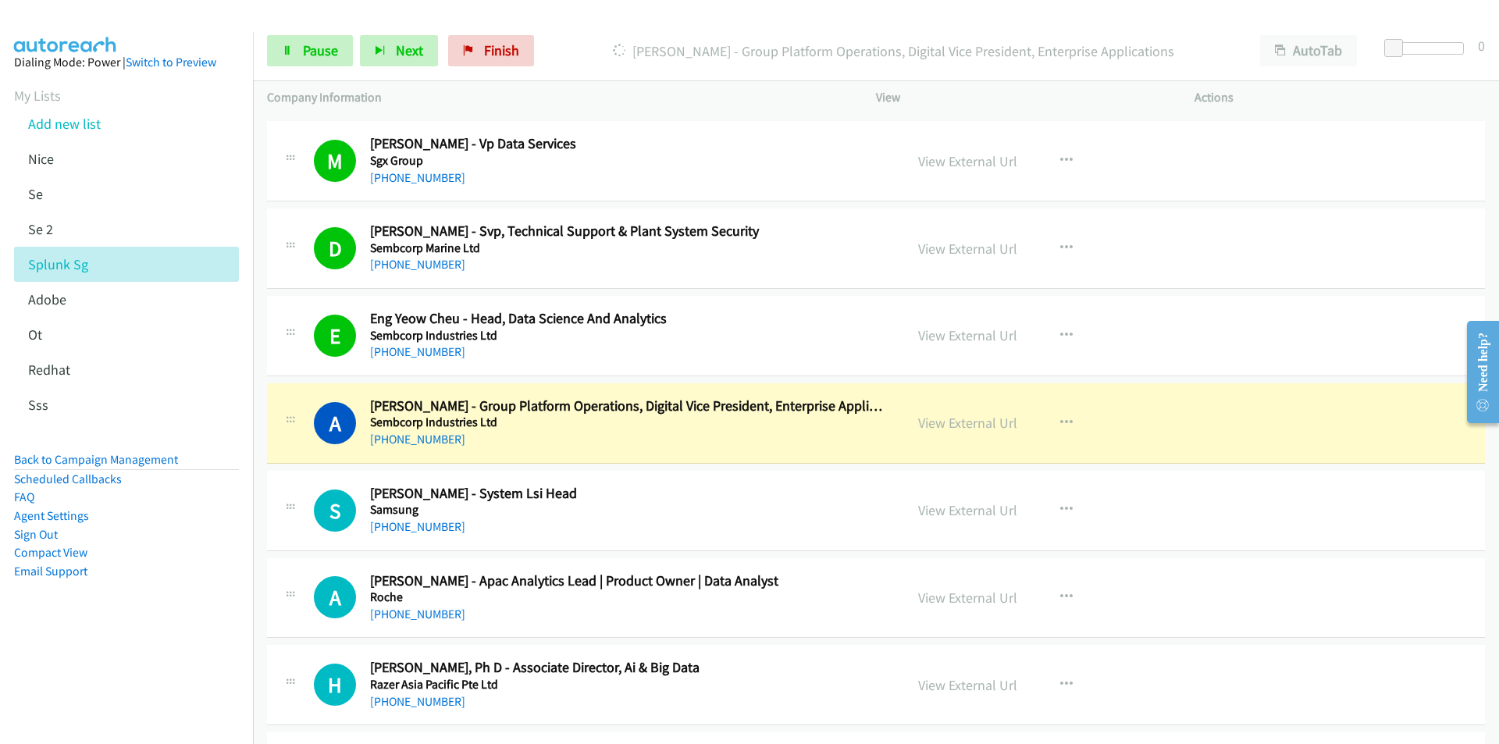
scroll to position [17796, 0]
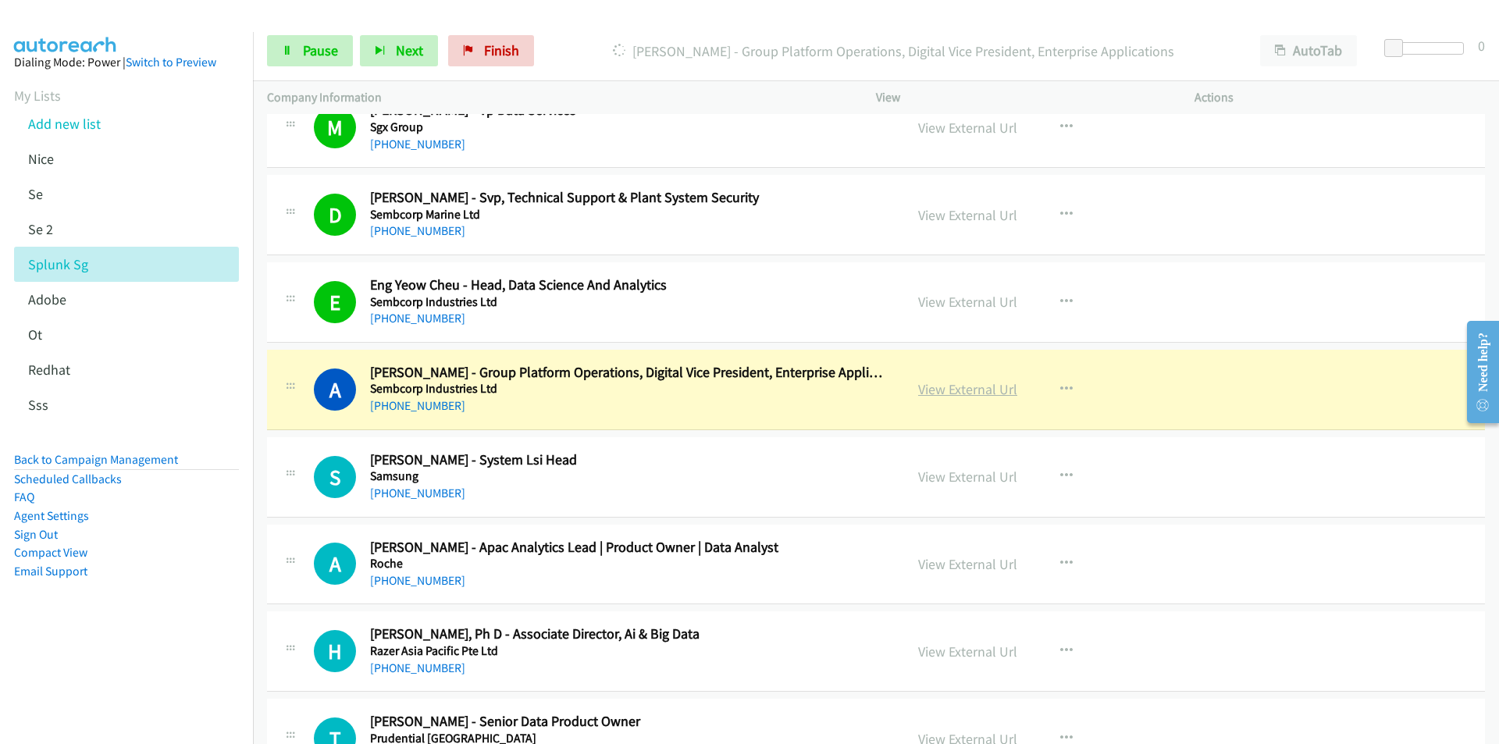
click at [973, 386] on link "View External Url" at bounding box center [967, 389] width 99 height 18
click at [299, 47] on link "Pause" at bounding box center [310, 50] width 86 height 31
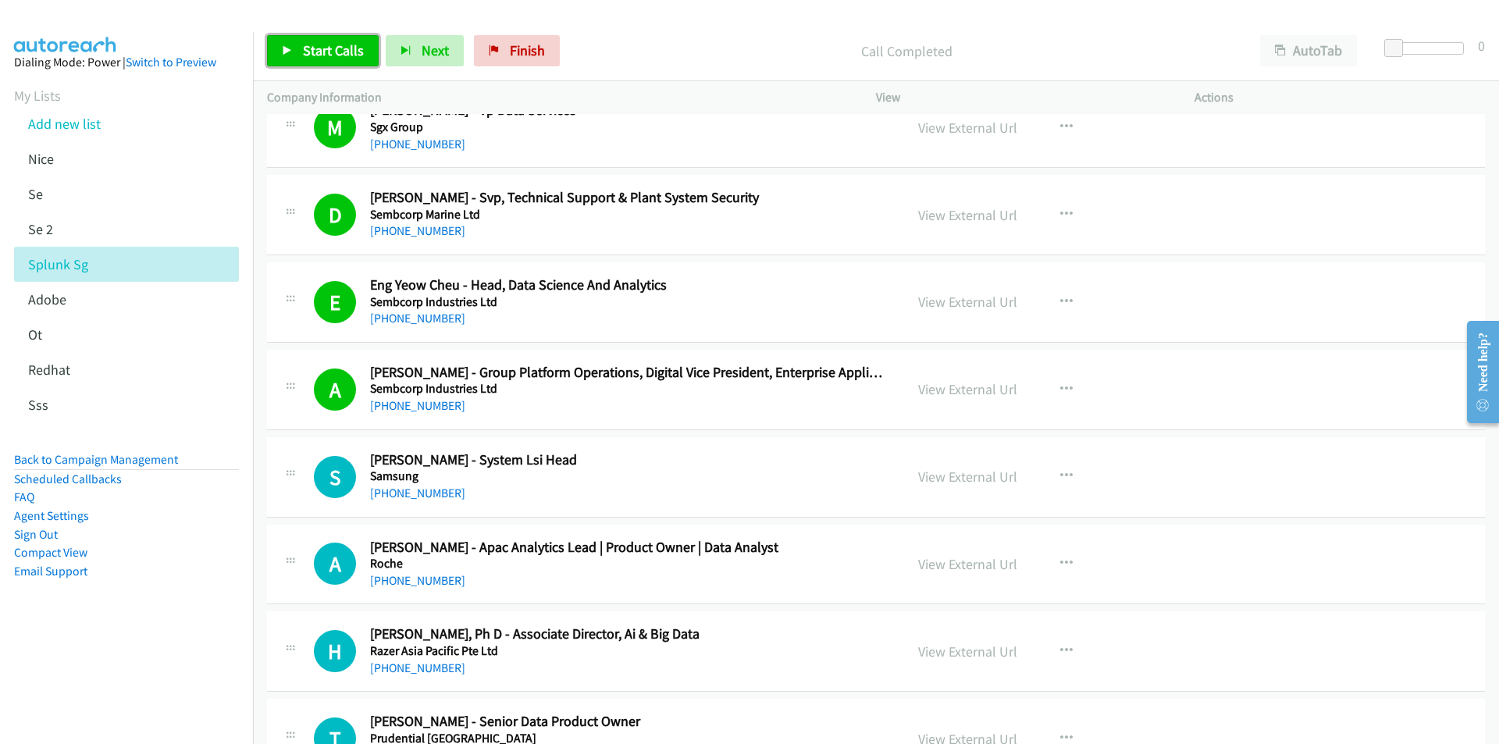
click at [322, 55] on span "Start Calls" at bounding box center [333, 50] width 61 height 18
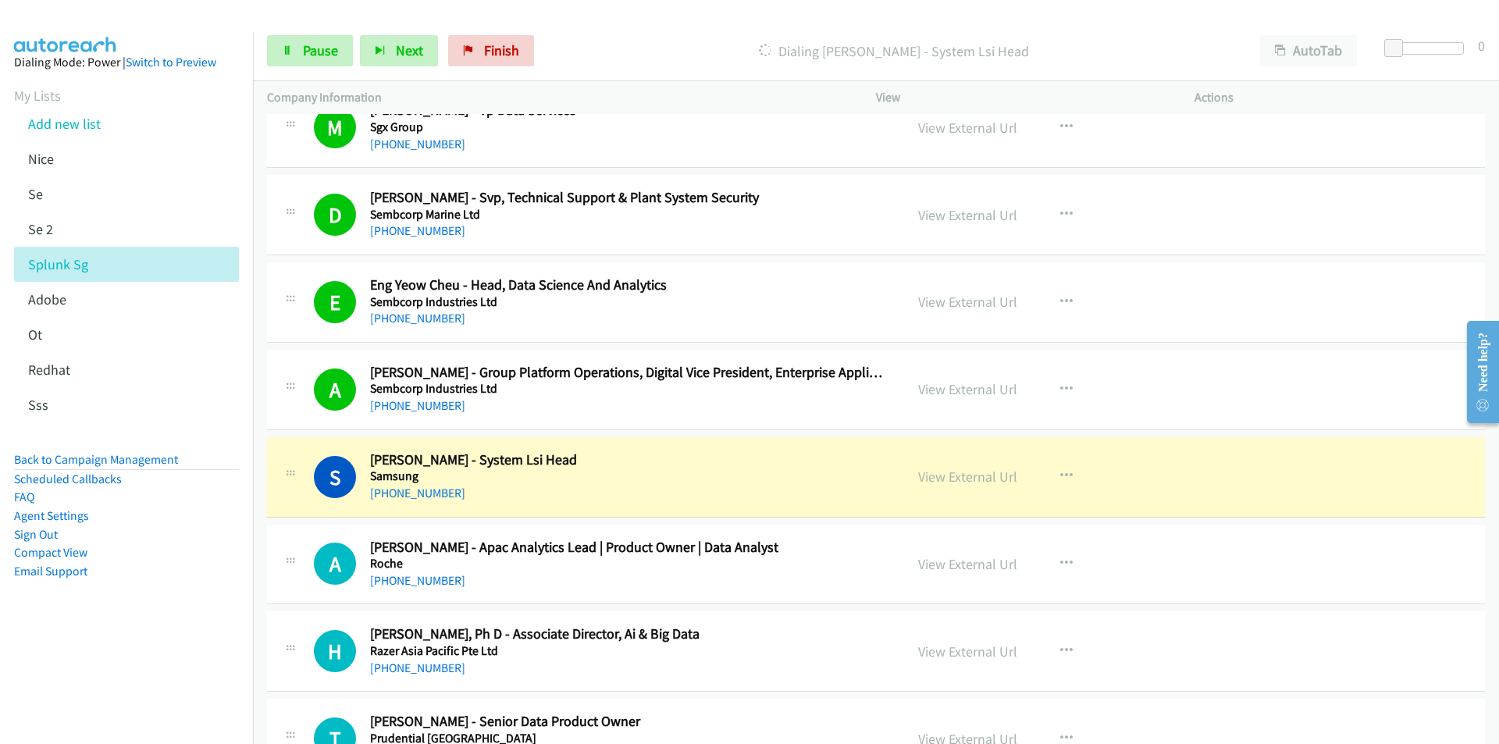
click at [184, 636] on aside "Dialing Mode: Power | Switch to Preview My Lists Add new list [GEOGRAPHIC_DATA]…" at bounding box center [126, 341] width 253 height 619
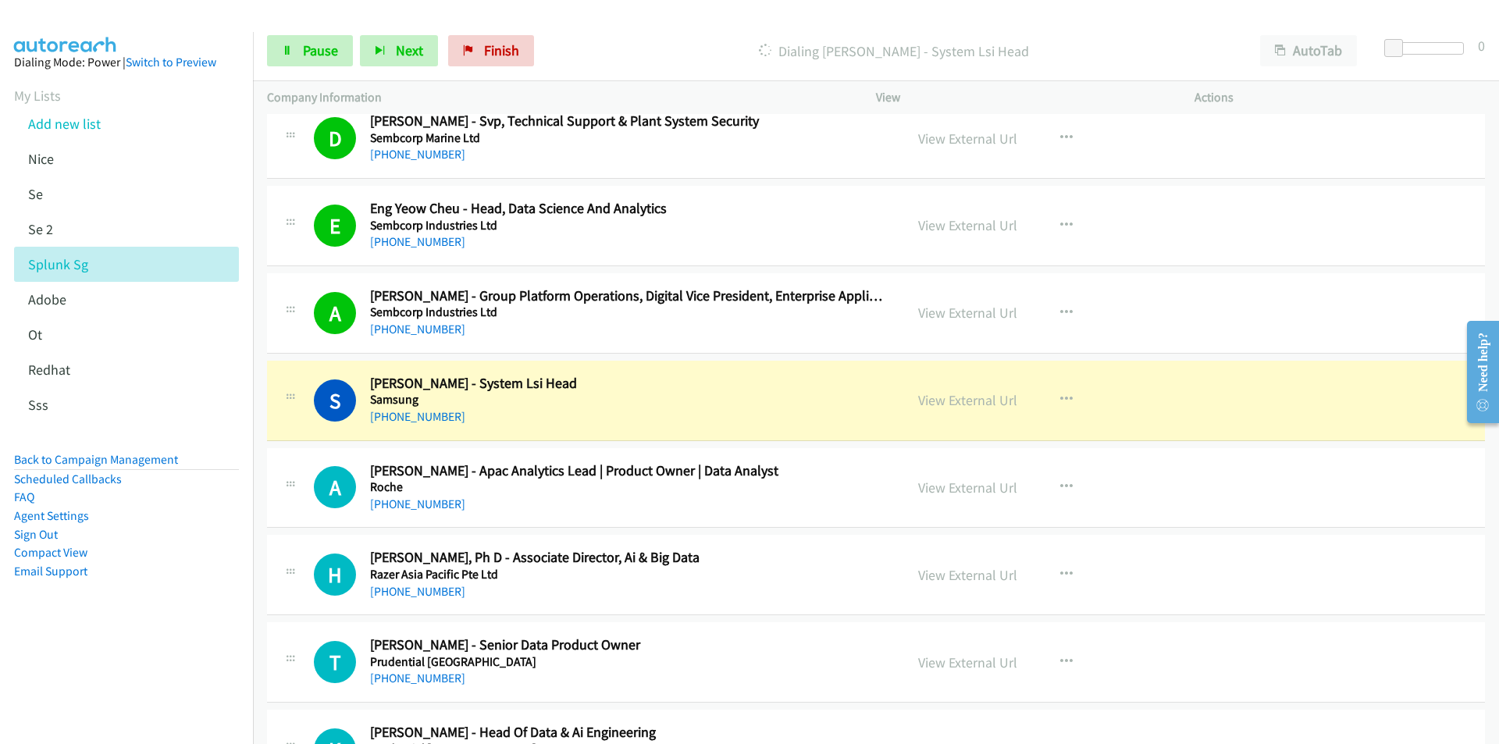
scroll to position [17874, 0]
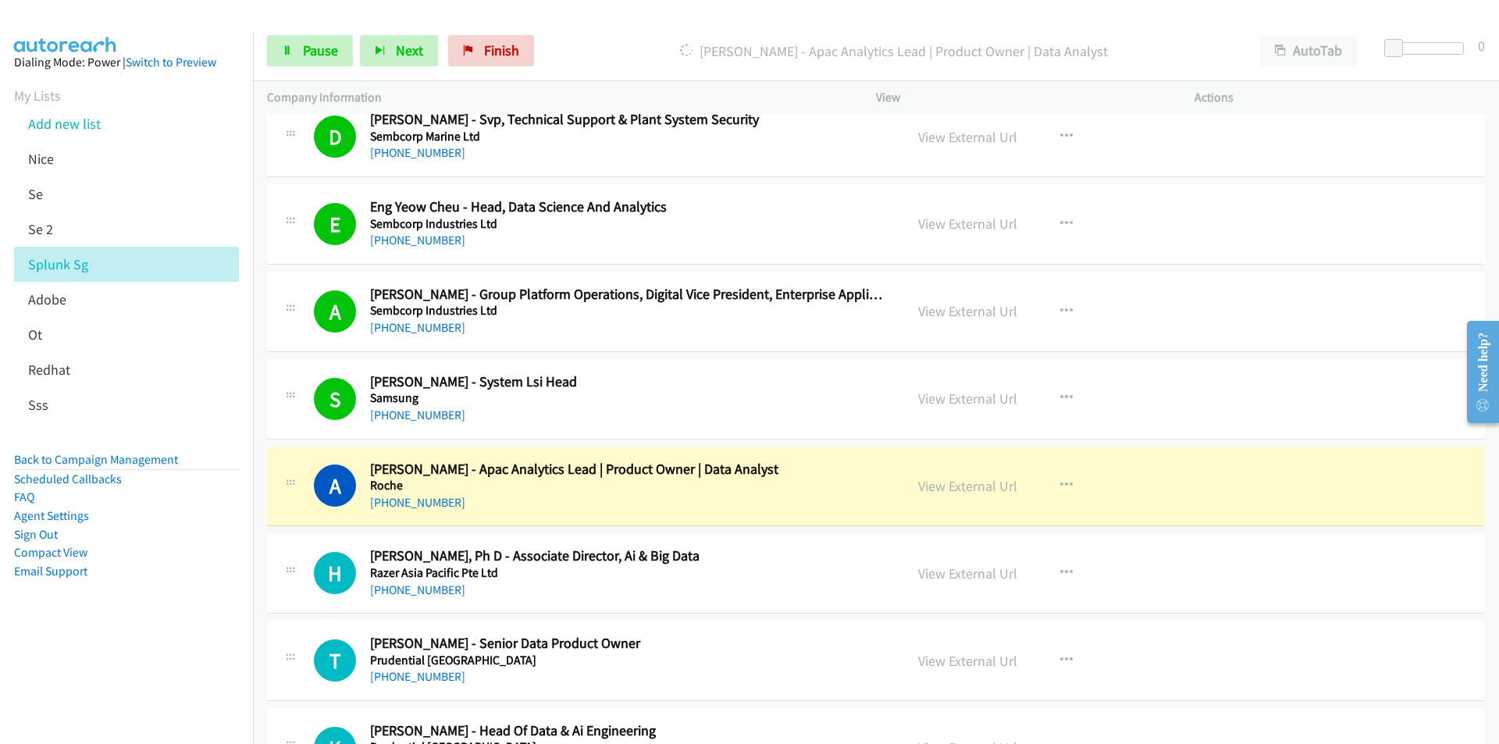
click at [230, 628] on aside "Dialing Mode: Power | Switch to Preview My Lists Add new list [GEOGRAPHIC_DATA]…" at bounding box center [126, 341] width 253 height 619
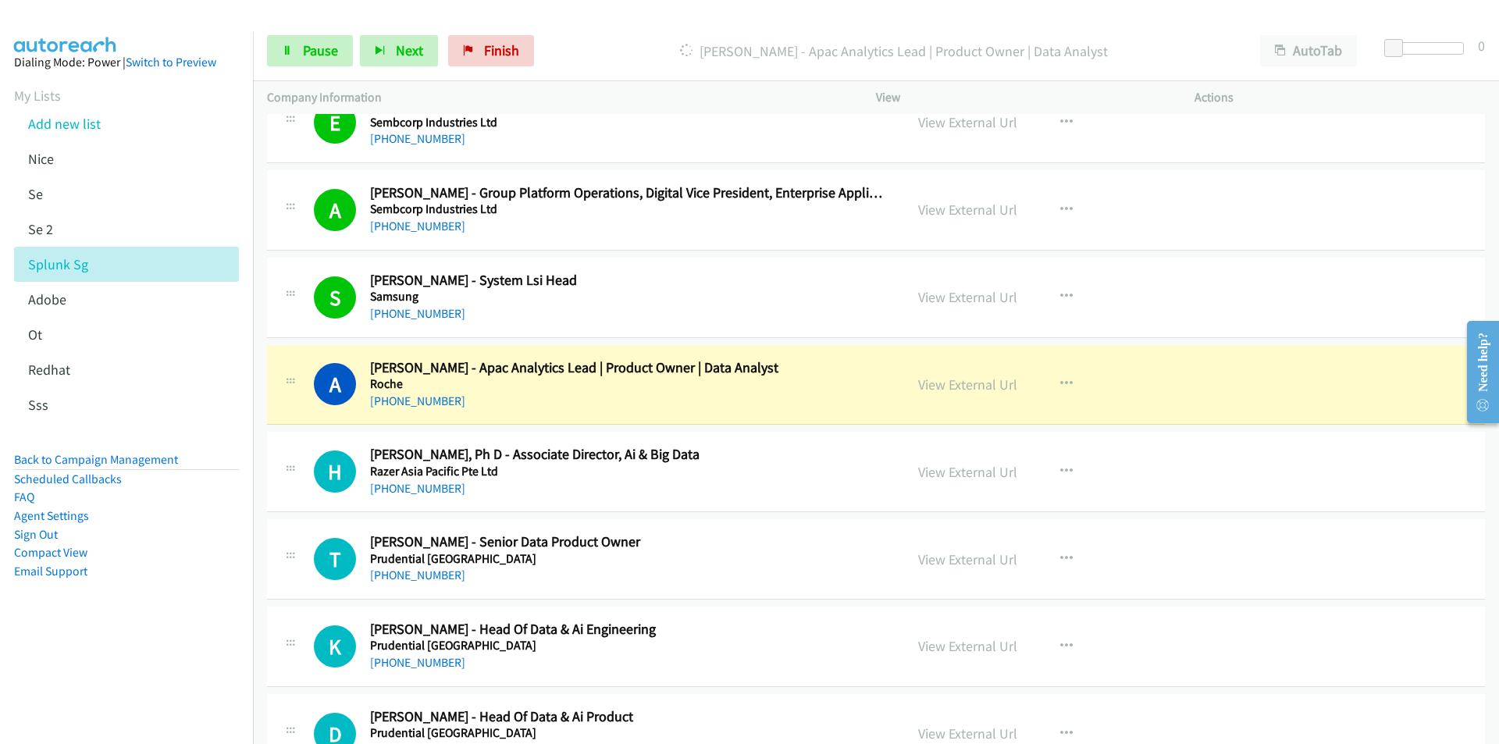
scroll to position [18030, 0]
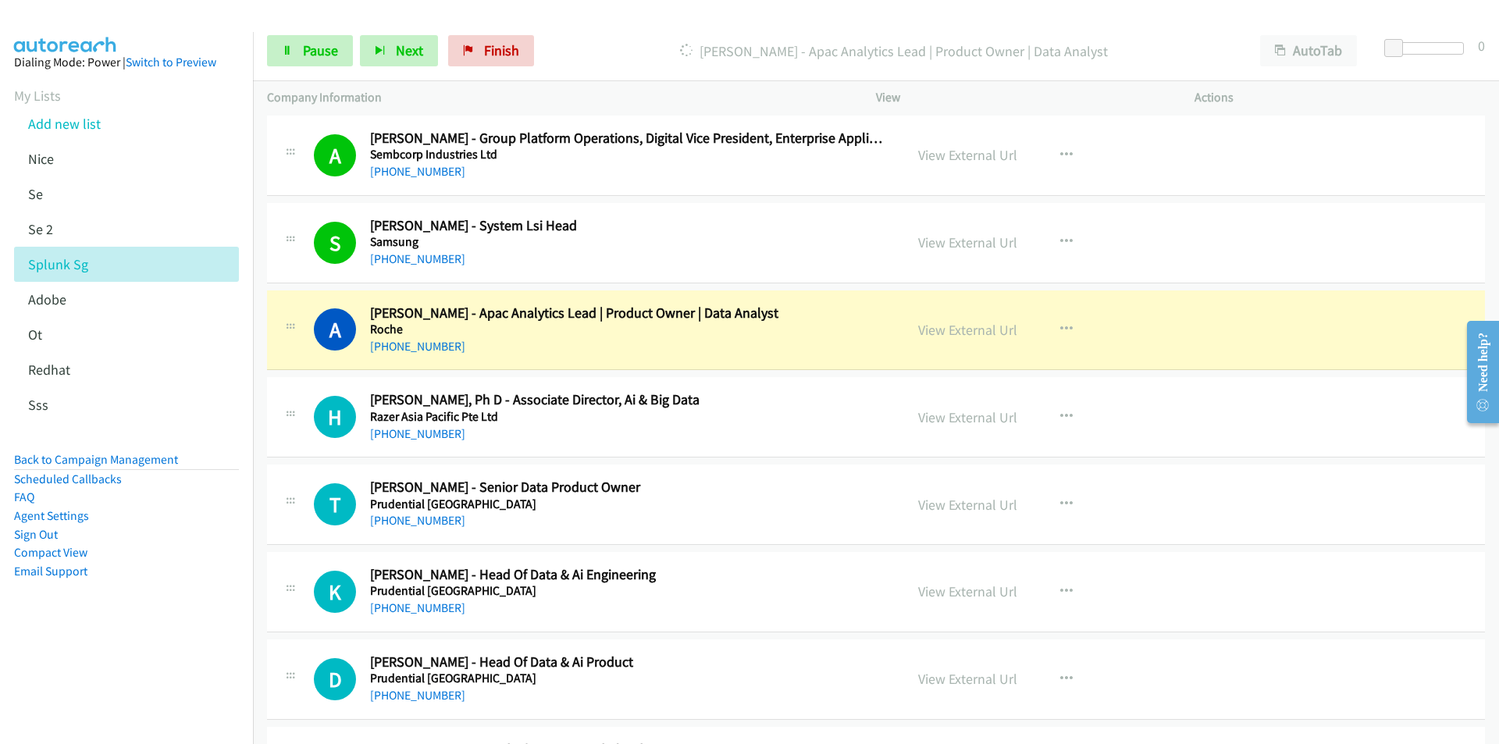
click at [141, 647] on aside "Dialing Mode: Power | Switch to Preview My Lists Add new list [GEOGRAPHIC_DATA]…" at bounding box center [126, 341] width 253 height 619
click at [976, 332] on link "View External Url" at bounding box center [967, 330] width 99 height 18
click at [306, 52] on span "Pause" at bounding box center [320, 50] width 35 height 18
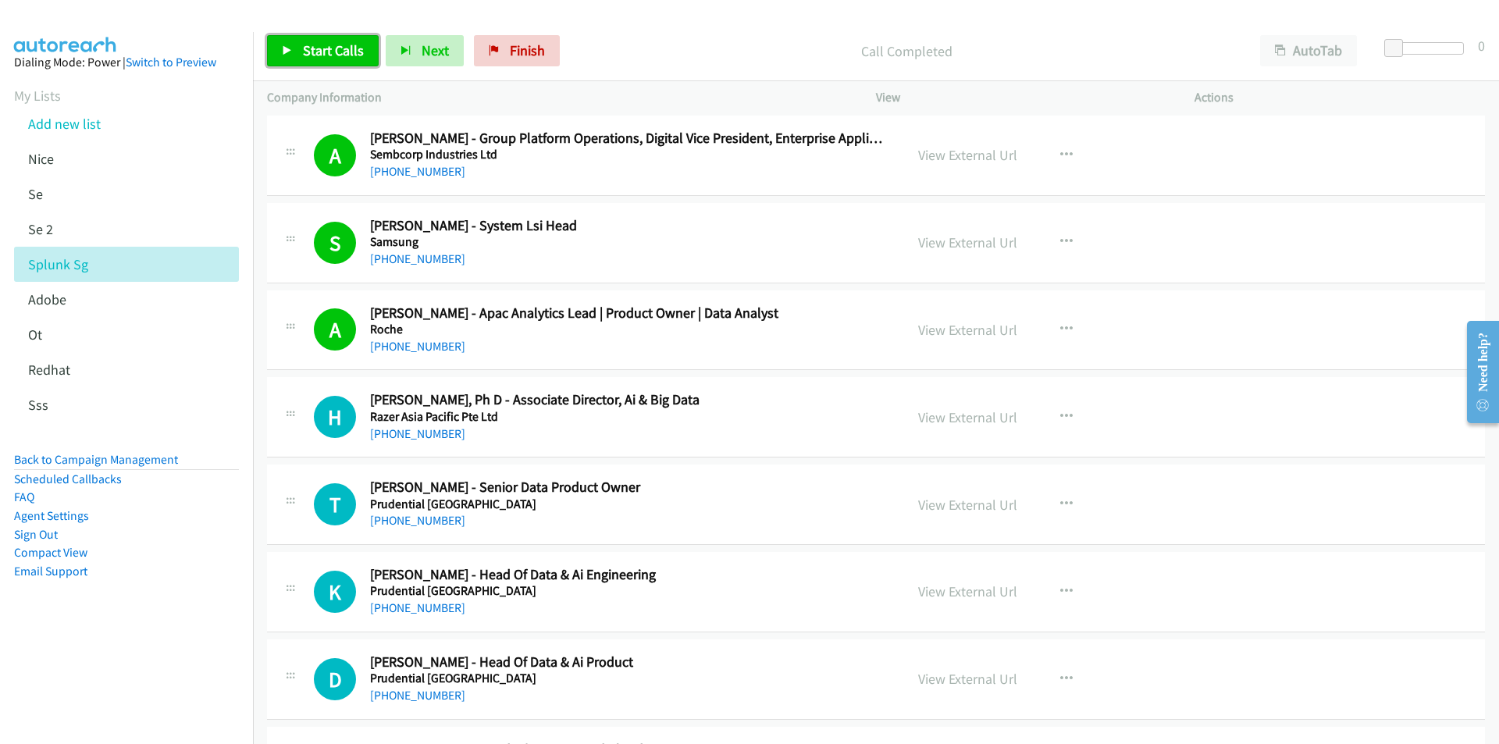
click at [330, 41] on span "Start Calls" at bounding box center [333, 50] width 61 height 18
click at [148, 628] on aside "Dialing Mode: Power | Switch to Preview My Lists Add new list [GEOGRAPHIC_DATA]…" at bounding box center [126, 341] width 253 height 619
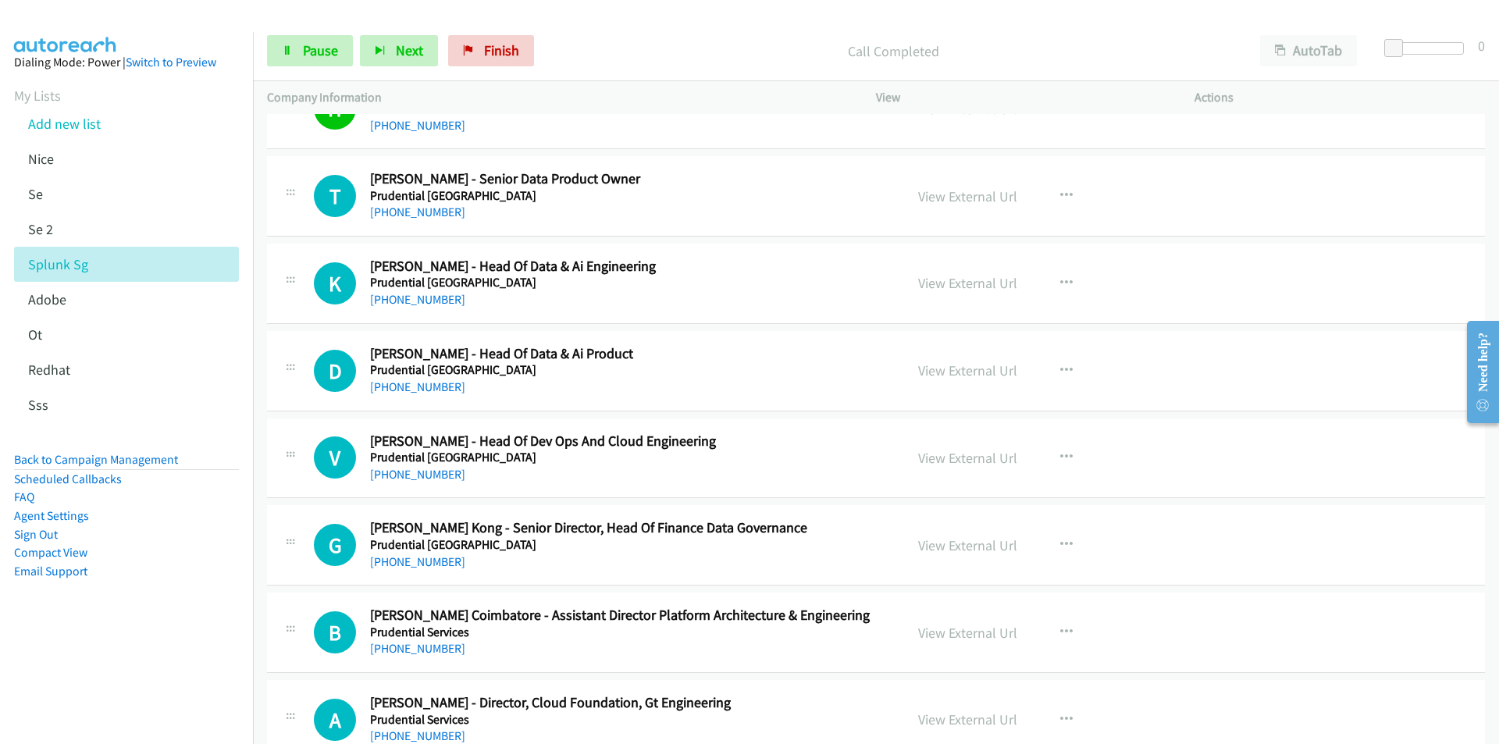
scroll to position [18342, 0]
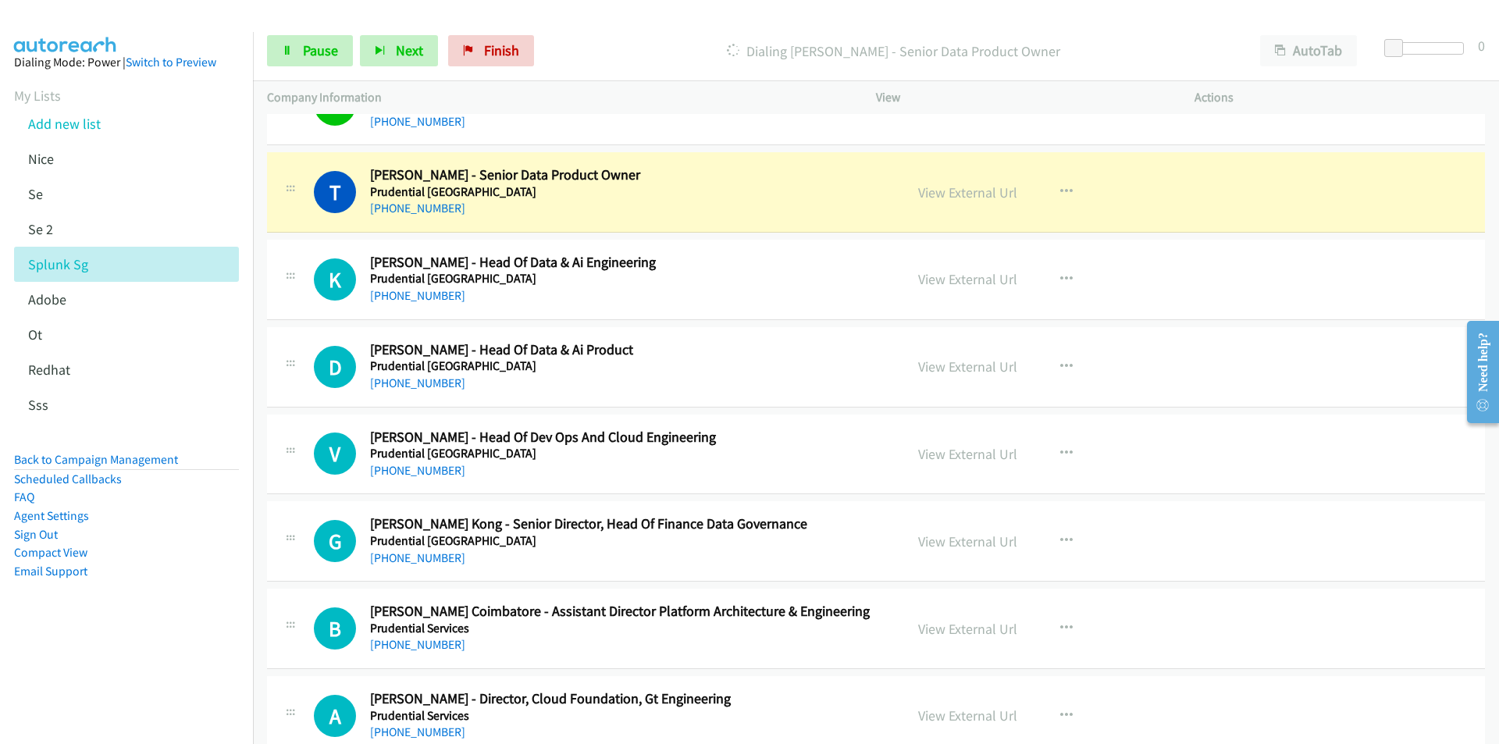
click at [177, 653] on nav "Dialing Mode: Power | Switch to Preview My Lists Add new list [GEOGRAPHIC_DATA]…" at bounding box center [127, 404] width 254 height 744
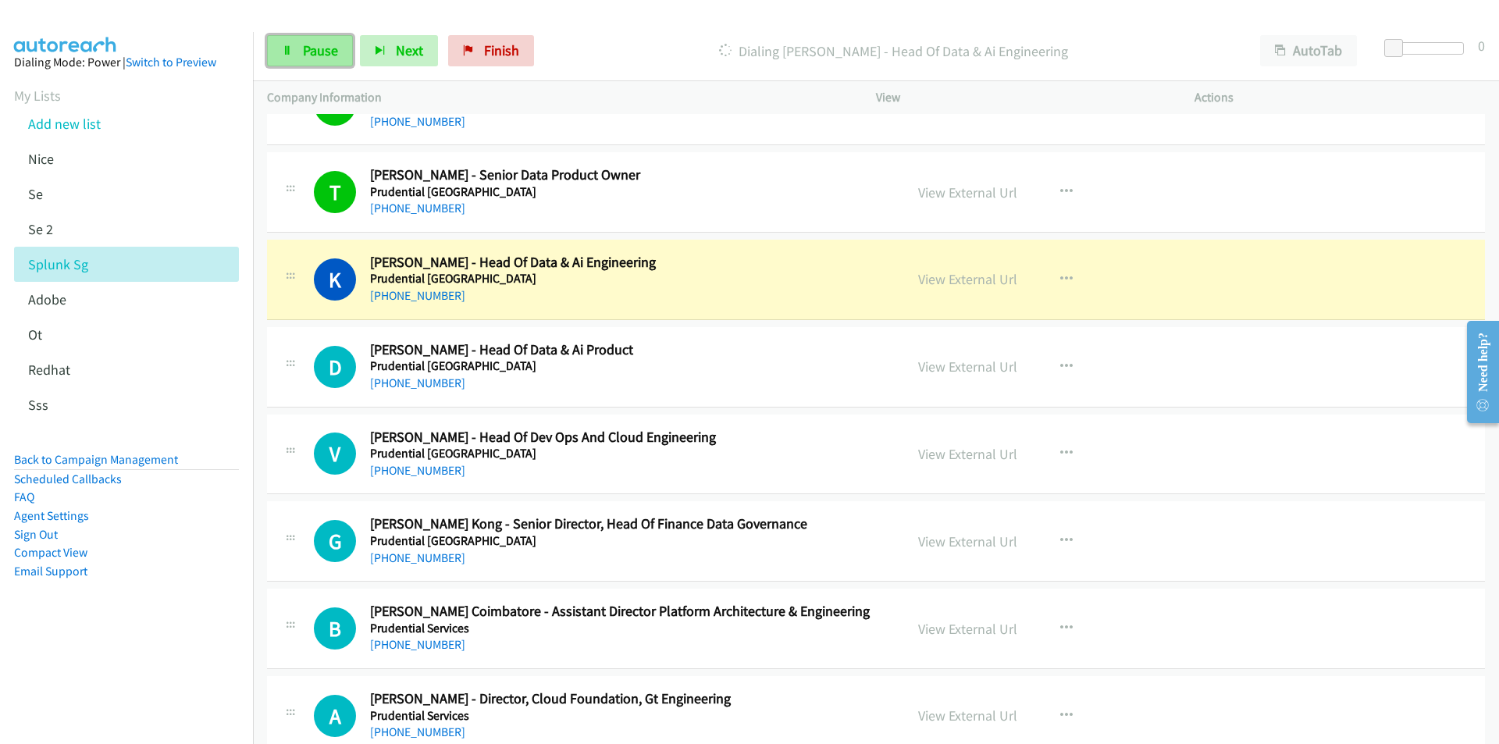
click at [291, 54] on icon at bounding box center [287, 51] width 11 height 11
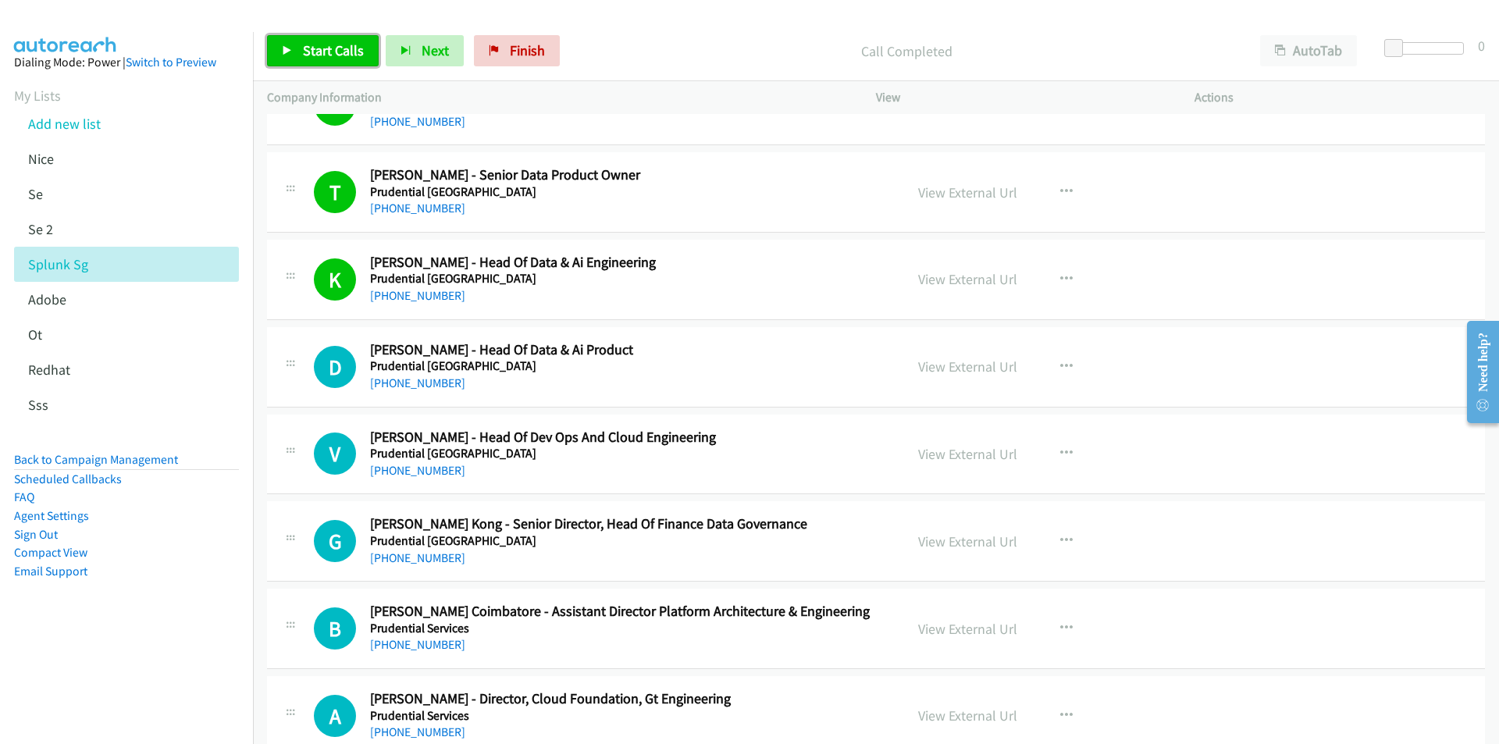
click at [349, 37] on link "Start Calls" at bounding box center [323, 50] width 112 height 31
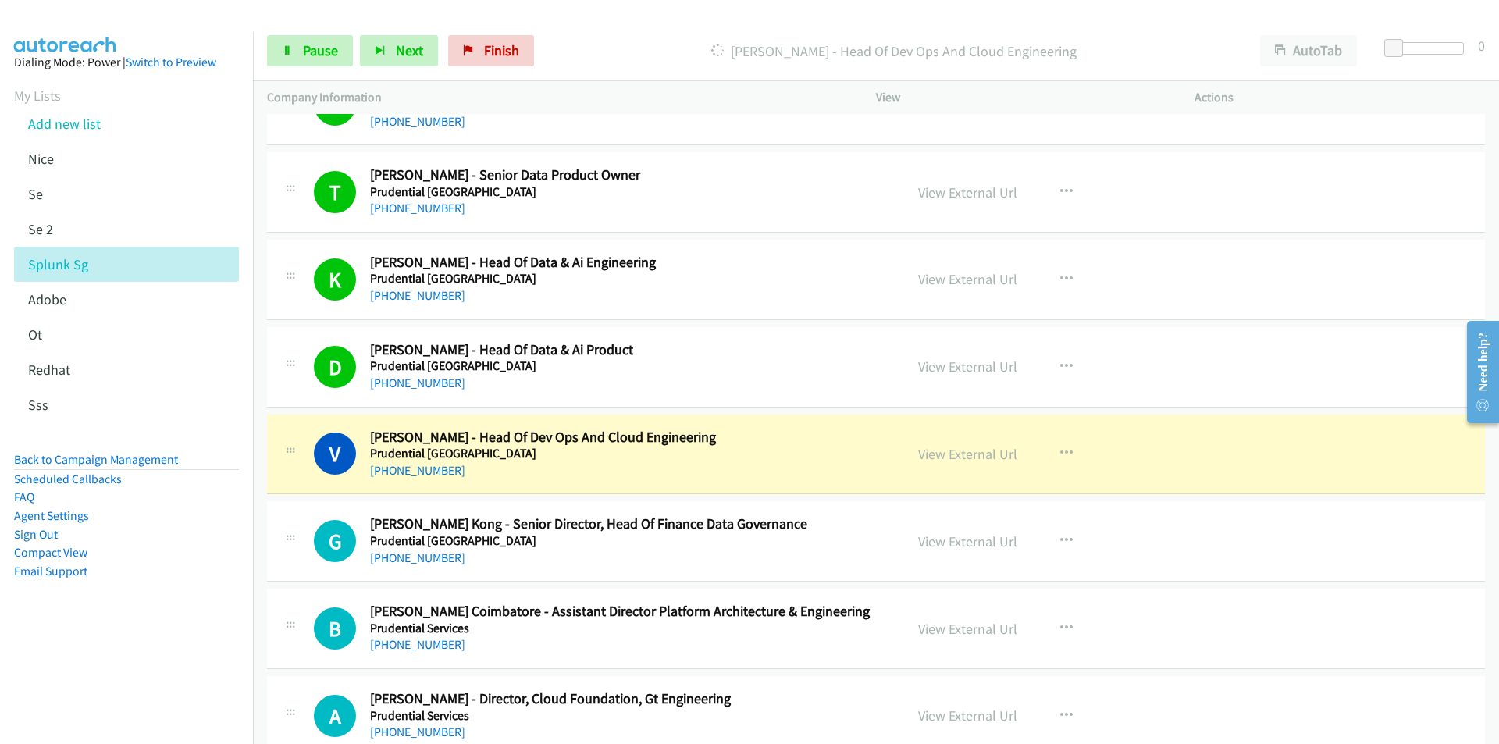
drag, startPoint x: 186, startPoint y: 624, endPoint x: 293, endPoint y: 573, distance: 119.4
click at [186, 624] on aside "Dialing Mode: Power | Switch to Preview My Lists Add new list [GEOGRAPHIC_DATA]…" at bounding box center [126, 341] width 253 height 619
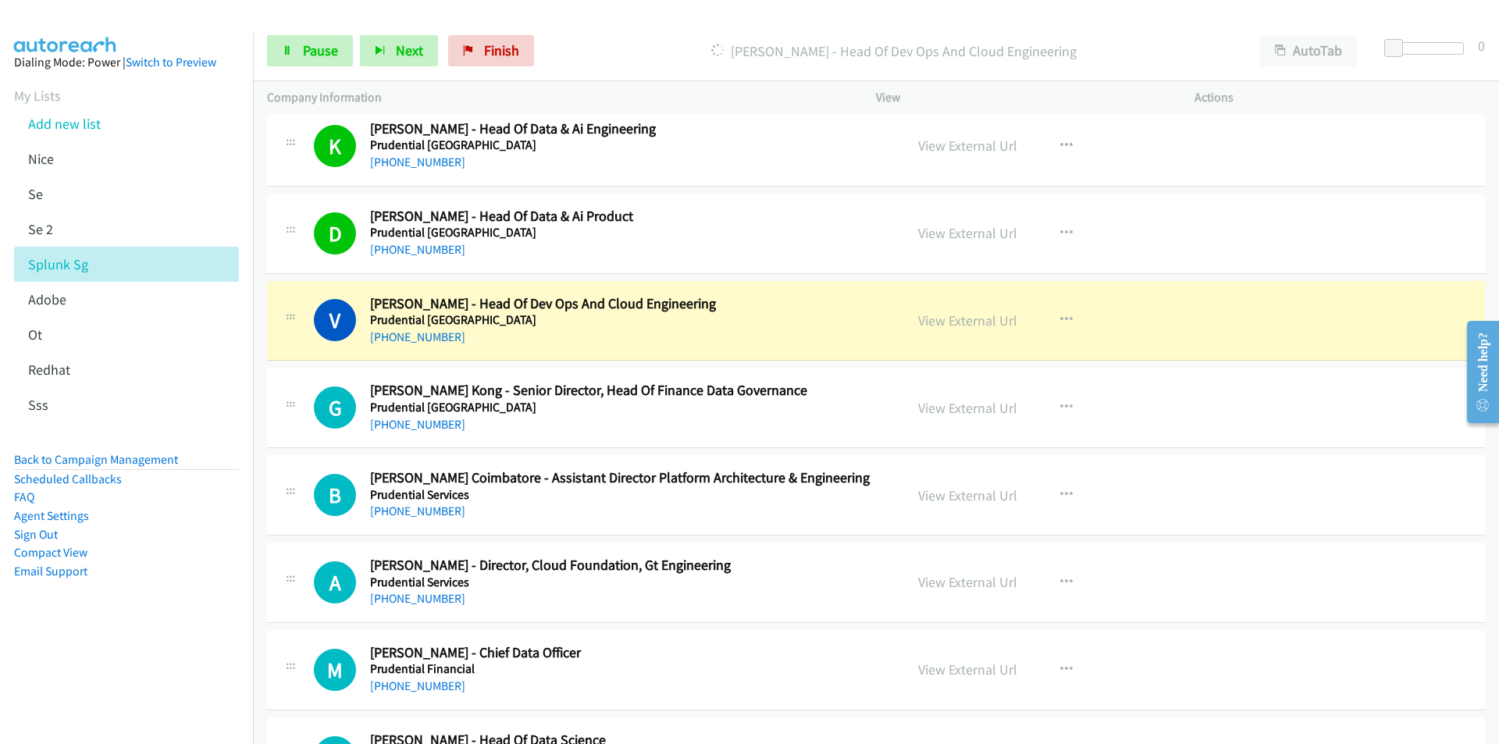
scroll to position [18498, 0]
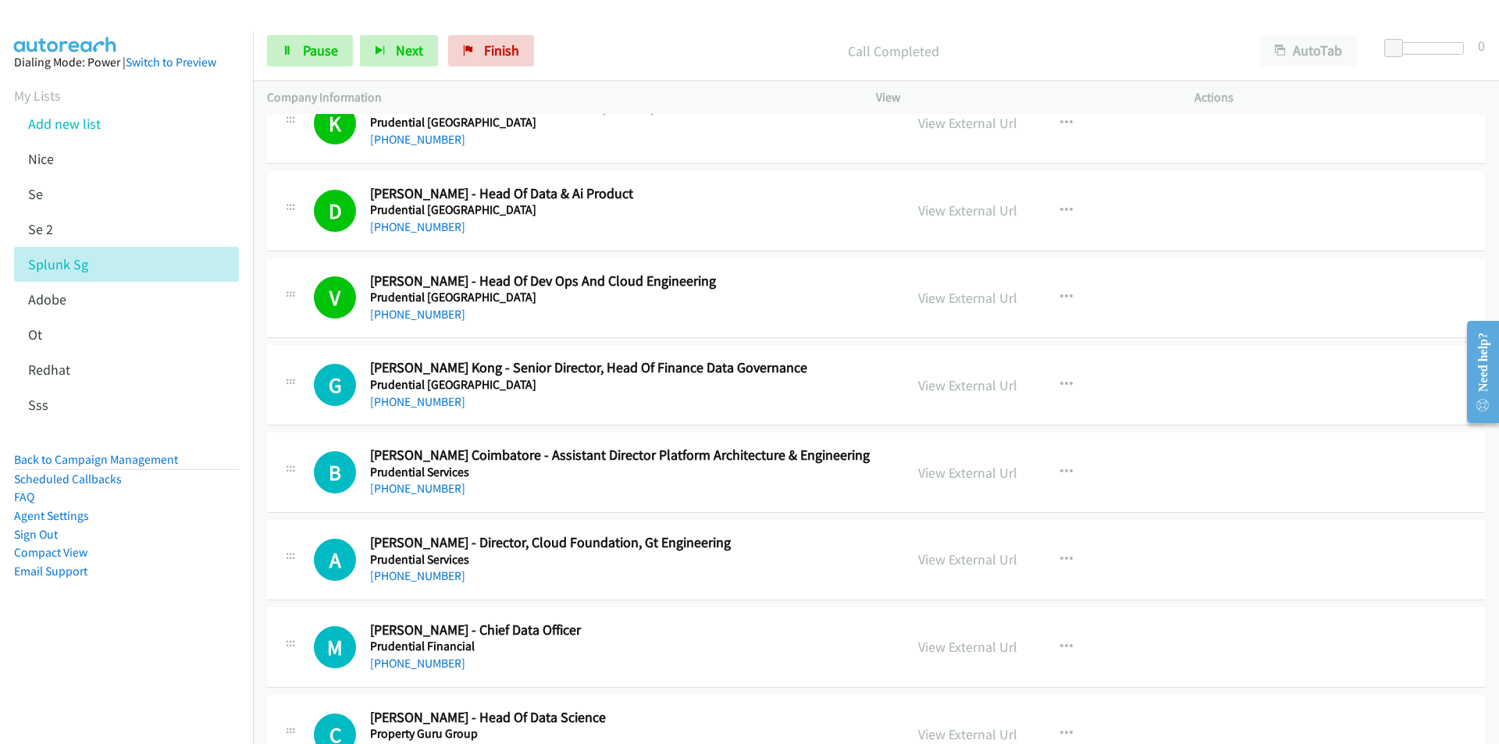
click at [201, 675] on nav "Dialing Mode: Power | Switch to Preview My Lists Add new list [GEOGRAPHIC_DATA]…" at bounding box center [127, 404] width 254 height 744
click at [126, 631] on aside "Dialing Mode: Power | Switch to Preview My Lists Add new list [GEOGRAPHIC_DATA]…" at bounding box center [126, 341] width 253 height 619
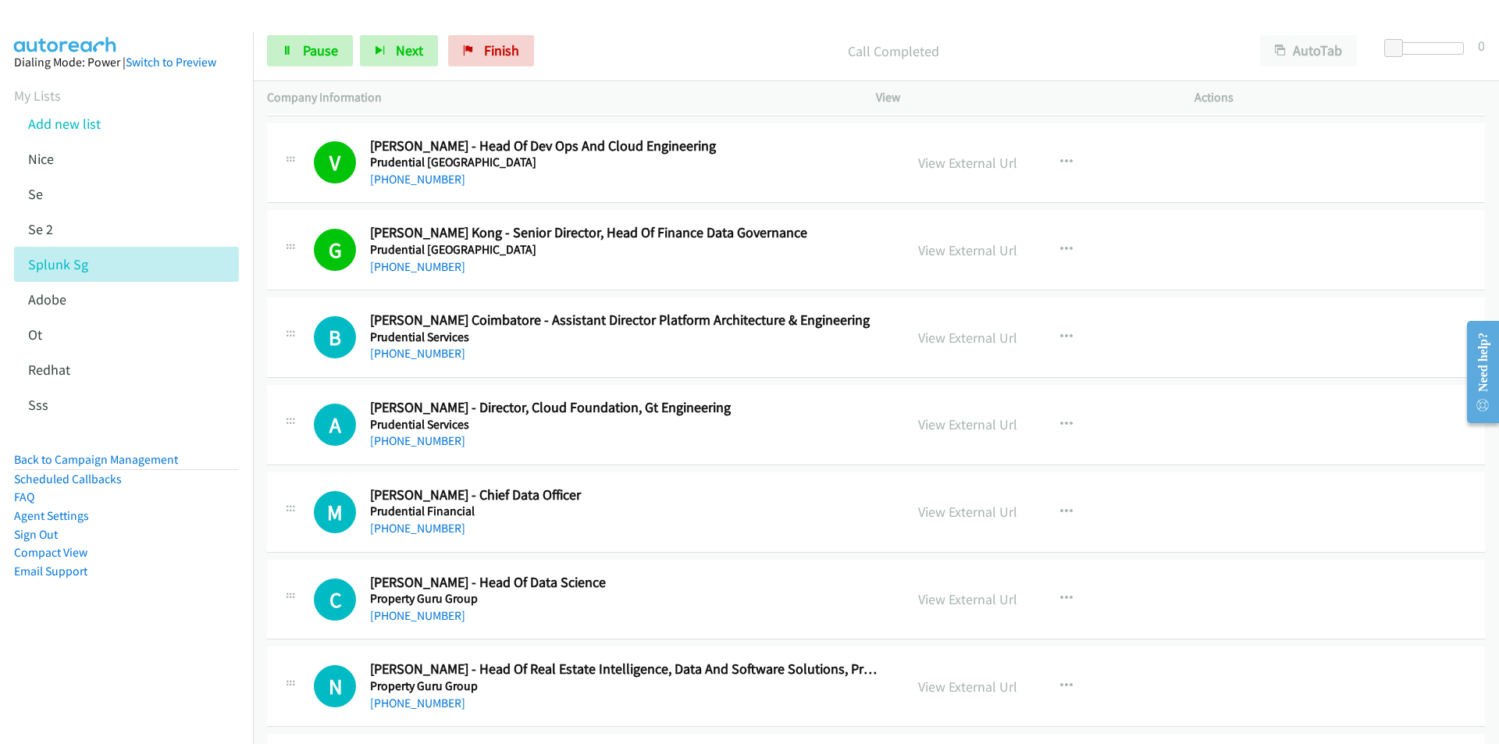
scroll to position [18654, 0]
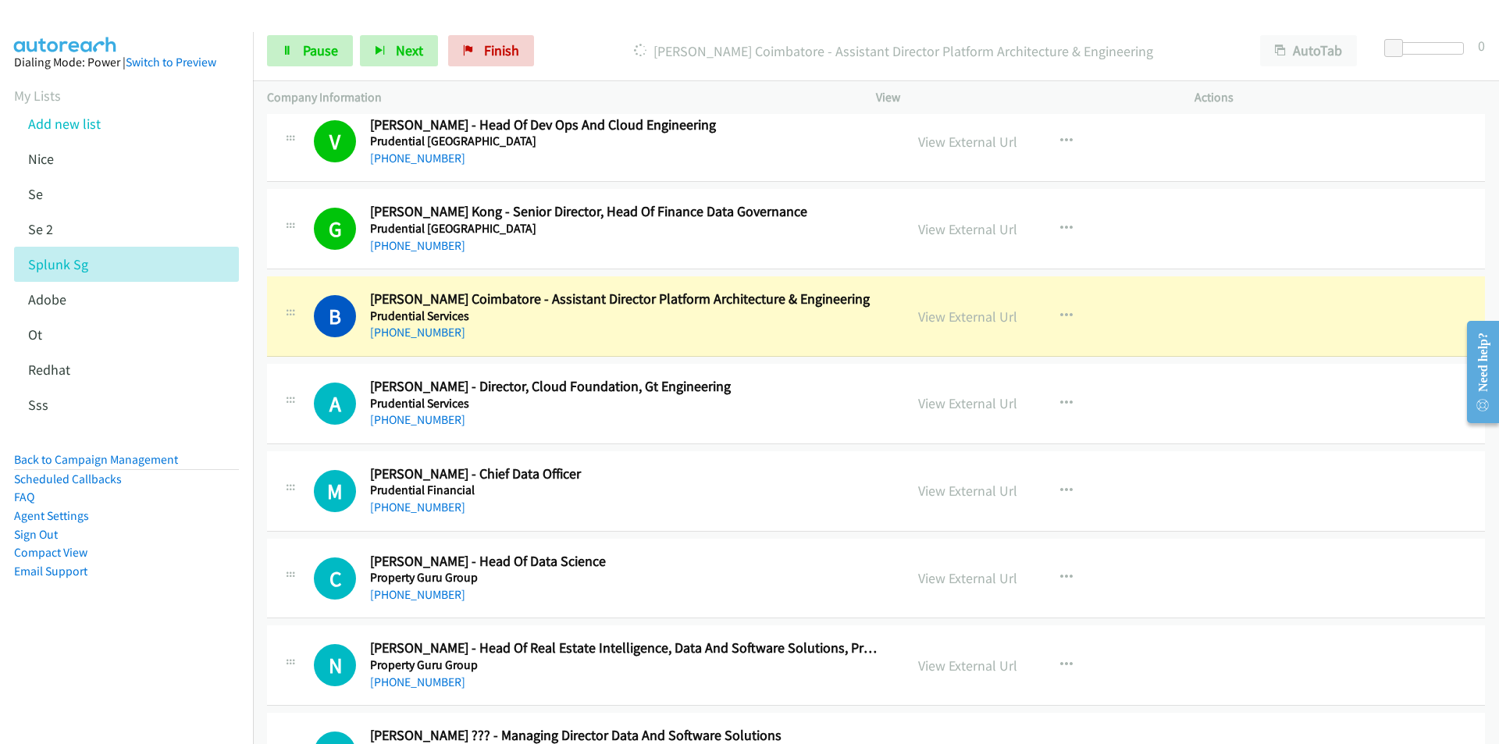
click at [121, 687] on nav "Dialing Mode: Power | Switch to Preview My Lists Add new list [GEOGRAPHIC_DATA]…" at bounding box center [127, 404] width 254 height 744
drag, startPoint x: 123, startPoint y: 664, endPoint x: 129, endPoint y: 659, distance: 8.3
click at [123, 664] on nav "Dialing Mode: Power | Switch to Preview My Lists Add new list [GEOGRAPHIC_DATA]…" at bounding box center [127, 404] width 254 height 744
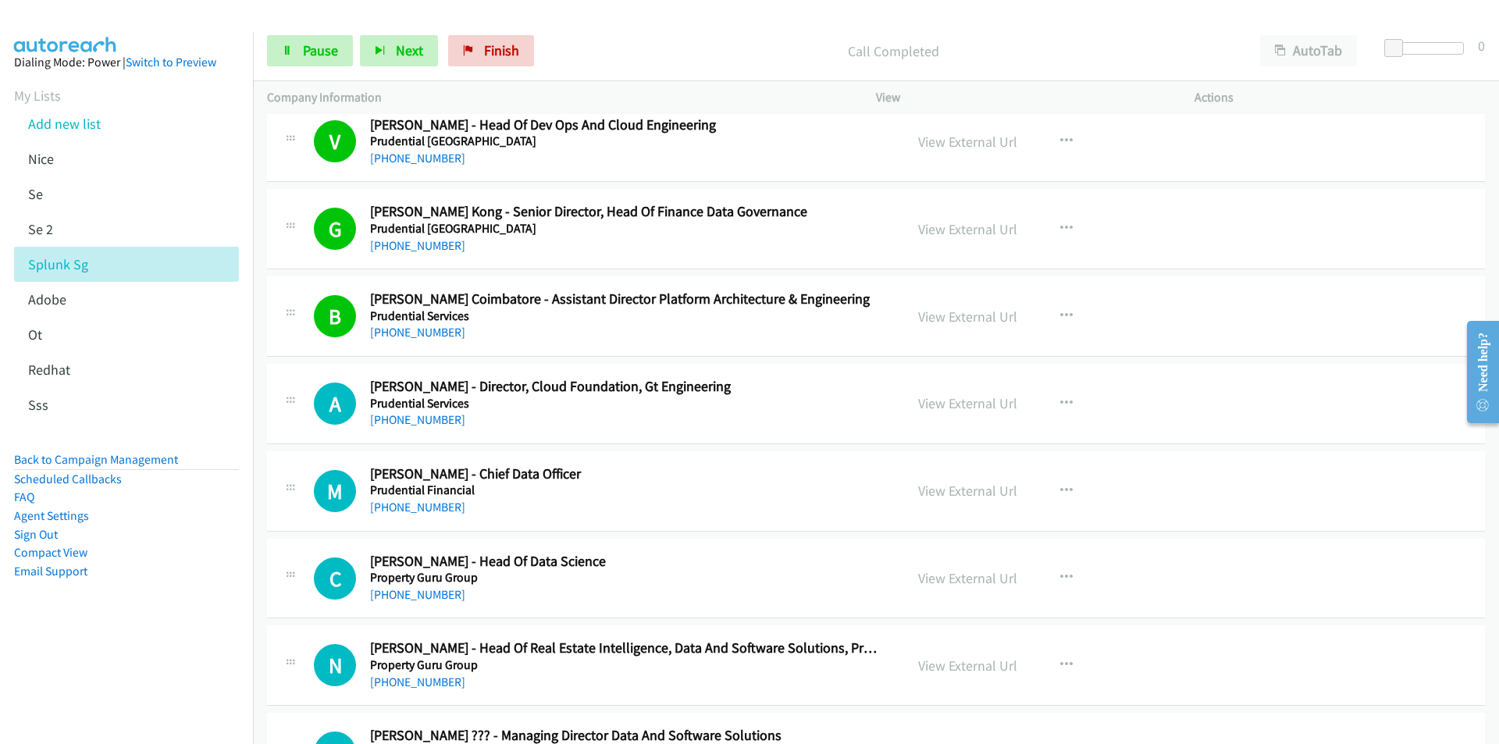
click at [166, 678] on nav "Dialing Mode: Power | Switch to Preview My Lists Add new list [GEOGRAPHIC_DATA]…" at bounding box center [127, 404] width 254 height 744
drag, startPoint x: 161, startPoint y: 672, endPoint x: 191, endPoint y: 657, distance: 33.9
click at [161, 672] on nav "Dialing Mode: Power | Switch to Preview My Lists Add new list [GEOGRAPHIC_DATA]…" at bounding box center [127, 404] width 254 height 744
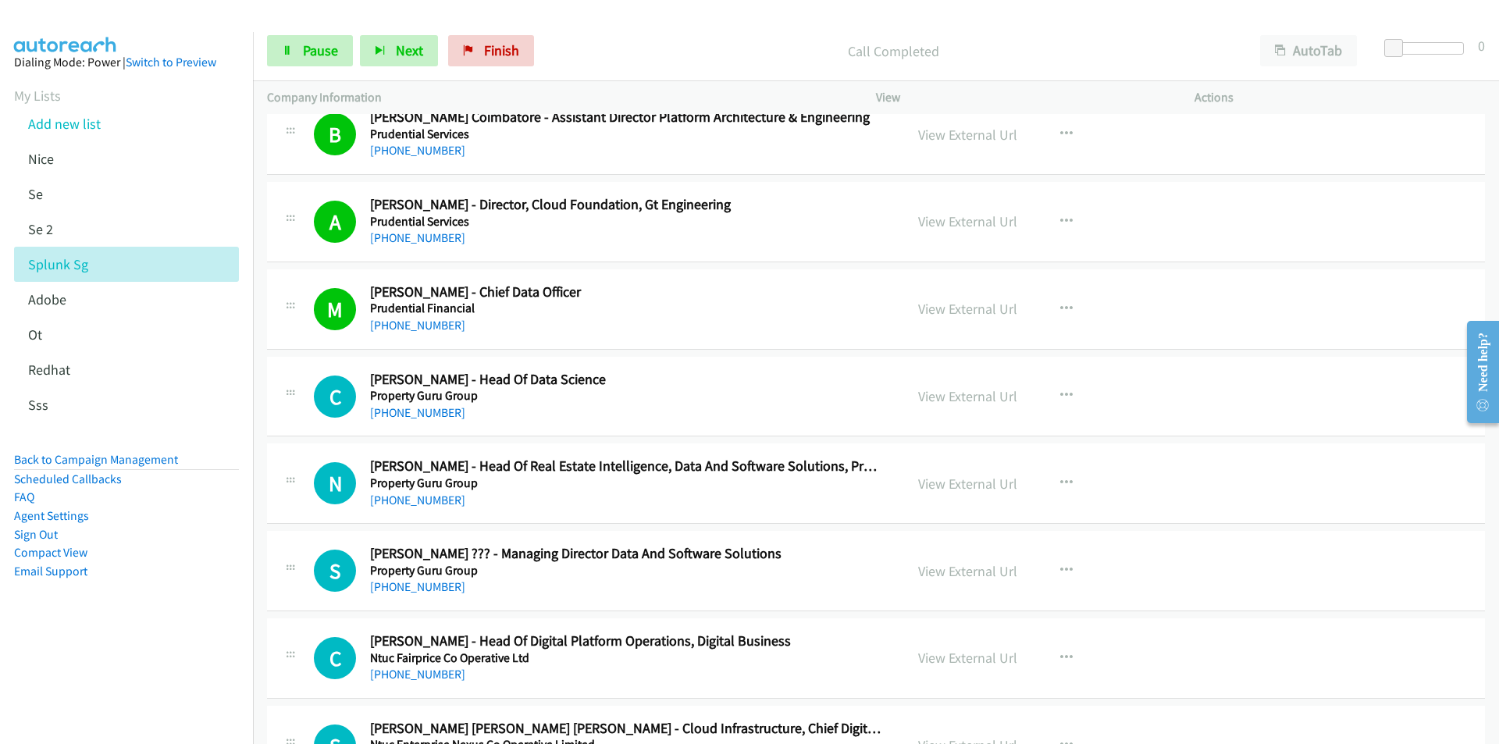
scroll to position [18888, 0]
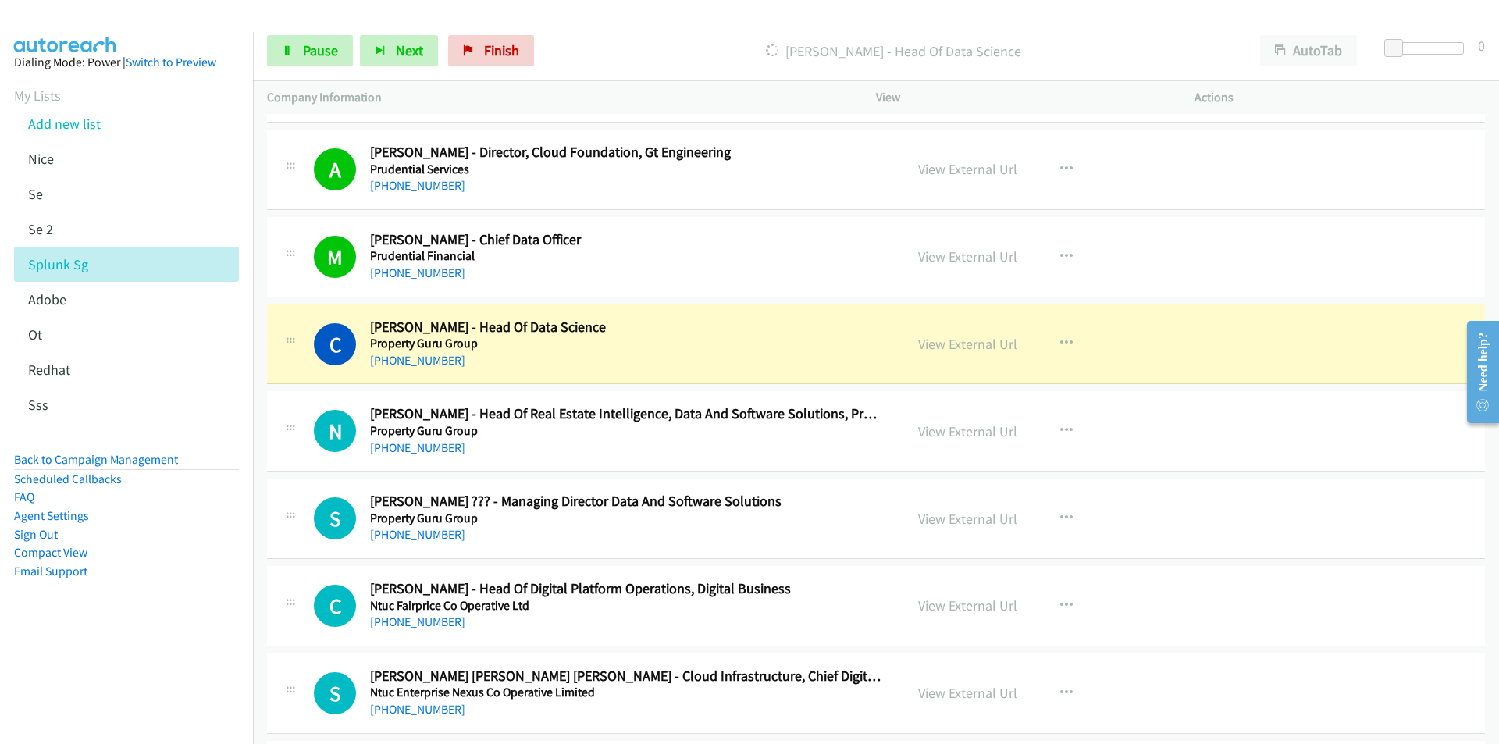
click at [197, 631] on aside "Dialing Mode: Power | Switch to Preview My Lists Add new list [GEOGRAPHIC_DATA]…" at bounding box center [126, 341] width 253 height 619
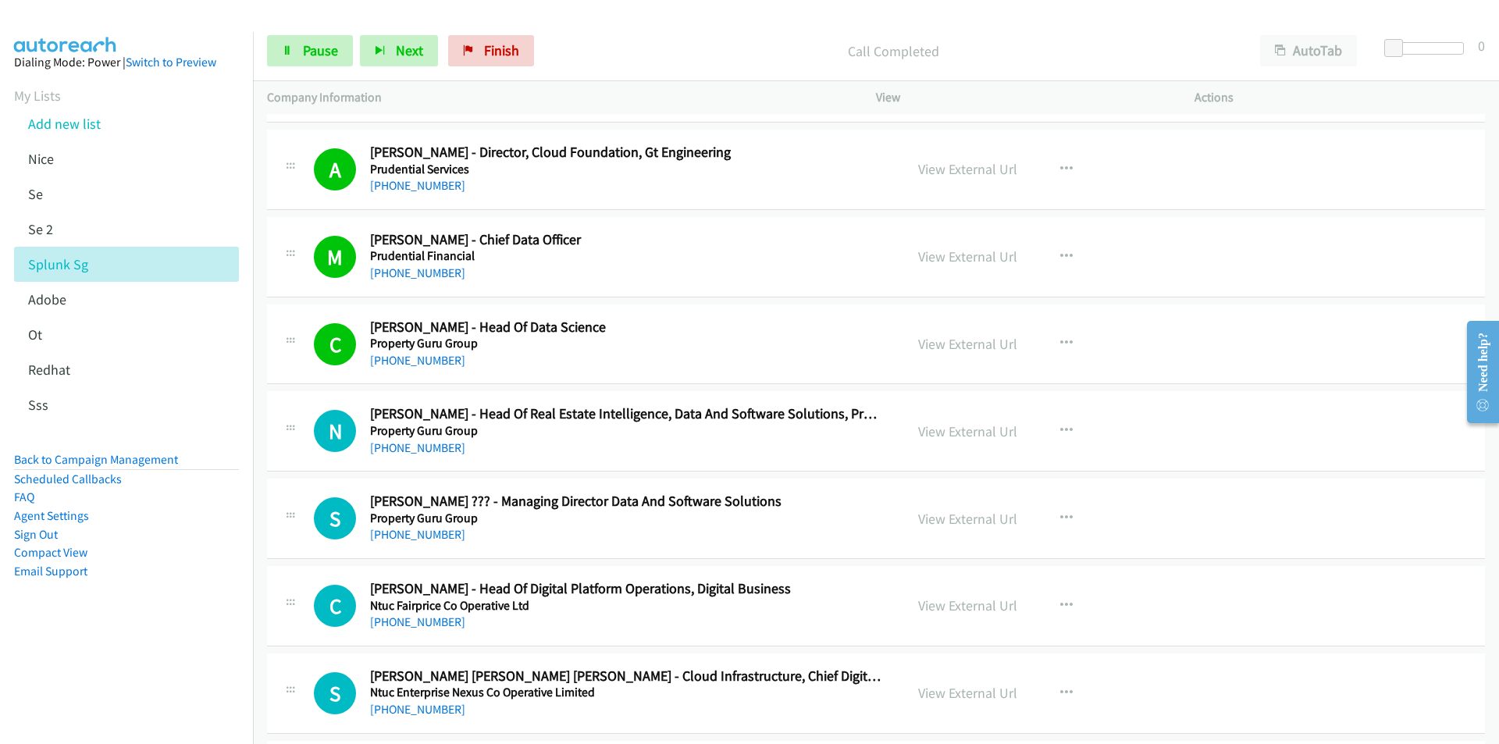
click at [182, 701] on nav "Dialing Mode: Power | Switch to Preview My Lists Add new list [GEOGRAPHIC_DATA]…" at bounding box center [127, 404] width 254 height 744
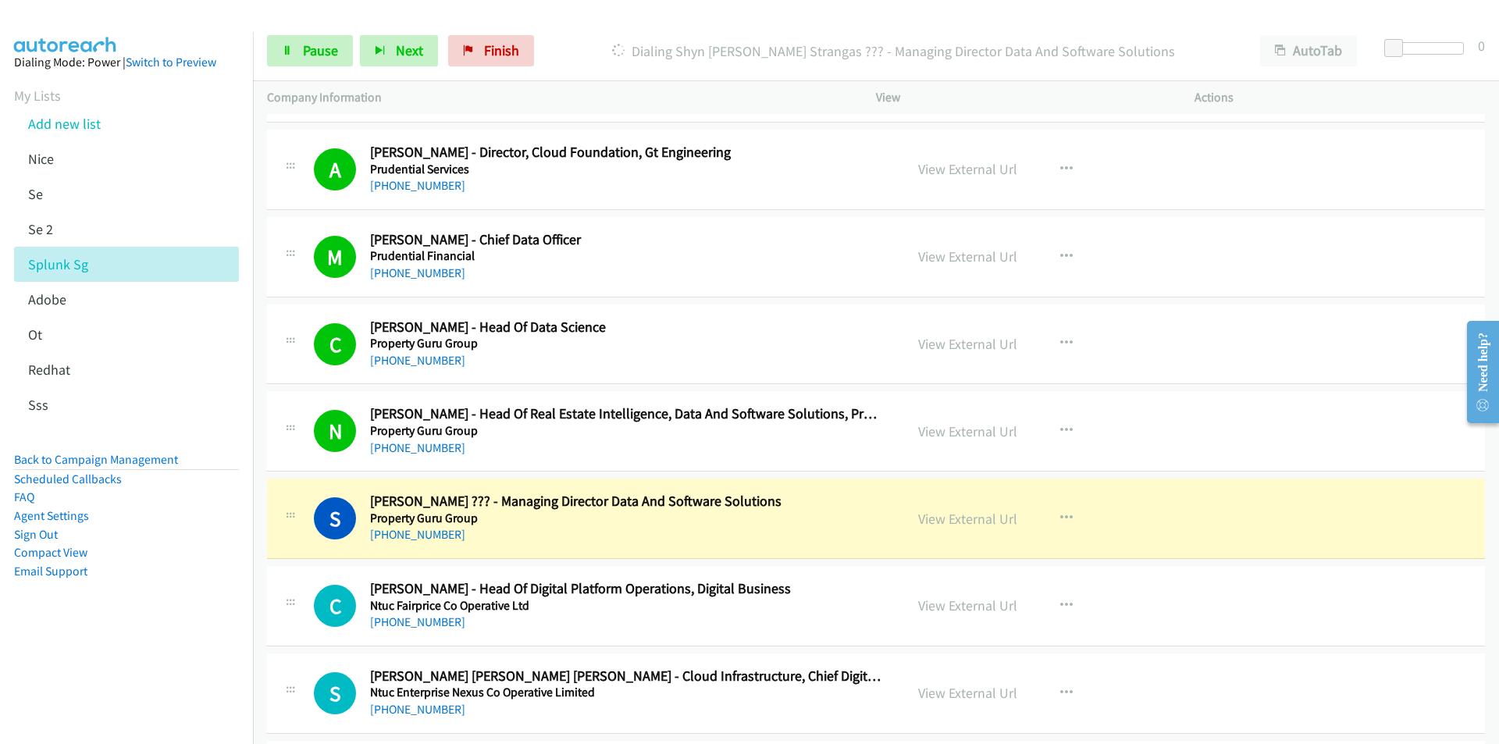
click at [214, 628] on aside "Dialing Mode: Power | Switch to Preview My Lists Add new list [GEOGRAPHIC_DATA]…" at bounding box center [126, 341] width 253 height 619
click at [169, 641] on aside "Dialing Mode: Power | Switch to Preview My Lists Add new list [GEOGRAPHIC_DATA]…" at bounding box center [126, 341] width 253 height 619
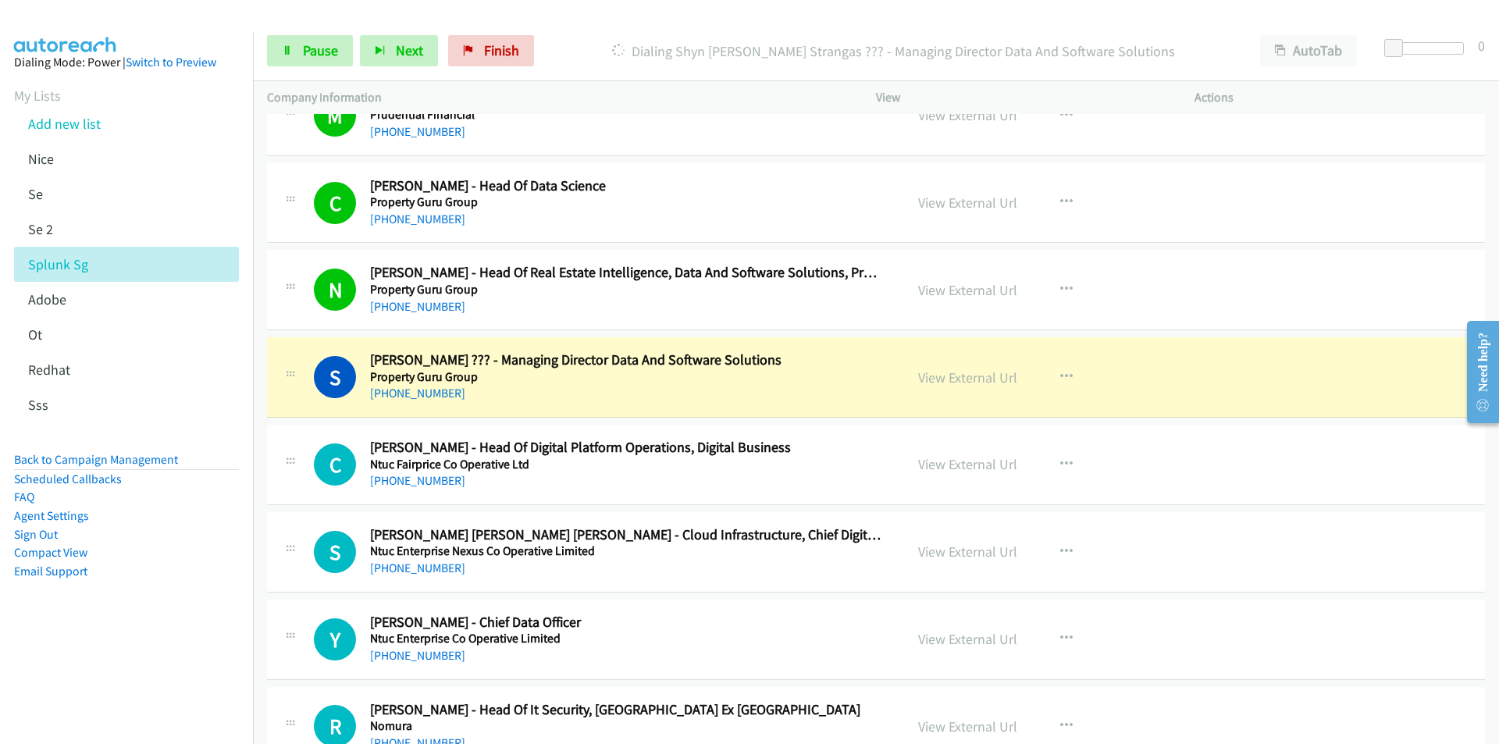
scroll to position [19123, 0]
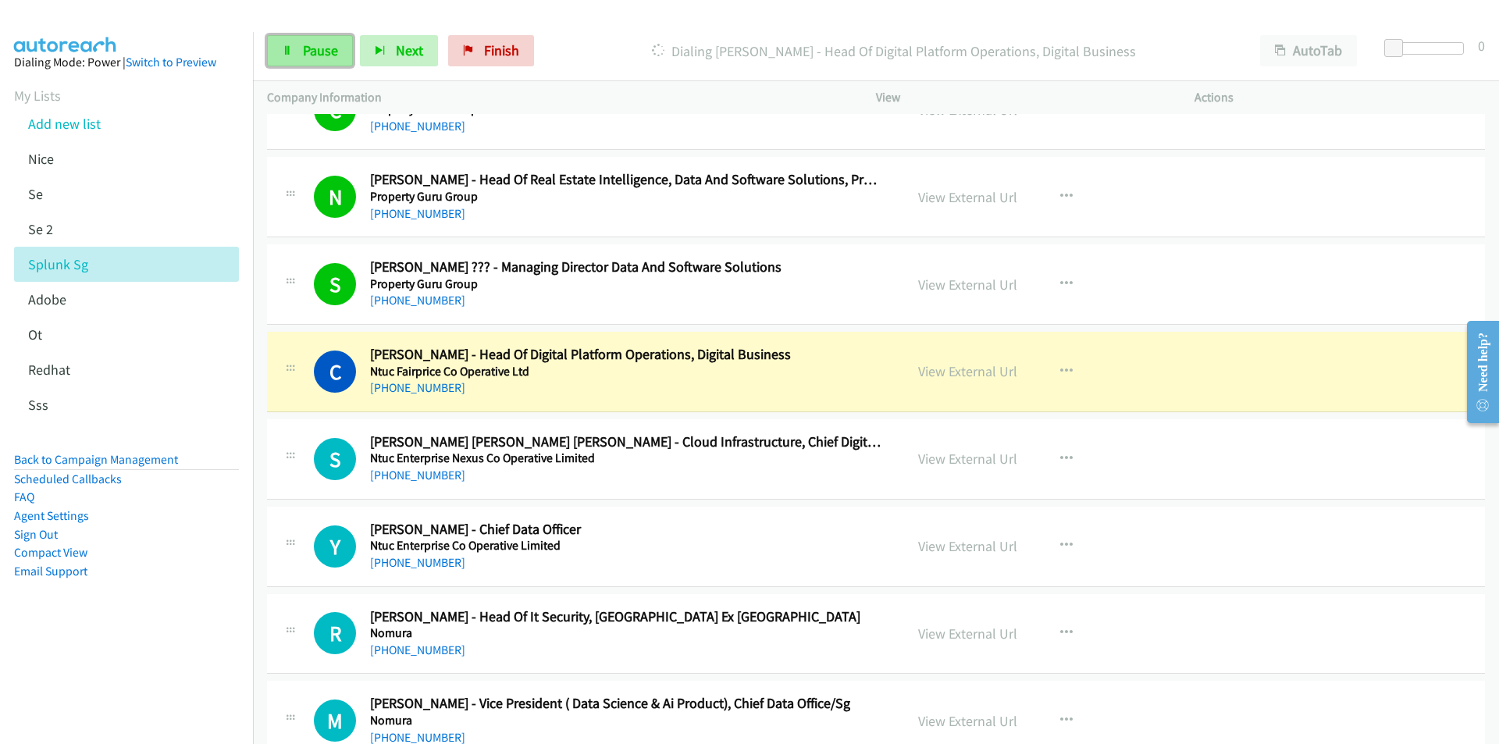
click at [306, 58] on span "Pause" at bounding box center [320, 50] width 35 height 18
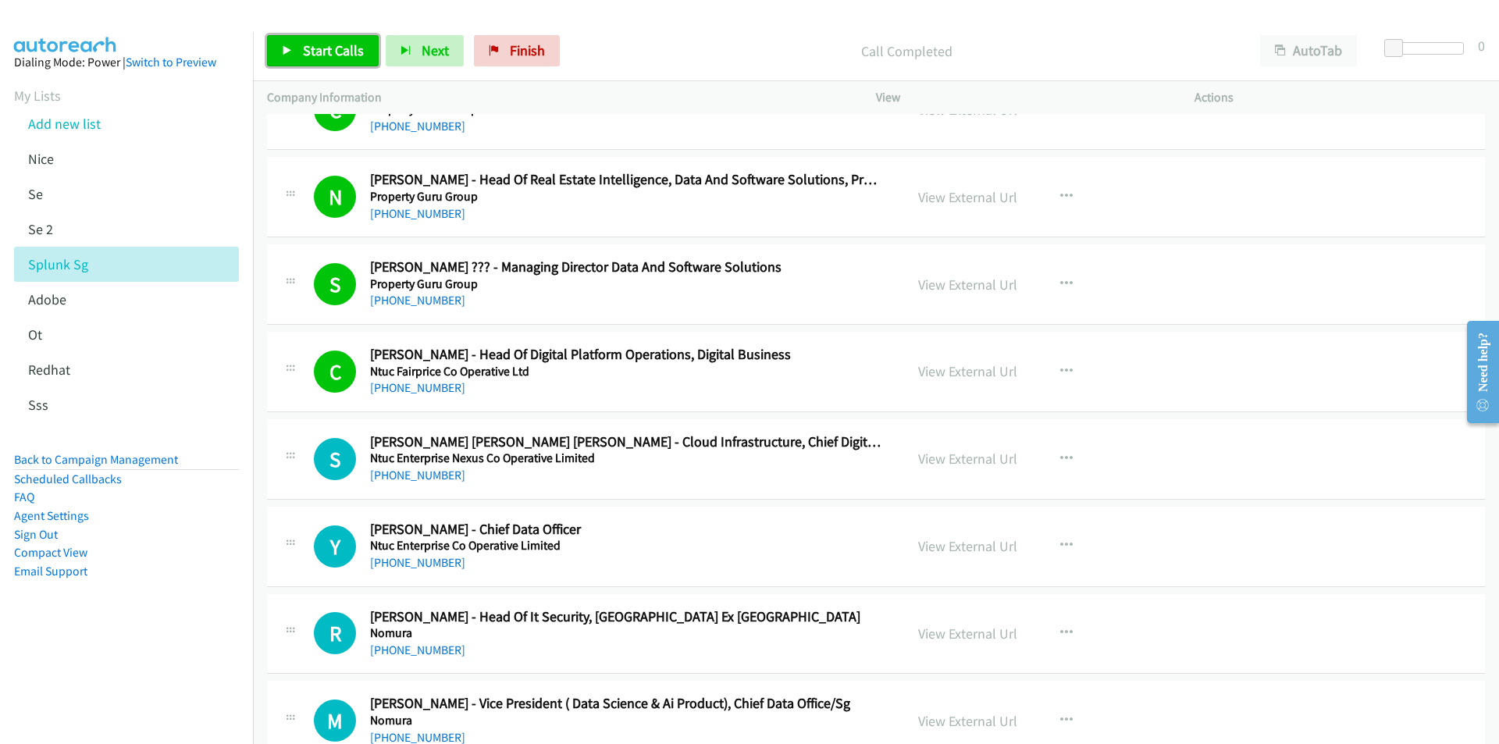
click at [286, 55] on icon at bounding box center [287, 51] width 11 height 11
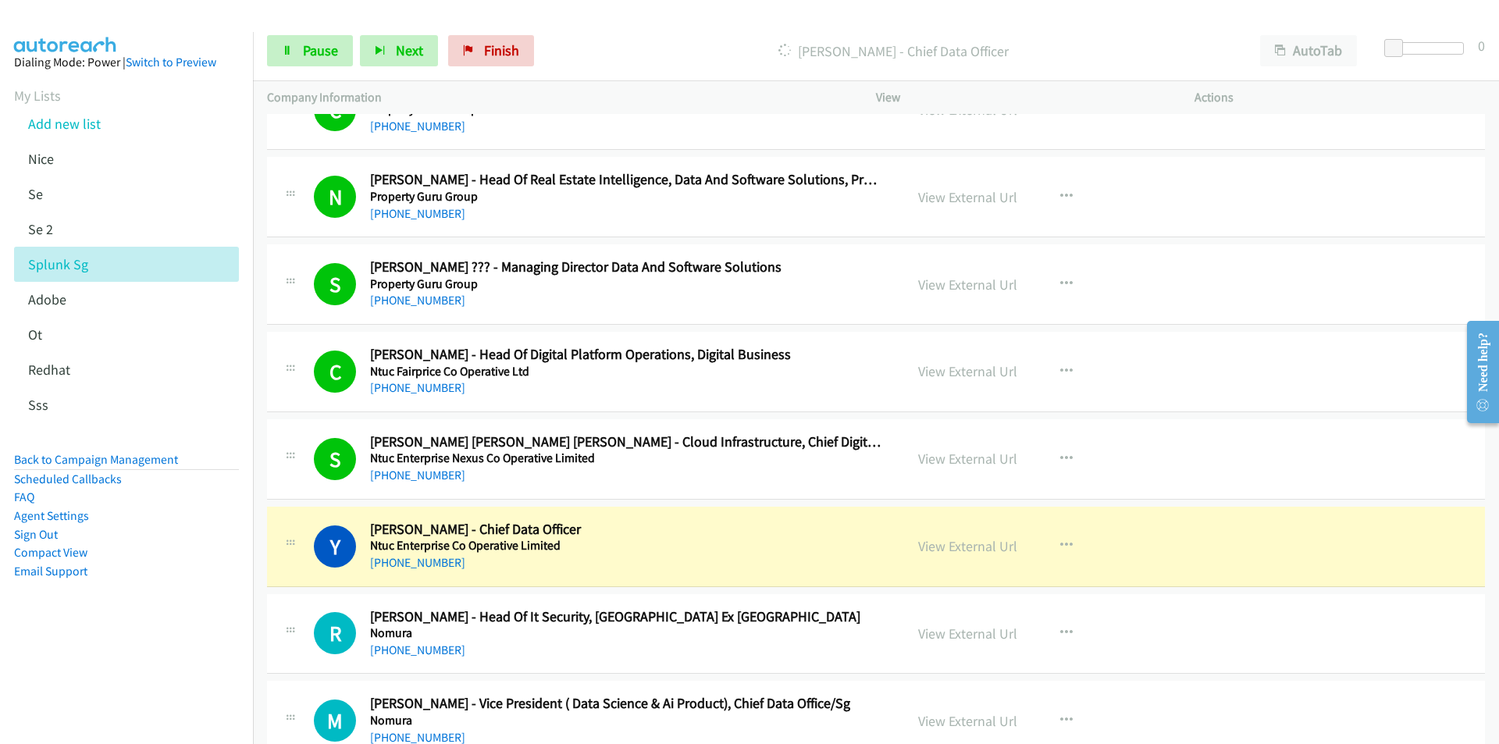
click at [163, 649] on aside "Dialing Mode: Power | Switch to Preview My Lists Add new list [GEOGRAPHIC_DATA]…" at bounding box center [126, 341] width 253 height 619
click at [937, 546] on link "View External Url" at bounding box center [967, 546] width 99 height 18
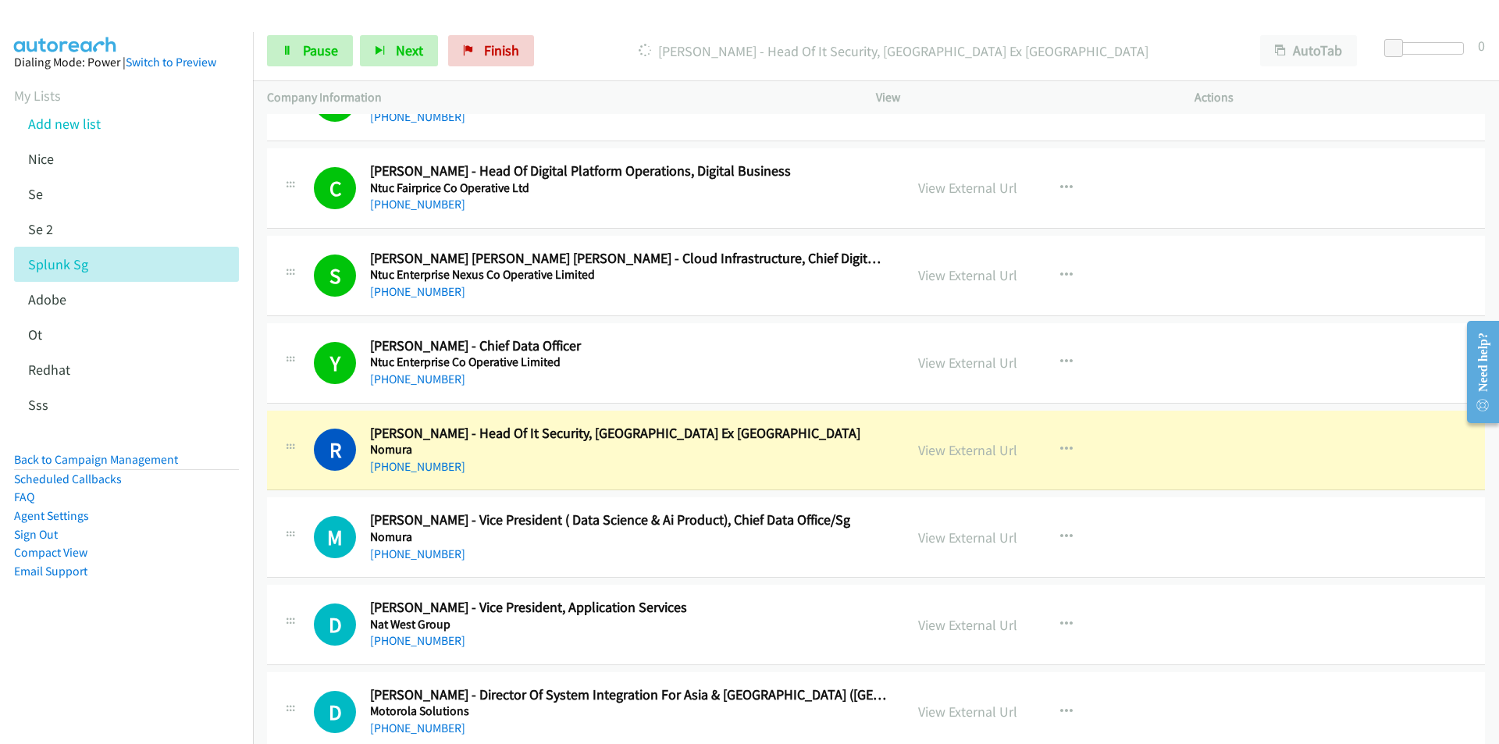
scroll to position [19357, 0]
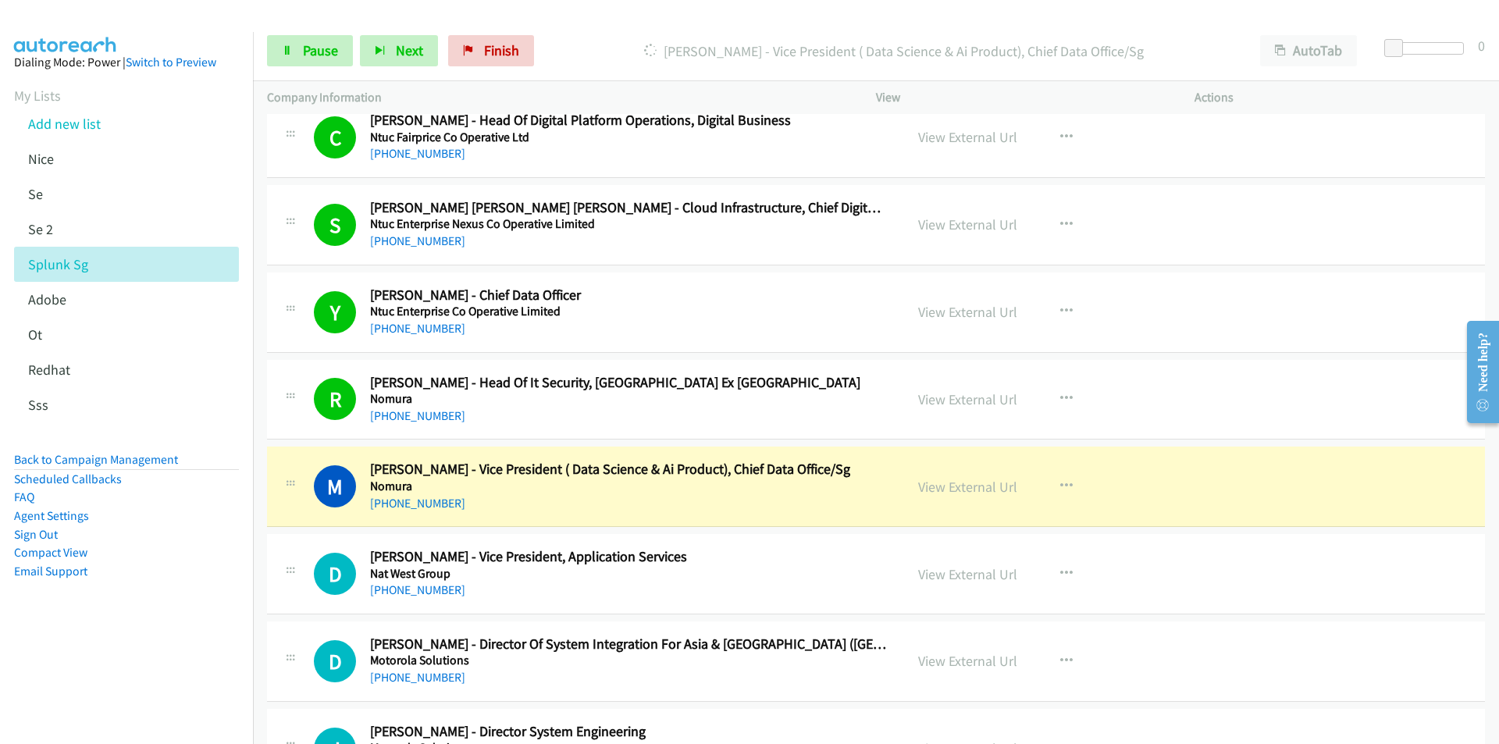
click at [151, 672] on nav "Dialing Mode: Power | Switch to Preview My Lists Add new list [GEOGRAPHIC_DATA]…" at bounding box center [127, 404] width 254 height 744
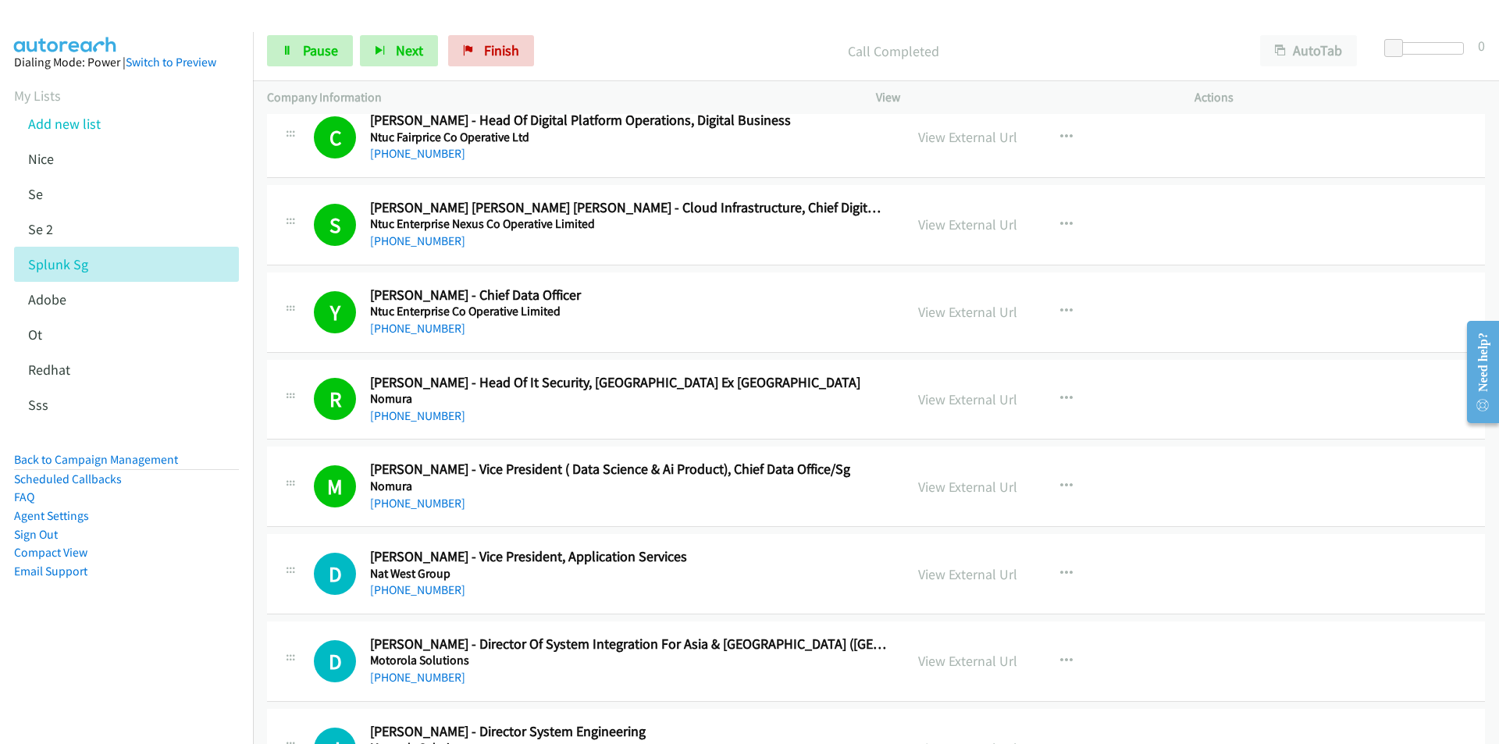
drag, startPoint x: 228, startPoint y: 669, endPoint x: 307, endPoint y: 640, distance: 84.0
click at [228, 669] on nav "Dialing Mode: Power | Switch to Preview My Lists Add new list [GEOGRAPHIC_DATA]…" at bounding box center [127, 404] width 254 height 744
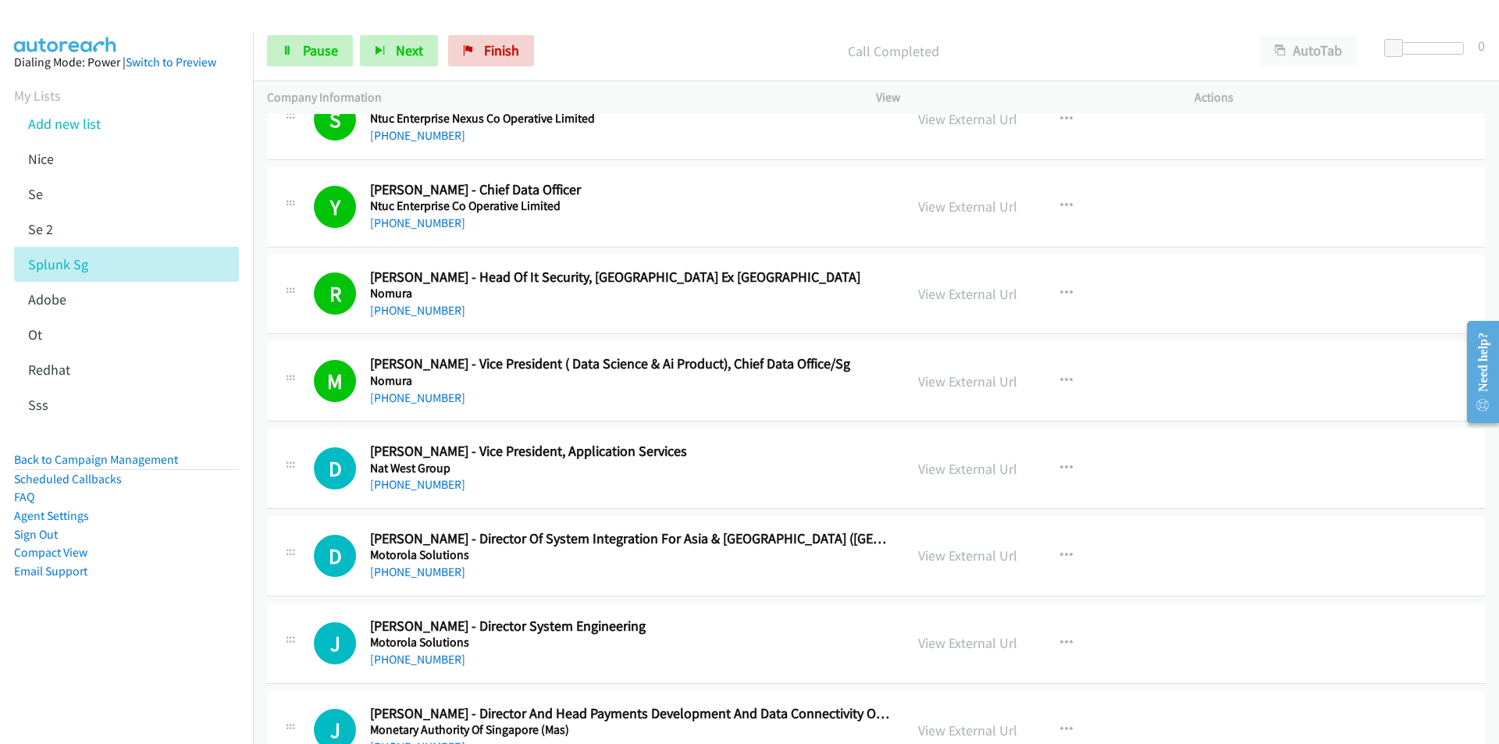
scroll to position [19591, 0]
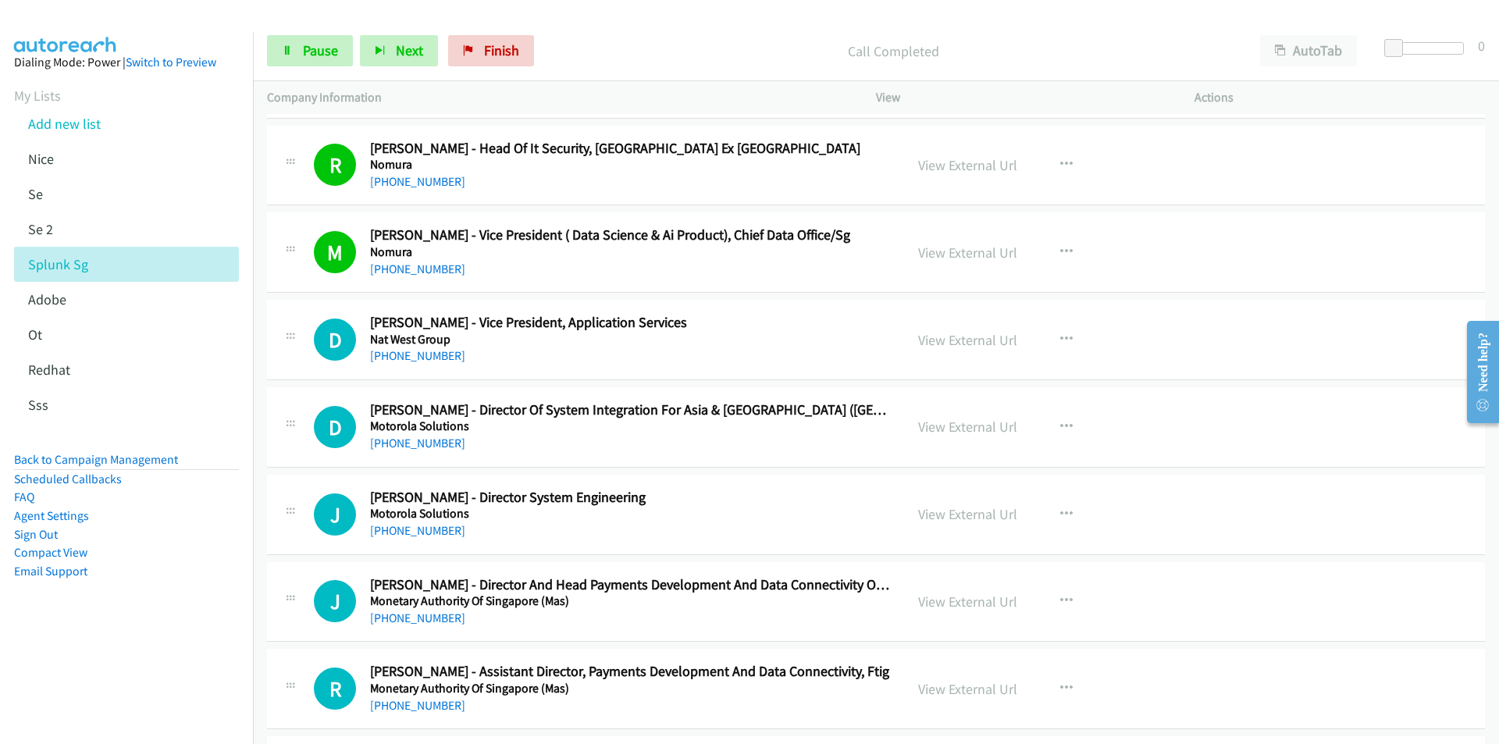
click at [168, 643] on aside "Dialing Mode: Power | Switch to Preview My Lists Add new list [GEOGRAPHIC_DATA]…" at bounding box center [126, 341] width 253 height 619
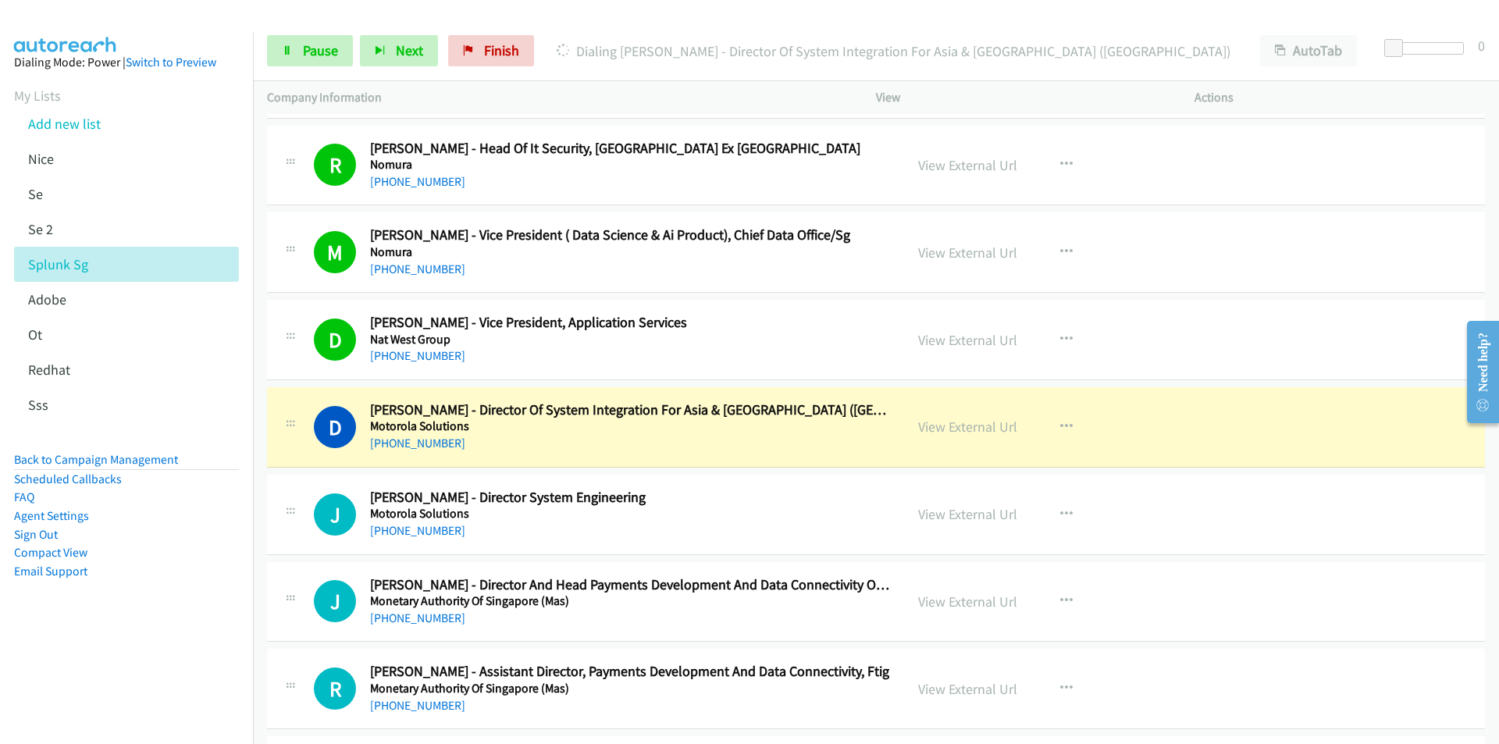
drag, startPoint x: 202, startPoint y: 611, endPoint x: 318, endPoint y: 565, distance: 125.1
click at [202, 611] on aside "Dialing Mode: Power | Switch to Preview My Lists Add new list [GEOGRAPHIC_DATA]…" at bounding box center [126, 341] width 253 height 619
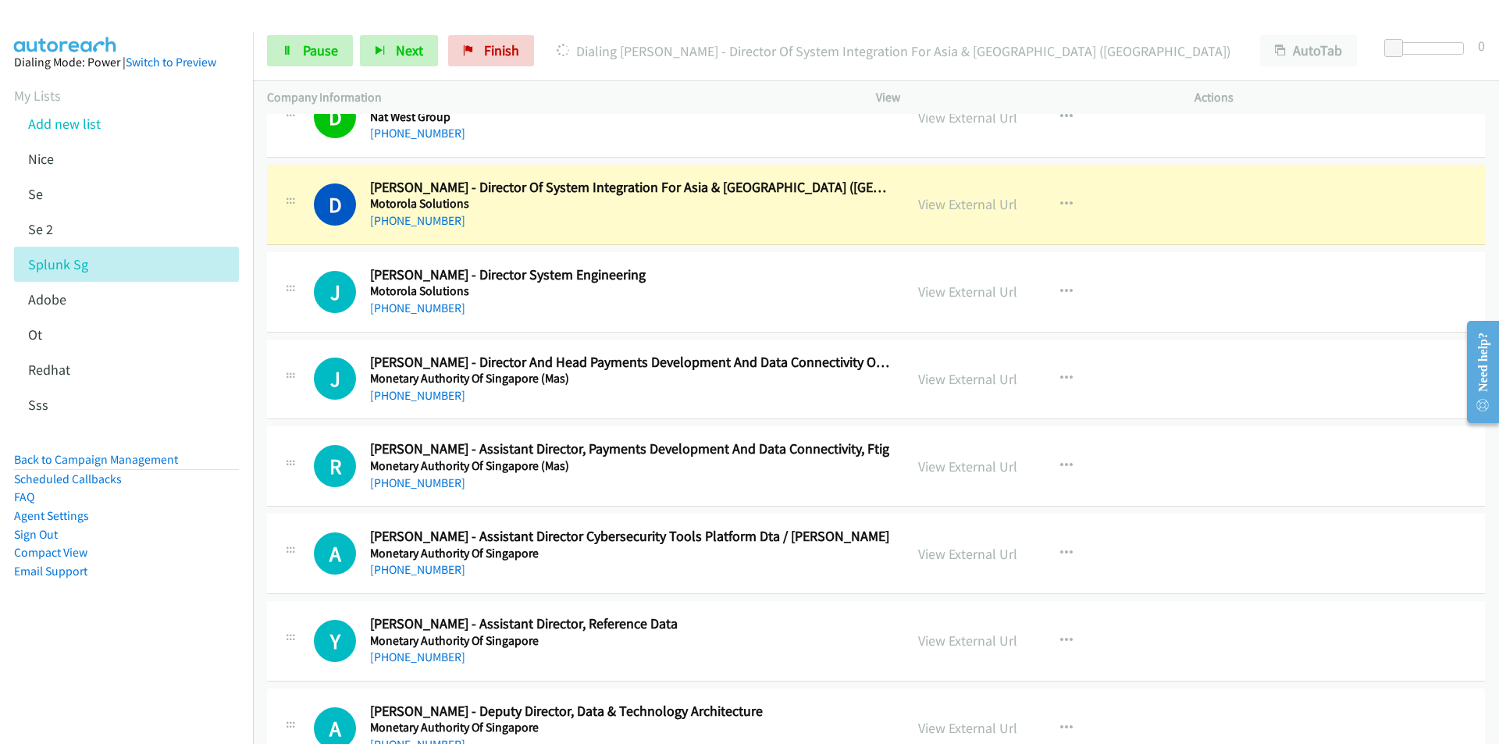
scroll to position [19825, 0]
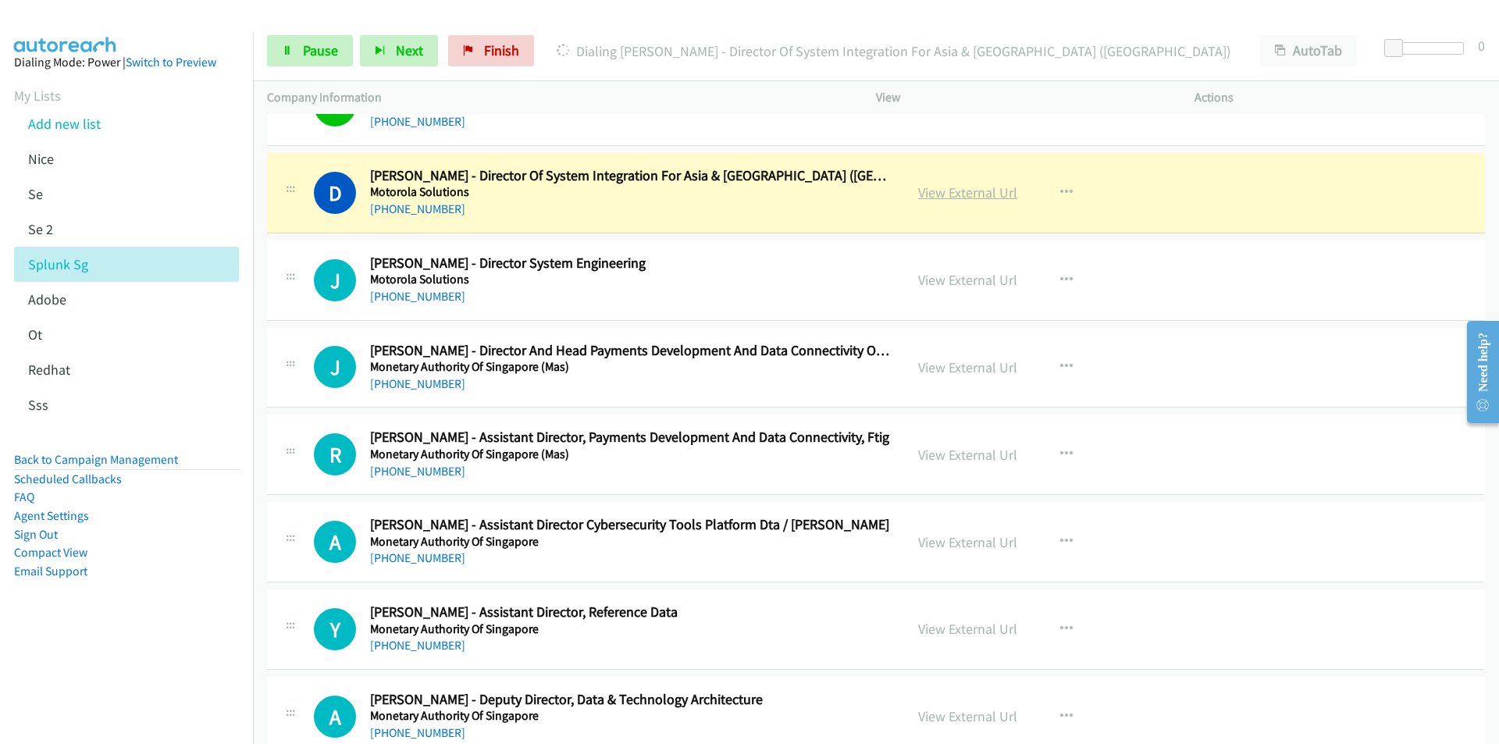
click at [972, 187] on link "View External Url" at bounding box center [967, 192] width 99 height 18
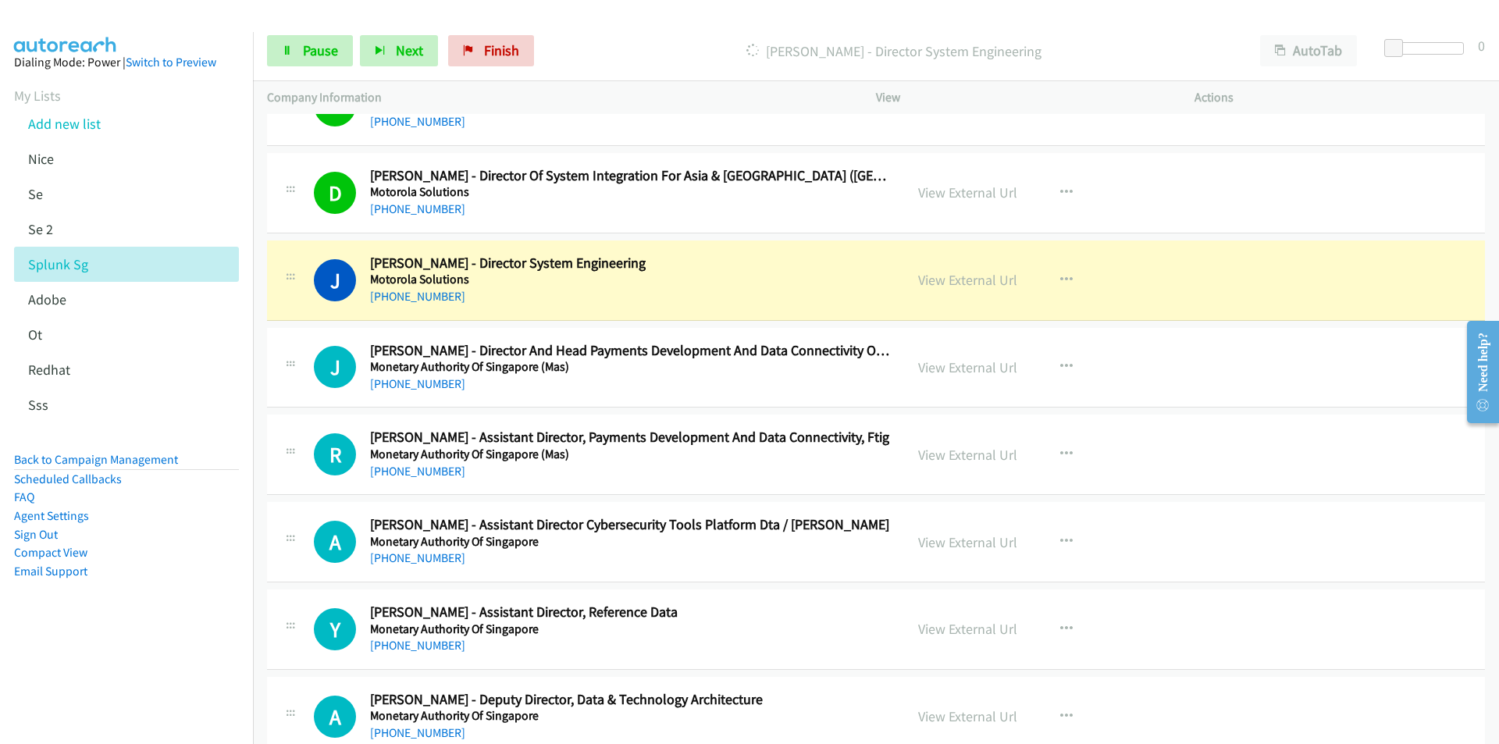
click at [132, 653] on nav "Dialing Mode: Power | Switch to Preview My Lists Add new list [GEOGRAPHIC_DATA]…" at bounding box center [127, 404] width 254 height 744
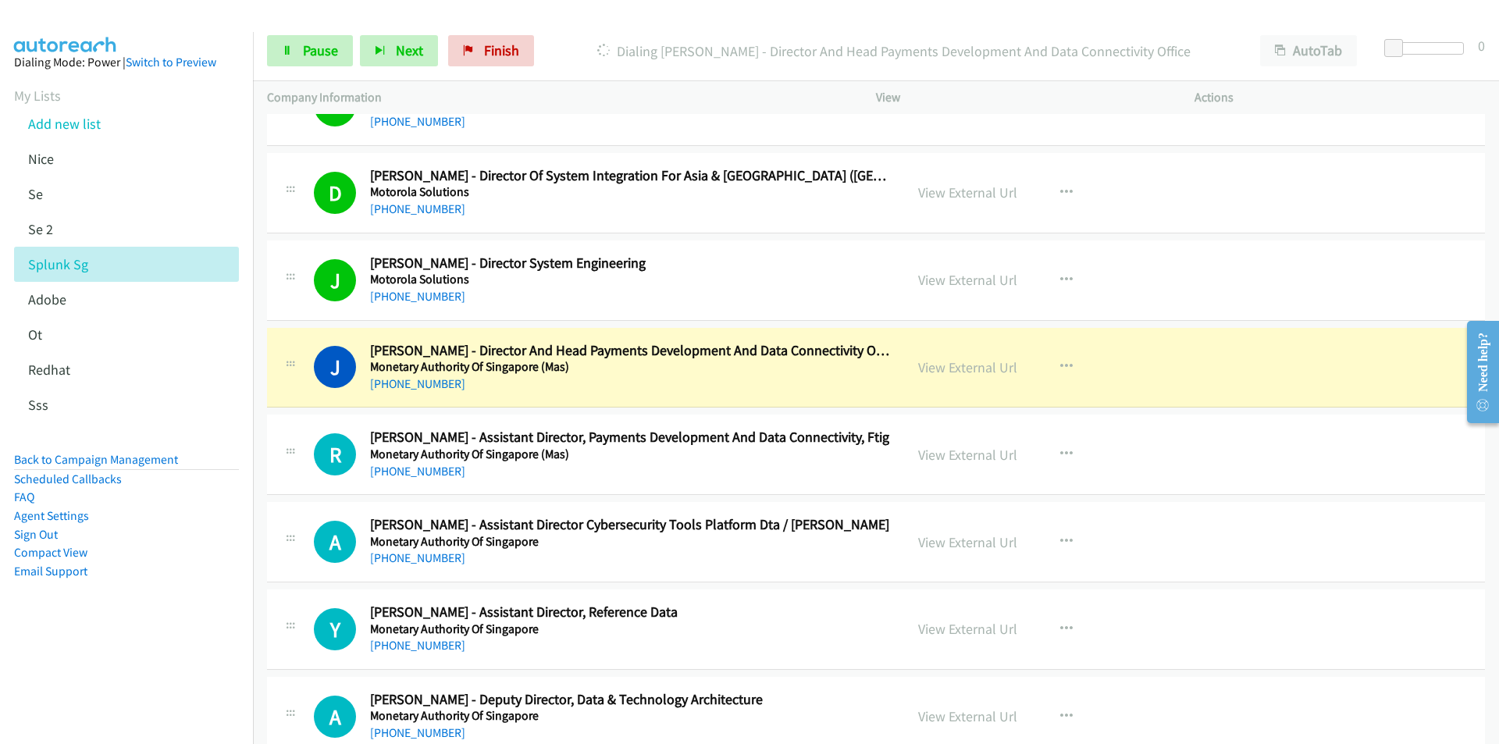
click at [171, 648] on aside "Dialing Mode: Power | Switch to Preview My Lists Add new list [GEOGRAPHIC_DATA]…" at bounding box center [126, 341] width 253 height 619
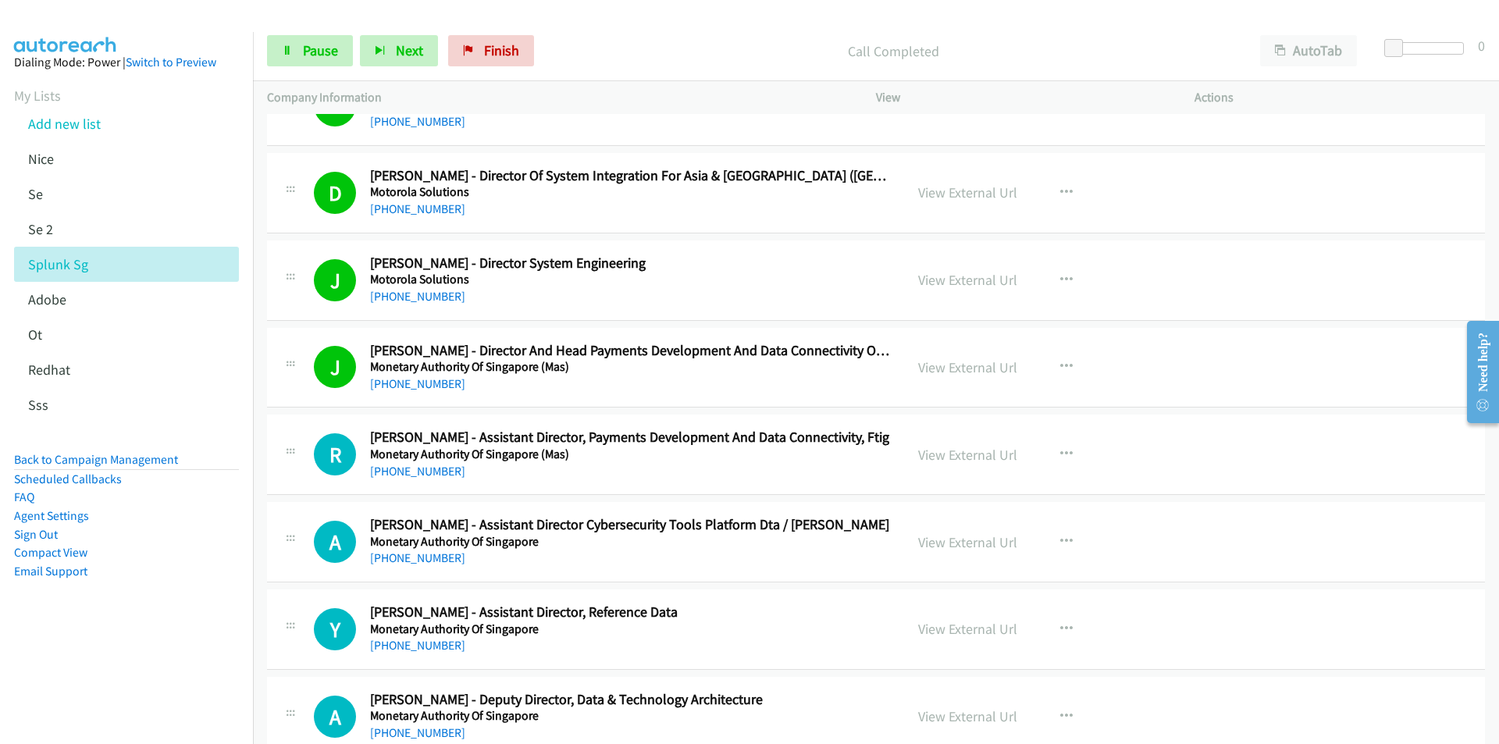
click at [151, 671] on nav "Dialing Mode: Power | Switch to Preview My Lists Add new list [GEOGRAPHIC_DATA]…" at bounding box center [127, 404] width 254 height 744
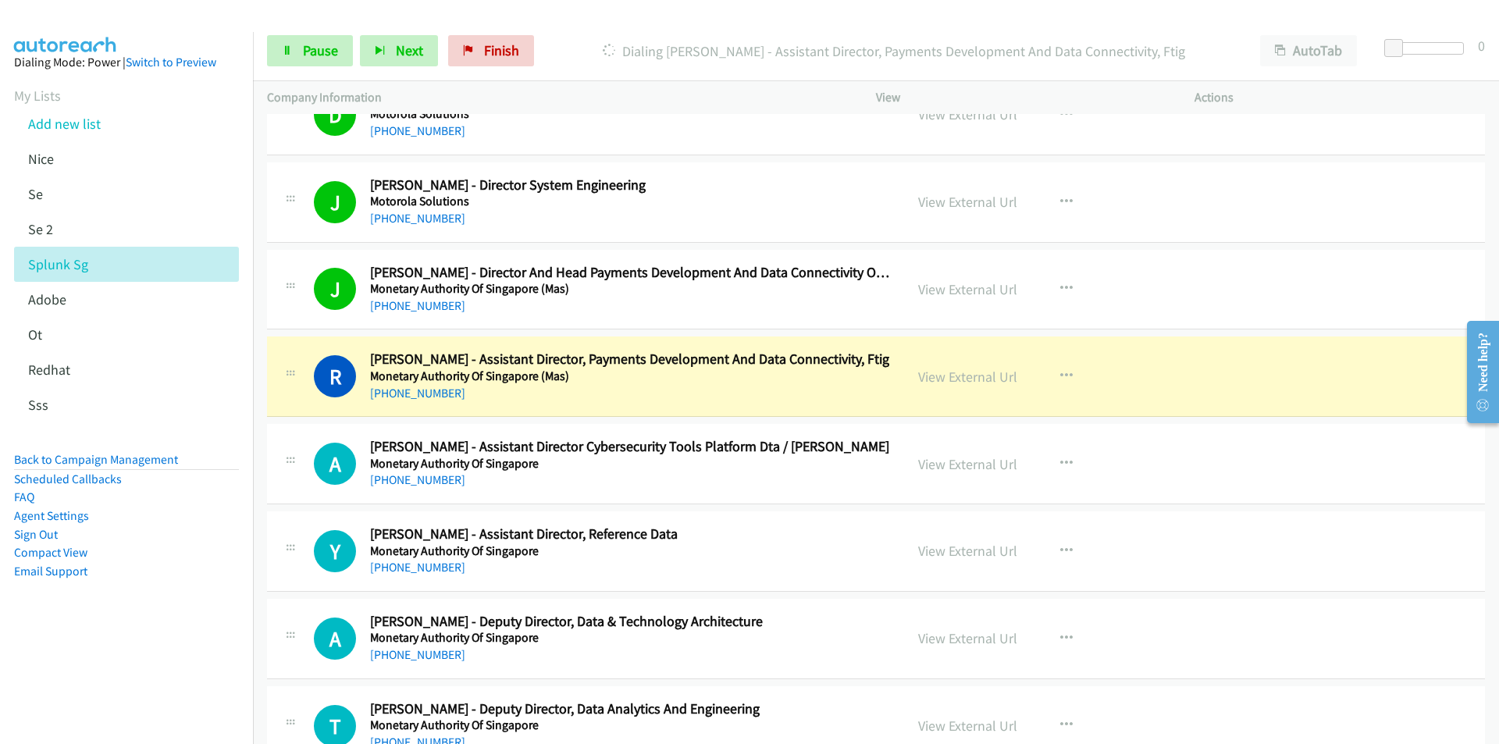
drag, startPoint x: 147, startPoint y: 642, endPoint x: 155, endPoint y: 638, distance: 8.7
click at [147, 642] on aside "Dialing Mode: Power | Switch to Preview My Lists Add new list [GEOGRAPHIC_DATA]…" at bounding box center [126, 341] width 253 height 619
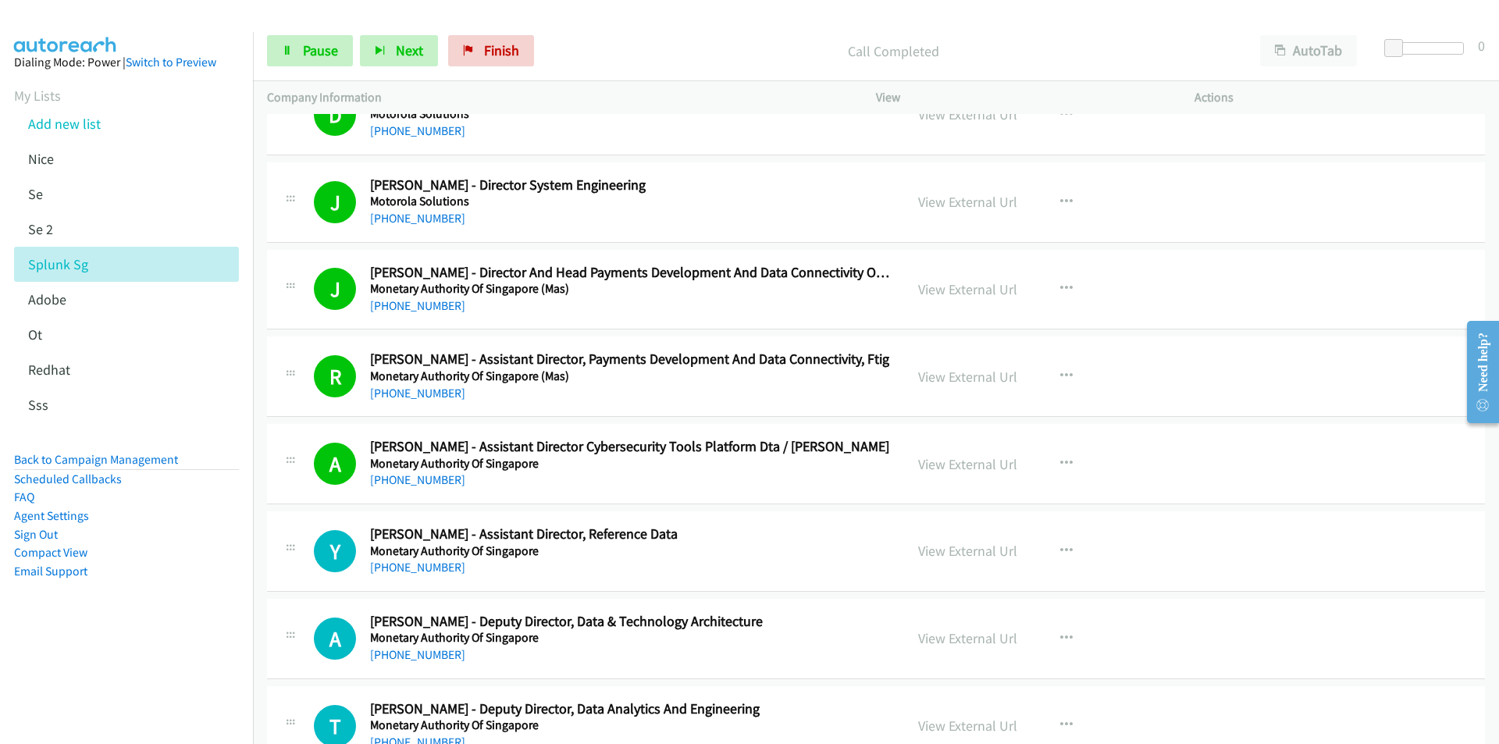
drag, startPoint x: 184, startPoint y: 638, endPoint x: 192, endPoint y: 624, distance: 15.4
click at [183, 636] on aside "Dialing Mode: Power | Switch to Preview My Lists Add new list [GEOGRAPHIC_DATA]…" at bounding box center [126, 341] width 253 height 619
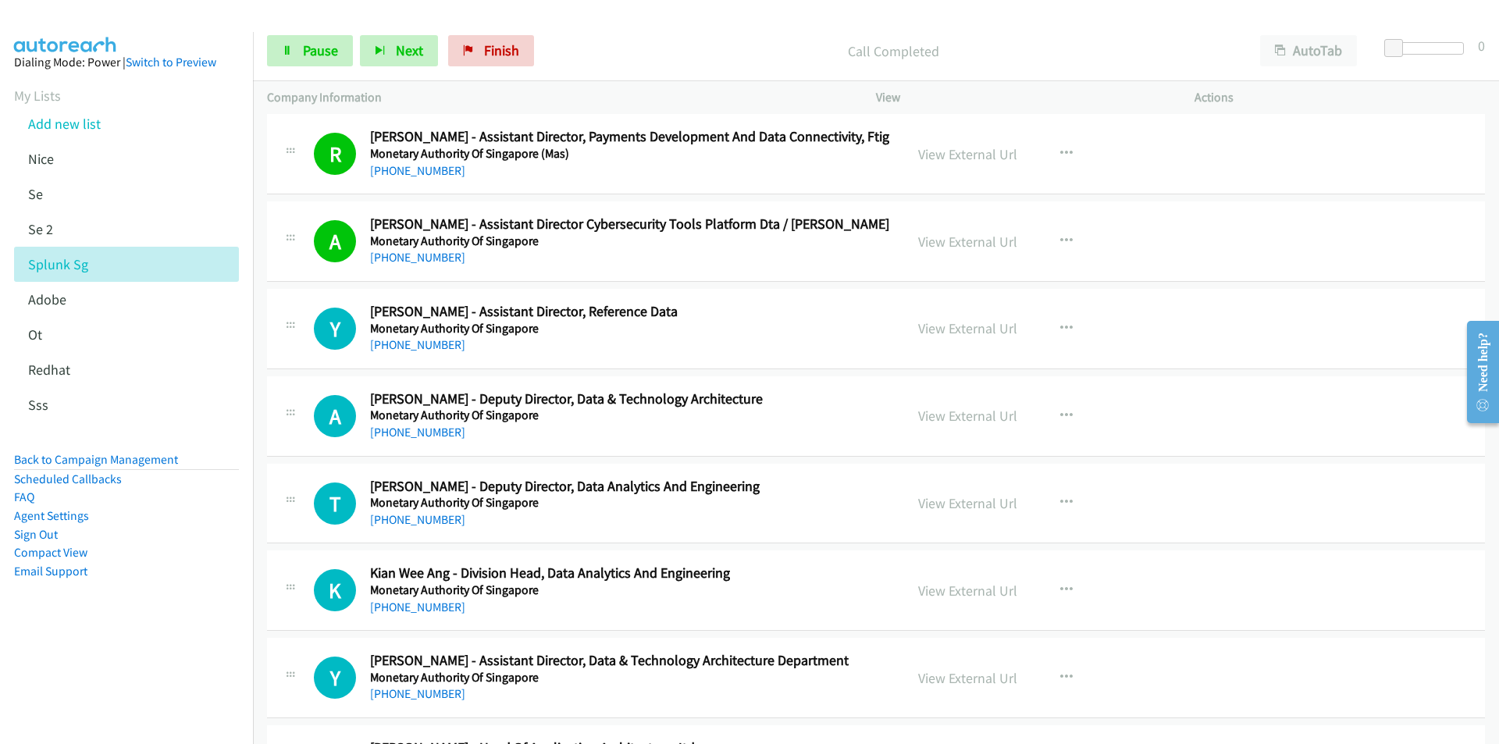
scroll to position [20137, 0]
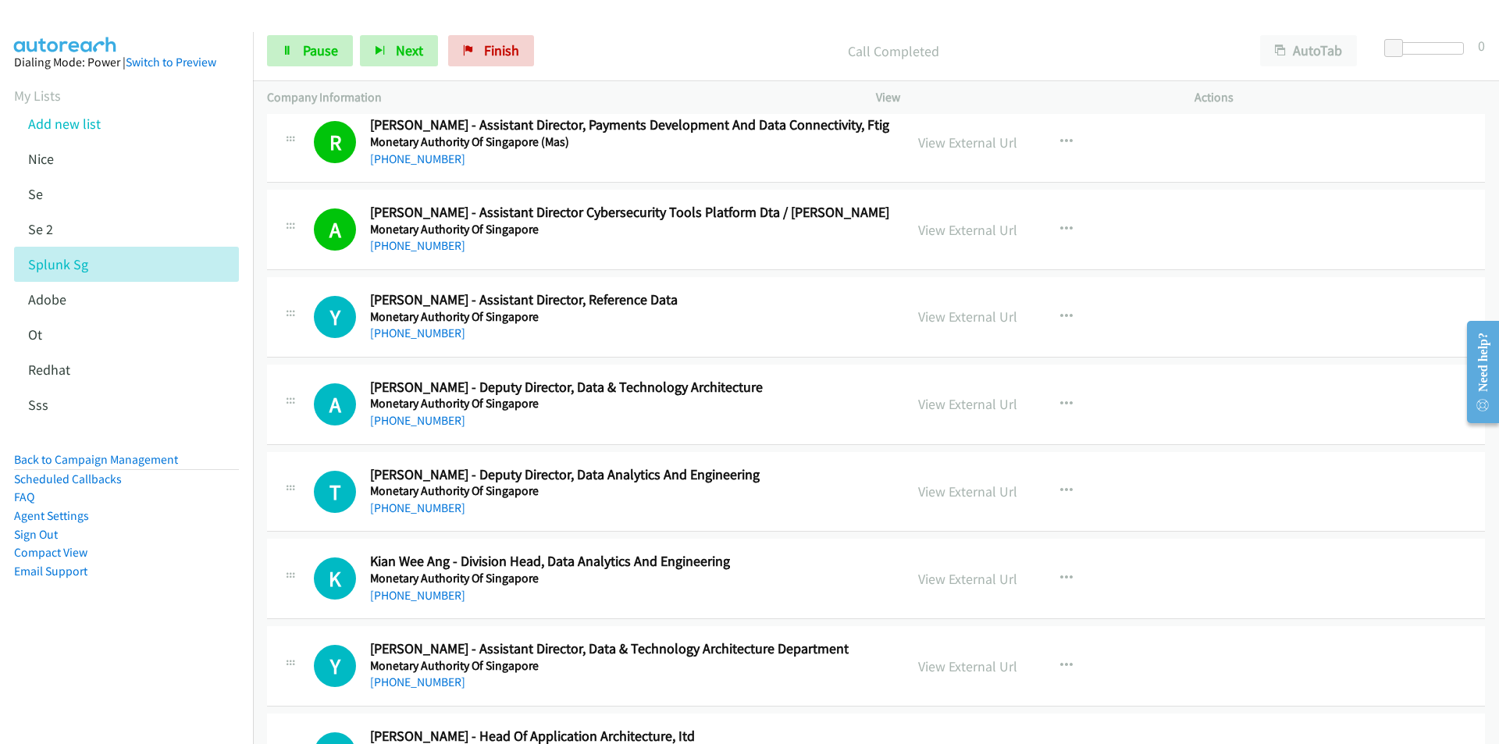
click at [176, 652] on nav "Dialing Mode: Power | Switch to Preview My Lists Add new list [GEOGRAPHIC_DATA]…" at bounding box center [127, 404] width 254 height 744
click at [140, 685] on nav "Dialing Mode: Power | Switch to Preview My Lists Add new list [GEOGRAPHIC_DATA]…" at bounding box center [127, 404] width 254 height 744
click at [969, 321] on link "View External Url" at bounding box center [967, 317] width 99 height 18
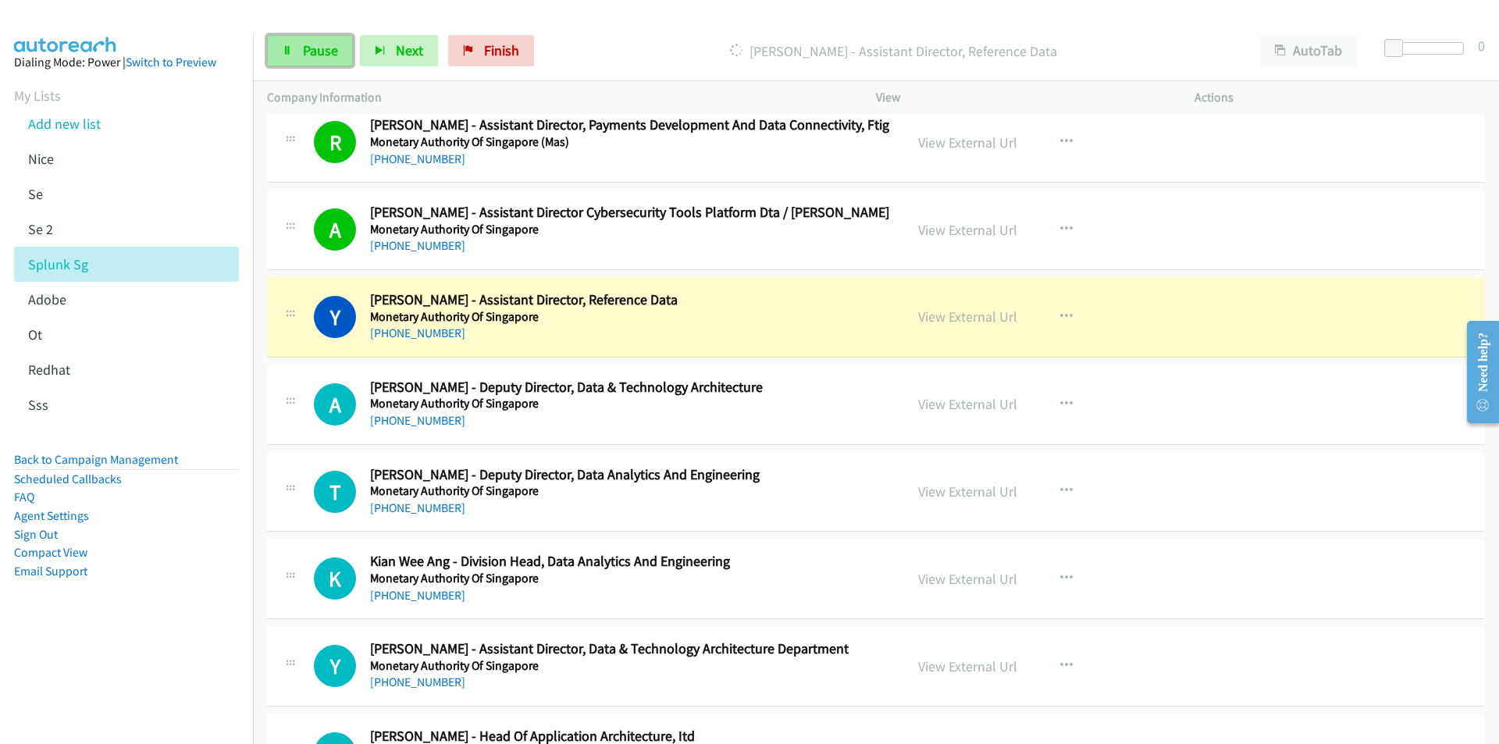
click at [324, 47] on span "Pause" at bounding box center [320, 50] width 35 height 18
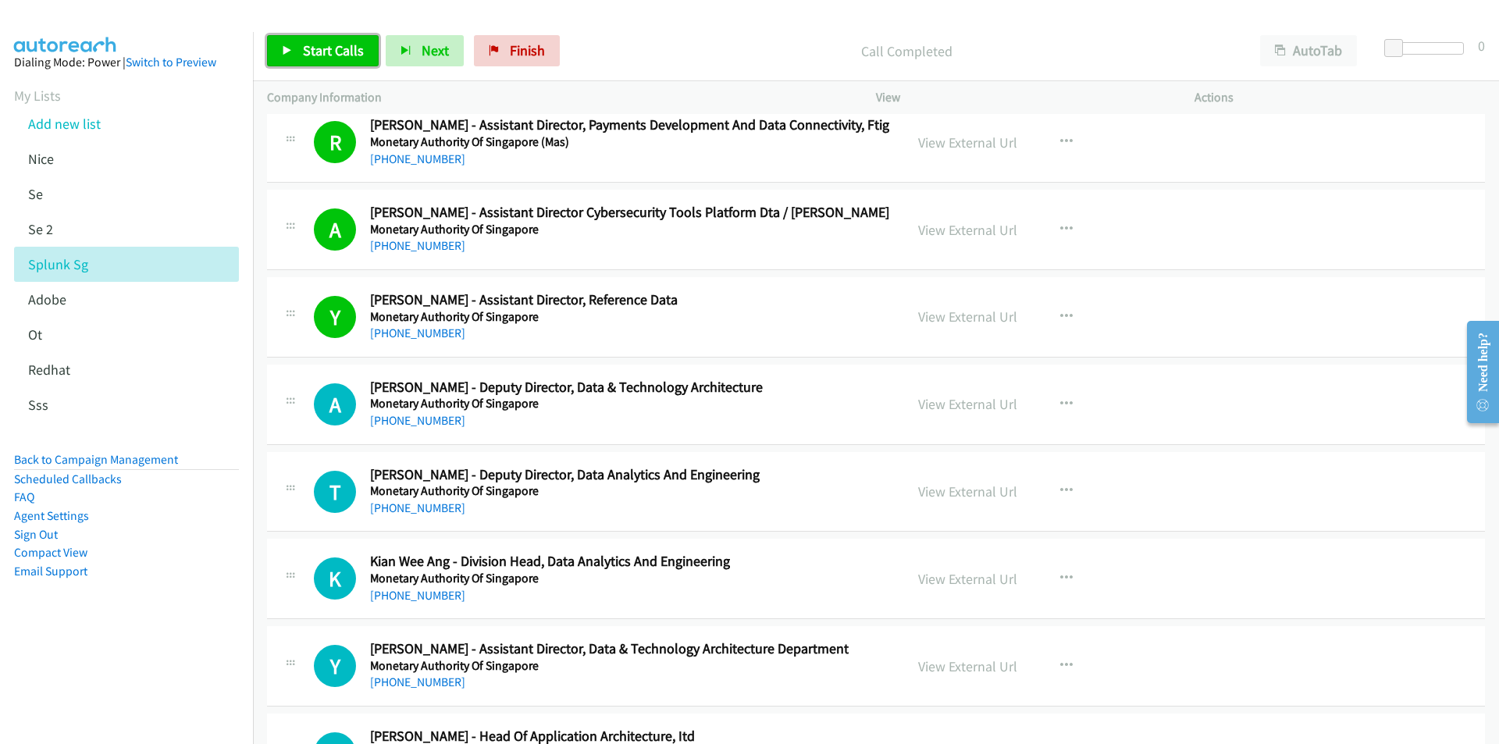
click at [307, 55] on span "Start Calls" at bounding box center [333, 50] width 61 height 18
drag, startPoint x: 160, startPoint y: 630, endPoint x: 233, endPoint y: 593, distance: 82.0
click at [160, 630] on aside "Dialing Mode: Power | Switch to Preview My Lists Add new list [GEOGRAPHIC_DATA]…" at bounding box center [126, 341] width 253 height 619
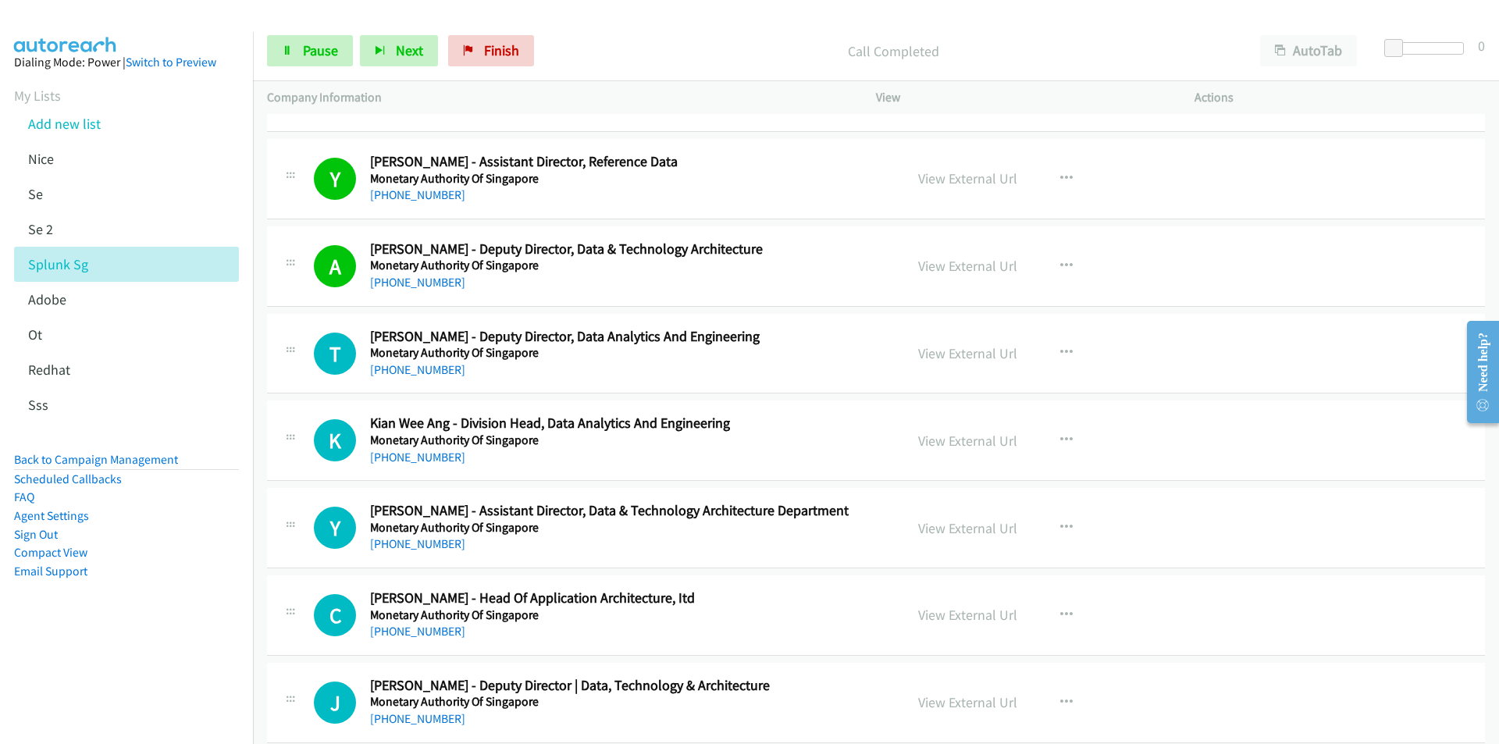
scroll to position [20371, 0]
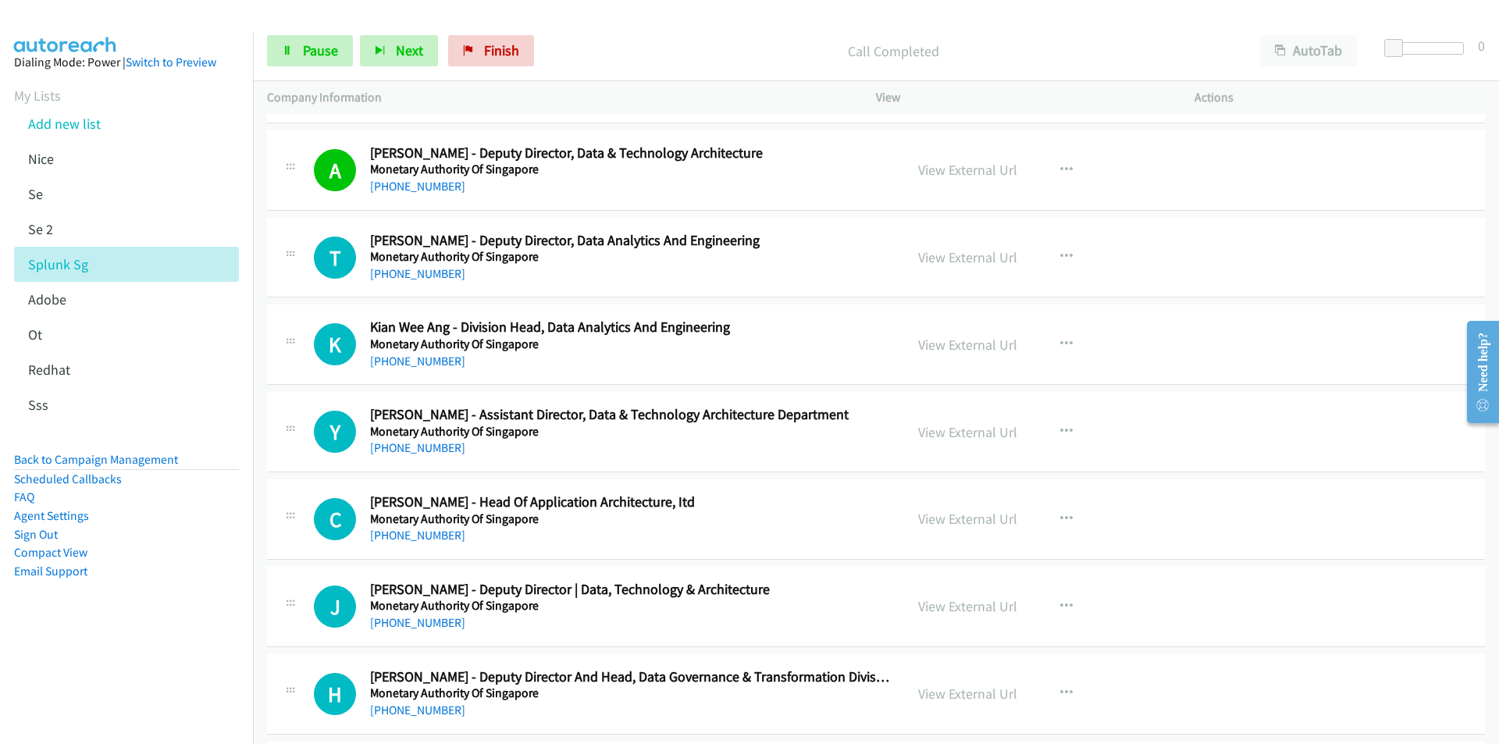
drag, startPoint x: 153, startPoint y: 644, endPoint x: 188, endPoint y: 620, distance: 42.7
click at [153, 644] on aside "Dialing Mode: Power | Switch to Preview My Lists Add new list [GEOGRAPHIC_DATA]…" at bounding box center [126, 341] width 253 height 619
drag, startPoint x: 155, startPoint y: 623, endPoint x: 167, endPoint y: 618, distance: 13.3
click at [155, 623] on aside "Dialing Mode: Power | Switch to Preview My Lists Add new list [GEOGRAPHIC_DATA]…" at bounding box center [126, 341] width 253 height 619
drag, startPoint x: 193, startPoint y: 695, endPoint x: 264, endPoint y: 653, distance: 82.6
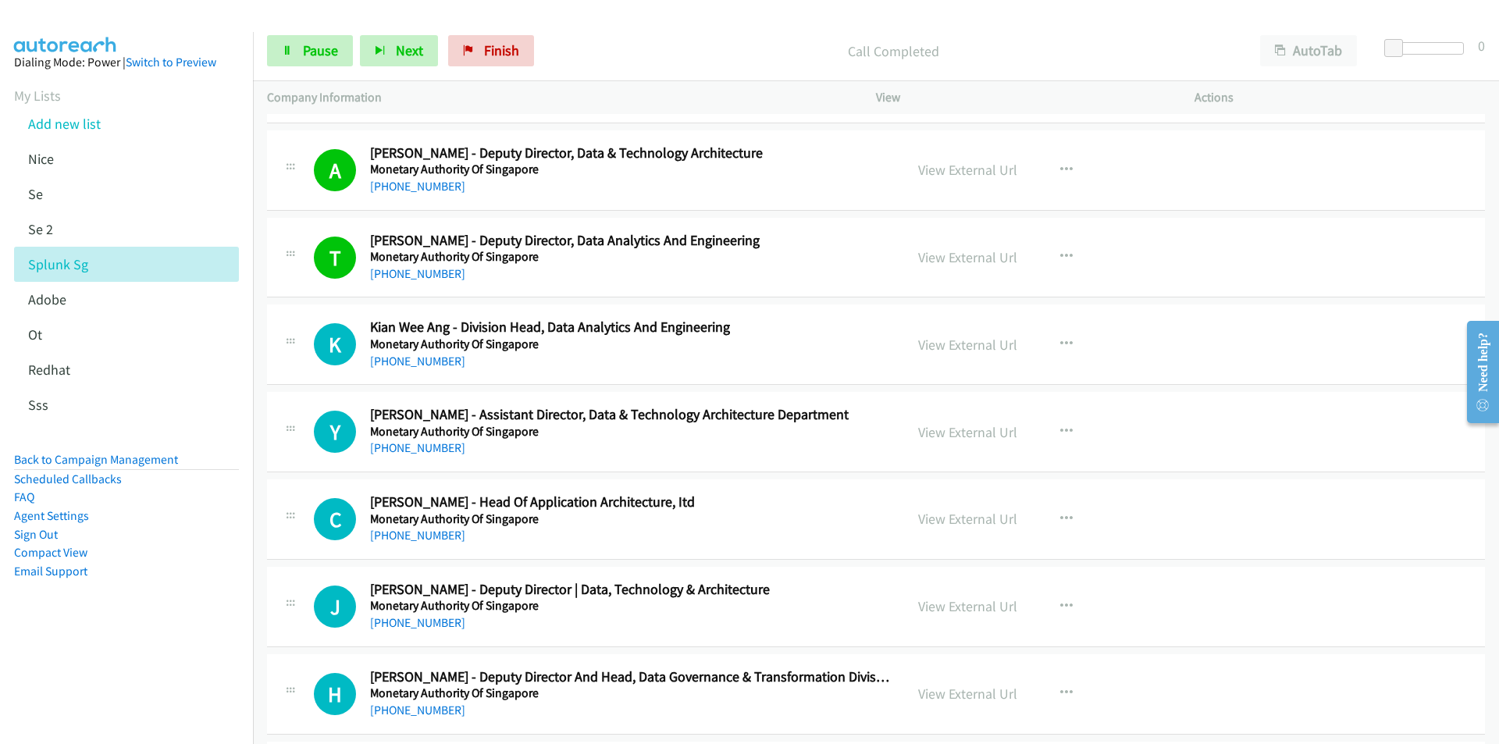
click at [194, 694] on nav "Dialing Mode: Power | Switch to Preview My Lists Add new list [GEOGRAPHIC_DATA]…" at bounding box center [127, 404] width 254 height 744
drag, startPoint x: 186, startPoint y: 593, endPoint x: 208, endPoint y: 583, distance: 24.8
click at [186, 593] on aside "Dialing Mode: Power | Switch to Preview My Lists Add new list [GEOGRAPHIC_DATA]…" at bounding box center [126, 341] width 253 height 619
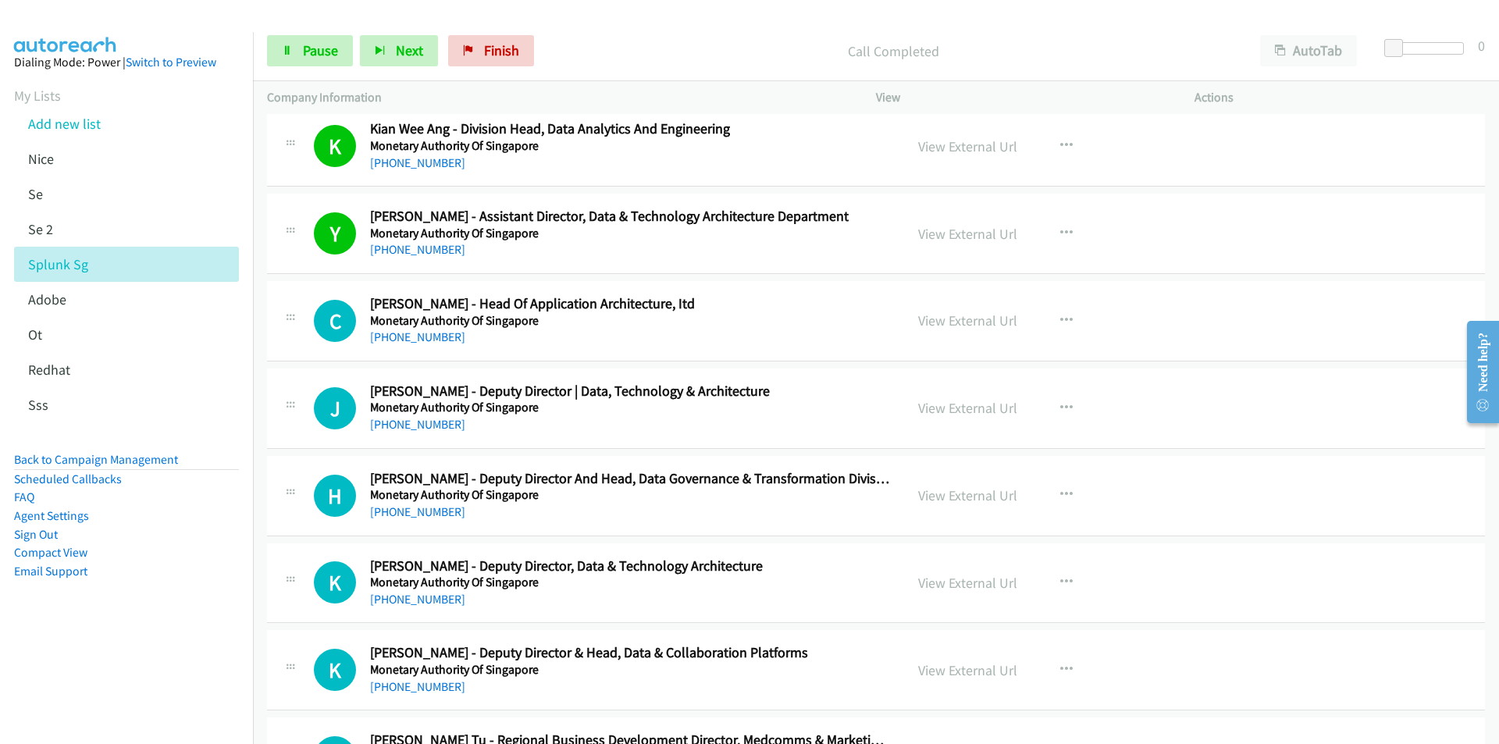
scroll to position [20606, 0]
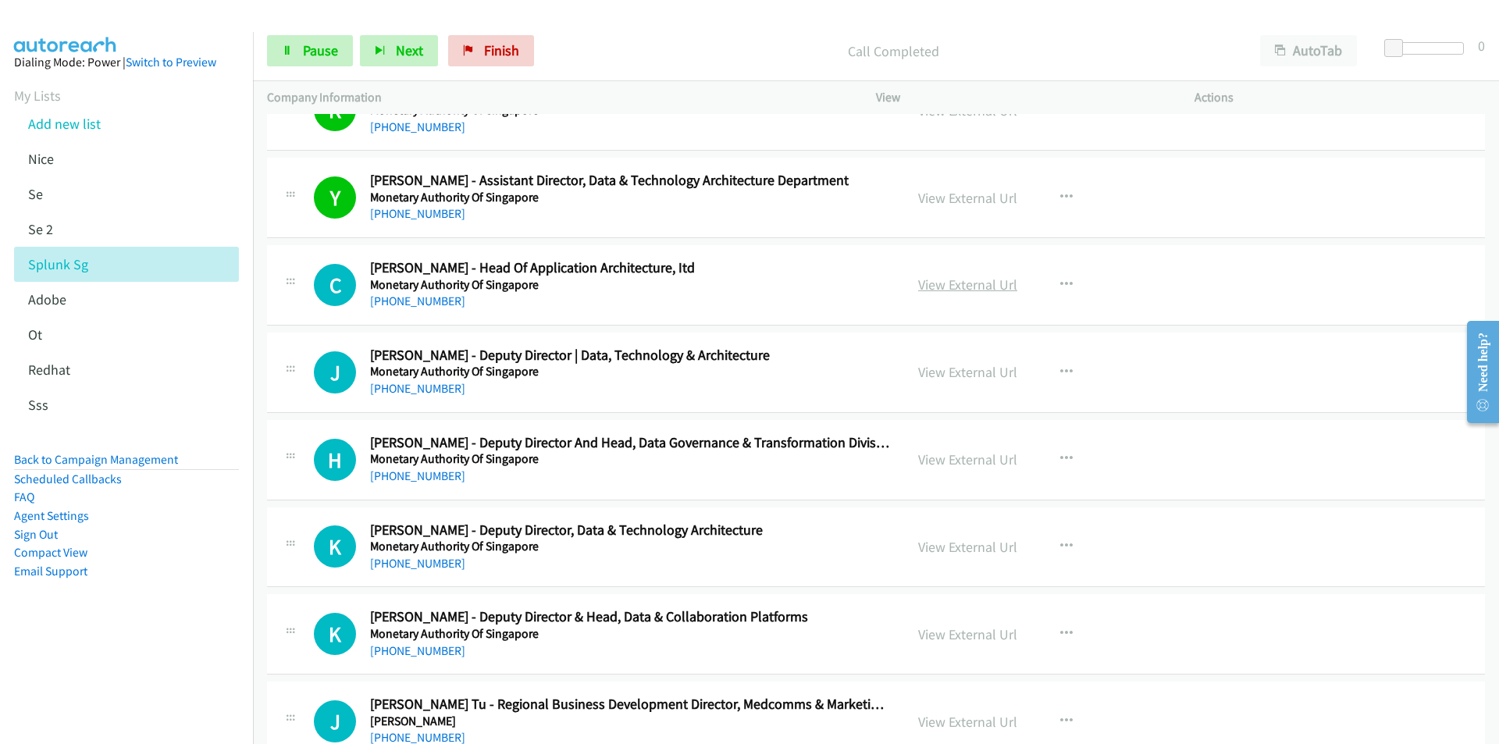
click at [991, 283] on link "View External Url" at bounding box center [967, 285] width 99 height 18
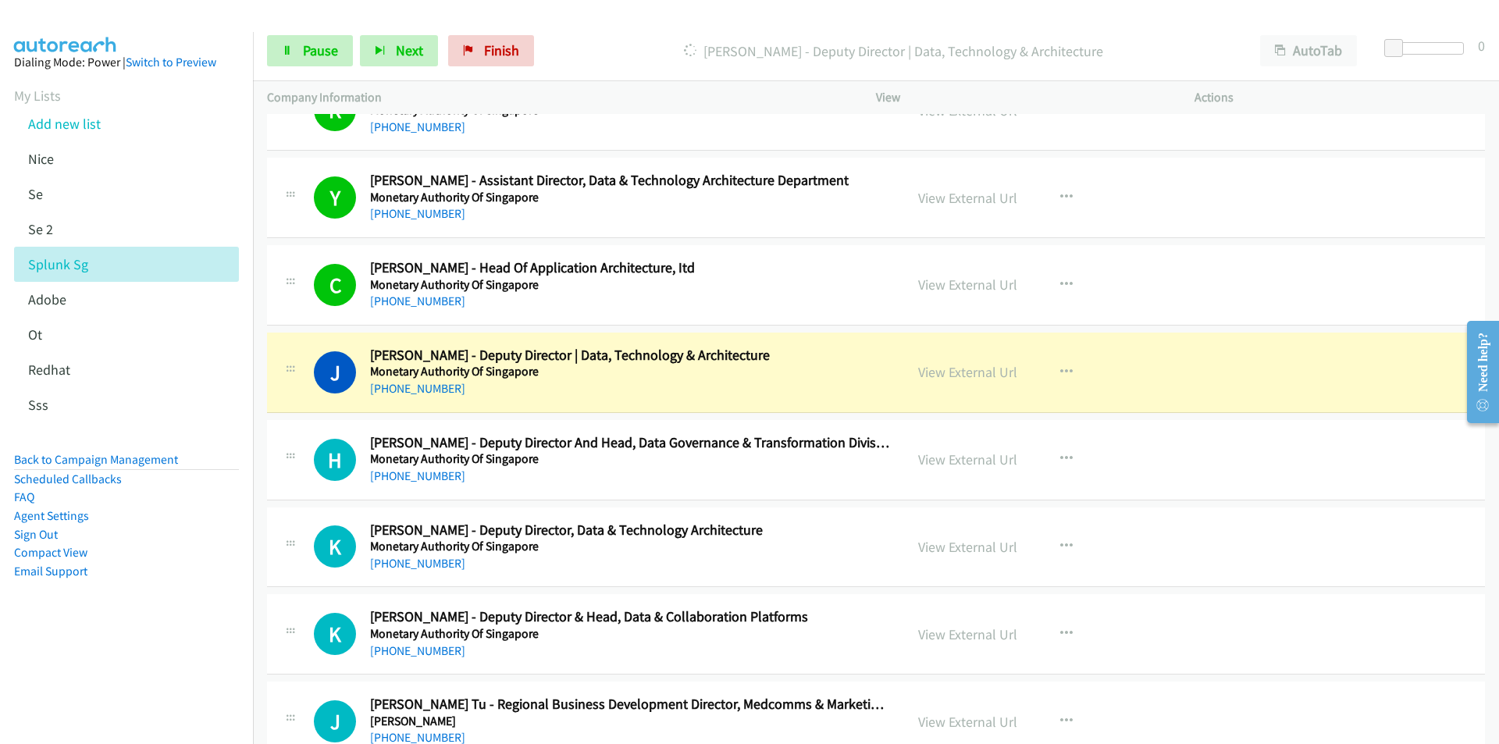
drag, startPoint x: 174, startPoint y: 640, endPoint x: 267, endPoint y: 585, distance: 107.8
click at [174, 640] on aside "Dialing Mode: Power | Switch to Preview My Lists Add new list [GEOGRAPHIC_DATA]…" at bounding box center [126, 341] width 253 height 619
click at [967, 374] on link "View External Url" at bounding box center [967, 372] width 99 height 18
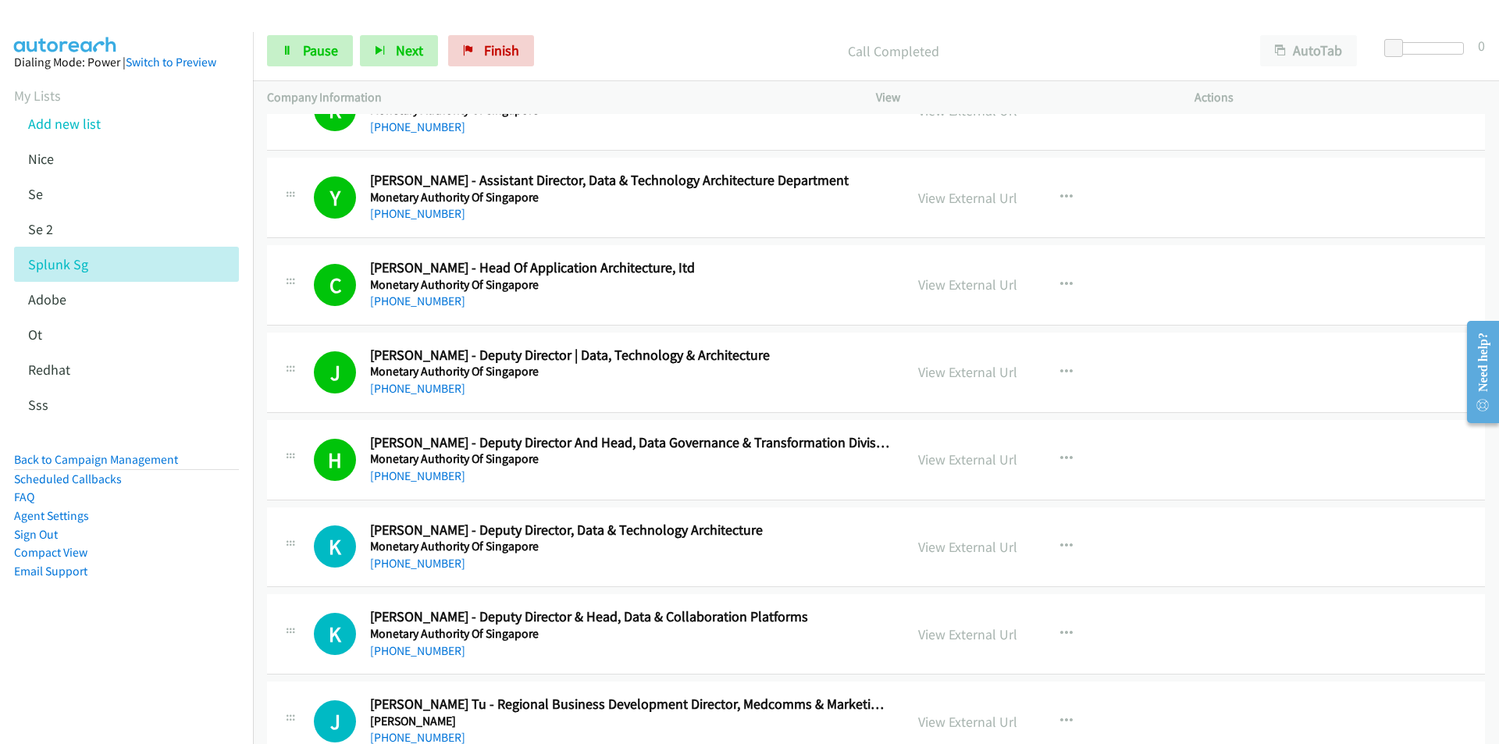
click at [149, 638] on aside "Dialing Mode: Power | Switch to Preview My Lists Add new list [GEOGRAPHIC_DATA]…" at bounding box center [126, 341] width 253 height 619
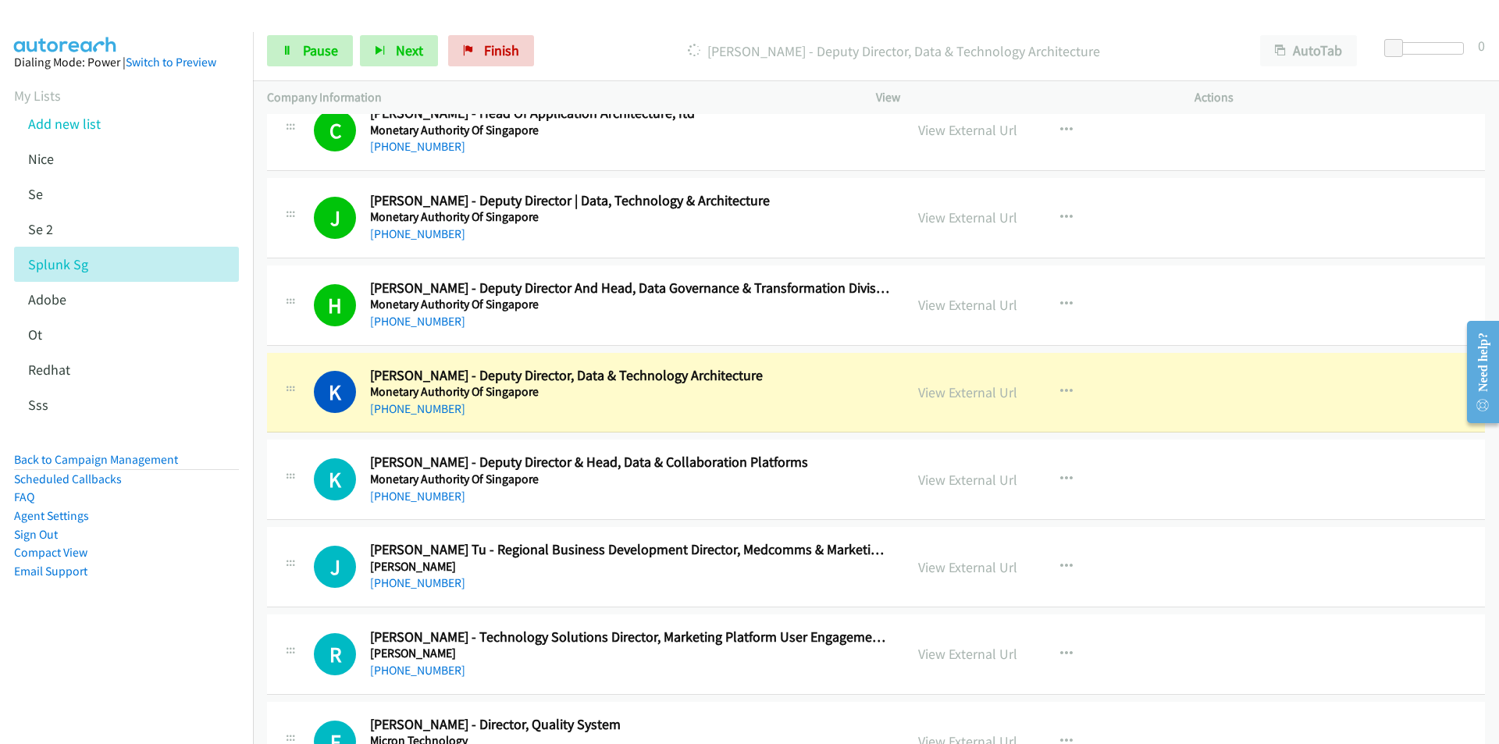
scroll to position [20762, 0]
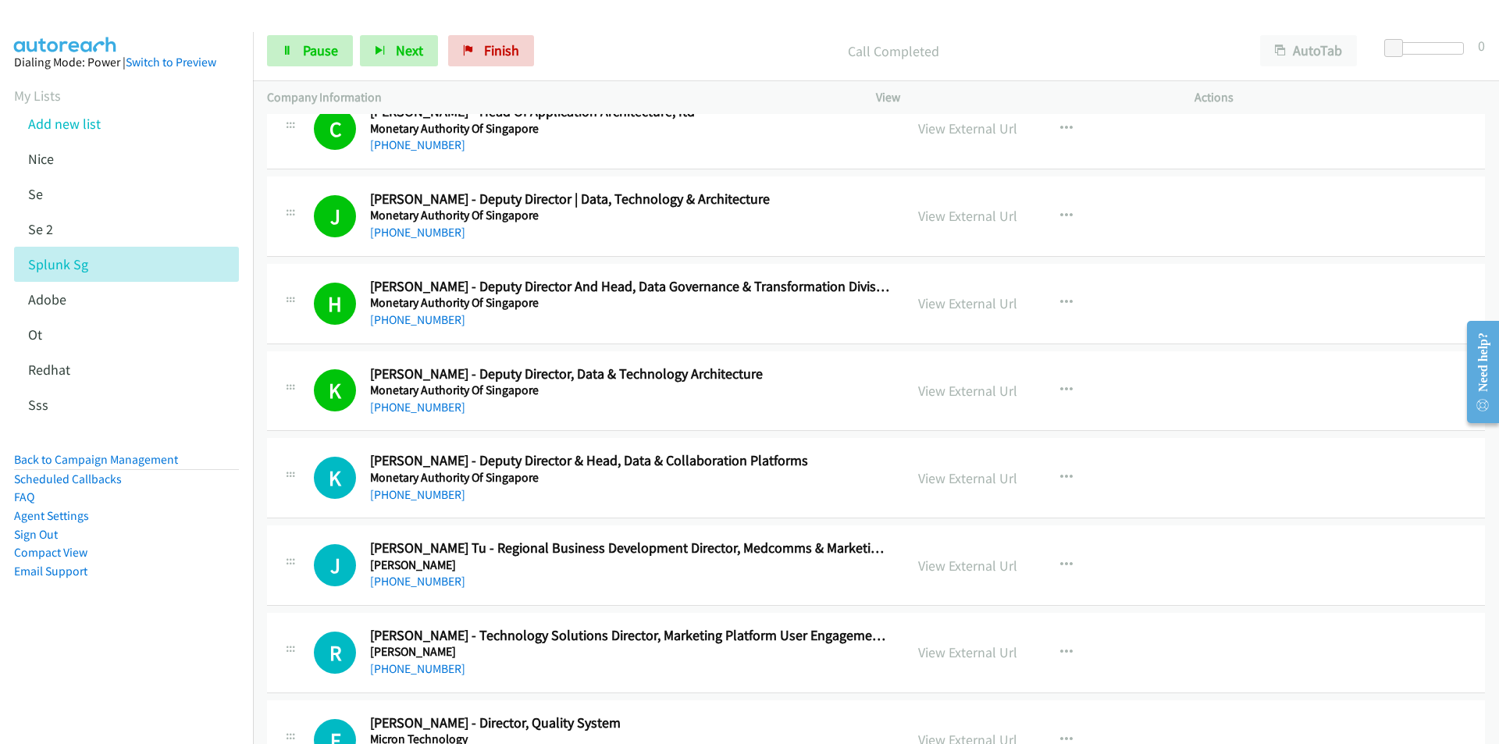
drag, startPoint x: 187, startPoint y: 627, endPoint x: 240, endPoint y: 593, distance: 62.8
click at [187, 627] on aside "Dialing Mode: Power | Switch to Preview My Lists Add new list [GEOGRAPHIC_DATA]…" at bounding box center [126, 341] width 253 height 619
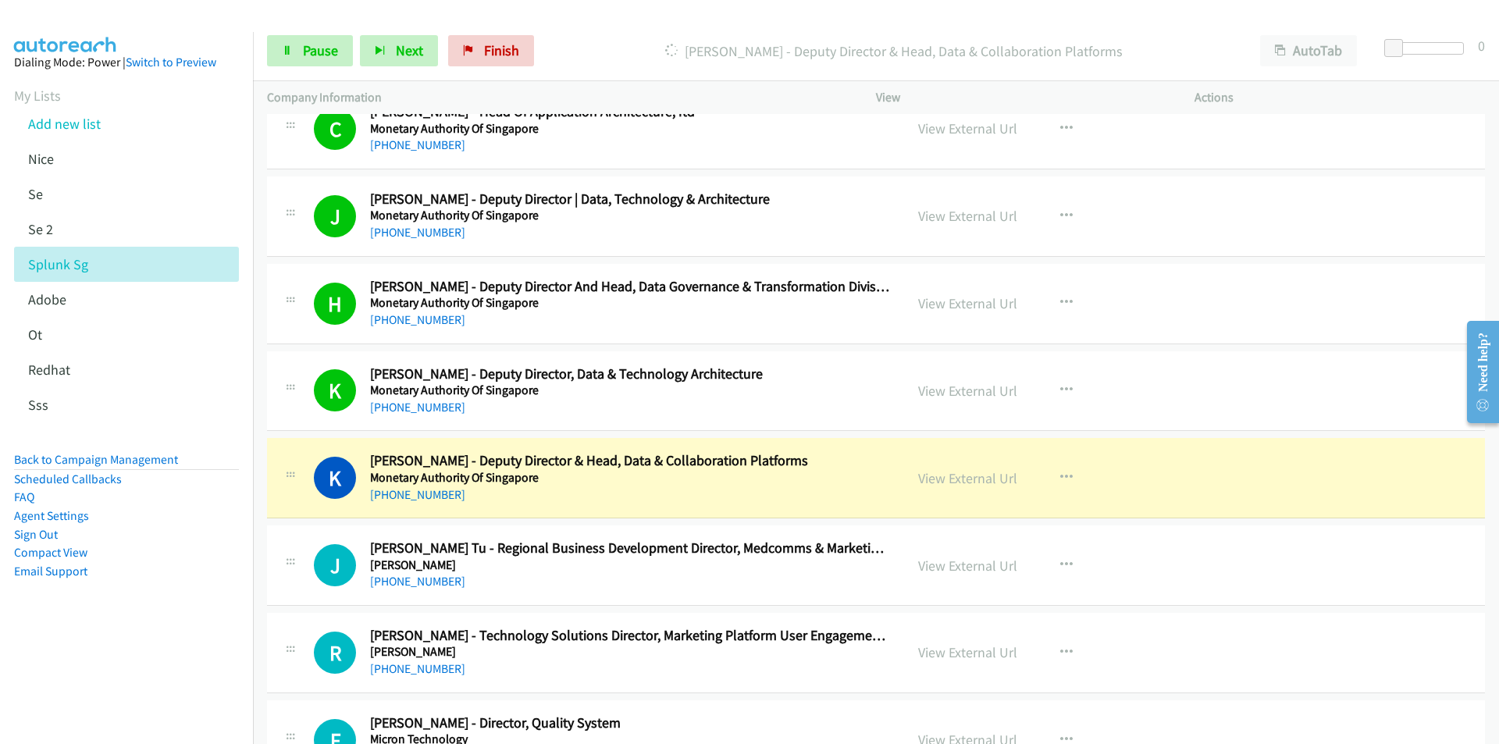
click at [196, 666] on nav "Dialing Mode: Power | Switch to Preview My Lists Add new list [GEOGRAPHIC_DATA]…" at bounding box center [127, 404] width 254 height 744
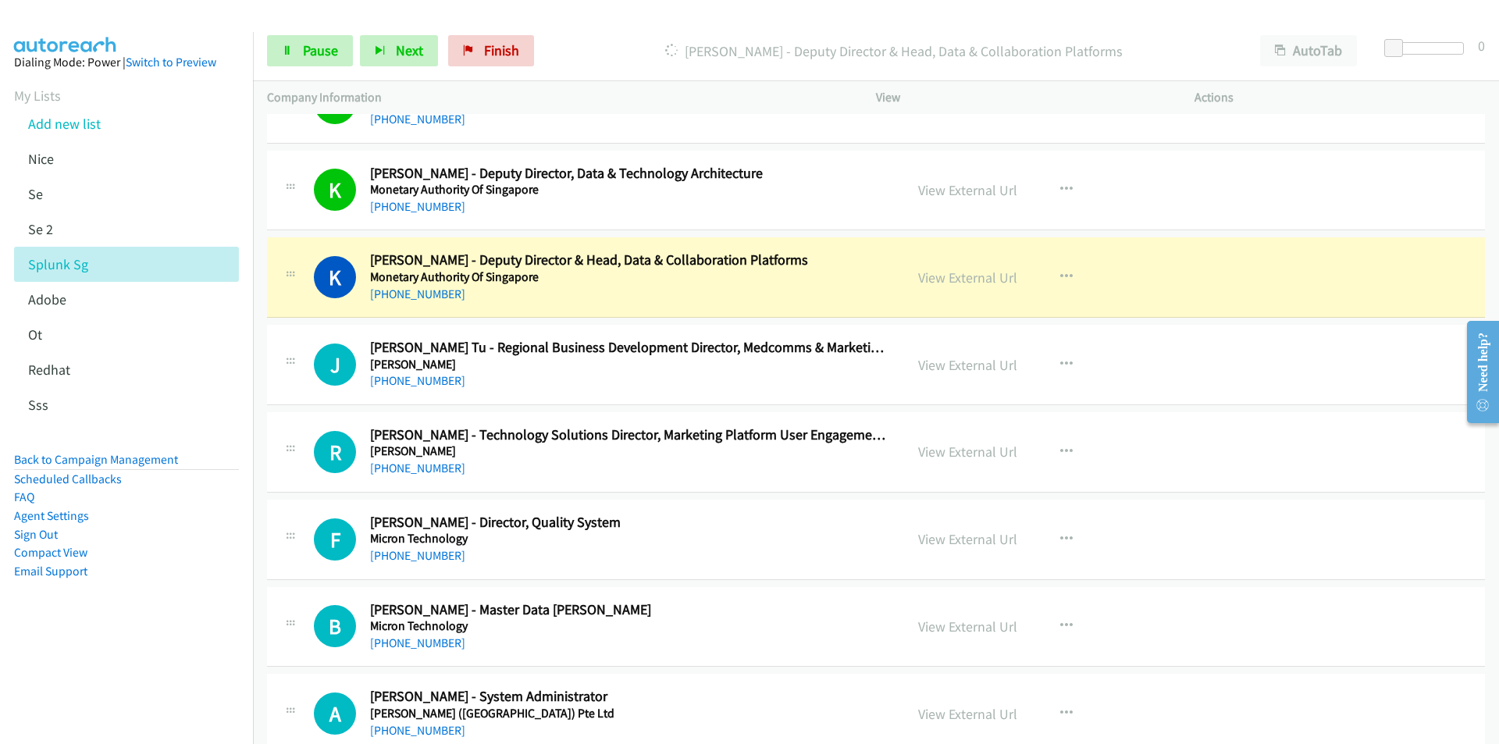
scroll to position [20918, 0]
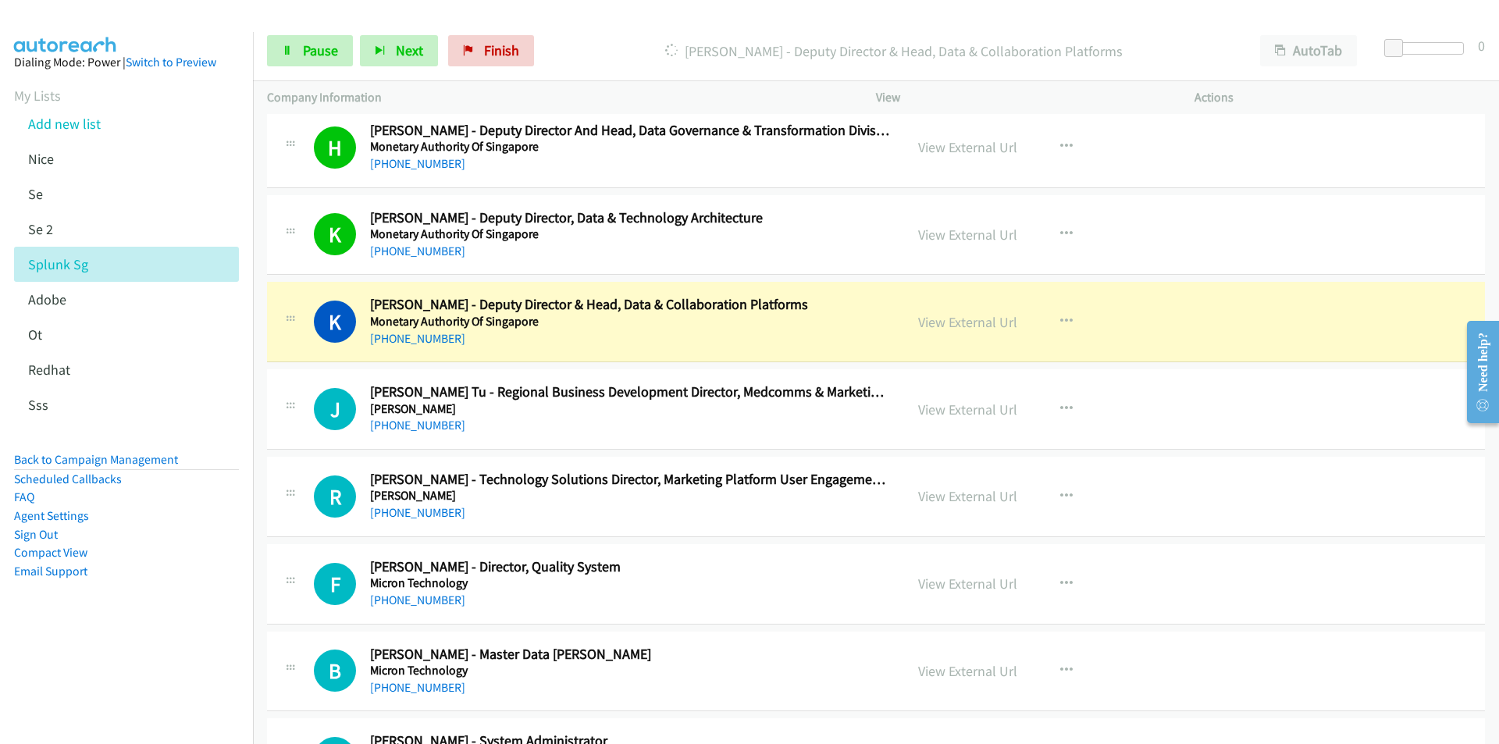
click at [146, 652] on nav "Dialing Mode: Power | Switch to Preview My Lists Add new list [GEOGRAPHIC_DATA]…" at bounding box center [127, 404] width 254 height 744
click at [950, 325] on link "View External Url" at bounding box center [967, 322] width 99 height 18
click at [315, 54] on span "Pause" at bounding box center [320, 50] width 35 height 18
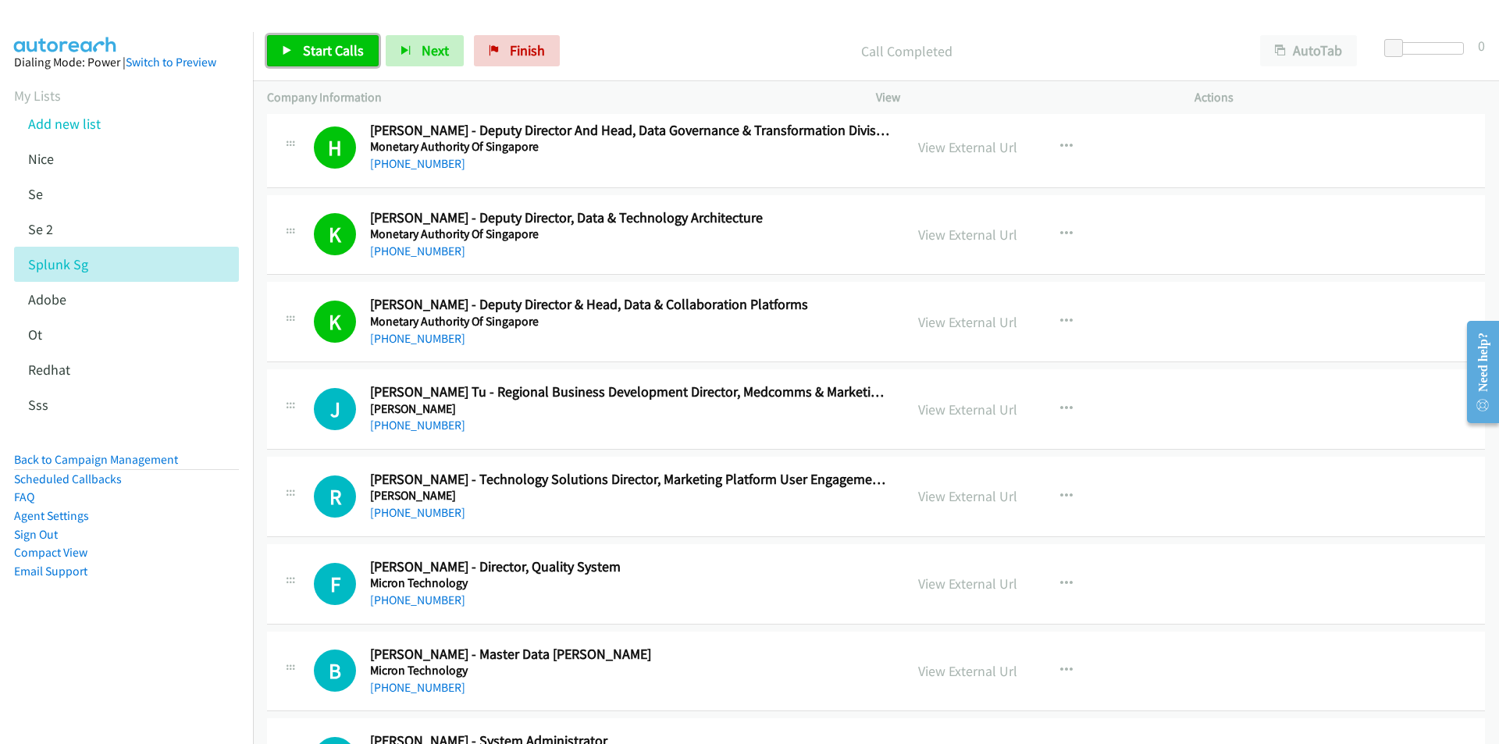
click at [308, 53] on span "Start Calls" at bounding box center [333, 50] width 61 height 18
drag, startPoint x: 222, startPoint y: 606, endPoint x: 231, endPoint y: 606, distance: 8.6
click at [222, 606] on aside "Dialing Mode: Power | Switch to Preview My Lists Add new list [GEOGRAPHIC_DATA]…" at bounding box center [126, 341] width 253 height 619
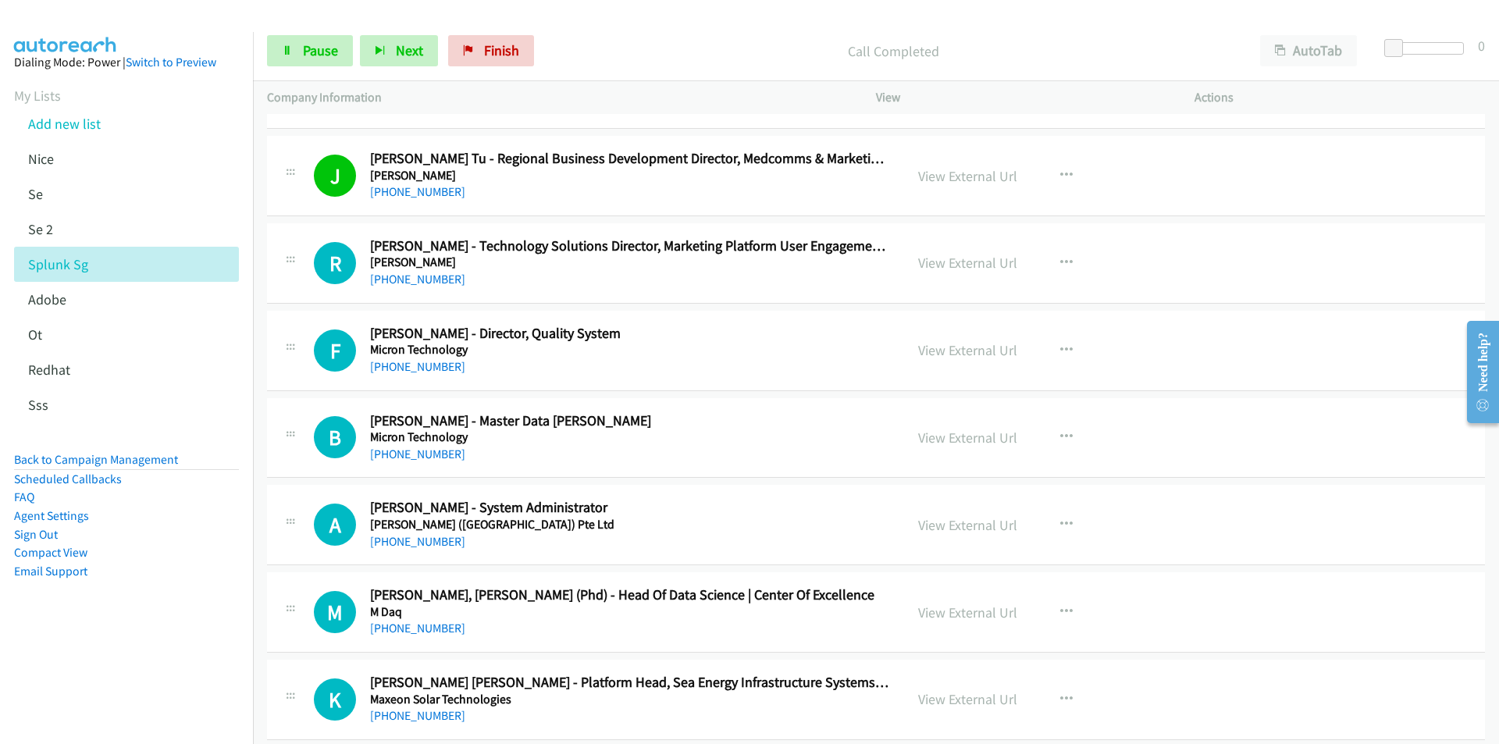
scroll to position [21152, 0]
click at [165, 642] on aside "Dialing Mode: Power | Switch to Preview My Lists Add new list [GEOGRAPHIC_DATA]…" at bounding box center [126, 341] width 253 height 619
click at [139, 678] on nav "Dialing Mode: Power | Switch to Preview My Lists Add new list [GEOGRAPHIC_DATA]…" at bounding box center [127, 404] width 254 height 744
click at [954, 428] on link "View External Url" at bounding box center [967, 437] width 99 height 18
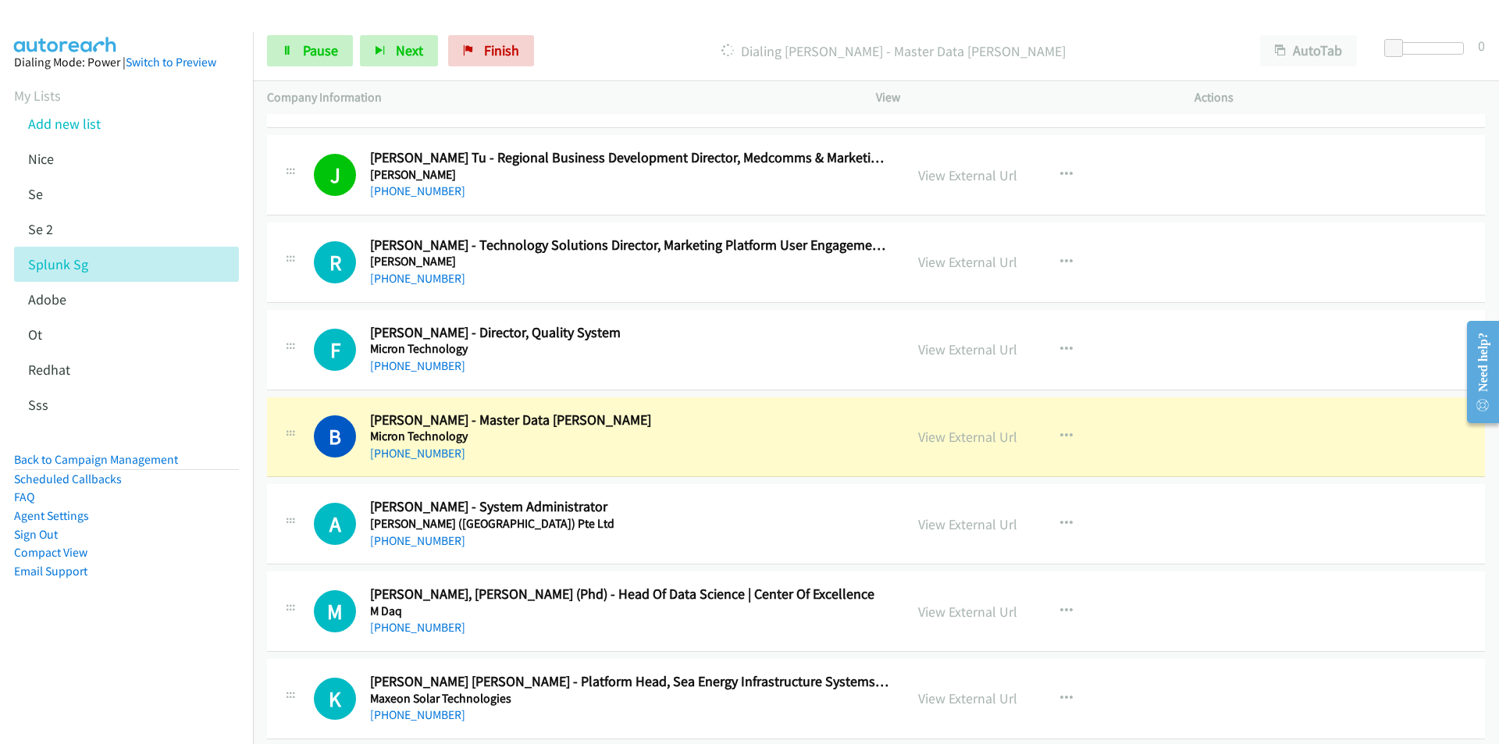
click at [204, 621] on aside "Dialing Mode: Power | Switch to Preview My Lists Add new list [GEOGRAPHIC_DATA]…" at bounding box center [126, 341] width 253 height 619
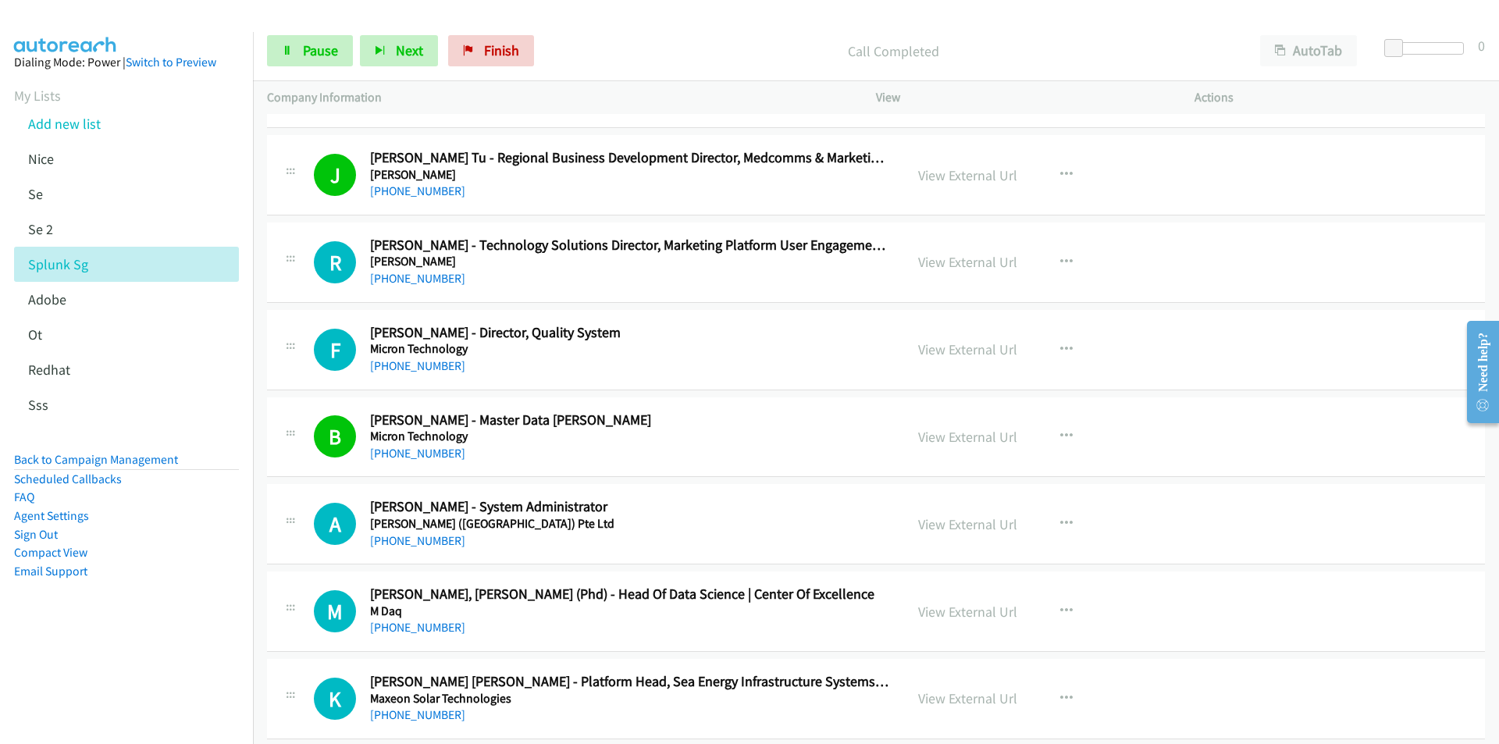
click at [191, 627] on aside "Dialing Mode: Power | Switch to Preview My Lists Add new list [GEOGRAPHIC_DATA]…" at bounding box center [126, 341] width 253 height 619
click at [174, 647] on aside "Dialing Mode: Power | Switch to Preview My Lists Add new list [GEOGRAPHIC_DATA]…" at bounding box center [126, 341] width 253 height 619
click at [953, 524] on link "View External Url" at bounding box center [967, 524] width 99 height 18
drag, startPoint x: 190, startPoint y: 649, endPoint x: 204, endPoint y: 644, distance: 14.8
click at [190, 649] on aside "Dialing Mode: Power | Switch to Preview My Lists Add new list [GEOGRAPHIC_DATA]…" at bounding box center [126, 341] width 253 height 619
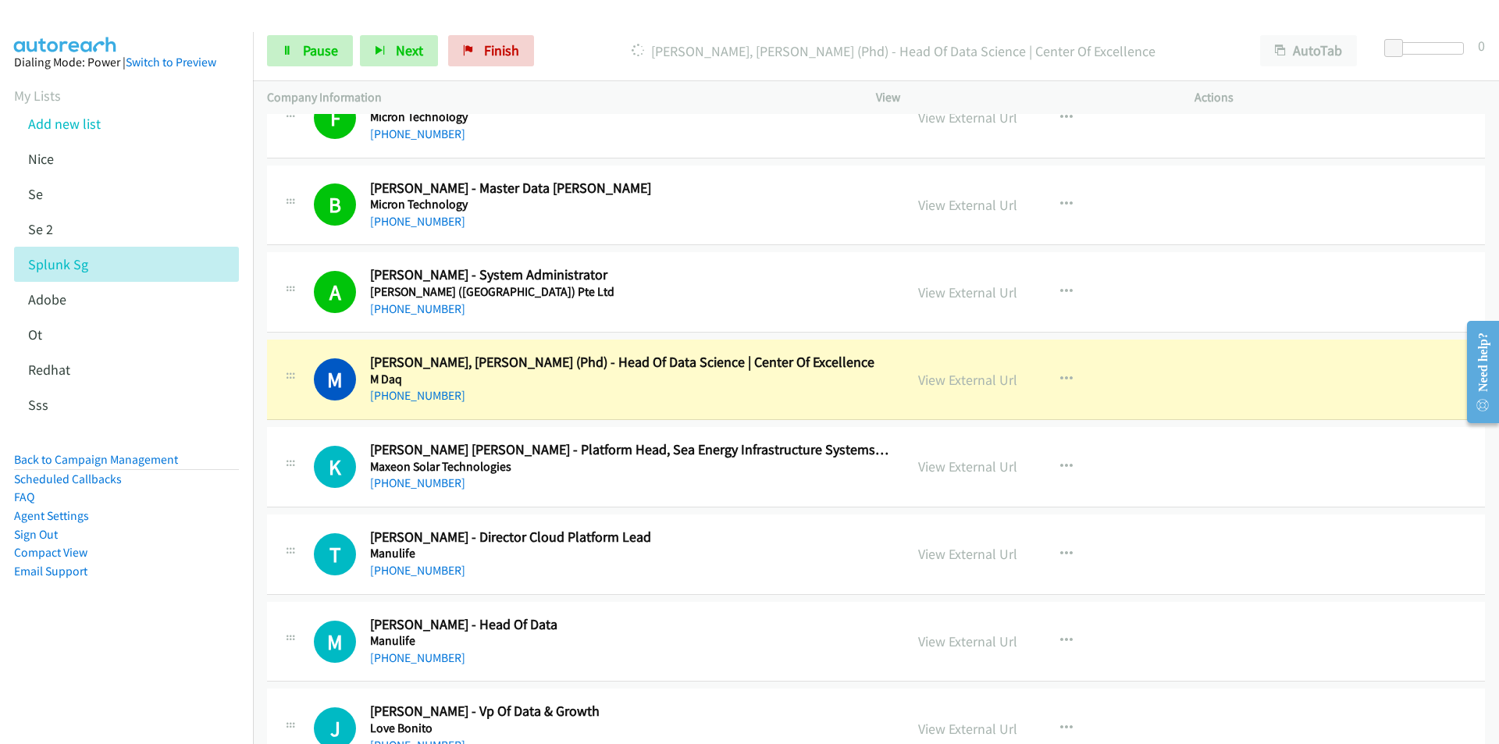
scroll to position [21386, 0]
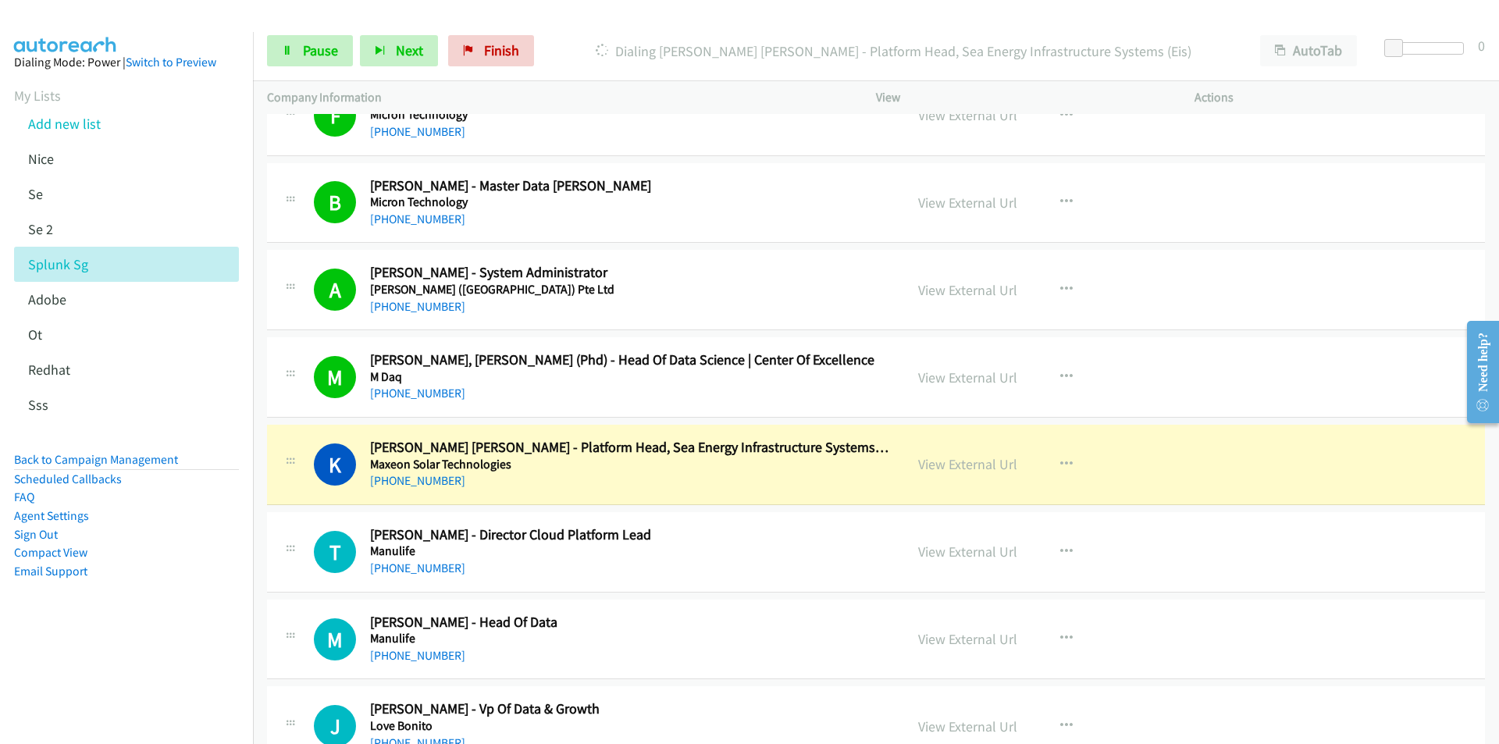
click at [210, 610] on aside "Dialing Mode: Power | Switch to Preview My Lists Add new list [GEOGRAPHIC_DATA]…" at bounding box center [126, 341] width 253 height 619
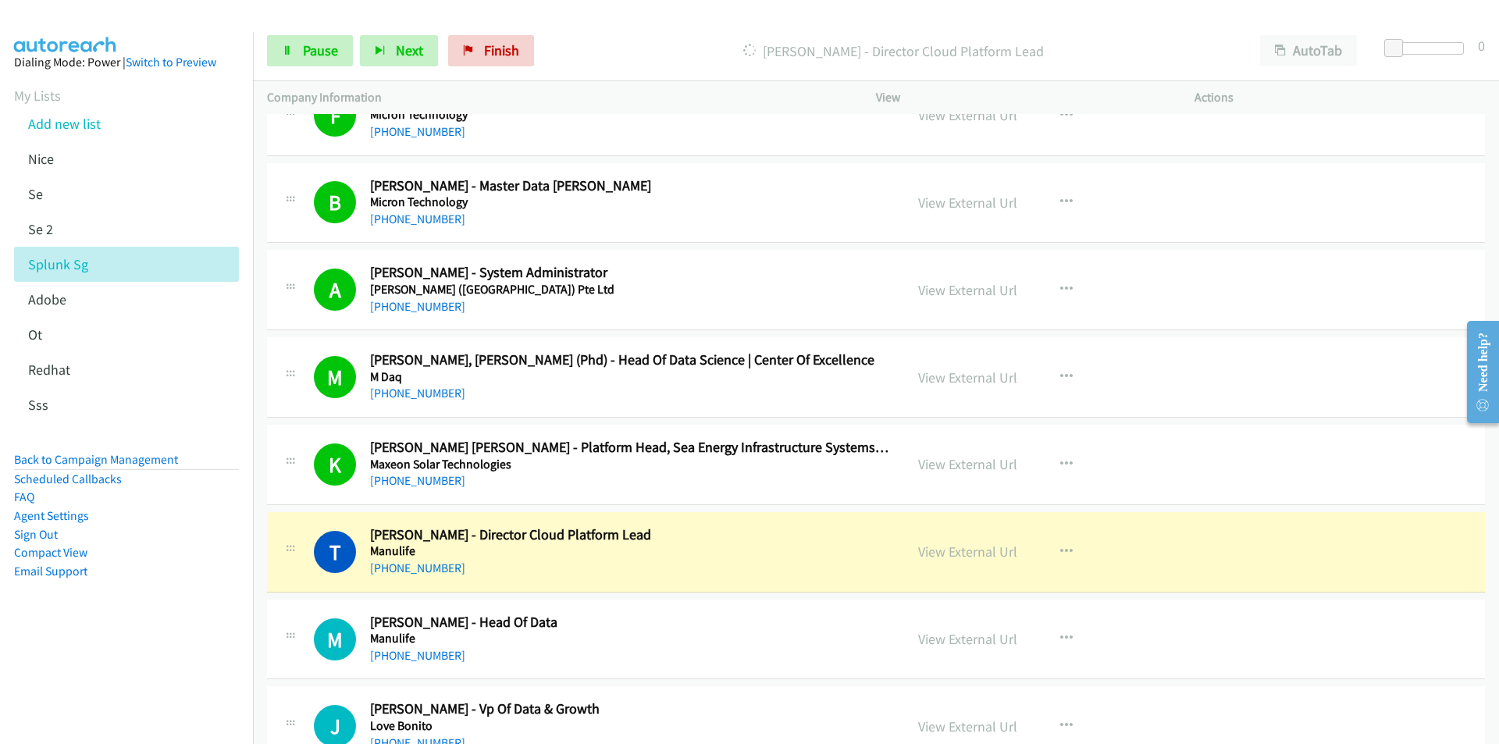
drag, startPoint x: 214, startPoint y: 630, endPoint x: 248, endPoint y: 600, distance: 45.4
click at [214, 630] on aside "Dialing Mode: Power | Switch to Preview My Lists Add new list [GEOGRAPHIC_DATA]…" at bounding box center [126, 341] width 253 height 619
click at [930, 548] on link "View External Url" at bounding box center [967, 551] width 99 height 18
click at [313, 52] on span "Pause" at bounding box center [320, 50] width 35 height 18
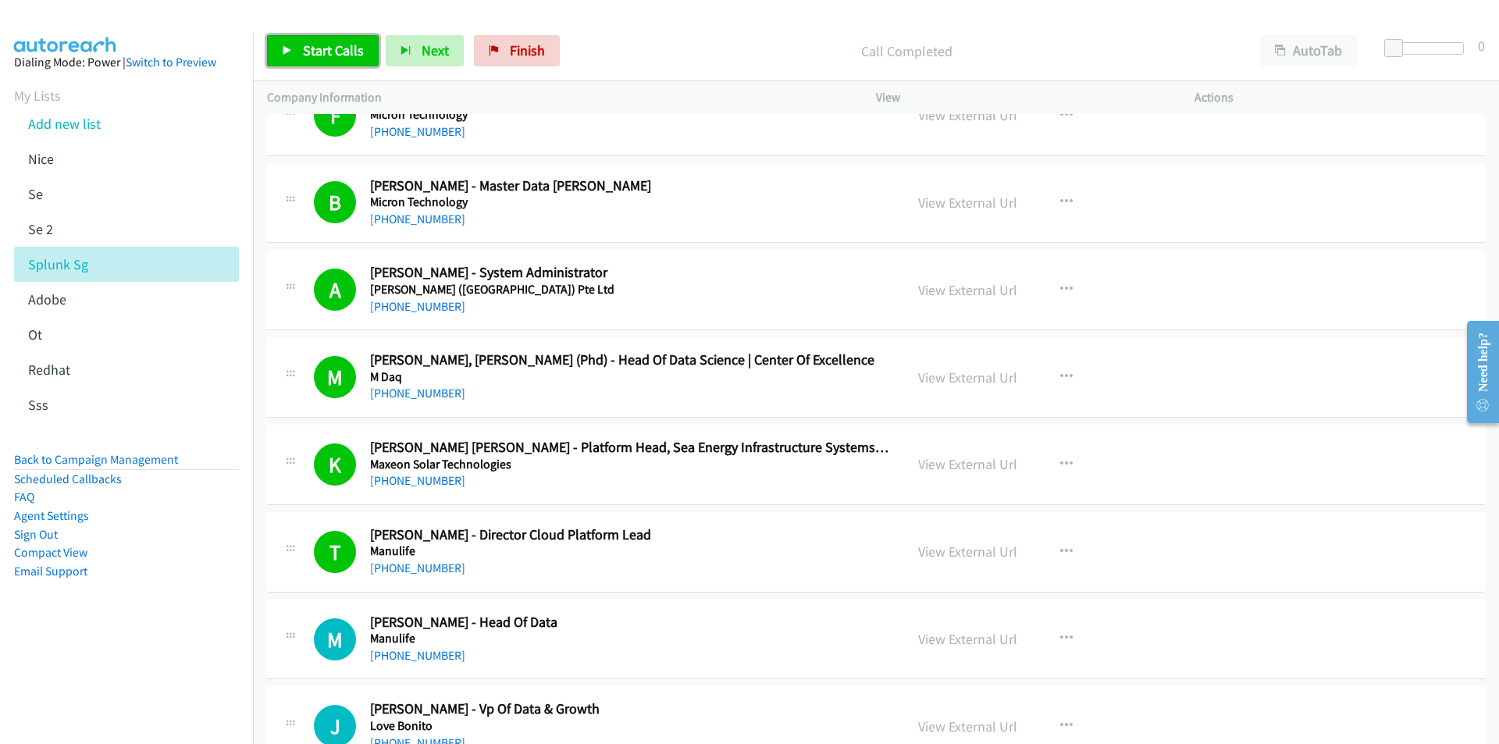
click at [290, 55] on icon at bounding box center [287, 51] width 11 height 11
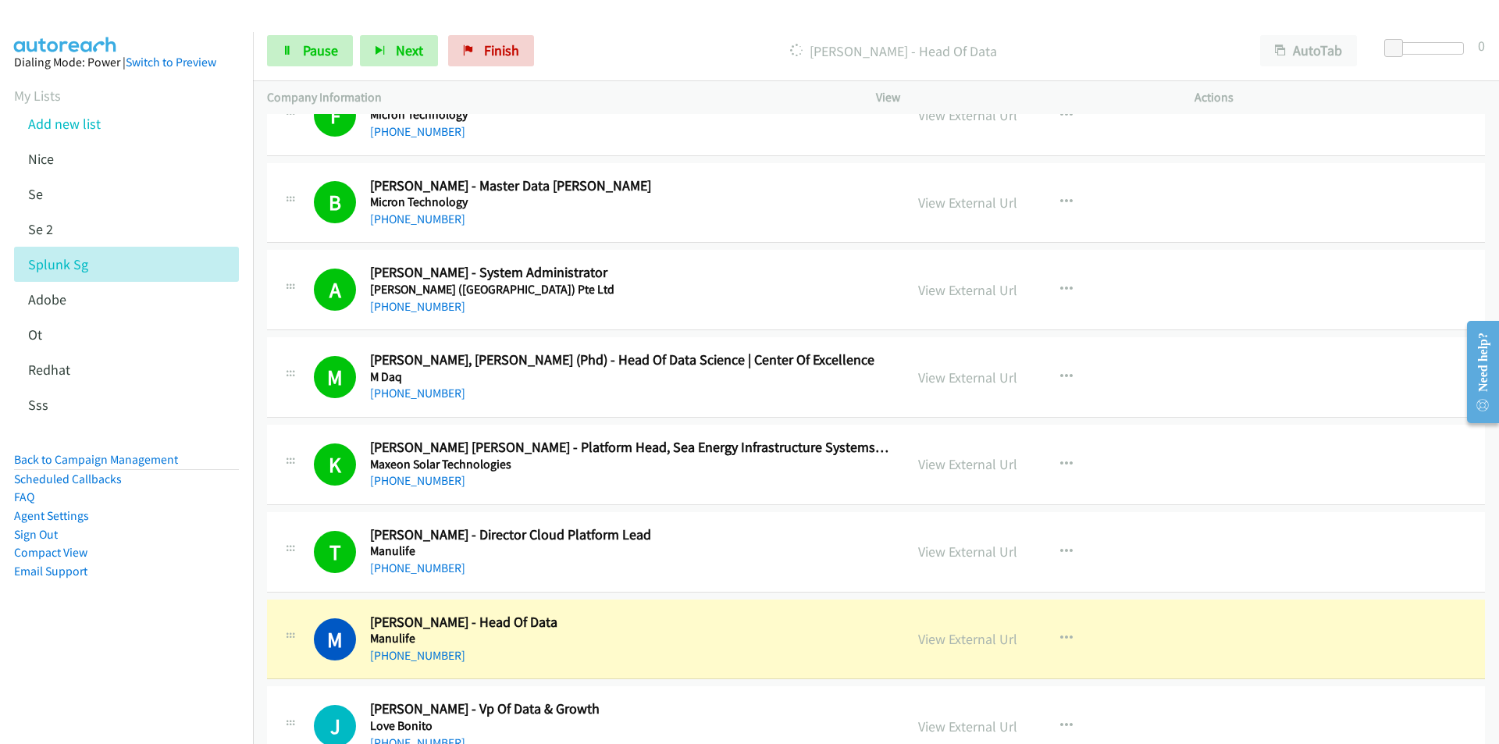
drag, startPoint x: 210, startPoint y: 660, endPoint x: 219, endPoint y: 660, distance: 9.4
click at [210, 660] on nav "Dialing Mode: Power | Switch to Preview My Lists Add new list [GEOGRAPHIC_DATA]…" at bounding box center [127, 404] width 254 height 744
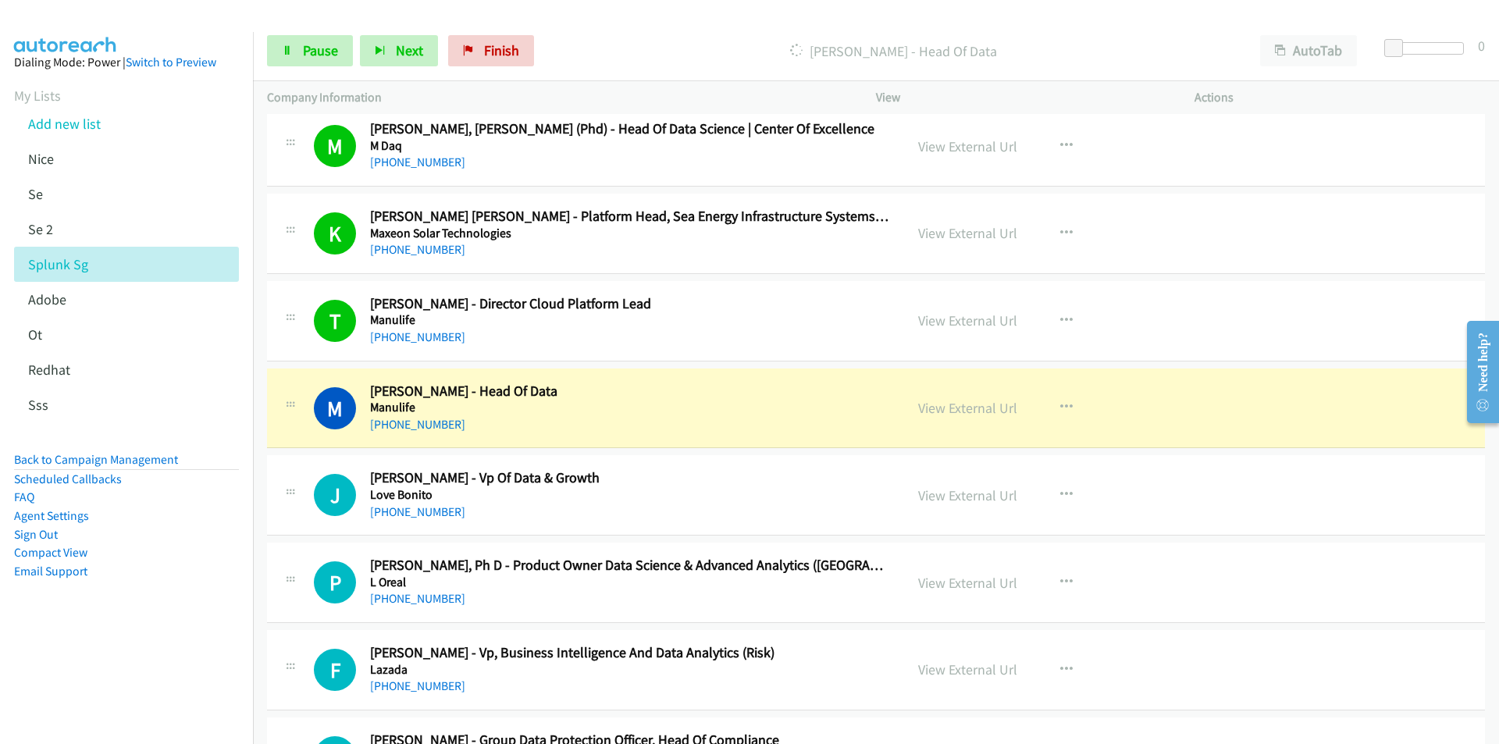
scroll to position [21620, 0]
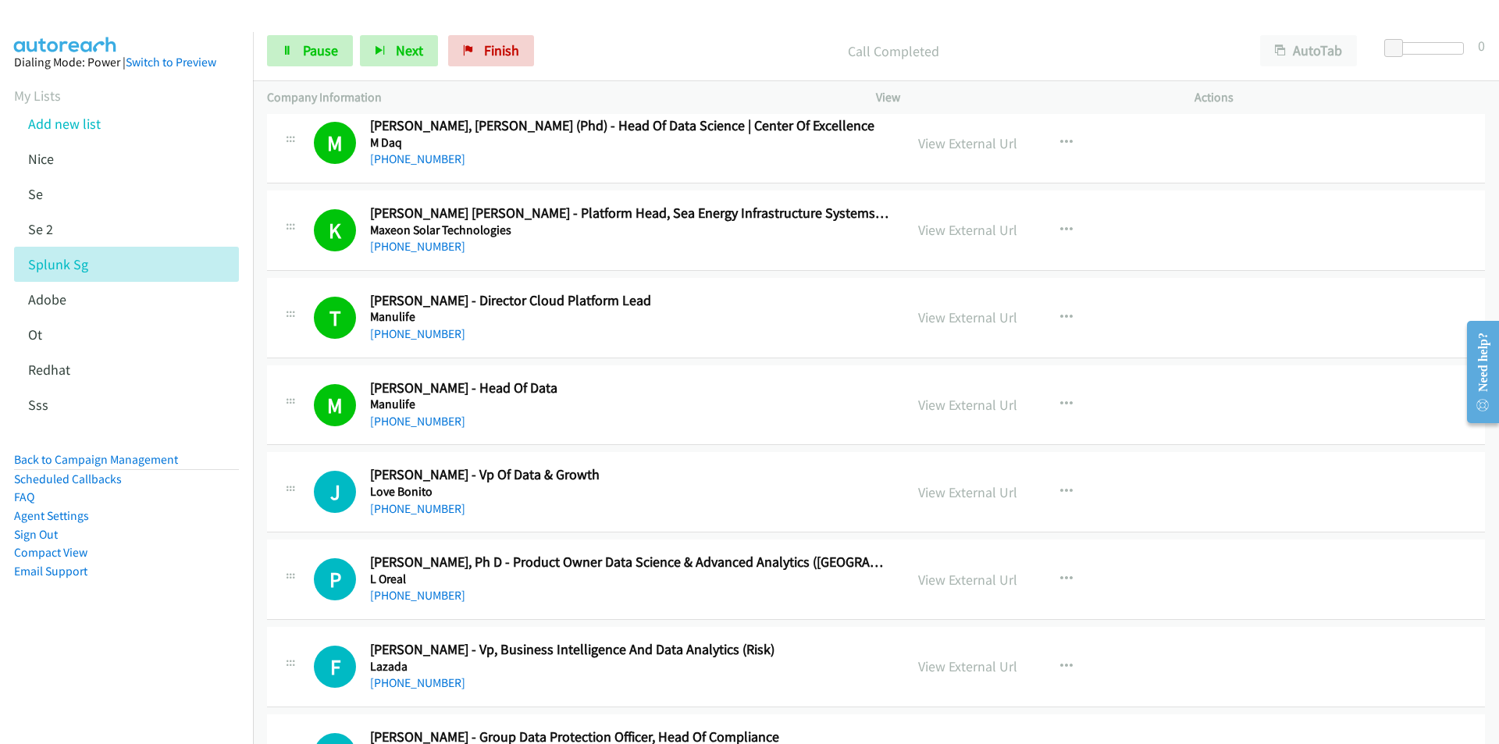
drag, startPoint x: 151, startPoint y: 681, endPoint x: 161, endPoint y: 677, distance: 10.1
click at [151, 681] on nav "Dialing Mode: Power | Switch to Preview My Lists Add new list [GEOGRAPHIC_DATA]…" at bounding box center [127, 404] width 254 height 744
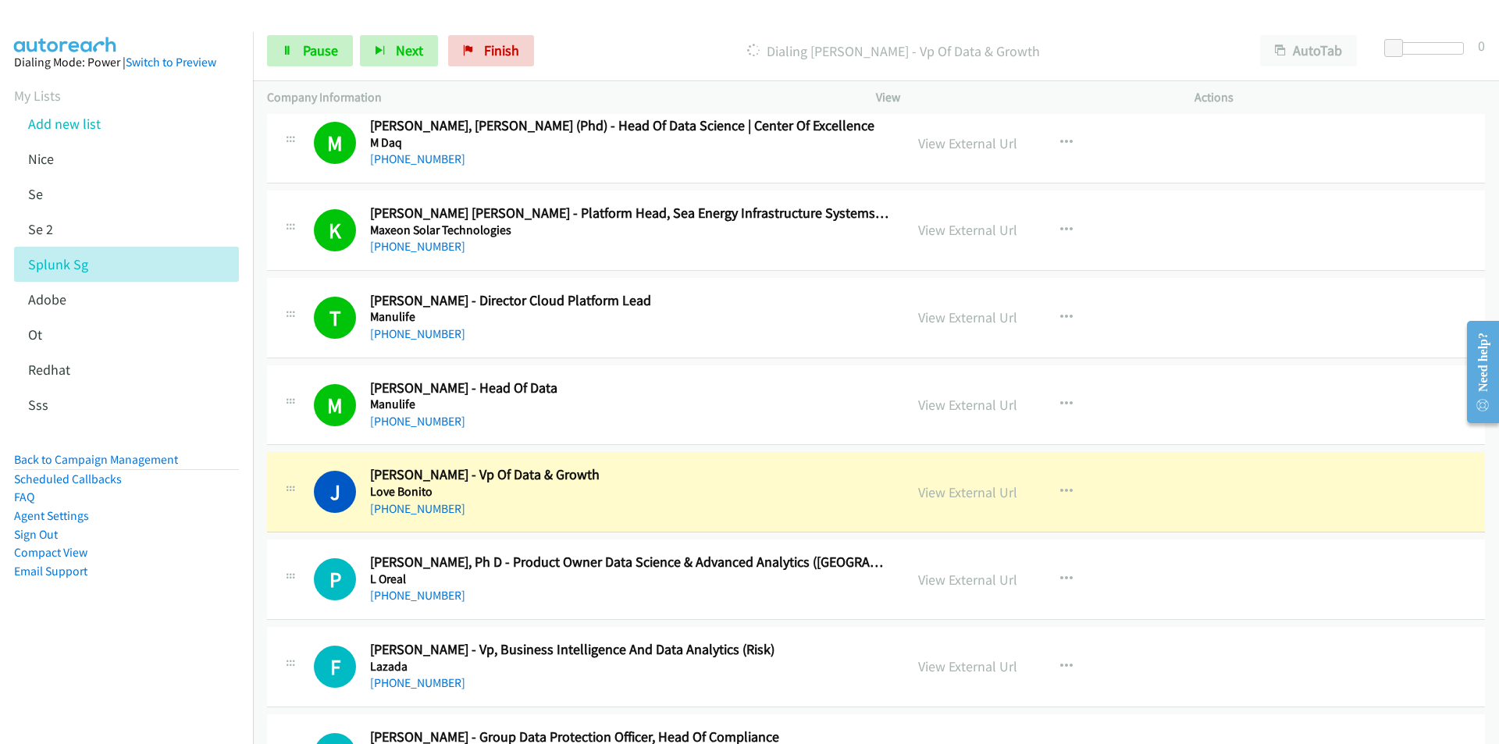
click at [200, 666] on nav "Dialing Mode: Power | Switch to Preview My Lists Add new list [GEOGRAPHIC_DATA]…" at bounding box center [127, 404] width 254 height 744
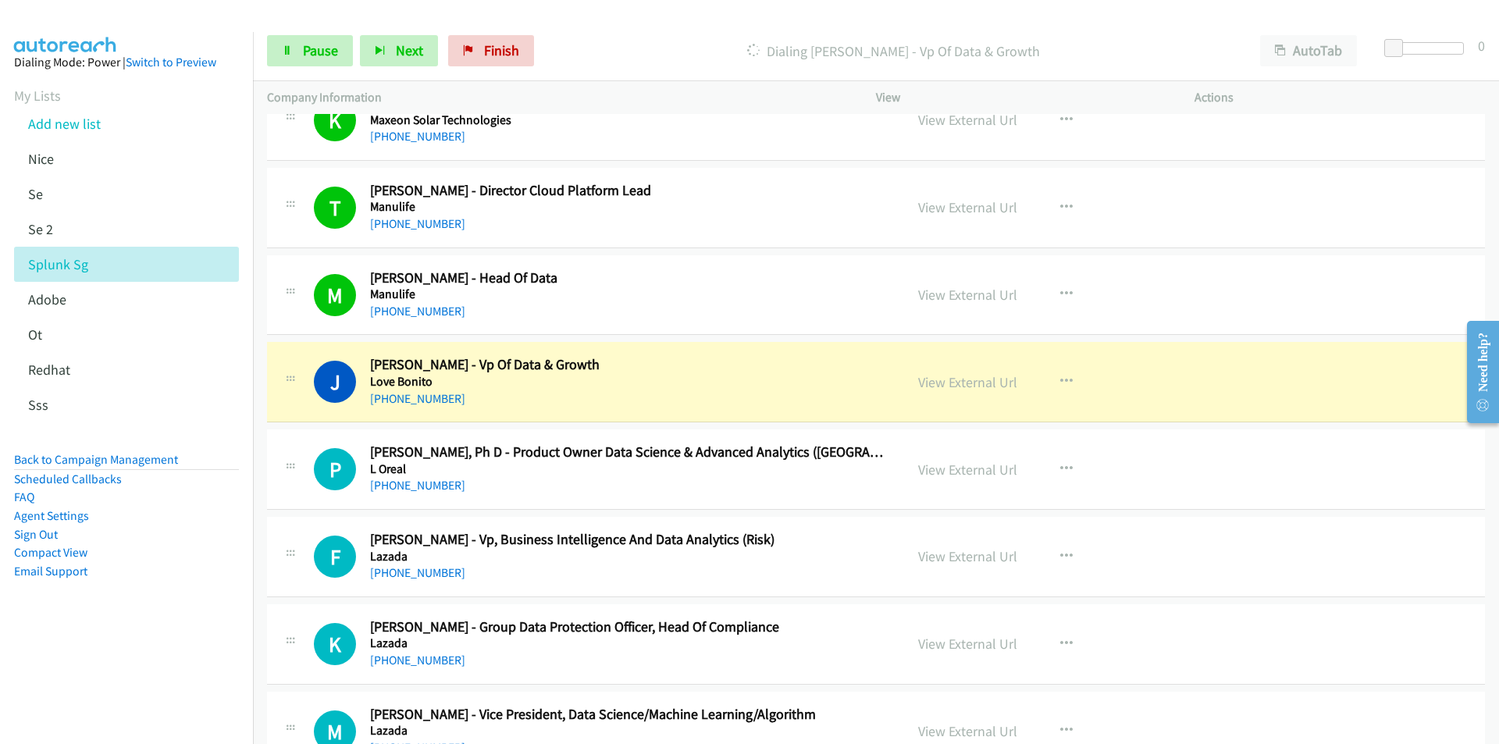
scroll to position [21854, 0]
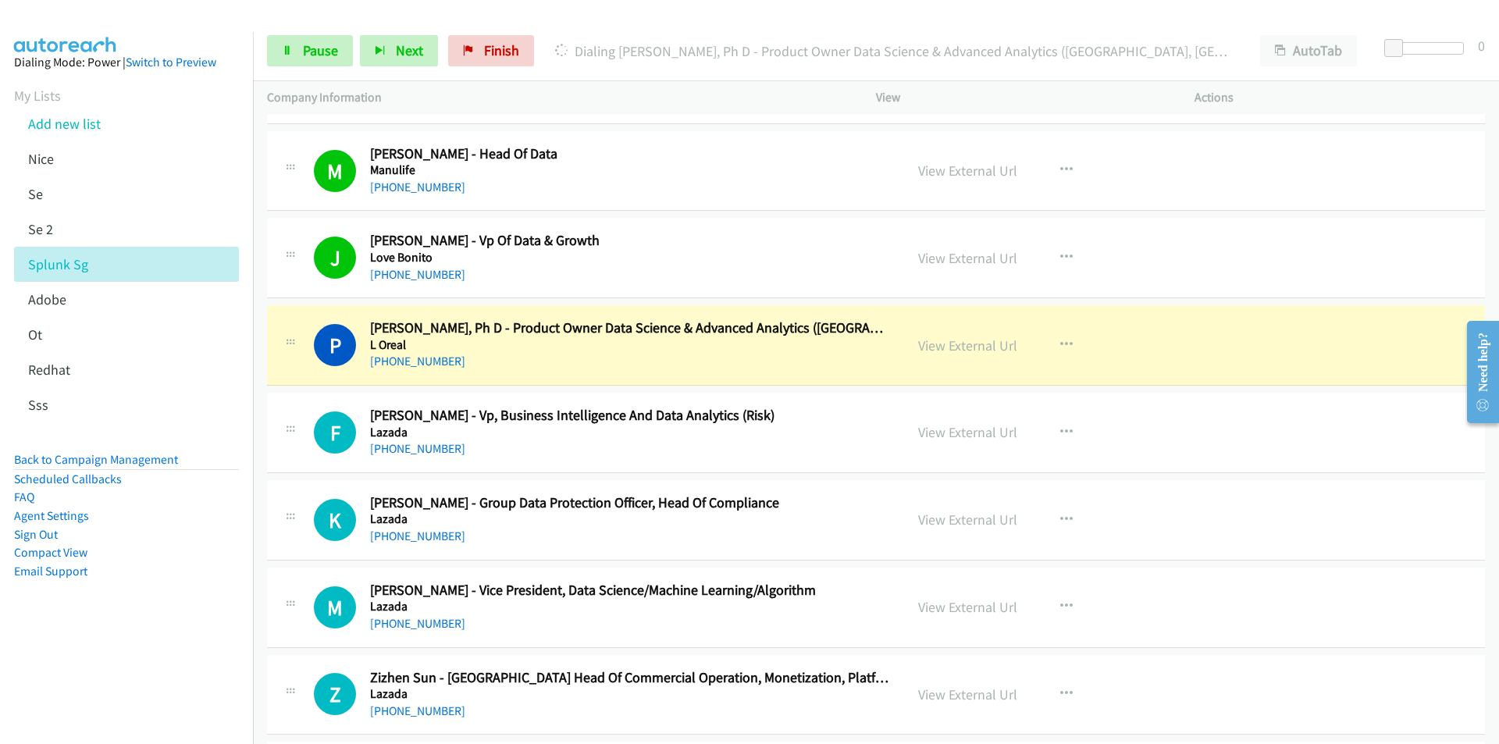
click at [155, 651] on nav "Dialing Mode: Power | Switch to Preview My Lists Add new list [GEOGRAPHIC_DATA]…" at bounding box center [127, 404] width 254 height 744
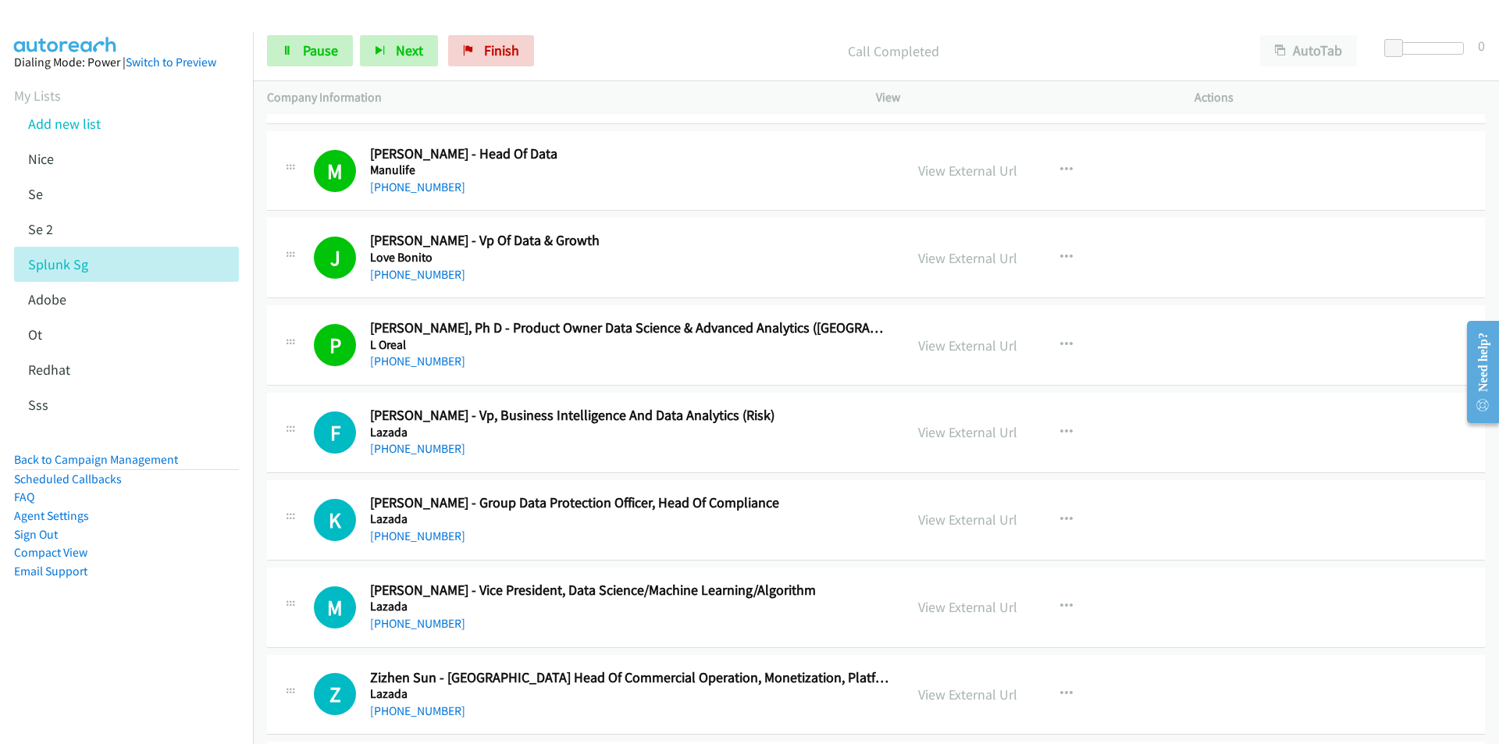
drag, startPoint x: 203, startPoint y: 606, endPoint x: 221, endPoint y: 600, distance: 19.0
click at [203, 606] on aside "Dialing Mode: Power | Switch to Preview My Lists Add new list [GEOGRAPHIC_DATA]…" at bounding box center [126, 341] width 253 height 619
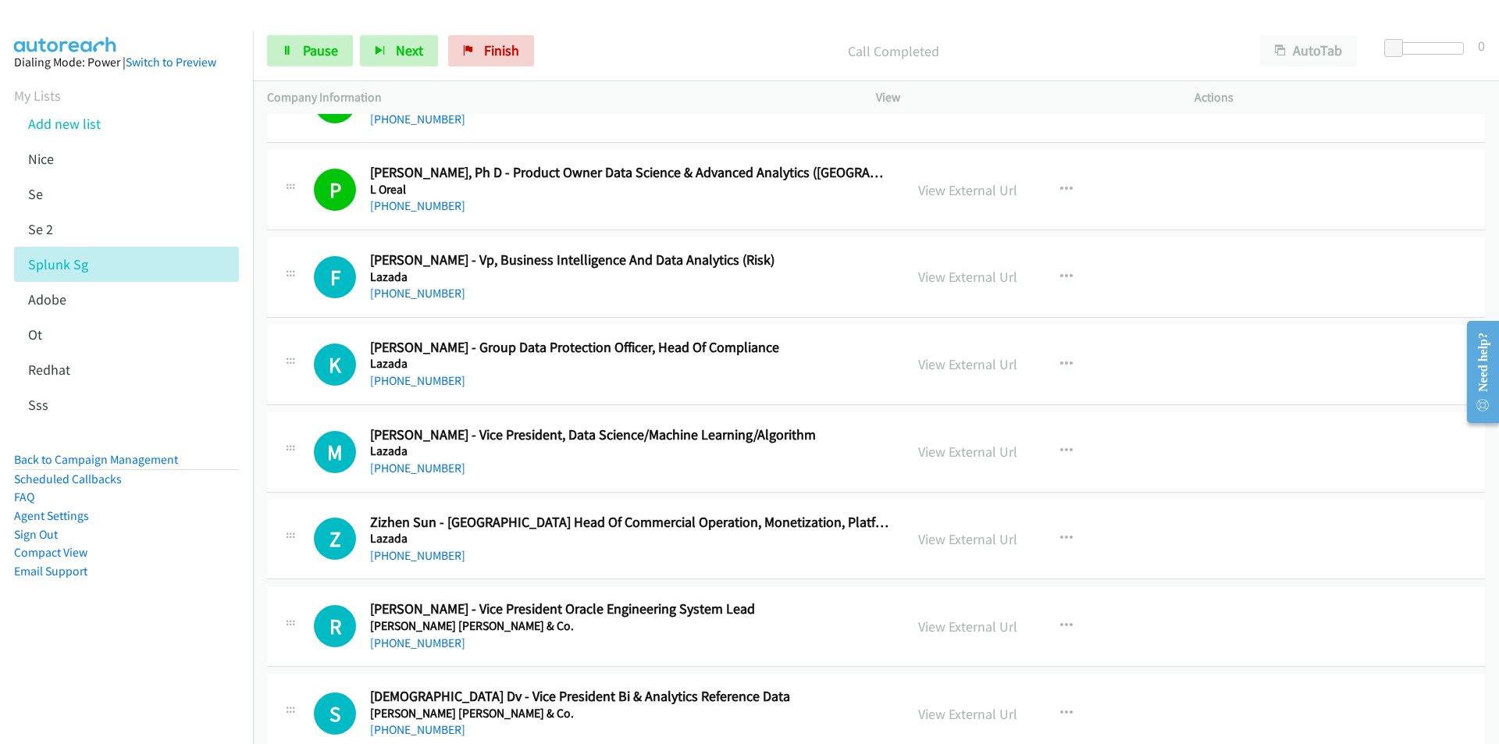
scroll to position [22011, 0]
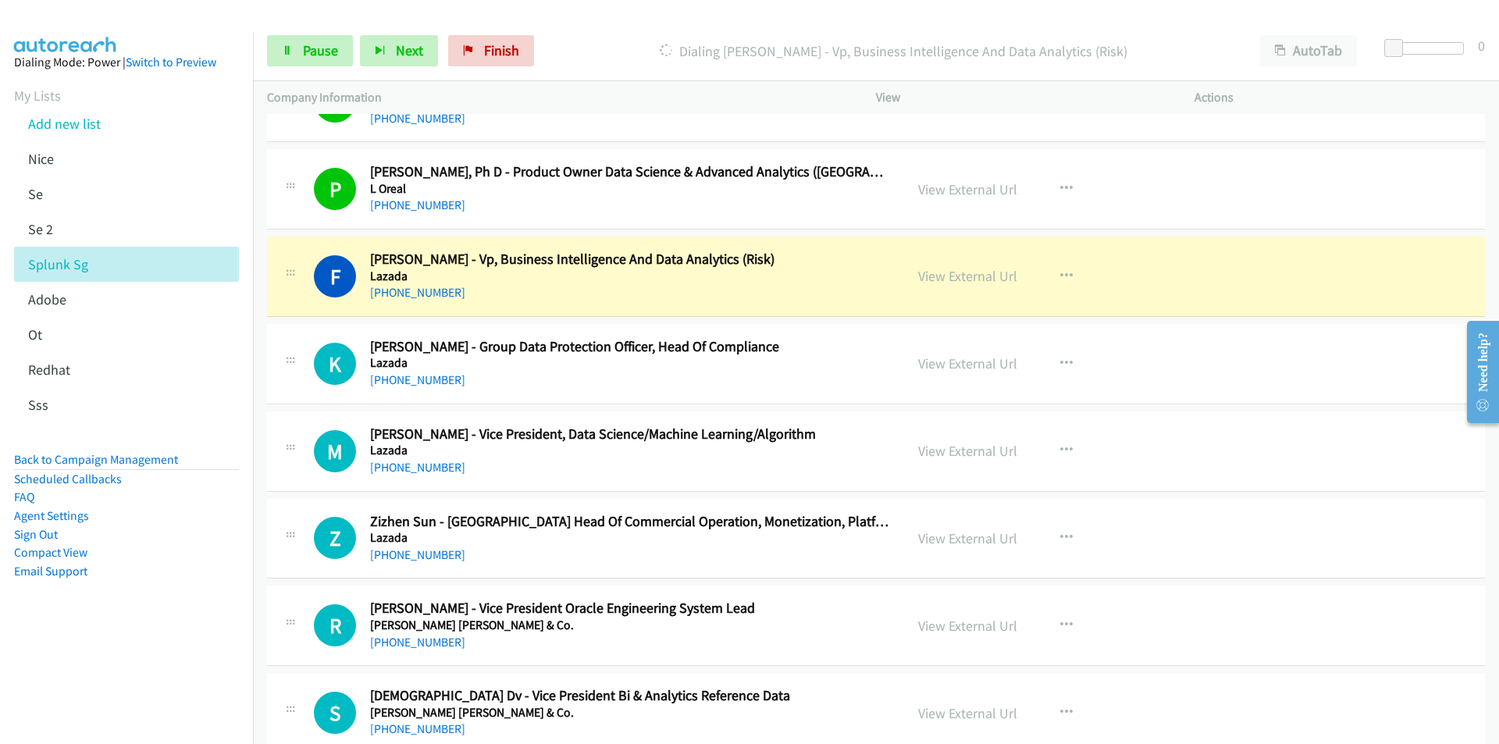
drag, startPoint x: 144, startPoint y: 624, endPoint x: 180, endPoint y: 617, distance: 36.7
click at [144, 624] on aside "Dialing Mode: Power | Switch to Preview My Lists Add new list [GEOGRAPHIC_DATA]…" at bounding box center [126, 341] width 253 height 619
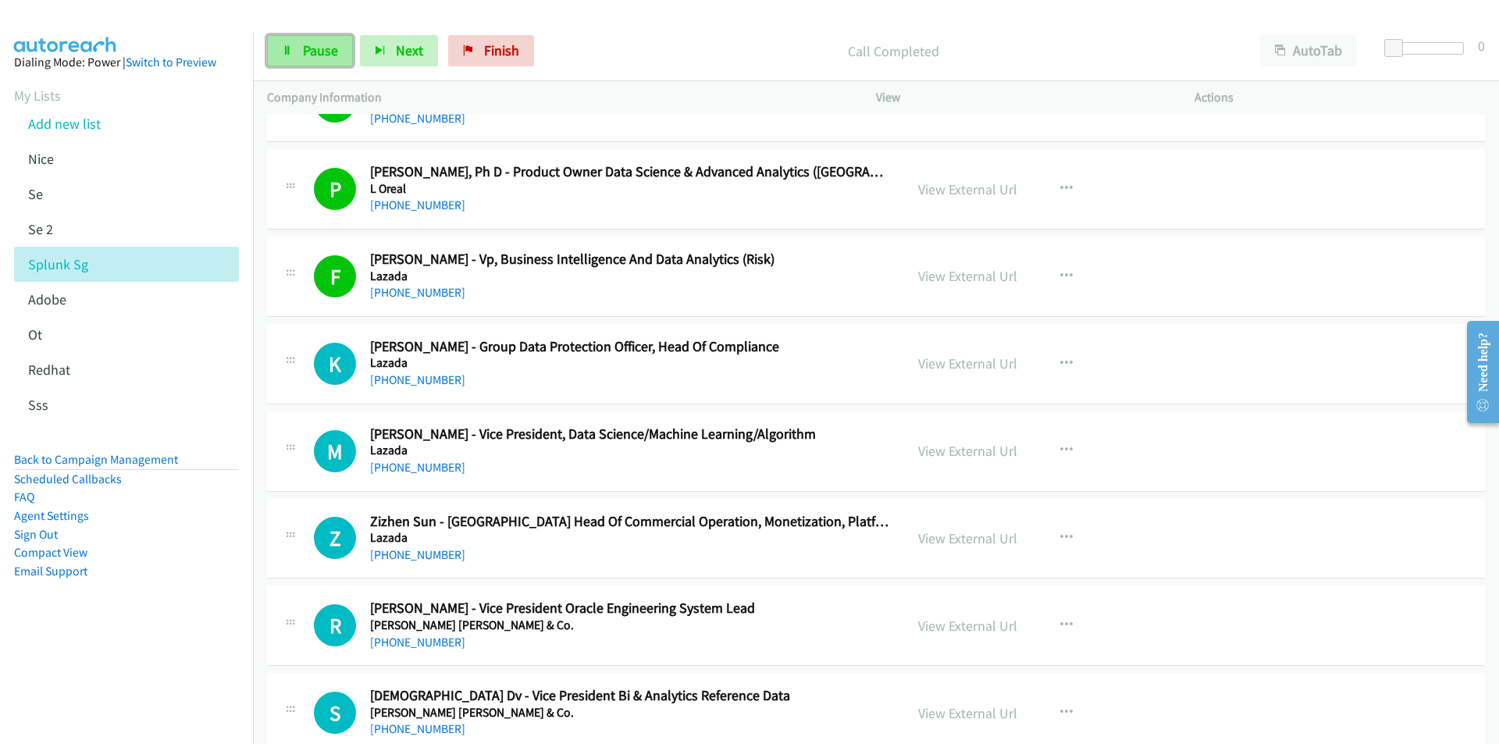
click at [297, 61] on link "Pause" at bounding box center [310, 50] width 86 height 31
